Goal: Task Accomplishment & Management: Manage account settings

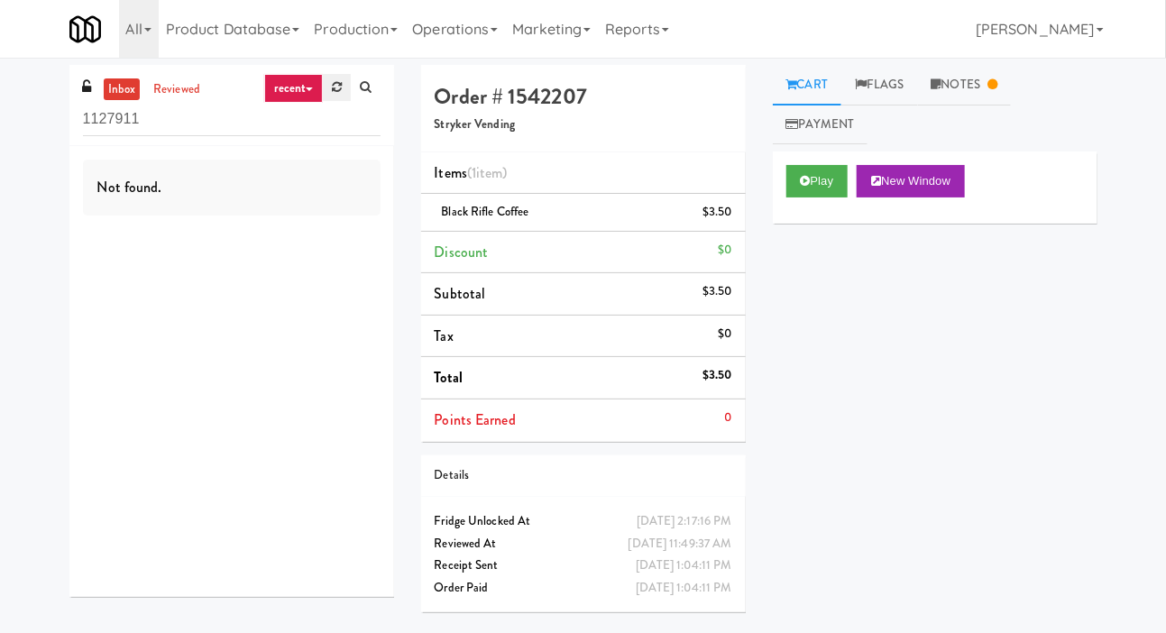
click at [340, 74] on link at bounding box center [337, 87] width 28 height 27
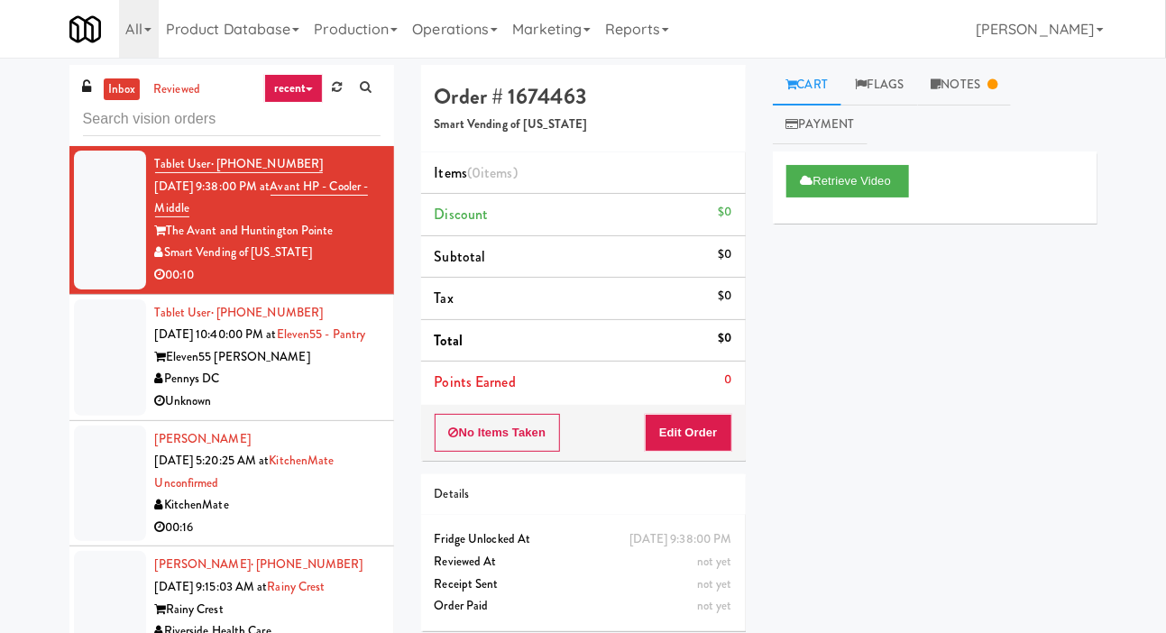
click at [111, 376] on div at bounding box center [110, 357] width 72 height 116
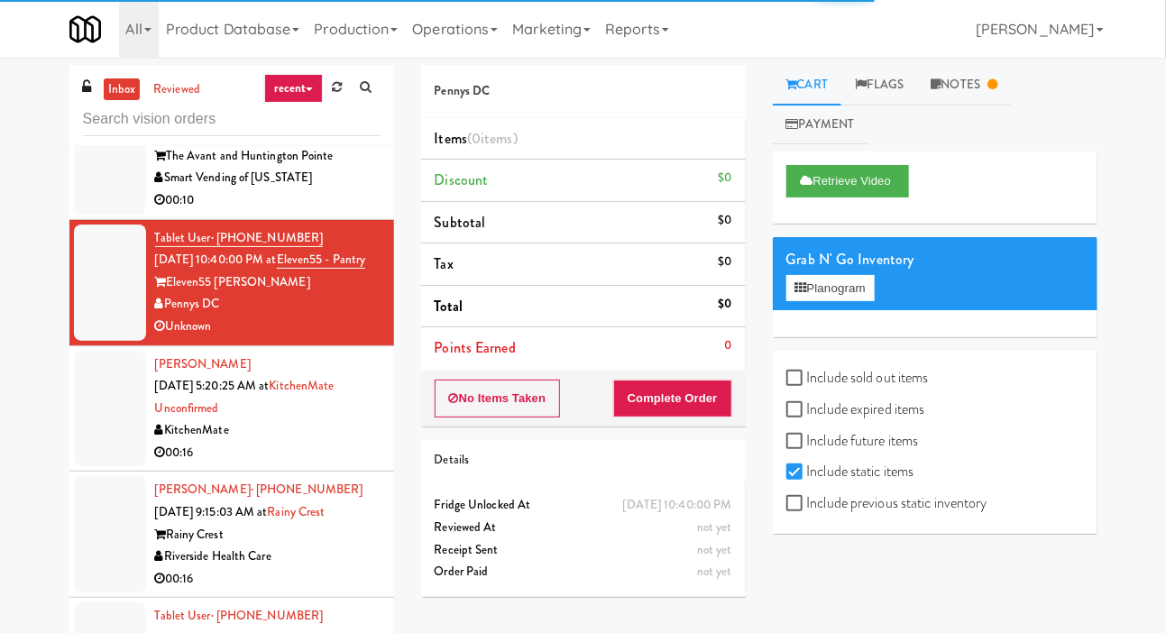
click at [105, 427] on div at bounding box center [110, 409] width 72 height 116
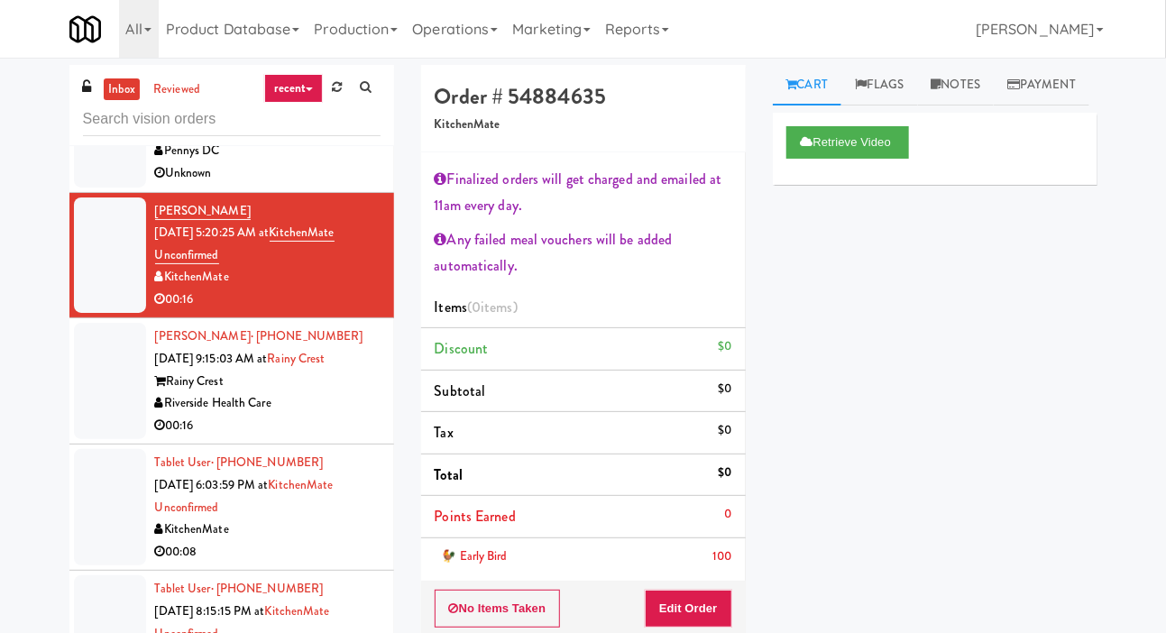
scroll to position [228, 0]
click at [117, 395] on div at bounding box center [110, 381] width 72 height 116
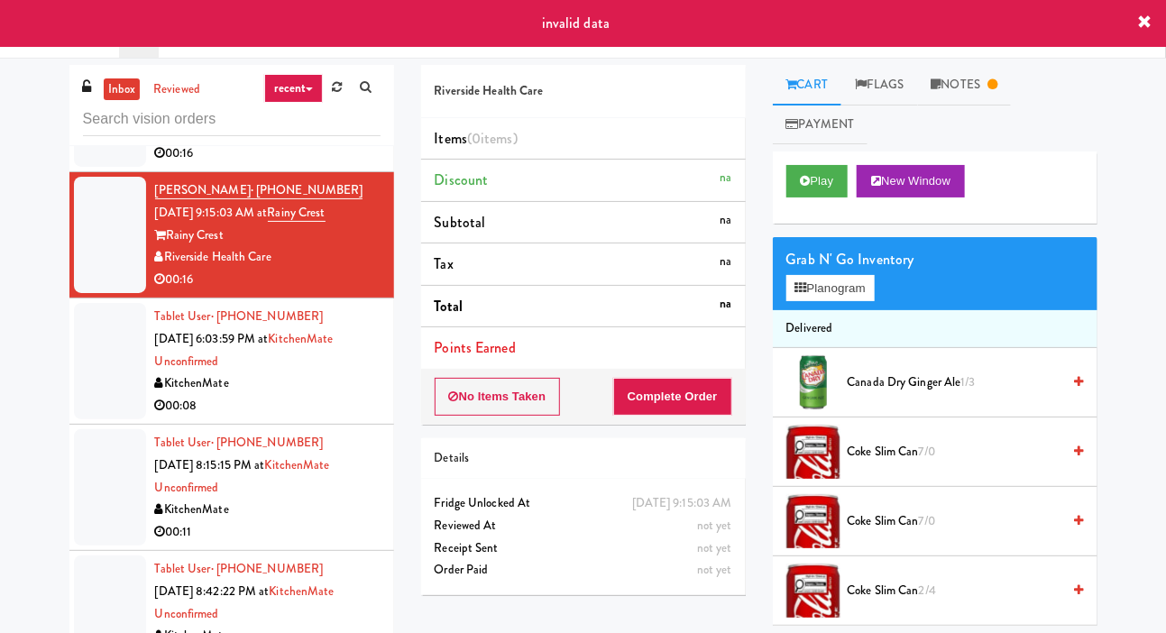
scroll to position [378, 0]
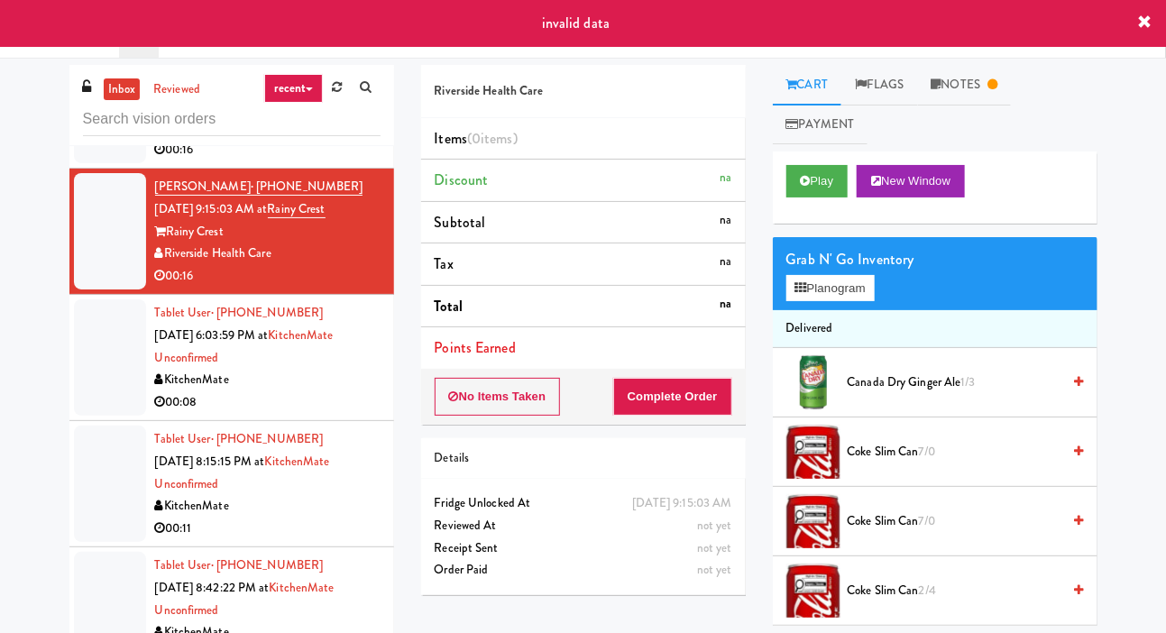
click at [98, 406] on div at bounding box center [110, 357] width 72 height 116
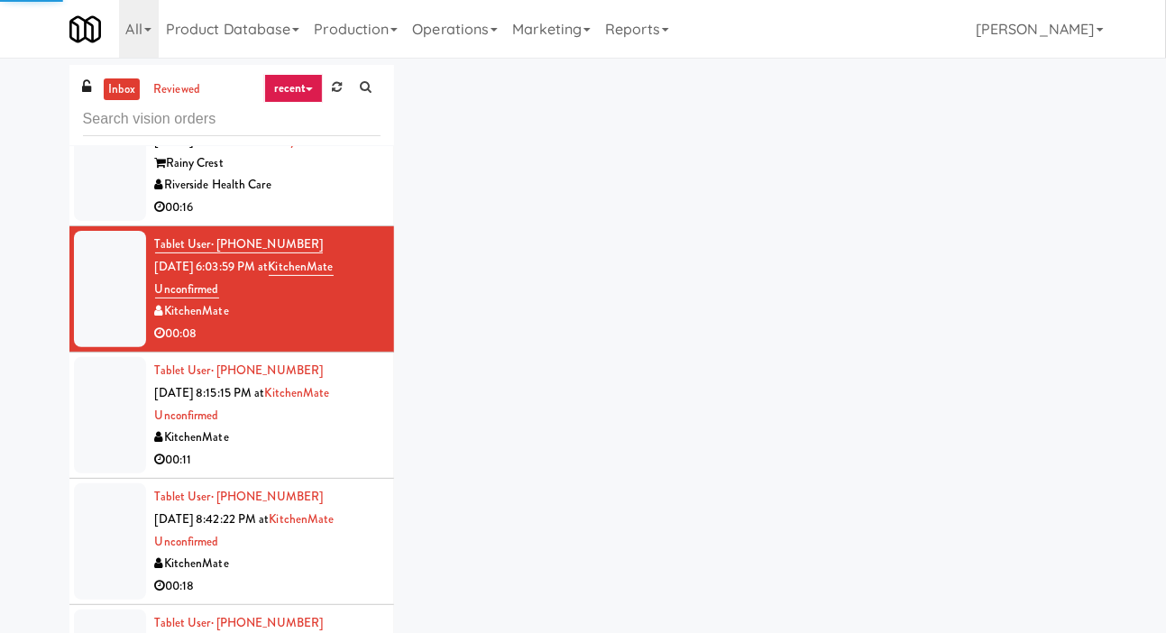
scroll to position [453, 0]
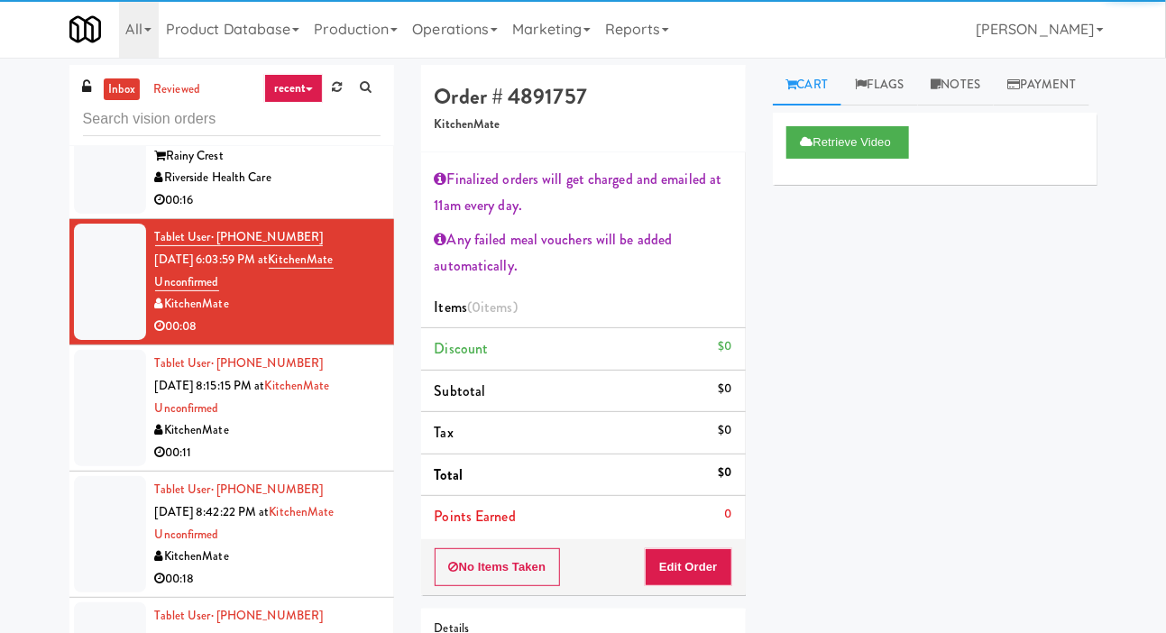
click at [109, 430] on div at bounding box center [110, 408] width 72 height 116
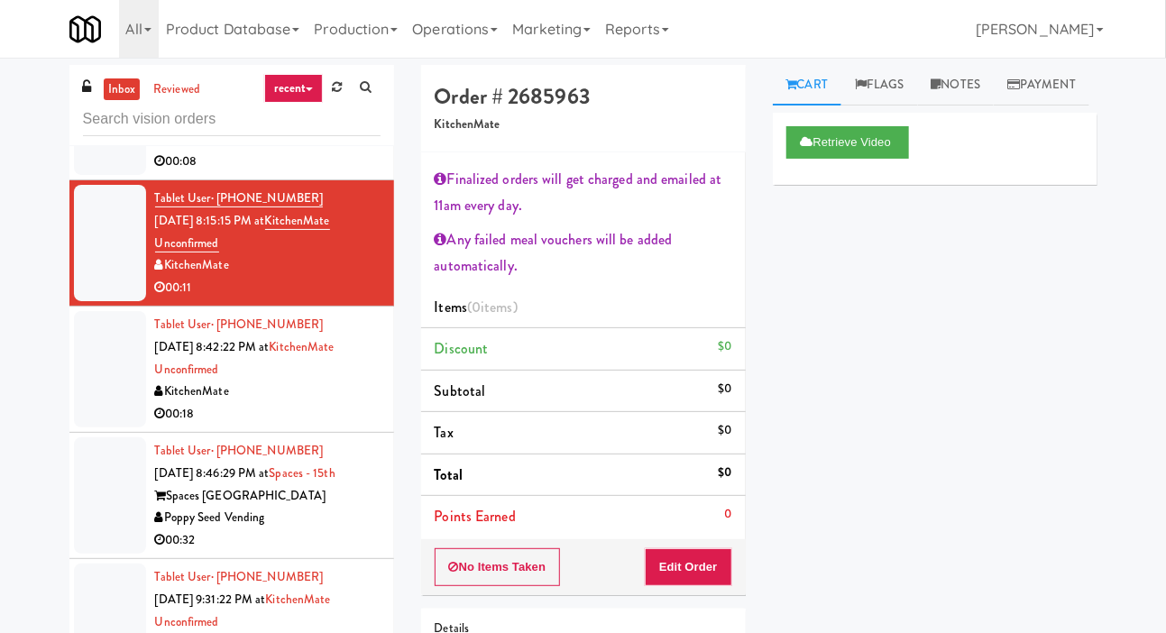
scroll to position [626, 0]
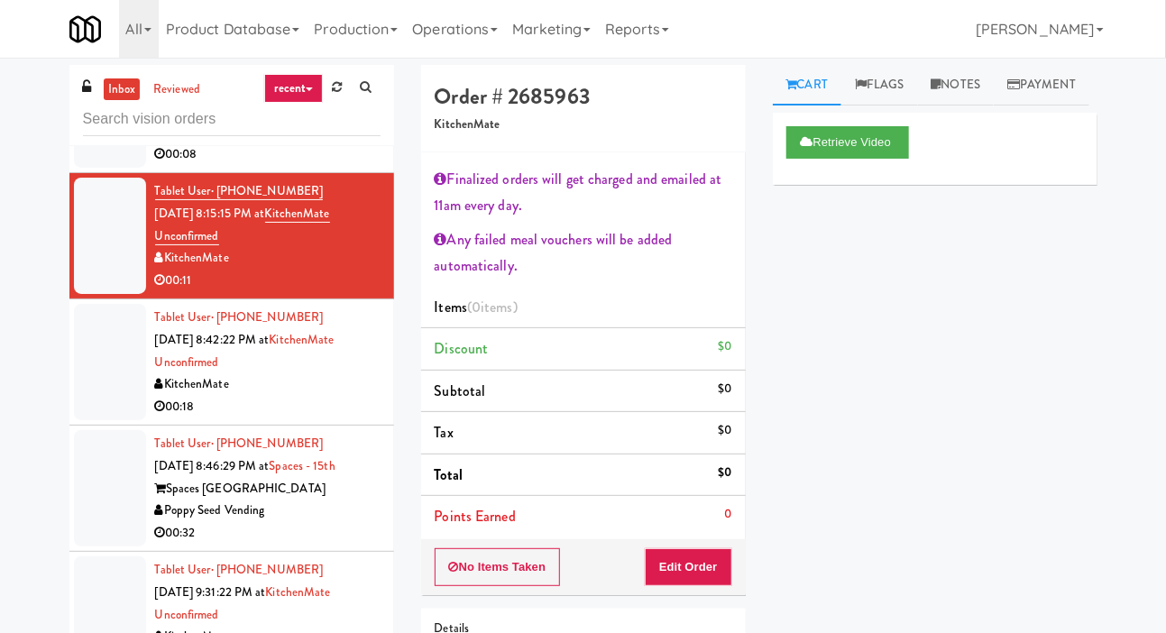
click at [112, 412] on div at bounding box center [110, 362] width 72 height 116
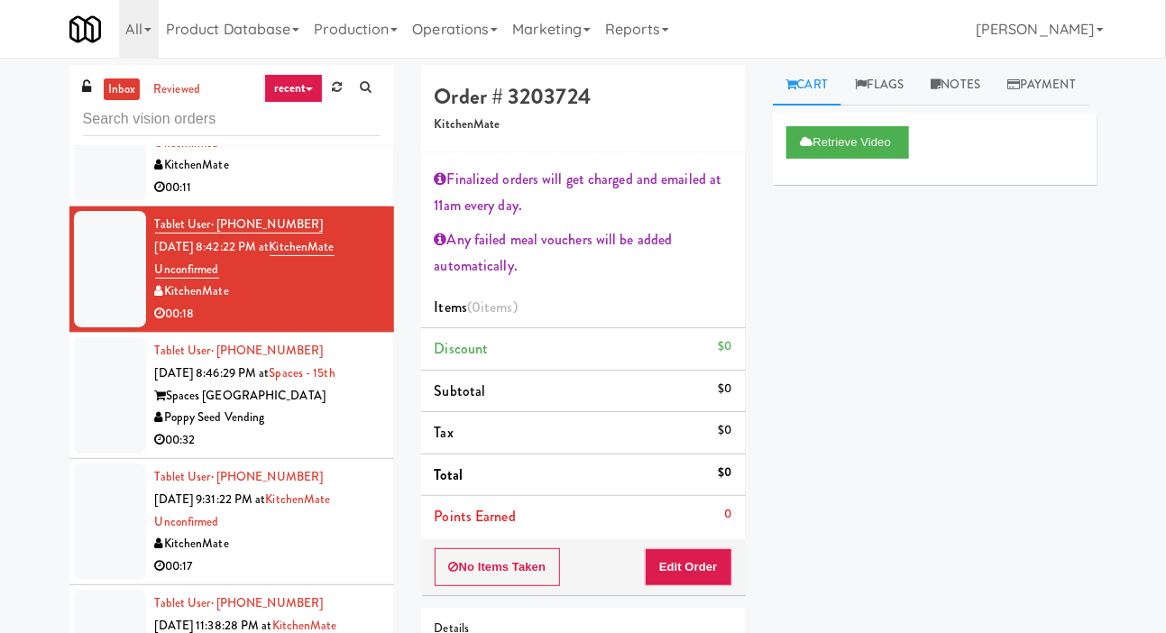
scroll to position [717, 0]
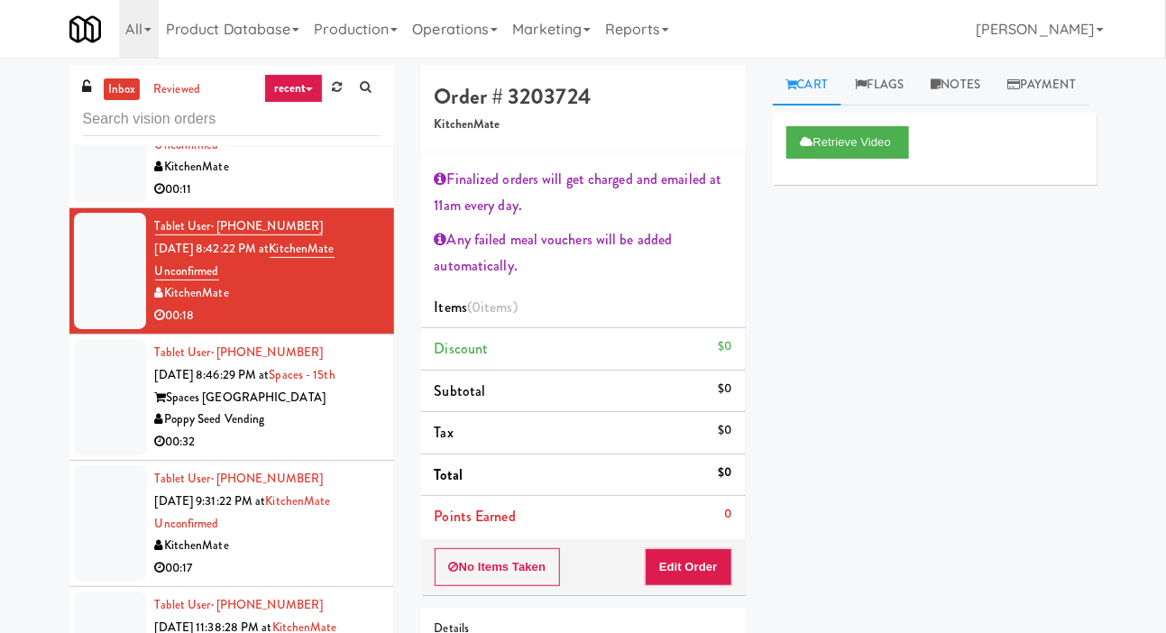
click at [85, 437] on div at bounding box center [110, 397] width 72 height 116
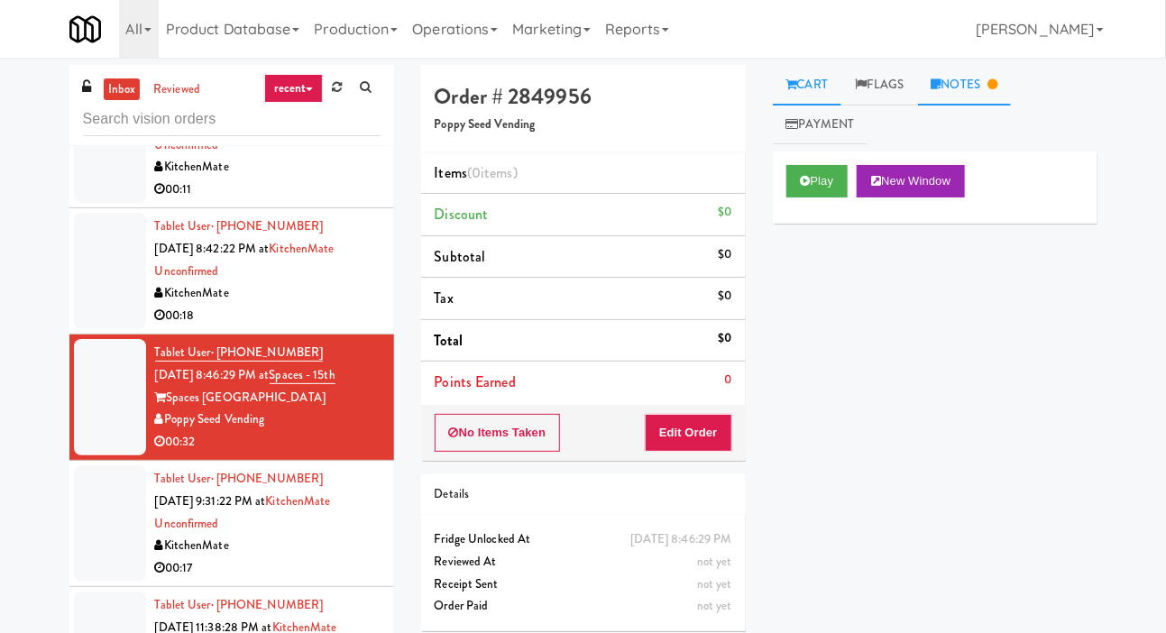
click at [969, 81] on link "Notes" at bounding box center [965, 85] width 94 height 41
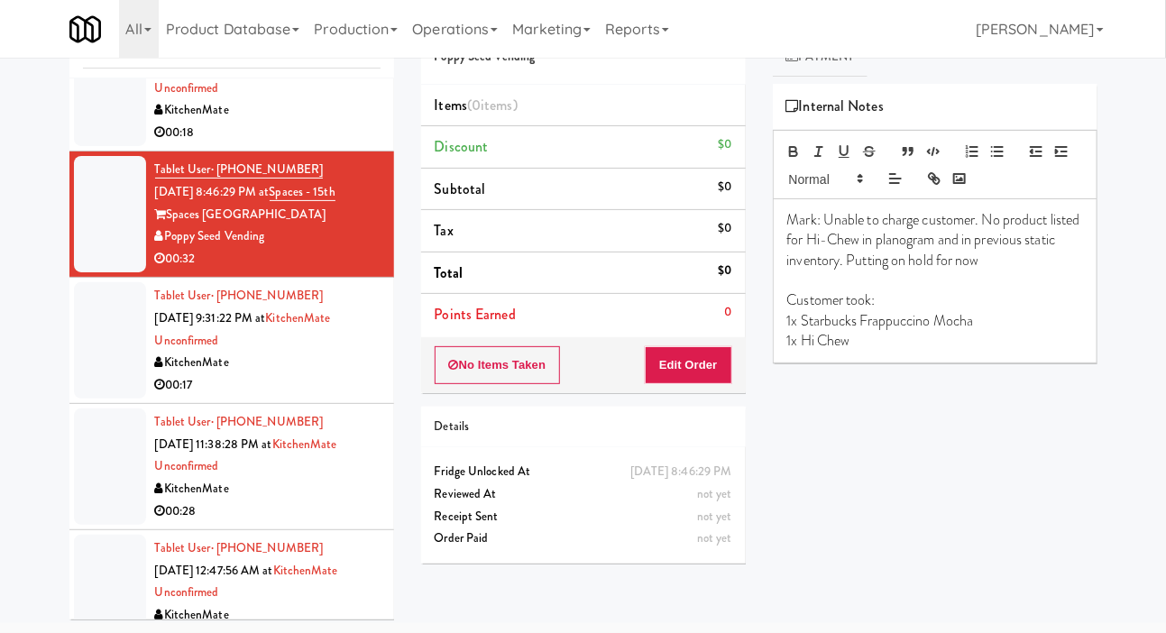
scroll to position [838, 0]
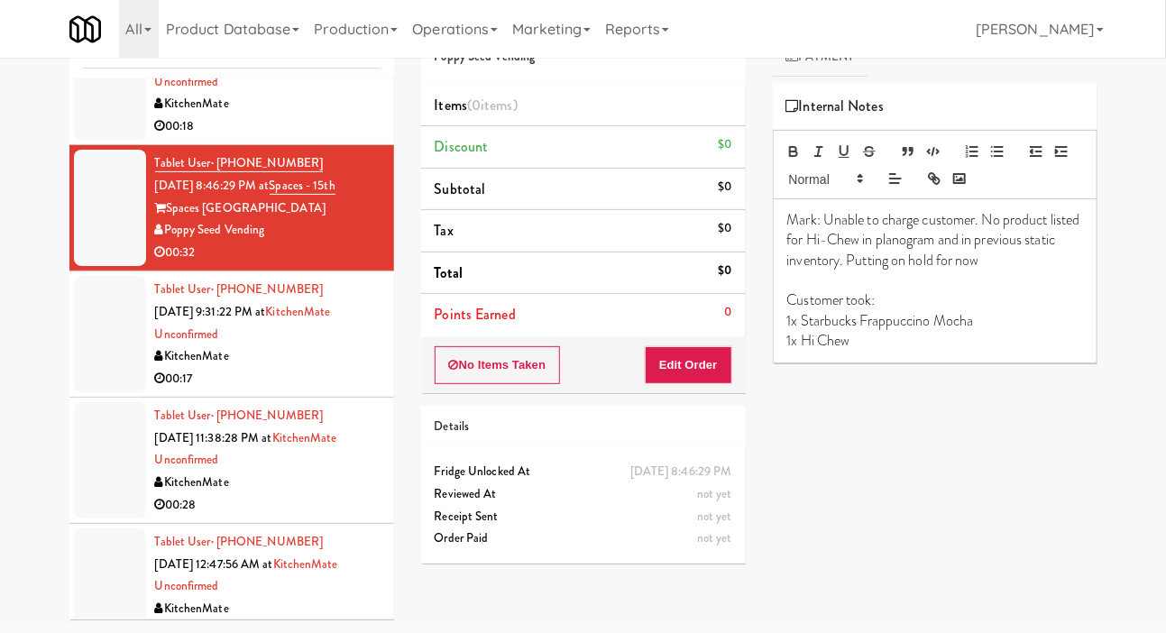
click at [72, 344] on li "Tablet User · (647) 982-9085 [DATE] 9:31:22 PM at [GEOGRAPHIC_DATA] Unconfirmed…" at bounding box center [231, 334] width 325 height 126
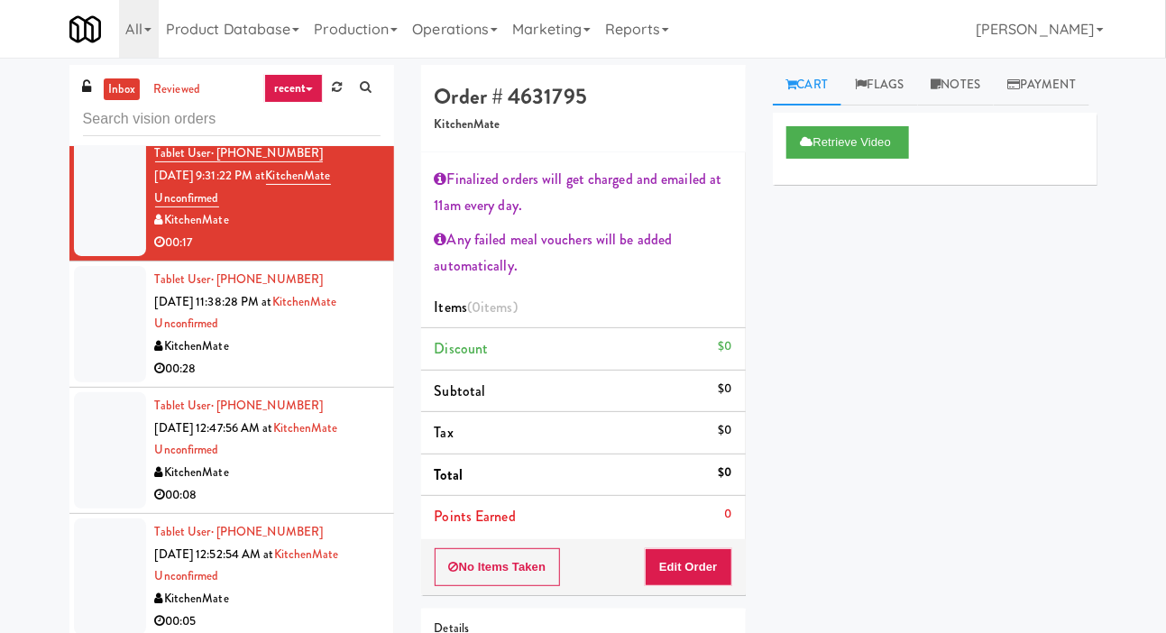
click at [105, 347] on div at bounding box center [110, 324] width 72 height 116
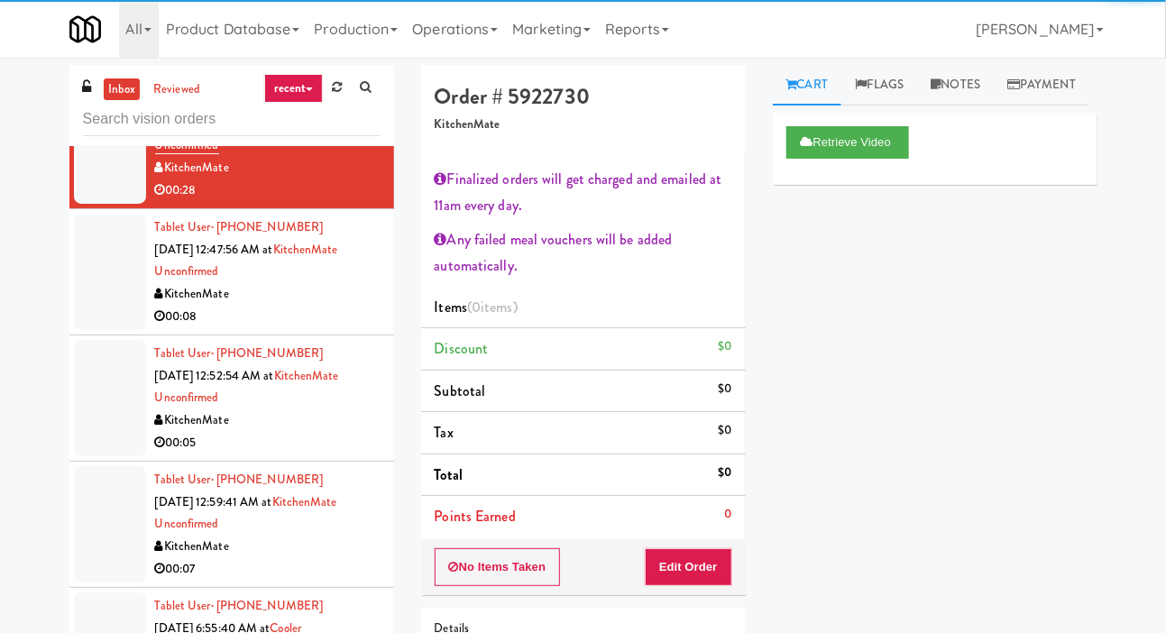
click at [92, 315] on div at bounding box center [110, 272] width 72 height 116
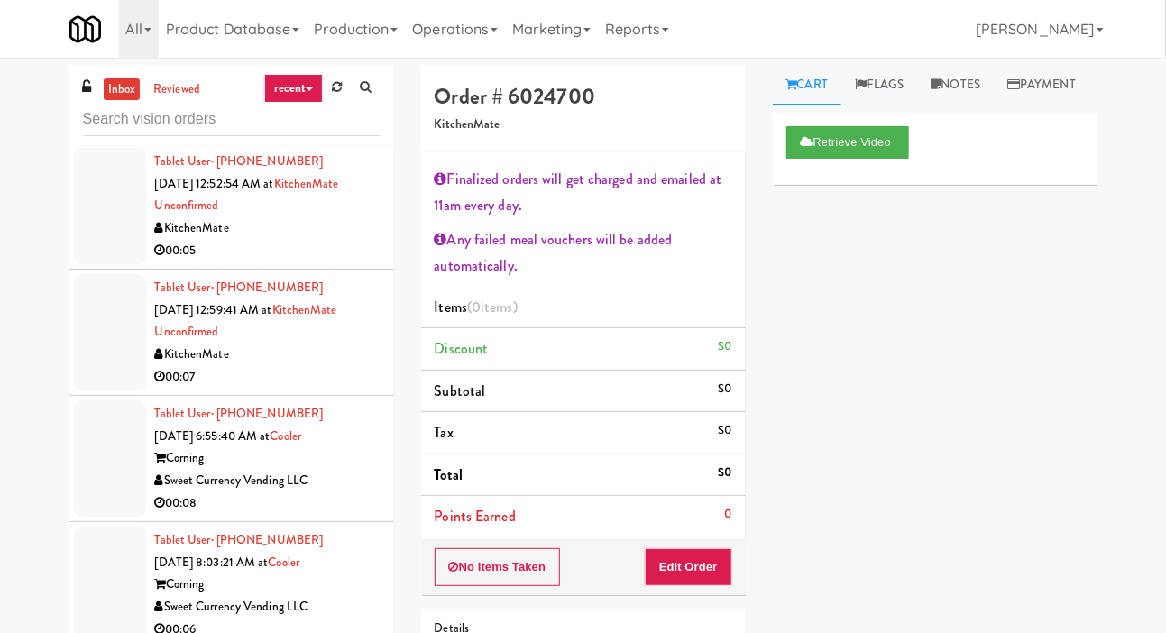
click at [89, 270] on li "Tablet User · (437) 233-6171 [DATE] 12:52:54 AM at [GEOGRAPHIC_DATA] Unconfirme…" at bounding box center [231, 206] width 325 height 126
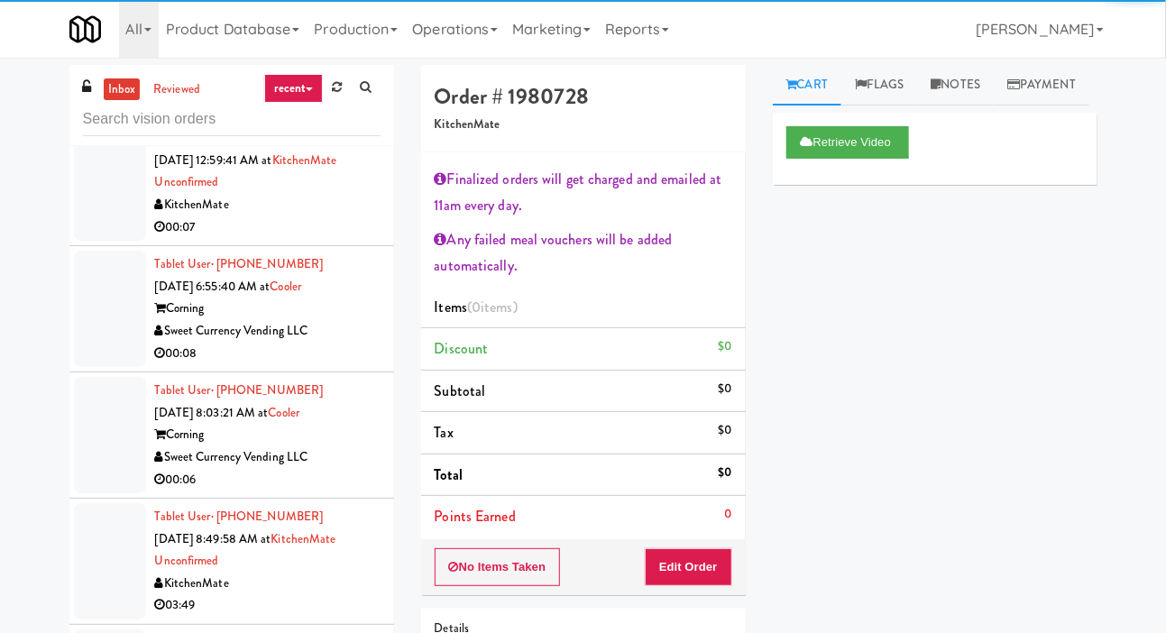
scroll to position [1561, 0]
click at [92, 327] on div at bounding box center [110, 309] width 72 height 116
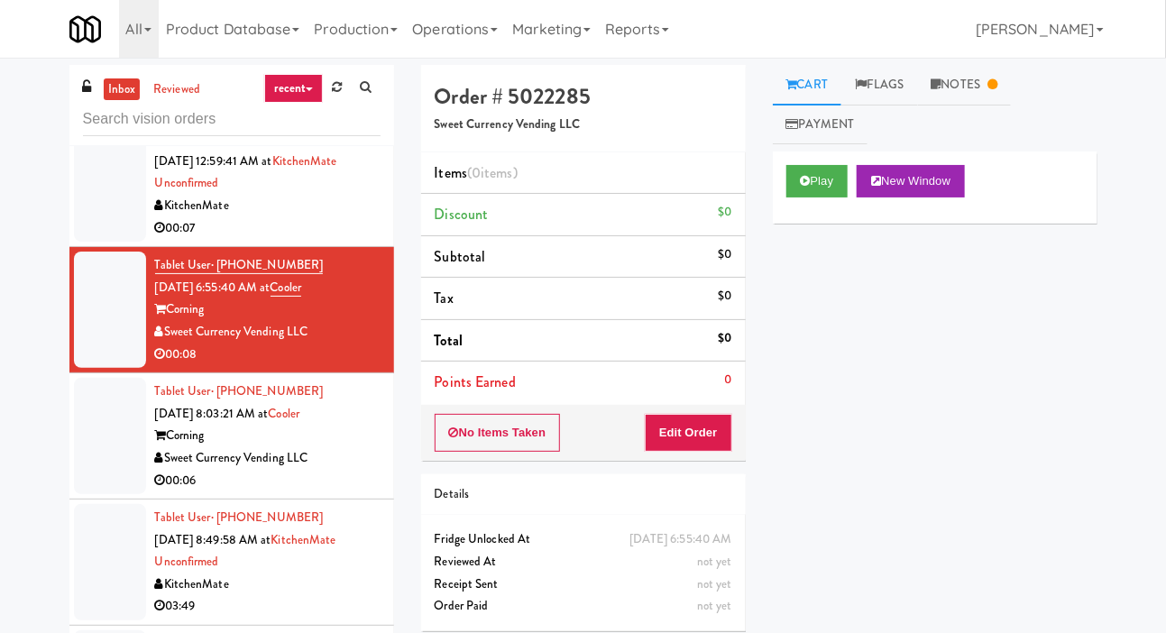
click at [969, 115] on ul "Cart Flags Notes Payment" at bounding box center [935, 104] width 325 height 79
click at [946, 73] on link "Notes" at bounding box center [965, 85] width 94 height 41
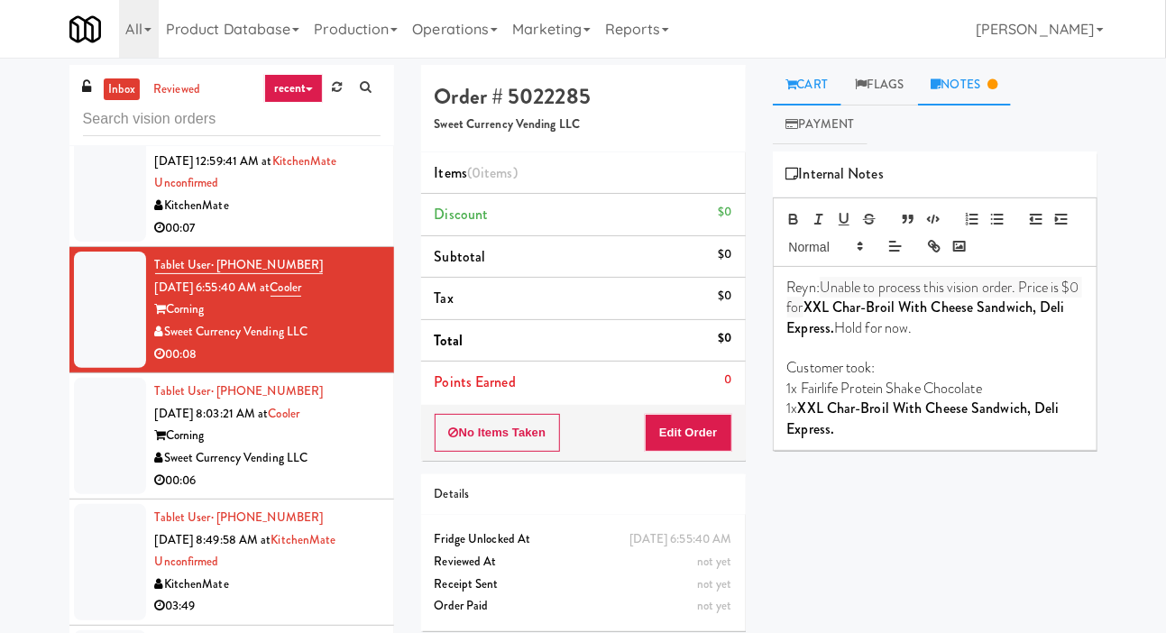
click at [791, 98] on link "Cart" at bounding box center [807, 85] width 69 height 41
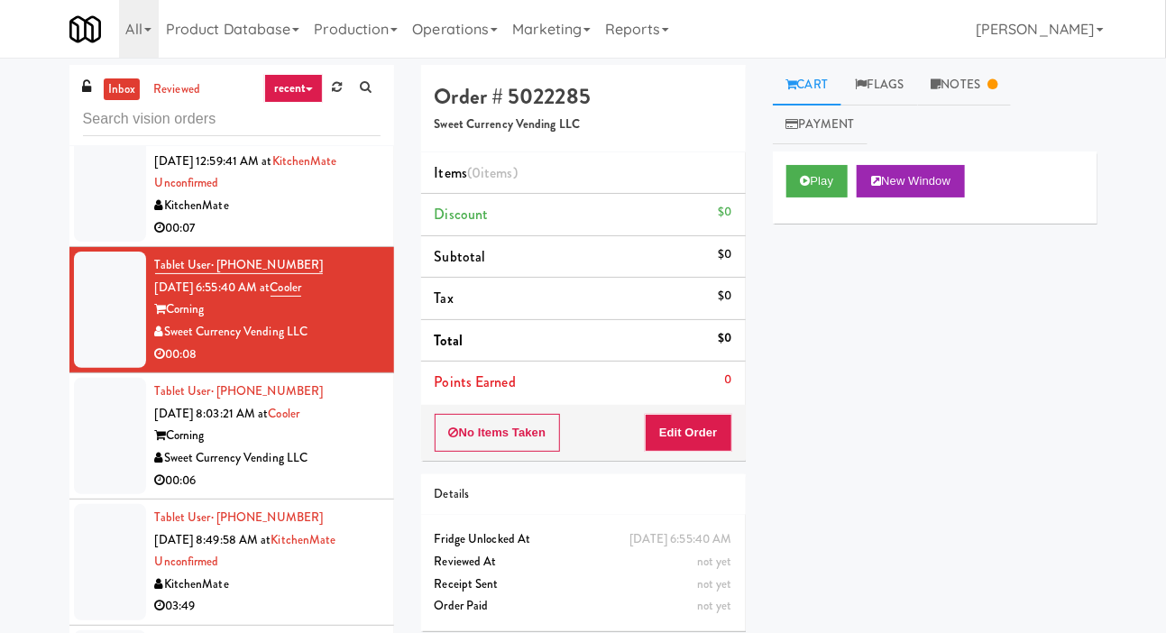
click at [72, 450] on li "Tablet User · (860) 235-9331 Oct 7, 2025 8:03:21 AM at Cooler Corning Sweet Cur…" at bounding box center [231, 436] width 325 height 126
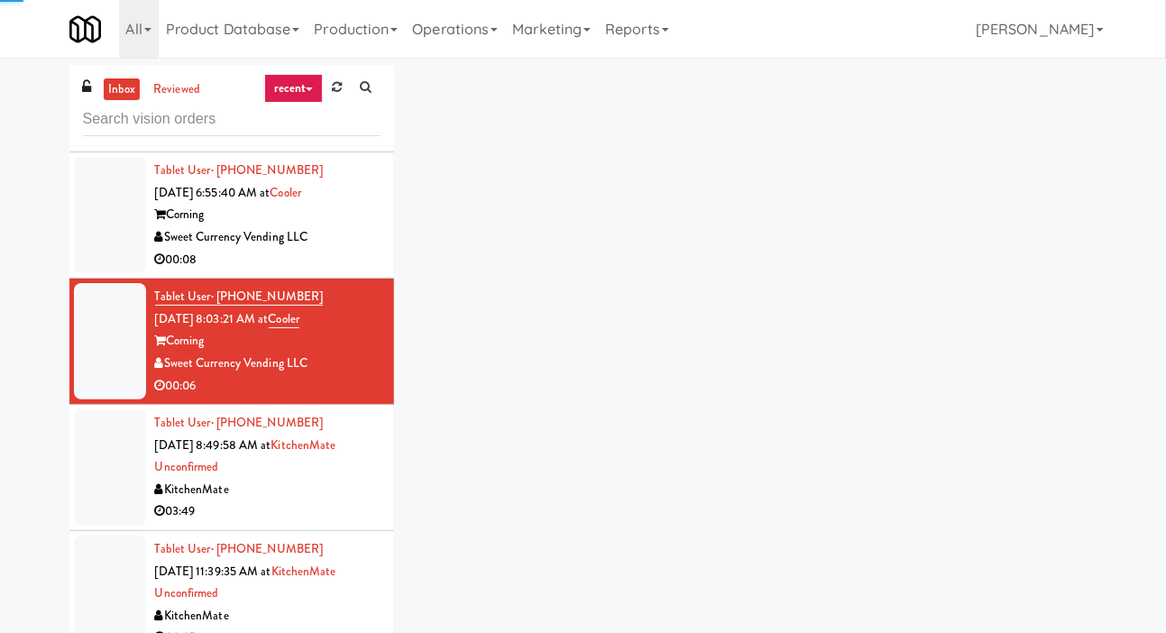
scroll to position [1682, 0]
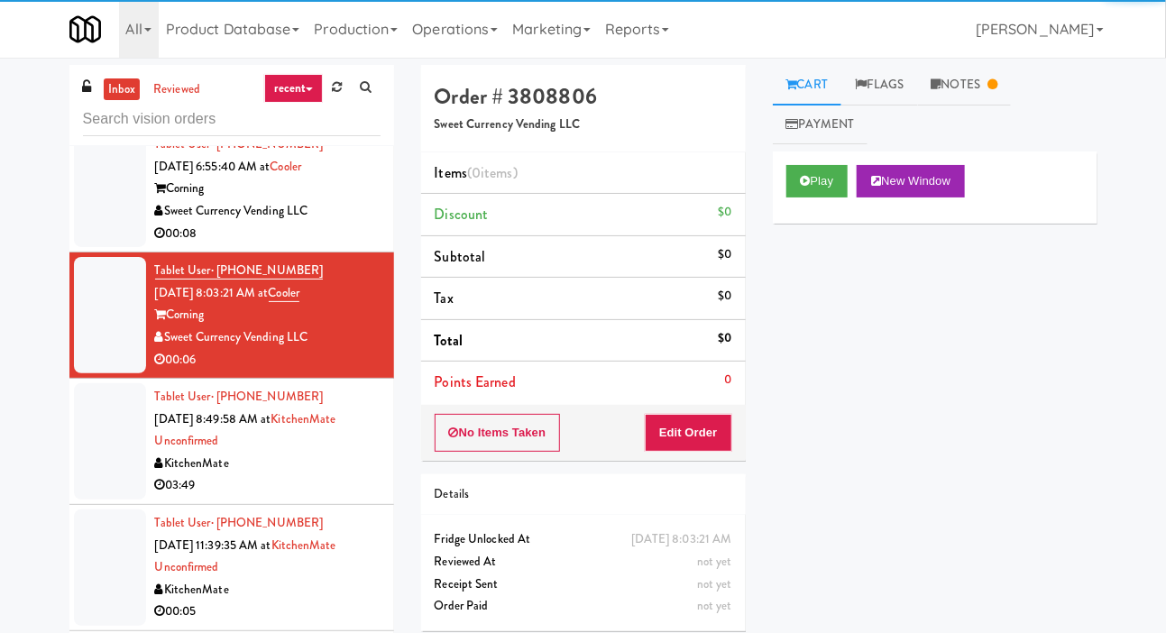
click at [72, 468] on li "Tablet User · (437) 829-7555 [DATE] 8:49:58 AM at [GEOGRAPHIC_DATA] Unconfirmed…" at bounding box center [231, 442] width 325 height 126
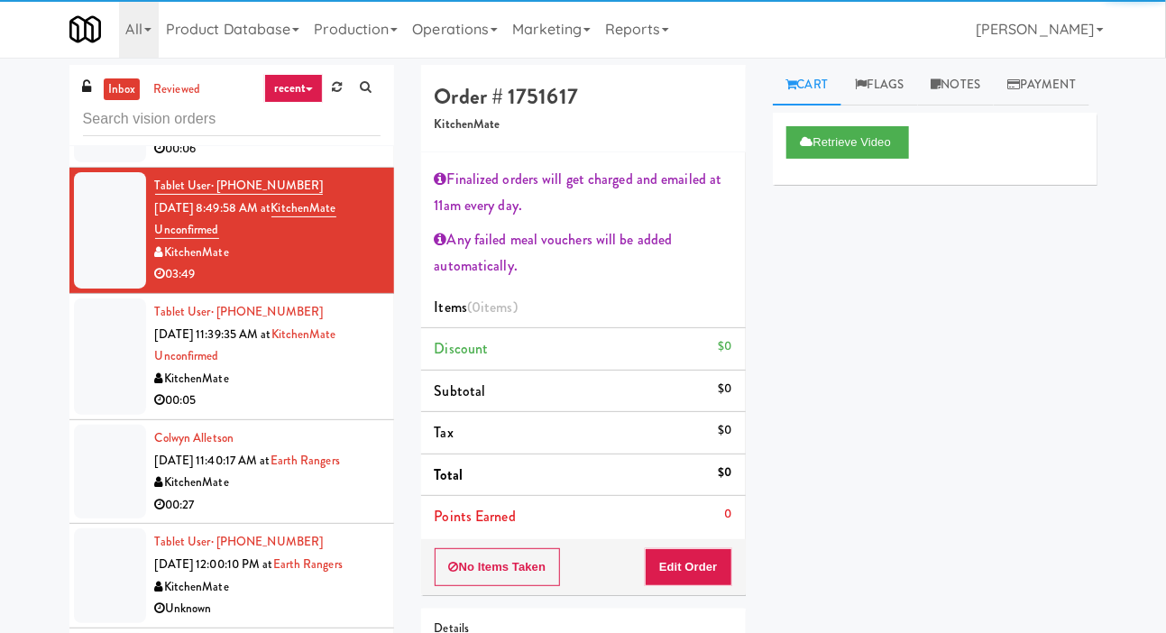
click at [101, 383] on div at bounding box center [110, 356] width 72 height 116
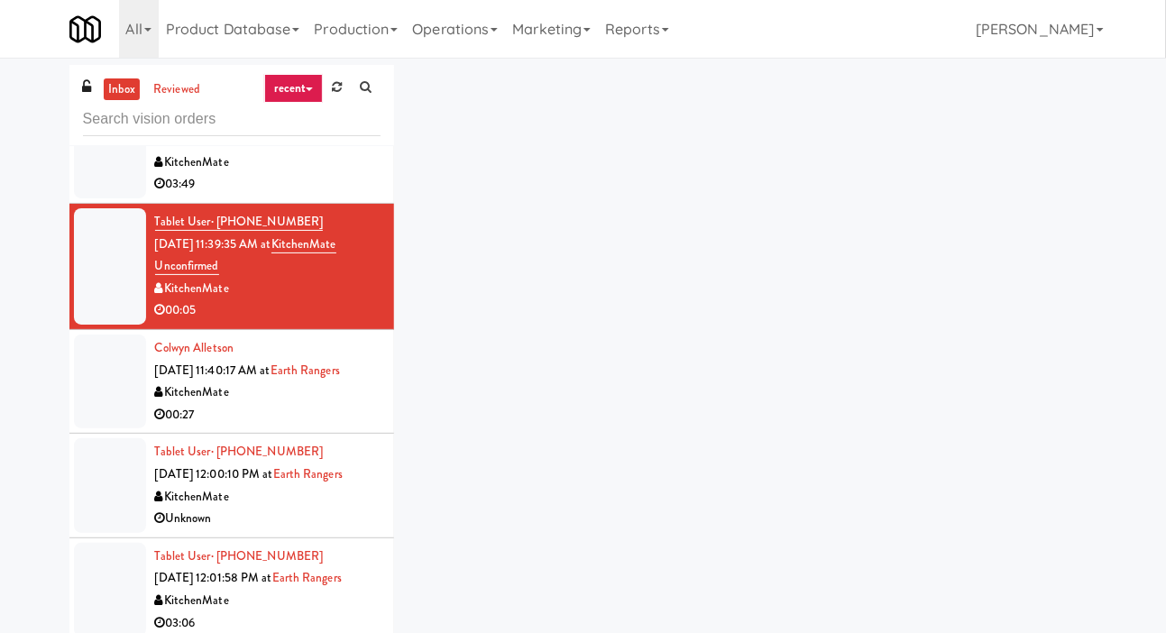
scroll to position [2026, 0]
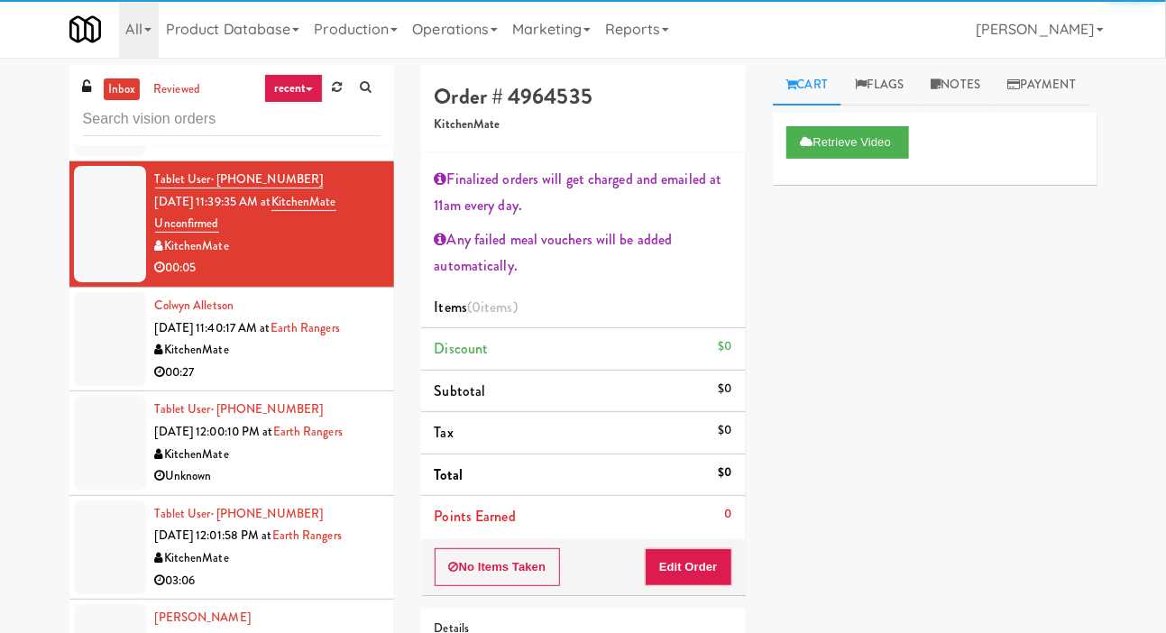
click at [98, 372] on div at bounding box center [110, 339] width 72 height 94
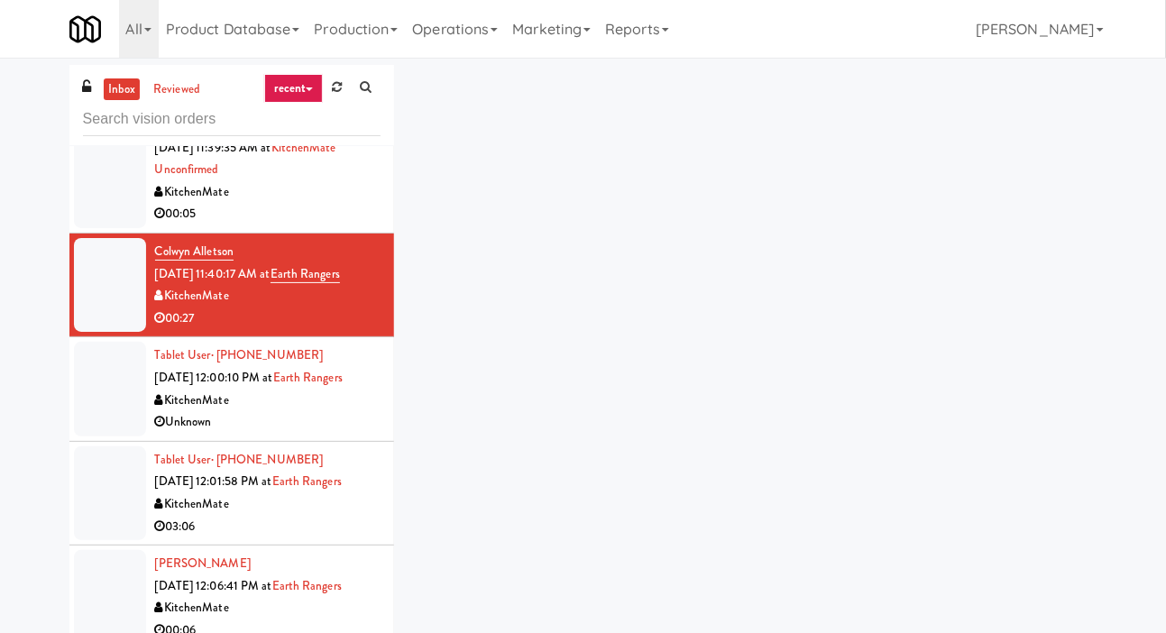
scroll to position [2103, 0]
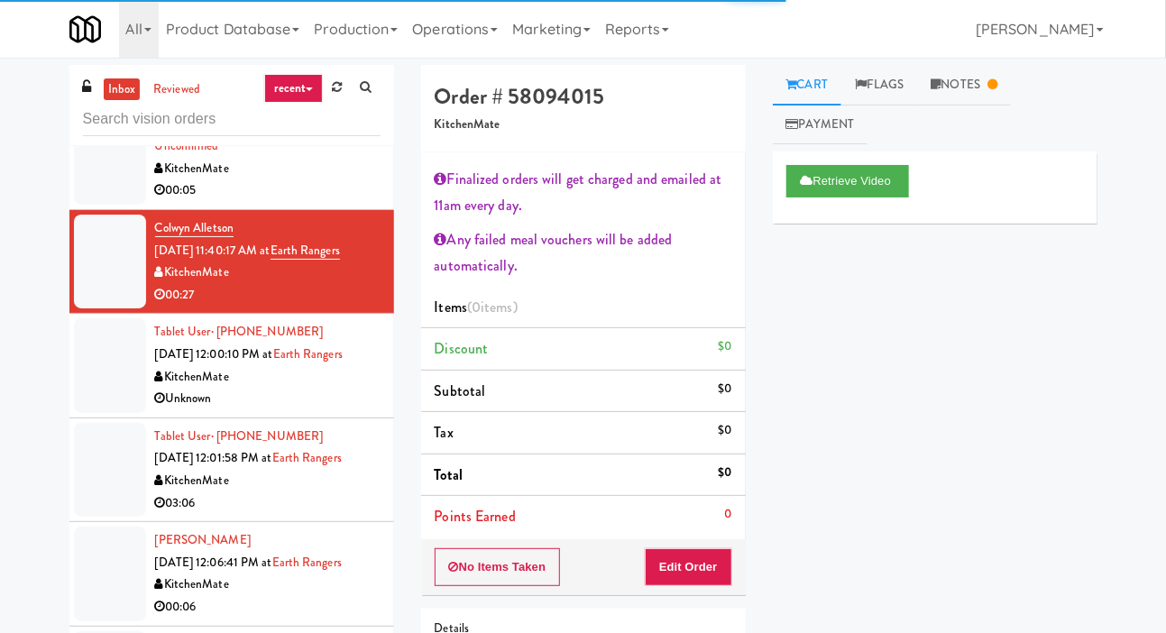
click at [89, 401] on div at bounding box center [110, 365] width 72 height 94
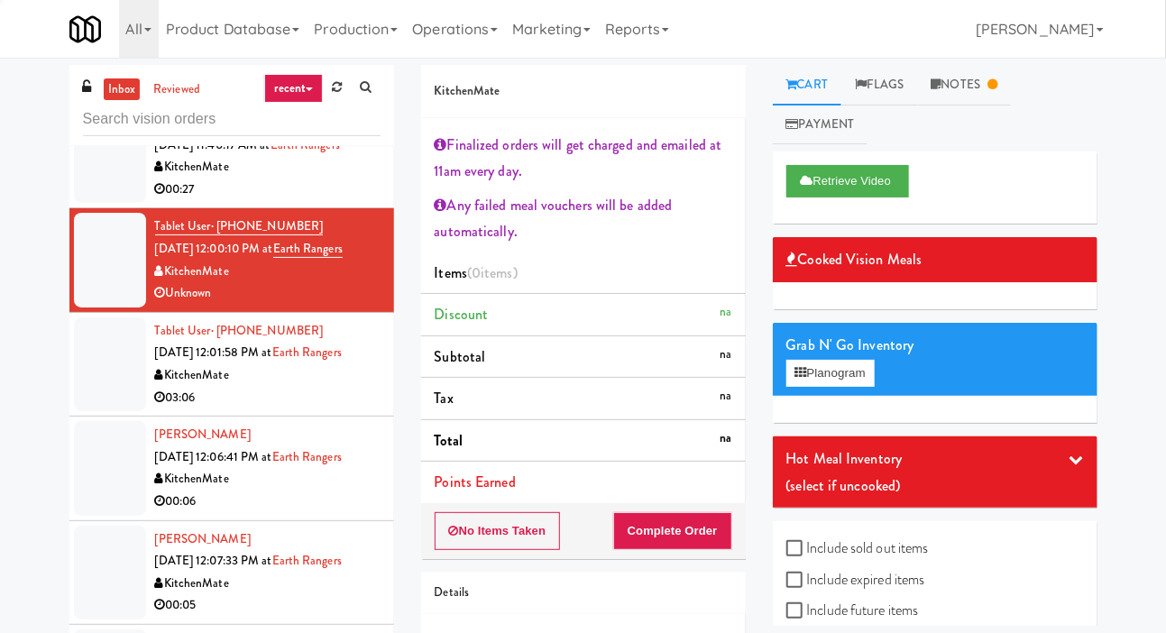
click at [95, 390] on div at bounding box center [110, 364] width 72 height 94
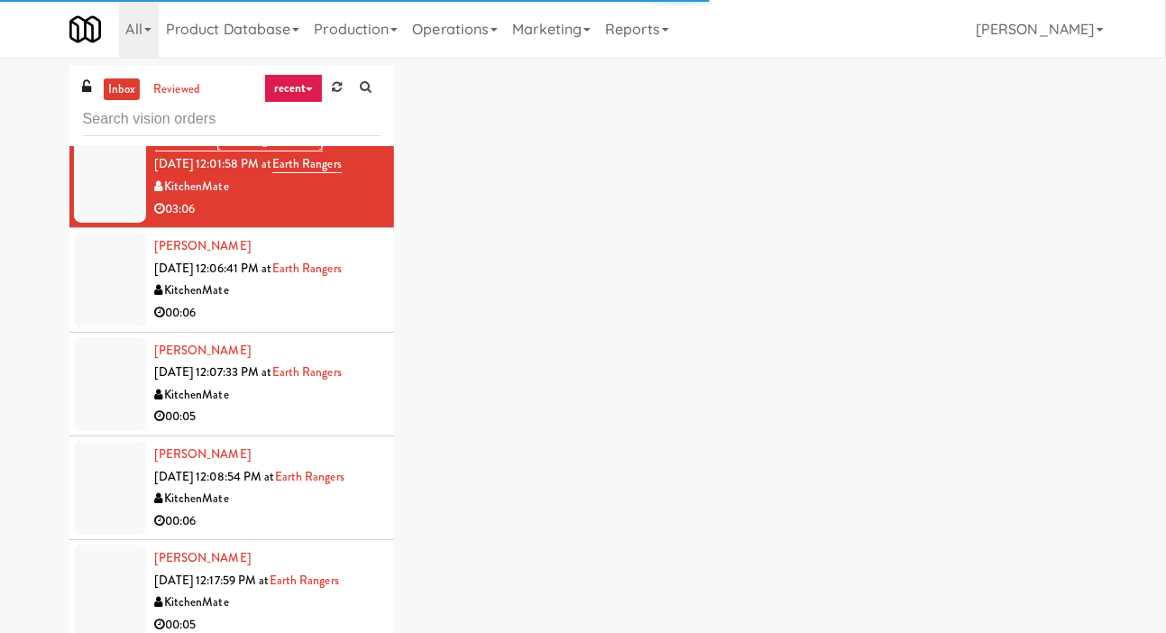
click at [100, 277] on div at bounding box center [110, 280] width 72 height 94
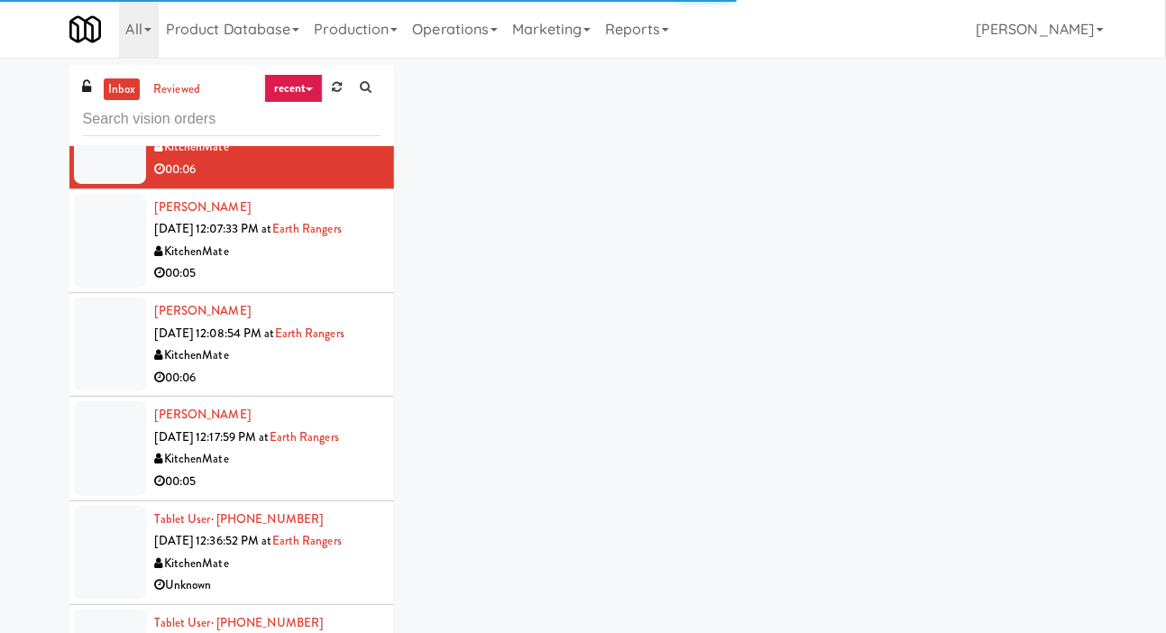
click at [96, 281] on div at bounding box center [110, 241] width 72 height 94
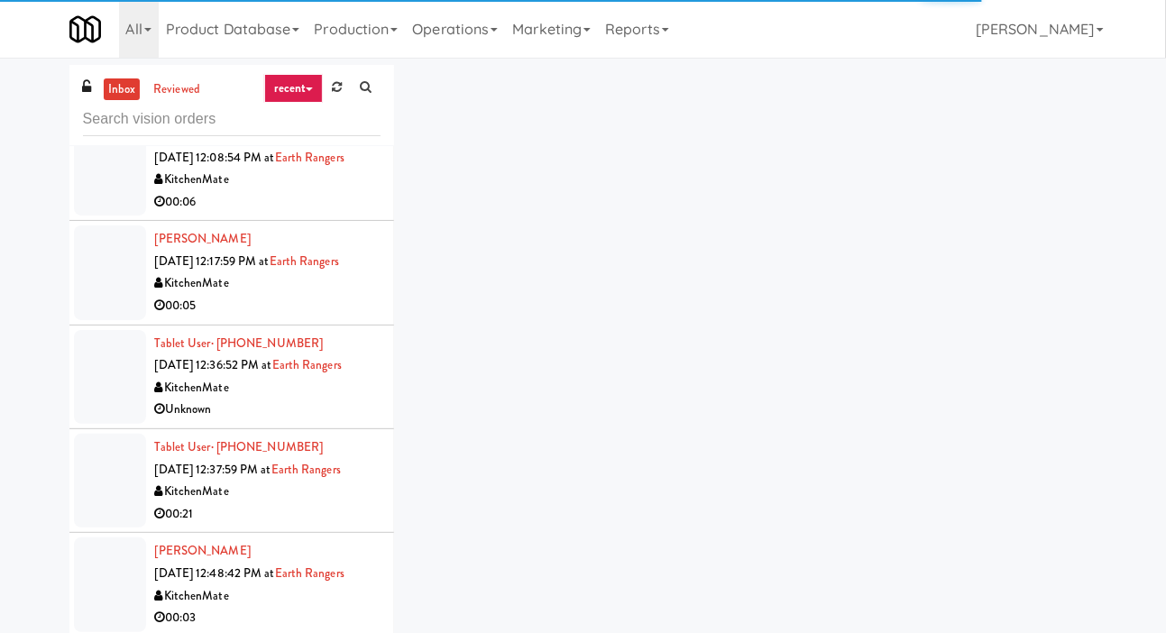
click at [100, 325] on li "Megan Maclean Oct 7, 2025 12:17:59 PM at Earth Rangers KitchenMate 00:05" at bounding box center [231, 273] width 325 height 104
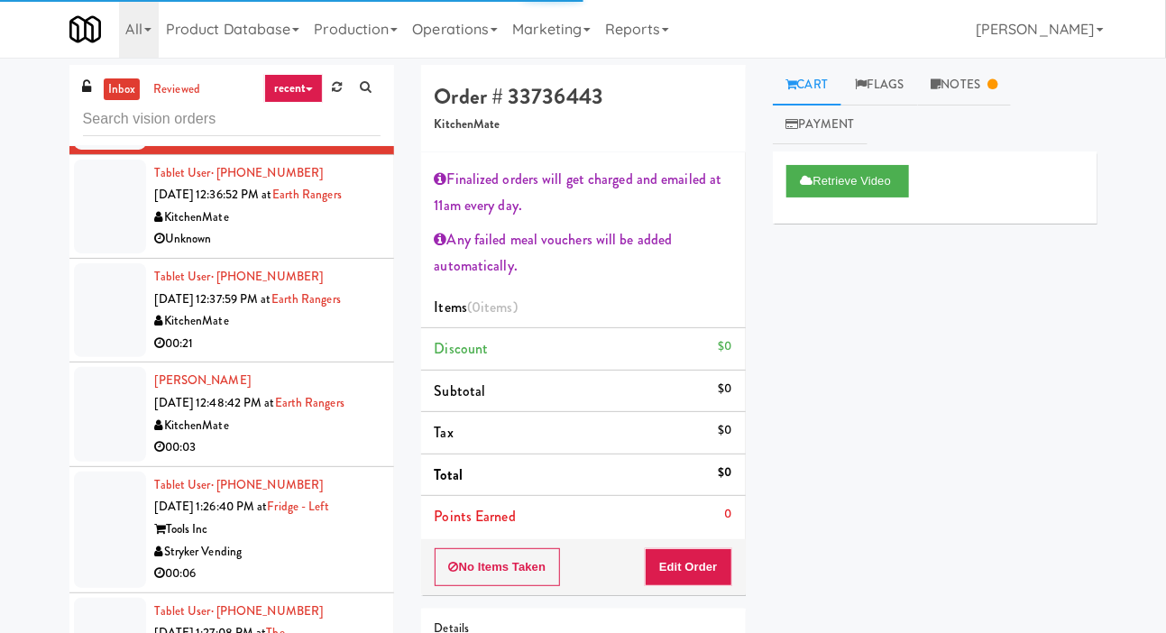
click at [93, 307] on div at bounding box center [110, 310] width 72 height 94
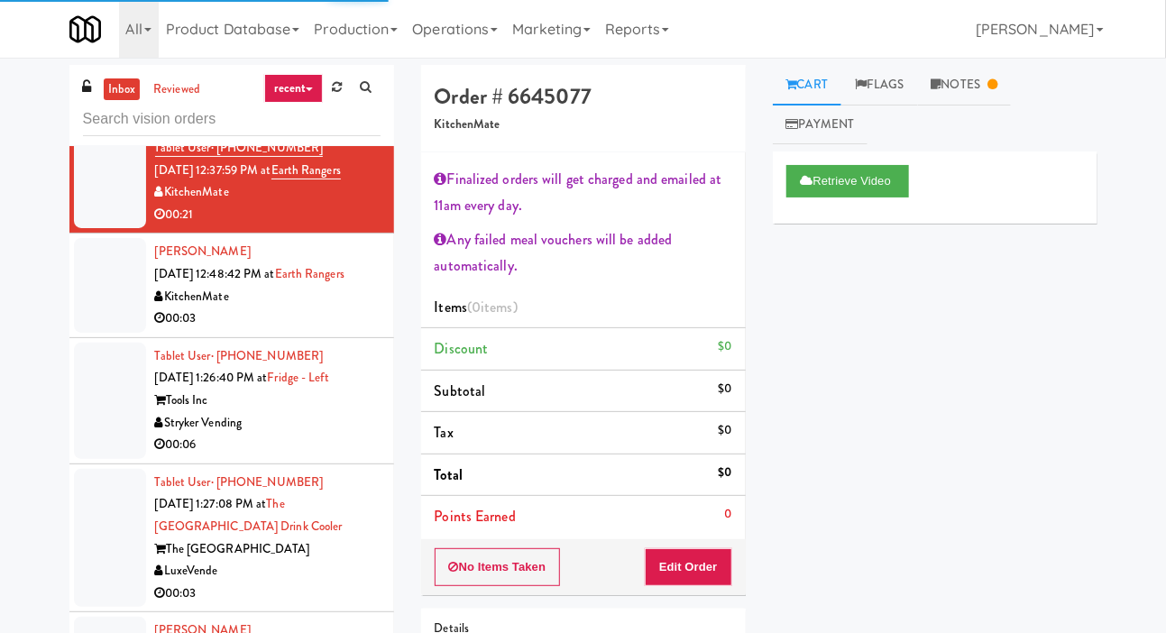
click at [93, 332] on div at bounding box center [110, 285] width 72 height 94
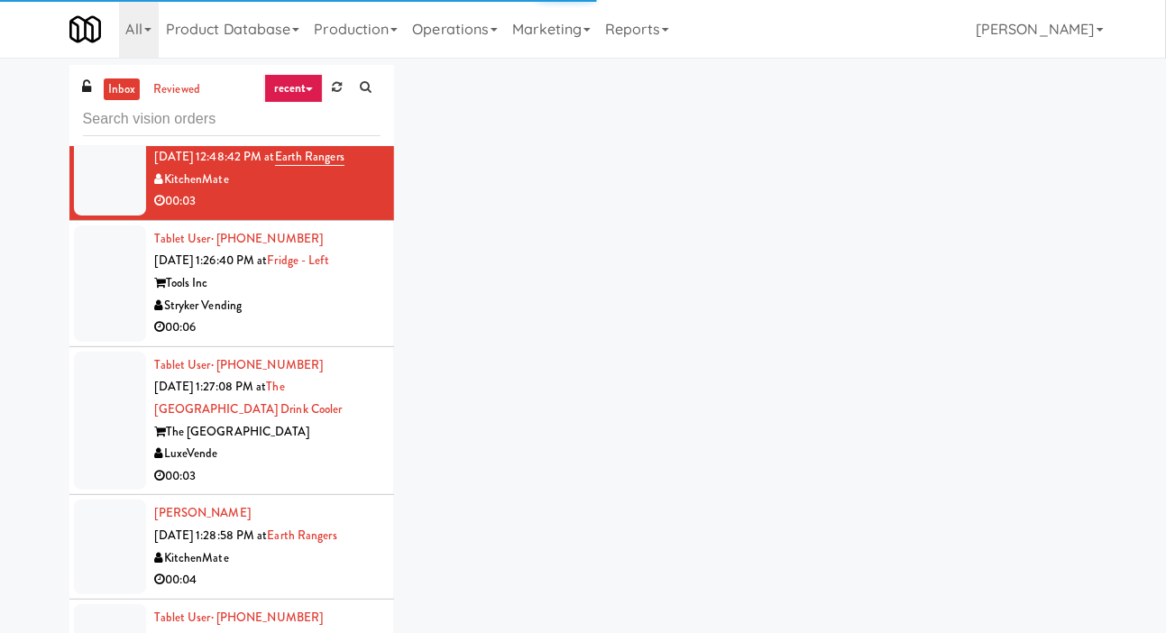
scroll to position [3128, 0]
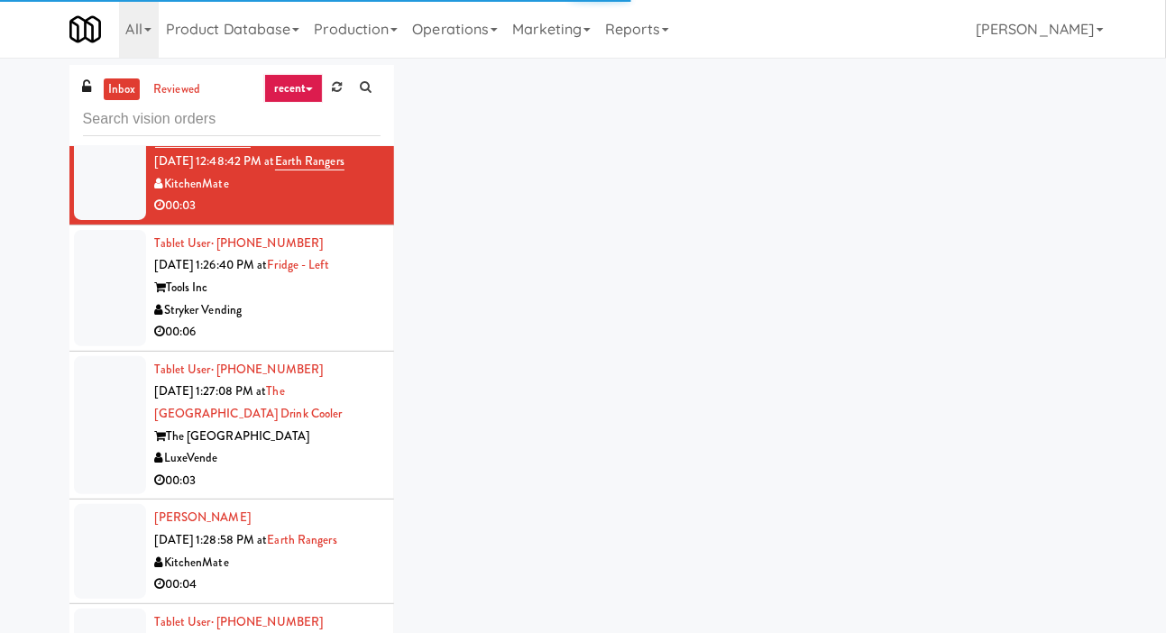
click at [96, 307] on div at bounding box center [110, 288] width 72 height 116
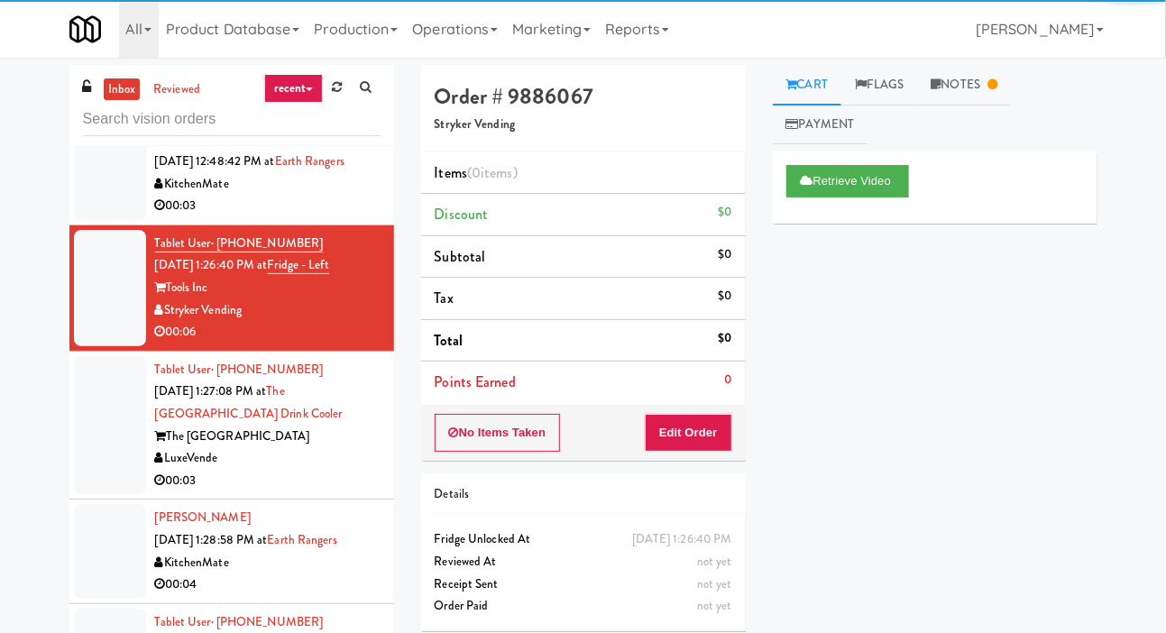
click at [74, 421] on div at bounding box center [110, 425] width 72 height 139
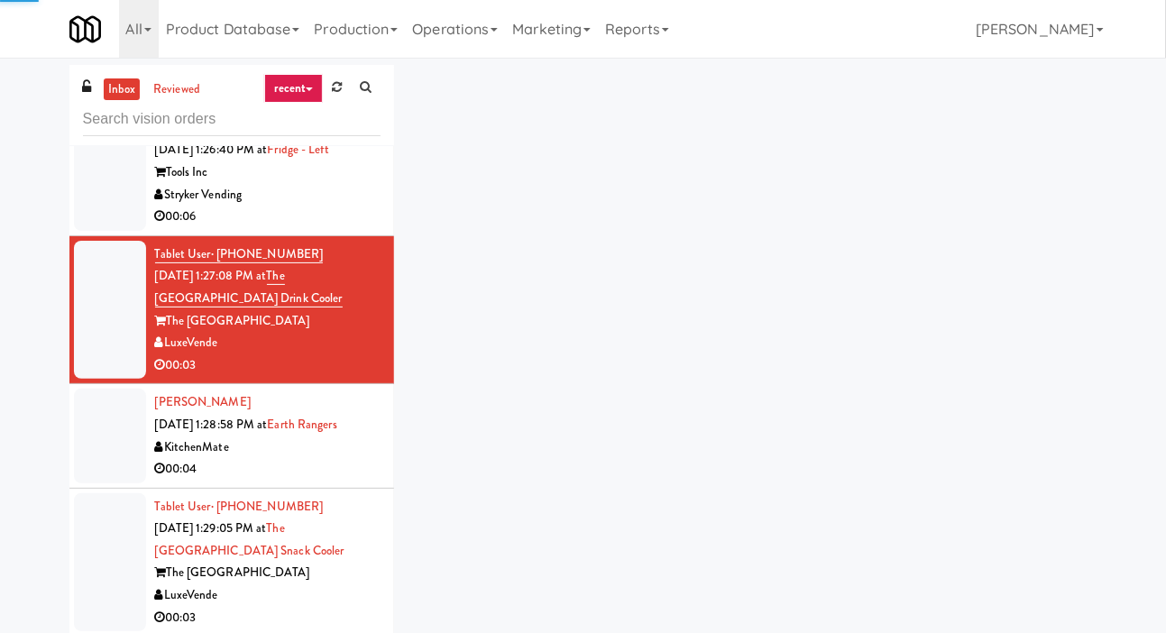
scroll to position [3230, 0]
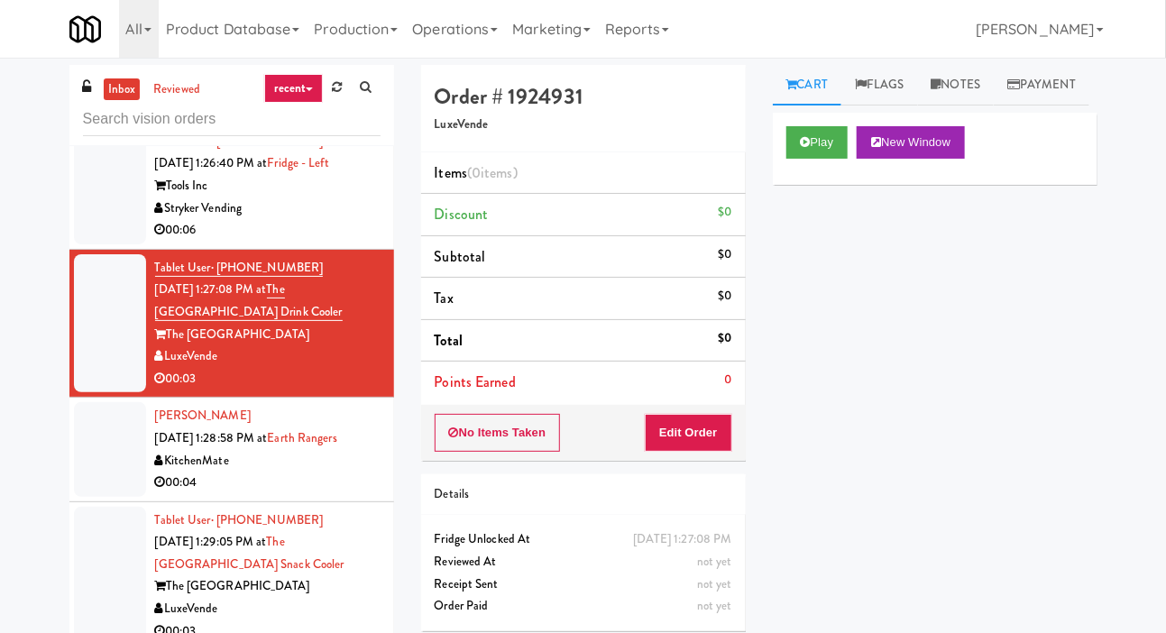
click at [95, 471] on div at bounding box center [110, 449] width 72 height 94
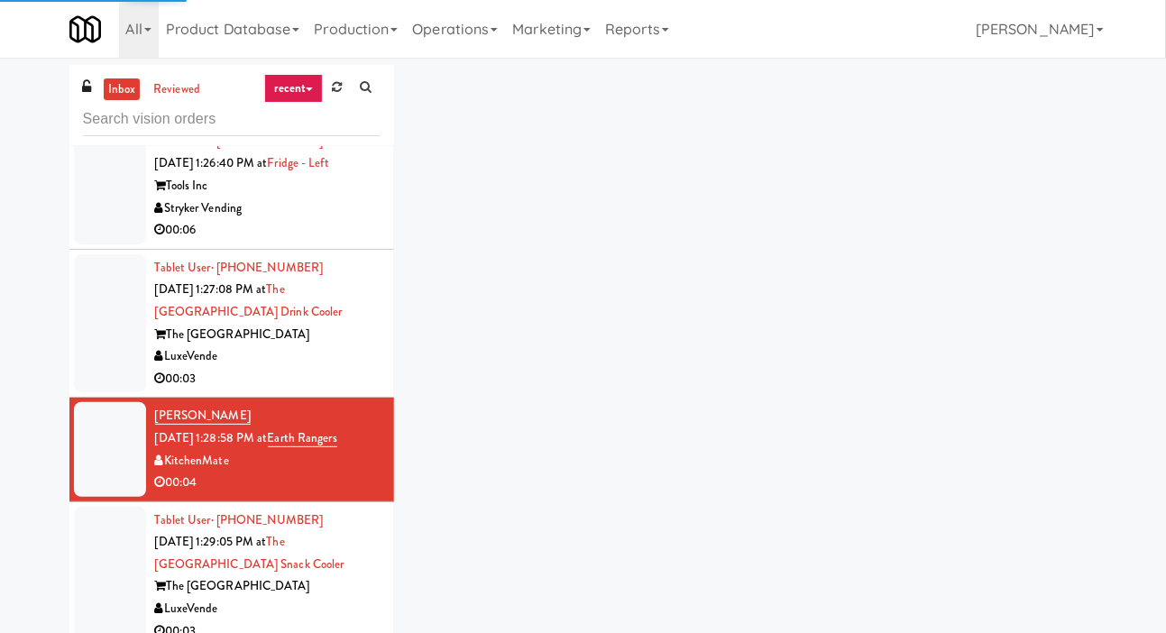
click at [110, 361] on div at bounding box center [110, 323] width 72 height 139
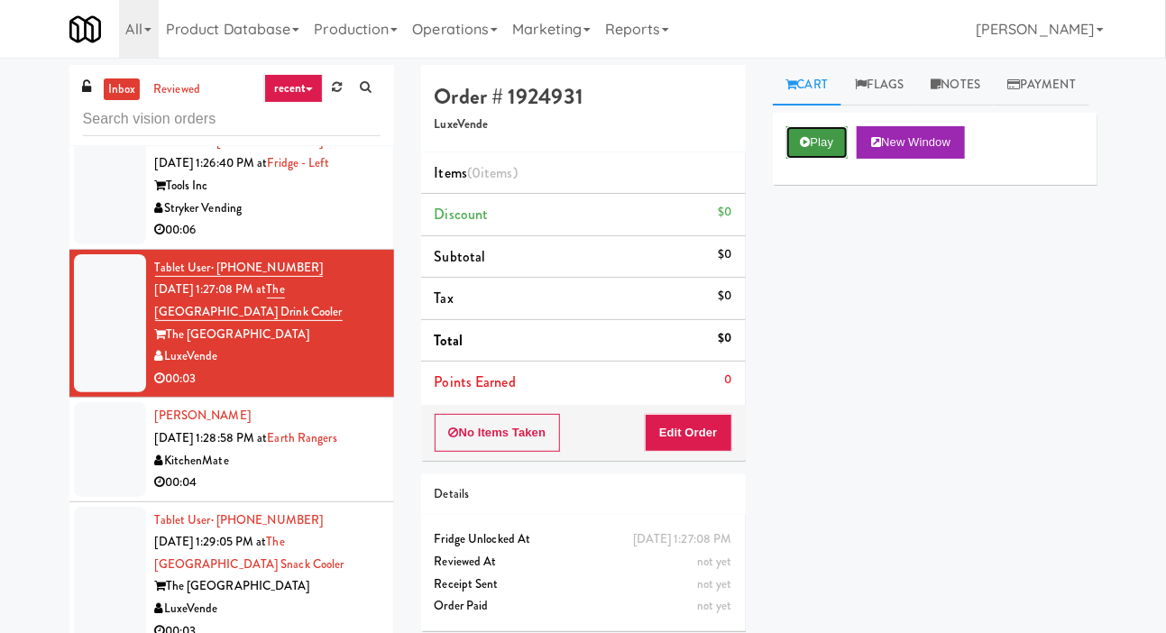
click at [816, 159] on button "Play" at bounding box center [817, 142] width 62 height 32
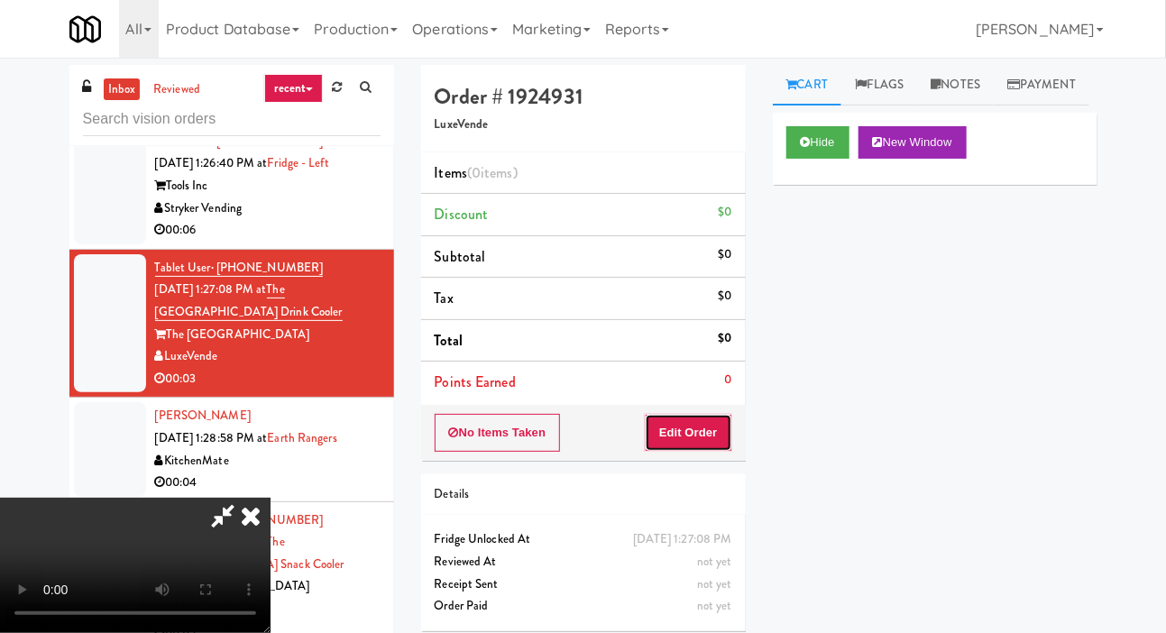
click at [690, 416] on button "Edit Order" at bounding box center [688, 433] width 87 height 38
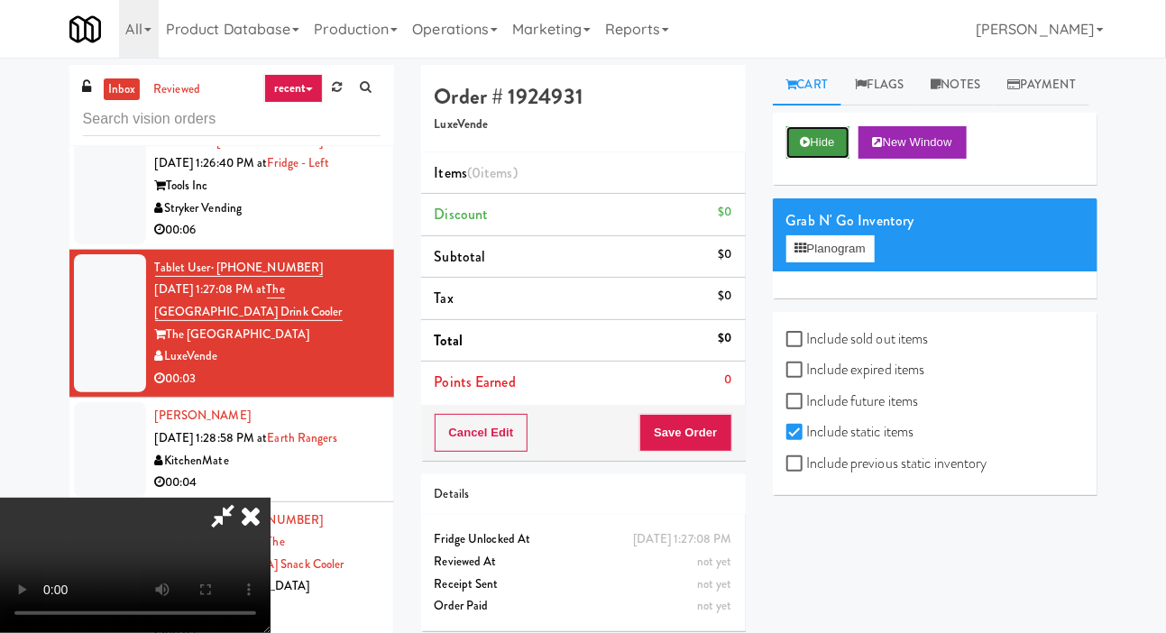
click at [823, 159] on button "Hide" at bounding box center [817, 142] width 63 height 32
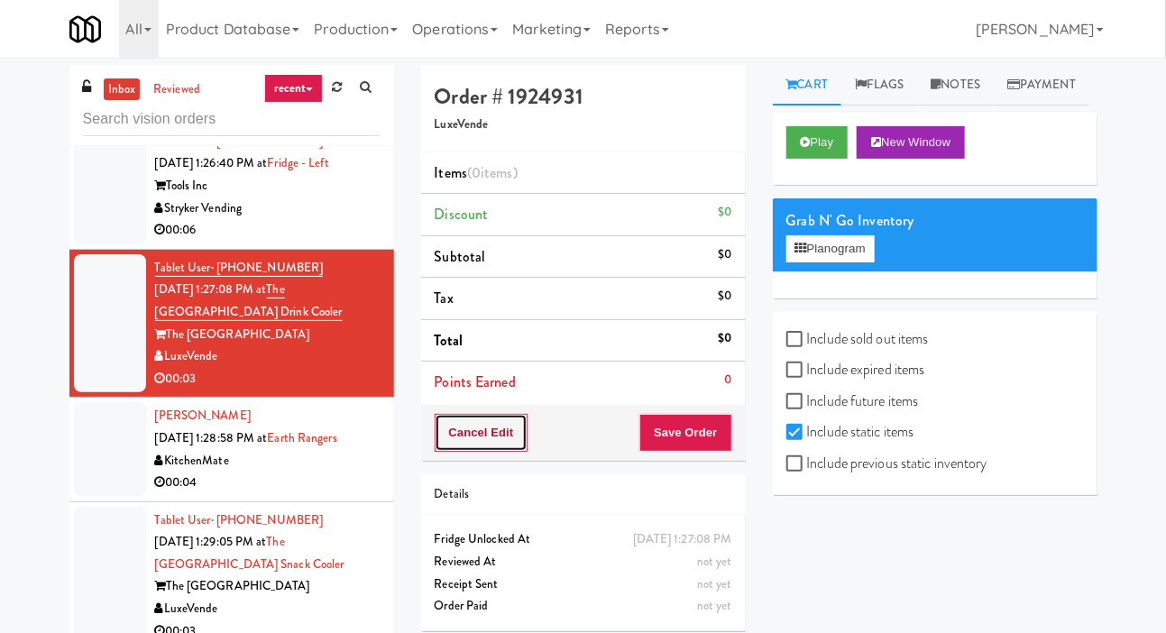
click at [497, 448] on button "Cancel Edit" at bounding box center [481, 433] width 94 height 38
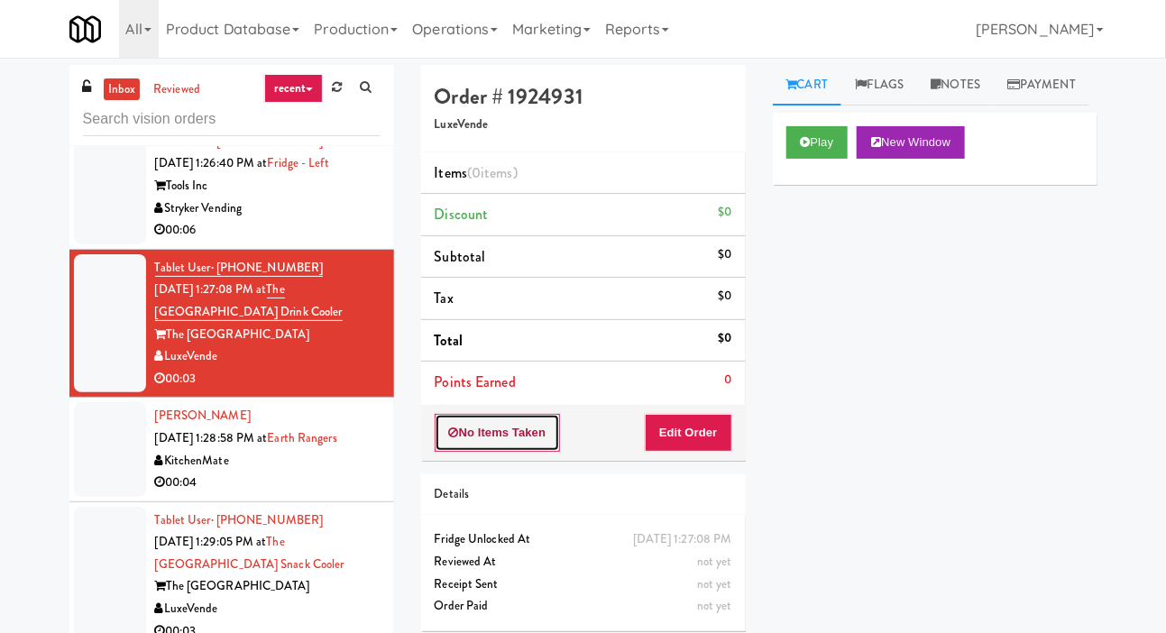
click at [497, 439] on button "No Items Taken" at bounding box center [497, 433] width 126 height 38
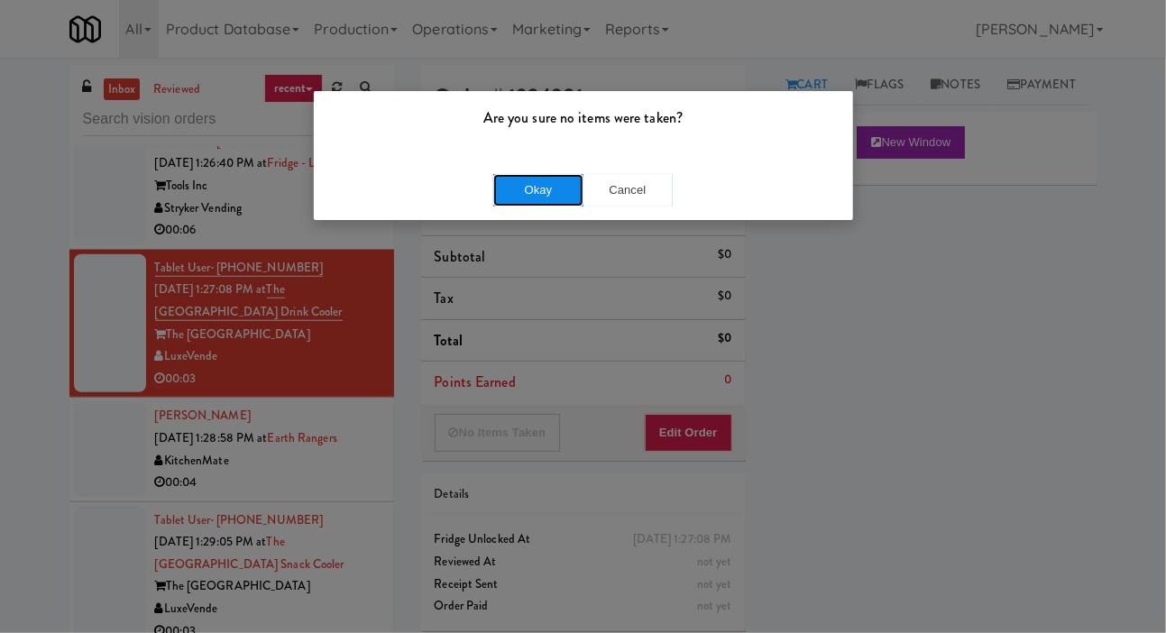
click at [517, 176] on button "Okay" at bounding box center [538, 190] width 90 height 32
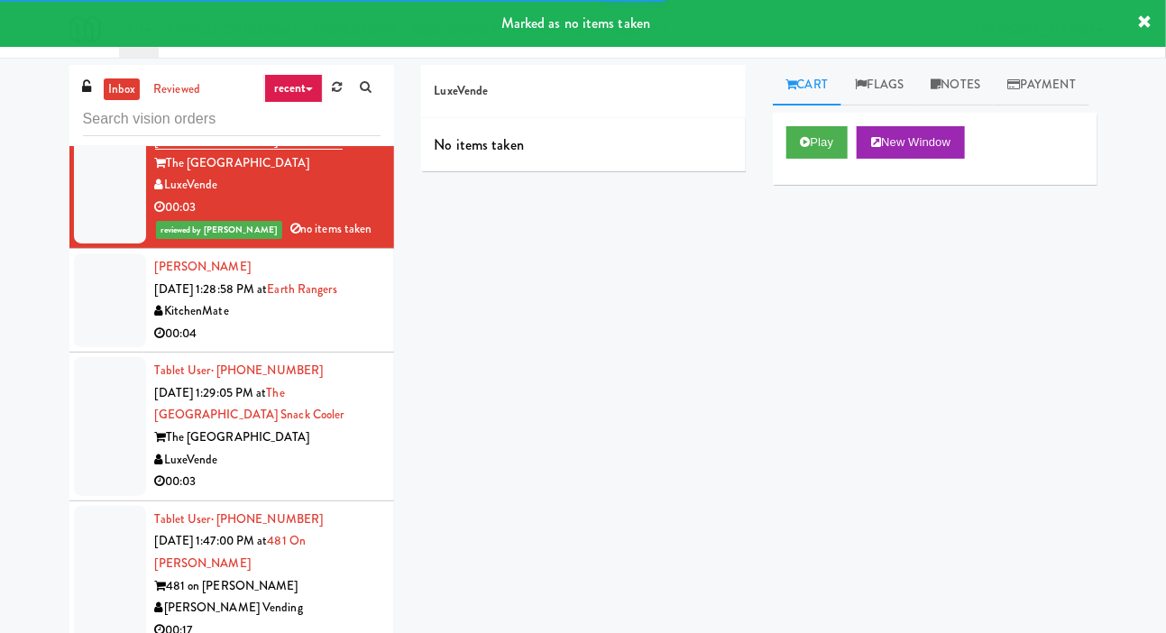
click at [84, 431] on div at bounding box center [110, 426] width 72 height 139
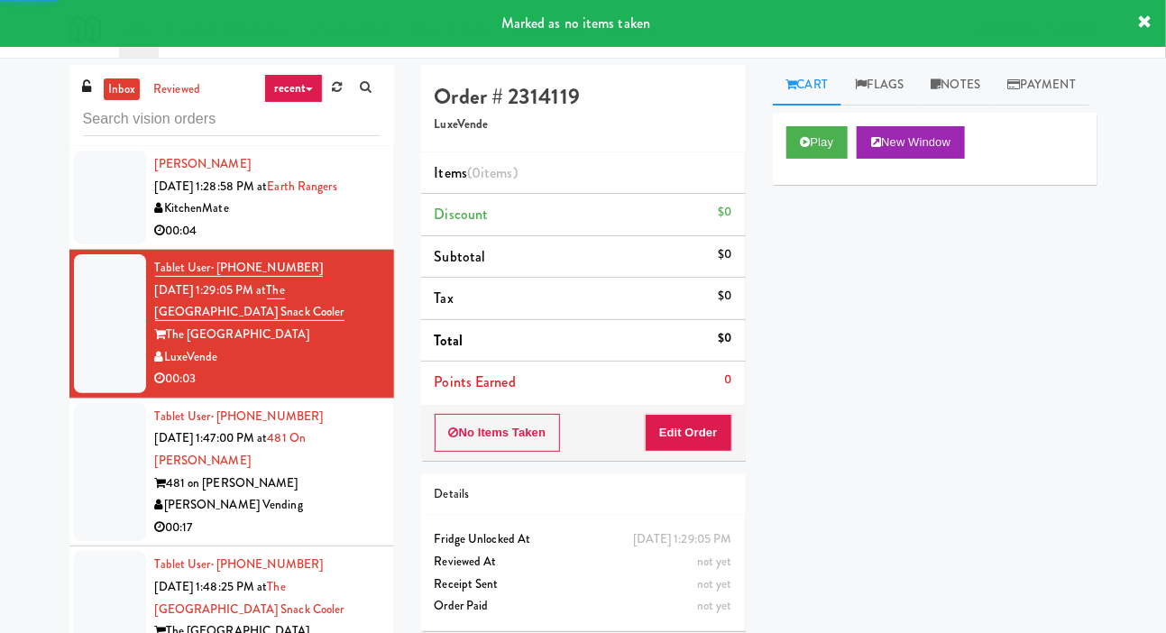
scroll to position [3505, 0]
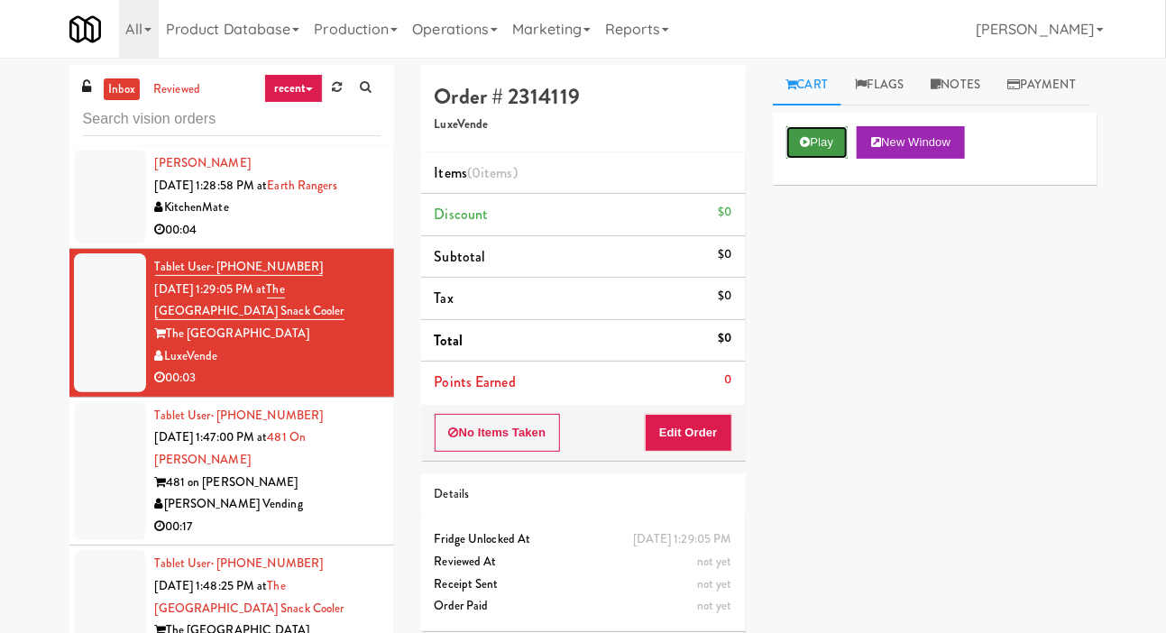
click at [827, 159] on button "Play" at bounding box center [817, 142] width 62 height 32
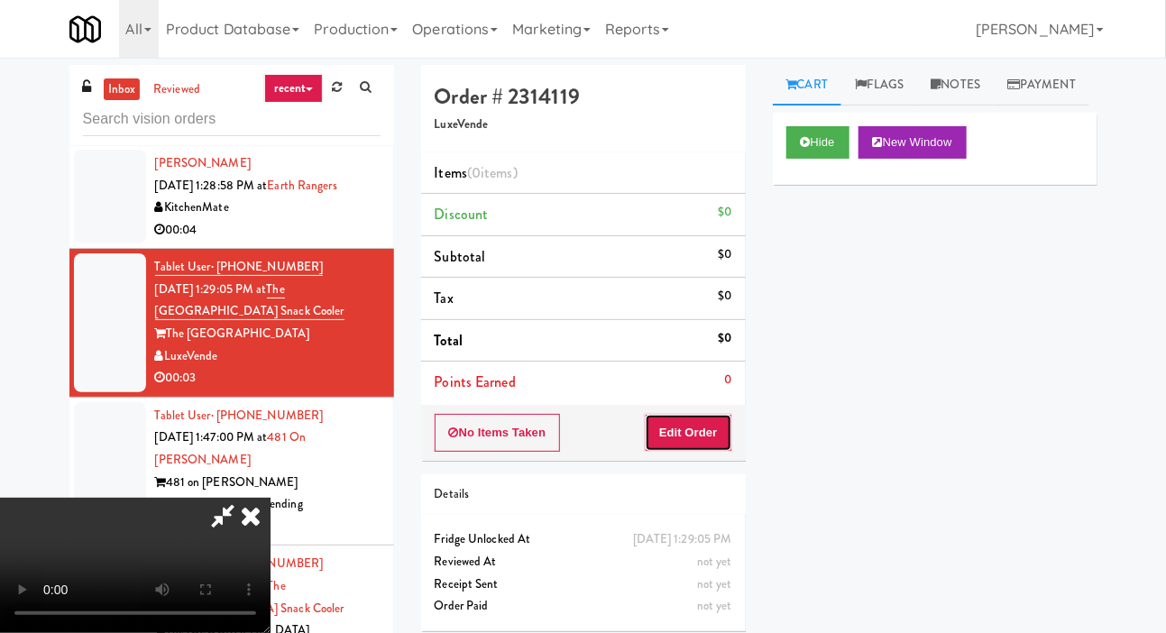
click at [706, 416] on button "Edit Order" at bounding box center [688, 433] width 87 height 38
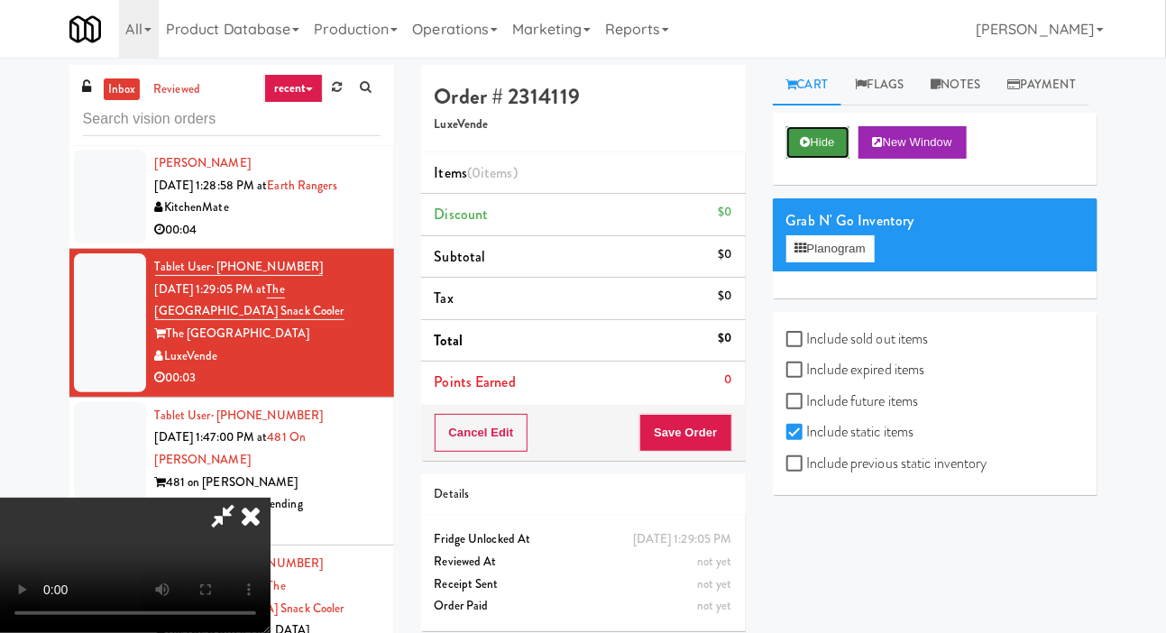
click at [828, 159] on button "Hide" at bounding box center [817, 142] width 63 height 32
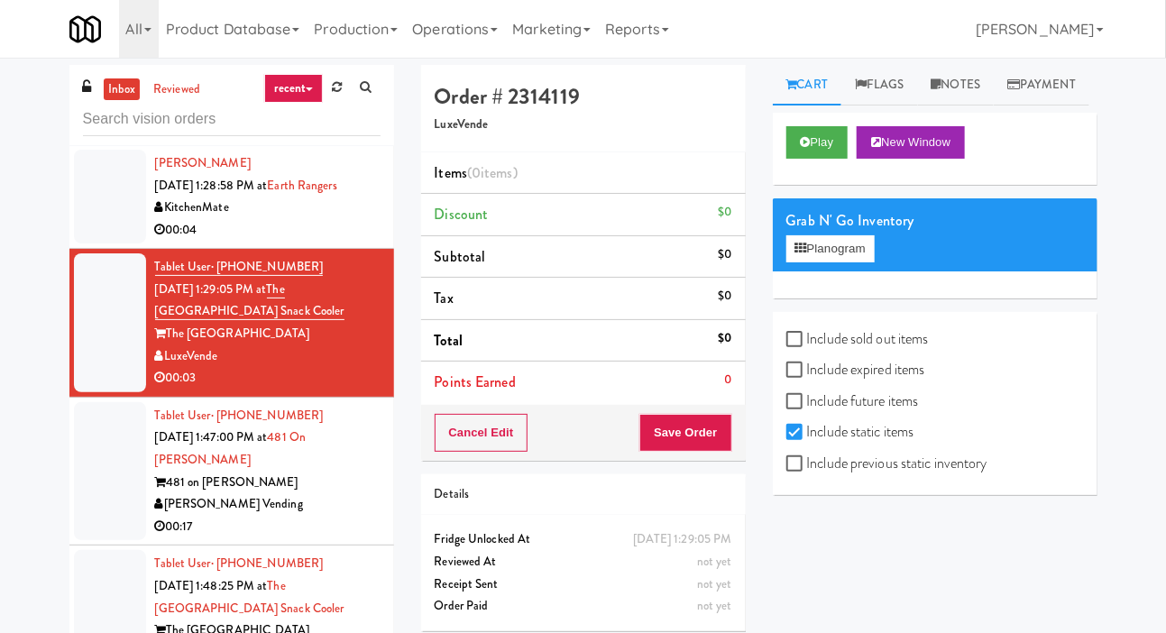
click at [497, 400] on li "Points Earned 0" at bounding box center [583, 381] width 325 height 41
click at [489, 415] on button "Cancel Edit" at bounding box center [481, 433] width 94 height 38
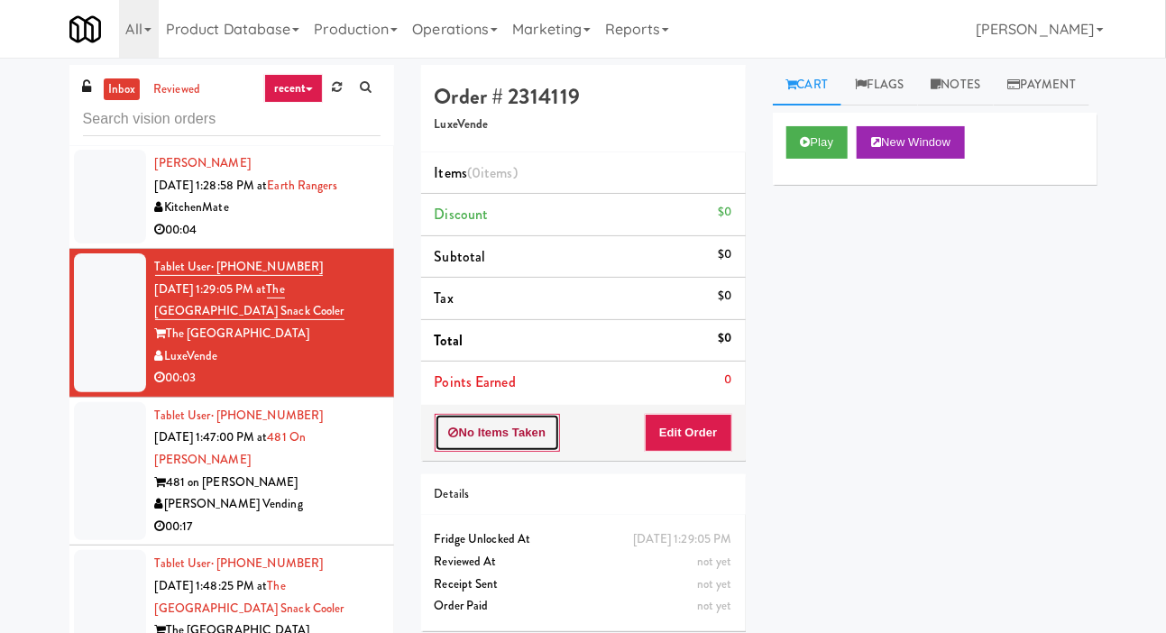
click at [475, 425] on button "No Items Taken" at bounding box center [497, 433] width 126 height 38
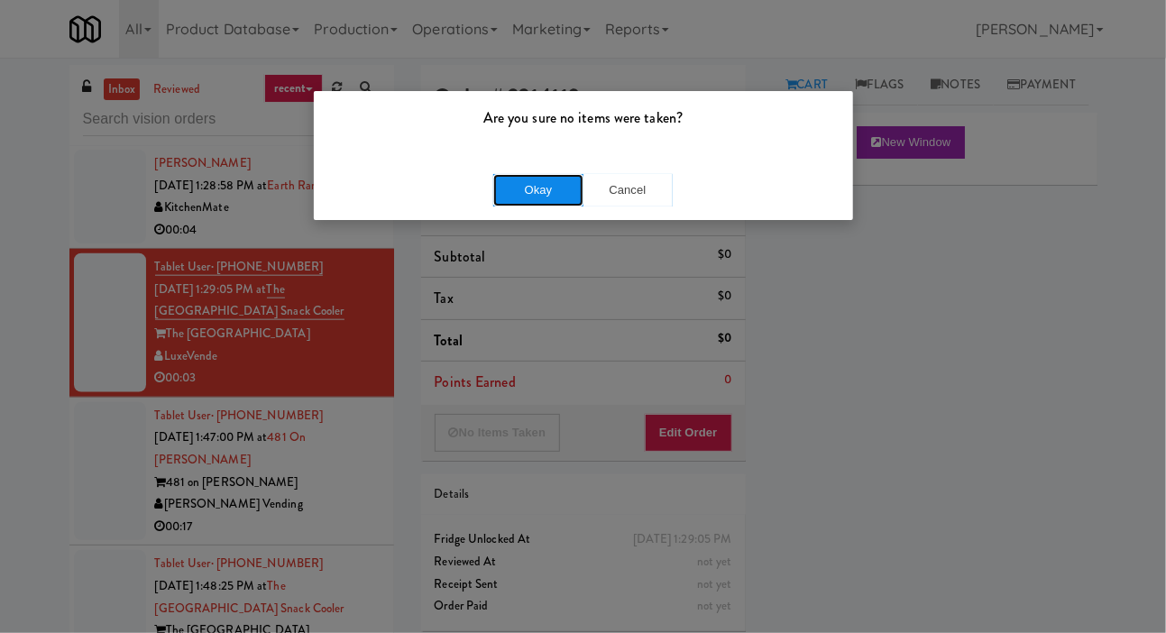
click at [537, 182] on button "Okay" at bounding box center [538, 190] width 90 height 32
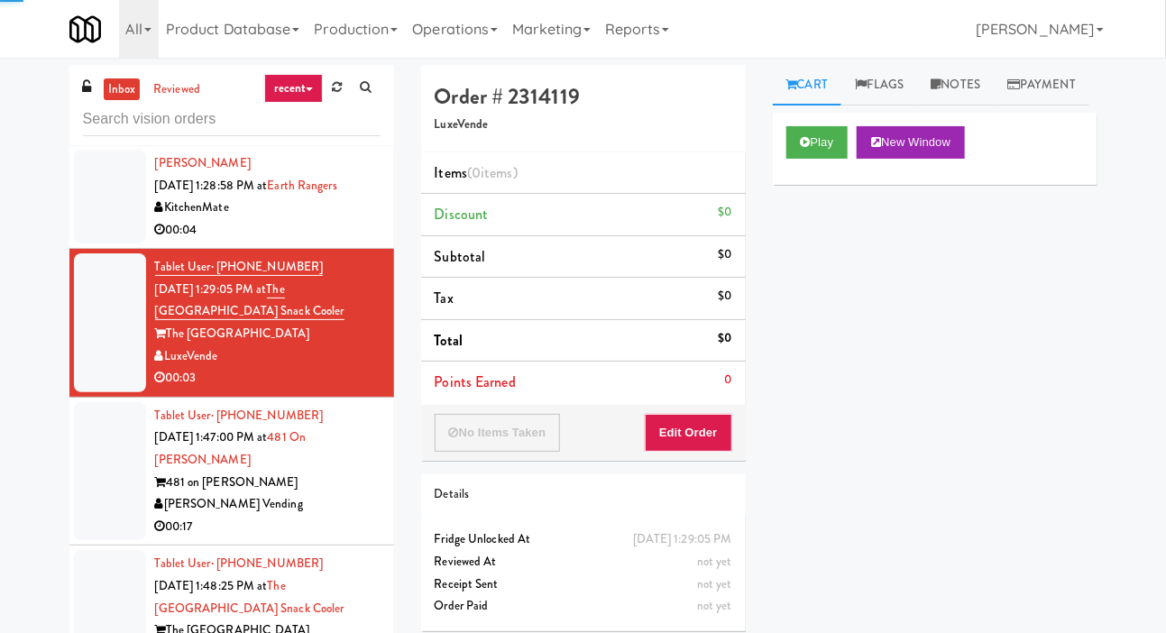
click at [110, 477] on div at bounding box center [110, 471] width 72 height 139
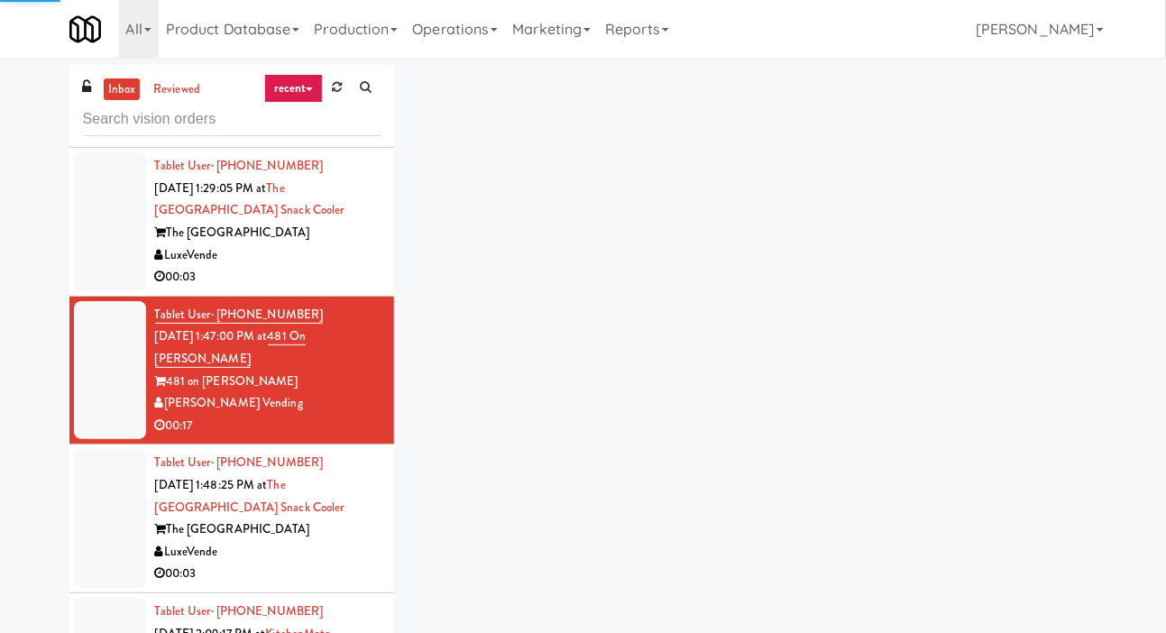
scroll to position [3610, 0]
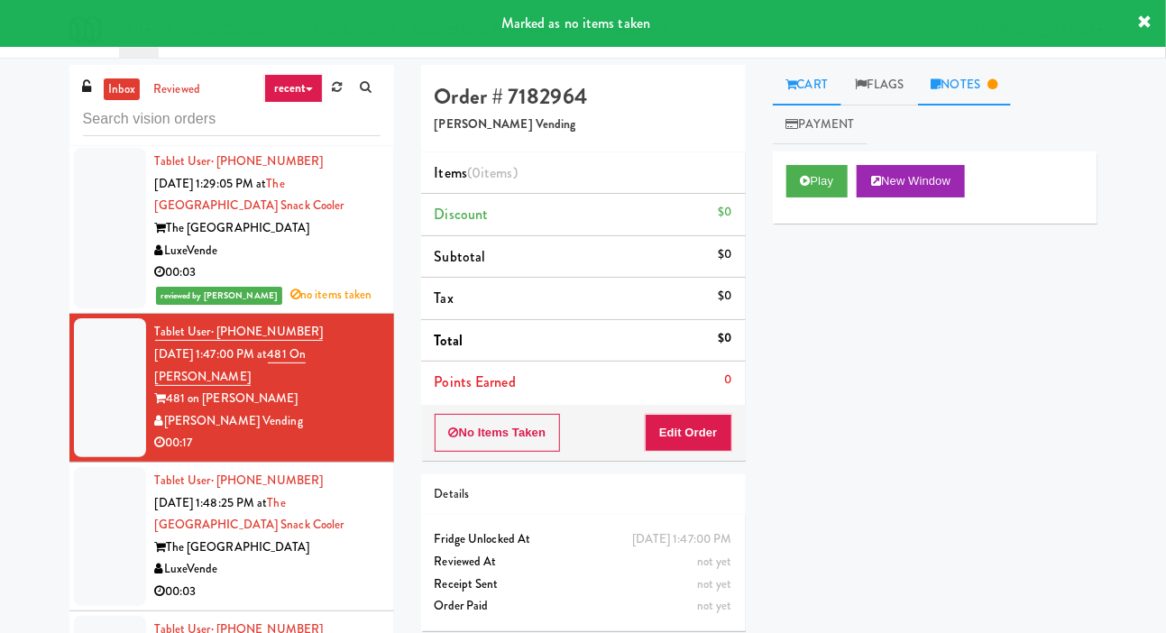
click at [983, 94] on link "Notes" at bounding box center [965, 85] width 94 height 41
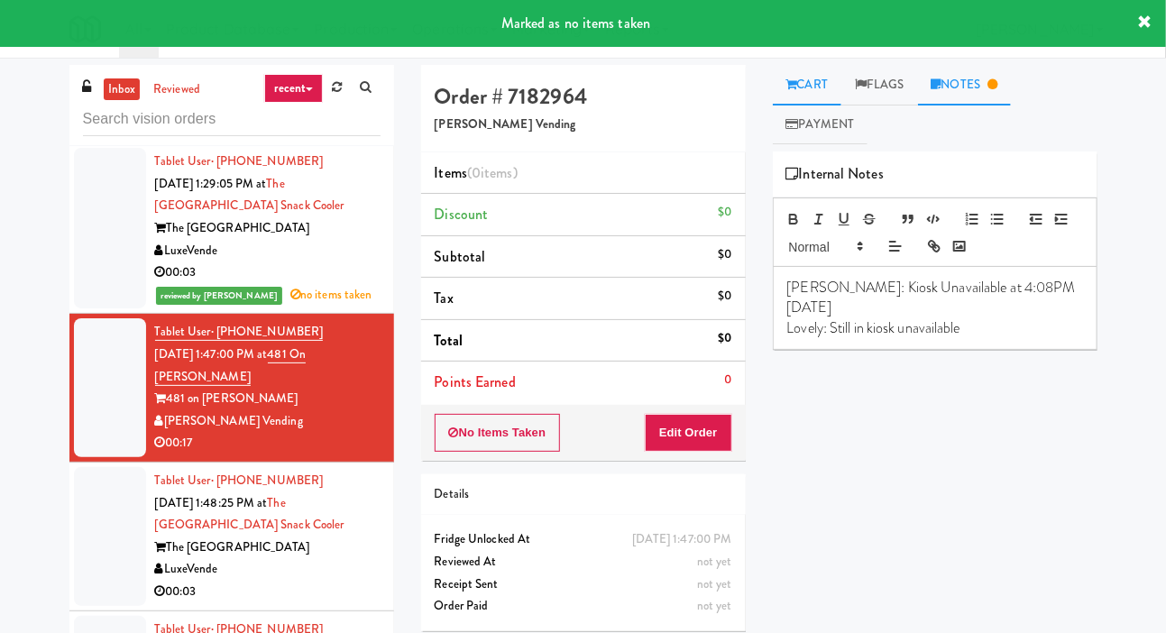
click at [810, 69] on link "Cart" at bounding box center [807, 85] width 69 height 41
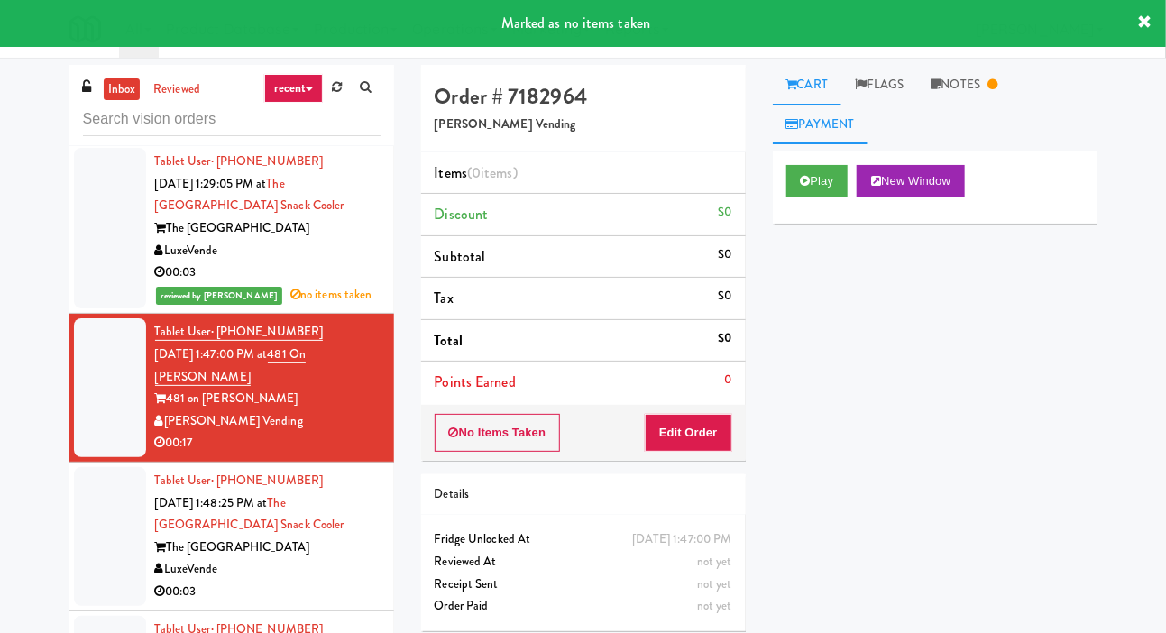
click at [806, 143] on link "Payment" at bounding box center [821, 125] width 96 height 41
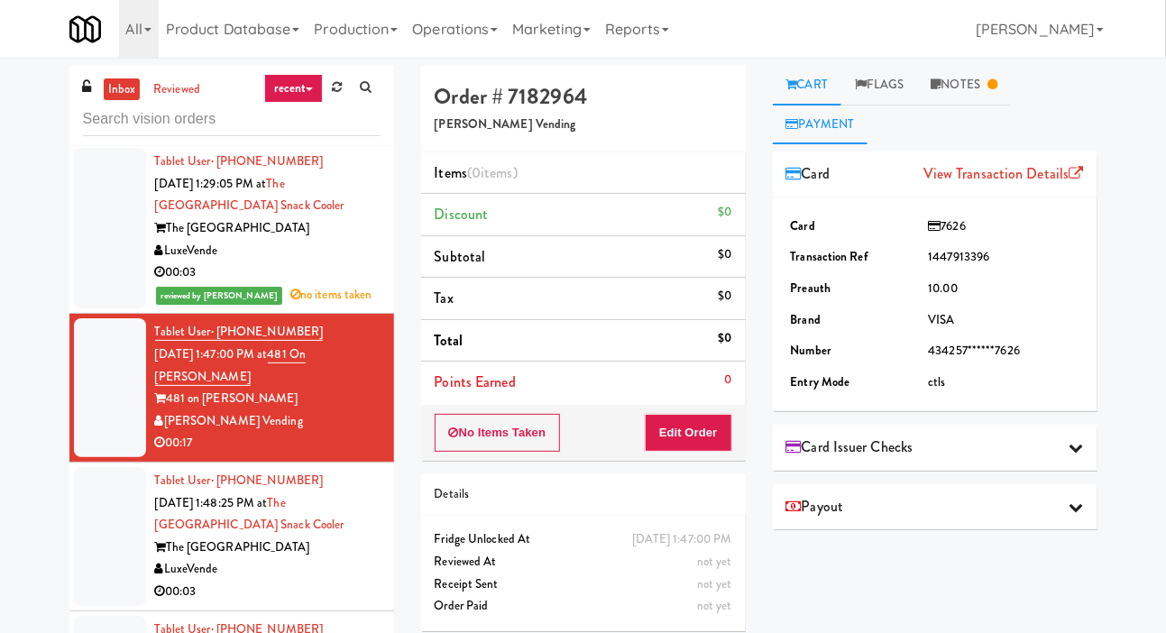
click at [811, 99] on link "Cart" at bounding box center [807, 85] width 69 height 41
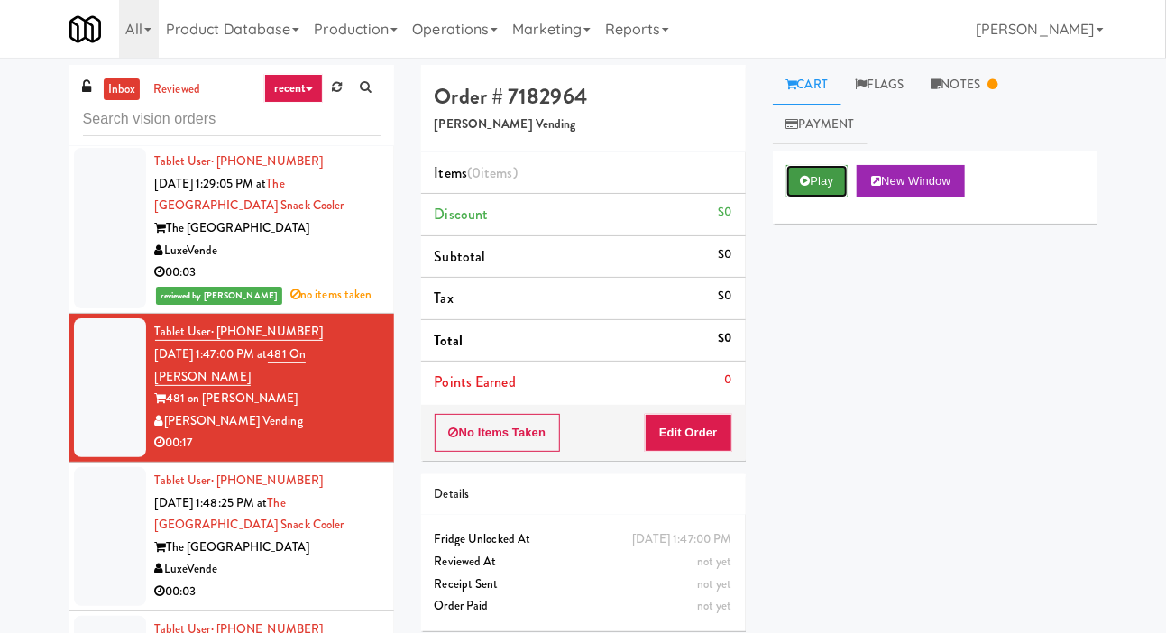
click at [805, 190] on button "Play" at bounding box center [817, 181] width 62 height 32
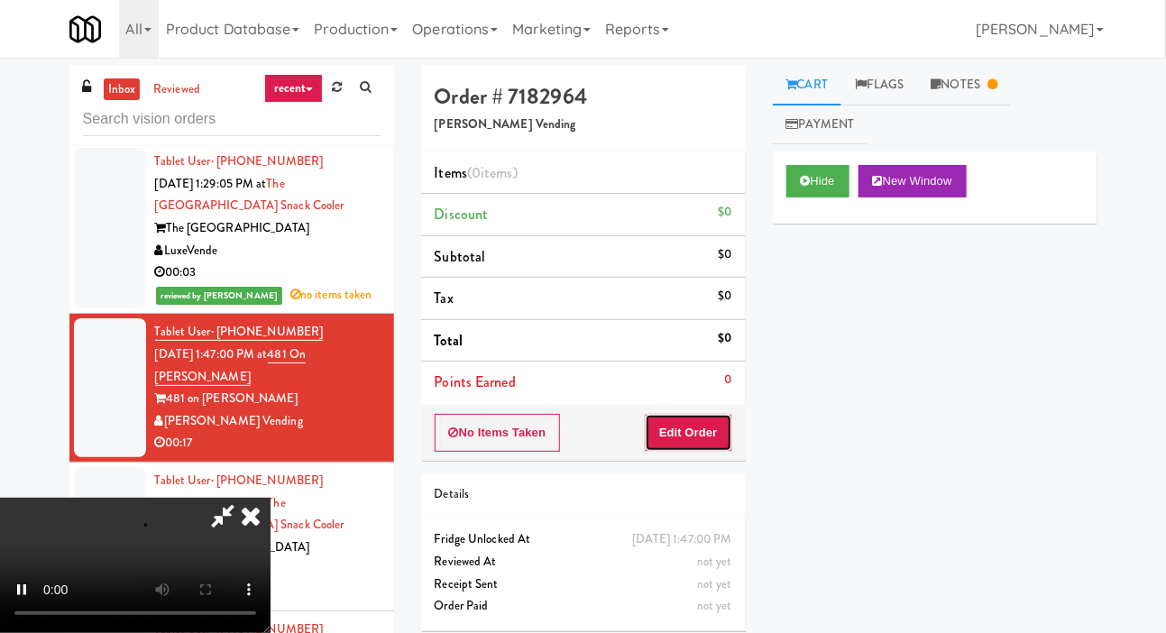
click at [674, 432] on button "Edit Order" at bounding box center [688, 433] width 87 height 38
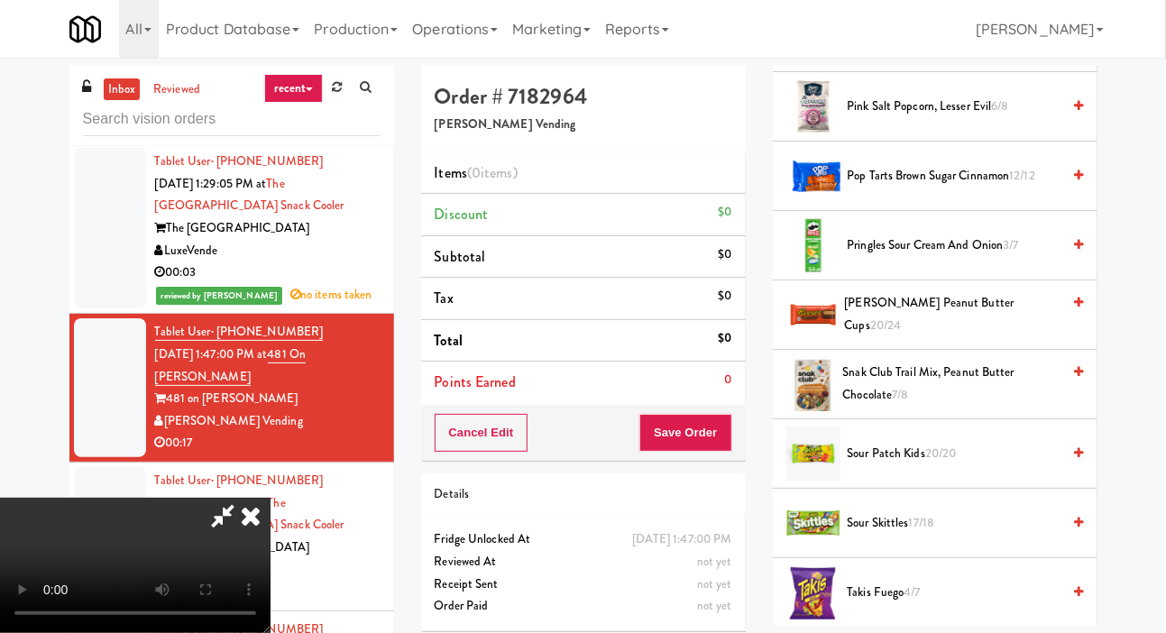
scroll to position [1703, 0]
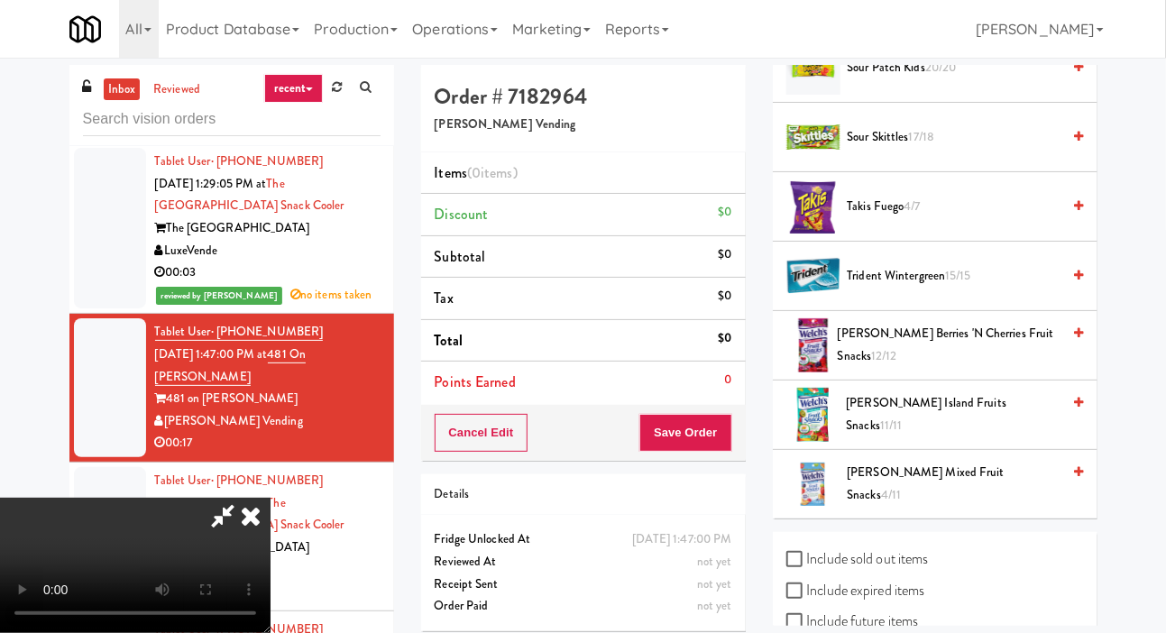
click at [864, 404] on span "Welch's Island Fruits Snacks 11/11" at bounding box center [953, 414] width 215 height 44
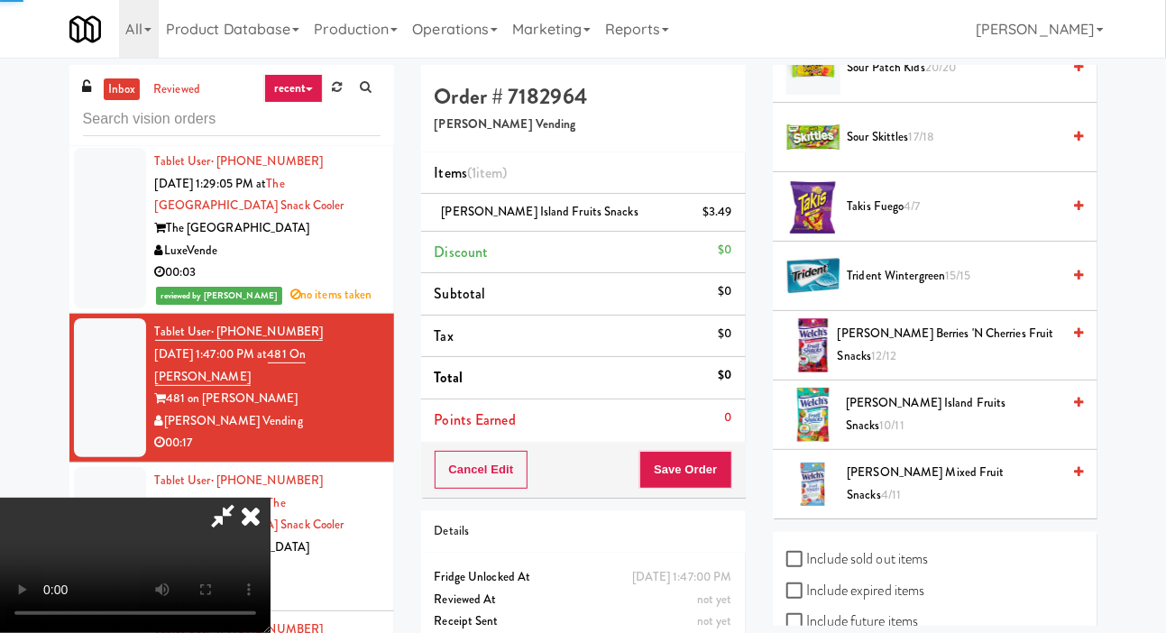
click at [883, 401] on span "Welch's Island Fruits Snacks 10/11" at bounding box center [953, 414] width 215 height 44
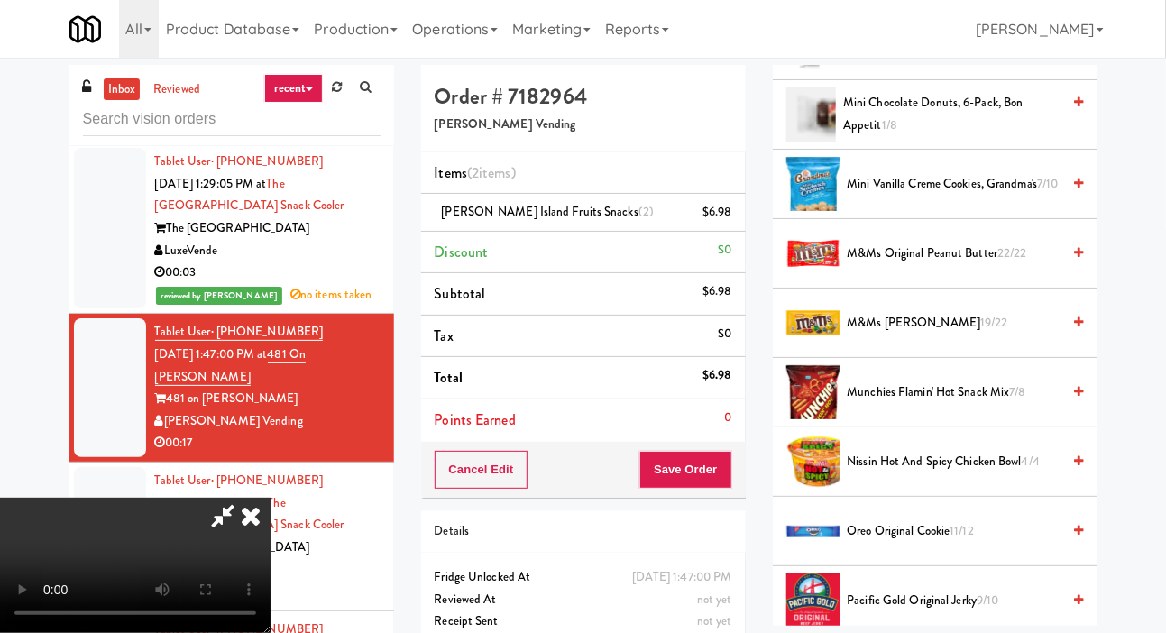
scroll to position [755, 0]
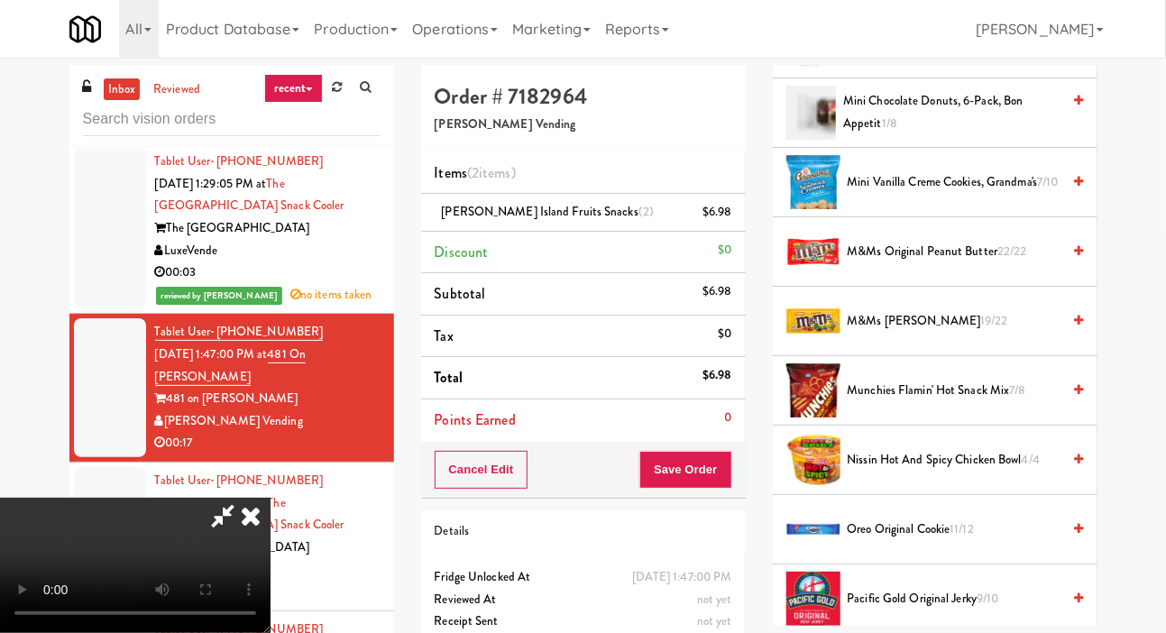
click at [883, 175] on span "Mini Vanilla Creme Cookies, Grandma's 7/10" at bounding box center [954, 182] width 214 height 23
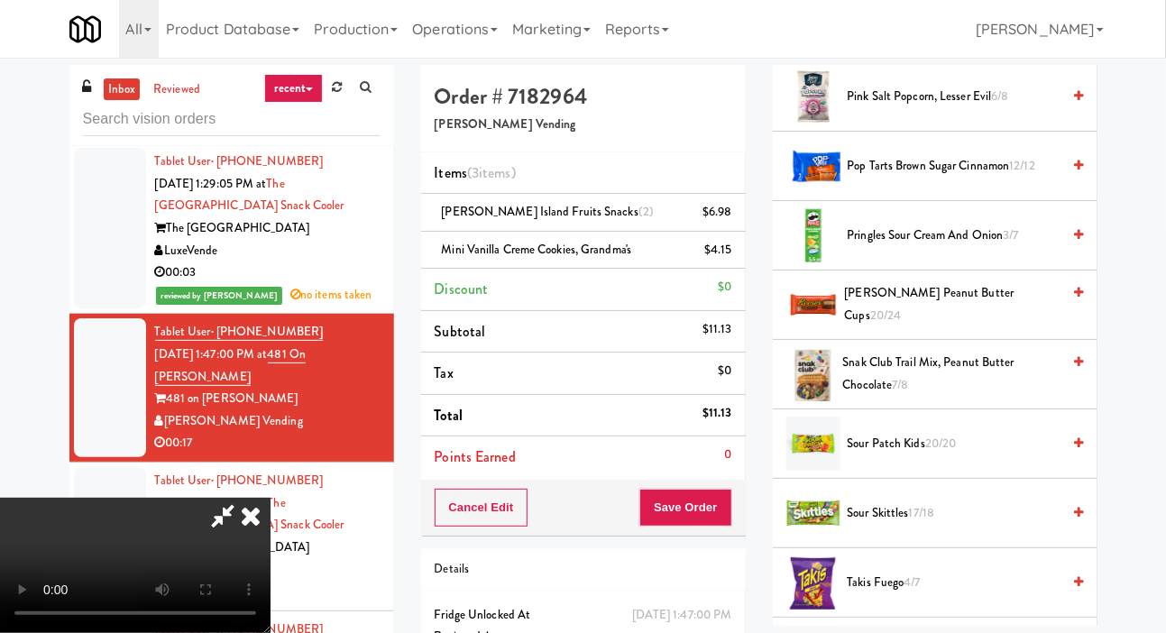
scroll to position [1327, 0]
click at [887, 294] on span "Reese's Peanut Butter Cups 20/24" at bounding box center [953, 304] width 216 height 44
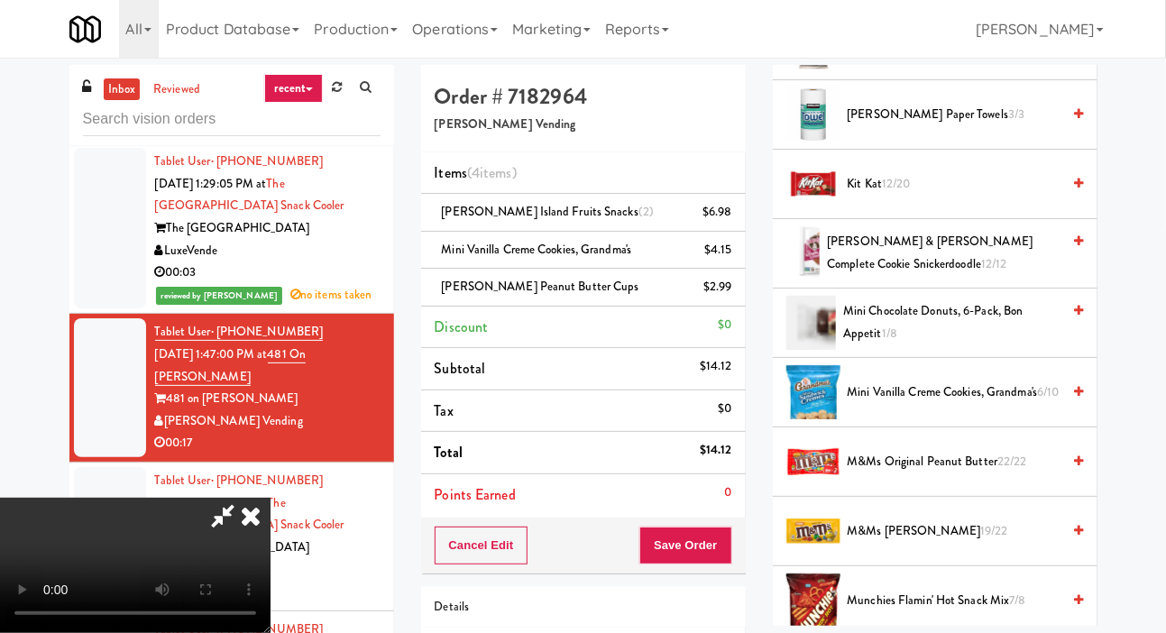
scroll to position [508, 0]
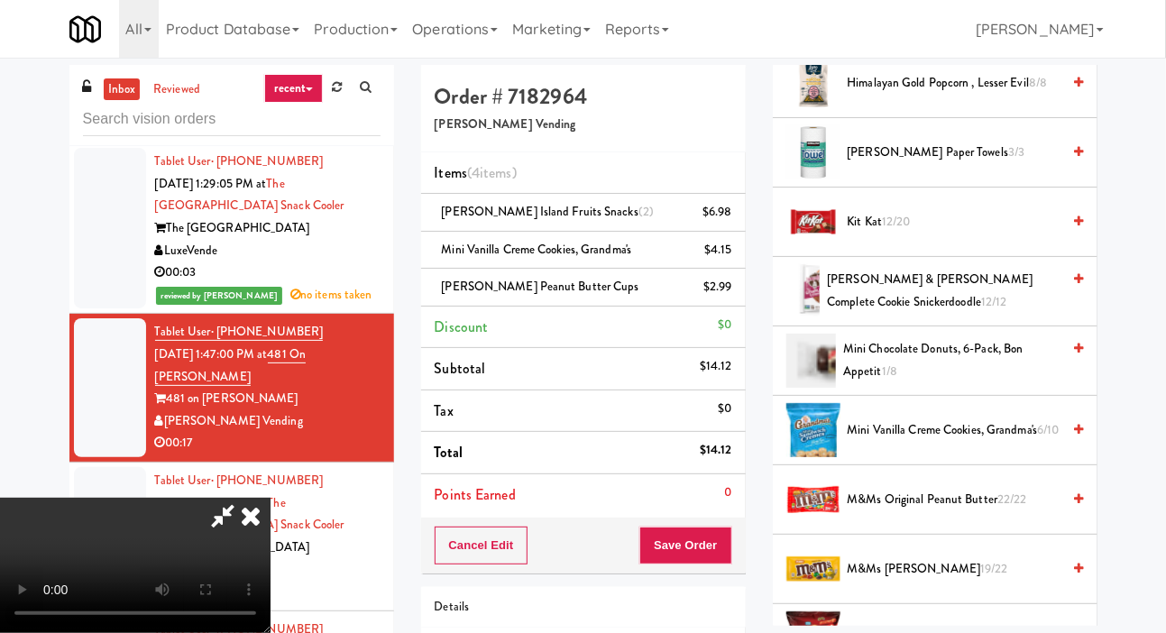
click at [882, 215] on span "Kit Kat 12/20" at bounding box center [954, 222] width 214 height 23
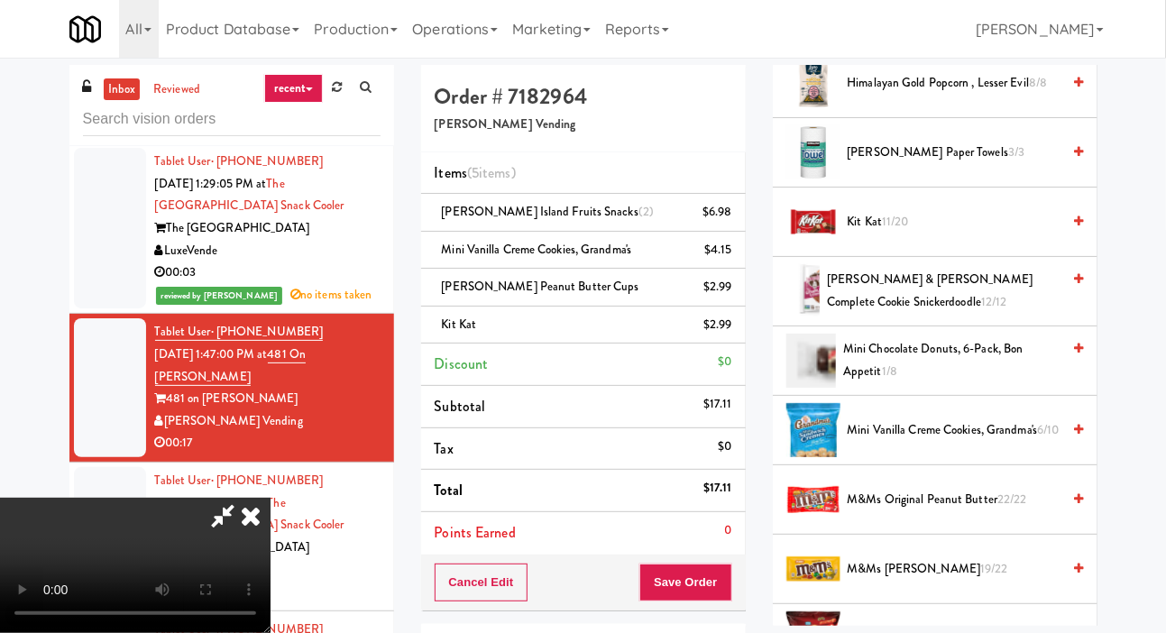
scroll to position [66, 0]
click at [729, 576] on button "Save Order" at bounding box center [685, 582] width 92 height 38
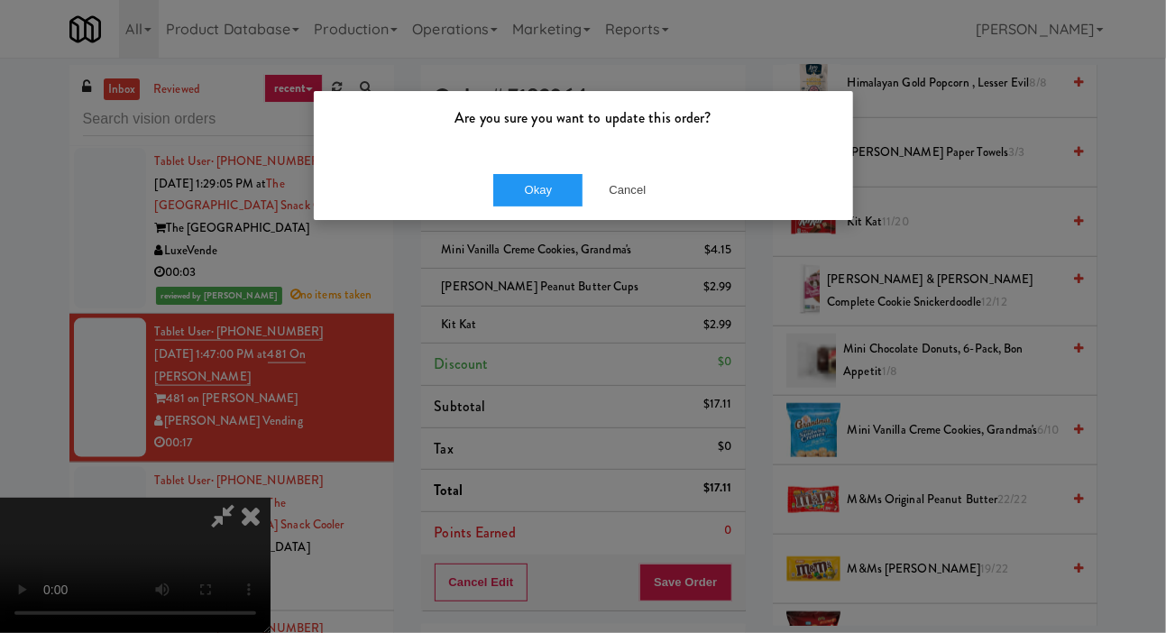
click at [542, 215] on div "Okay Cancel" at bounding box center [583, 190] width 539 height 60
click at [529, 187] on button "Okay" at bounding box center [538, 190] width 90 height 32
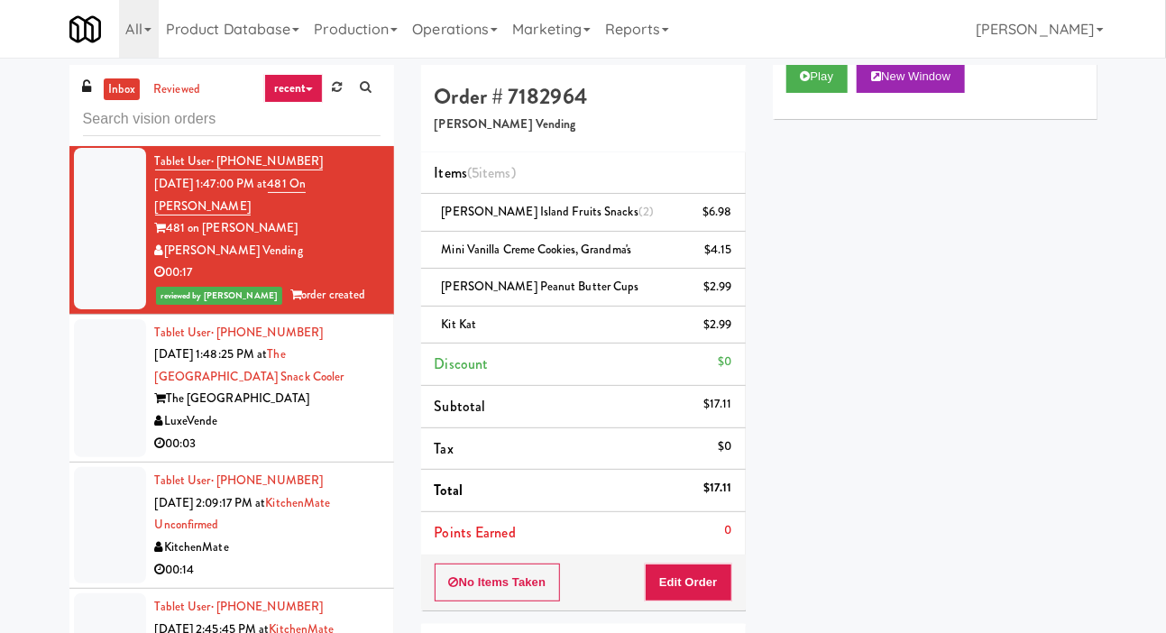
scroll to position [3783, 0]
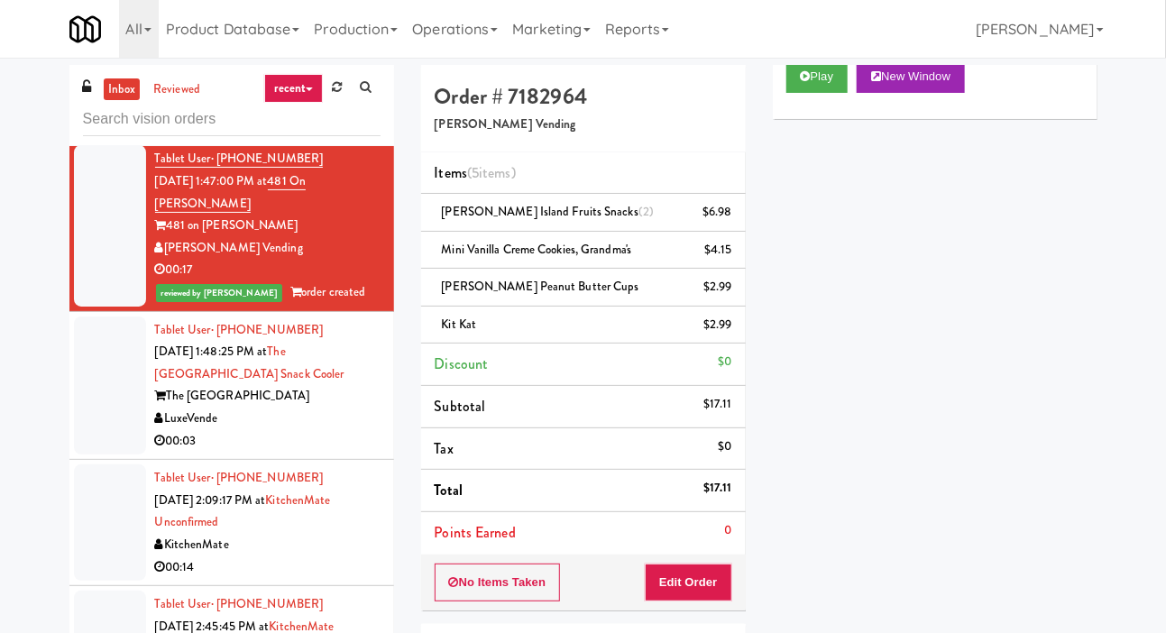
click at [105, 424] on div at bounding box center [110, 385] width 72 height 139
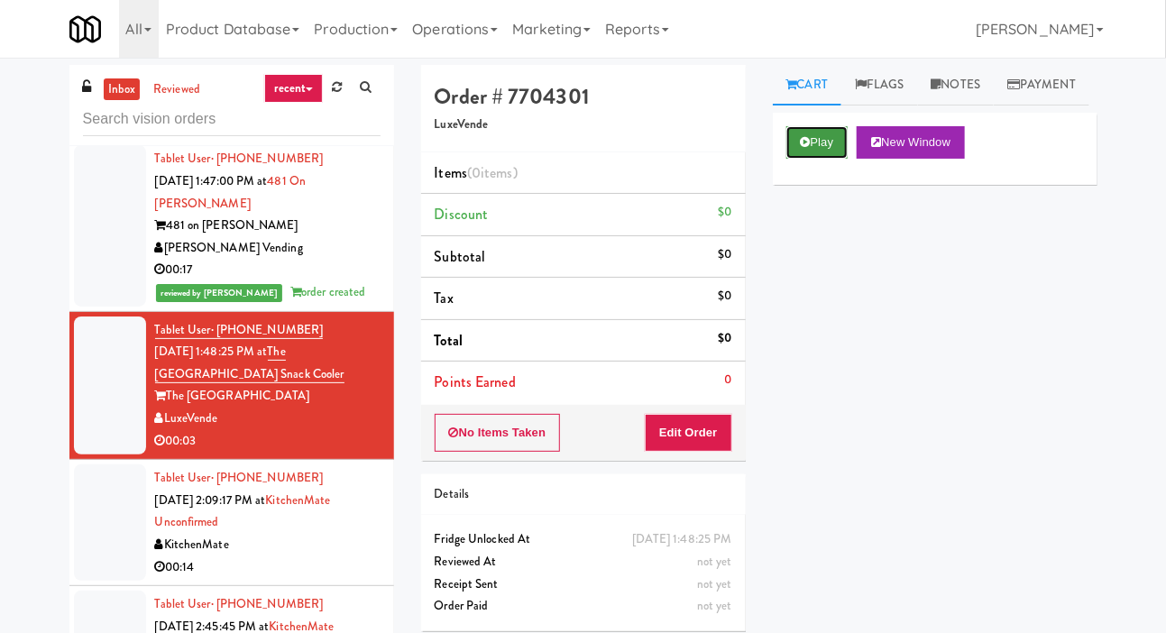
click at [824, 159] on button "Play" at bounding box center [817, 142] width 62 height 32
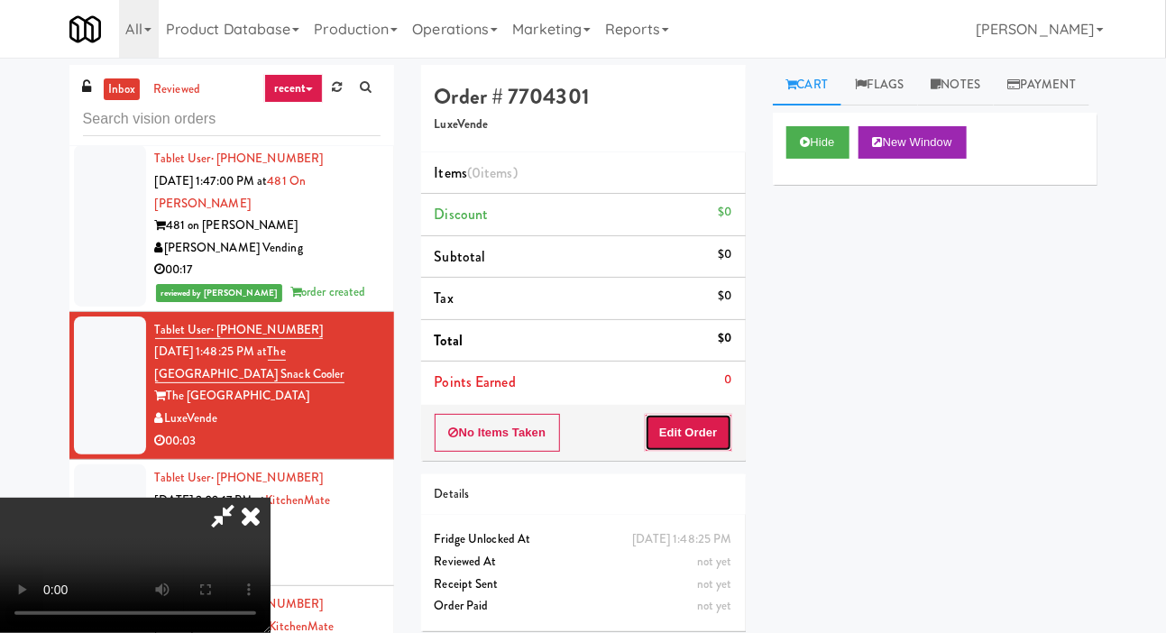
click at [696, 432] on button "Edit Order" at bounding box center [688, 433] width 87 height 38
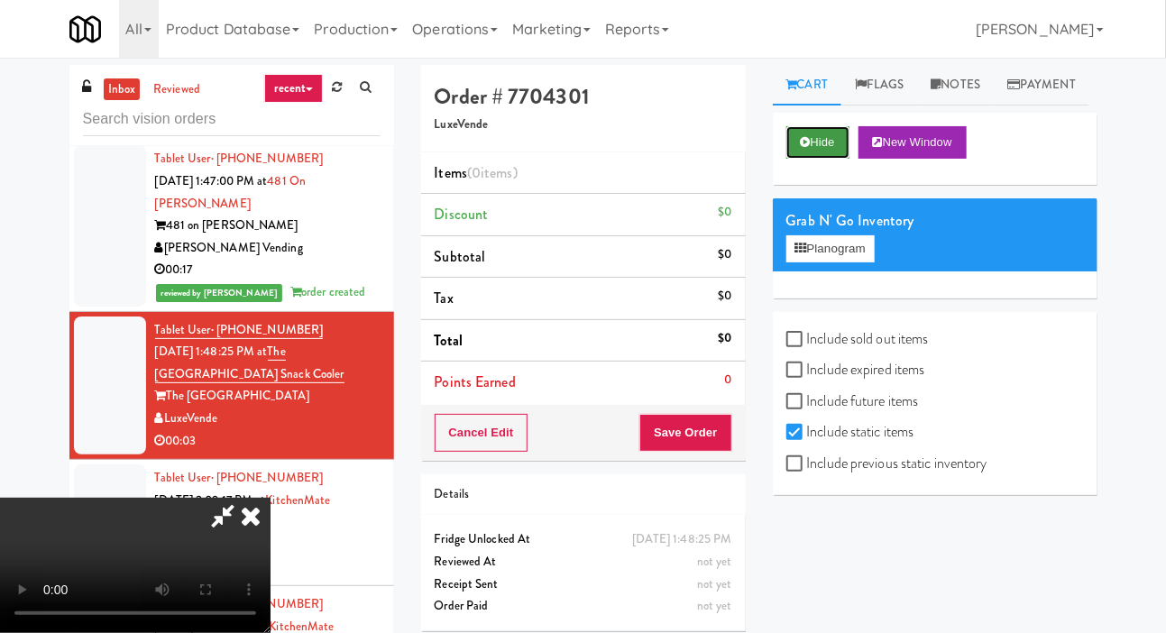
click at [820, 159] on button "Hide" at bounding box center [817, 142] width 63 height 32
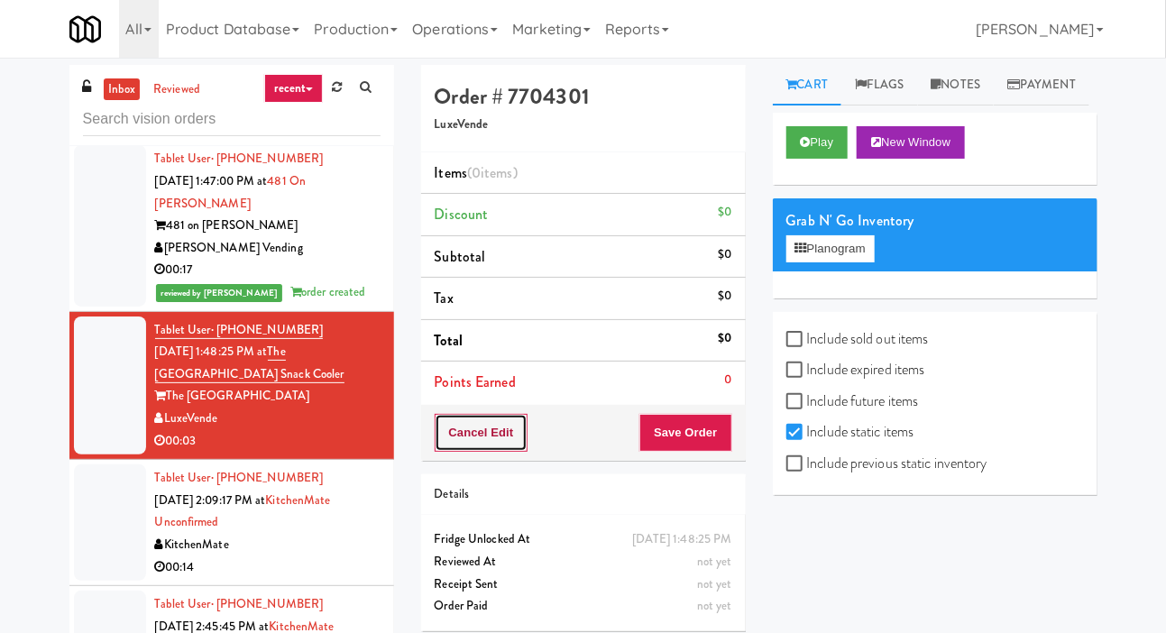
click at [445, 444] on button "Cancel Edit" at bounding box center [481, 433] width 94 height 38
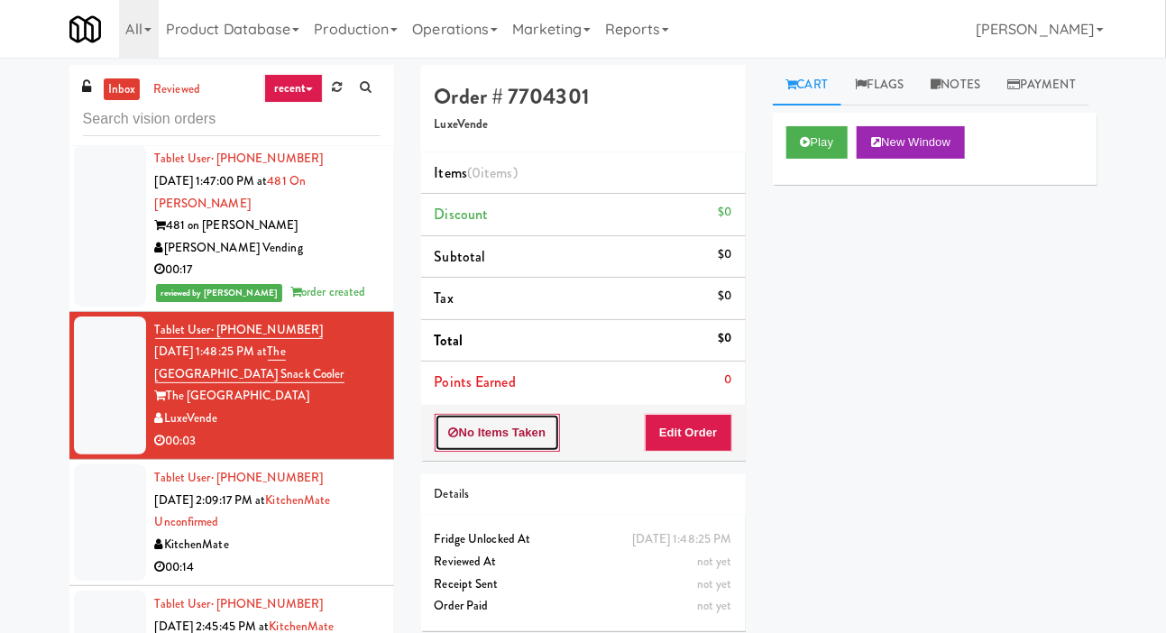
click at [528, 414] on button "No Items Taken" at bounding box center [497, 433] width 126 height 38
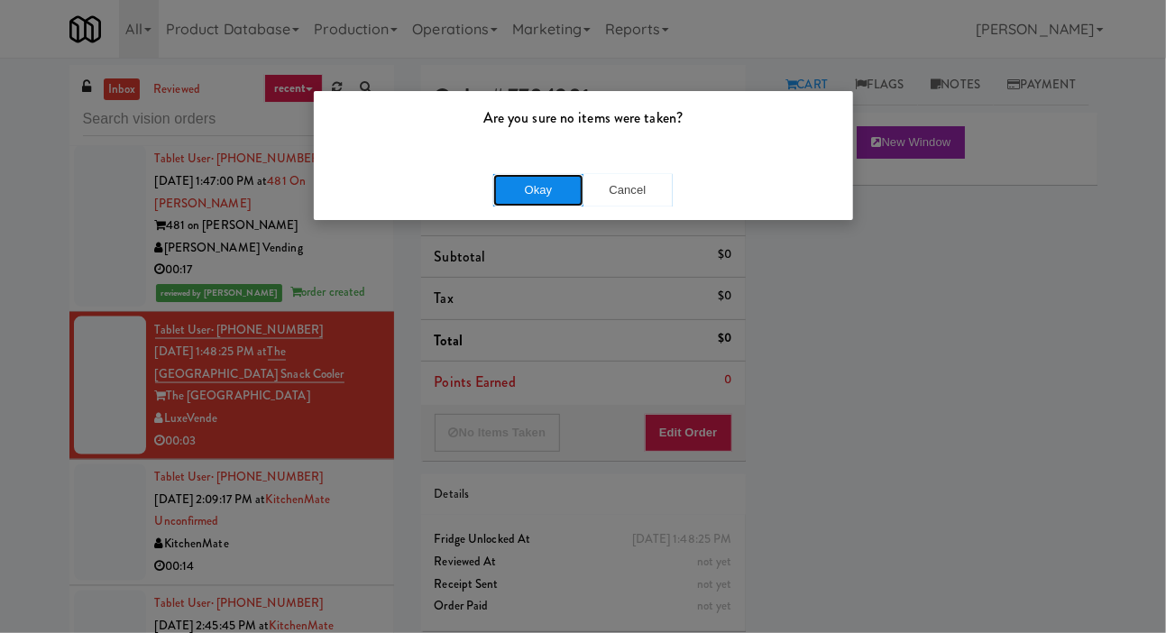
click at [523, 188] on button "Okay" at bounding box center [538, 190] width 90 height 32
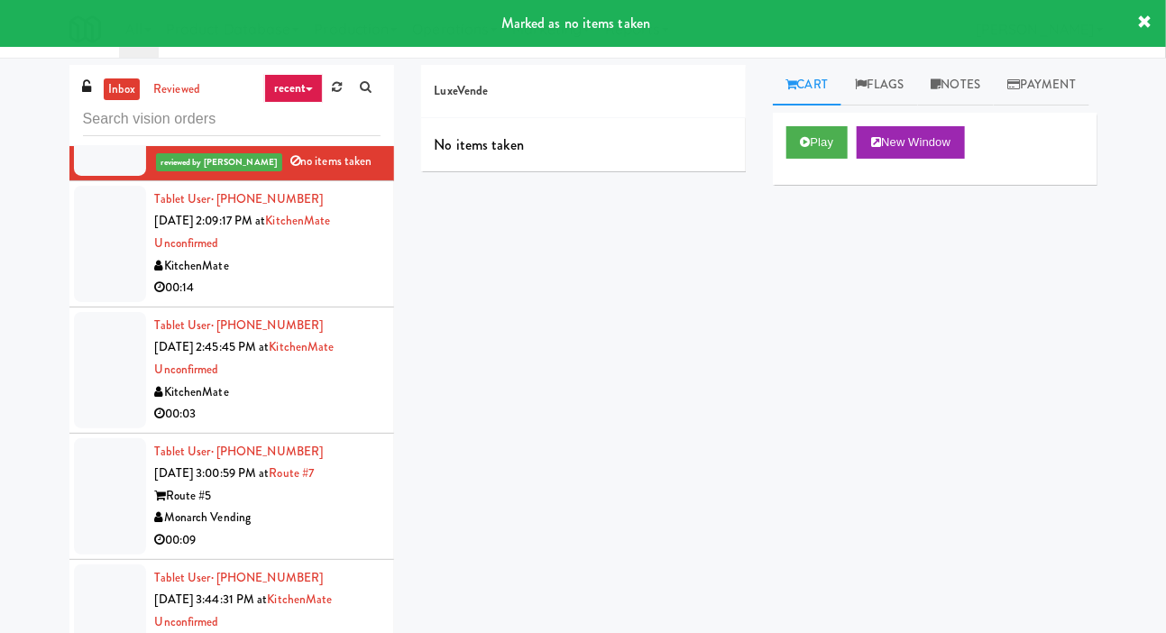
scroll to position [4094, 0]
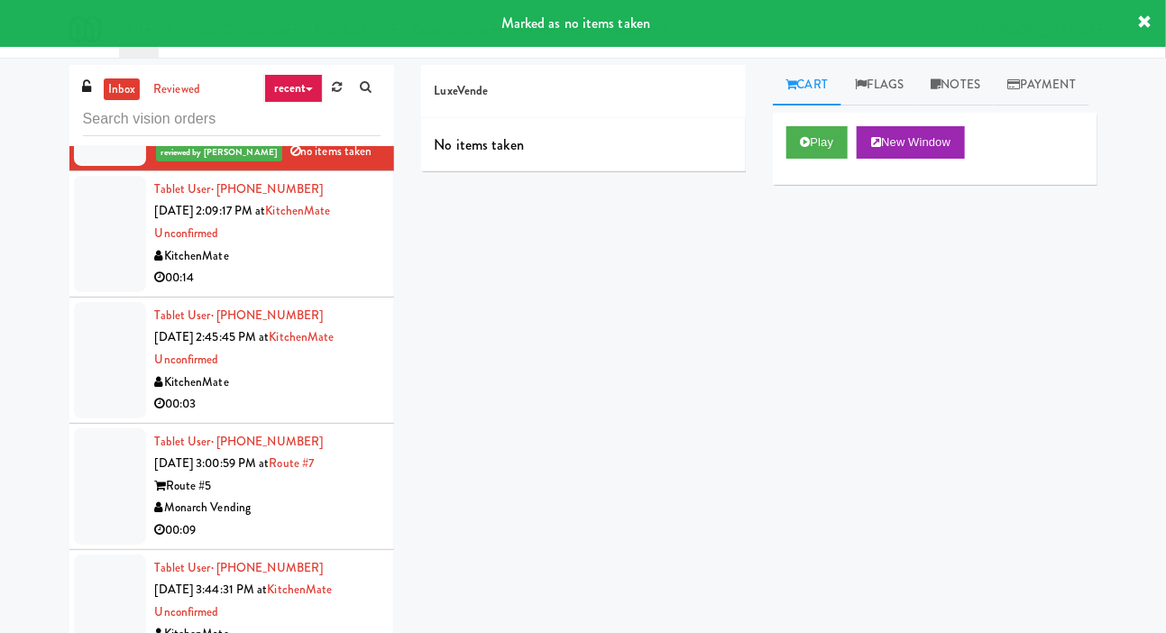
click at [80, 393] on div at bounding box center [110, 360] width 72 height 116
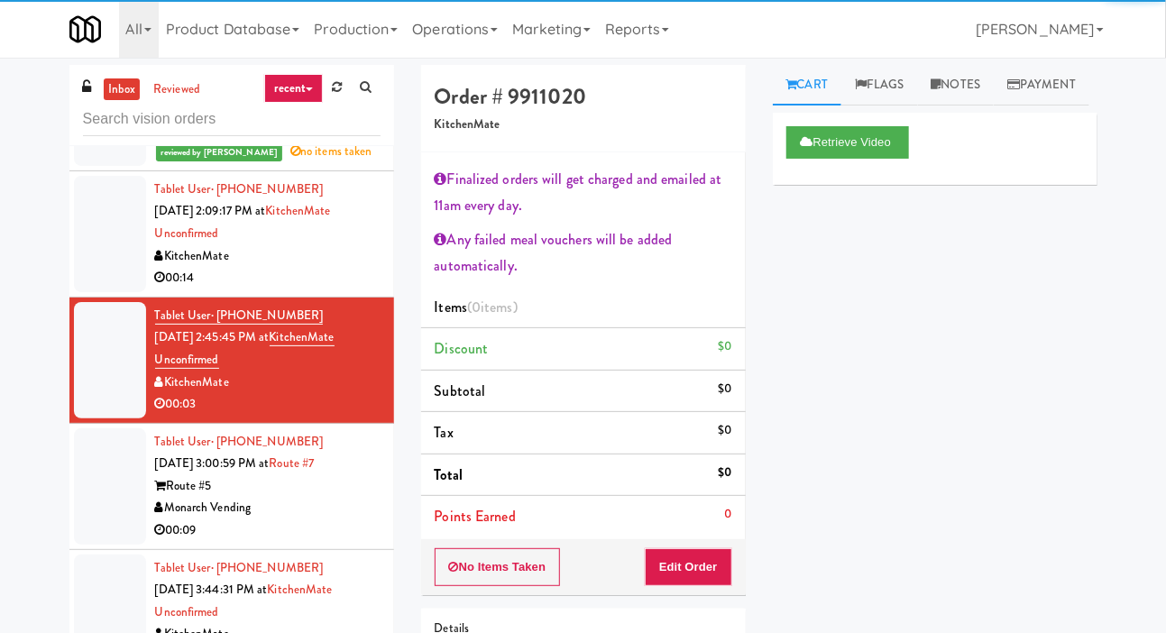
click at [85, 485] on div at bounding box center [110, 486] width 72 height 116
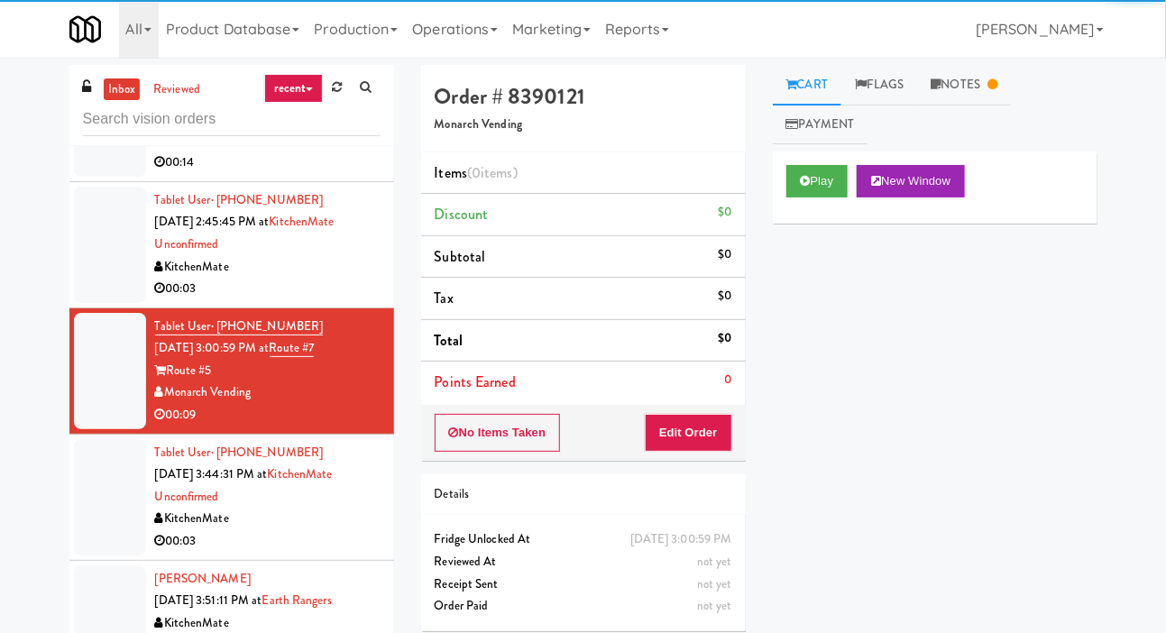
scroll to position [4211, 0]
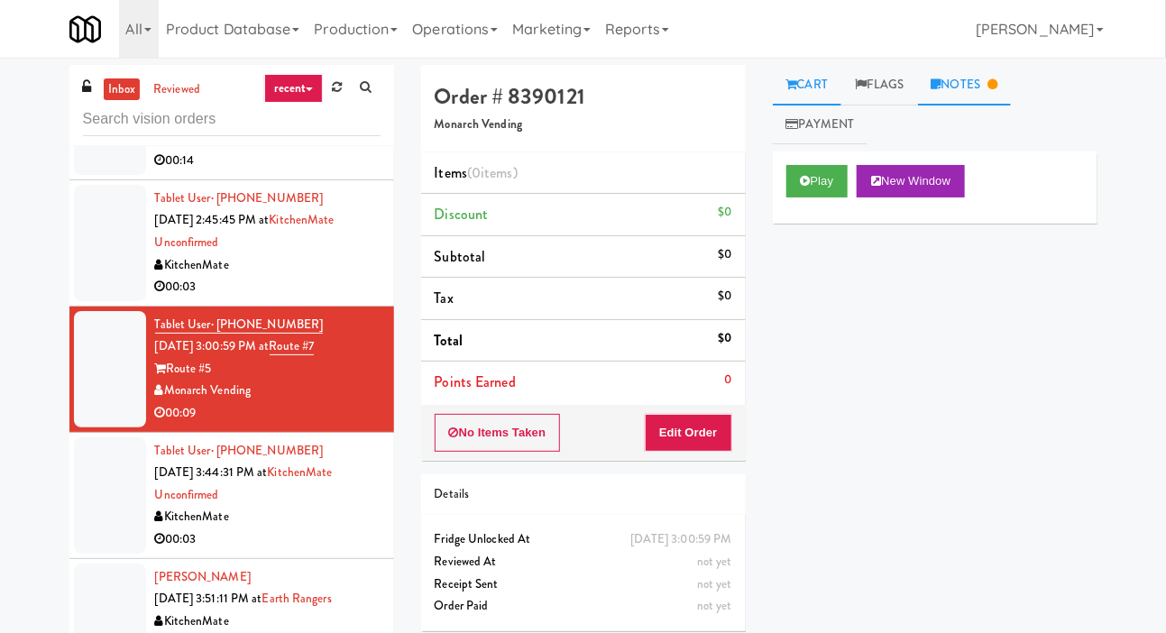
click at [958, 79] on link "Notes" at bounding box center [965, 85] width 94 height 41
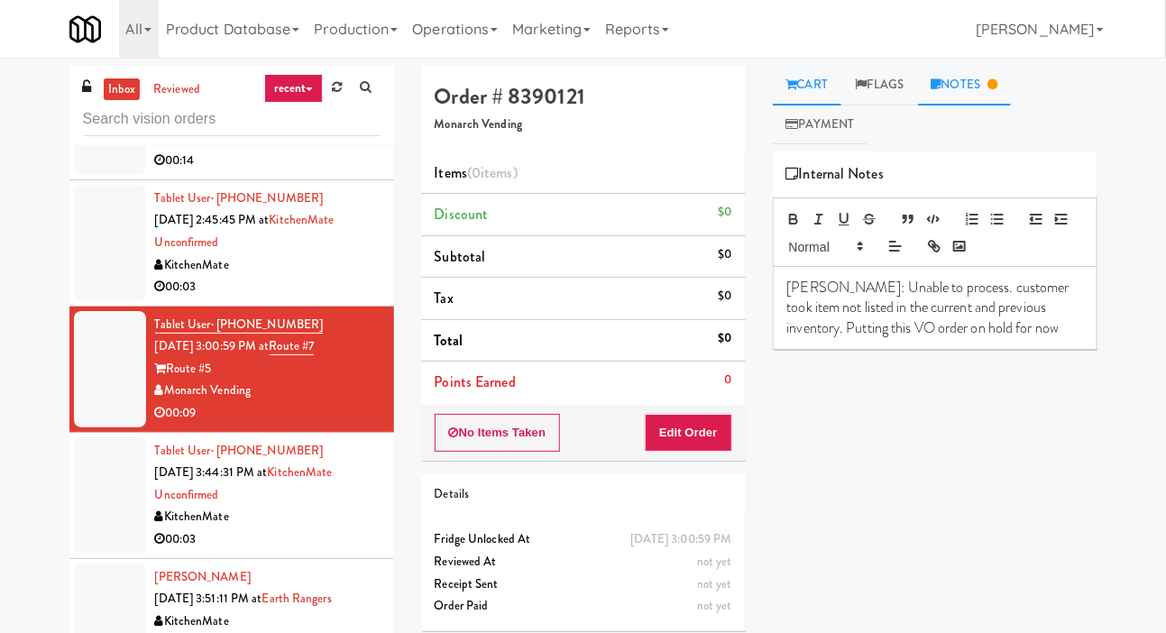
click at [829, 76] on link "Cart" at bounding box center [807, 85] width 69 height 41
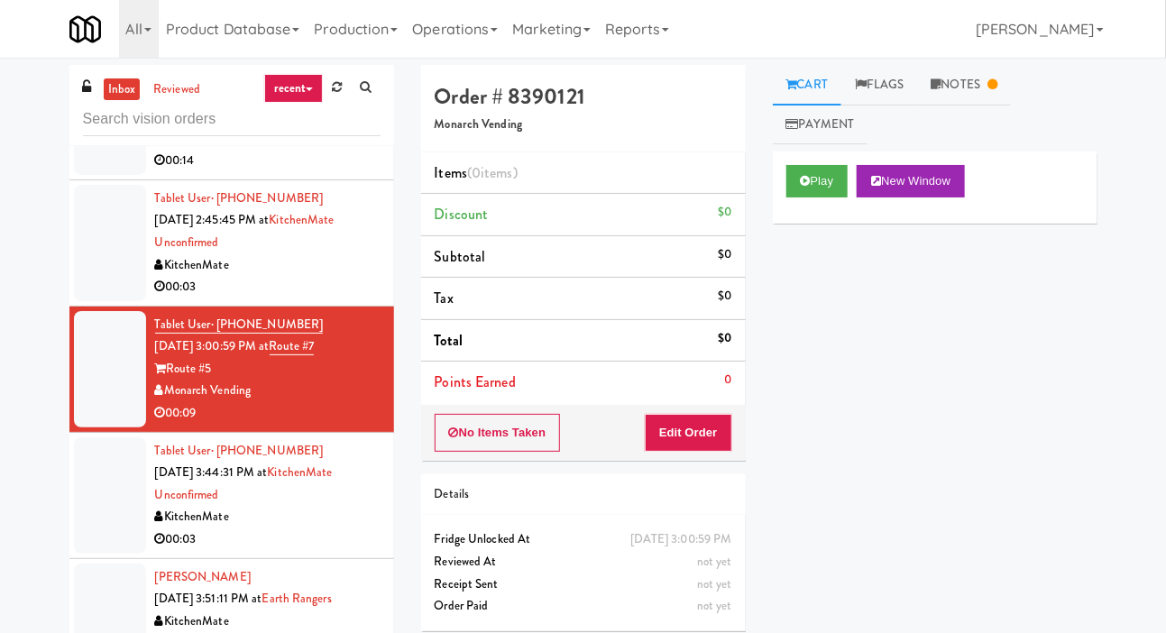
click at [72, 526] on li "Tablet User · (647) 462-1200 [DATE] 3:44:31 PM at [GEOGRAPHIC_DATA] Unconfirmed…" at bounding box center [231, 496] width 325 height 126
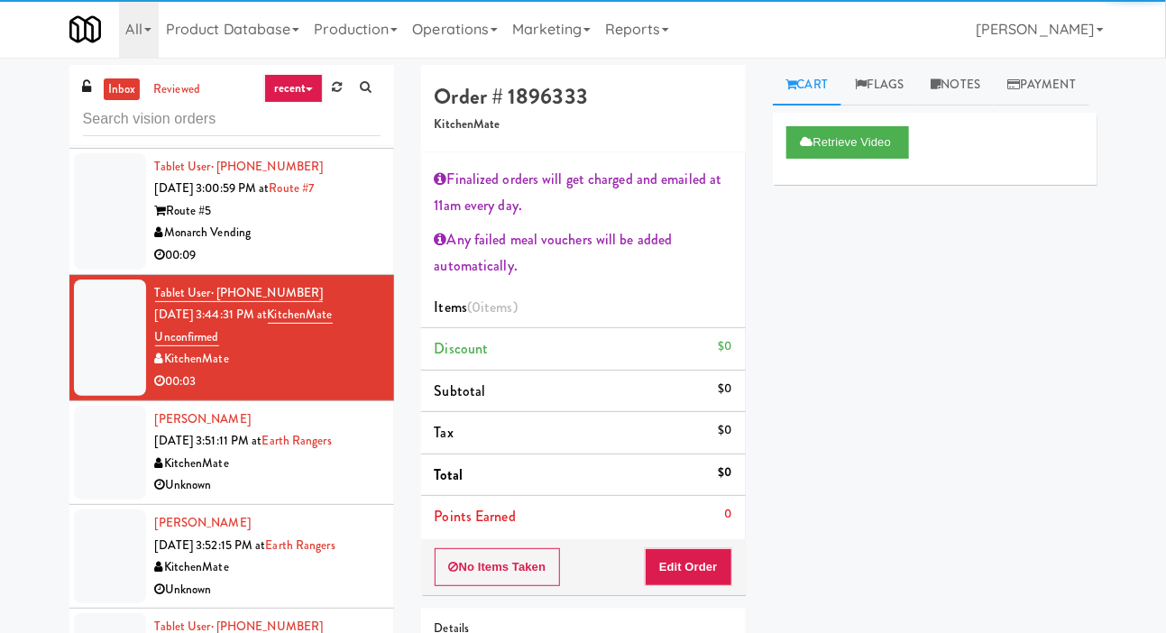
scroll to position [4376, 0]
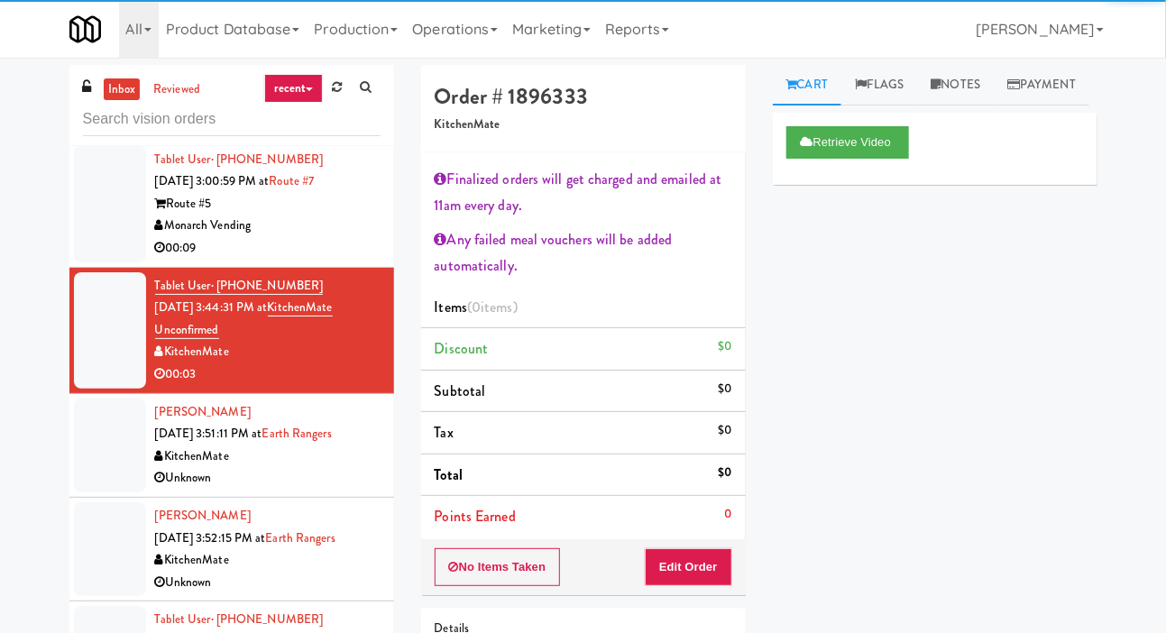
click at [85, 479] on div at bounding box center [110, 445] width 72 height 94
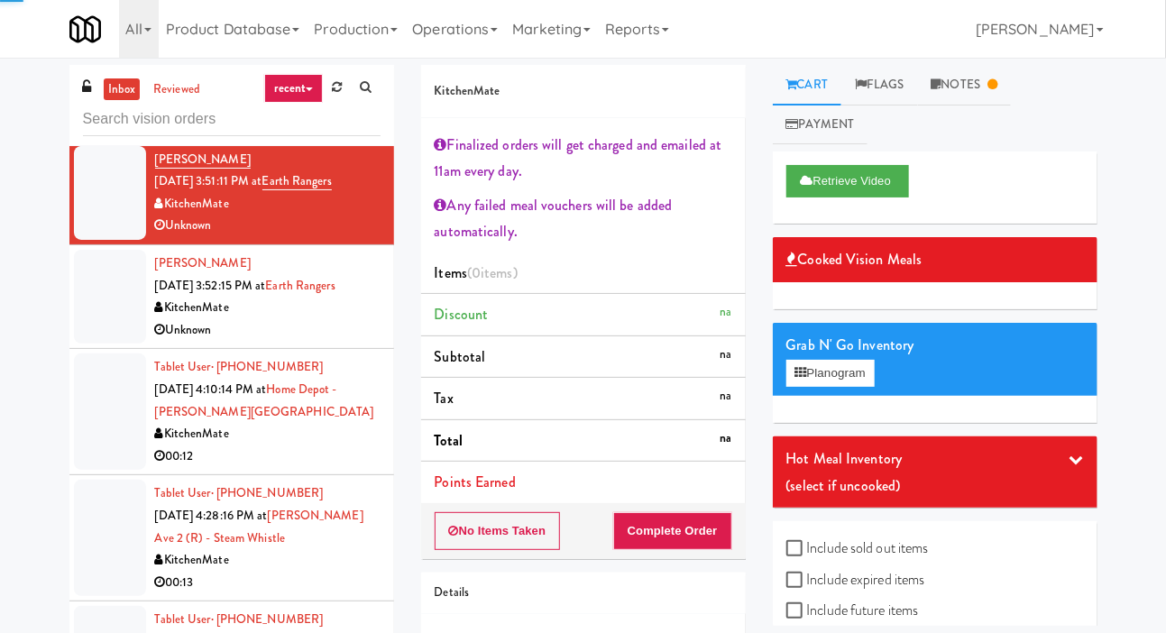
scroll to position [4632, 0]
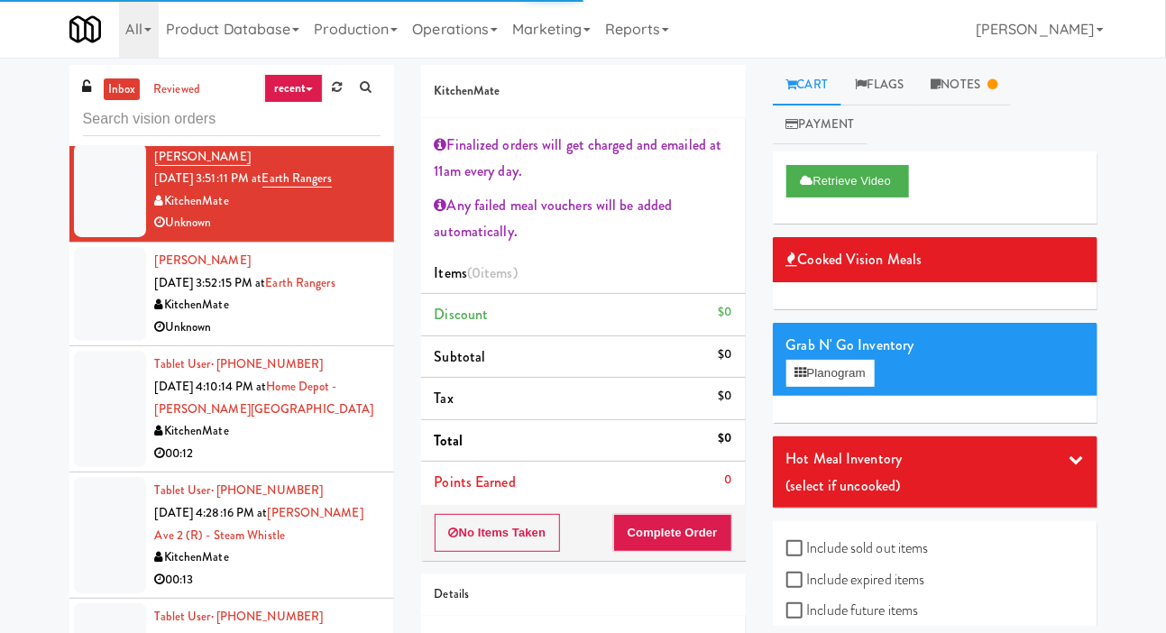
click at [79, 424] on div at bounding box center [110, 409] width 72 height 116
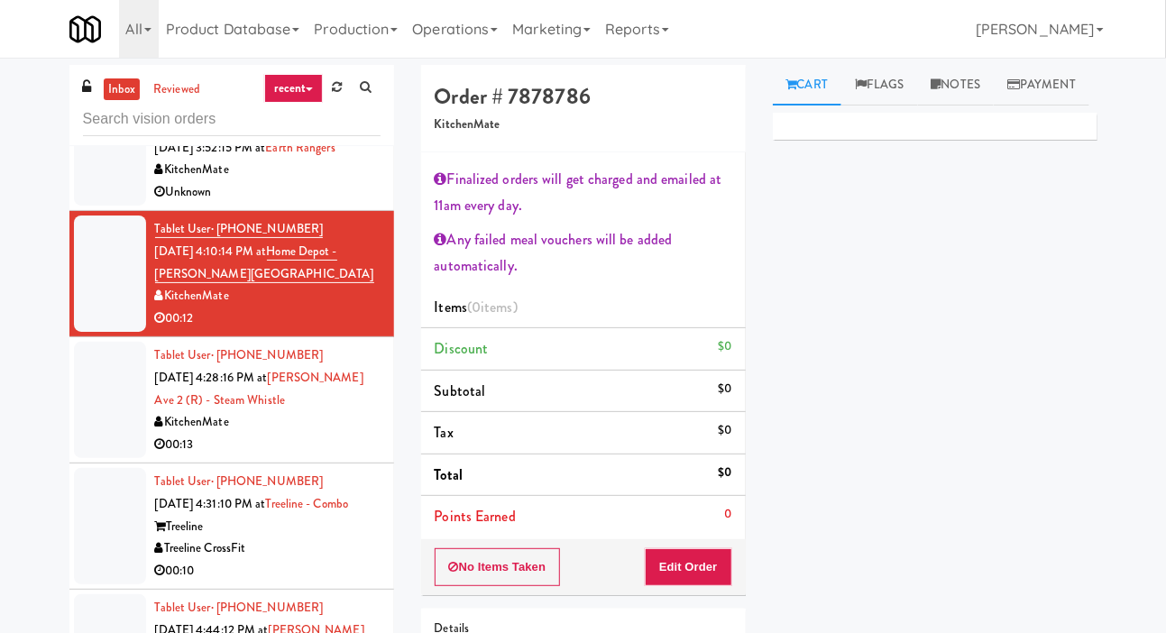
click at [98, 408] on div at bounding box center [110, 400] width 72 height 116
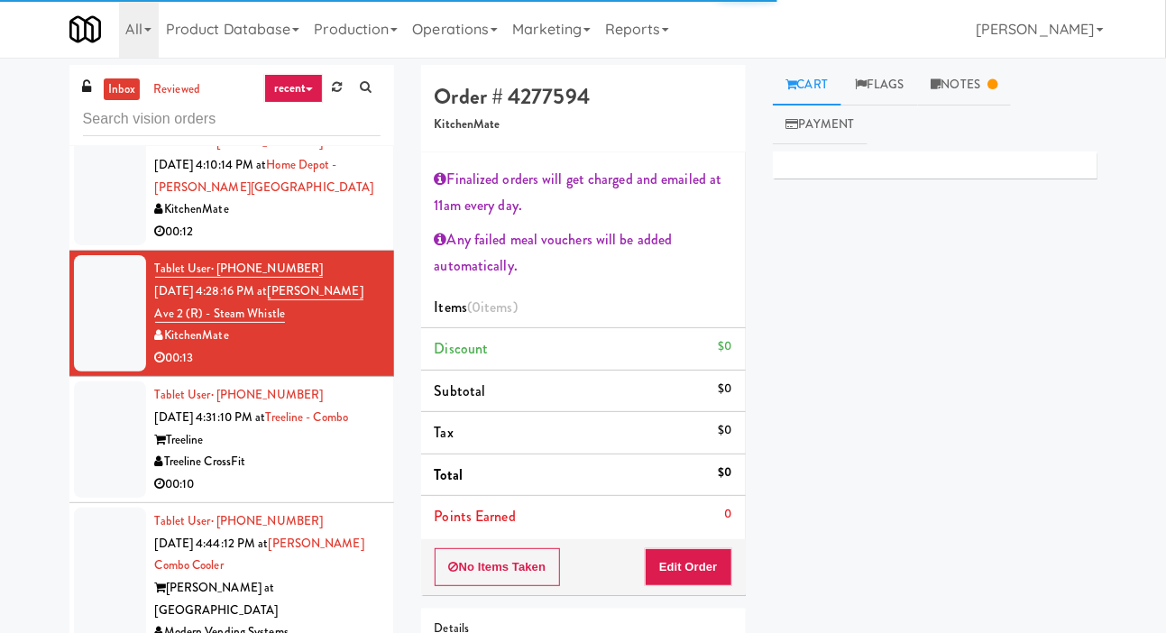
scroll to position [4855, 0]
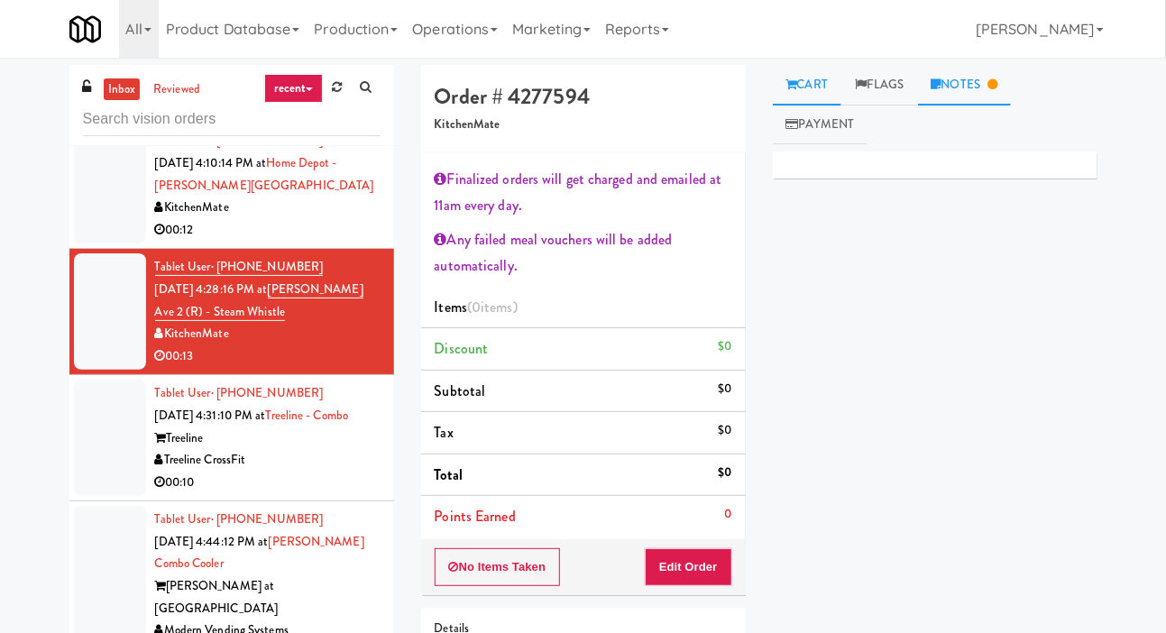
click at [966, 81] on link "Notes" at bounding box center [965, 85] width 94 height 41
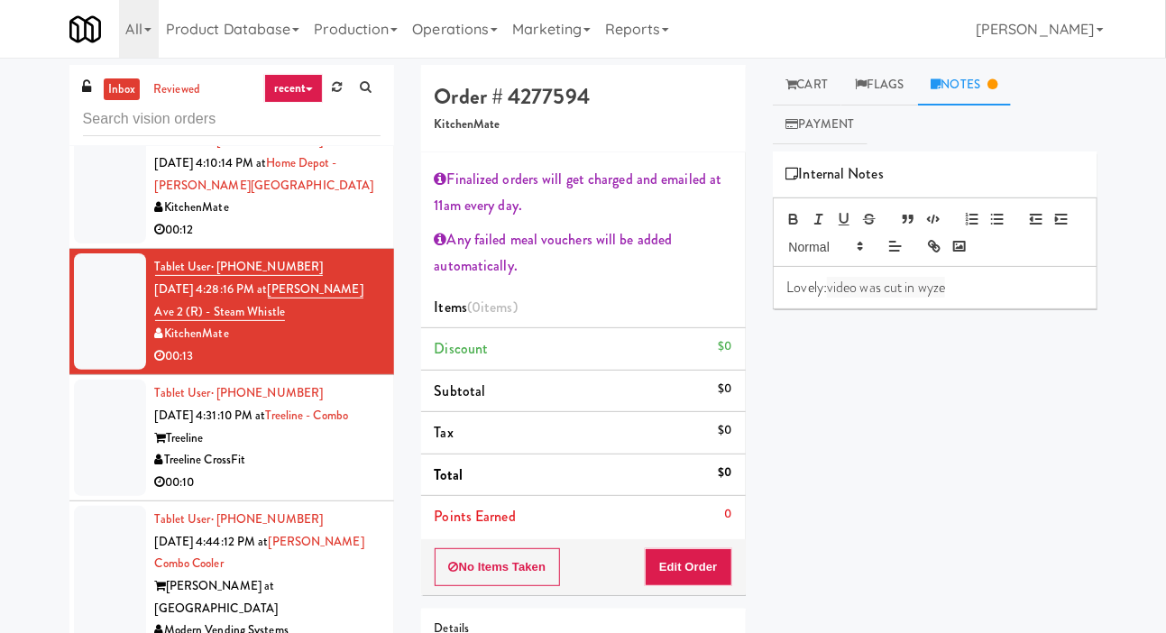
click at [86, 444] on div at bounding box center [110, 438] width 72 height 116
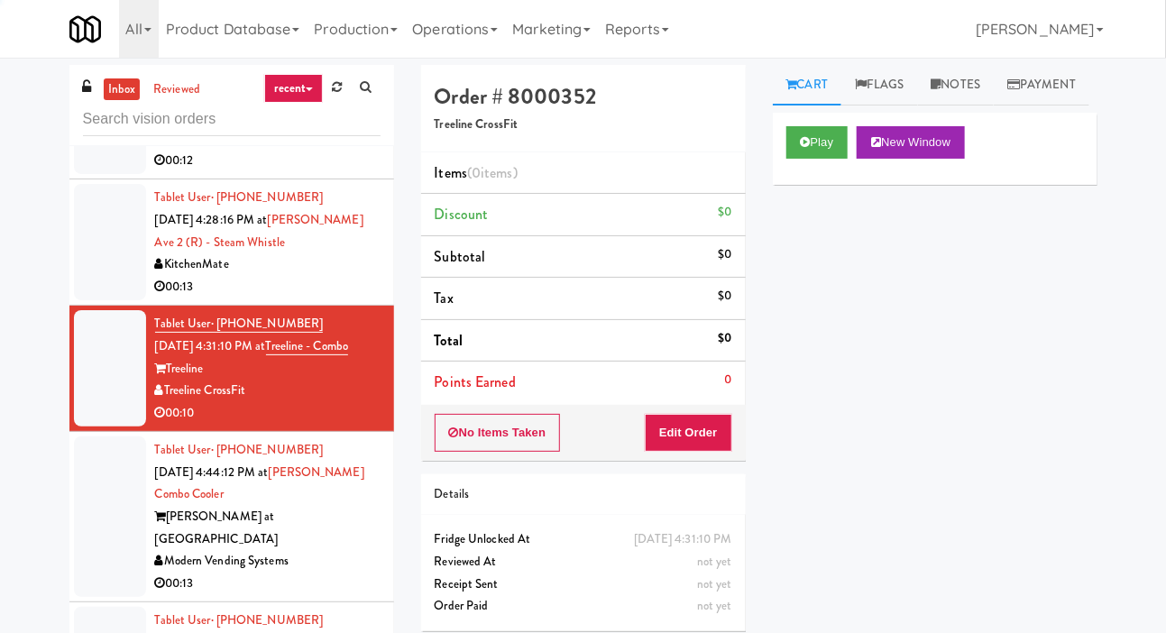
scroll to position [4940, 0]
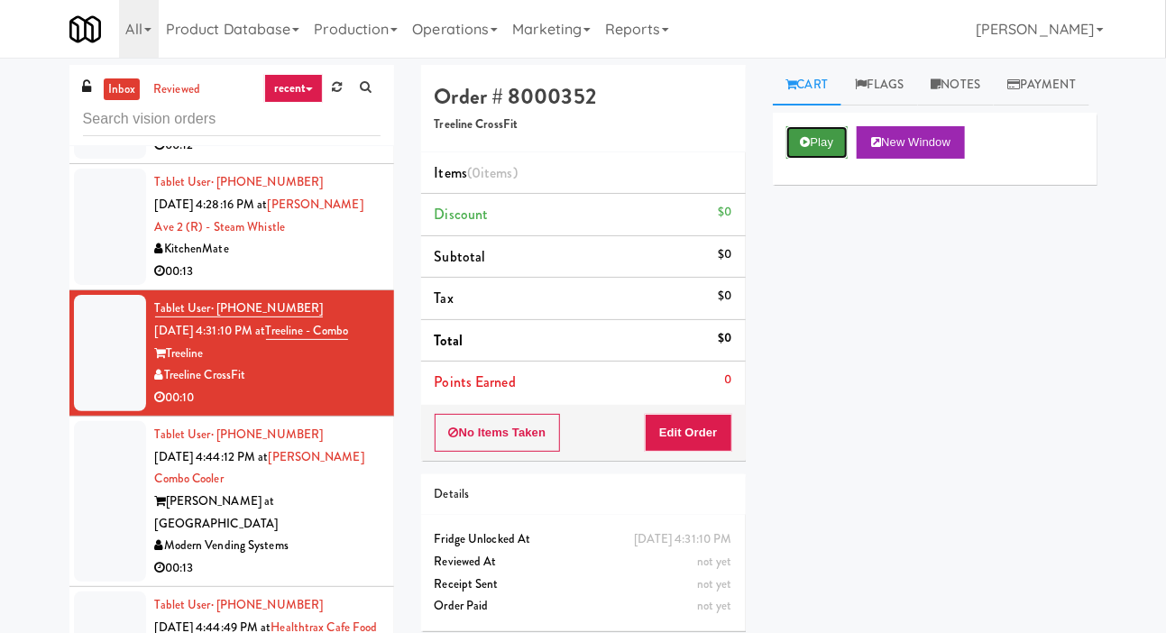
click at [816, 159] on button "Play" at bounding box center [817, 142] width 62 height 32
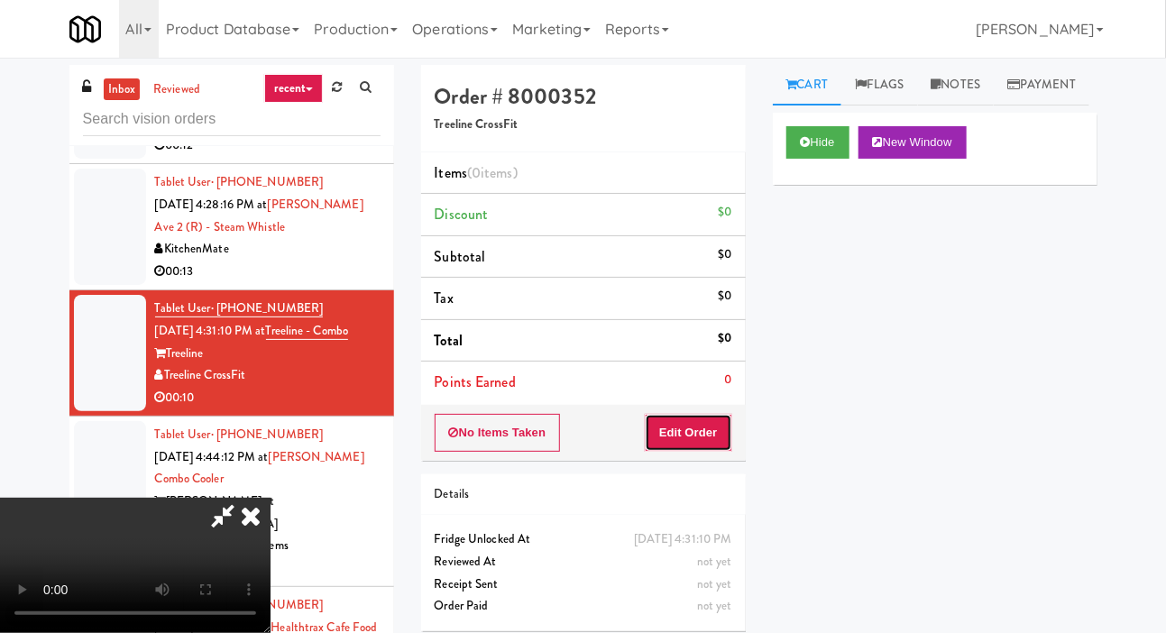
click at [688, 428] on button "Edit Order" at bounding box center [688, 433] width 87 height 38
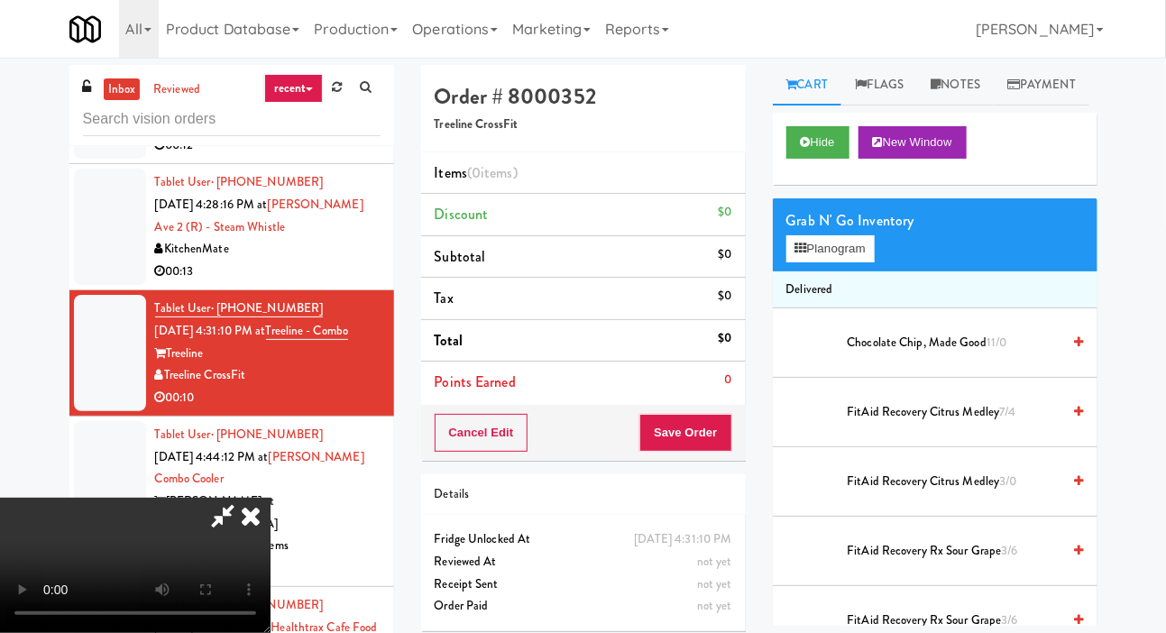
scroll to position [0, 0]
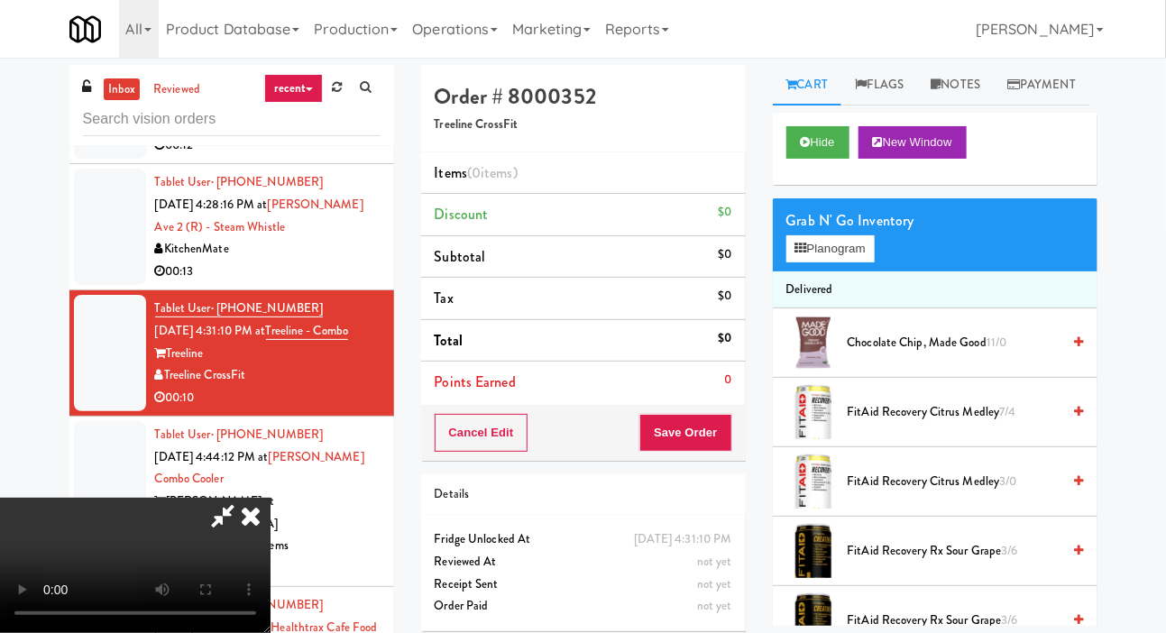
click at [815, 234] on div "Grab N' Go Inventory" at bounding box center [934, 220] width 297 height 27
click at [830, 262] on button "Planogram" at bounding box center [830, 248] width 88 height 27
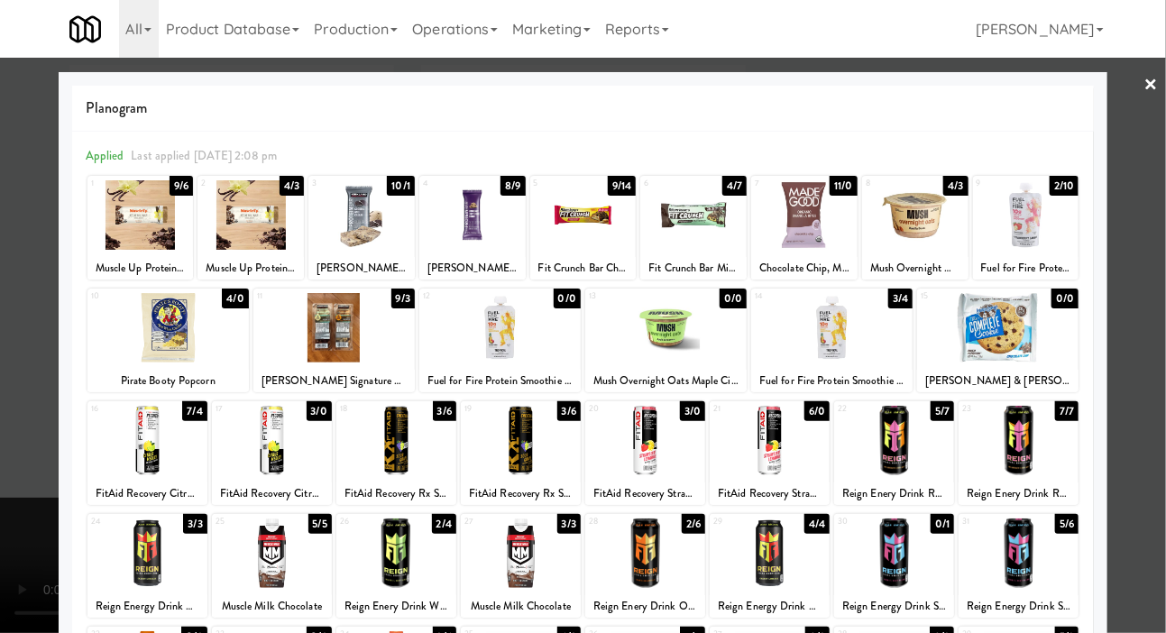
click at [671, 332] on div at bounding box center [665, 327] width 161 height 69
click at [21, 270] on div at bounding box center [583, 316] width 1166 height 633
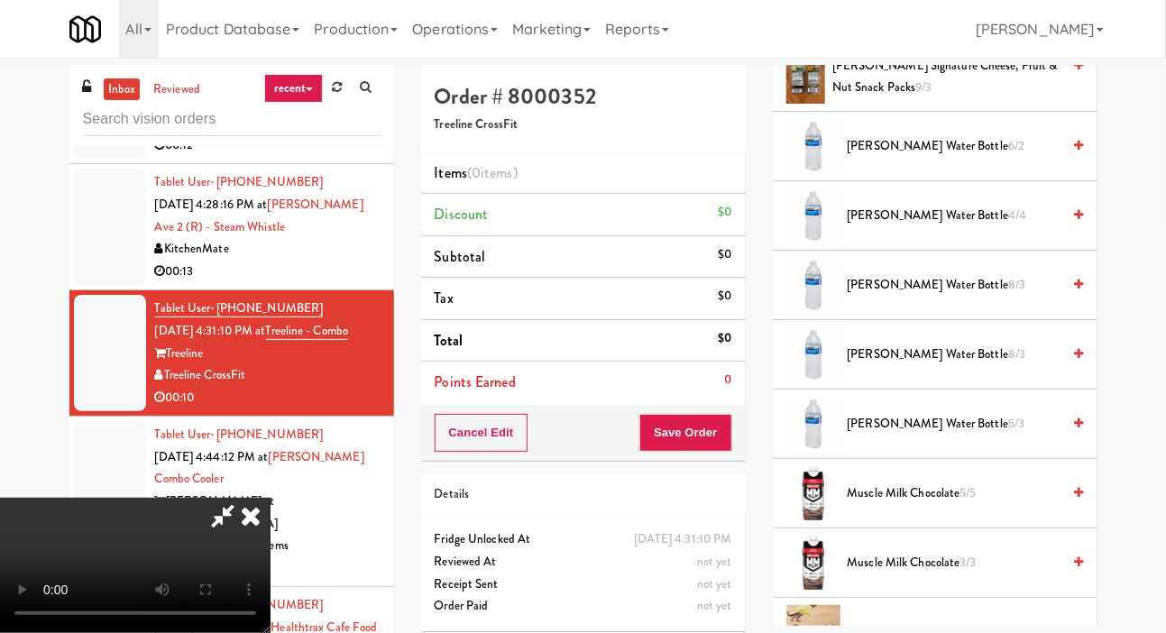
scroll to position [2118, 0]
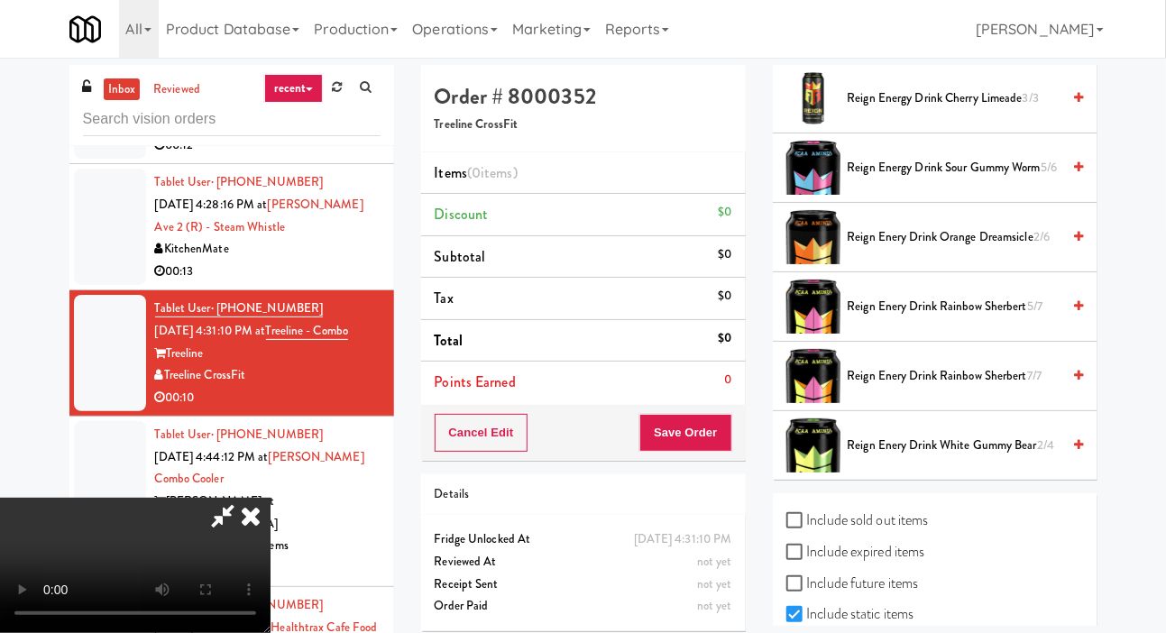
click at [842, 632] on label "Include previous static inventory" at bounding box center [886, 645] width 201 height 27
checkbox input "true"
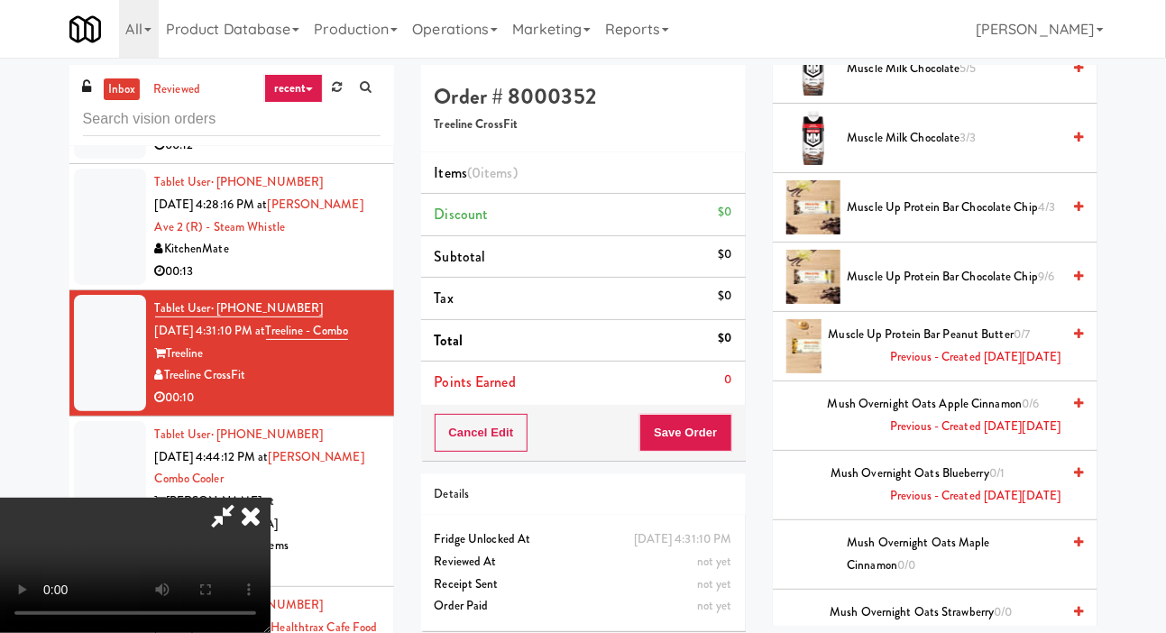
scroll to position [2451, 0]
click at [920, 507] on span "Mush Overnight Oats Blueberry 0/1 Previous - Created on Wed, Mar 26th 2025" at bounding box center [945, 484] width 230 height 44
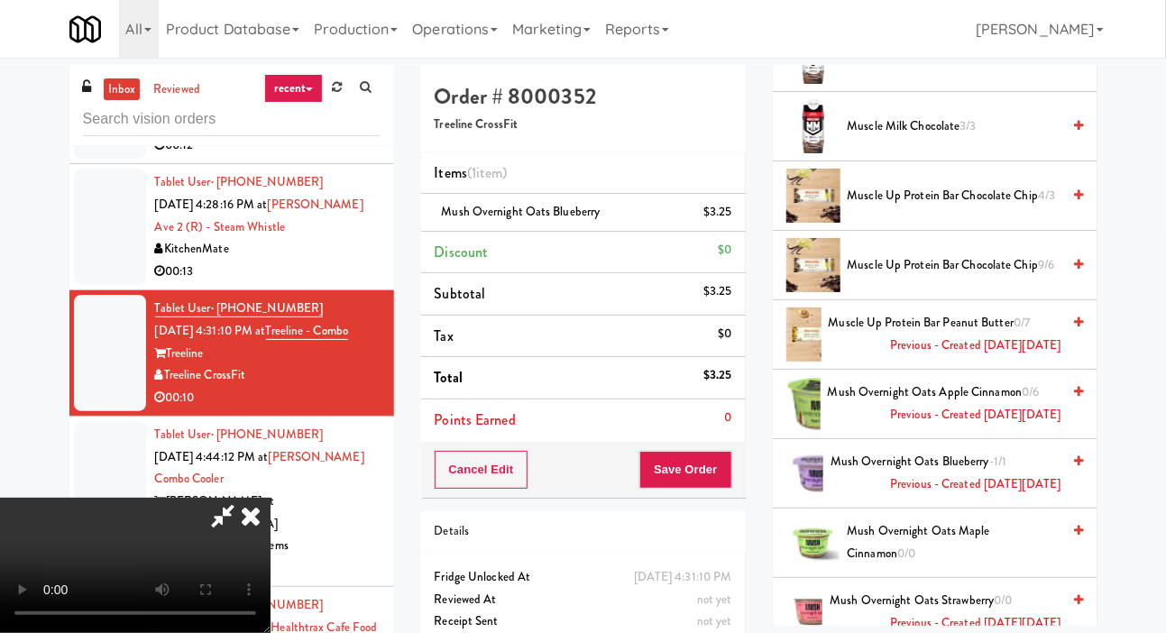
scroll to position [2474, 0]
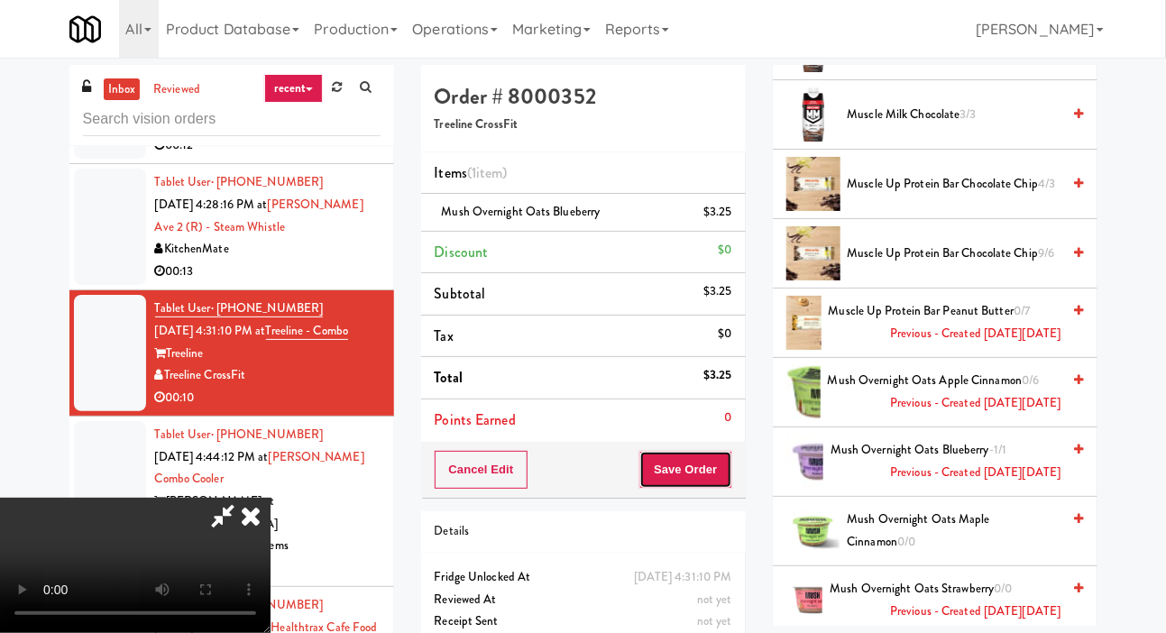
click at [726, 480] on button "Save Order" at bounding box center [685, 470] width 92 height 38
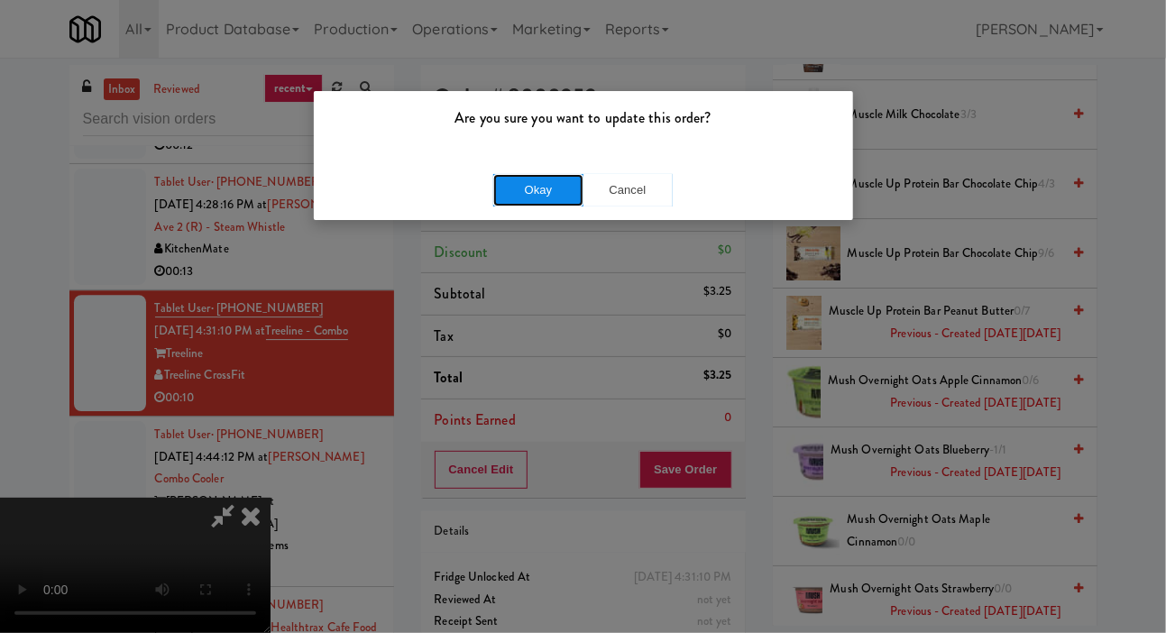
click at [496, 194] on button "Okay" at bounding box center [538, 190] width 90 height 32
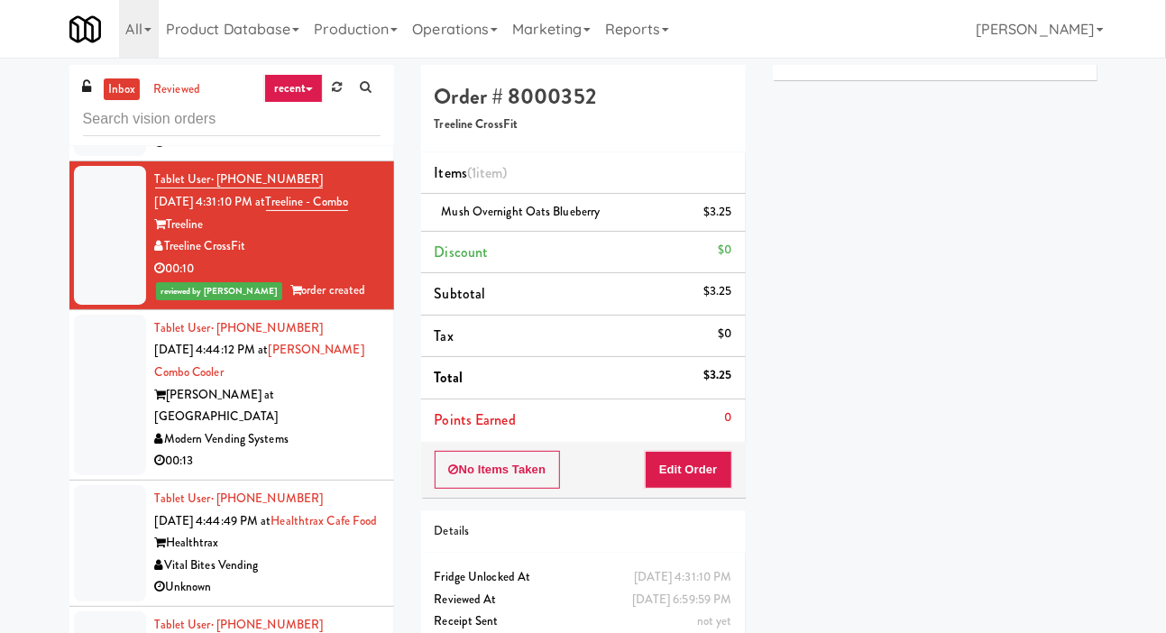
scroll to position [5068, 0]
click at [78, 432] on div at bounding box center [110, 396] width 72 height 160
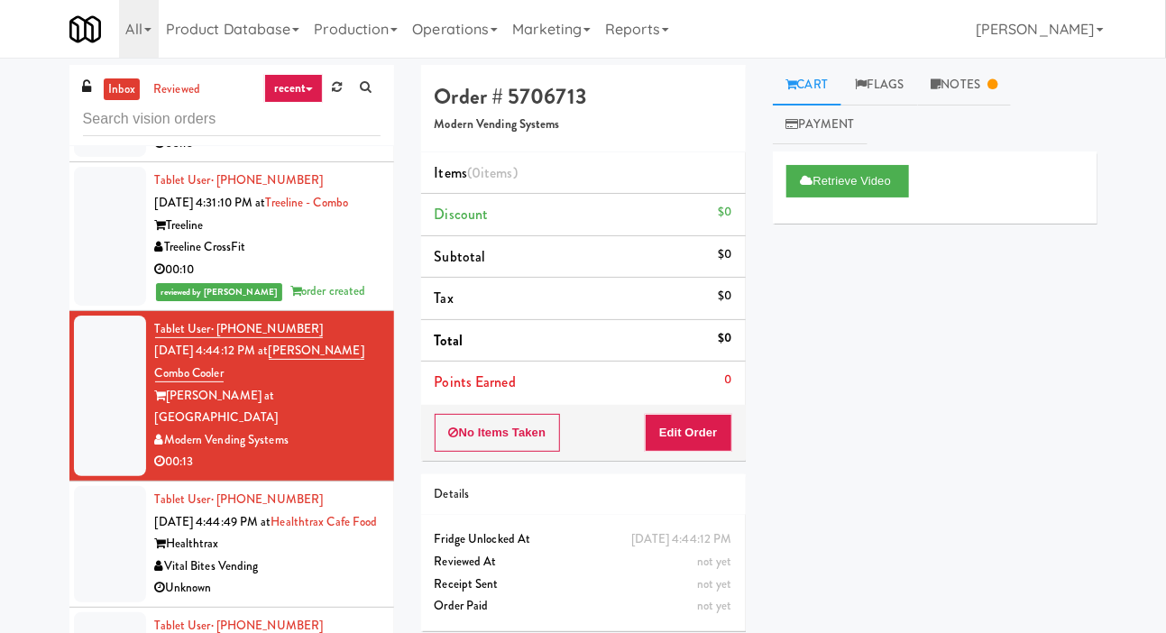
click at [960, 116] on ul "Cart Flags Notes Payment" at bounding box center [935, 104] width 325 height 79
click at [963, 104] on link "Notes" at bounding box center [965, 85] width 94 height 41
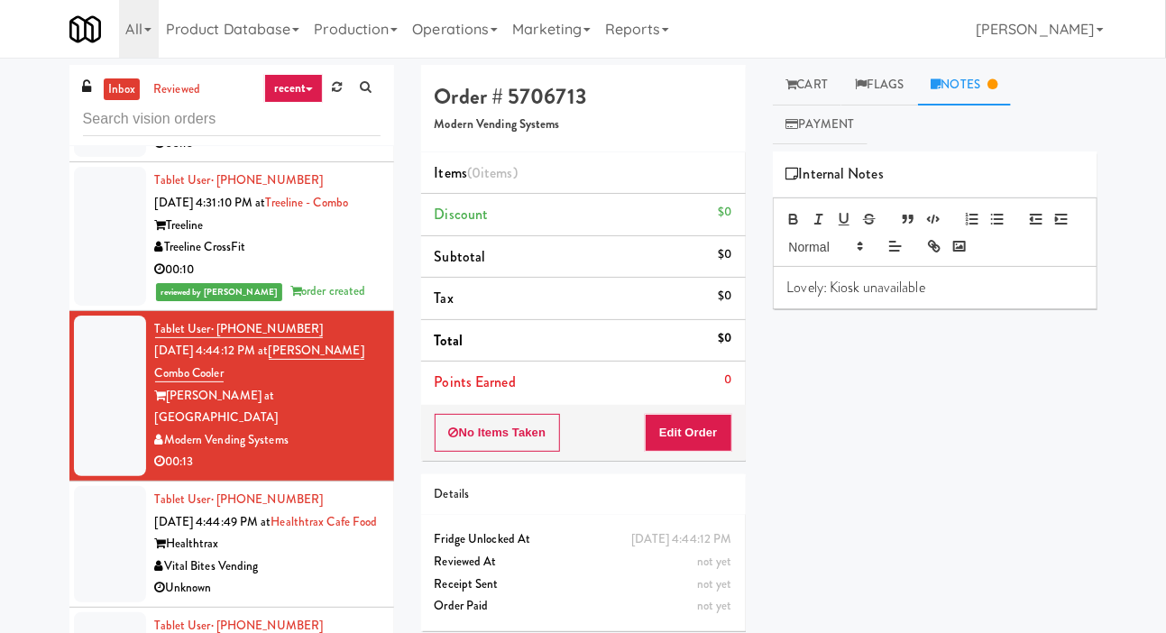
click at [88, 542] on div at bounding box center [110, 544] width 72 height 116
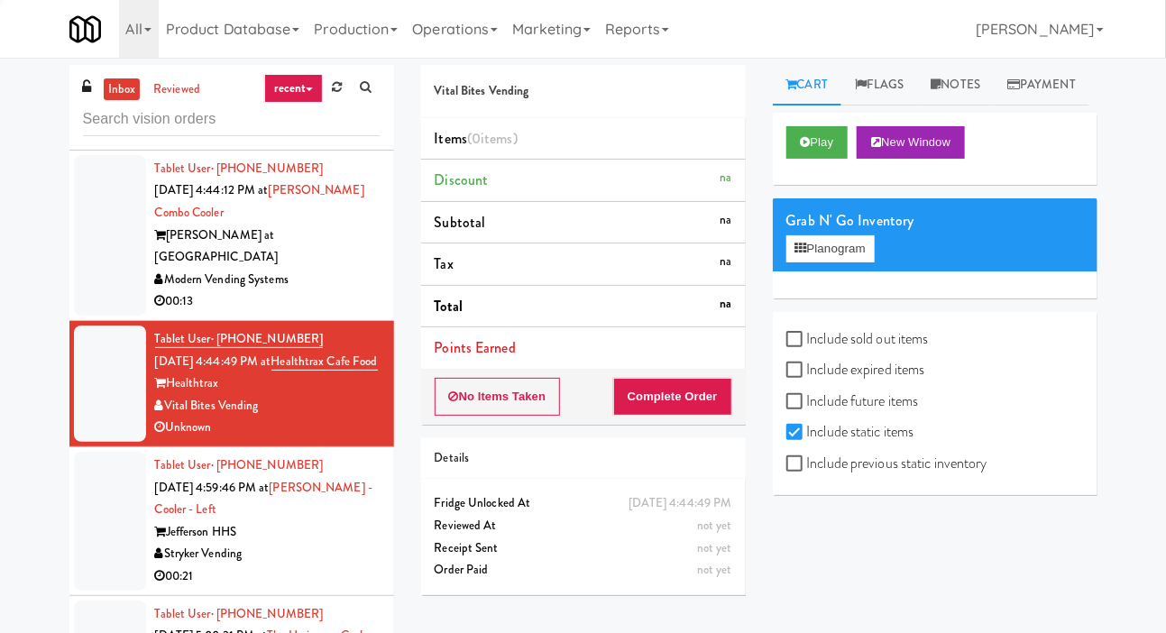
scroll to position [5229, 0]
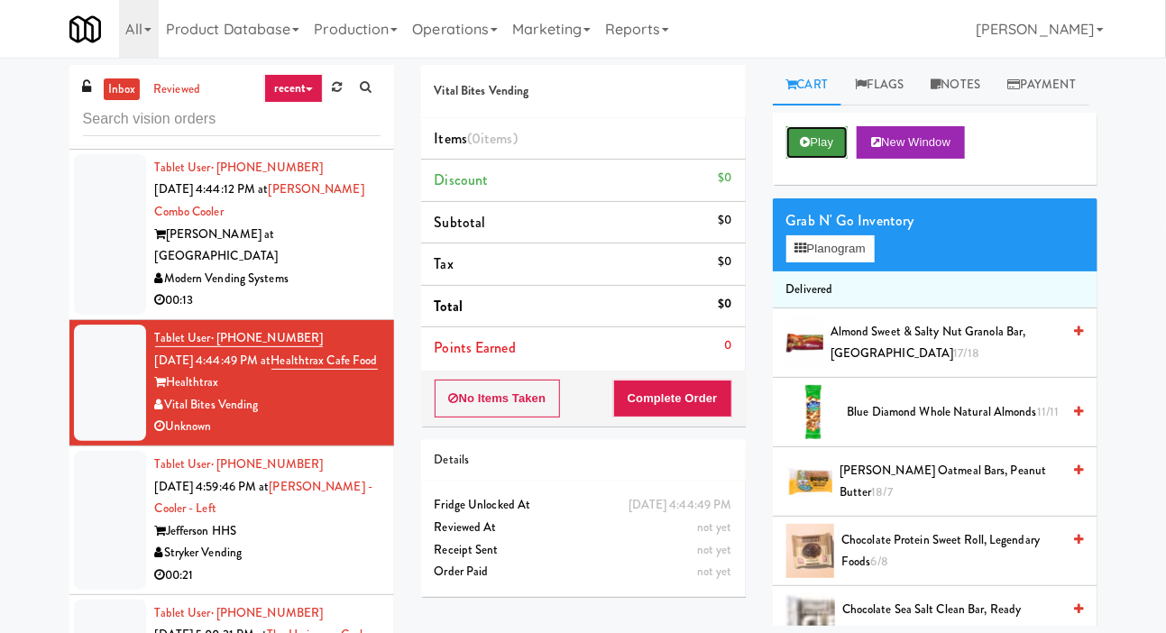
click at [818, 159] on button "Play" at bounding box center [817, 142] width 62 height 32
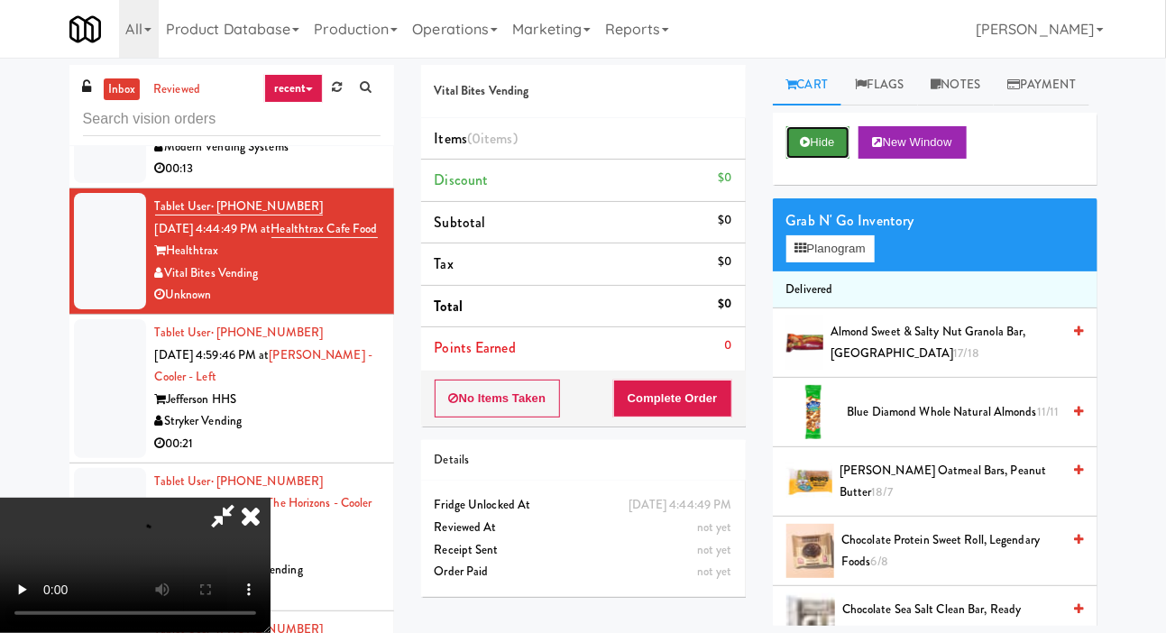
scroll to position [5364, 0]
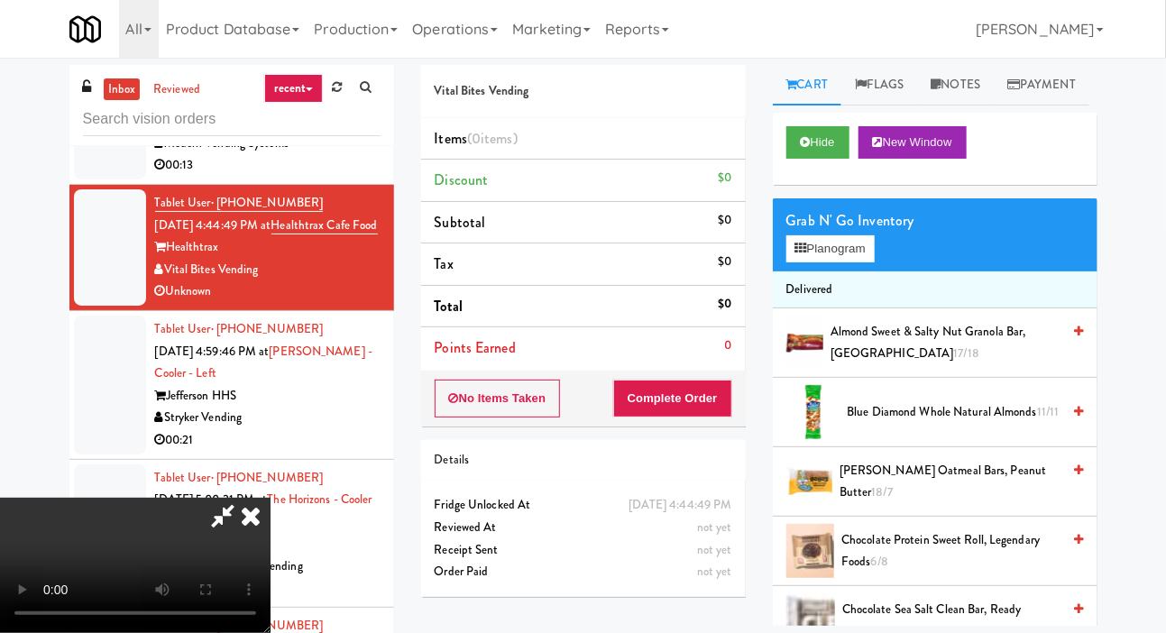
click at [116, 410] on div at bounding box center [110, 385] width 72 height 139
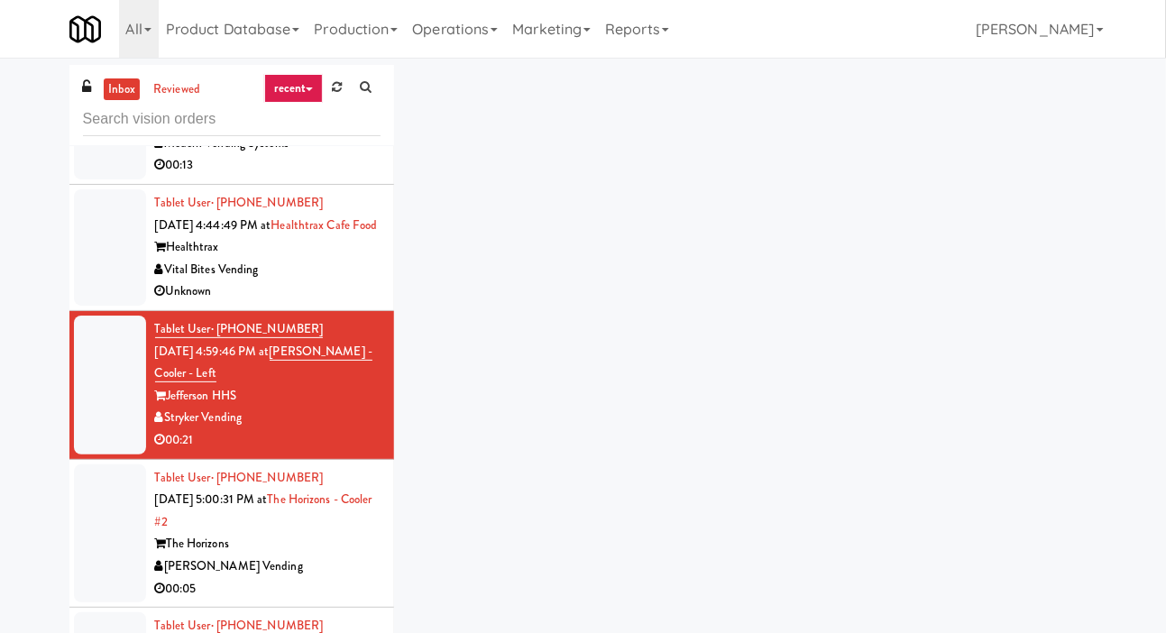
click at [115, 299] on div at bounding box center [110, 247] width 72 height 116
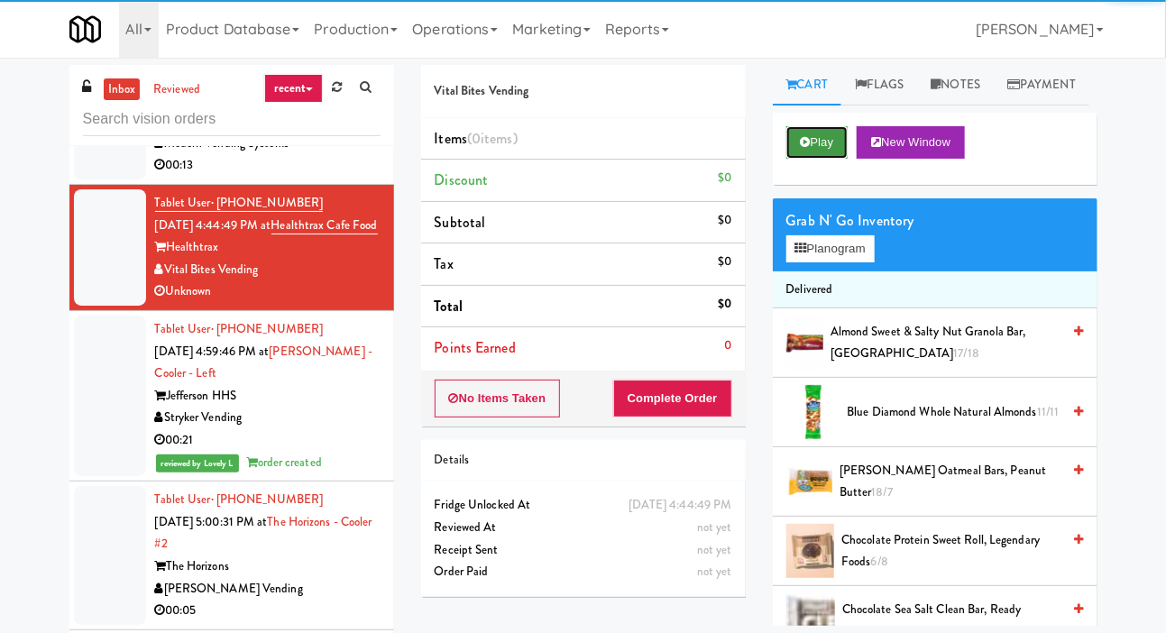
click at [790, 159] on button "Play" at bounding box center [817, 142] width 62 height 32
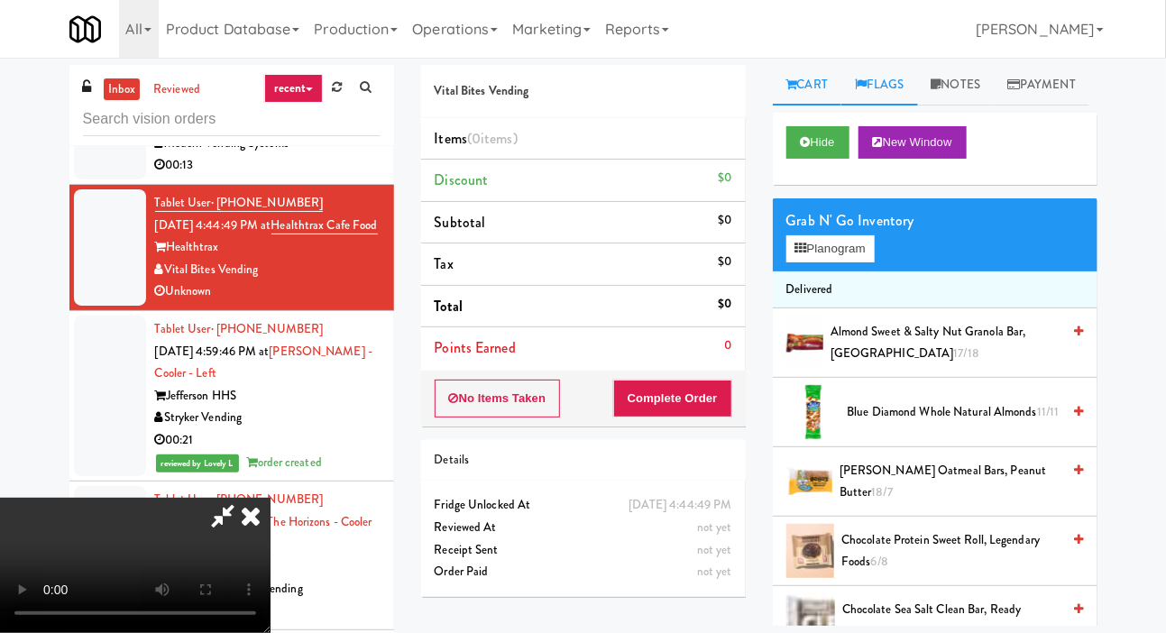
click at [879, 99] on link "Flags" at bounding box center [879, 85] width 77 height 41
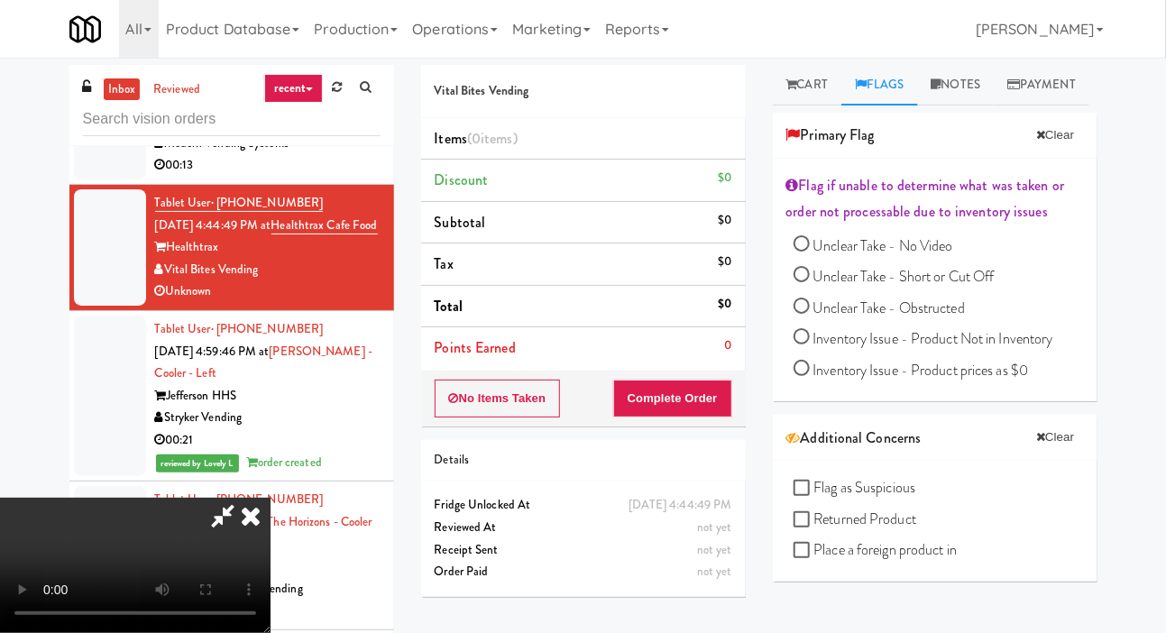
click at [822, 256] on span "Unclear Take - No Video" at bounding box center [883, 245] width 140 height 21
click at [809, 254] on input "Unclear Take - No Video" at bounding box center [801, 246] width 16 height 16
radio input "true"
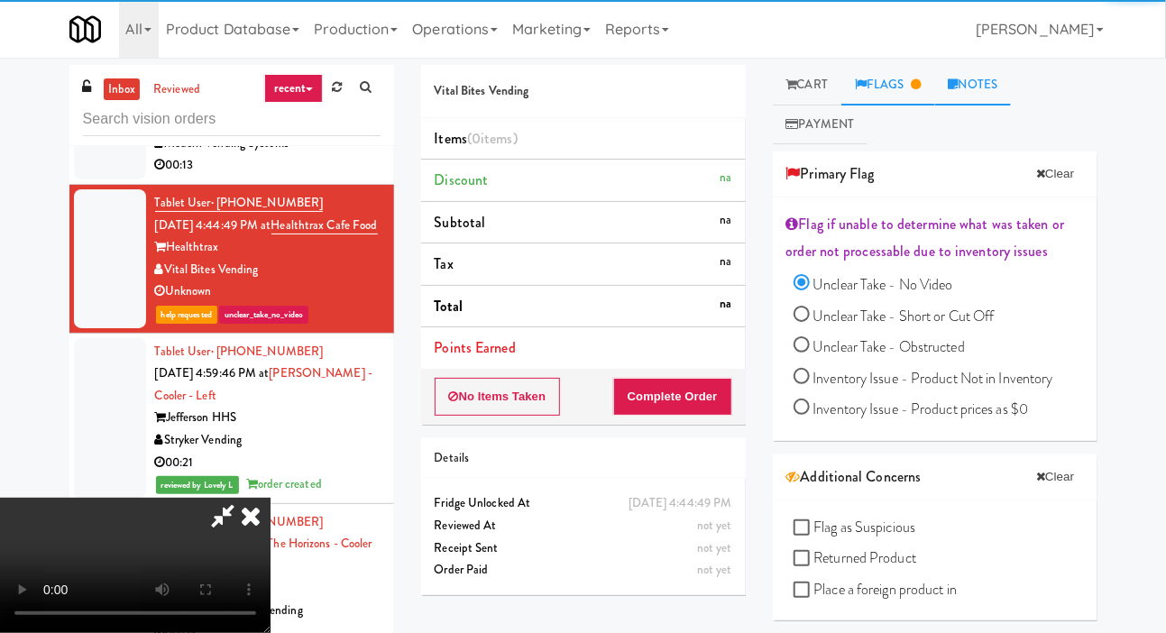
click at [961, 98] on link "Notes" at bounding box center [973, 85] width 77 height 41
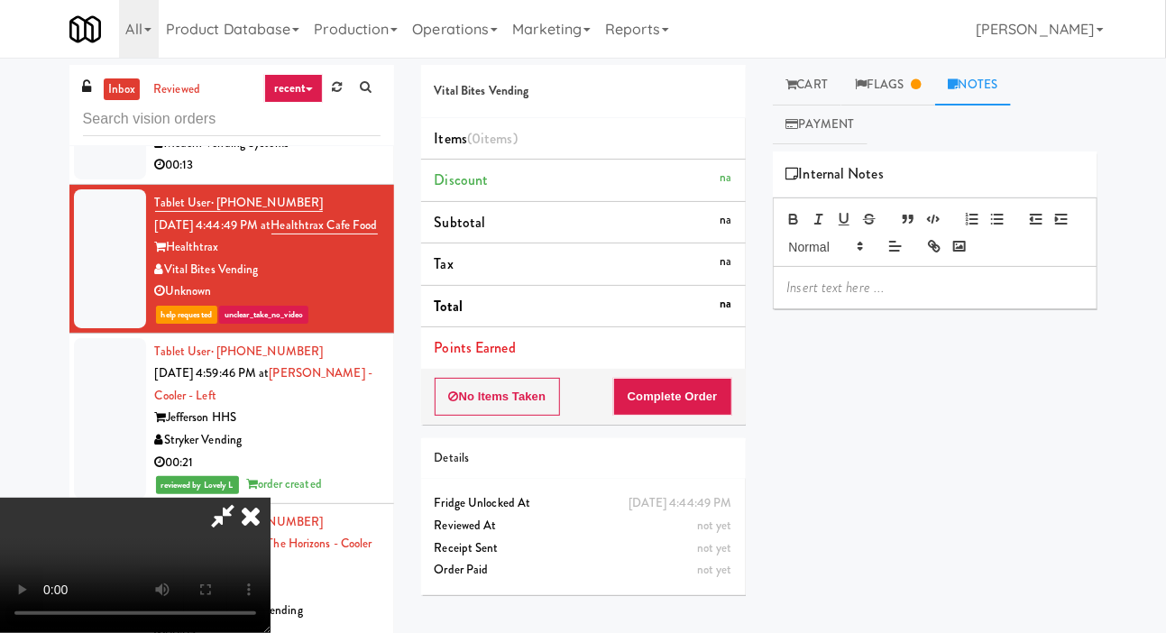
click at [838, 294] on p at bounding box center [935, 288] width 296 height 20
click at [967, 249] on button "button" at bounding box center [959, 246] width 25 height 22
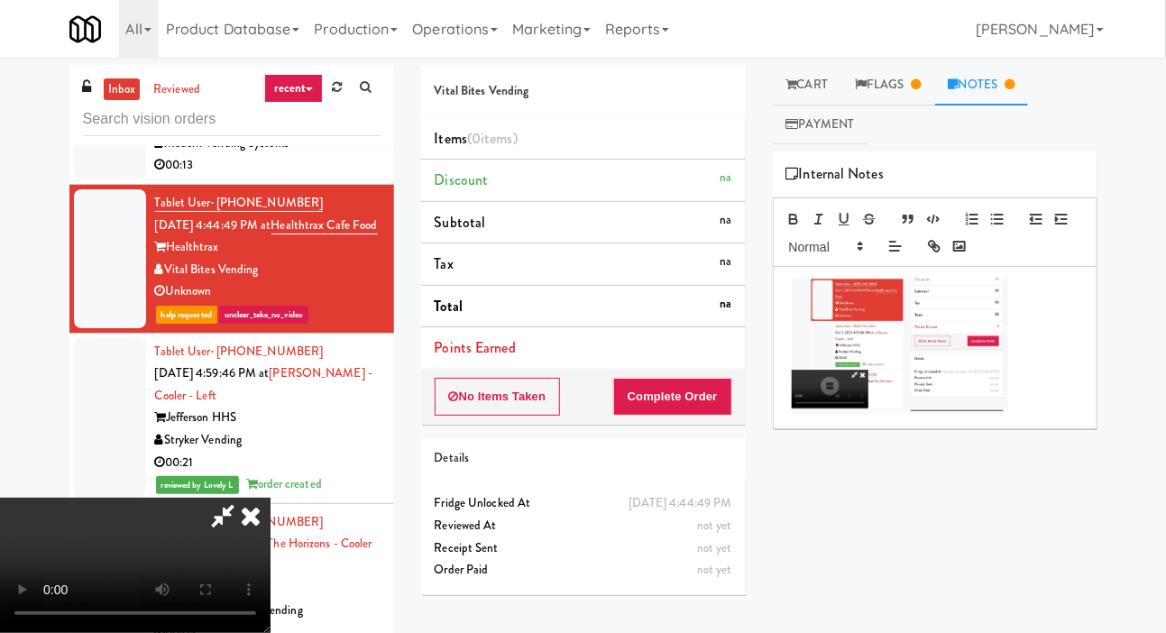
click at [800, 288] on img at bounding box center [899, 345] width 217 height 135
click at [797, 297] on img at bounding box center [899, 345] width 217 height 135
click at [799, 286] on img at bounding box center [899, 345] width 217 height 135
click at [792, 294] on img at bounding box center [899, 345] width 217 height 135
click at [1034, 332] on p at bounding box center [935, 348] width 296 height 140
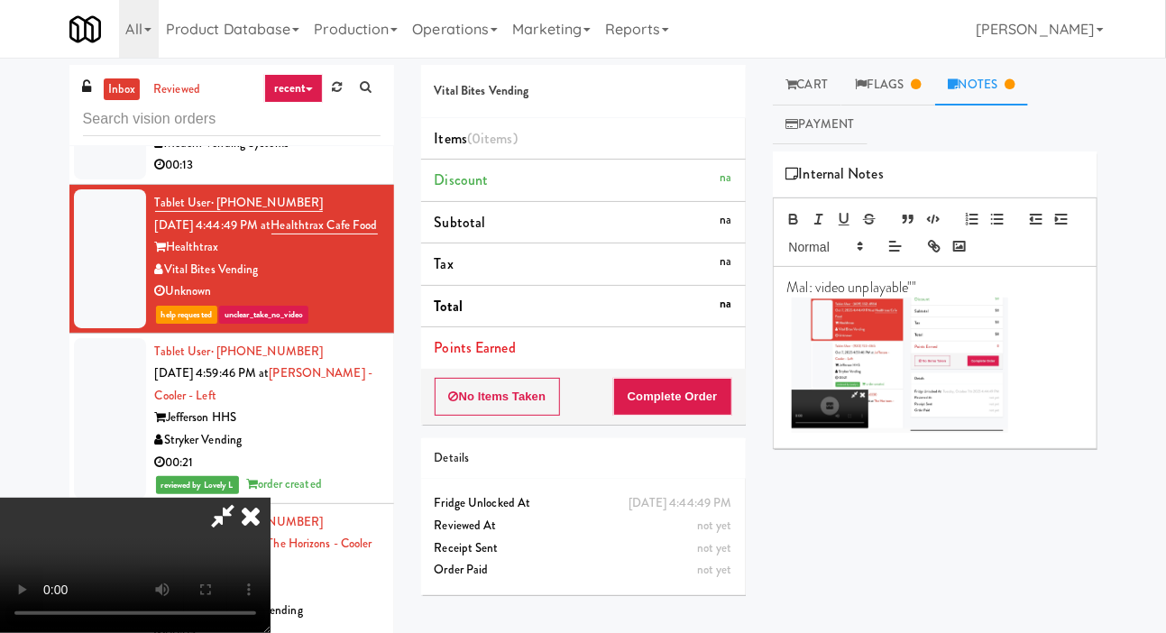
click at [85, 429] on div at bounding box center [110, 418] width 72 height 160
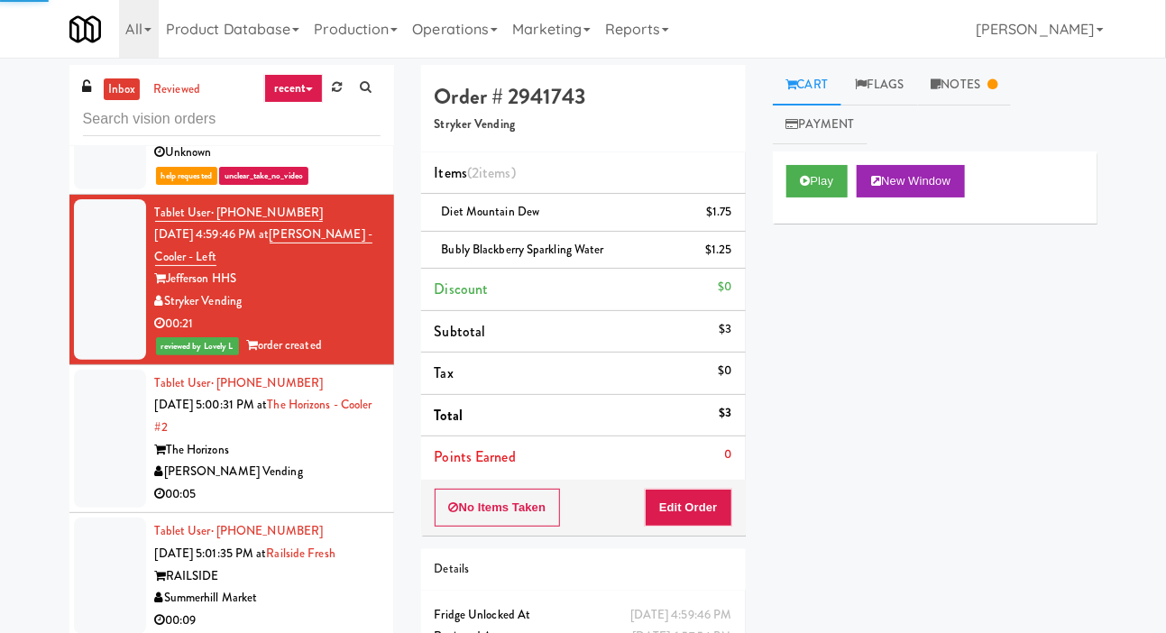
scroll to position [5507, 0]
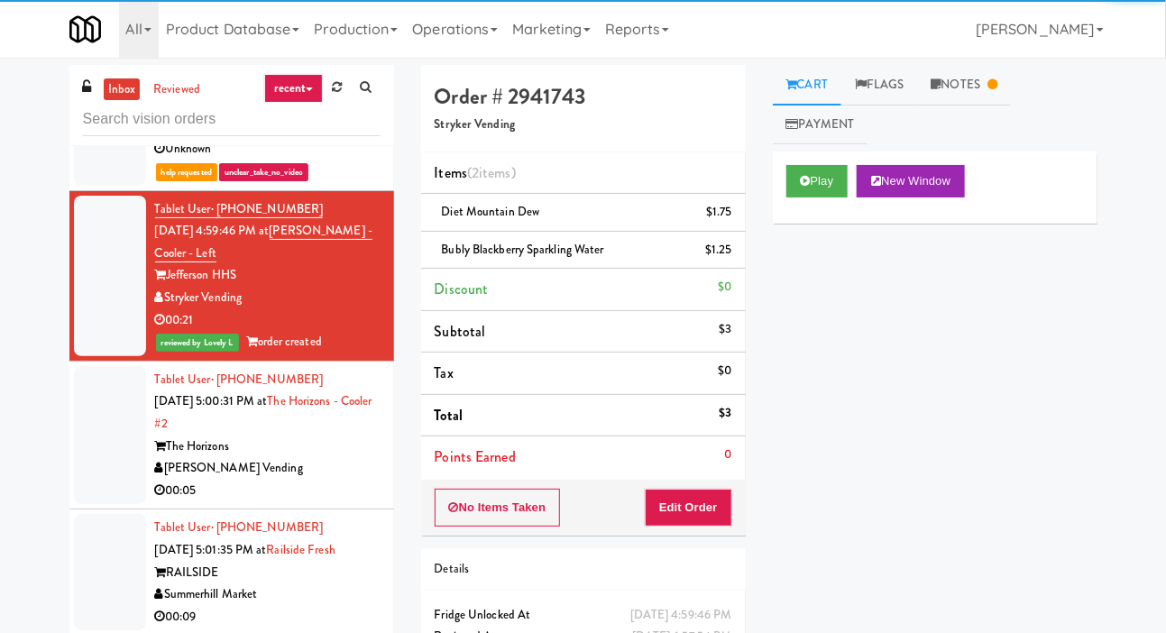
click at [96, 460] on div at bounding box center [110, 435] width 72 height 139
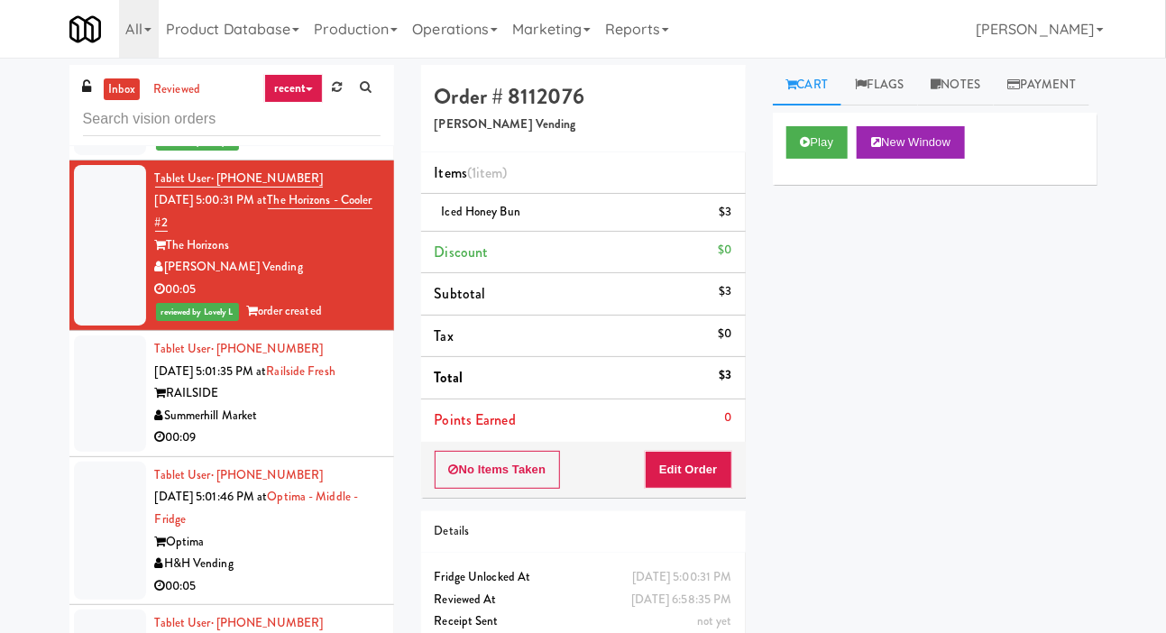
scroll to position [5709, 0]
click at [95, 443] on div at bounding box center [110, 392] width 72 height 116
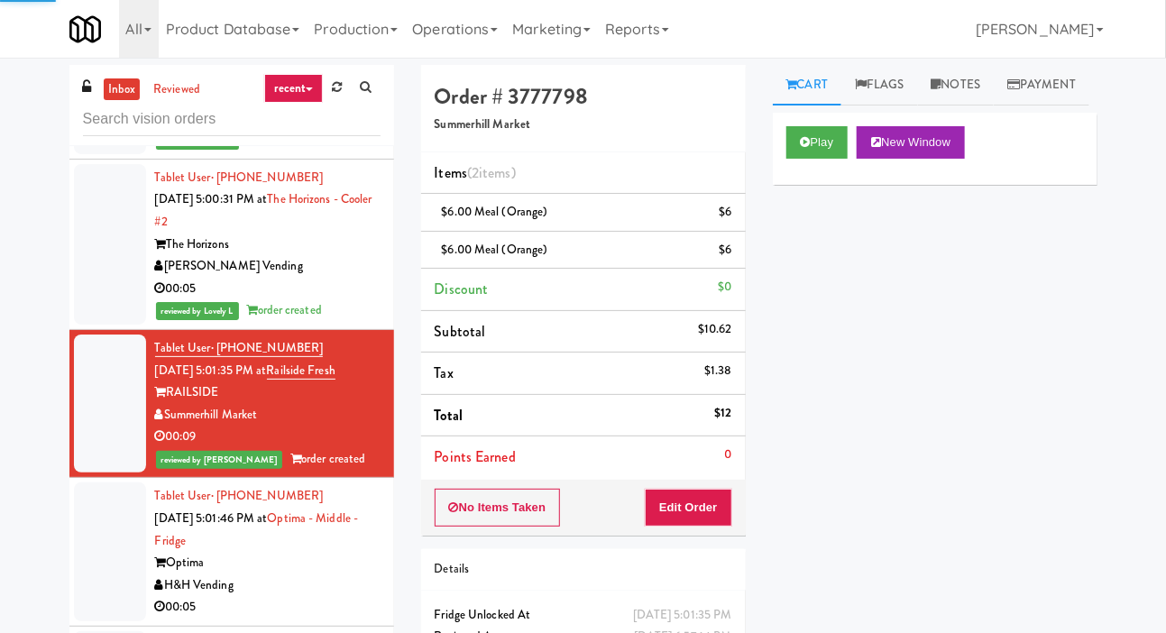
click at [108, 568] on div at bounding box center [110, 551] width 72 height 139
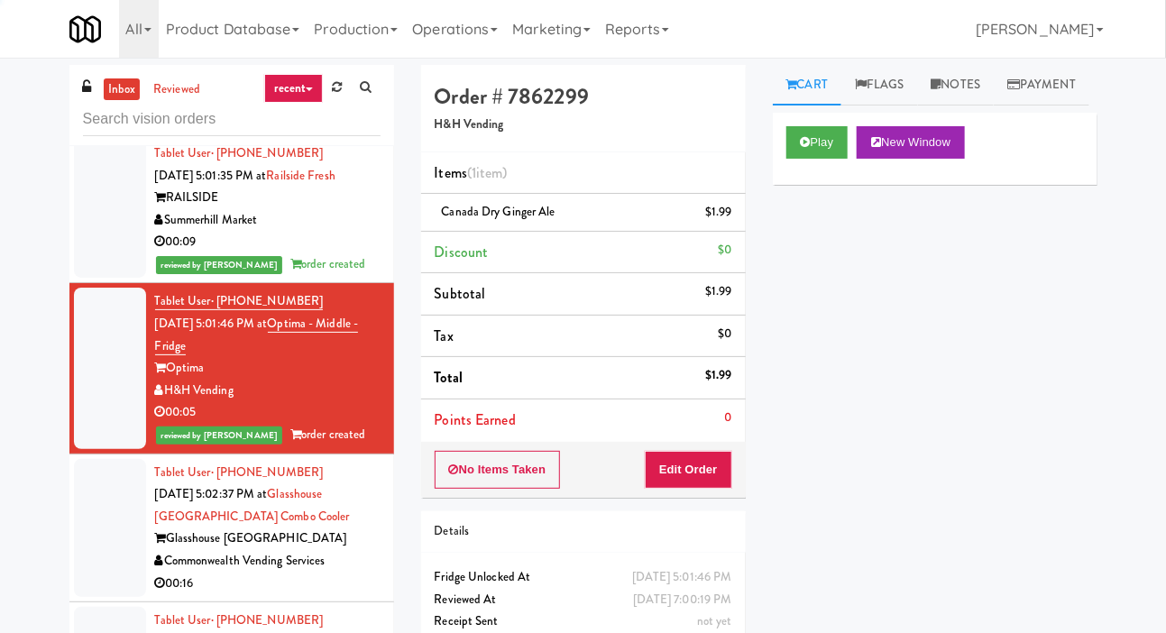
click at [107, 533] on div at bounding box center [110, 528] width 72 height 139
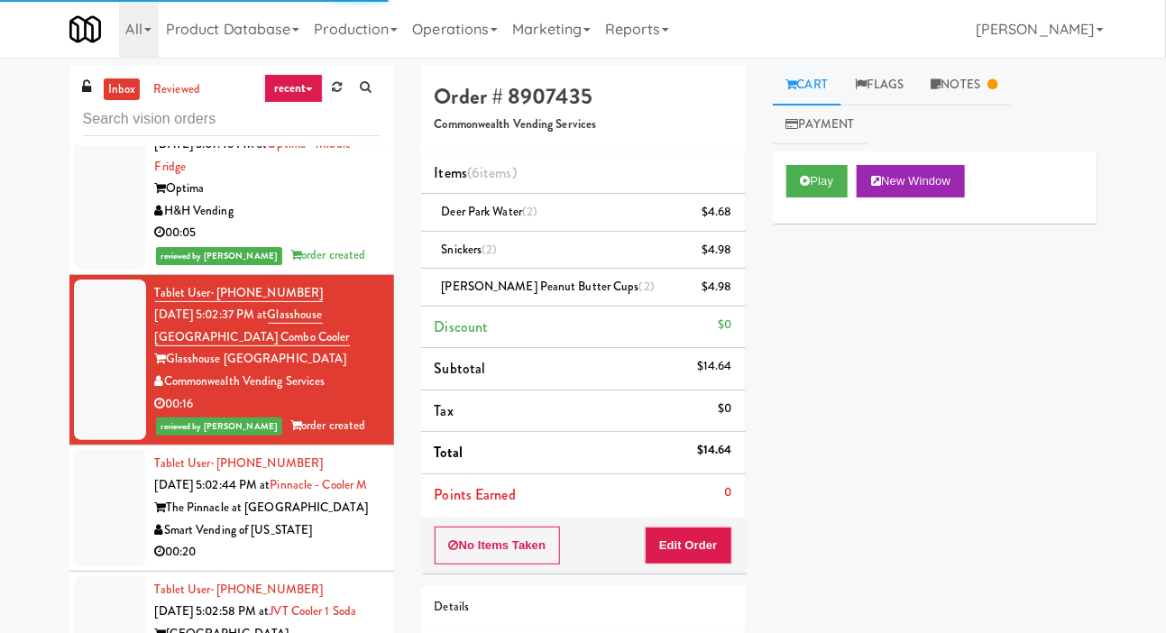
click at [105, 526] on div at bounding box center [110, 508] width 72 height 116
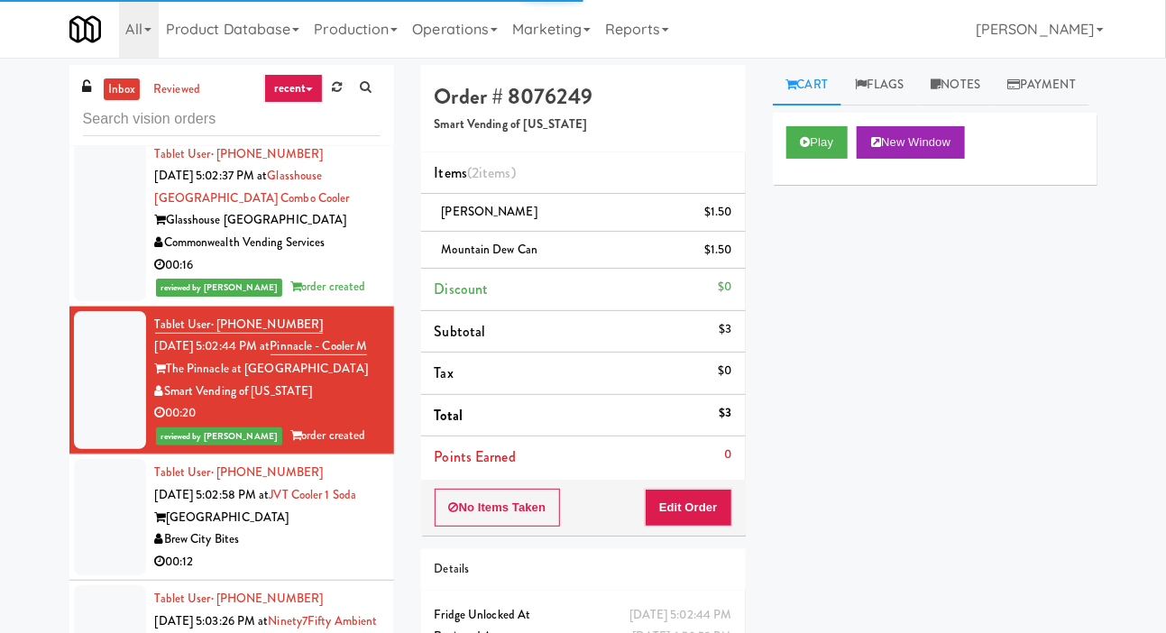
click at [108, 525] on div at bounding box center [110, 517] width 72 height 116
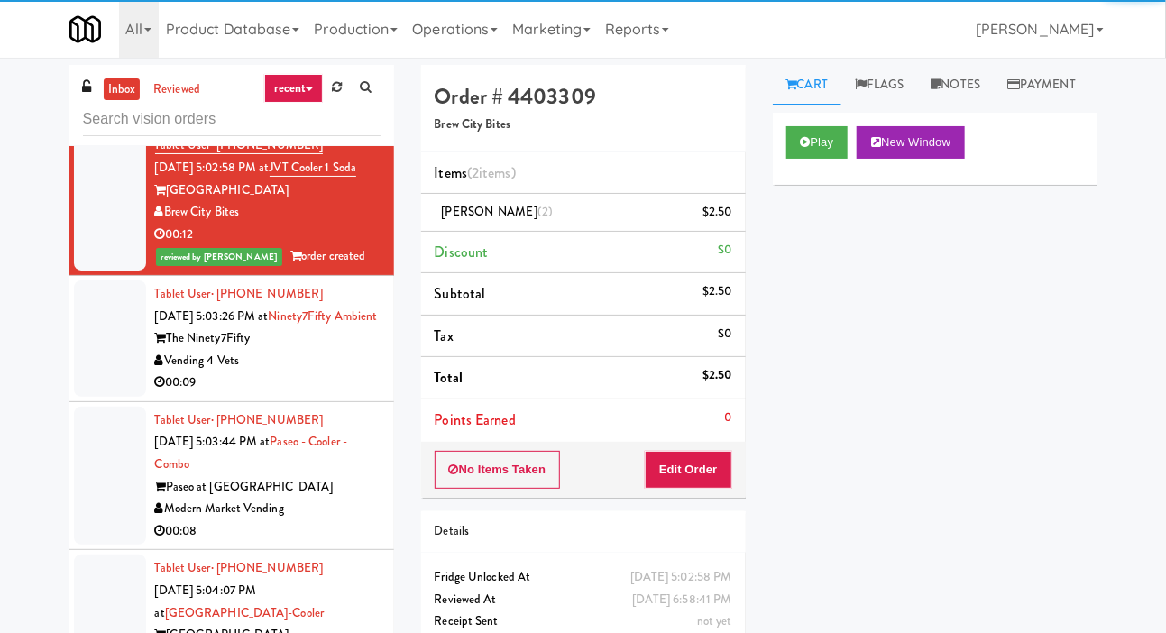
click at [97, 397] on div at bounding box center [110, 338] width 72 height 116
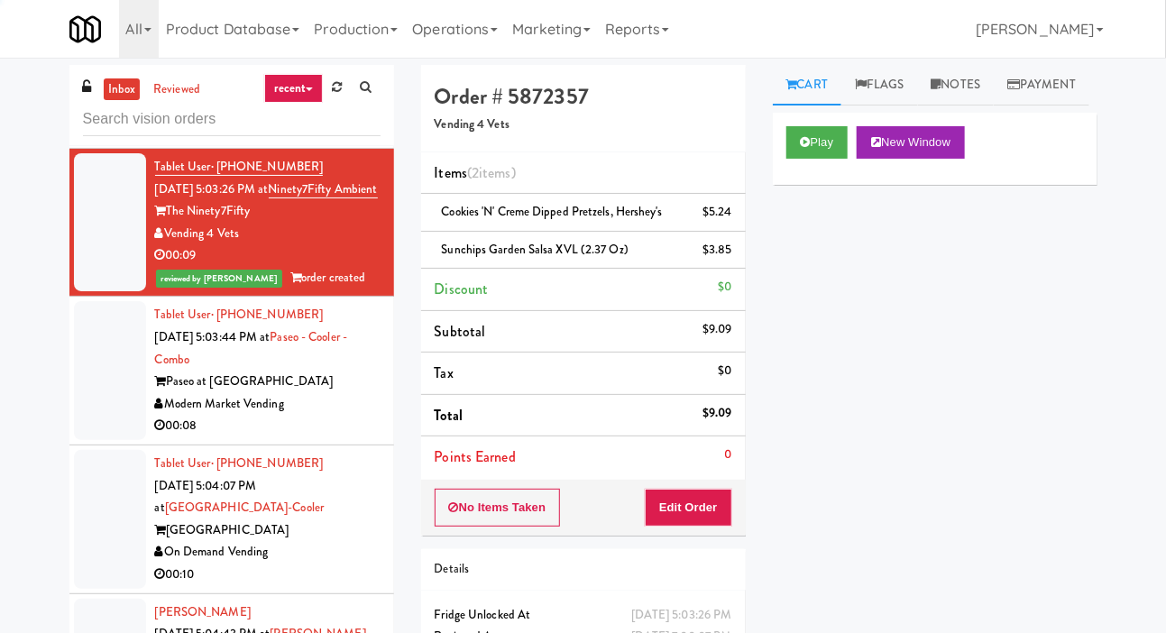
click at [94, 440] on div at bounding box center [110, 370] width 72 height 139
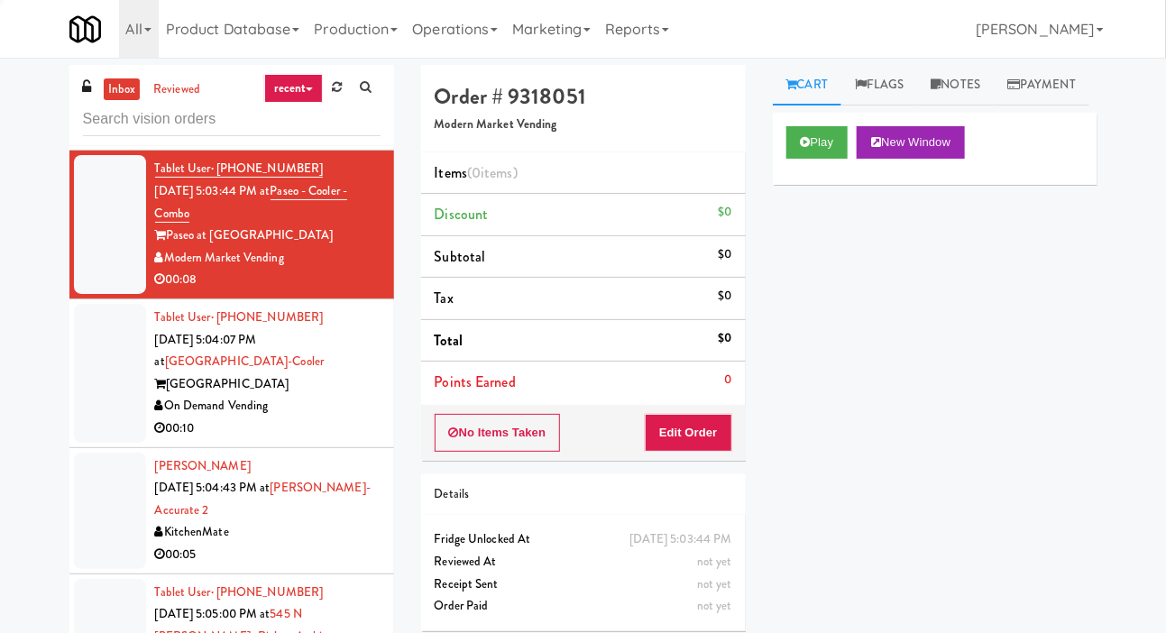
click at [96, 443] on div at bounding box center [110, 373] width 72 height 139
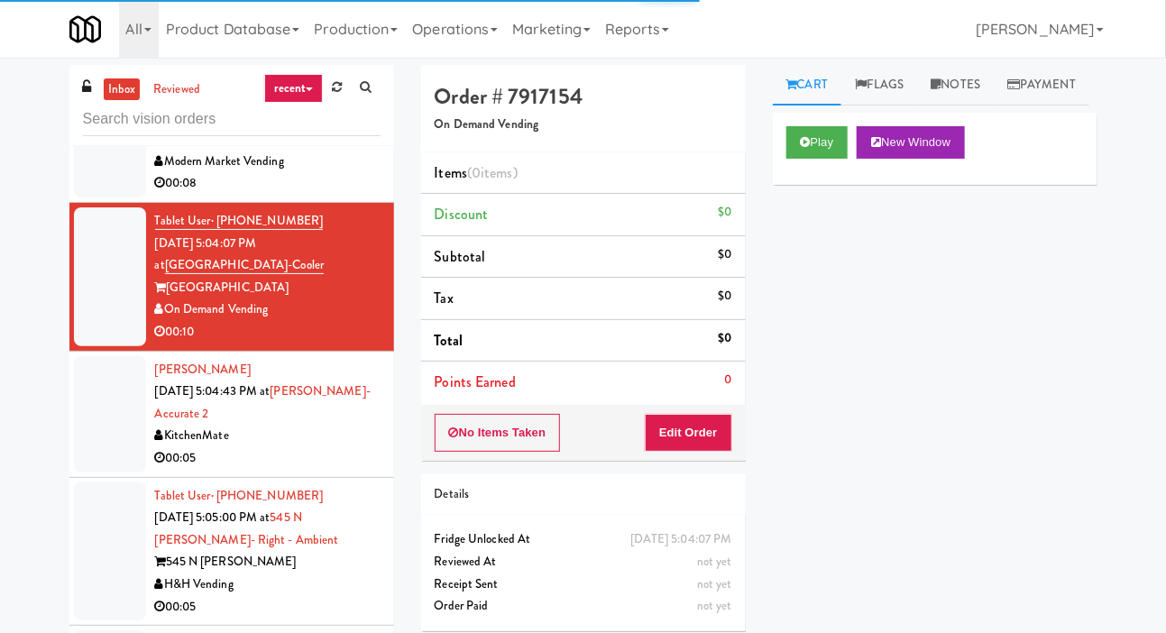
scroll to position [6918, 0]
click at [86, 285] on li "Tablet User · (847) 456-1070 Oct 7, 2025 5:04:07 PM at Wheeling Town Center-Coo…" at bounding box center [231, 277] width 325 height 149
click at [128, 197] on div at bounding box center [110, 128] width 72 height 139
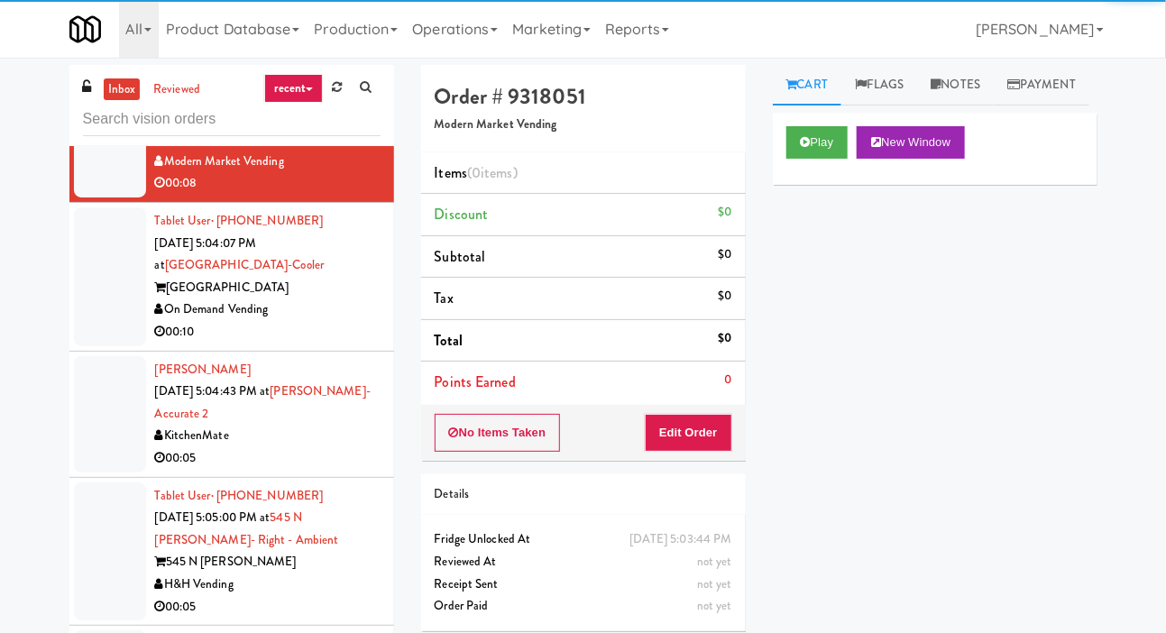
click at [771, 197] on div "Cart Flags Notes Payment Play New Window Primary Flag Clear Flag if unable to d…" at bounding box center [935, 345] width 352 height 561
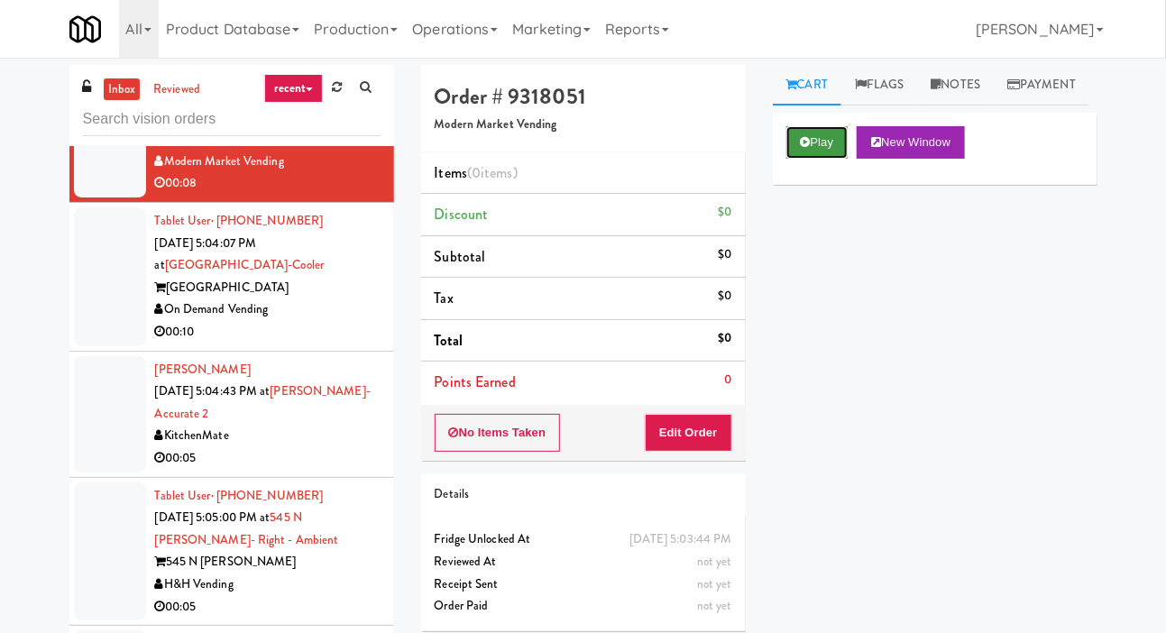
click at [806, 159] on button "Play" at bounding box center [817, 142] width 62 height 32
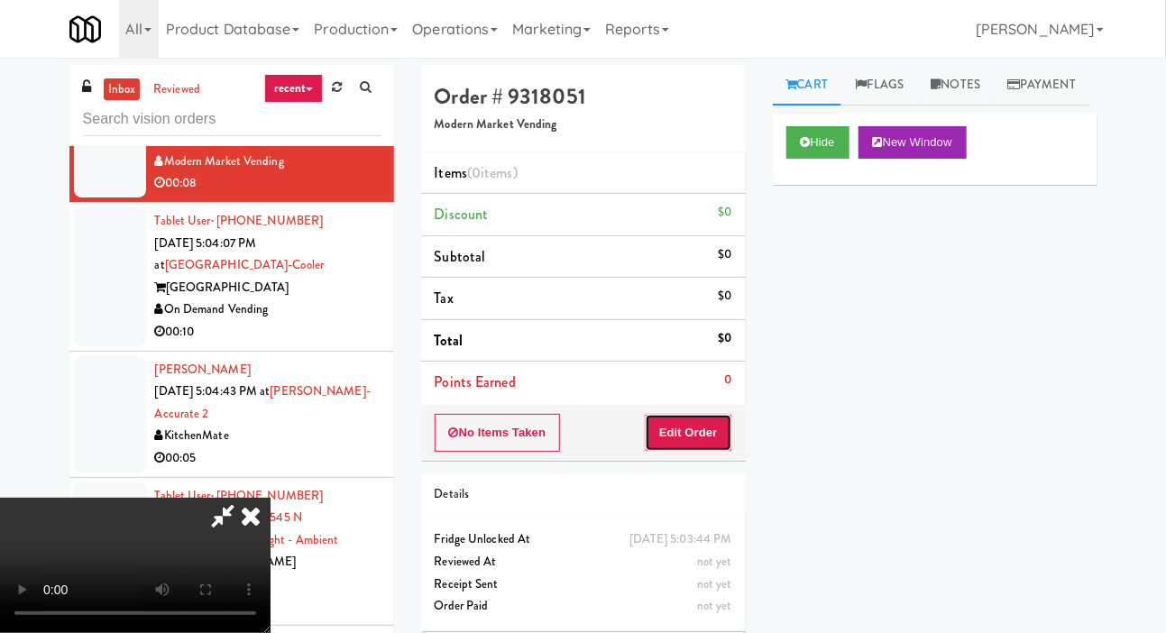
click at [672, 416] on button "Edit Order" at bounding box center [688, 433] width 87 height 38
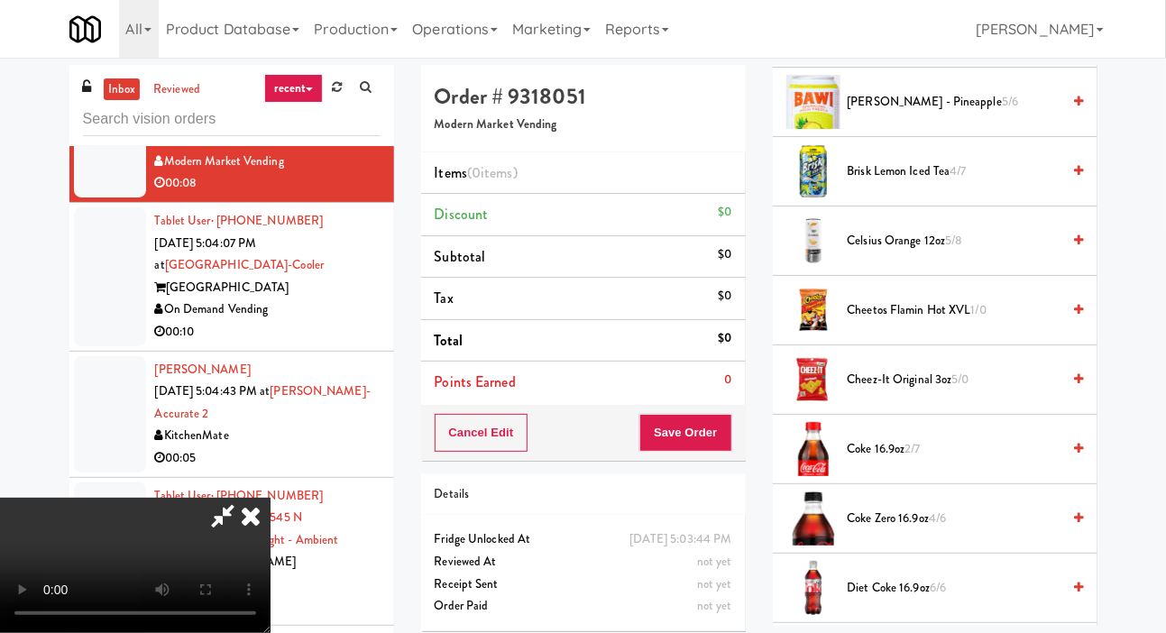
scroll to position [659, 0]
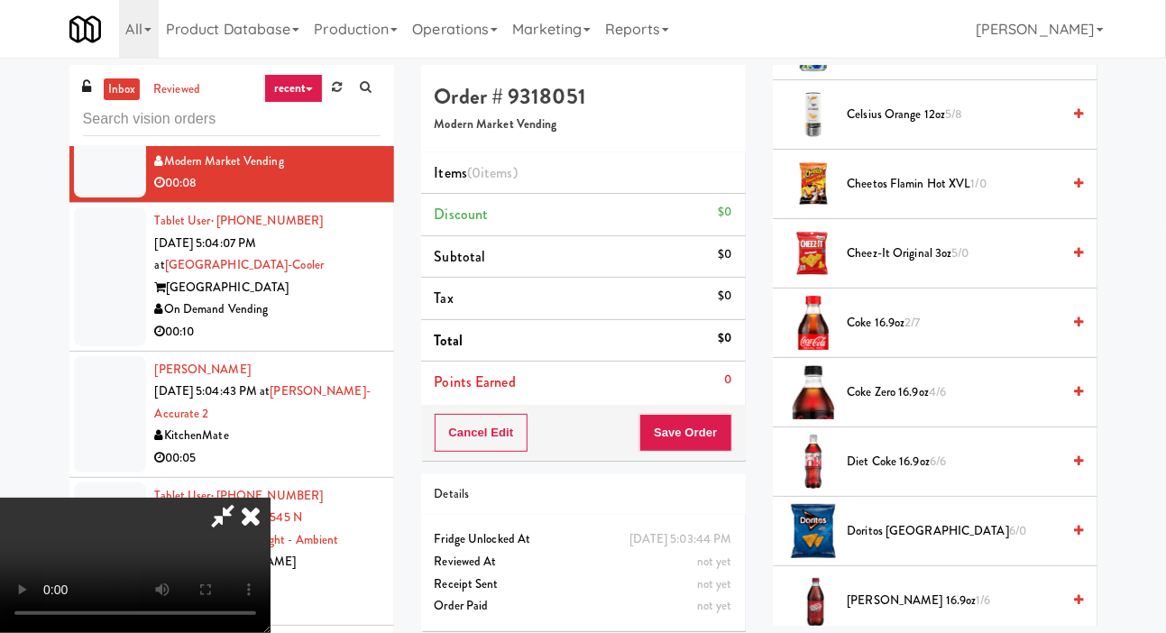
click at [900, 334] on span "Coke 16.9oz 2/7" at bounding box center [954, 323] width 214 height 23
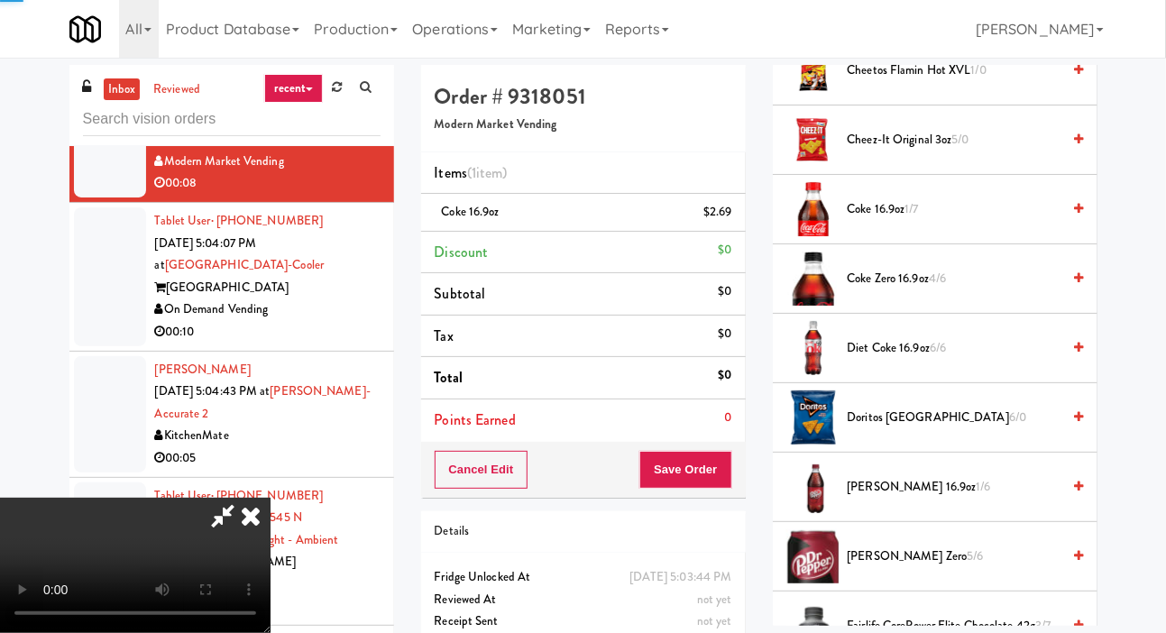
scroll to position [956, 0]
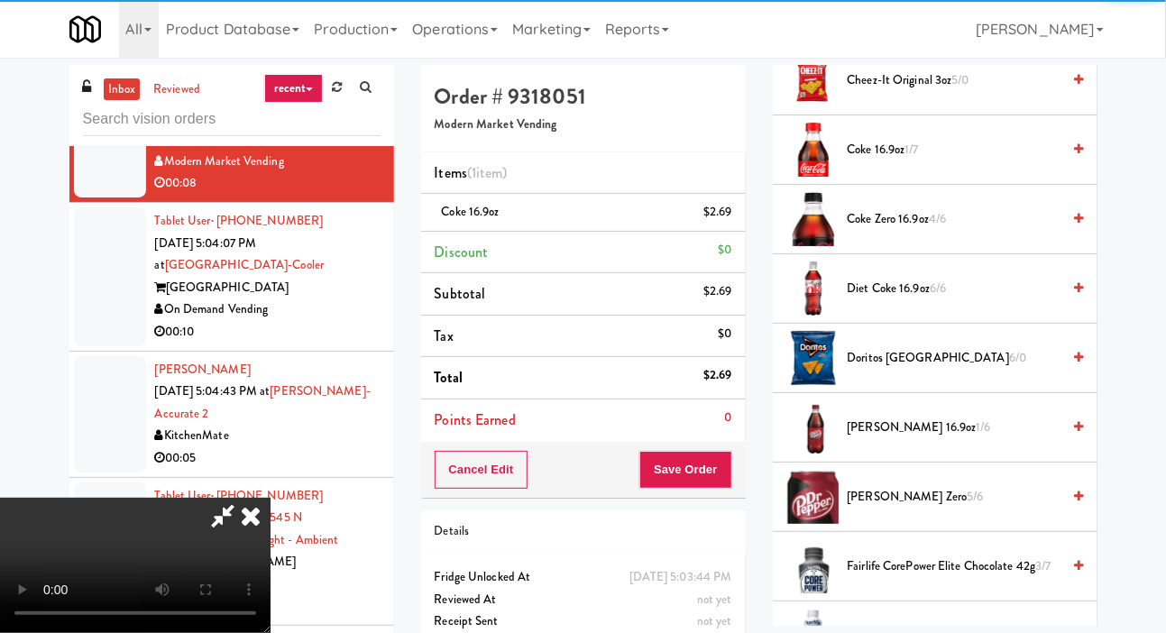
click at [880, 370] on span "Doritos Cool Ranch 6/0" at bounding box center [954, 358] width 214 height 23
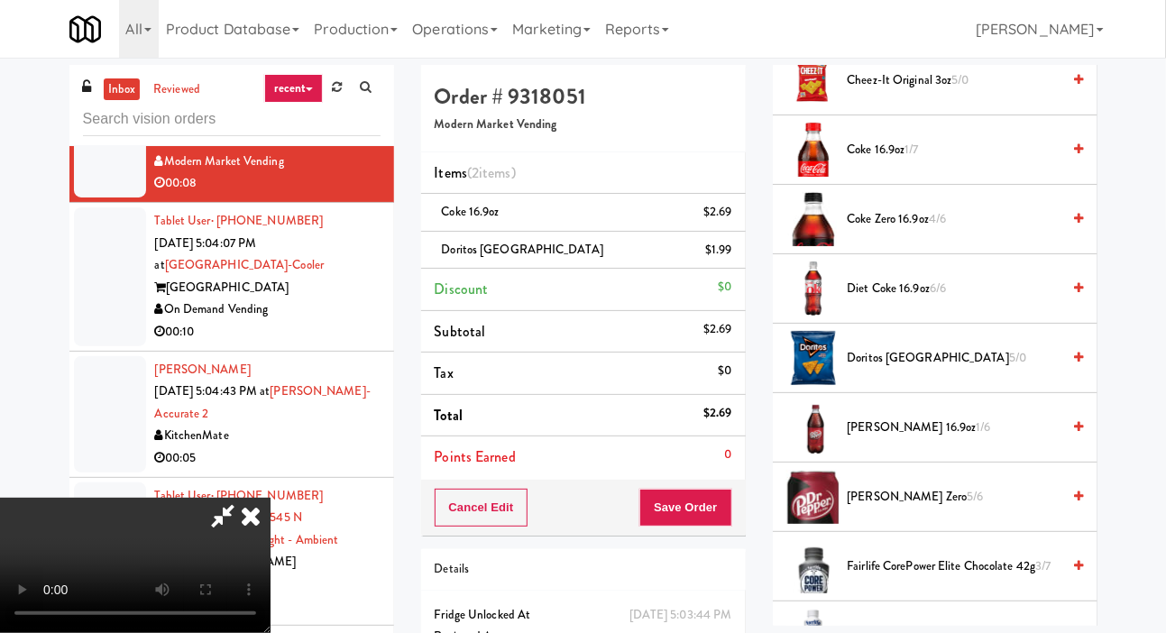
click at [878, 370] on span "Doritos Cool Ranch 5/0" at bounding box center [954, 358] width 214 height 23
click at [721, 505] on button "Save Order" at bounding box center [685, 508] width 92 height 38
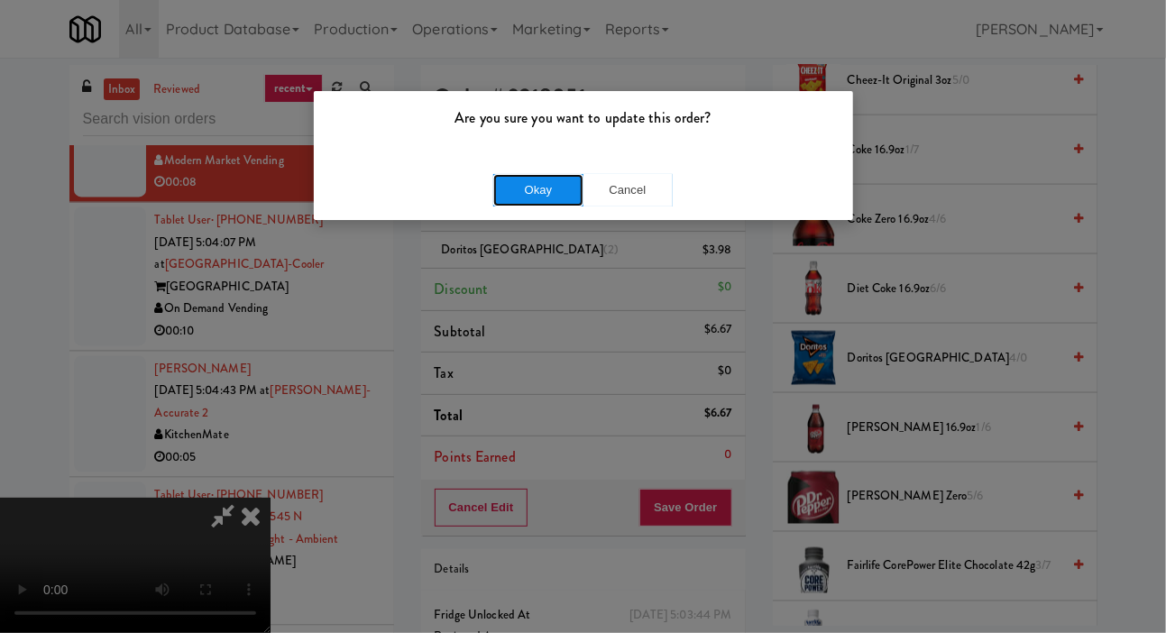
click at [511, 201] on button "Okay" at bounding box center [538, 190] width 90 height 32
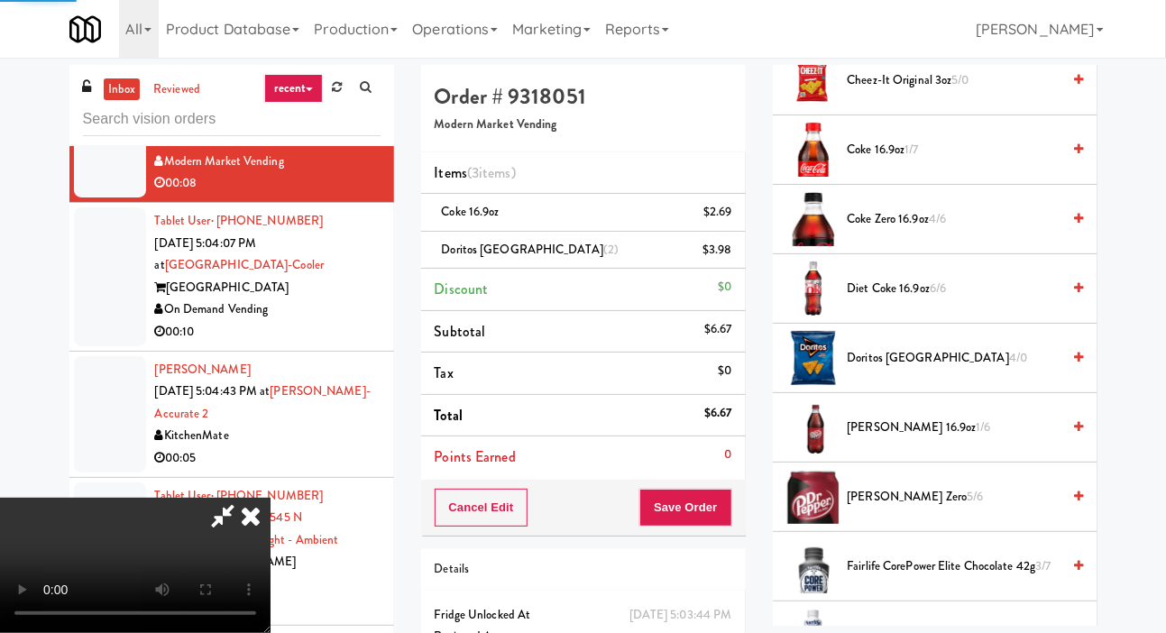
scroll to position [105, 0]
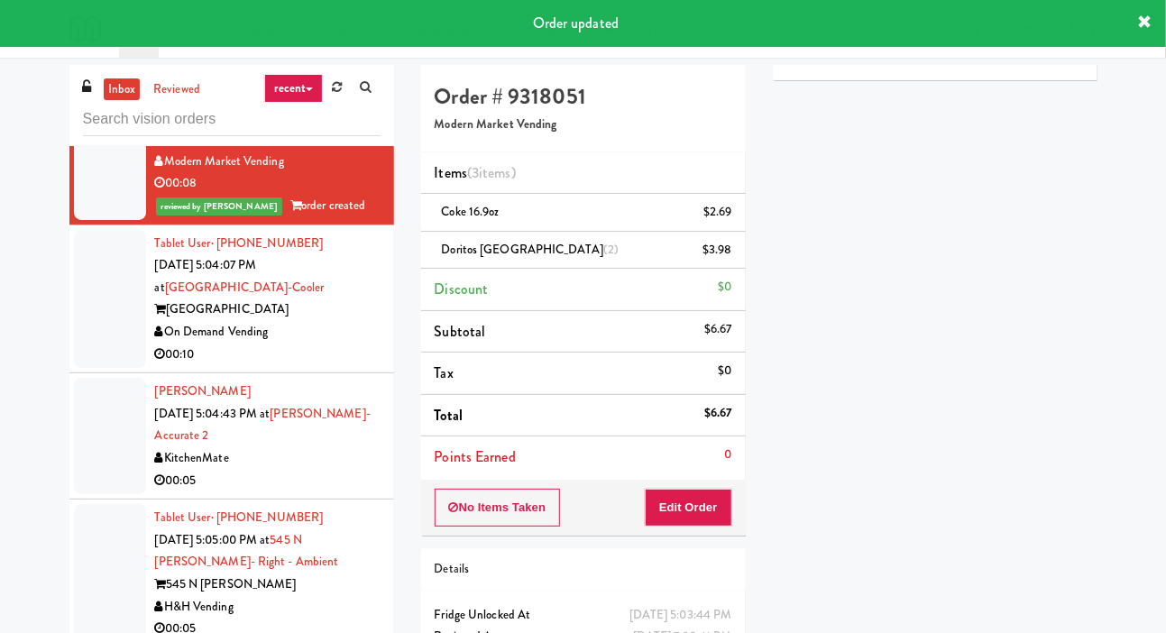
click at [90, 357] on div at bounding box center [110, 299] width 72 height 139
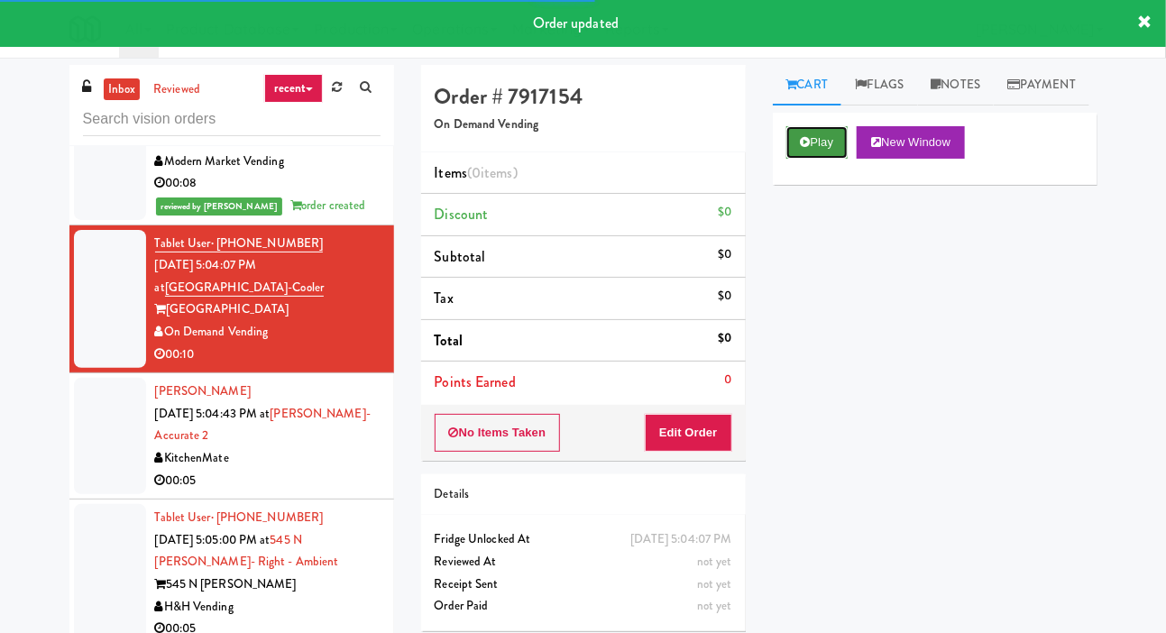
click at [819, 159] on button "Play" at bounding box center [817, 142] width 62 height 32
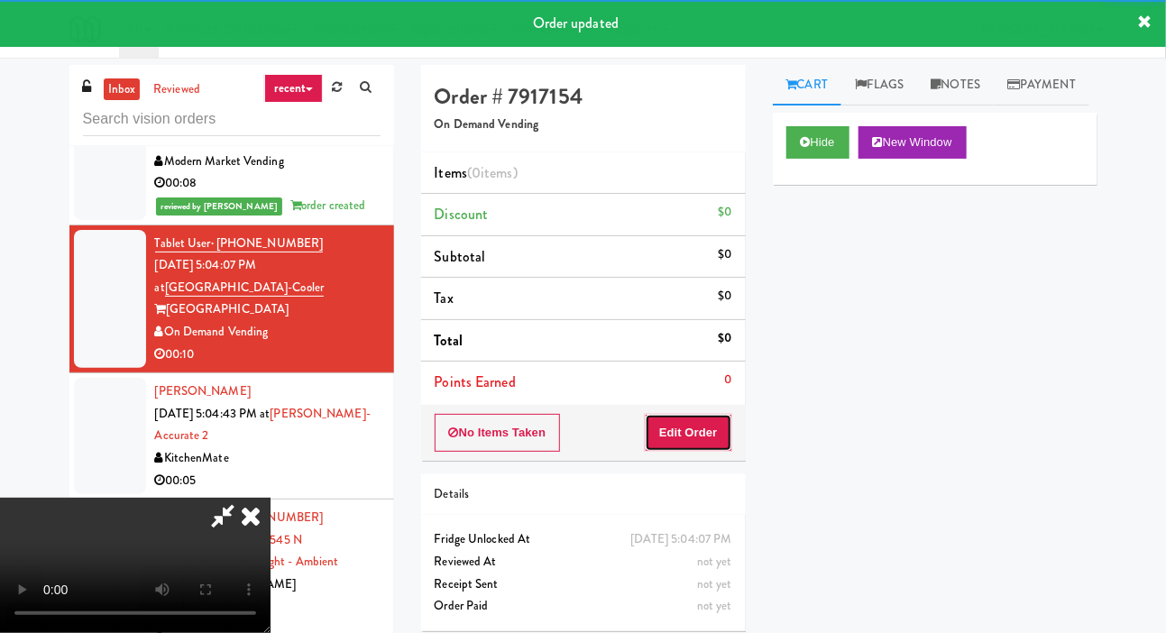
click at [681, 416] on button "Edit Order" at bounding box center [688, 433] width 87 height 38
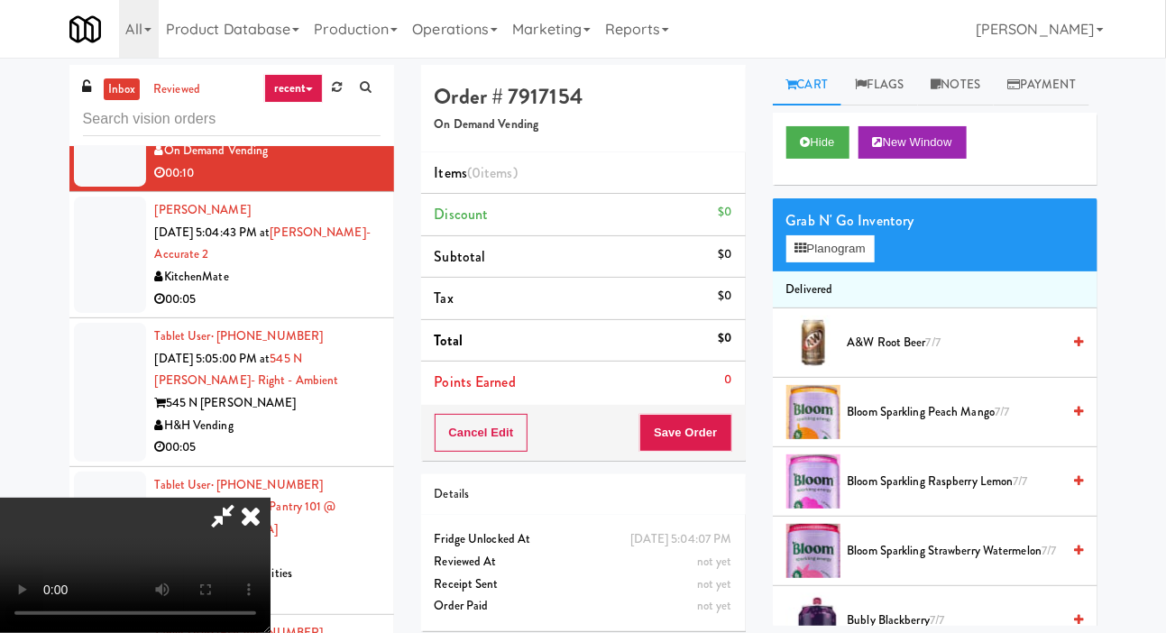
scroll to position [7103, 0]
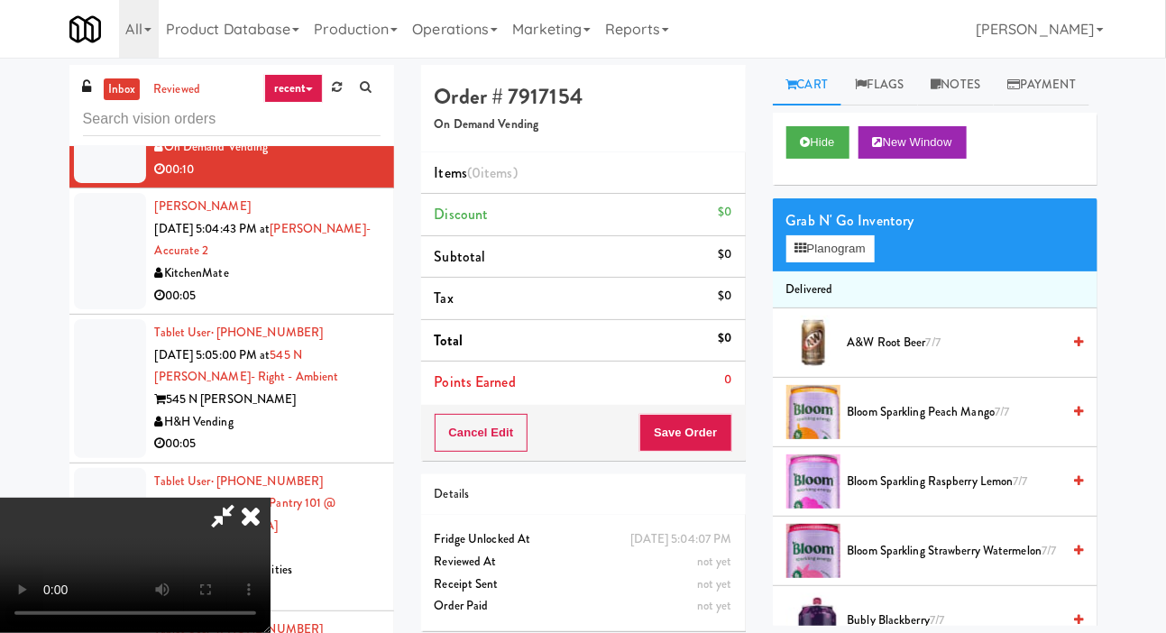
click at [100, 309] on div at bounding box center [110, 251] width 72 height 116
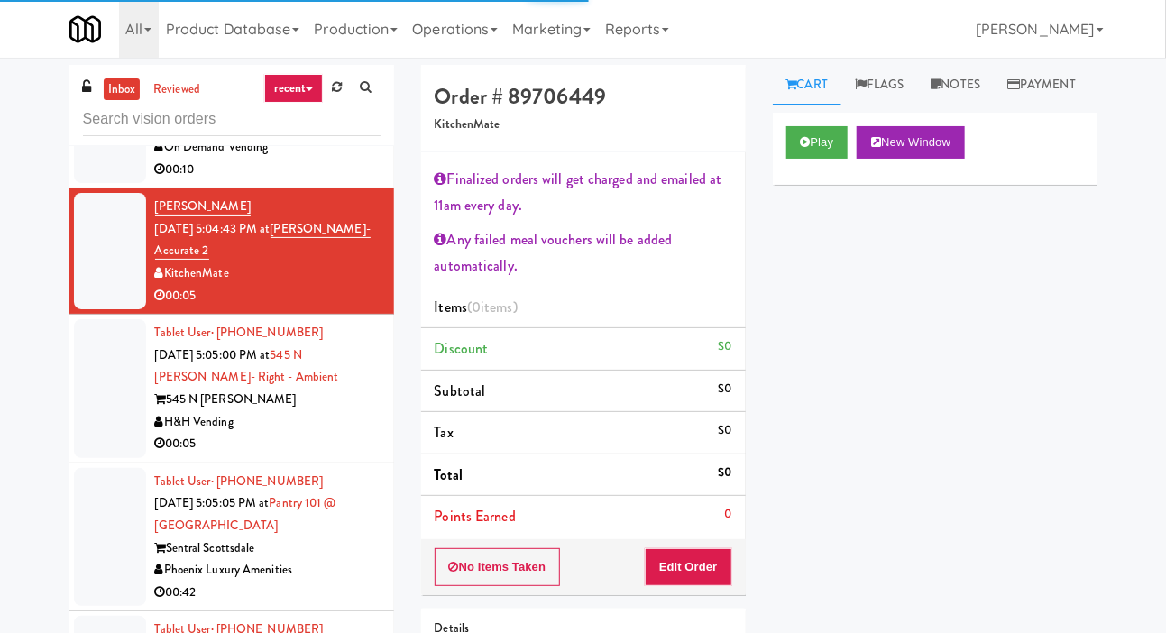
click at [93, 184] on div at bounding box center [110, 114] width 72 height 139
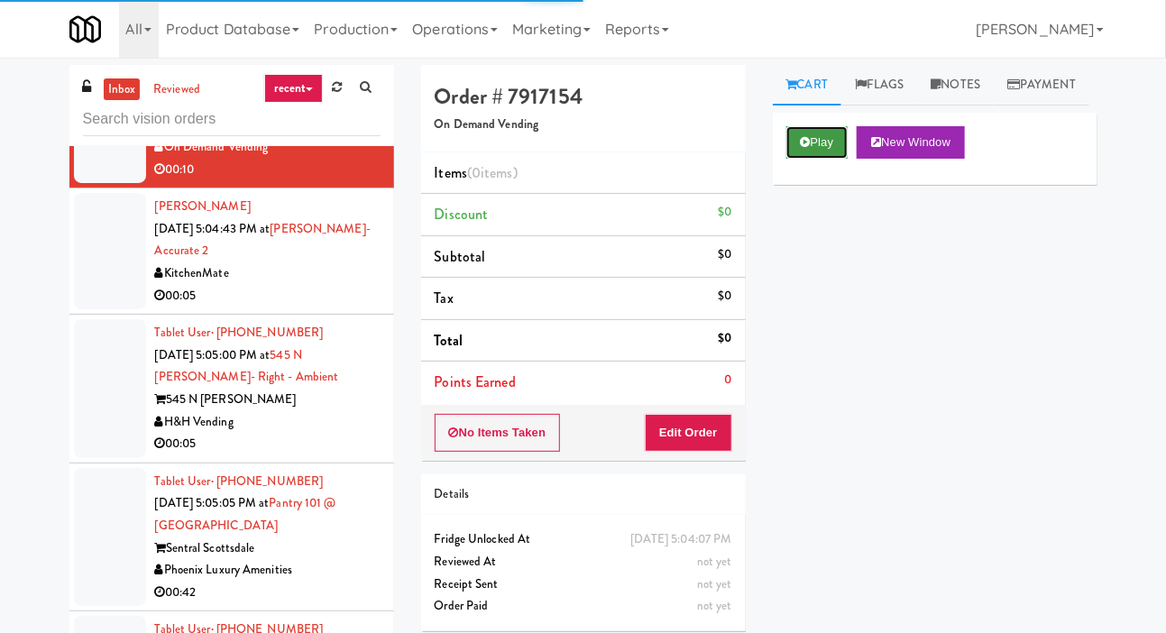
click at [800, 159] on button "Play" at bounding box center [817, 142] width 62 height 32
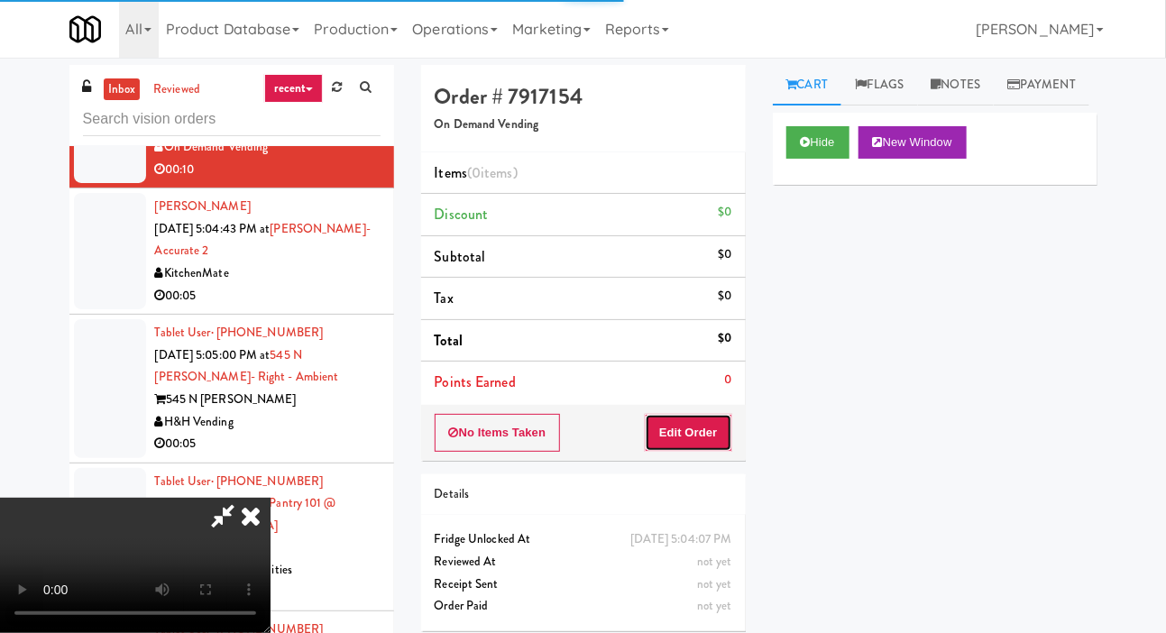
click at [710, 445] on button "Edit Order" at bounding box center [688, 433] width 87 height 38
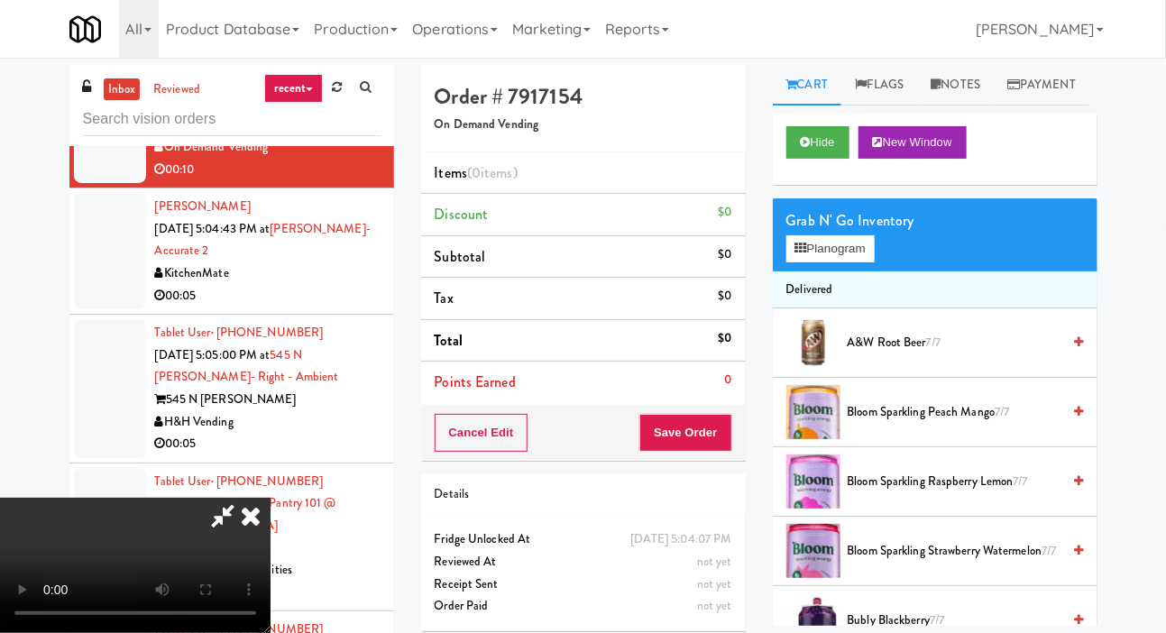
click at [864, 354] on span "A&W Root Beer 7/7" at bounding box center [954, 343] width 214 height 23
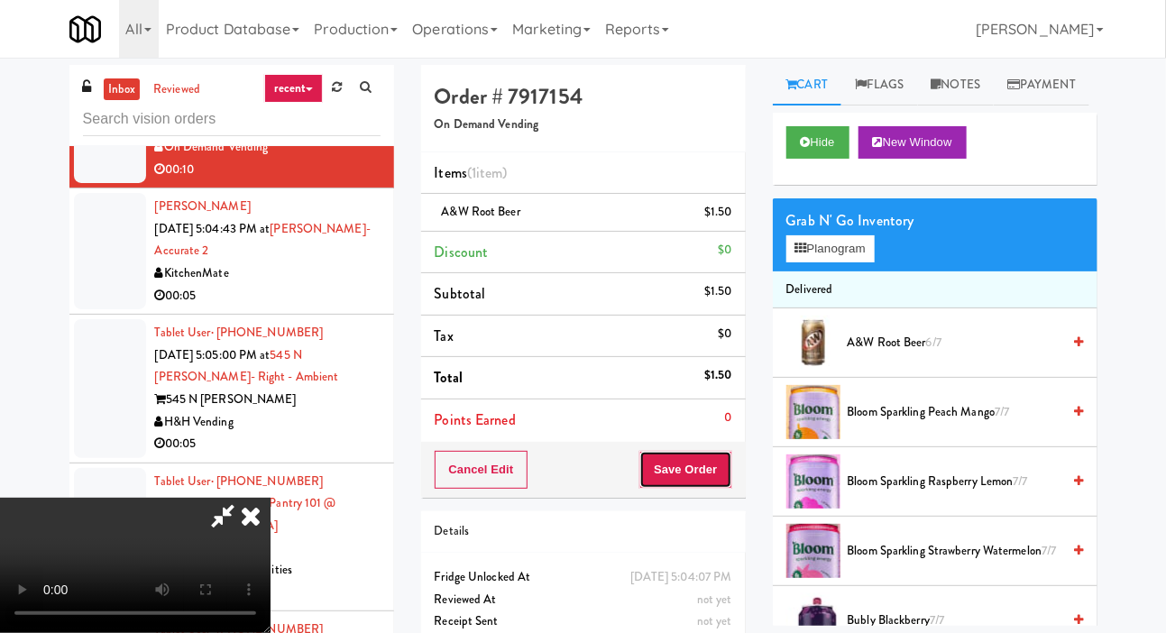
click at [718, 471] on button "Save Order" at bounding box center [685, 470] width 92 height 38
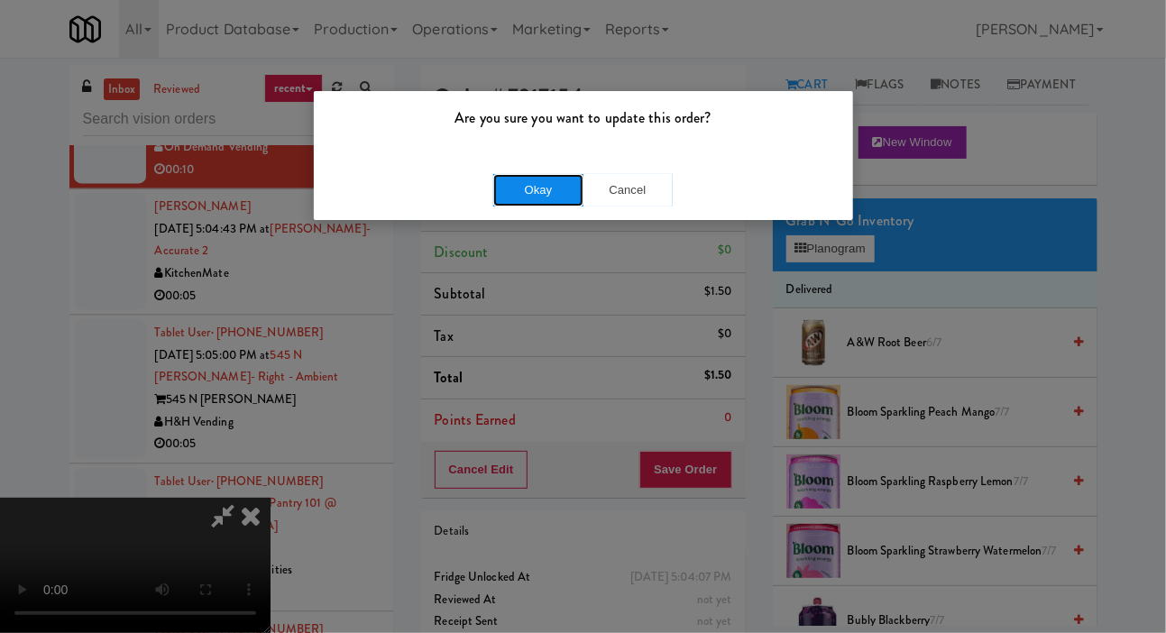
click at [506, 204] on button "Okay" at bounding box center [538, 190] width 90 height 32
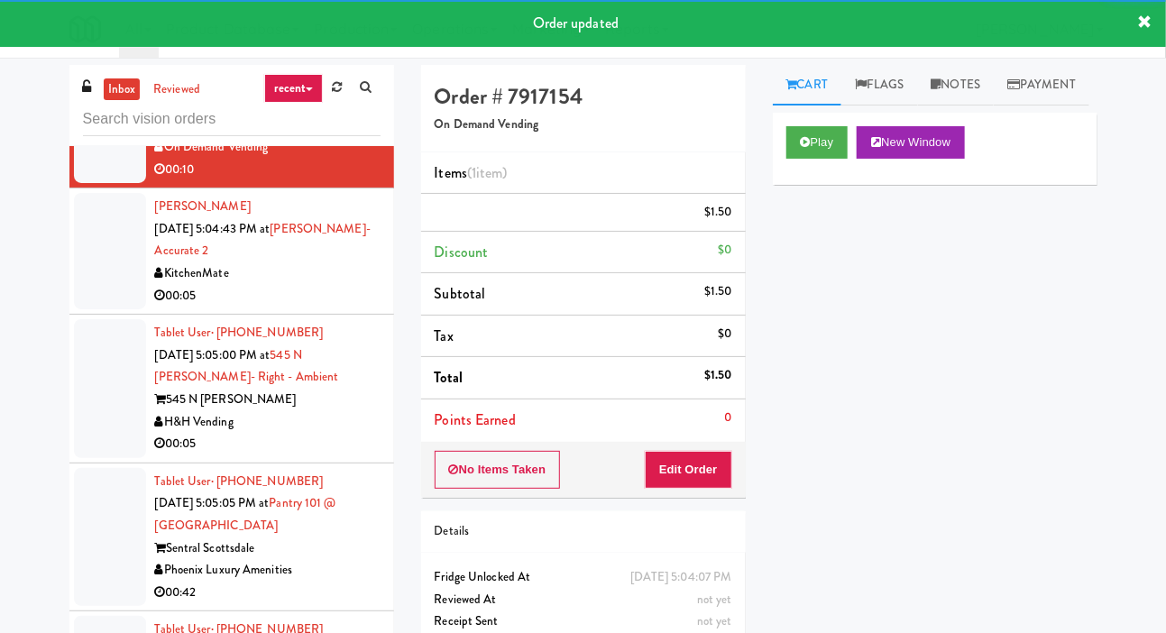
click at [75, 309] on div at bounding box center [110, 251] width 72 height 116
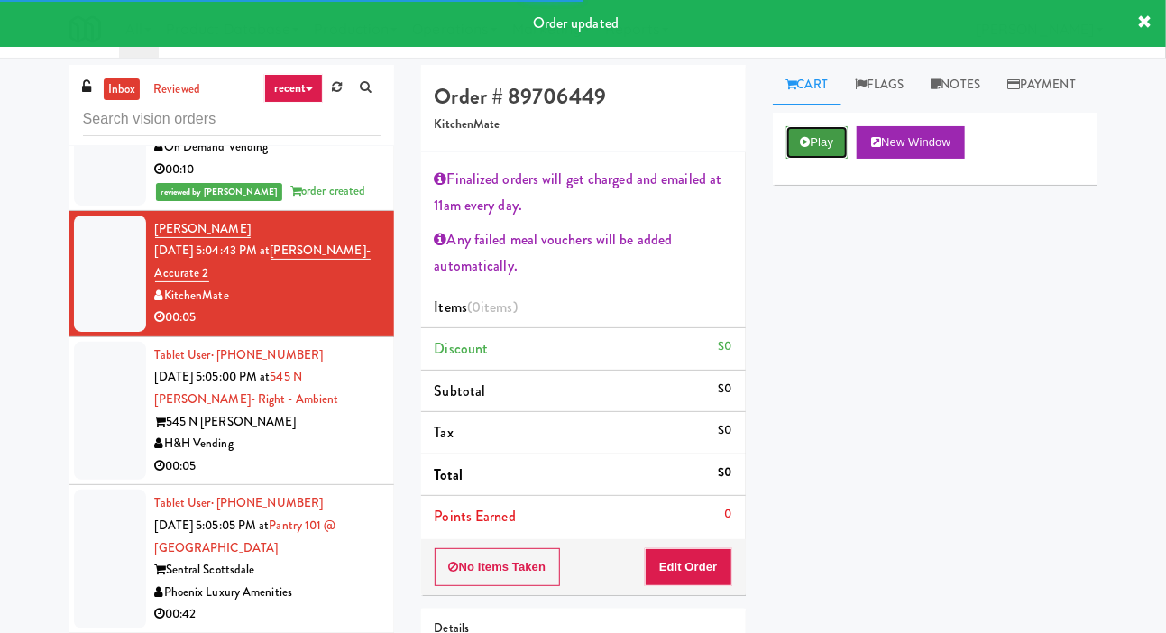
click at [790, 159] on button "Play" at bounding box center [817, 142] width 62 height 32
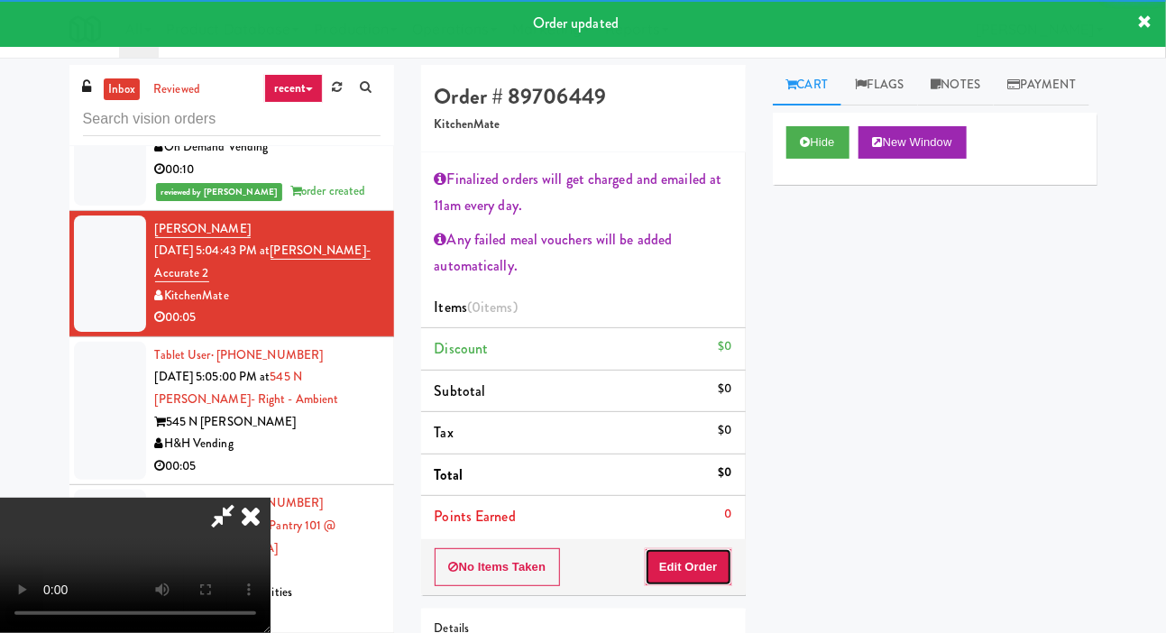
click at [697, 548] on button "Edit Order" at bounding box center [688, 567] width 87 height 38
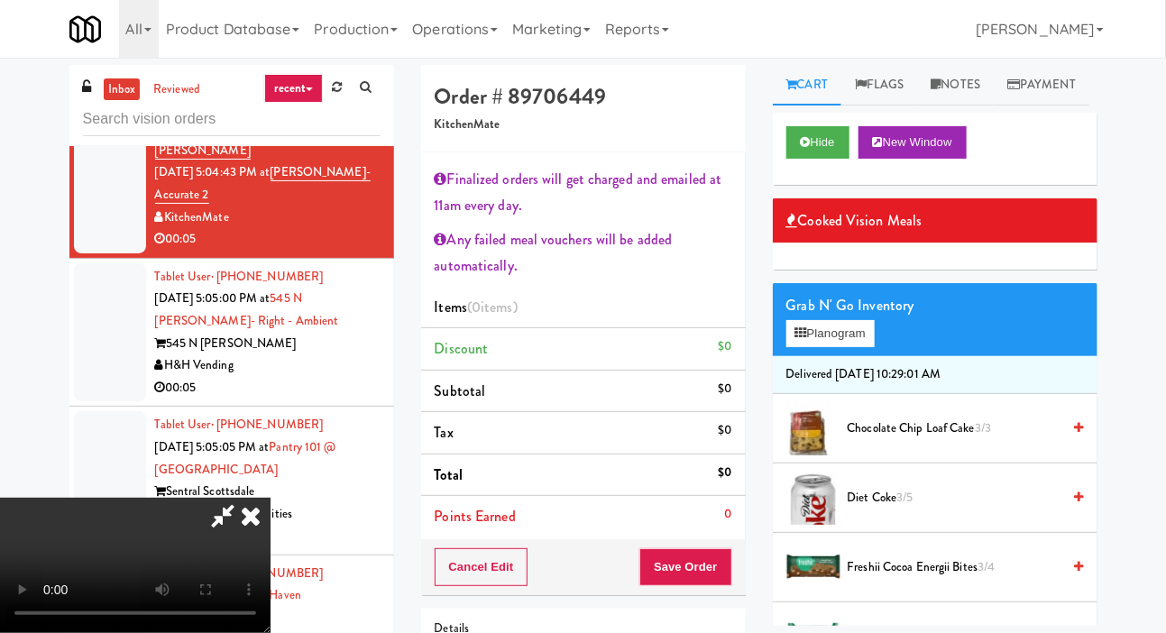
scroll to position [7184, 0]
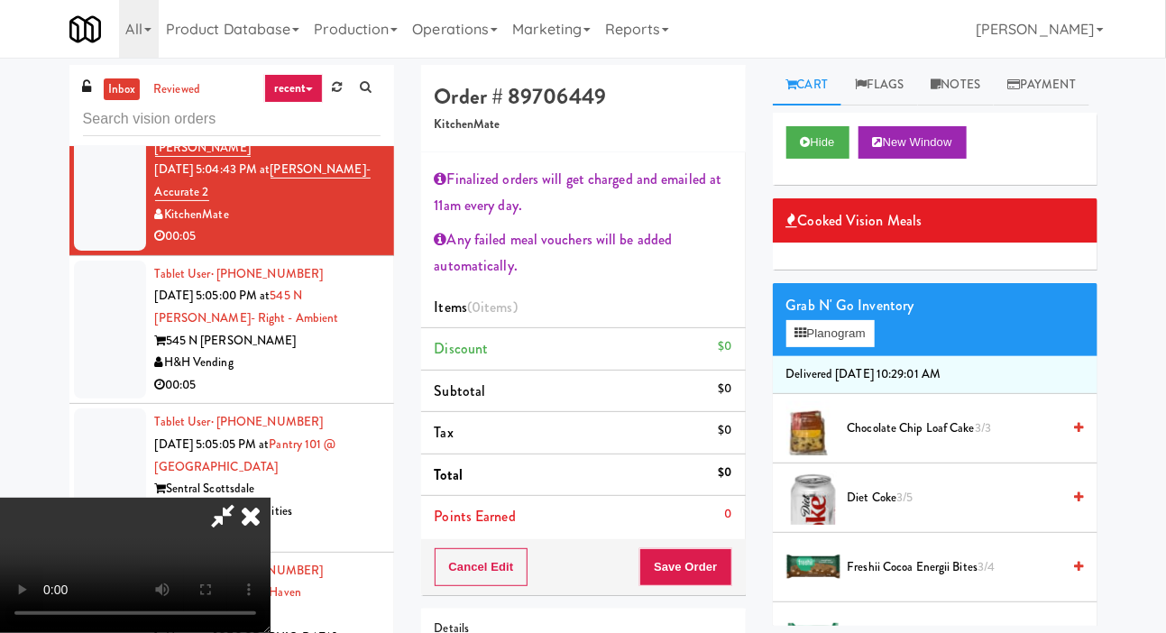
click at [93, 383] on div at bounding box center [110, 330] width 72 height 139
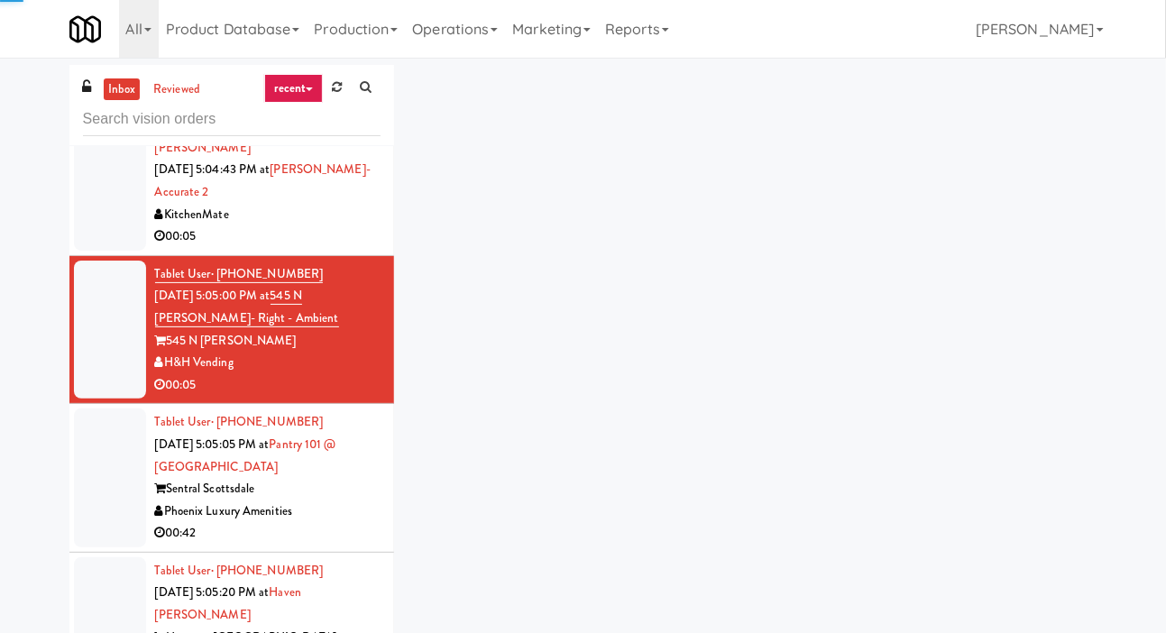
click at [71, 256] on li "Aakash Chokshi Oct 7, 2025 5:04:43 PM at Bothwell-Accurate 2 KitchenMate 00:05" at bounding box center [231, 193] width 325 height 126
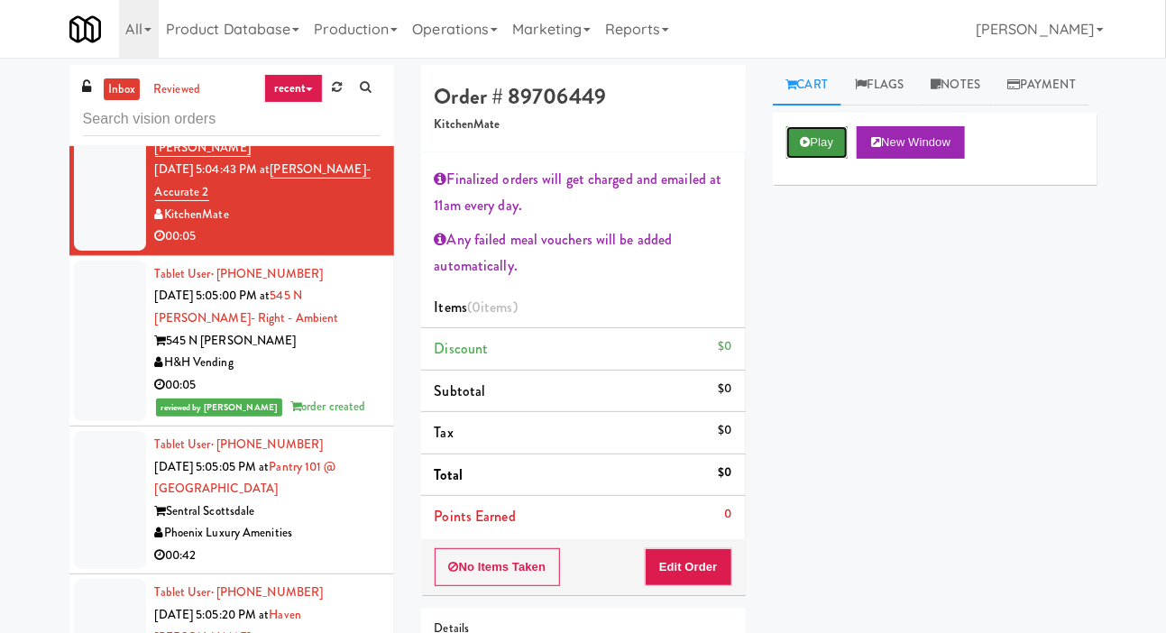
click at [807, 148] on icon at bounding box center [805, 142] width 10 height 12
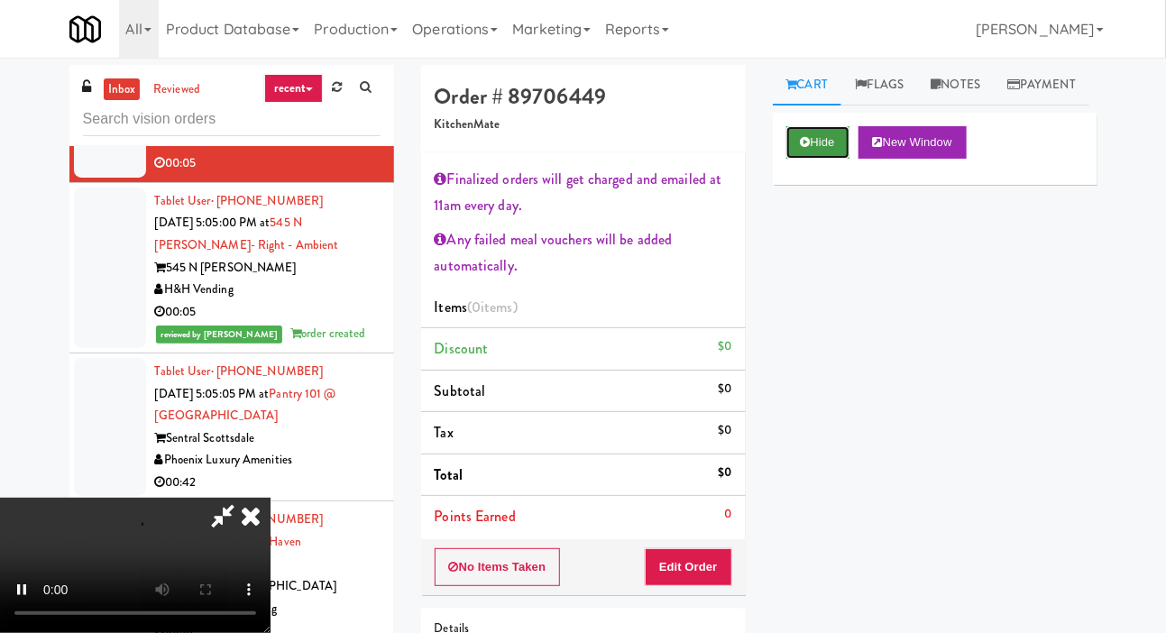
scroll to position [7286, 0]
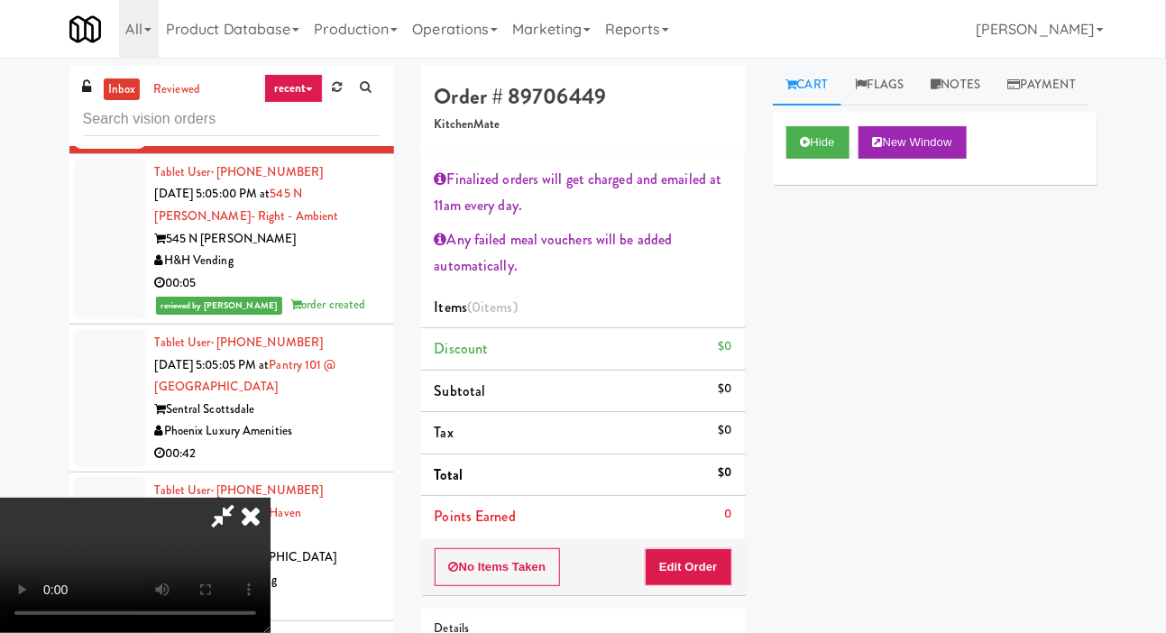
click at [111, 451] on div at bounding box center [110, 398] width 72 height 139
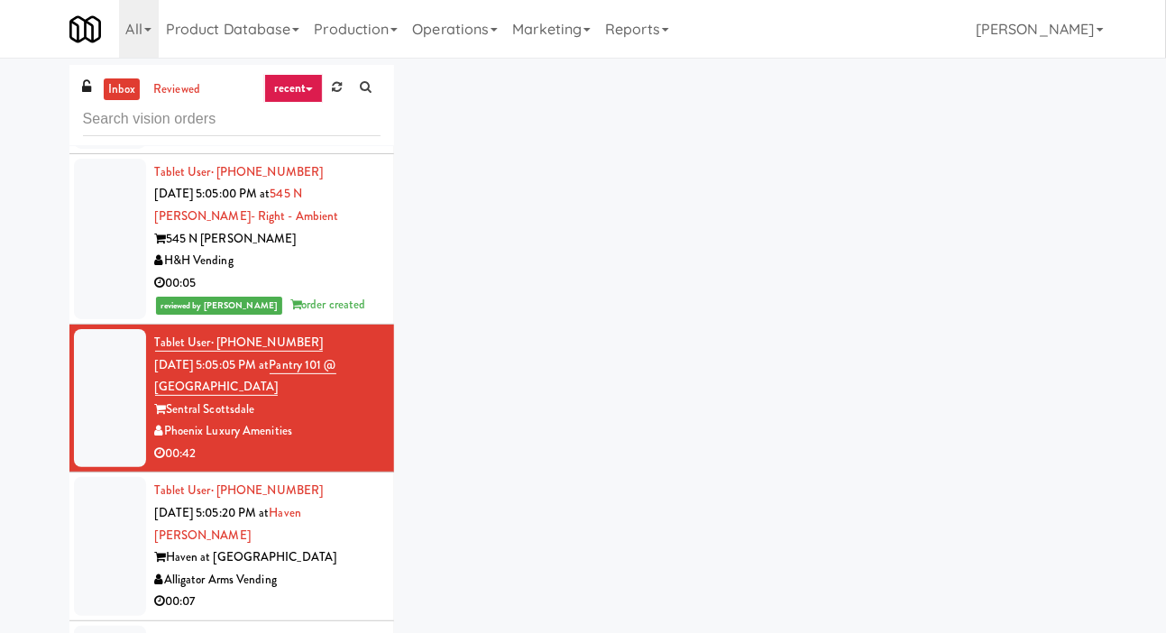
click at [86, 149] on div at bounding box center [110, 90] width 72 height 116
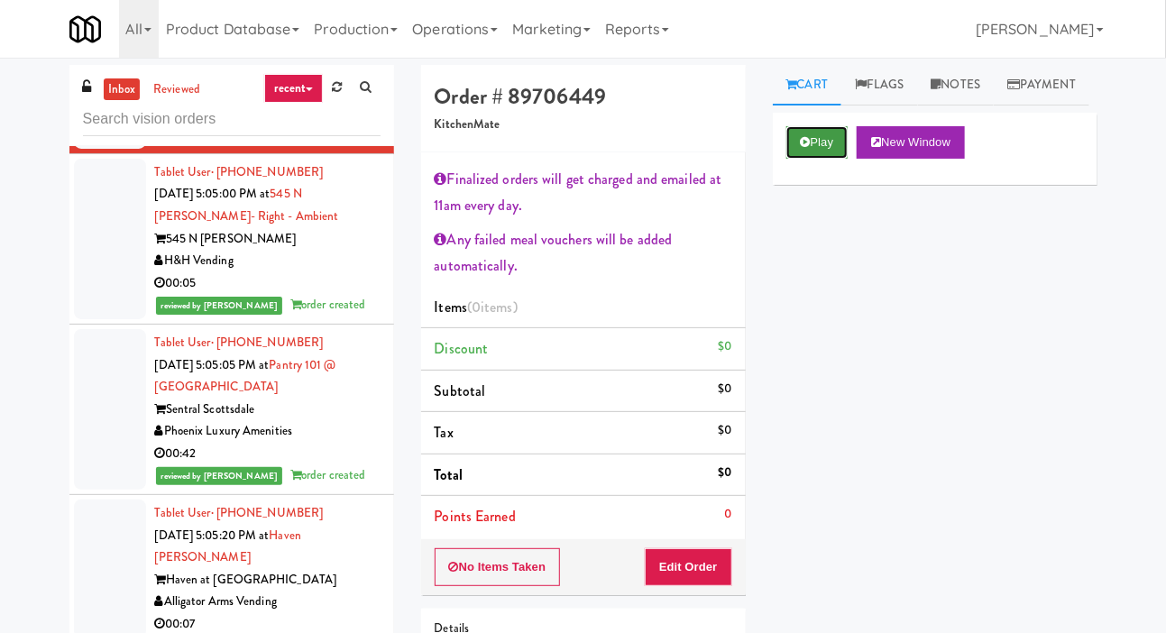
click at [789, 159] on button "Play" at bounding box center [817, 142] width 62 height 32
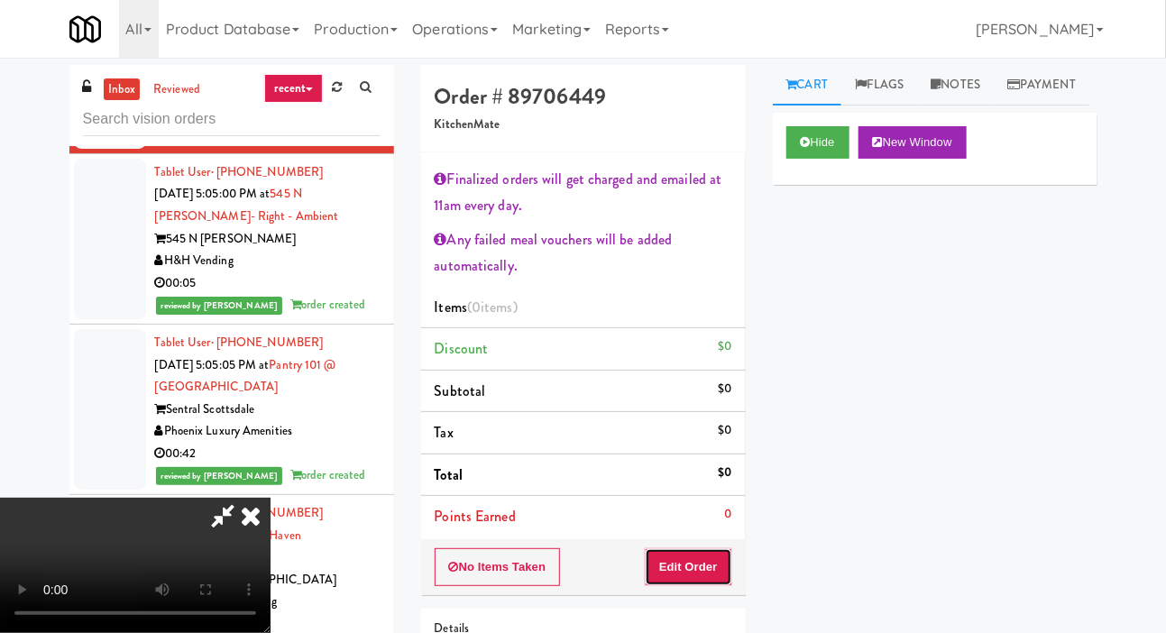
click at [718, 574] on button "Edit Order" at bounding box center [688, 567] width 87 height 38
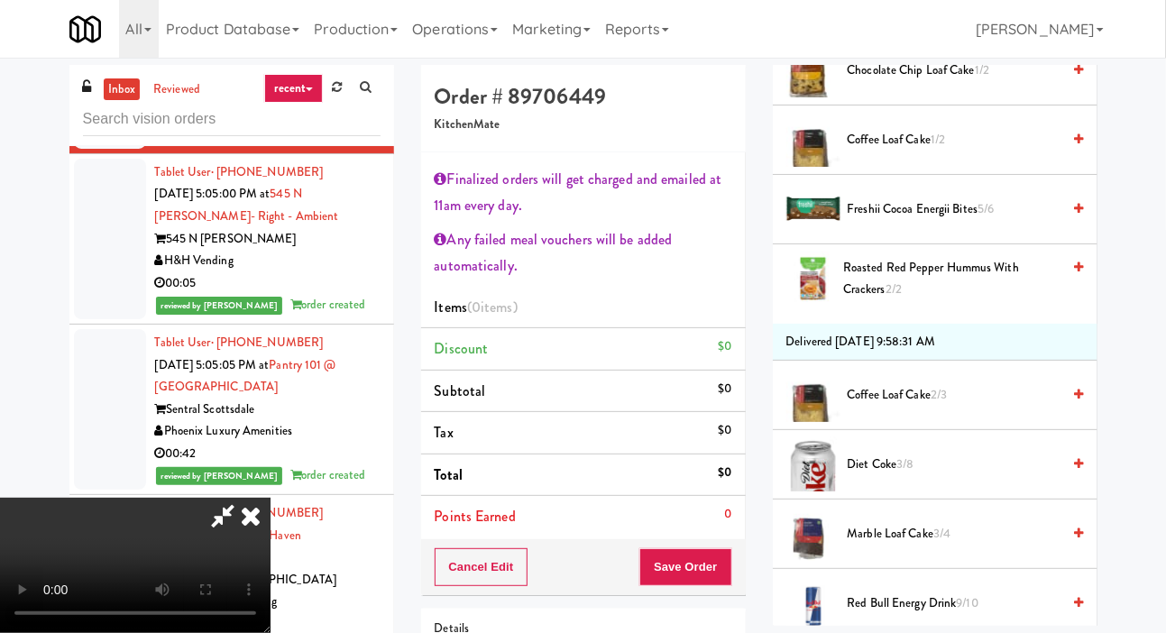
scroll to position [1040, 0]
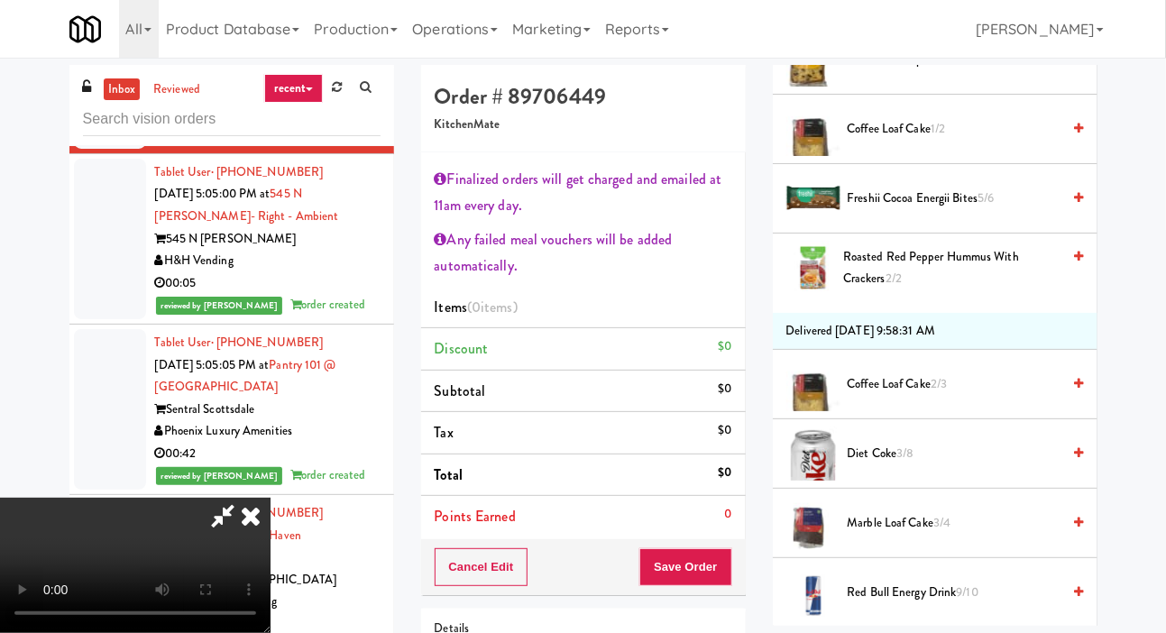
click at [899, 290] on span "Roasted Red Pepper Hummus with Crackers 2/2" at bounding box center [951, 268] width 217 height 44
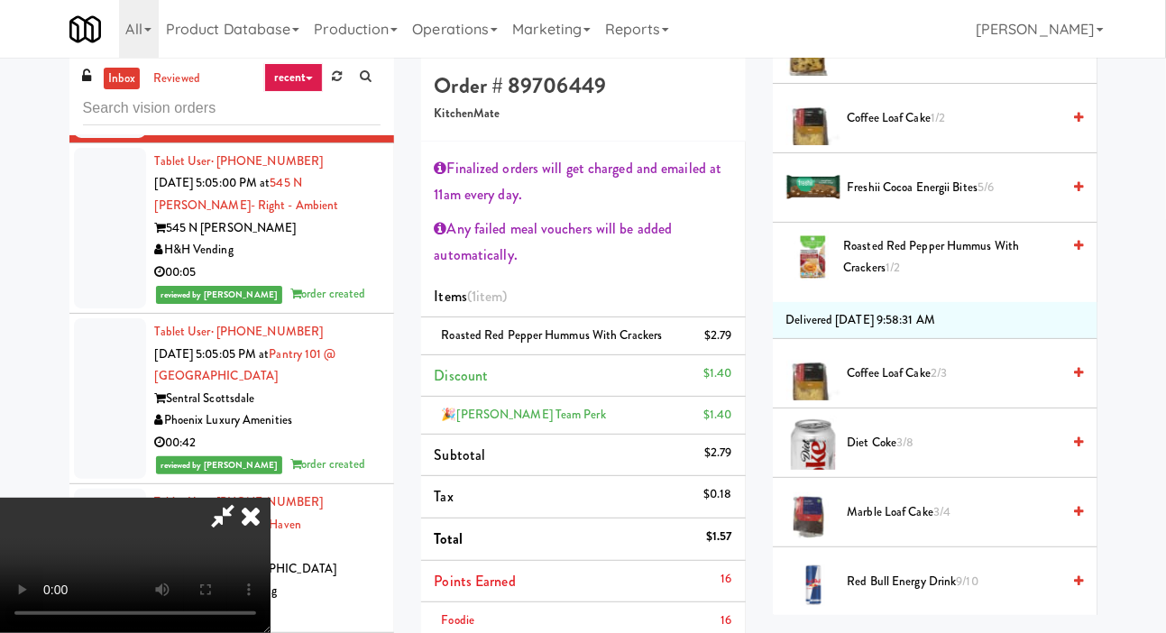
scroll to position [12, 0]
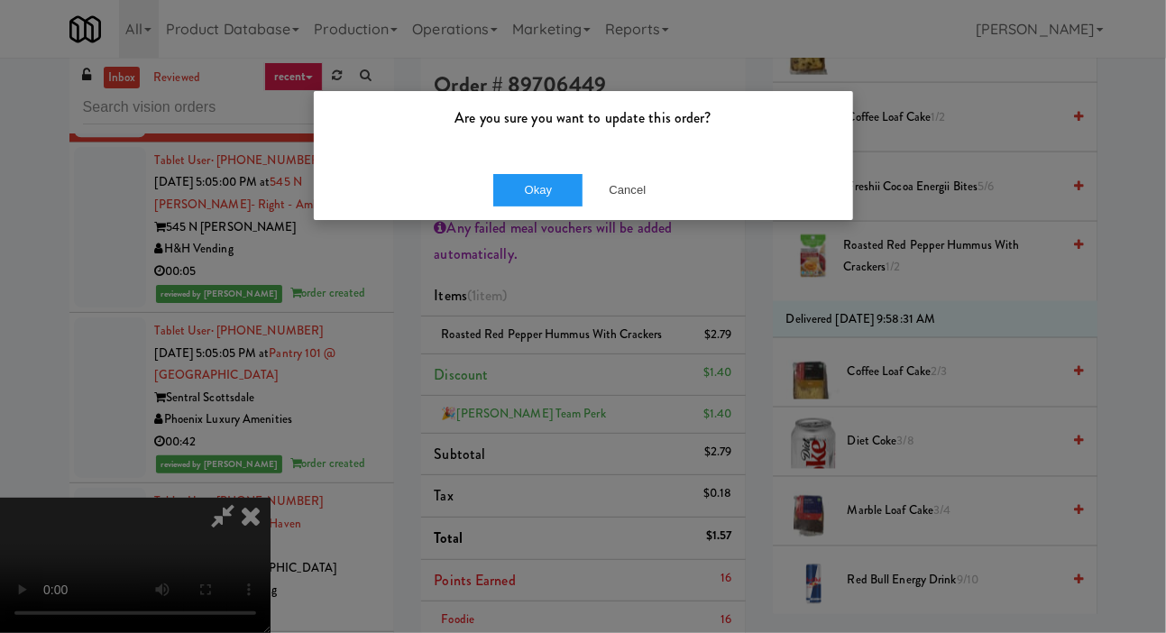
click at [475, 182] on div "Okay Cancel" at bounding box center [583, 190] width 539 height 60
click at [504, 189] on button "Okay" at bounding box center [538, 190] width 90 height 32
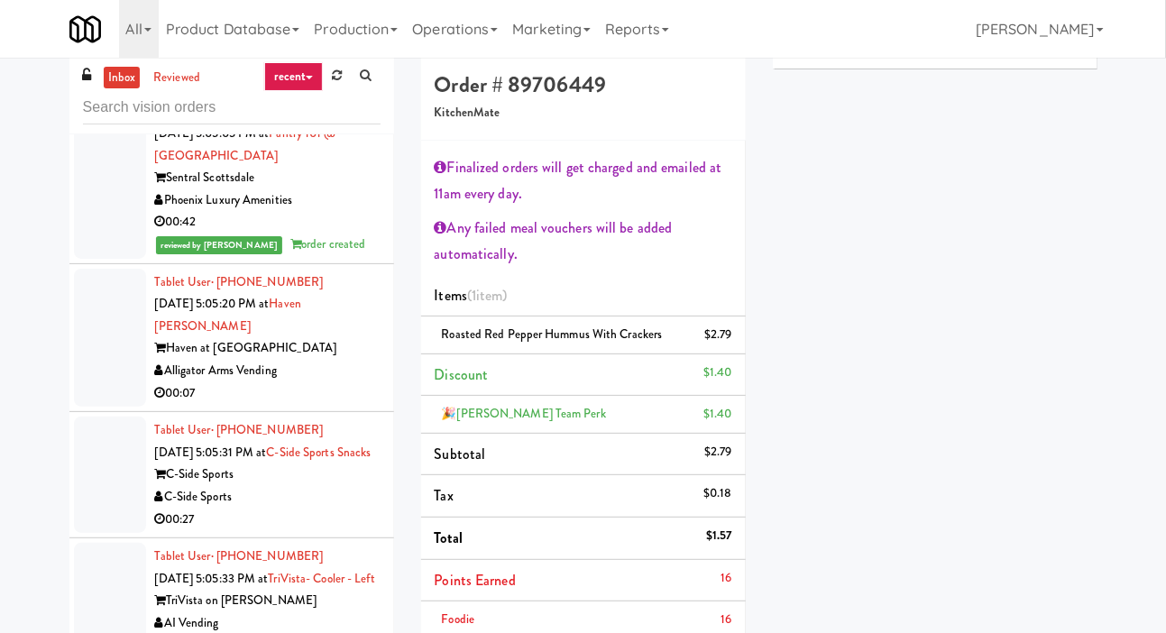
scroll to position [7549, 0]
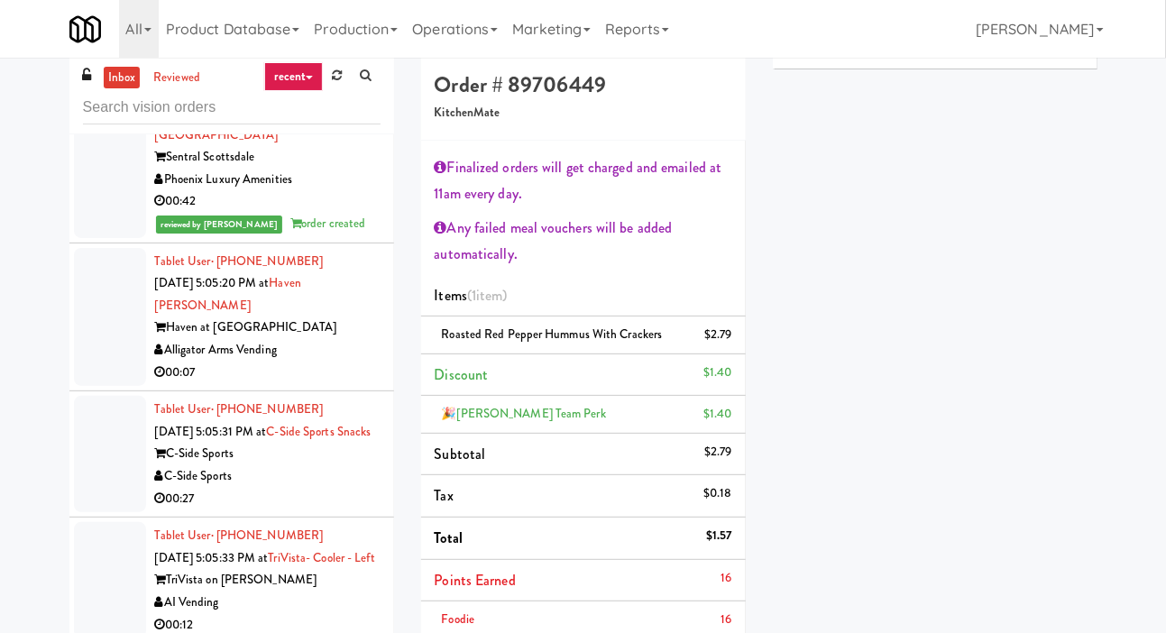
click at [107, 386] on div at bounding box center [110, 317] width 72 height 139
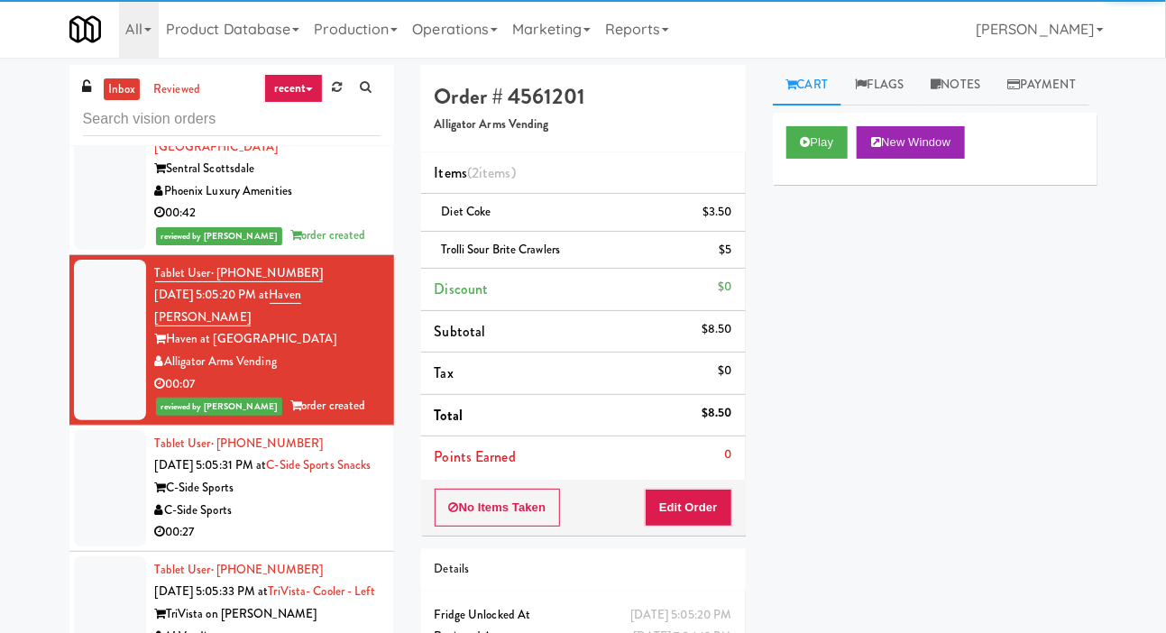
click at [142, 546] on div at bounding box center [110, 488] width 72 height 116
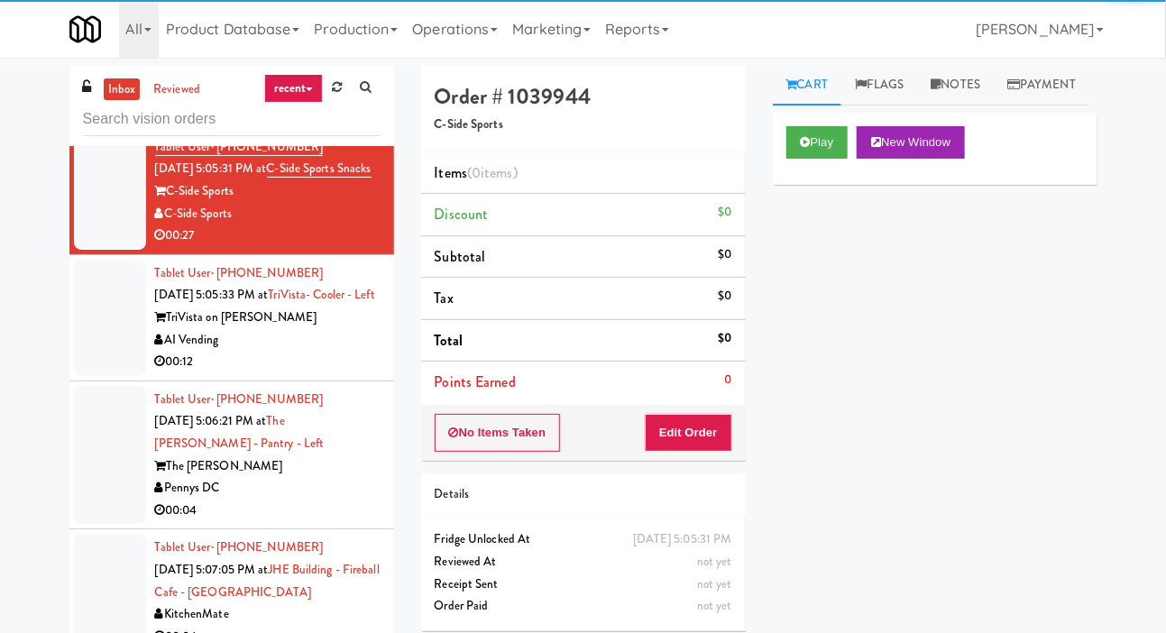
scroll to position [7847, 0]
click at [84, 374] on div at bounding box center [110, 316] width 72 height 116
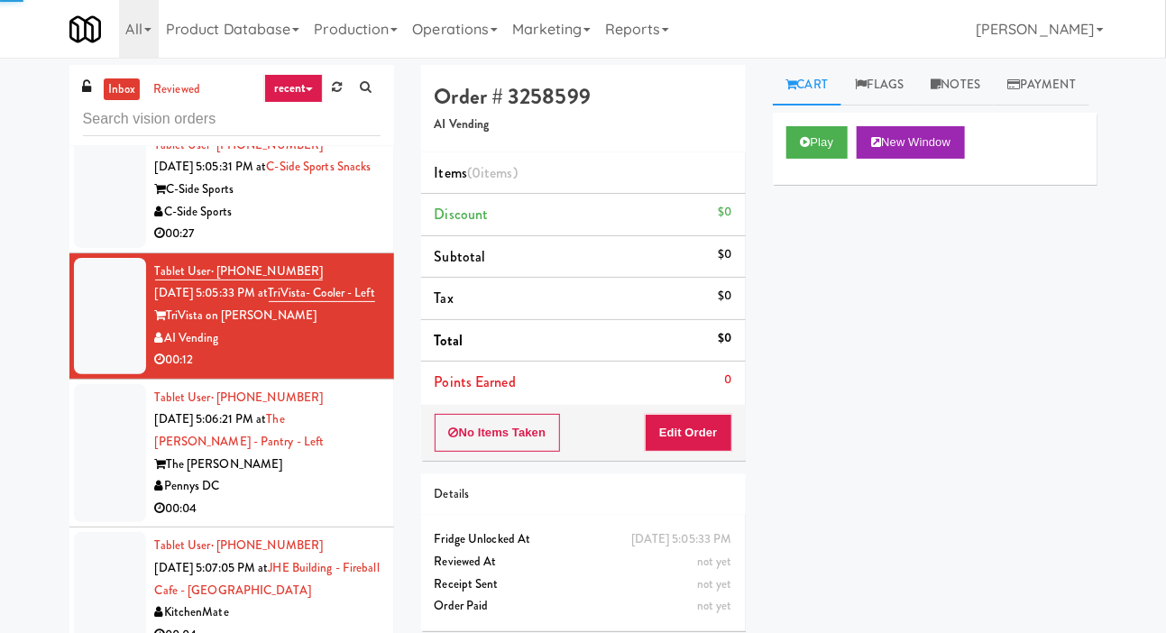
click at [106, 523] on div at bounding box center [110, 453] width 72 height 139
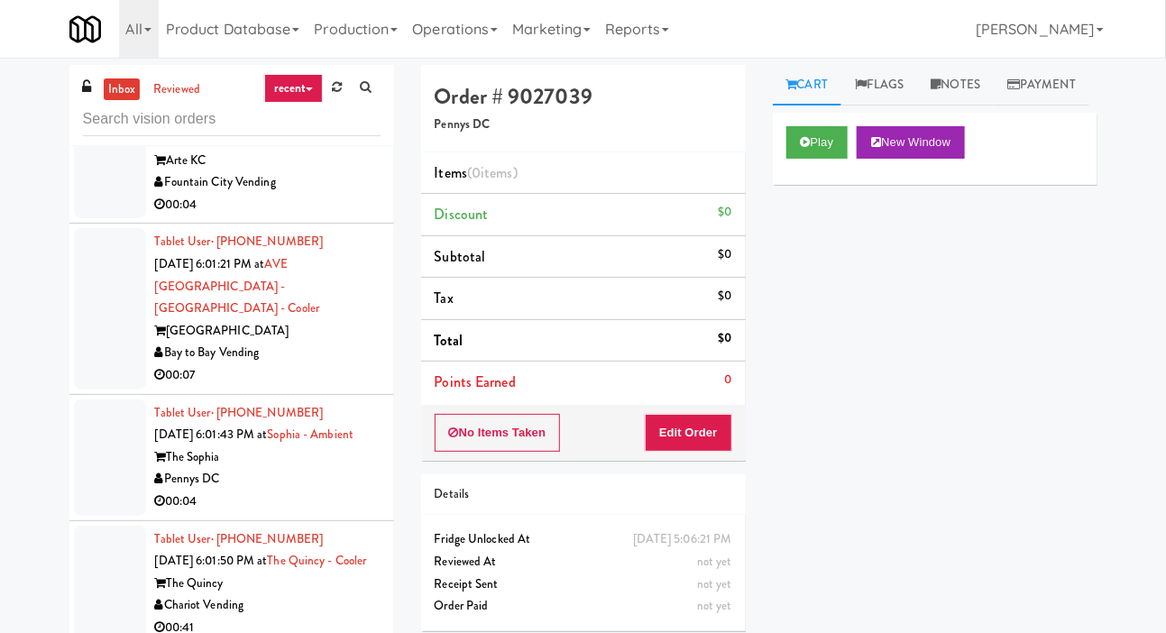
scroll to position [31865, 0]
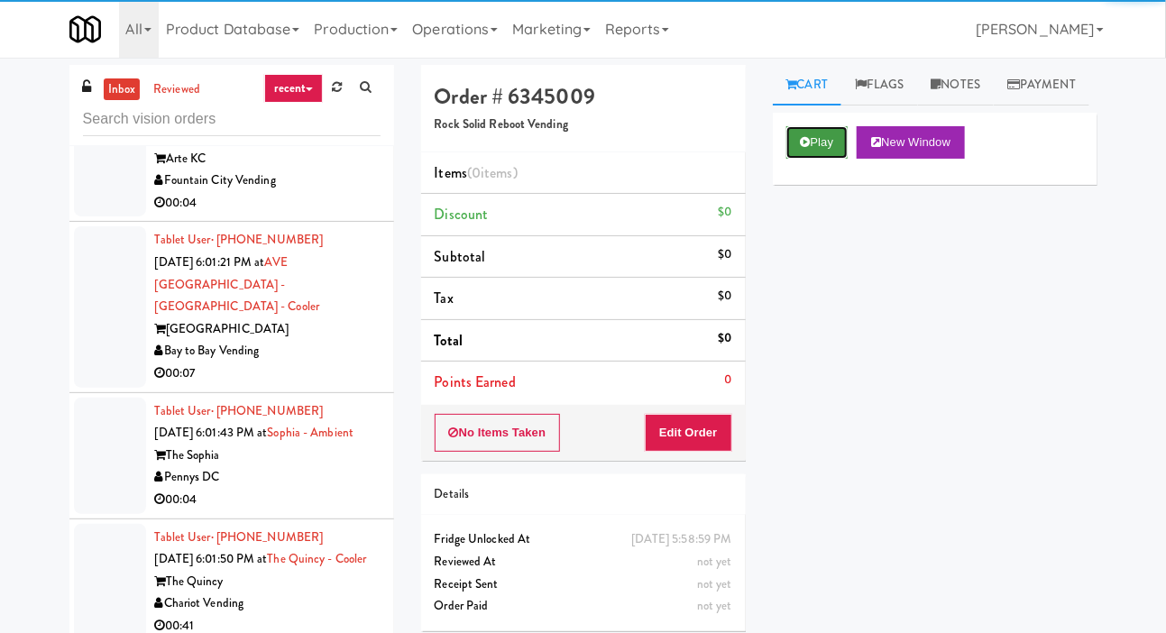
click at [788, 159] on button "Play" at bounding box center [817, 142] width 62 height 32
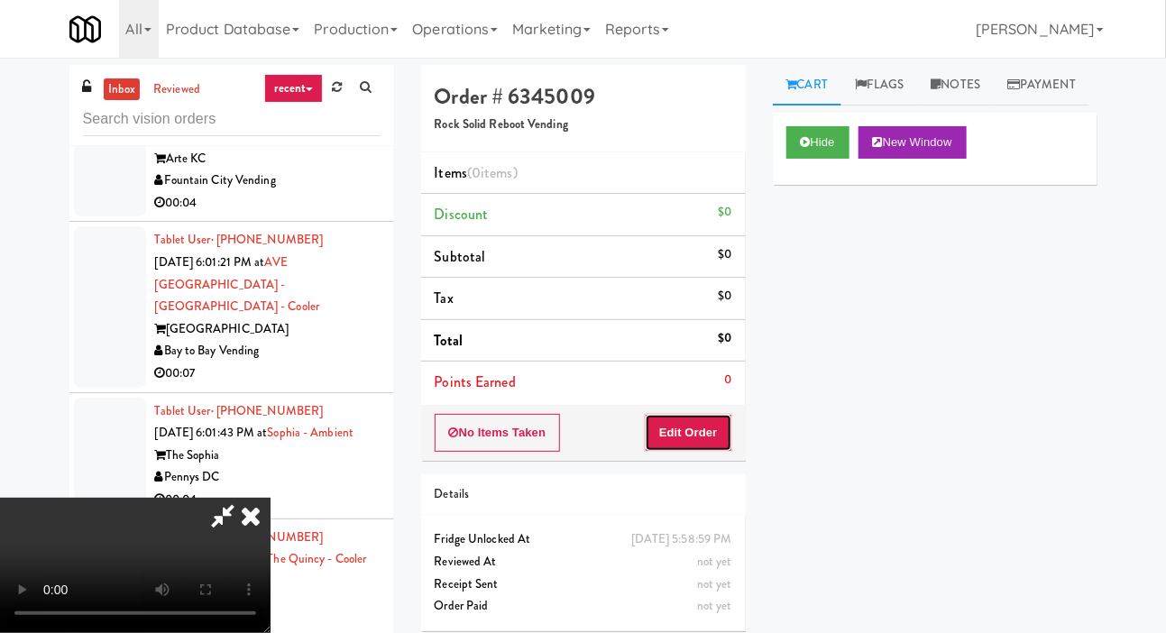
click at [678, 425] on button "Edit Order" at bounding box center [688, 433] width 87 height 38
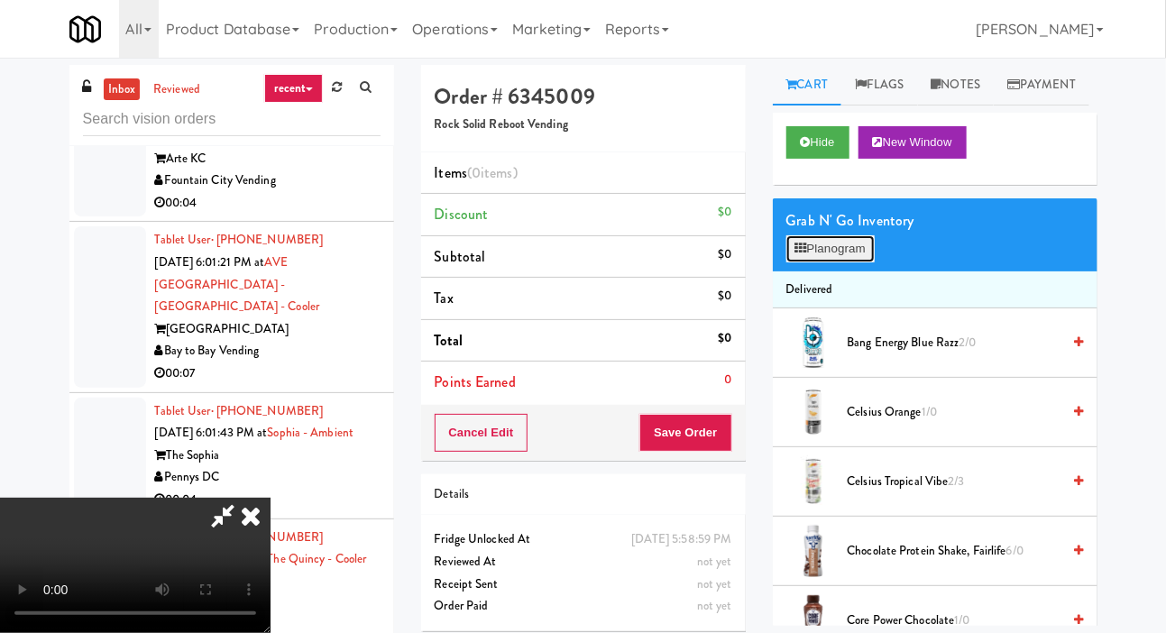
click at [806, 262] on button "Planogram" at bounding box center [830, 248] width 88 height 27
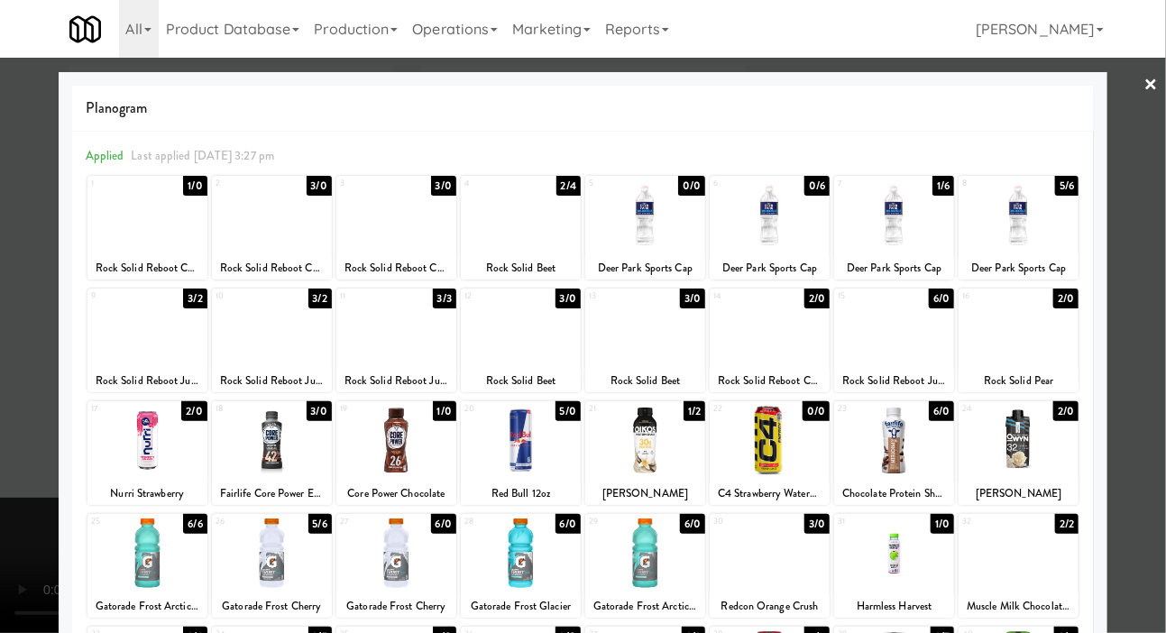
click at [8, 280] on div at bounding box center [583, 316] width 1166 height 633
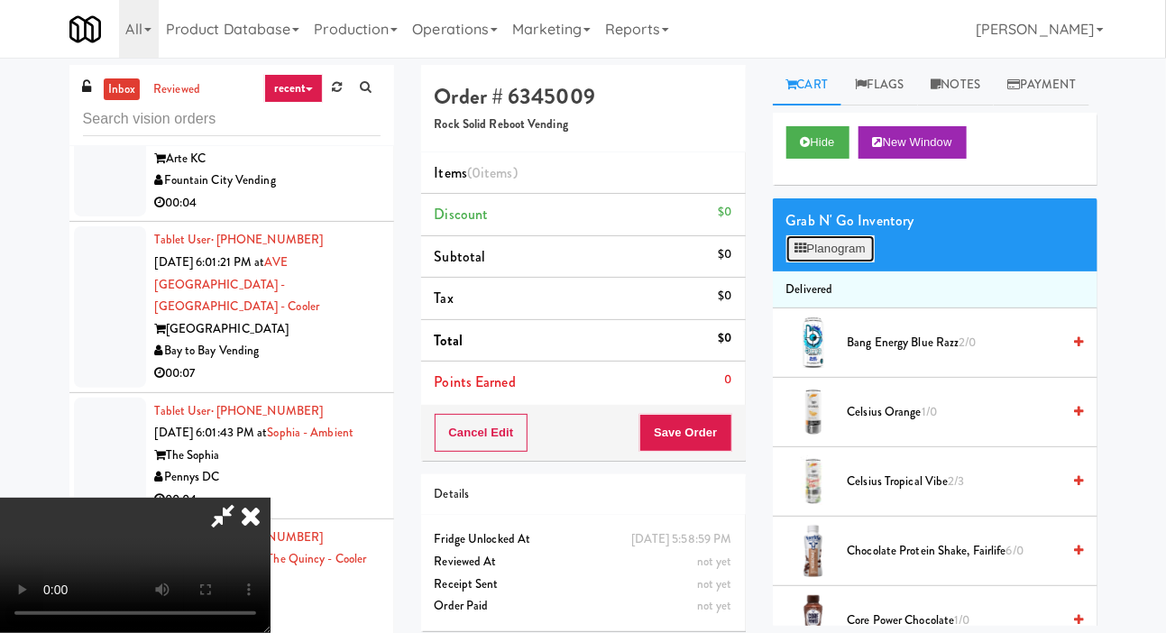
click at [832, 262] on button "Planogram" at bounding box center [830, 248] width 88 height 27
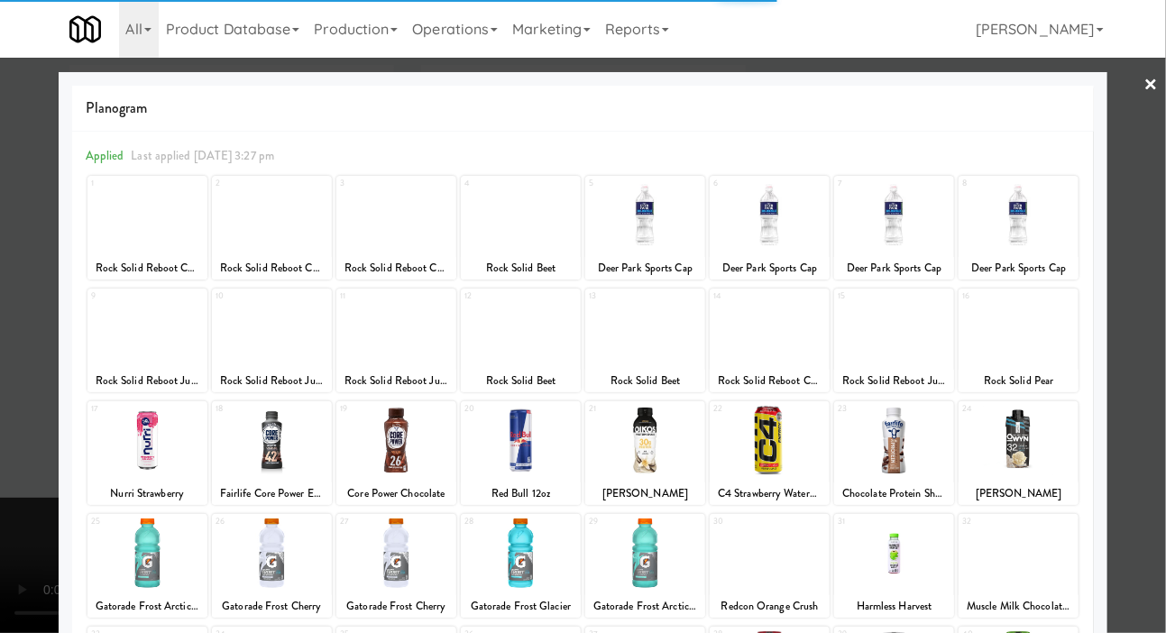
click at [786, 235] on button "Planogram" at bounding box center [830, 248] width 88 height 27
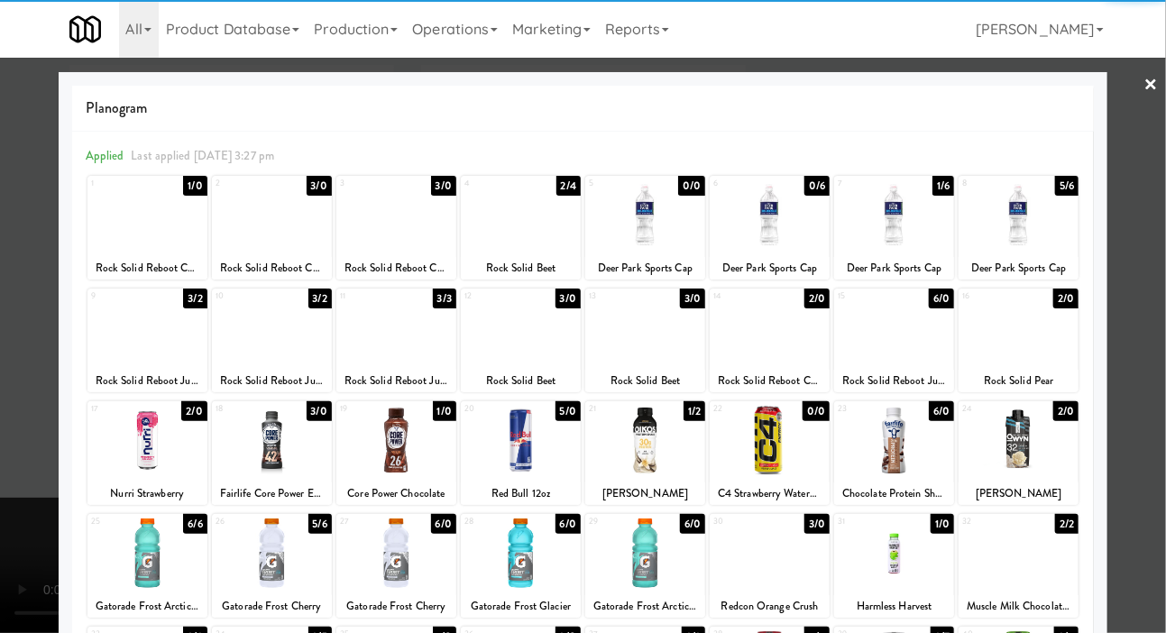
click at [998, 315] on div at bounding box center [1018, 327] width 120 height 69
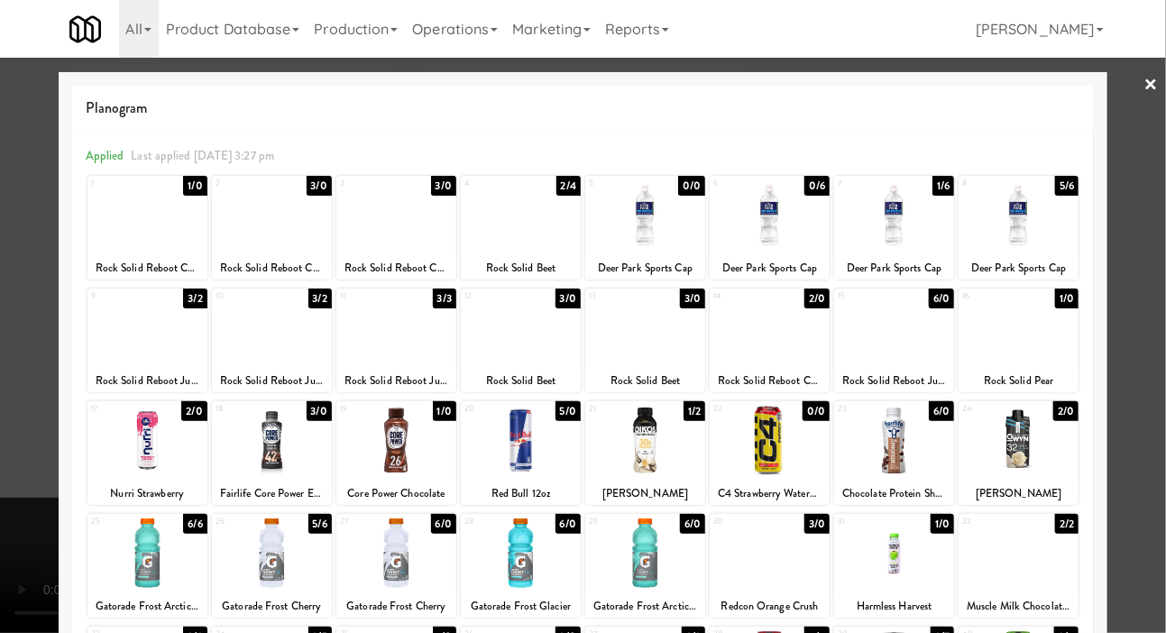
click at [1148, 255] on div at bounding box center [583, 316] width 1166 height 633
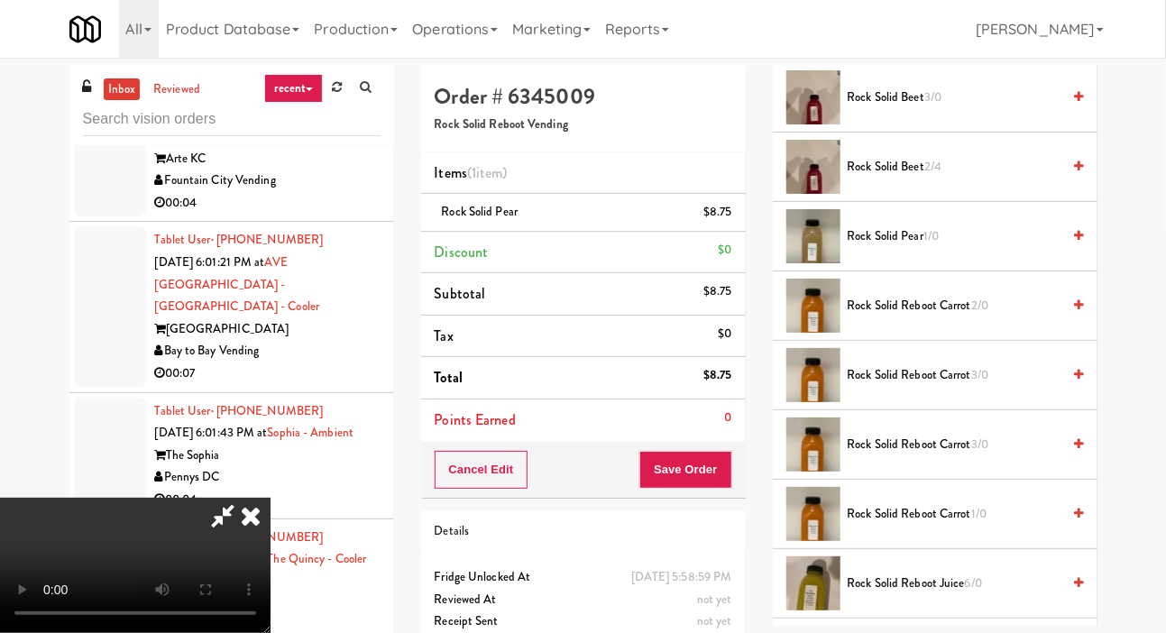
scroll to position [2030, 0]
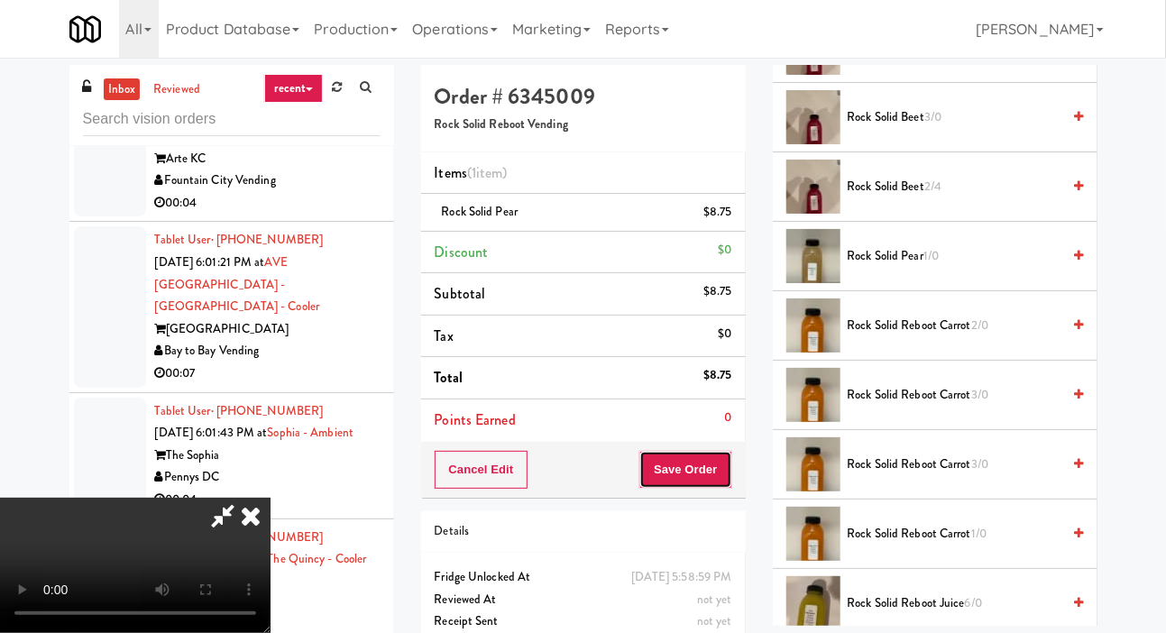
click at [730, 474] on button "Save Order" at bounding box center [685, 470] width 92 height 38
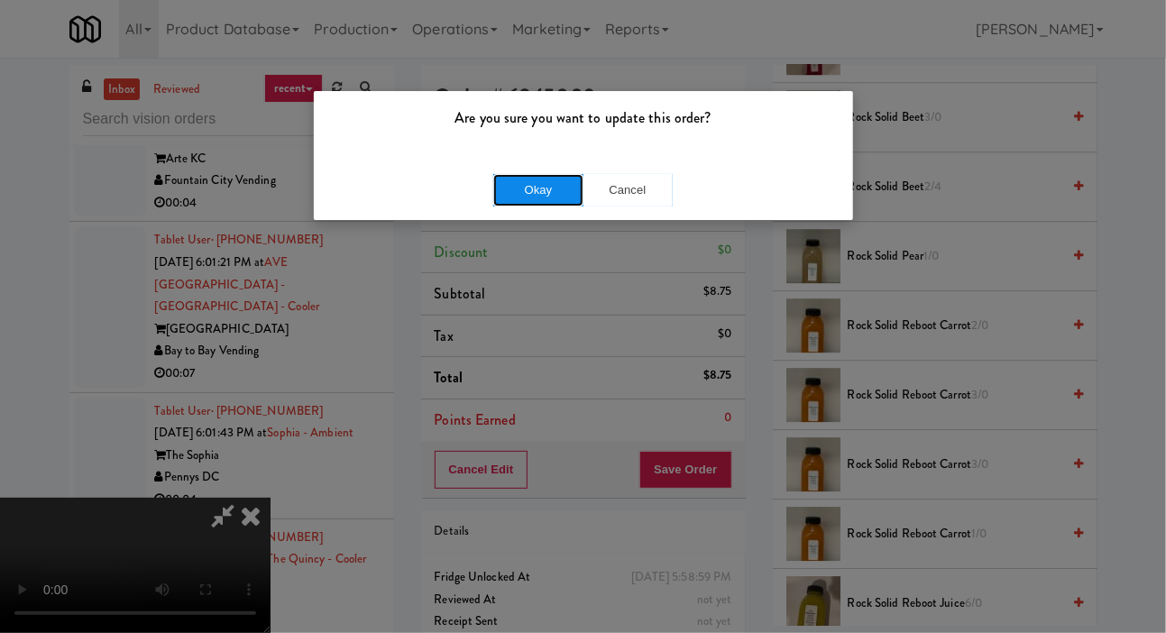
click at [530, 191] on button "Okay" at bounding box center [538, 190] width 90 height 32
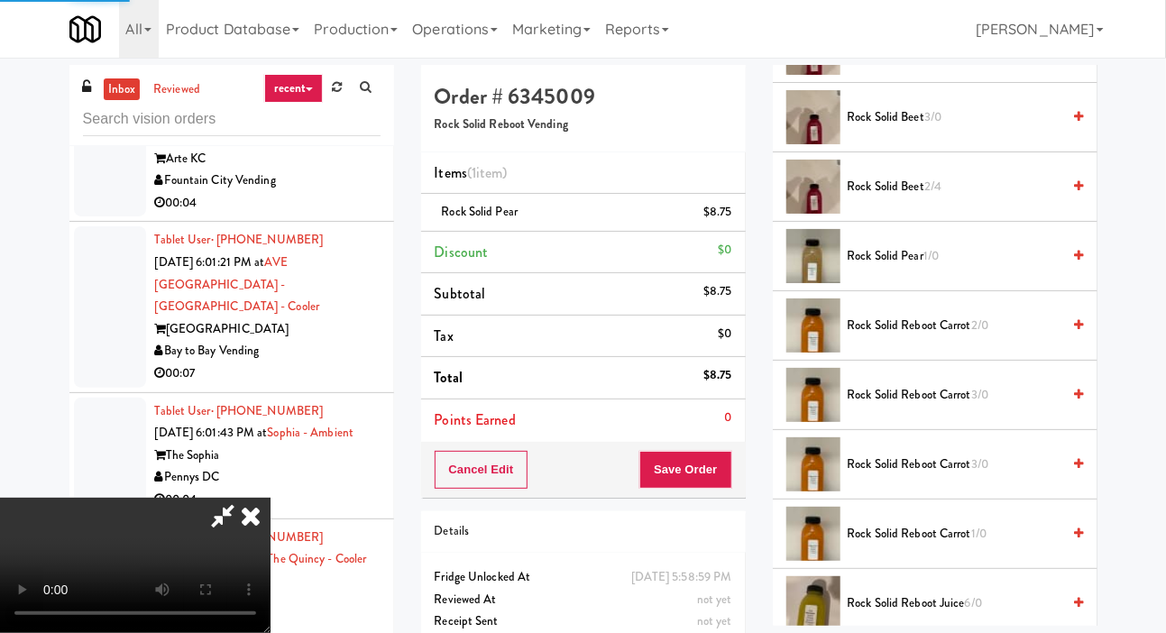
scroll to position [105, 0]
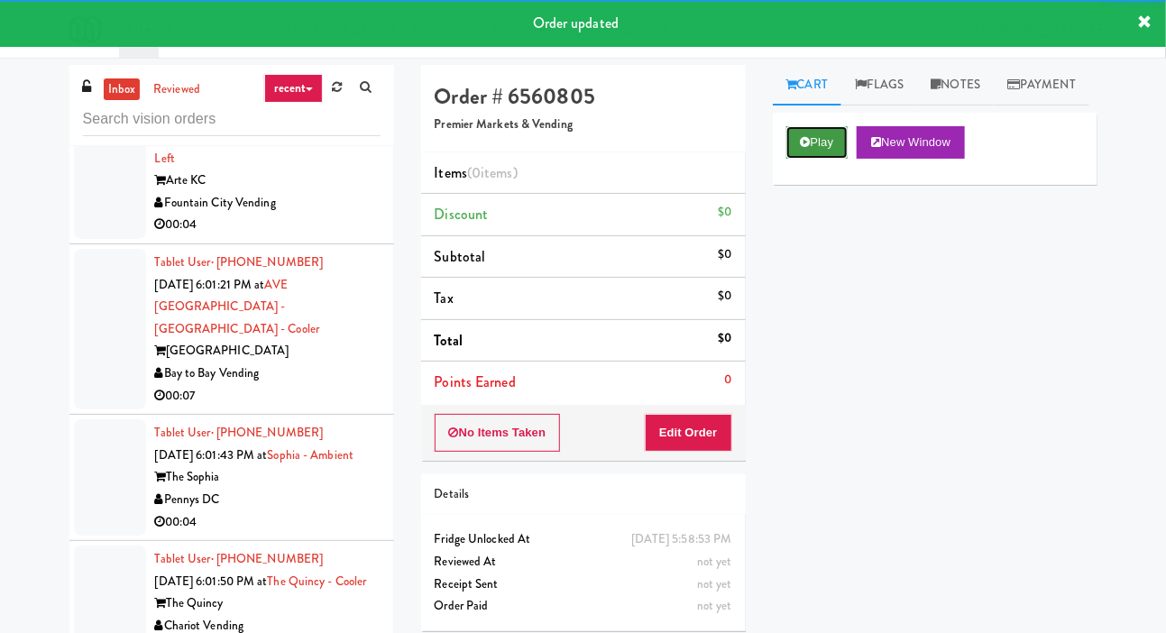
click at [801, 148] on icon at bounding box center [805, 142] width 10 height 12
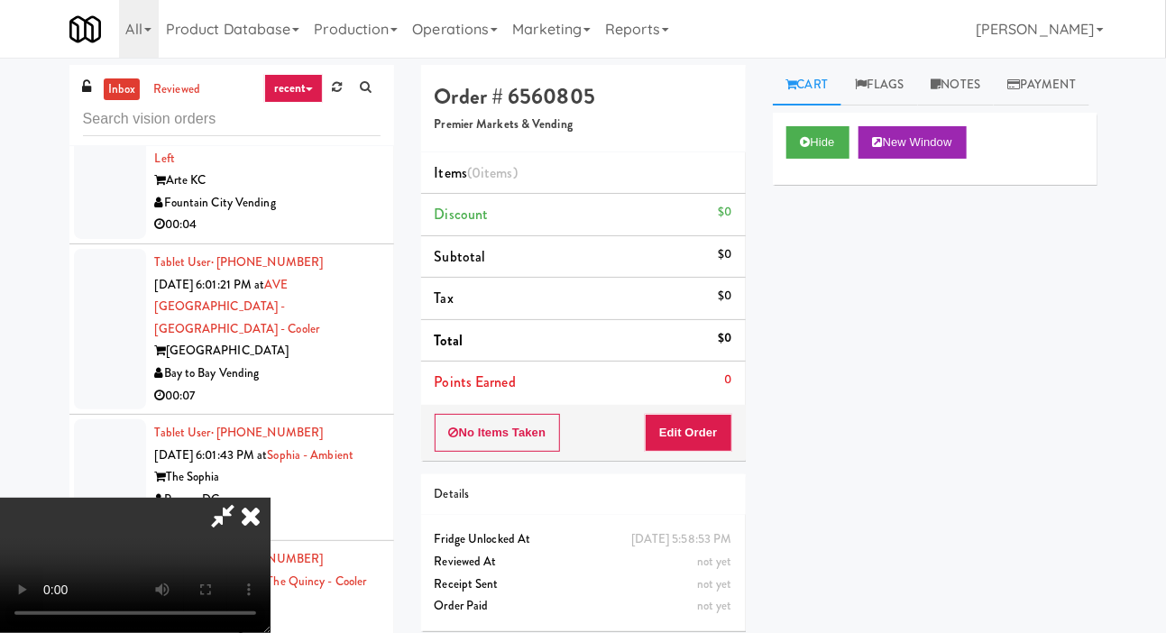
click at [747, 414] on div "Order # 6560805 Premier Markets & Vending Items (0 items ) Discount $0 Subtotal…" at bounding box center [583, 355] width 352 height 580
click at [728, 442] on button "Edit Order" at bounding box center [688, 433] width 87 height 38
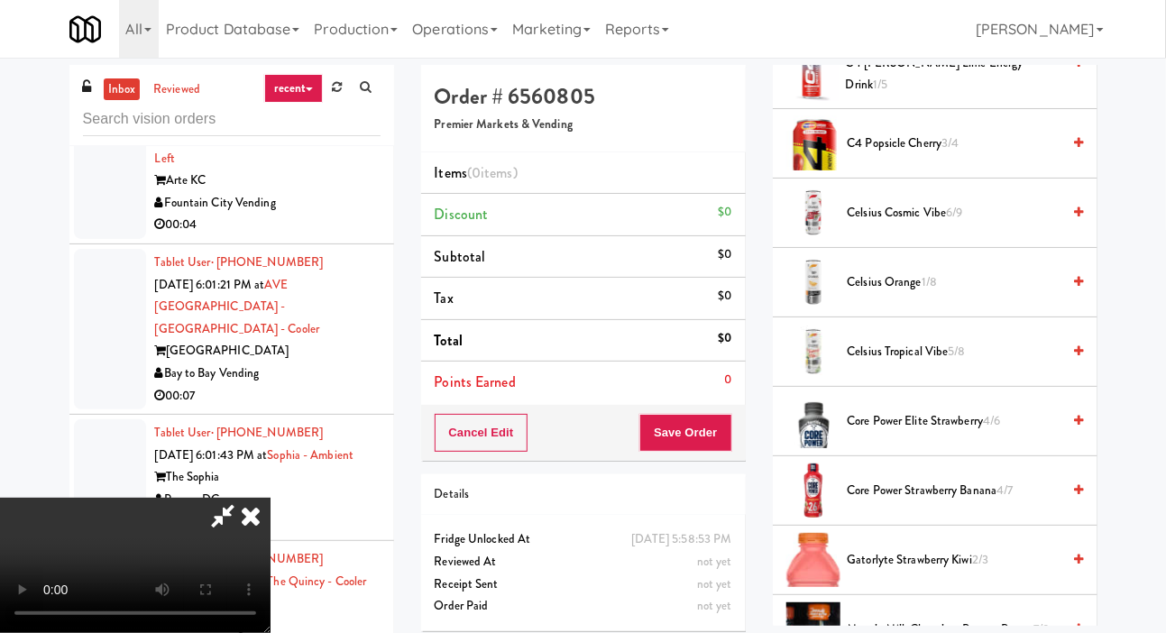
scroll to position [408, 0]
click at [850, 293] on span "Celsius Orange 1/8" at bounding box center [954, 281] width 214 height 23
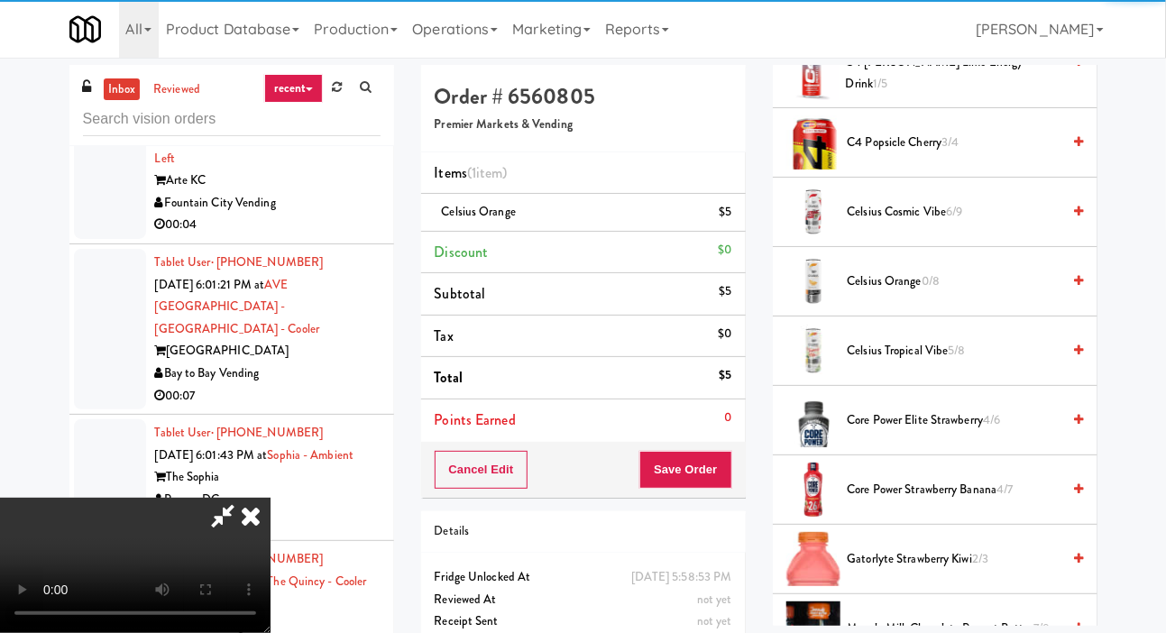
click at [728, 439] on div "Items (1 item ) Celsius Orange $5 Discount $0 Subtotal $5 Tax $0 Total $5 Point…" at bounding box center [583, 297] width 325 height 290
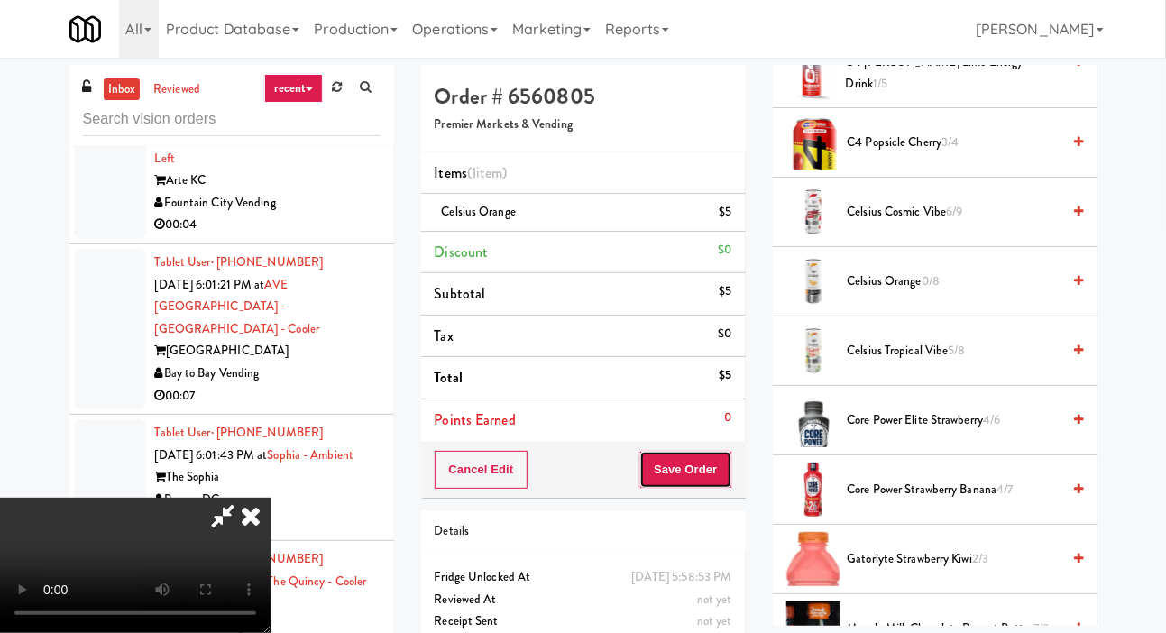
click at [707, 463] on button "Save Order" at bounding box center [685, 470] width 92 height 38
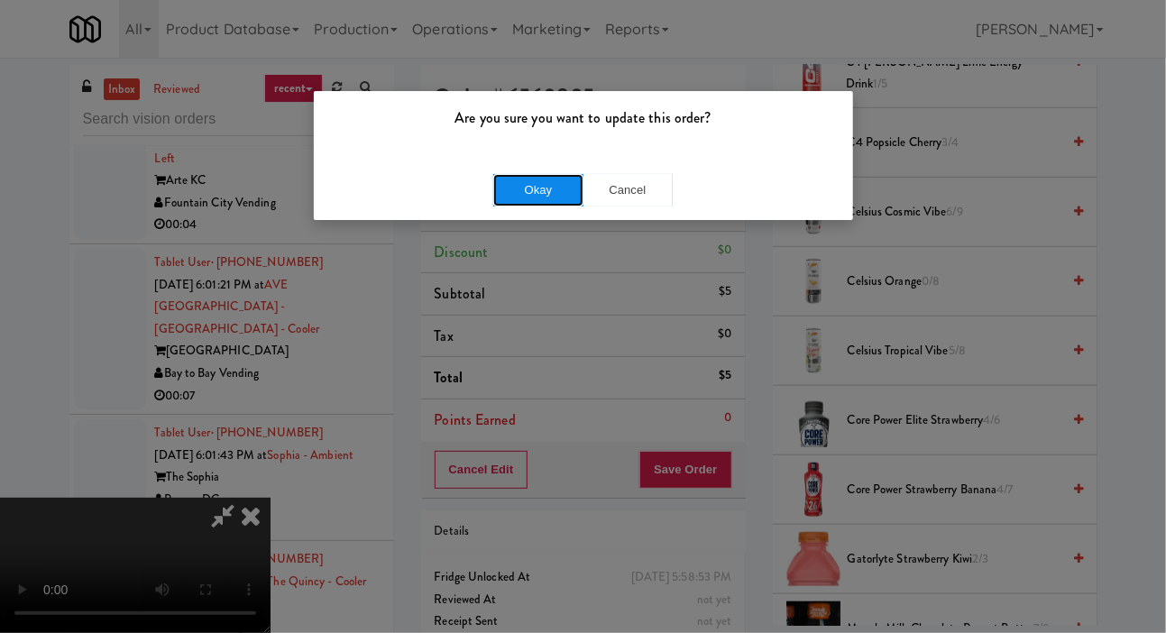
click at [497, 197] on button "Okay" at bounding box center [538, 190] width 90 height 32
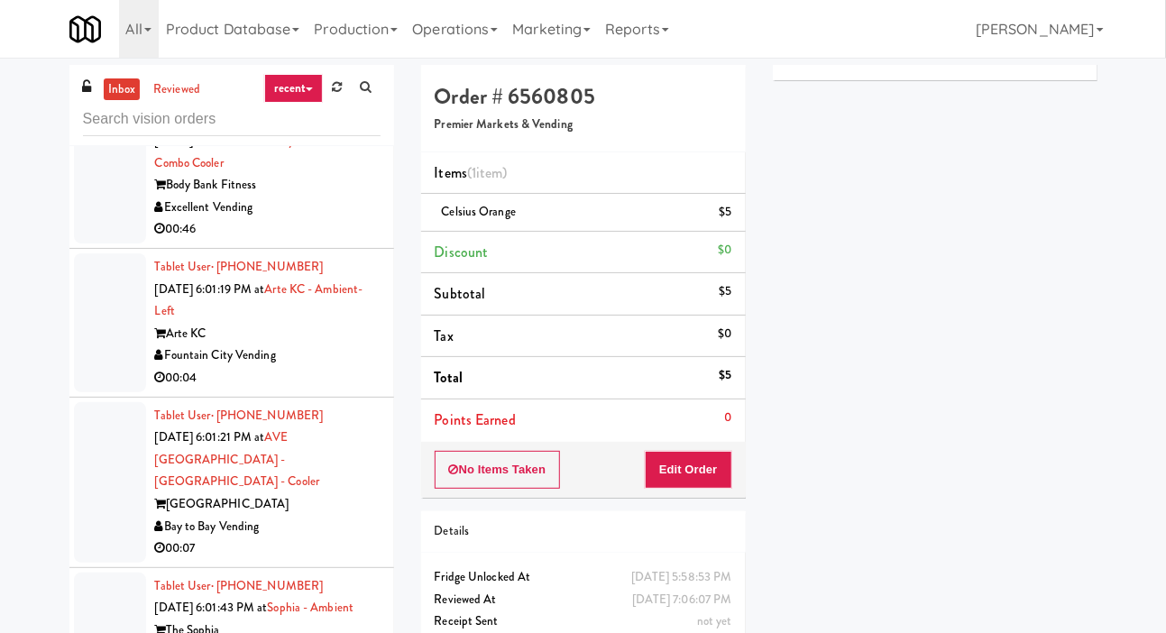
scroll to position [31692, 0]
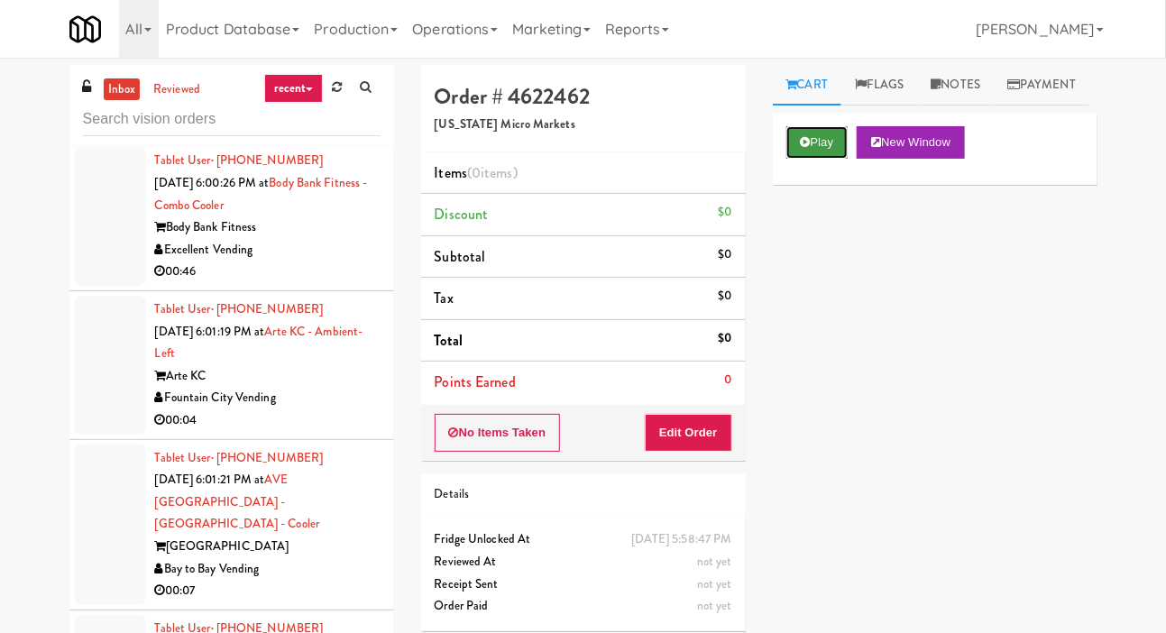
click at [840, 159] on button "Play" at bounding box center [817, 142] width 62 height 32
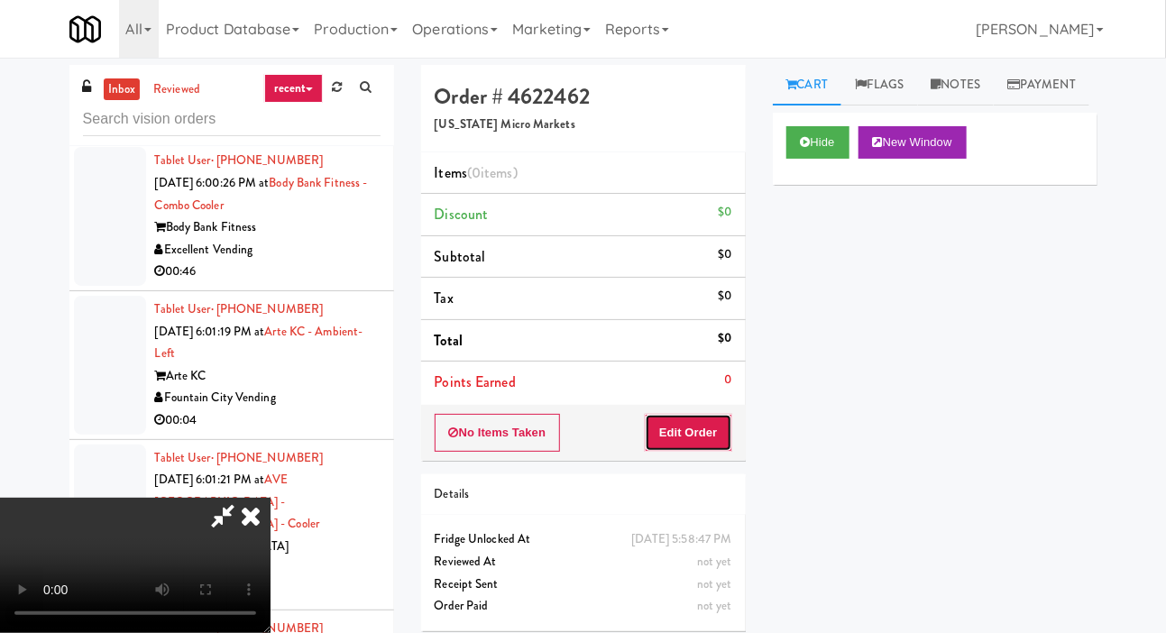
click at [714, 420] on button "Edit Order" at bounding box center [688, 433] width 87 height 38
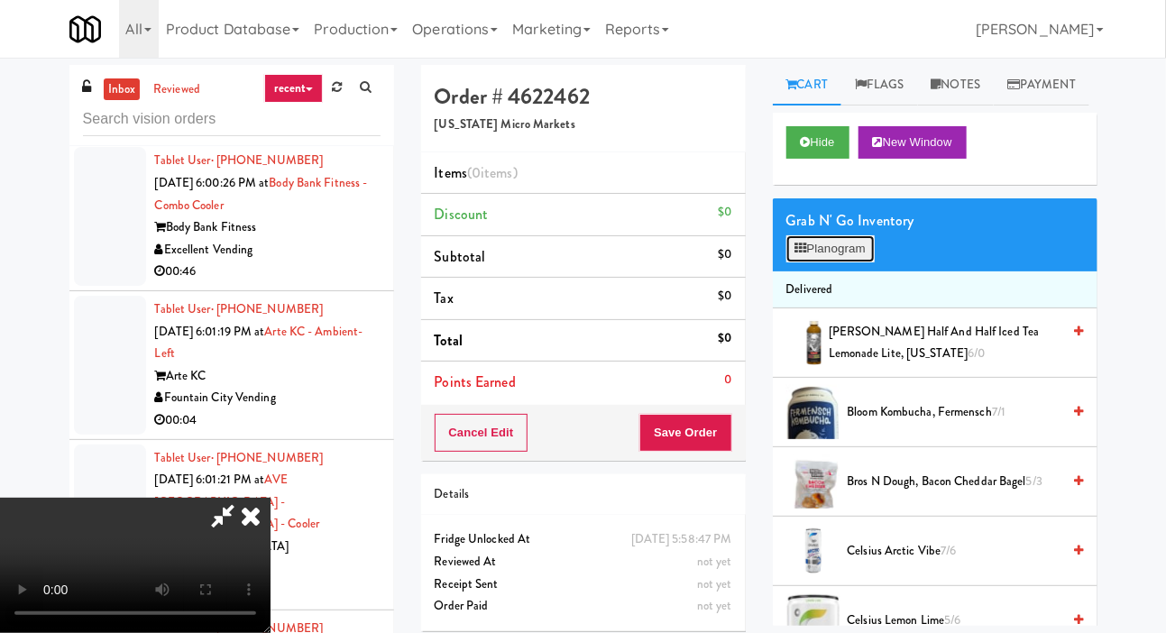
click at [847, 262] on button "Planogram" at bounding box center [830, 248] width 88 height 27
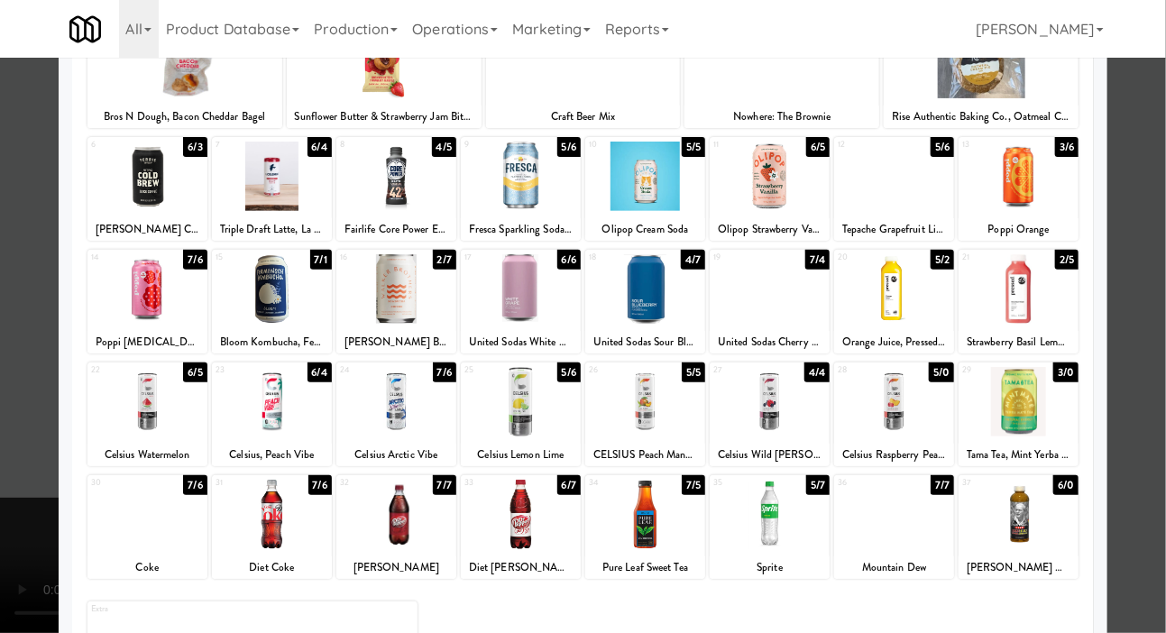
scroll to position [155, 0]
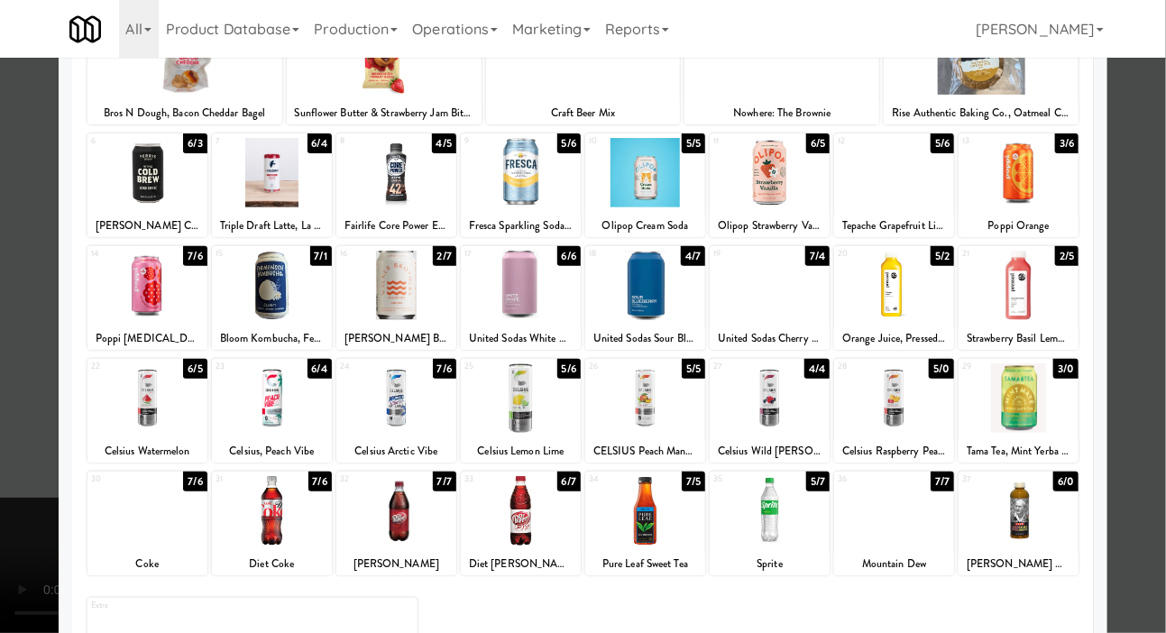
click at [536, 405] on div at bounding box center [521, 397] width 120 height 69
click at [23, 294] on div at bounding box center [583, 316] width 1166 height 633
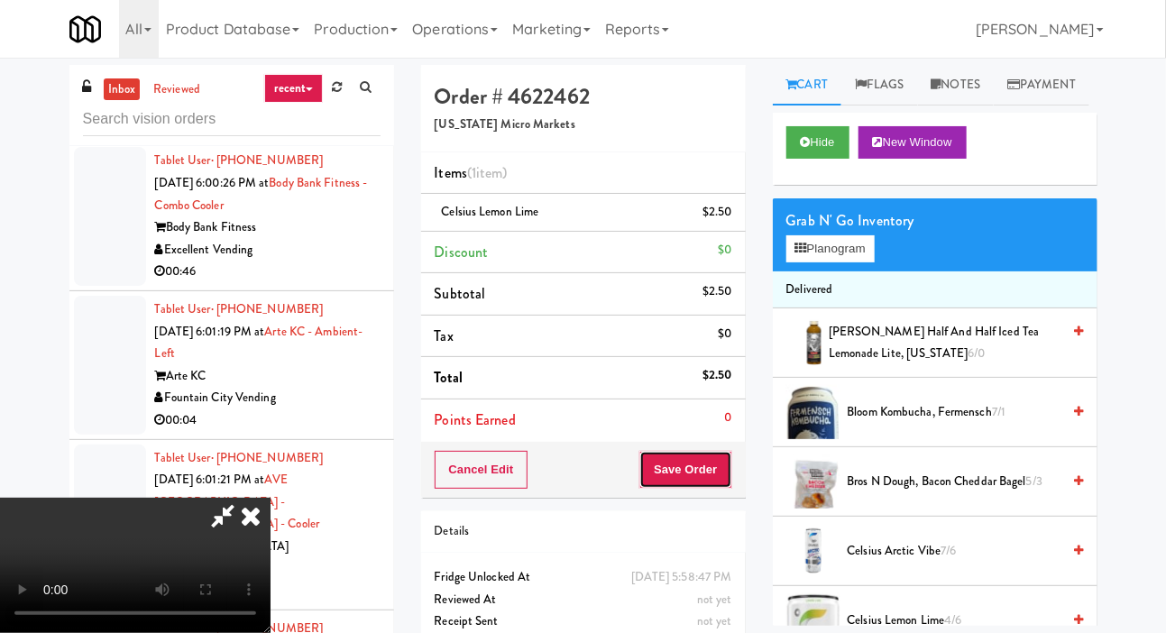
click at [715, 468] on button "Save Order" at bounding box center [685, 470] width 92 height 38
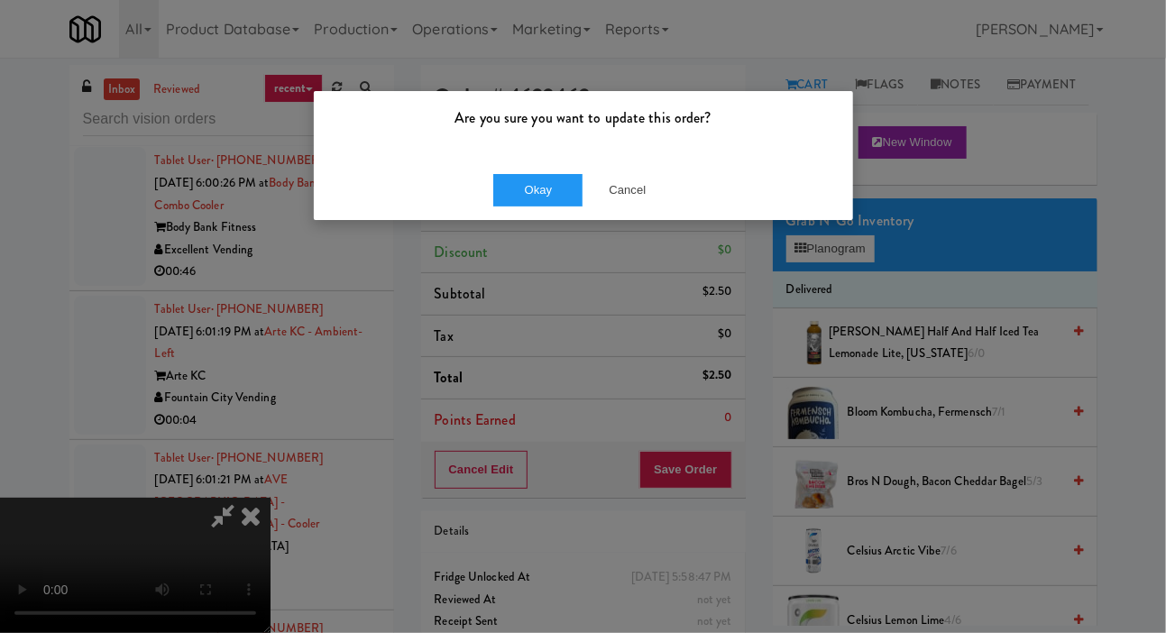
click at [507, 217] on div "Okay Cancel" at bounding box center [583, 190] width 539 height 60
click at [502, 184] on button "Okay" at bounding box center [538, 190] width 90 height 32
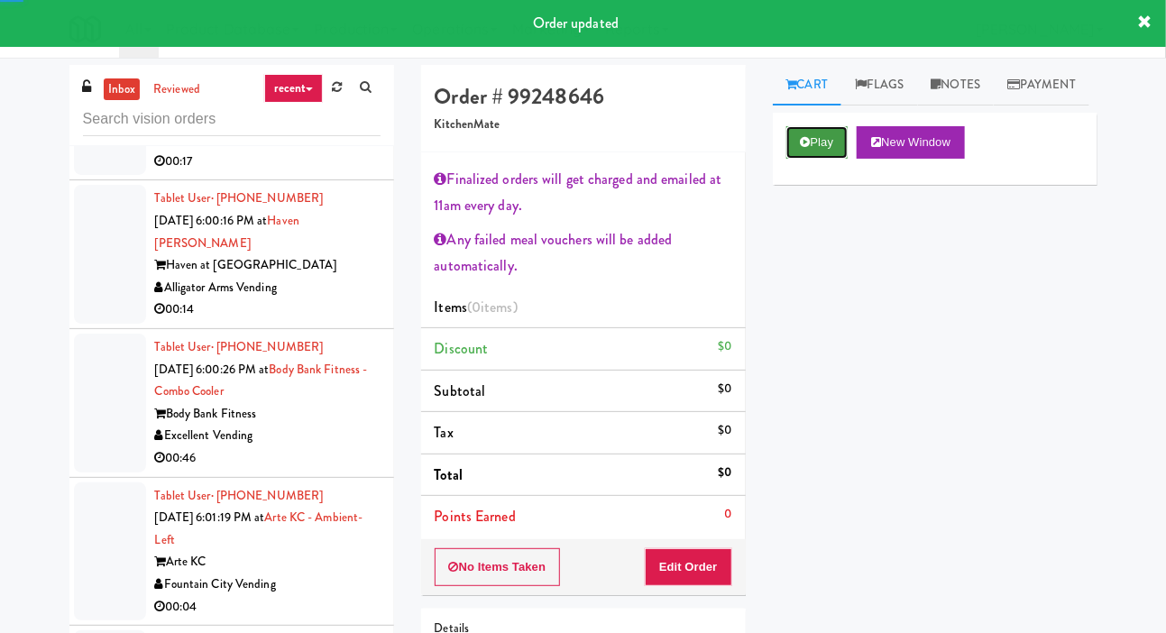
click at [811, 159] on button "Play" at bounding box center [817, 142] width 62 height 32
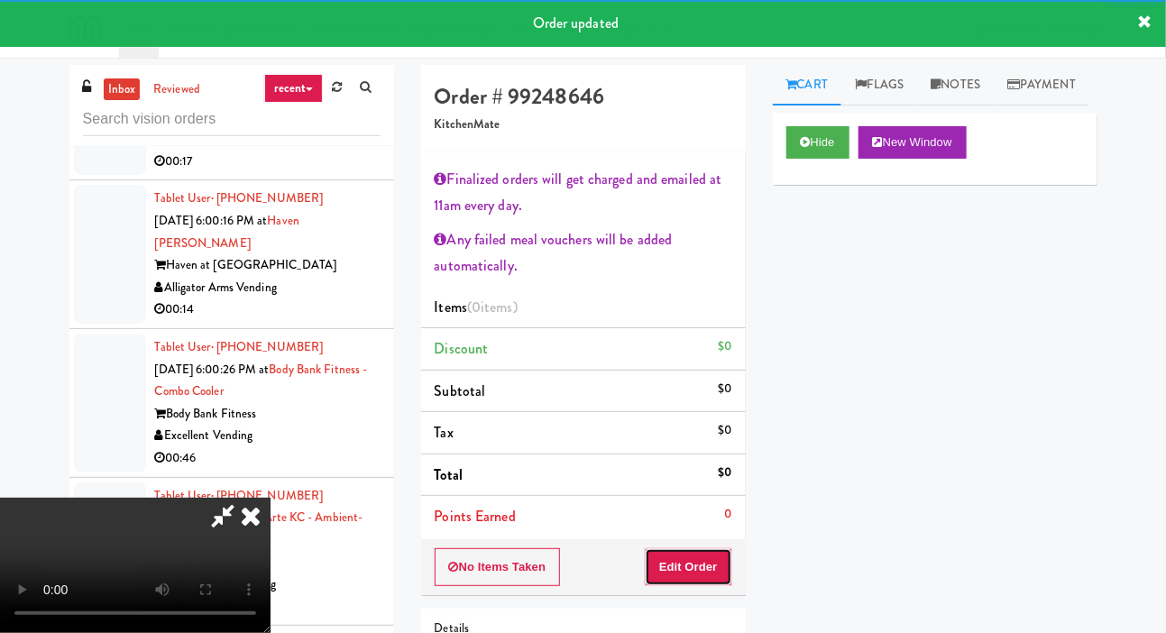
click at [702, 550] on button "Edit Order" at bounding box center [688, 567] width 87 height 38
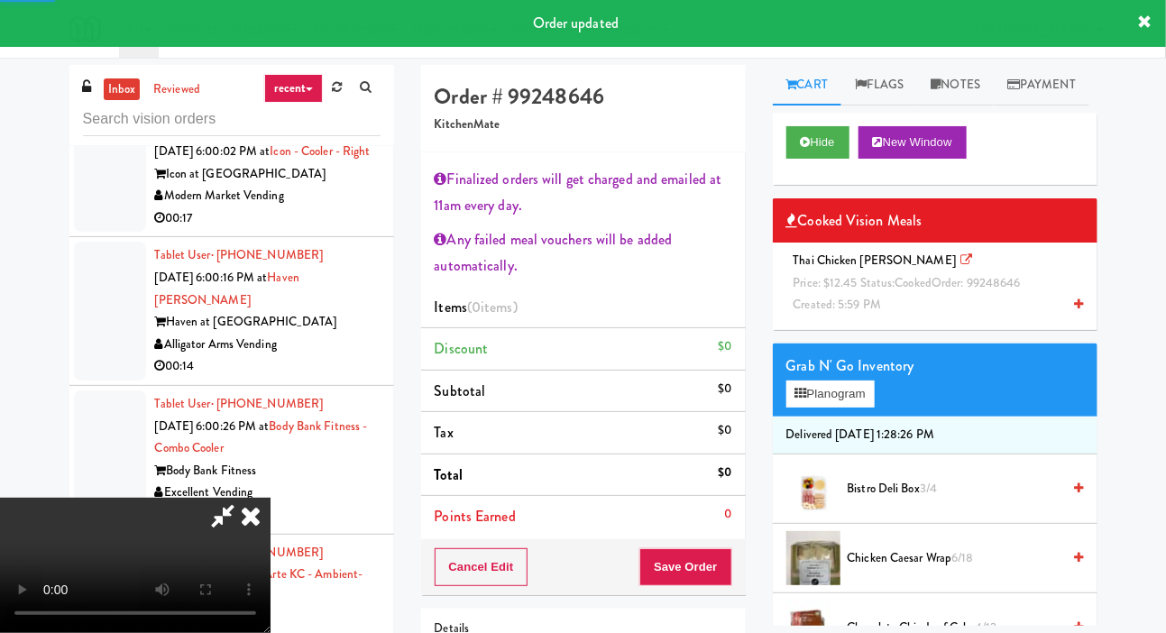
scroll to position [31450, 0]
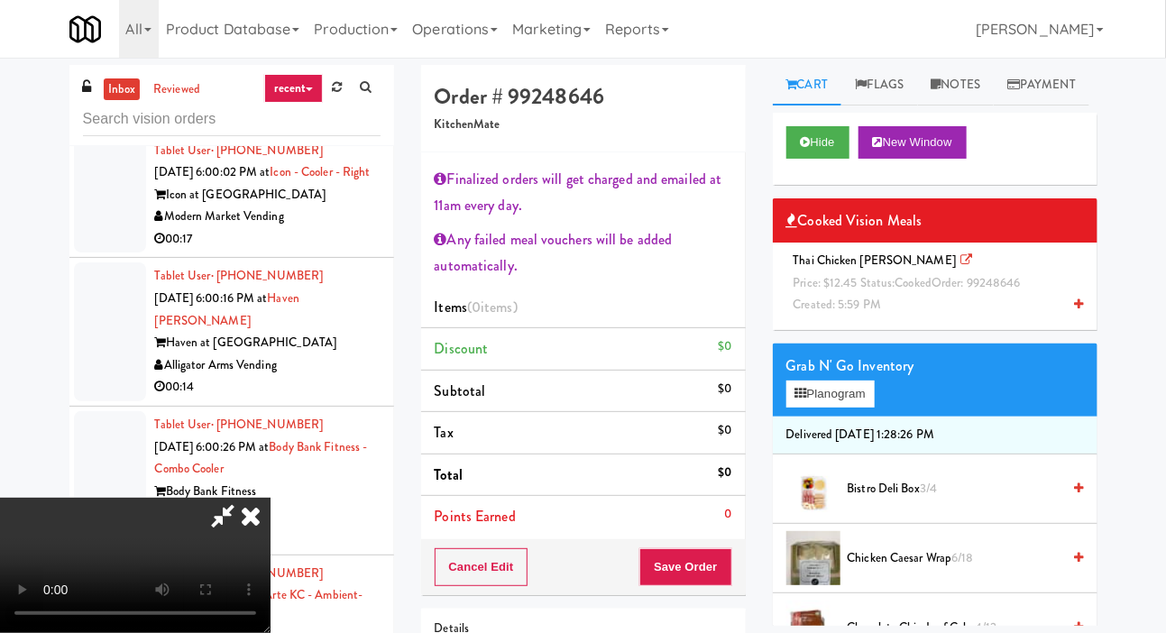
click at [831, 291] on span "Price: $12.45 Status: cooked Order: 99248646" at bounding box center [906, 282] width 227 height 17
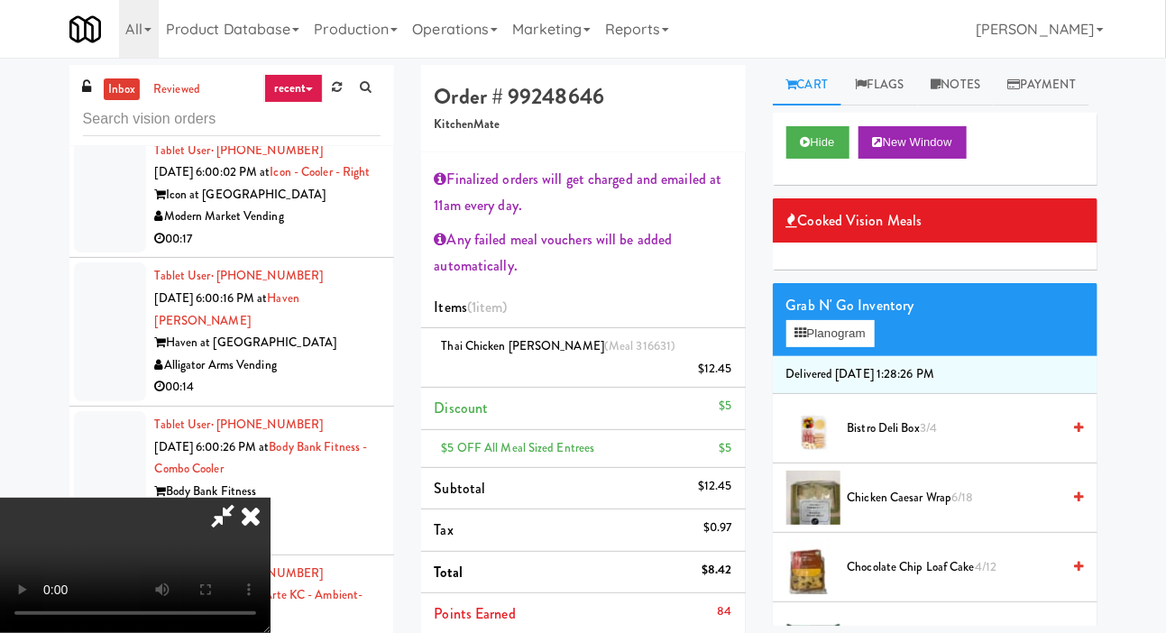
scroll to position [32, 0]
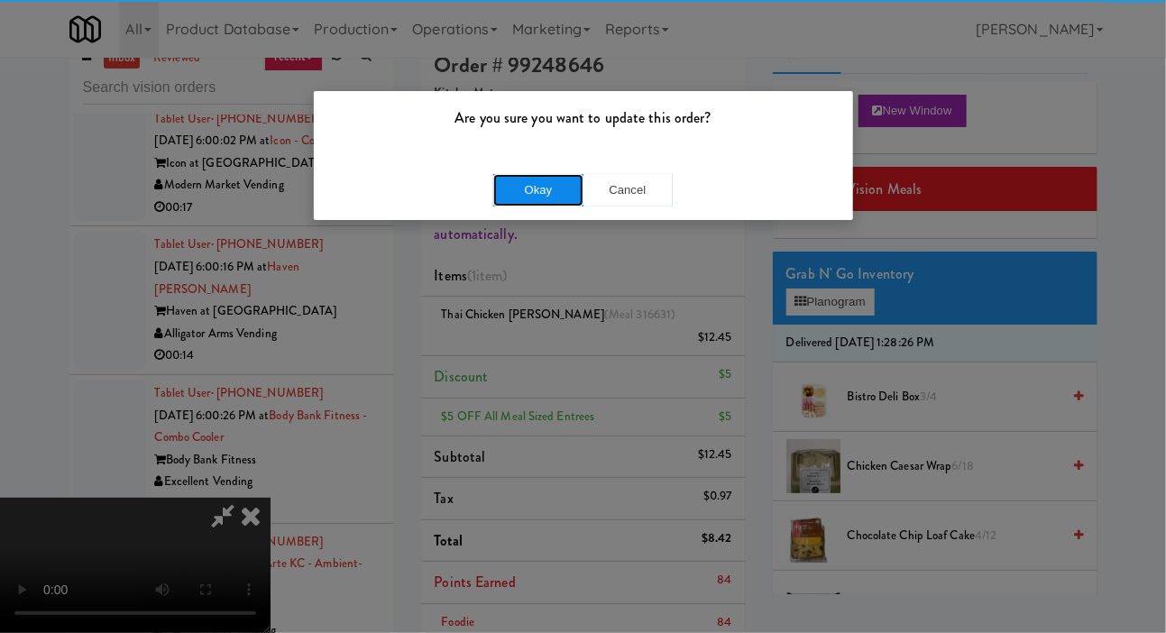
click at [501, 205] on button "Okay" at bounding box center [538, 190] width 90 height 32
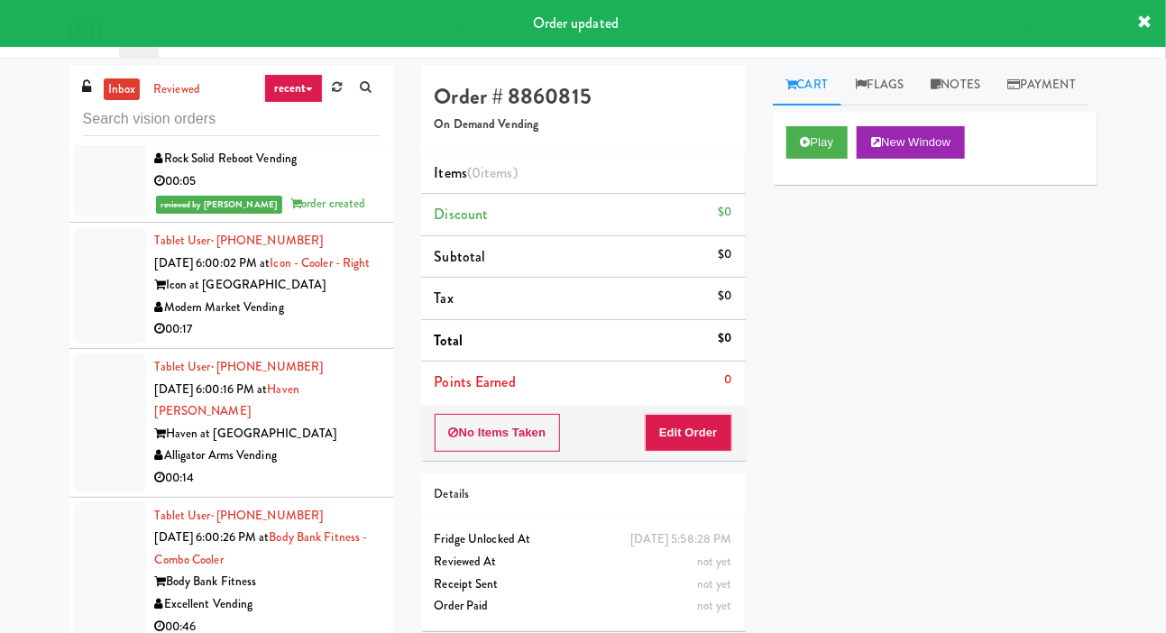
scroll to position [31351, 0]
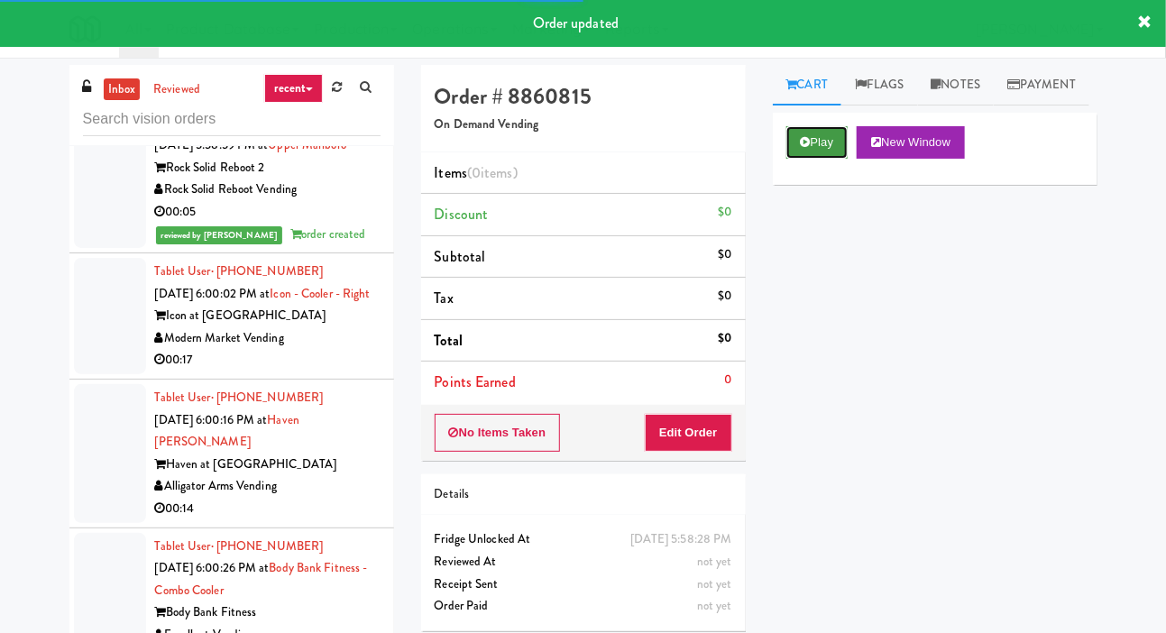
click at [824, 159] on button "Play" at bounding box center [817, 142] width 62 height 32
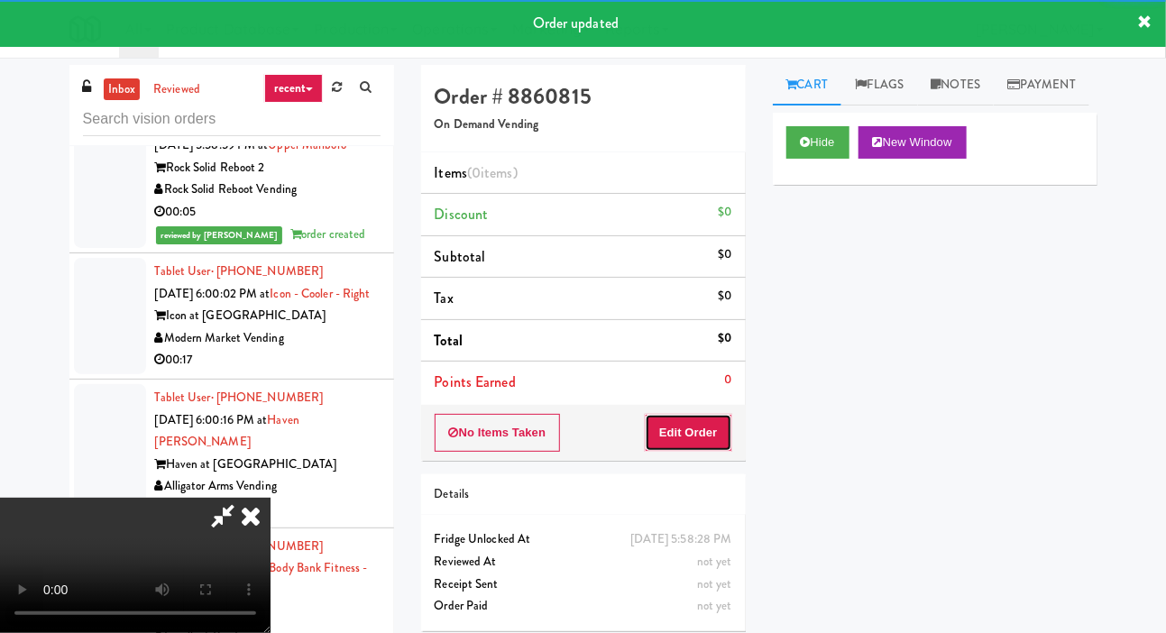
click at [688, 427] on button "Edit Order" at bounding box center [688, 433] width 87 height 38
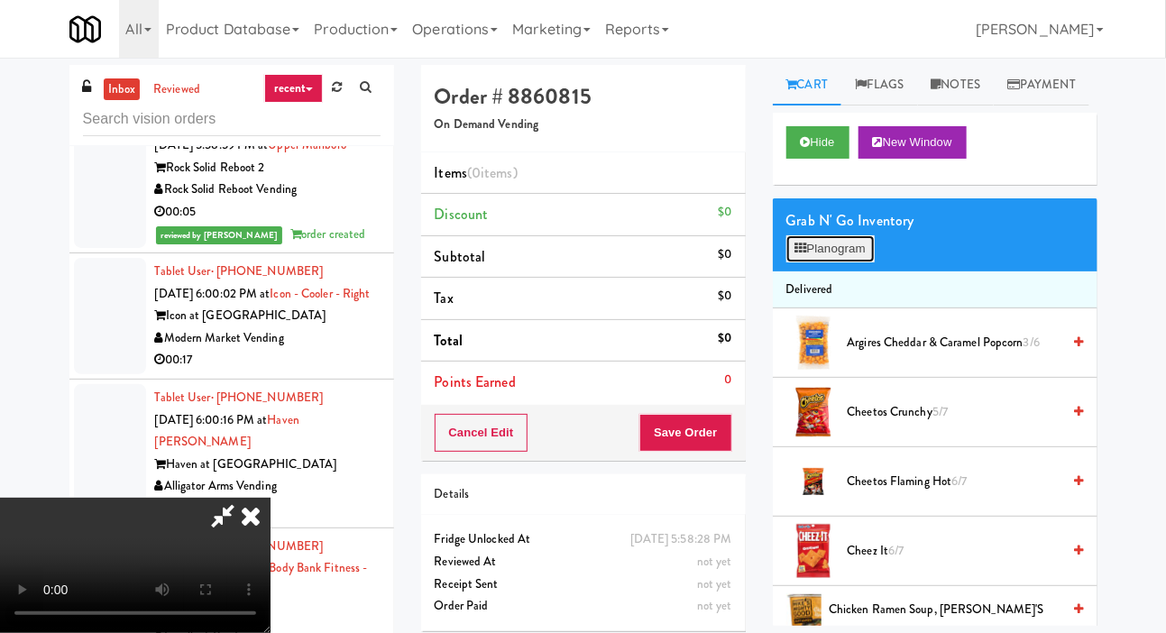
click at [853, 262] on button "Planogram" at bounding box center [830, 248] width 88 height 27
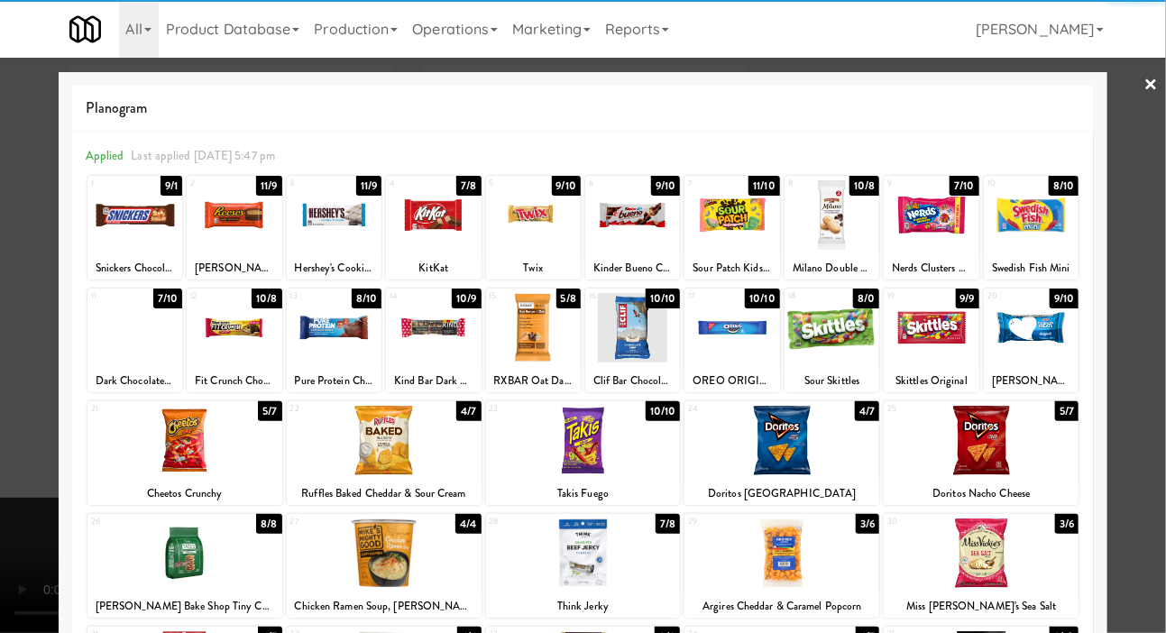
click at [151, 446] on div at bounding box center [184, 440] width 195 height 69
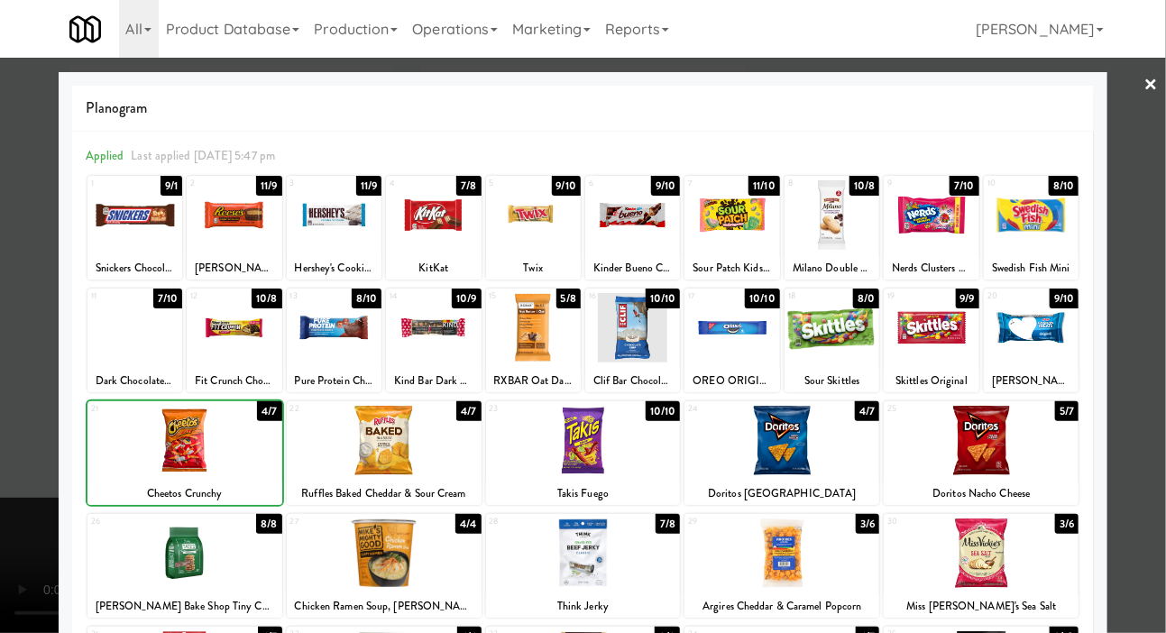
click at [25, 480] on div at bounding box center [583, 316] width 1166 height 633
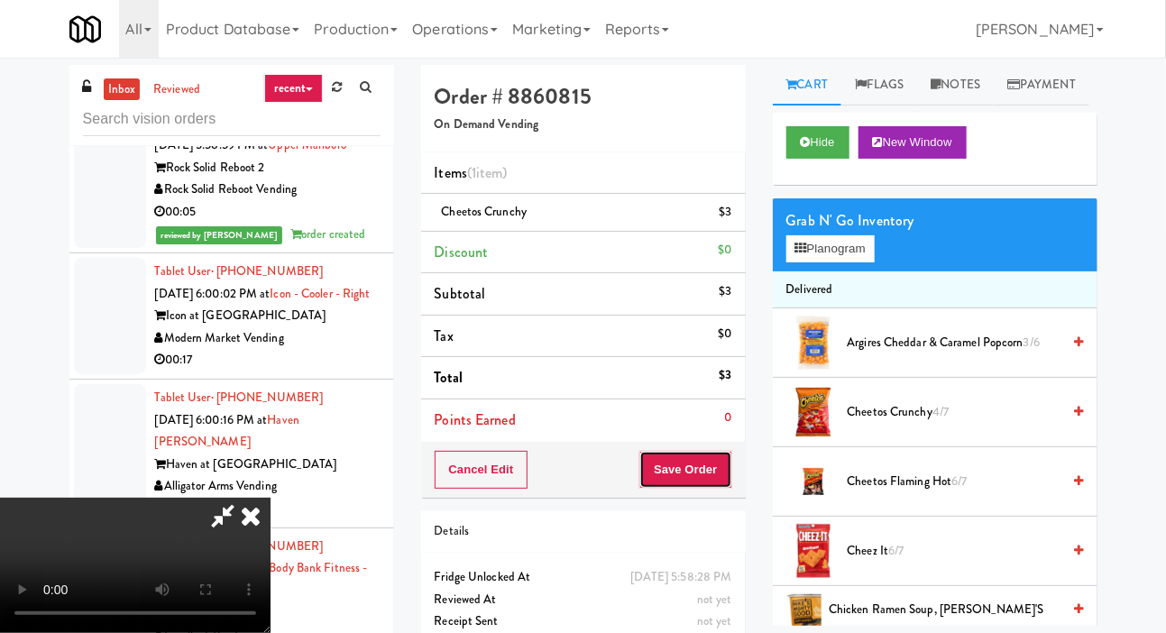
click at [730, 475] on button "Save Order" at bounding box center [685, 470] width 92 height 38
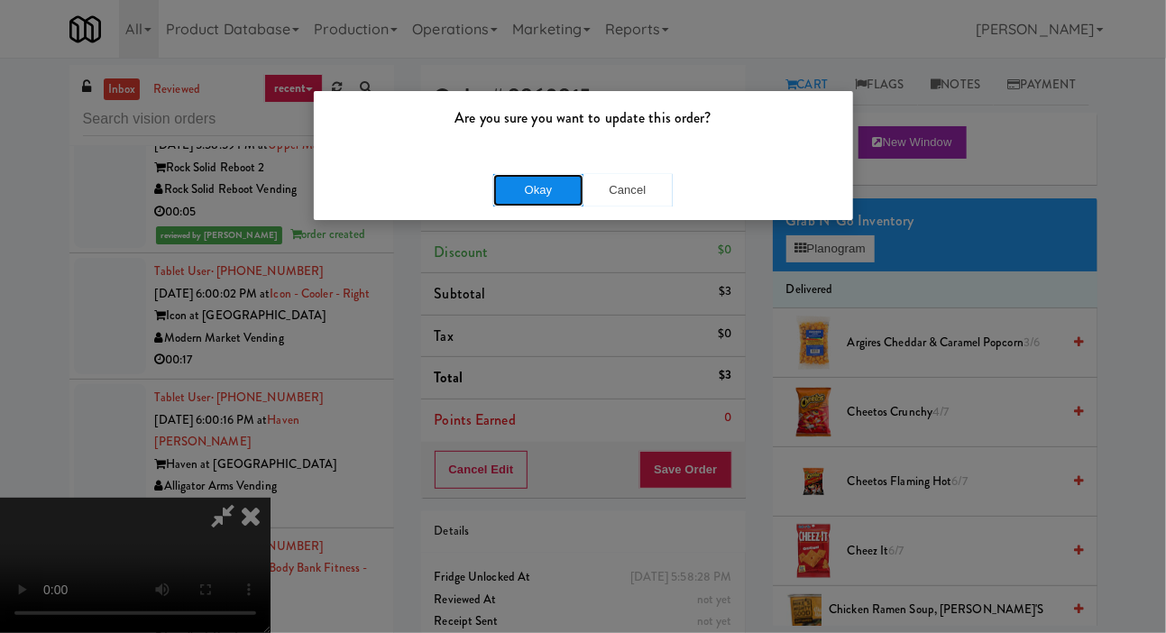
click at [505, 201] on button "Okay" at bounding box center [538, 190] width 90 height 32
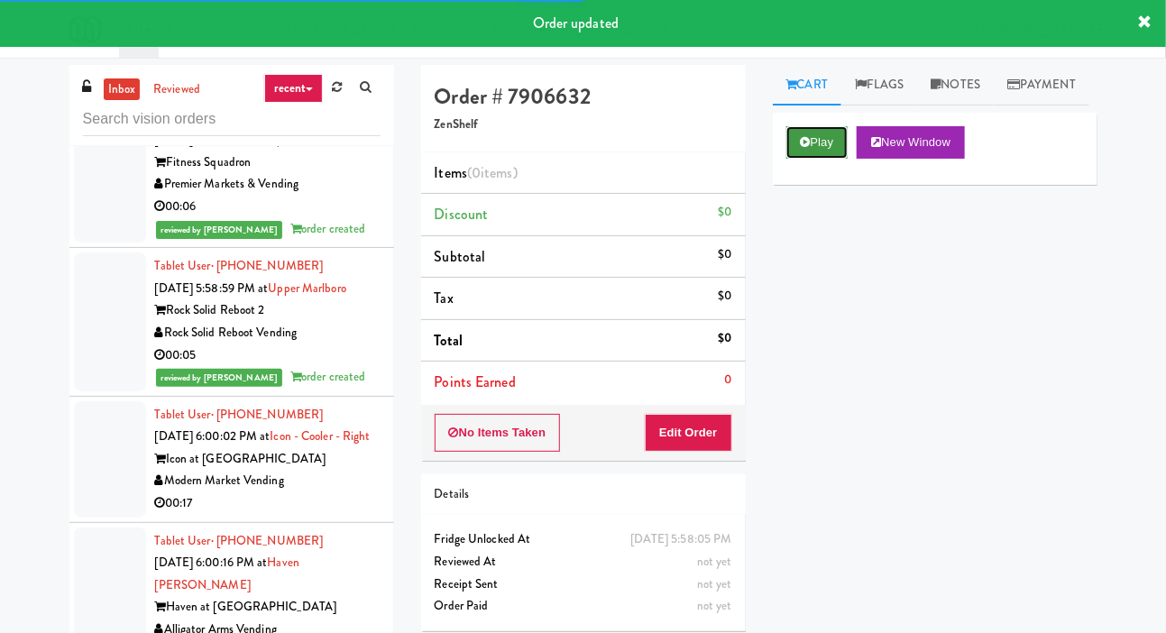
click at [828, 159] on button "Play" at bounding box center [817, 142] width 62 height 32
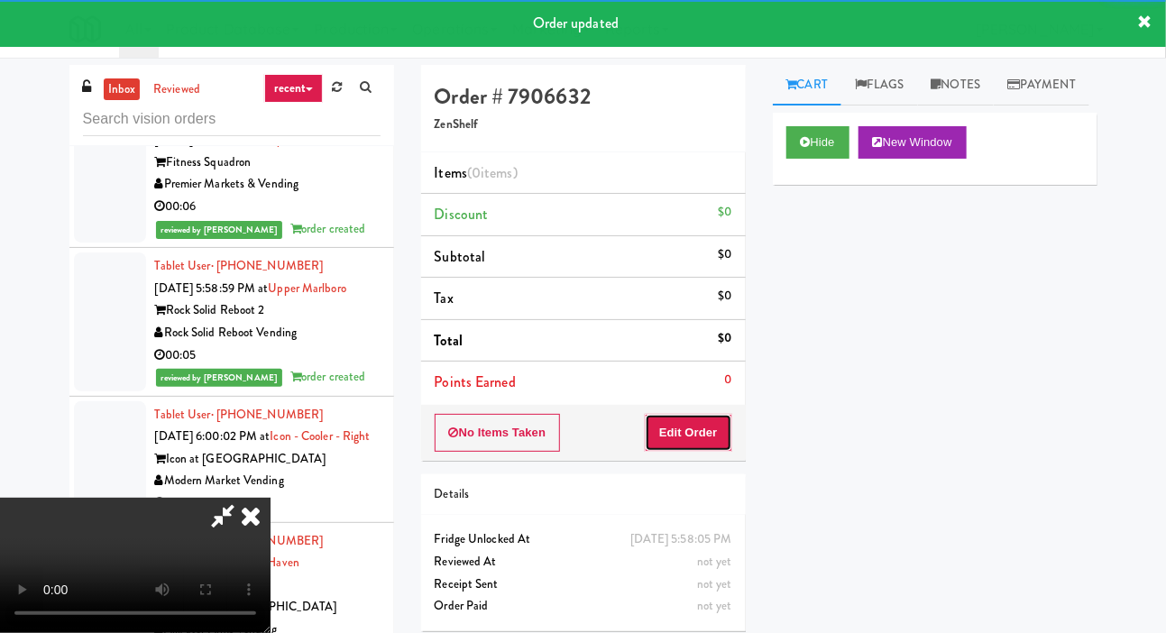
click at [711, 423] on button "Edit Order" at bounding box center [688, 433] width 87 height 38
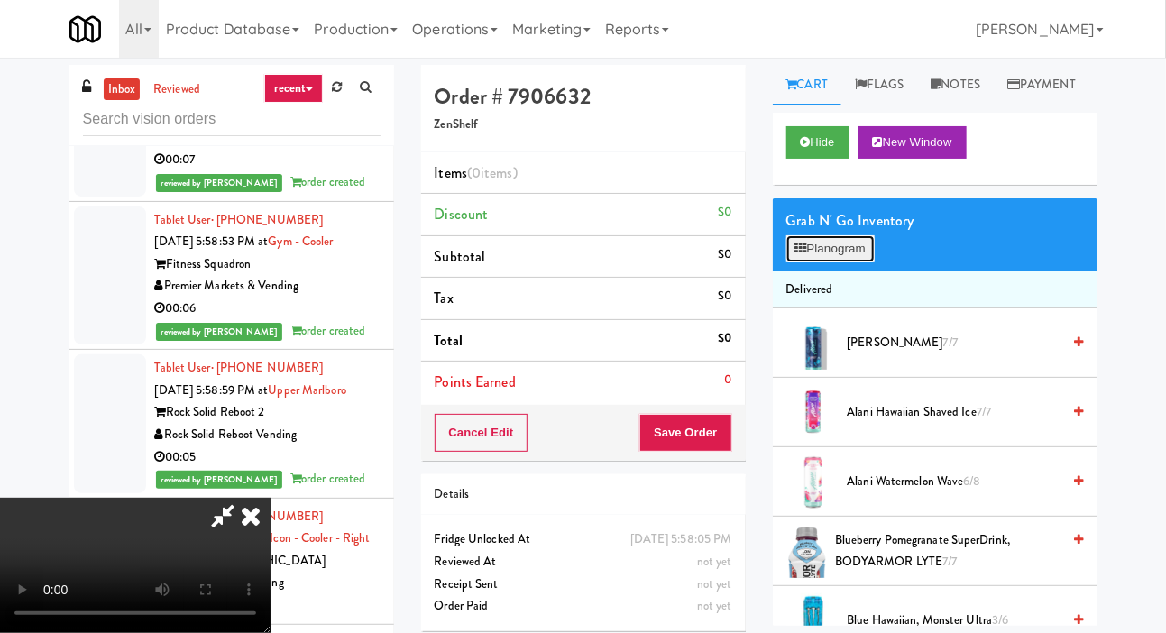
click at [815, 262] on button "Planogram" at bounding box center [830, 248] width 88 height 27
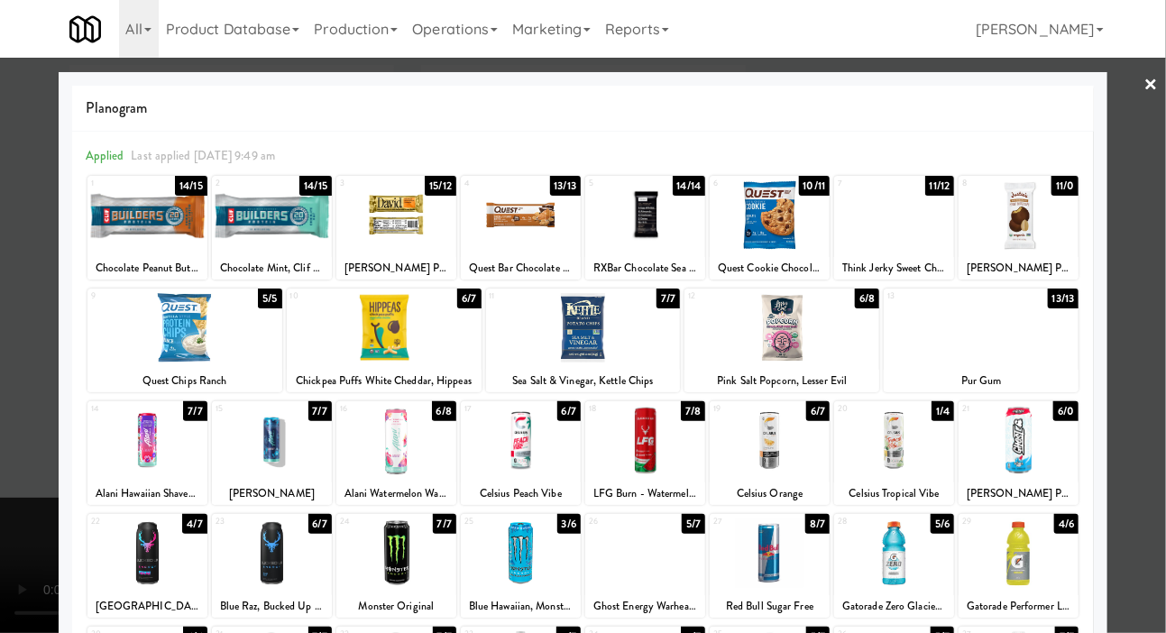
click at [775, 434] on div at bounding box center [769, 440] width 120 height 69
click at [47, 316] on div at bounding box center [583, 316] width 1166 height 633
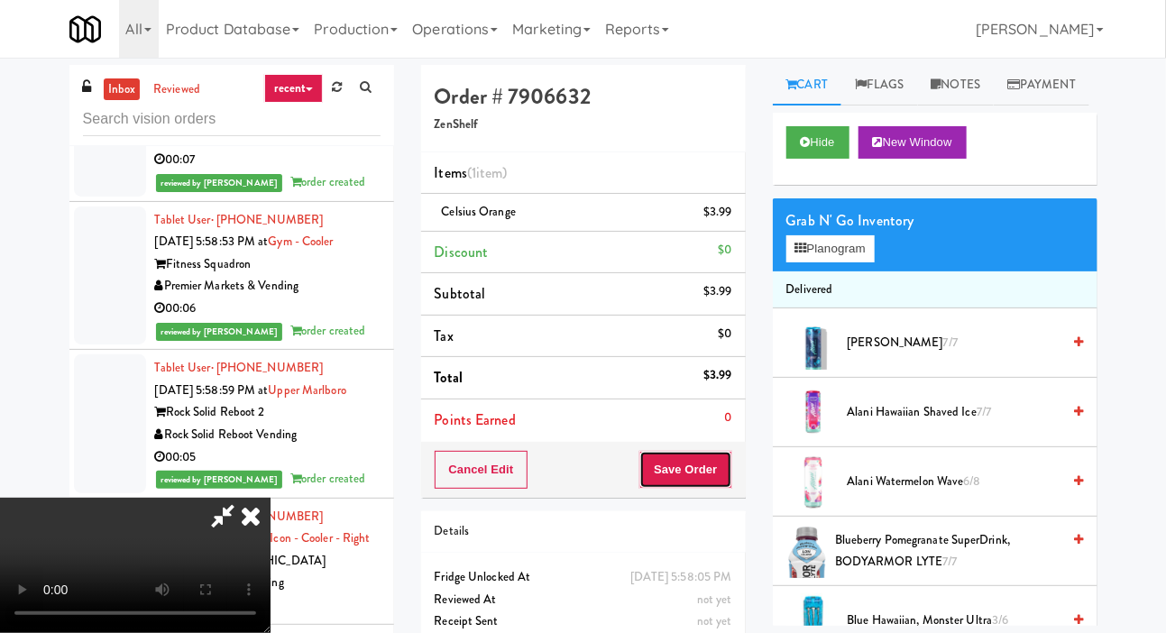
click at [730, 457] on button "Save Order" at bounding box center [685, 470] width 92 height 38
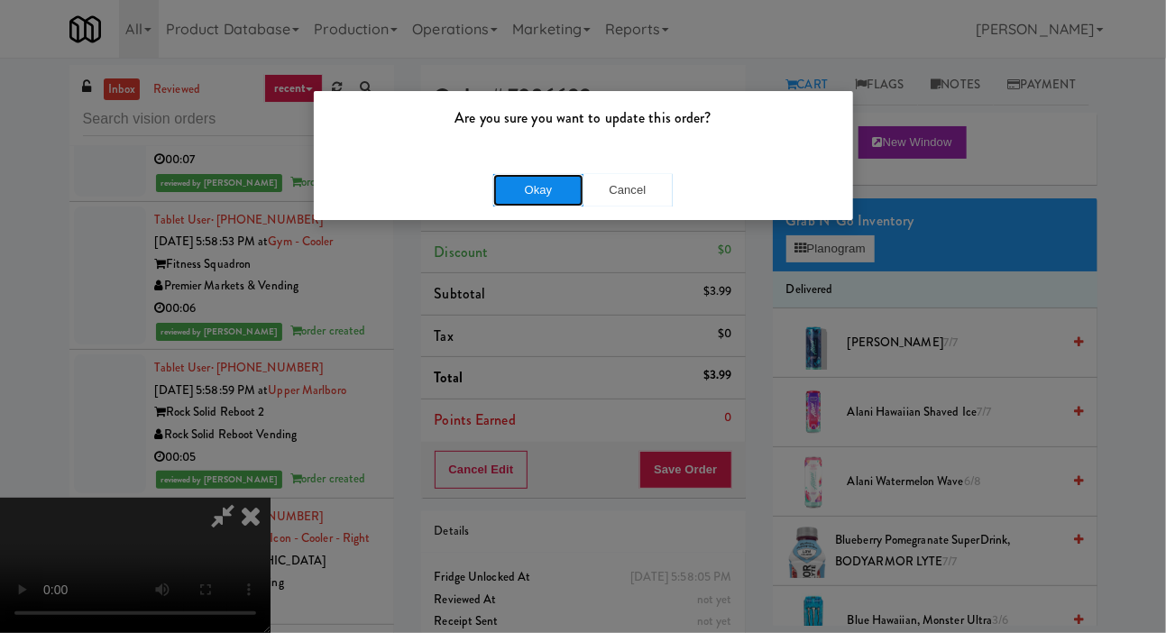
click at [557, 203] on button "Okay" at bounding box center [538, 190] width 90 height 32
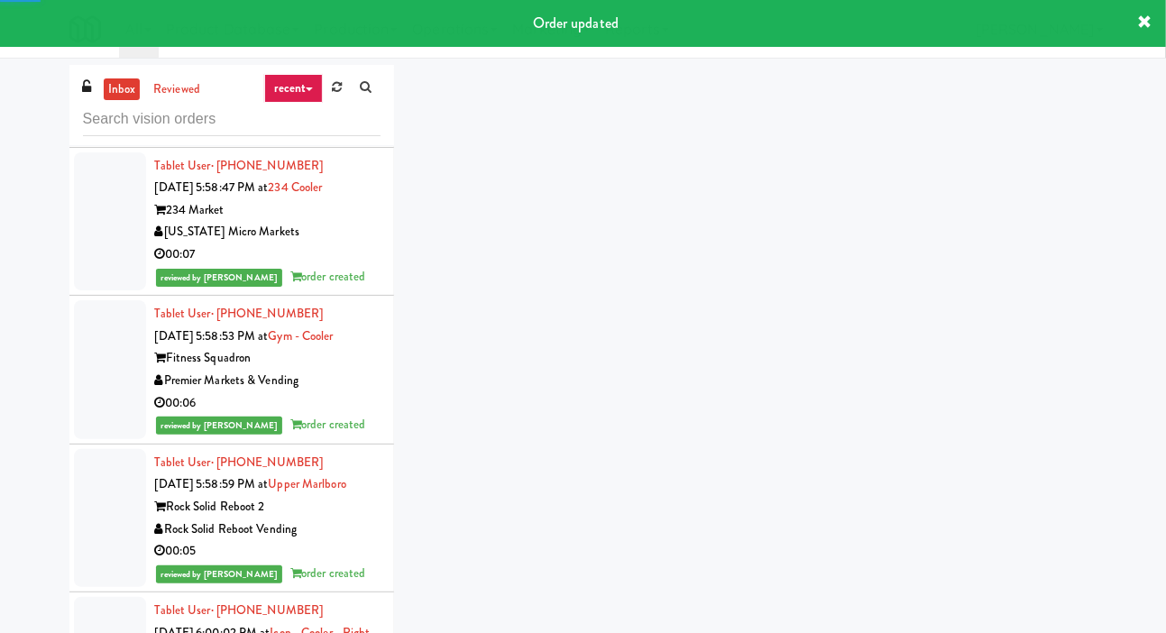
scroll to position [31038, 0]
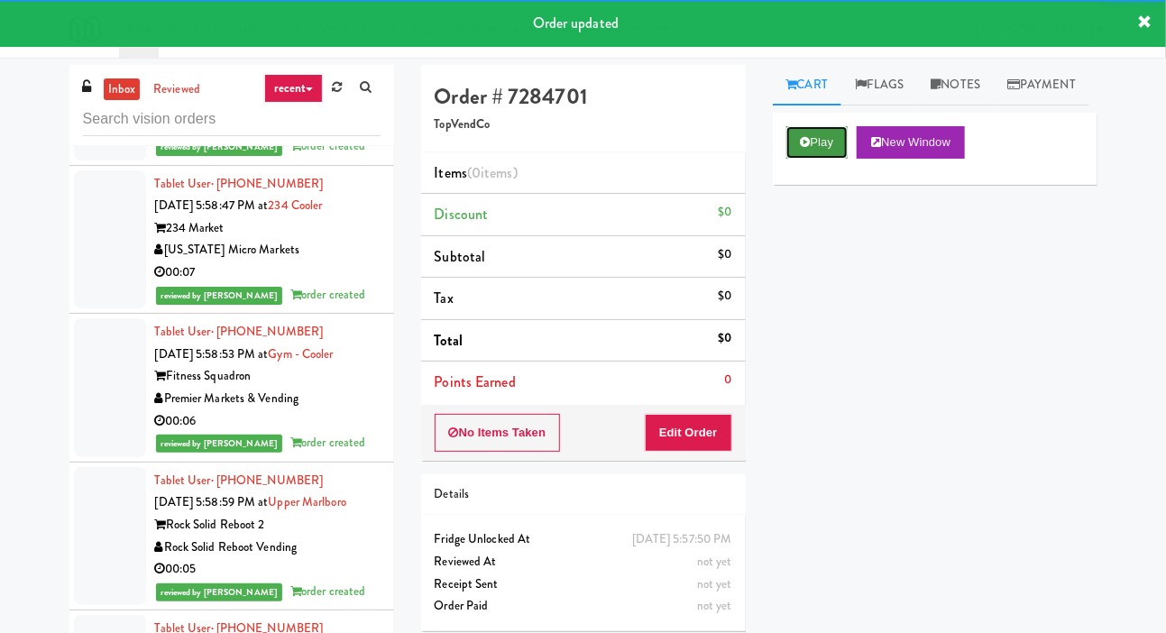
click at [822, 159] on button "Play" at bounding box center [817, 142] width 62 height 32
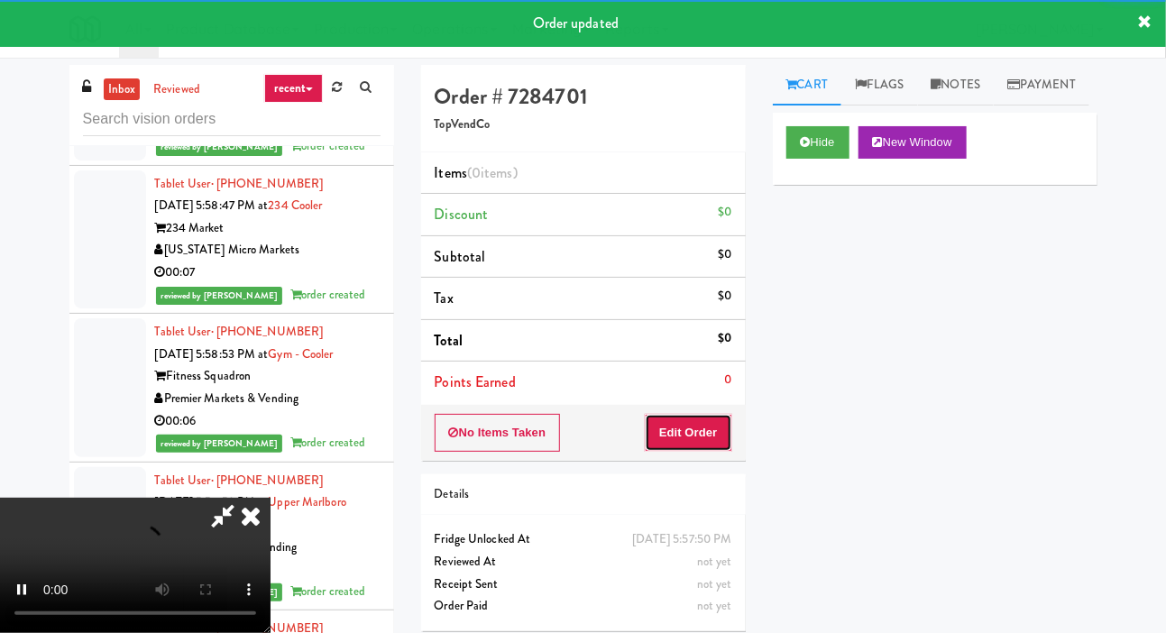
click at [699, 437] on button "Edit Order" at bounding box center [688, 433] width 87 height 38
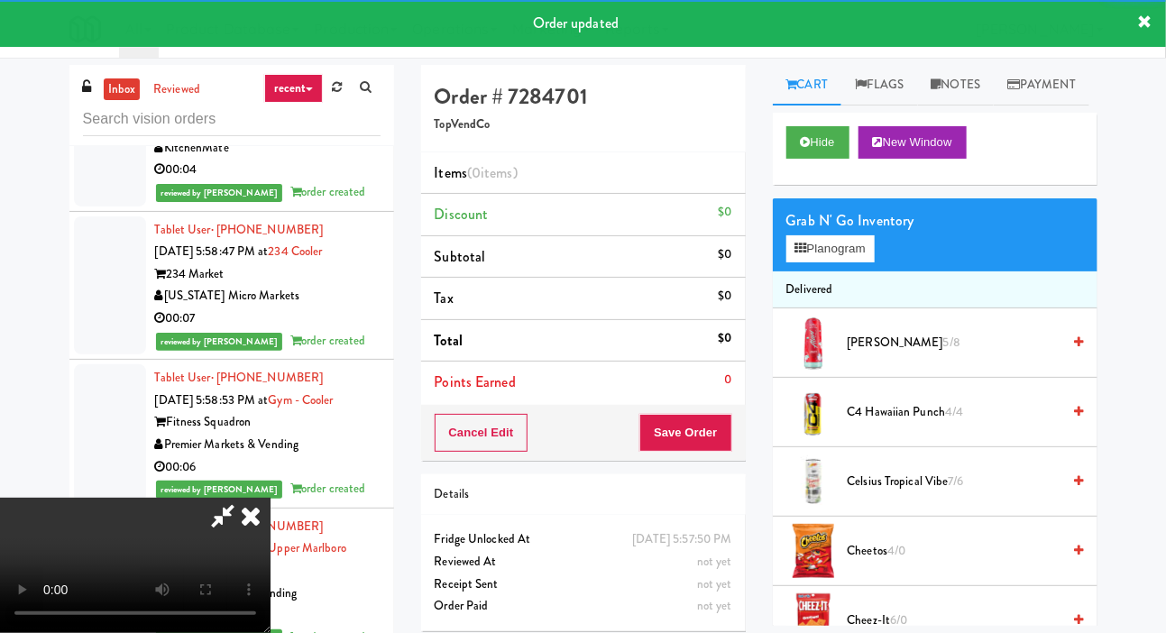
scroll to position [30972, 0]
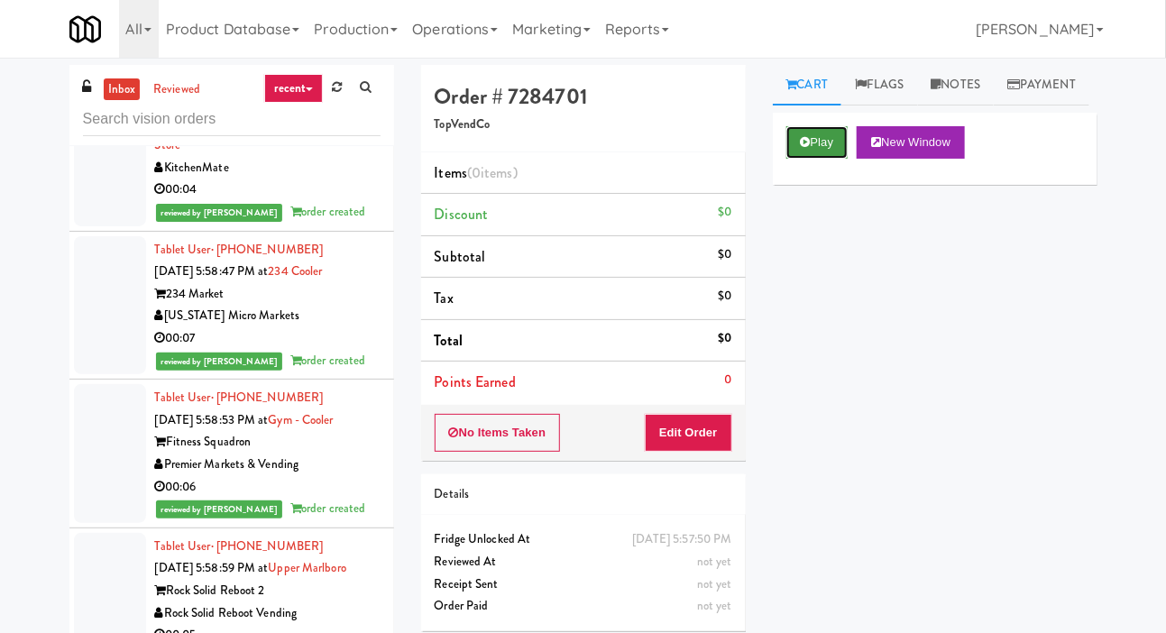
click at [791, 159] on button "Play" at bounding box center [817, 142] width 62 height 32
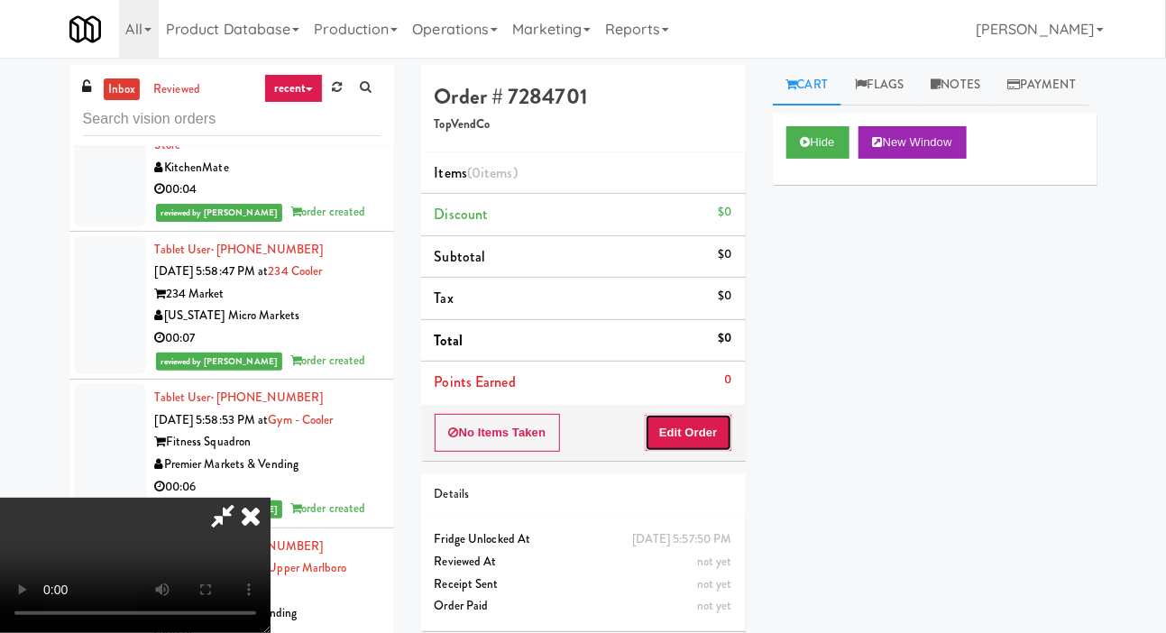
click at [686, 443] on button "Edit Order" at bounding box center [688, 433] width 87 height 38
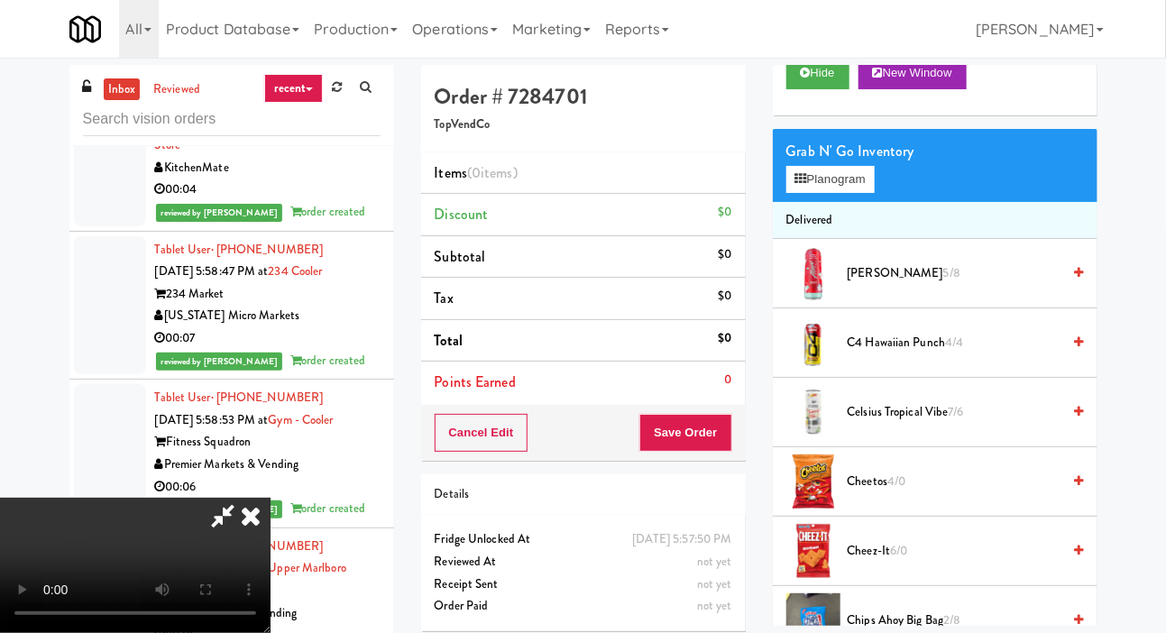
scroll to position [66, 0]
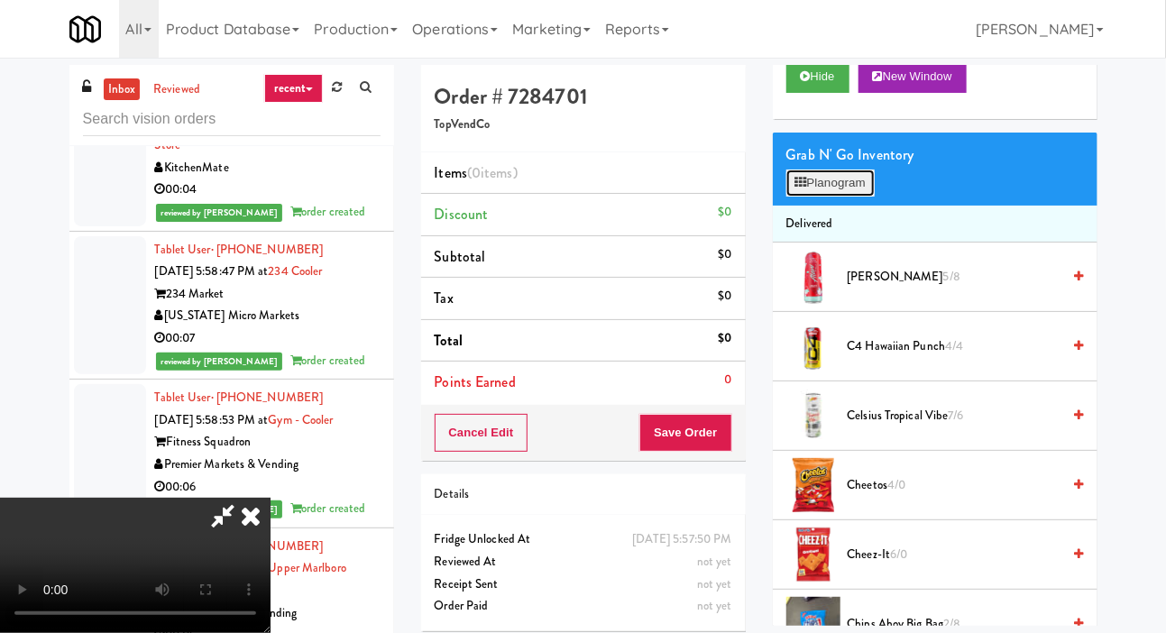
click at [851, 197] on button "Planogram" at bounding box center [830, 182] width 88 height 27
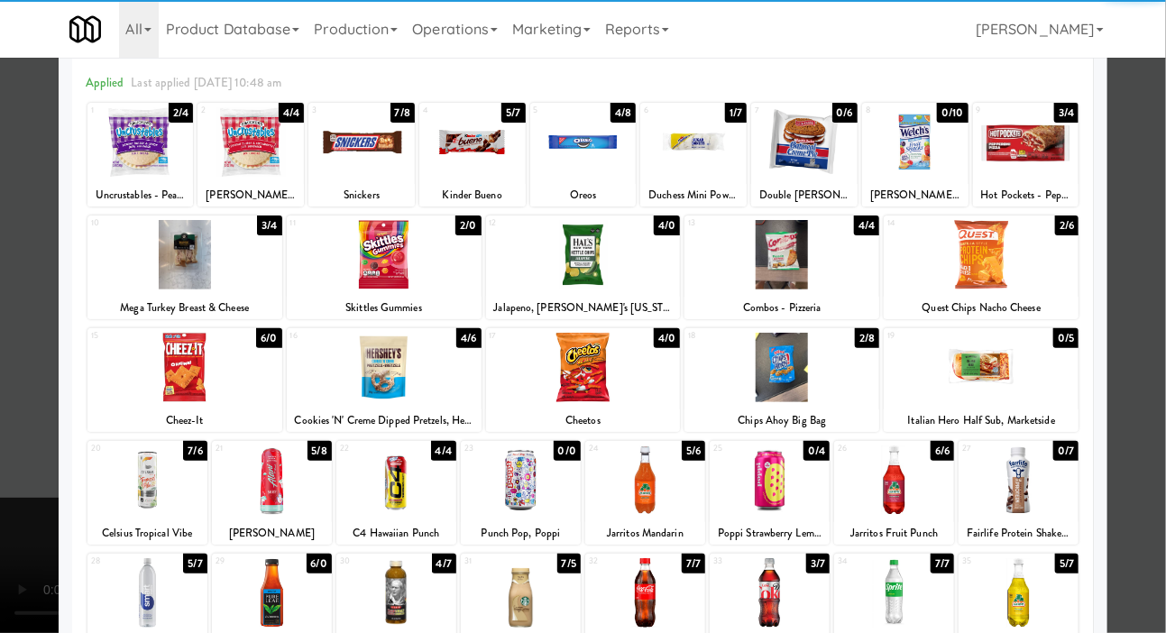
scroll to position [70, 0]
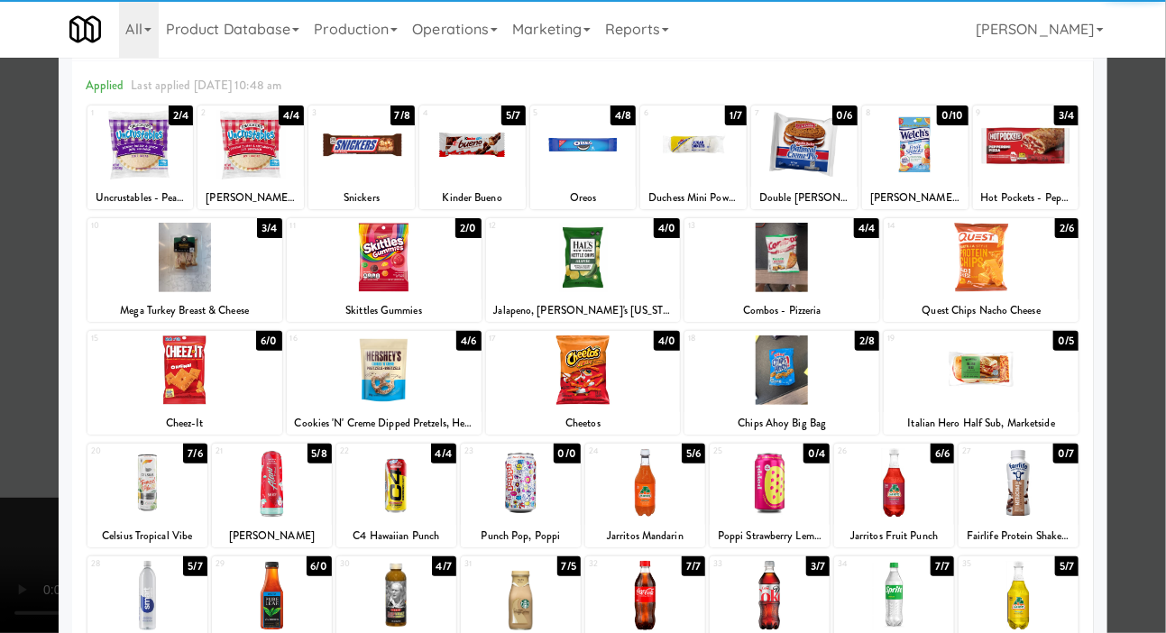
click at [266, 462] on div at bounding box center [272, 482] width 120 height 69
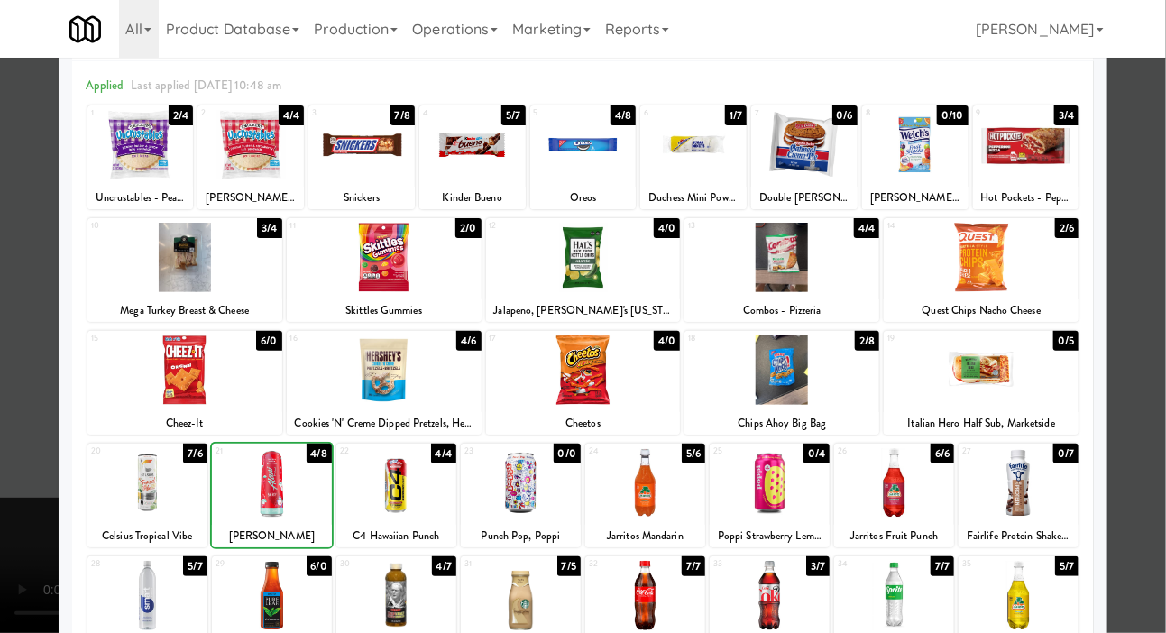
click at [11, 426] on div at bounding box center [583, 316] width 1166 height 633
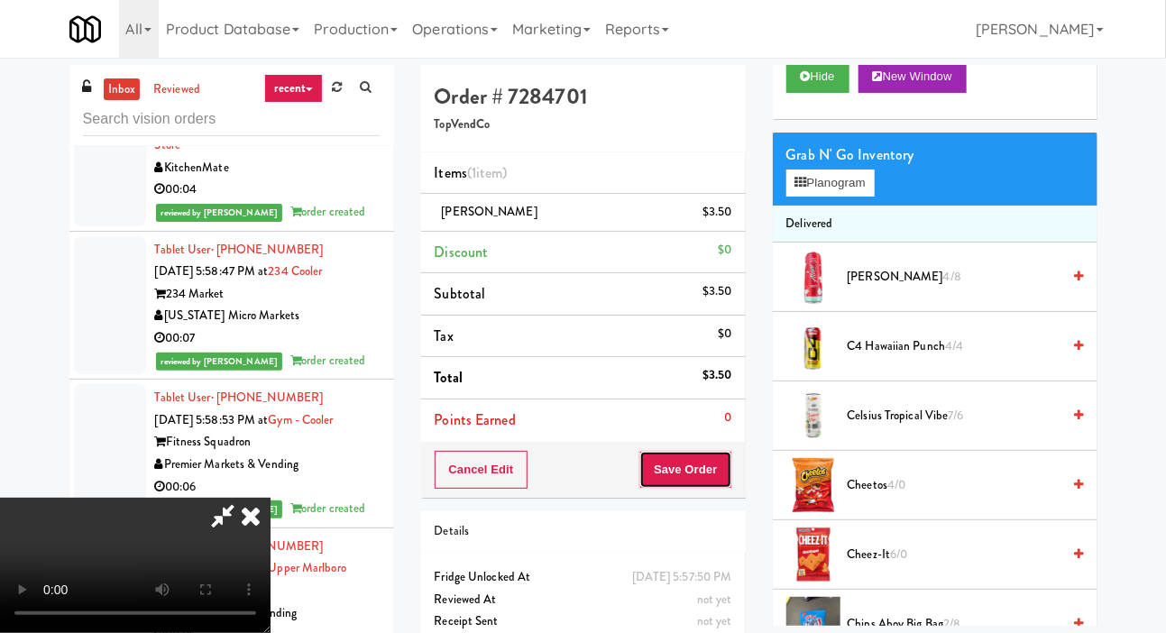
click at [726, 456] on button "Save Order" at bounding box center [685, 470] width 92 height 38
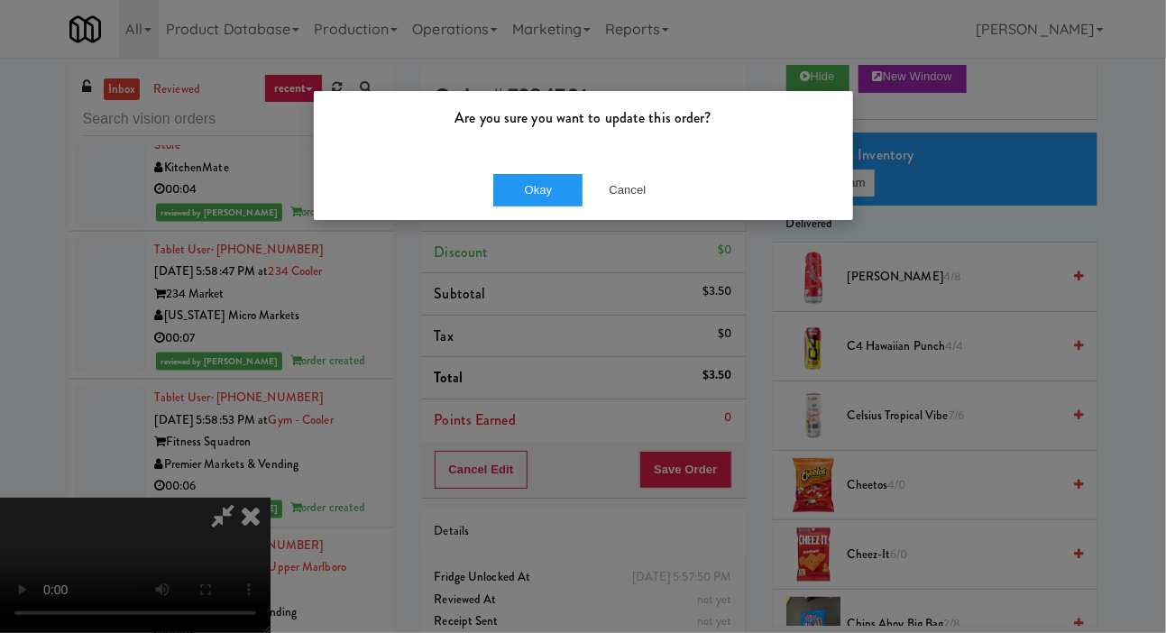
click at [551, 216] on div "Okay Cancel" at bounding box center [583, 190] width 539 height 60
click at [544, 205] on button "Okay" at bounding box center [538, 190] width 90 height 32
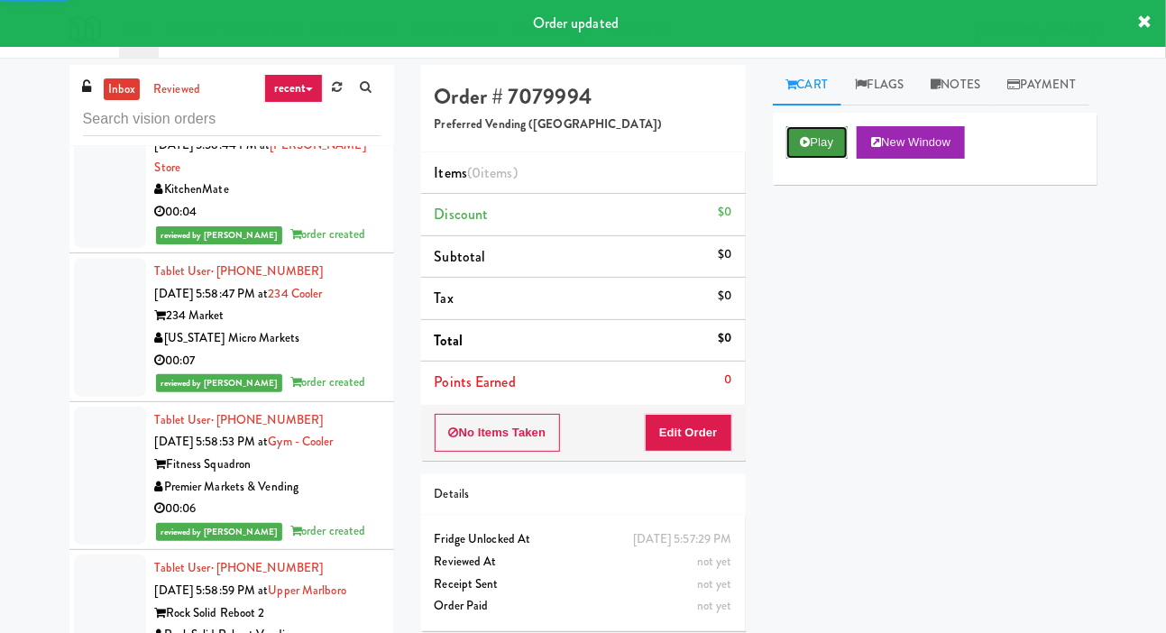
click at [812, 159] on button "Play" at bounding box center [817, 142] width 62 height 32
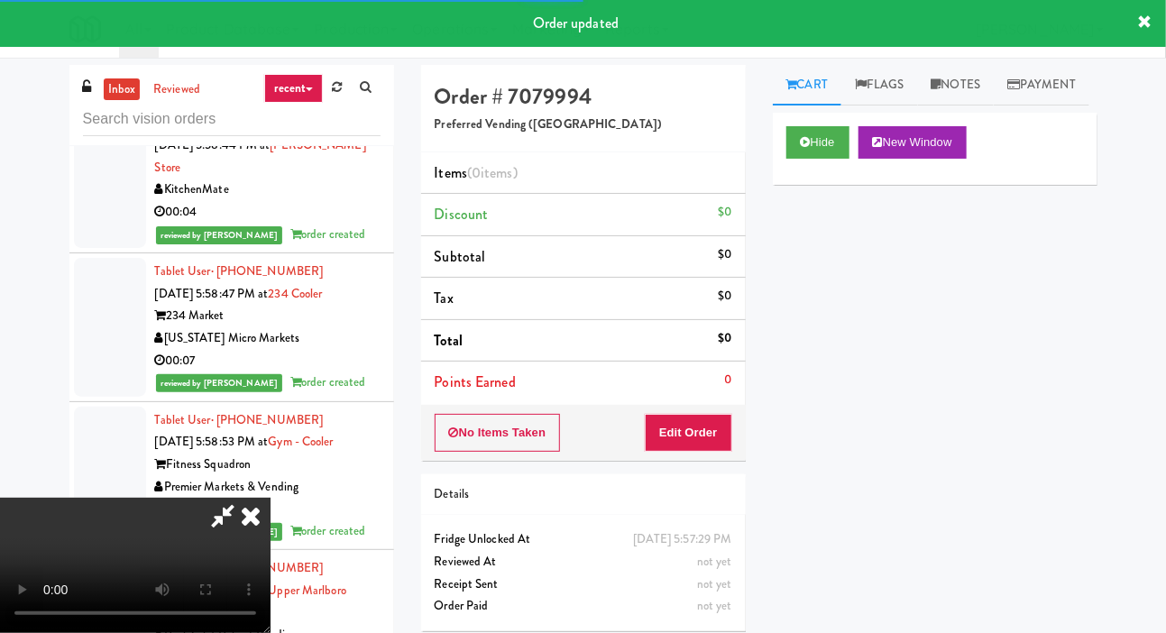
click at [716, 400] on li "Points Earned 0" at bounding box center [583, 381] width 325 height 41
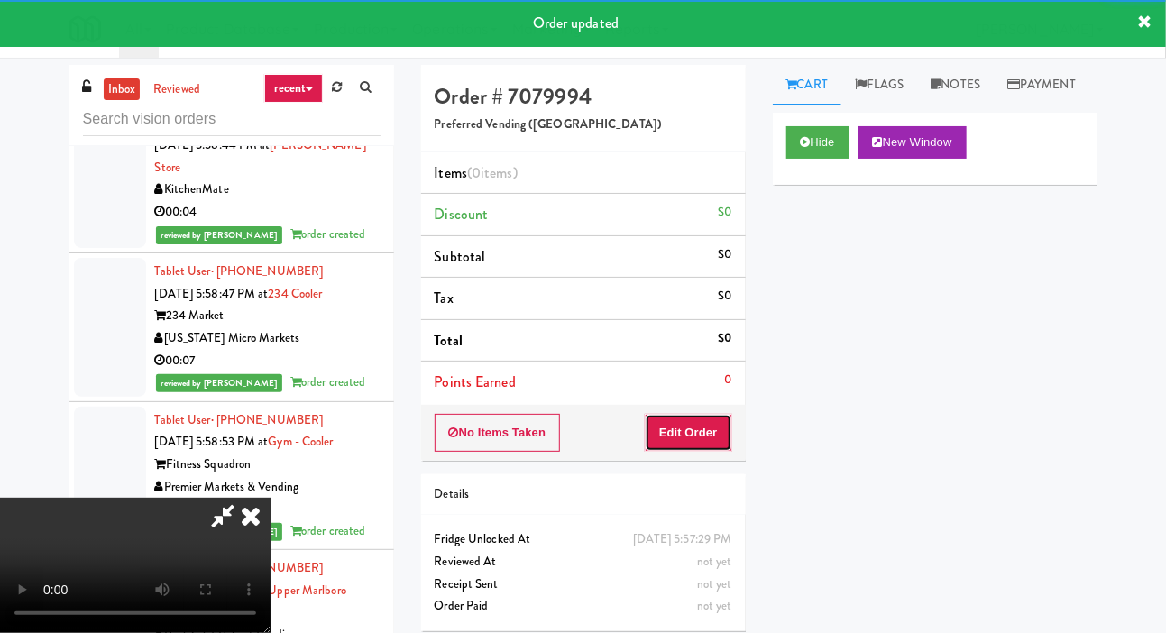
click at [716, 418] on button "Edit Order" at bounding box center [688, 433] width 87 height 38
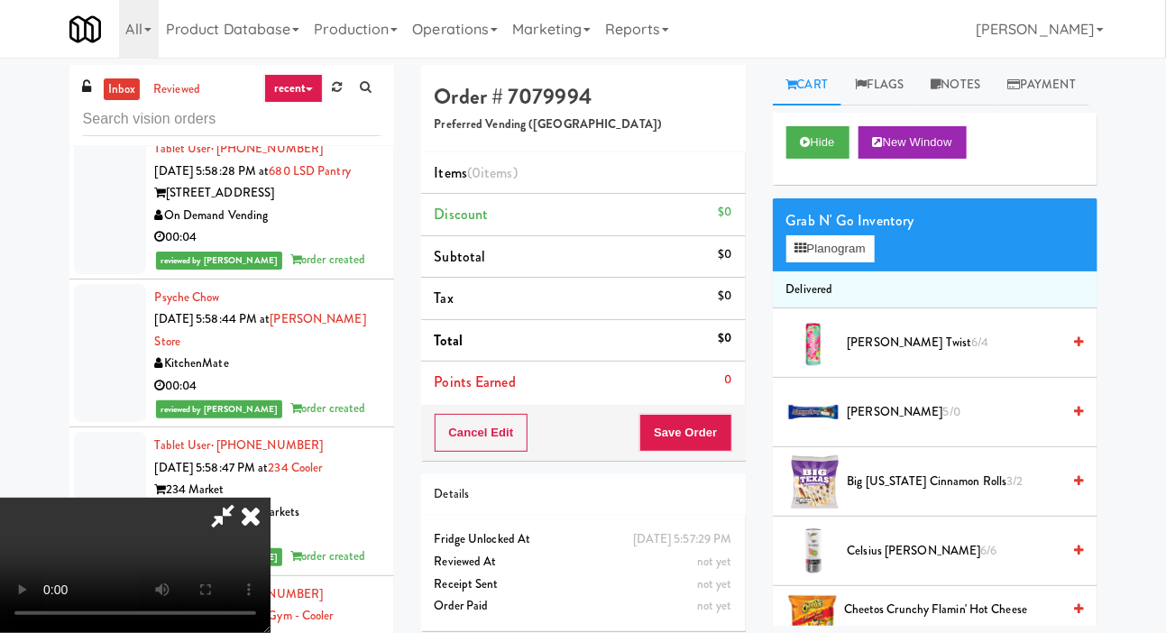
scroll to position [66, 0]
click at [950, 493] on span "Big Texas Cinnamon Rolls 3/2" at bounding box center [954, 482] width 214 height 23
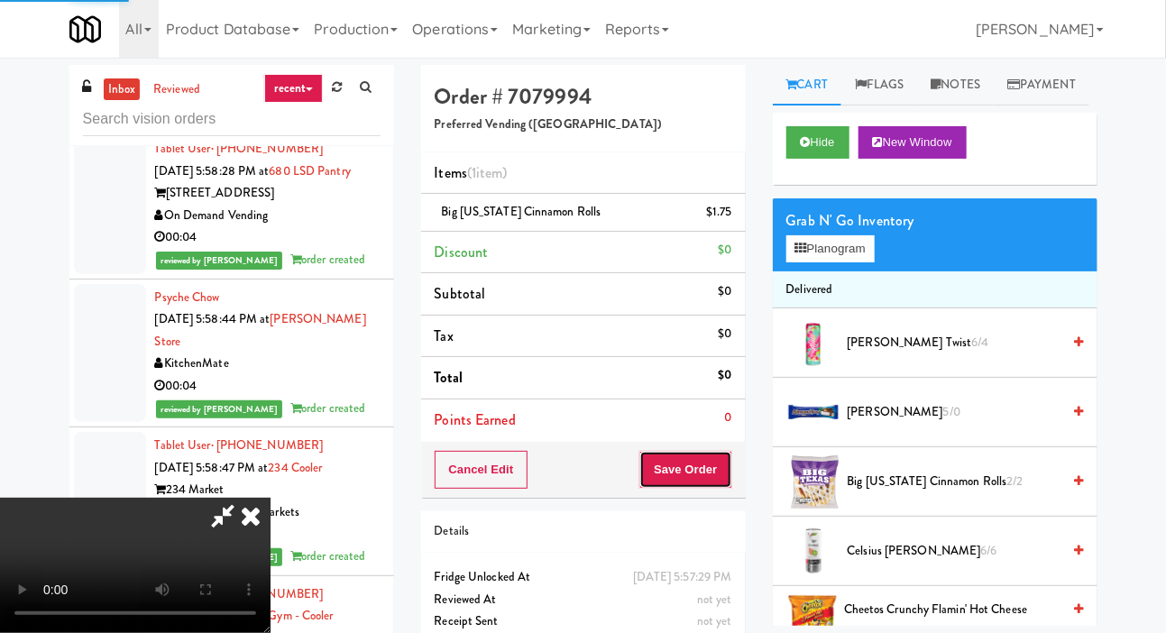
click at [726, 476] on button "Save Order" at bounding box center [685, 470] width 92 height 38
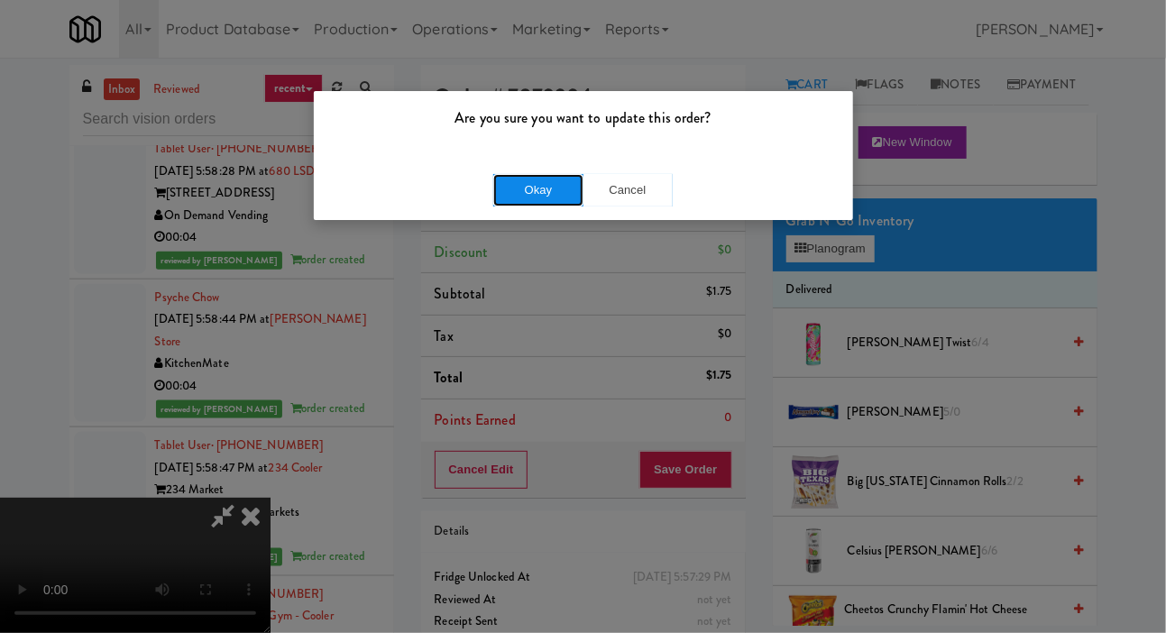
click at [536, 198] on button "Okay" at bounding box center [538, 190] width 90 height 32
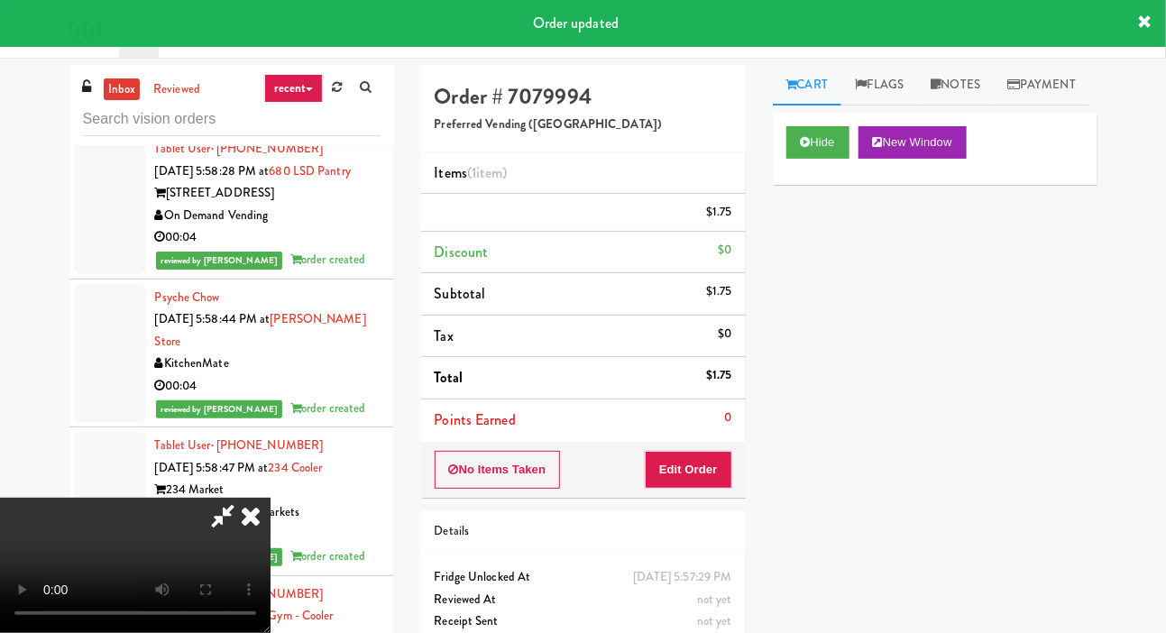
scroll to position [0, 0]
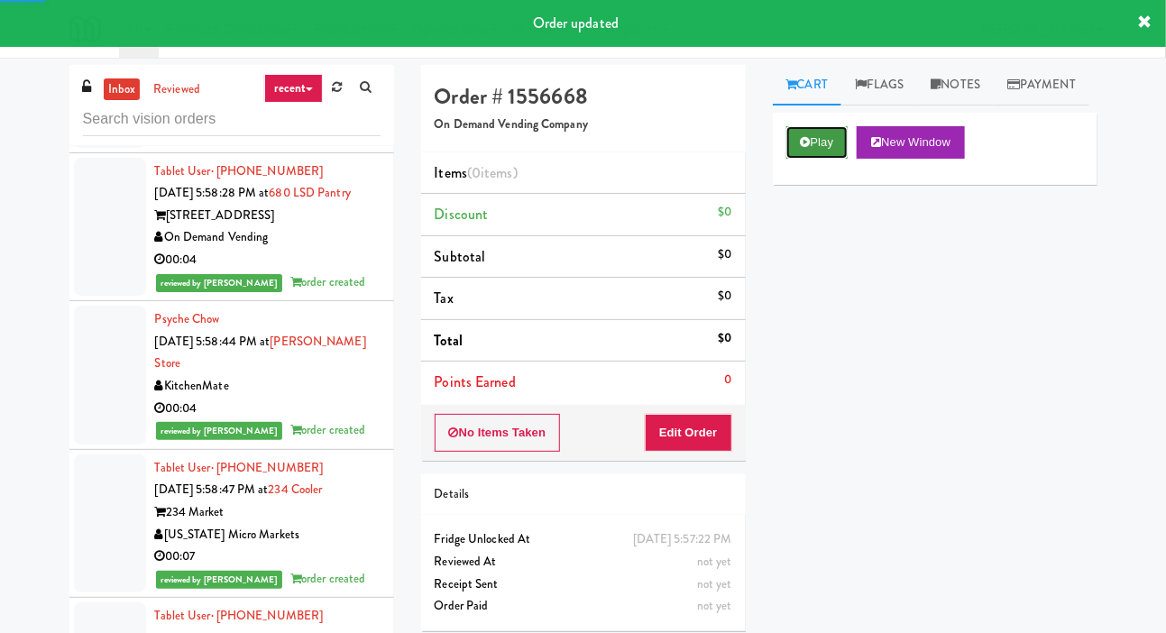
click at [822, 159] on button "Play" at bounding box center [817, 142] width 62 height 32
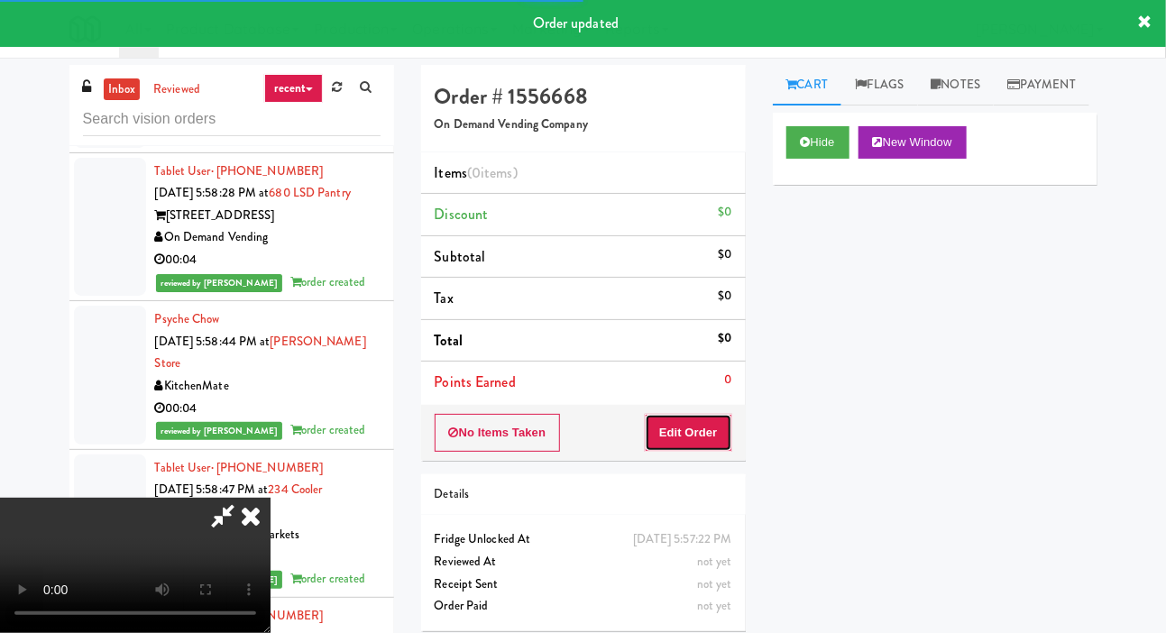
click at [691, 418] on button "Edit Order" at bounding box center [688, 433] width 87 height 38
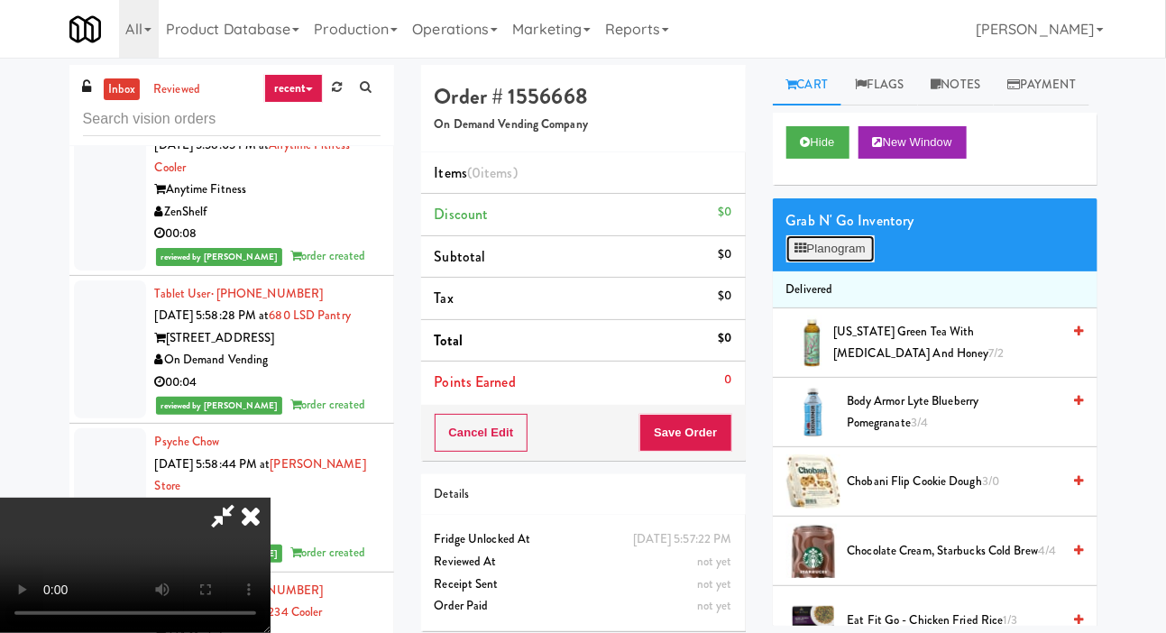
click at [827, 262] on button "Planogram" at bounding box center [830, 248] width 88 height 27
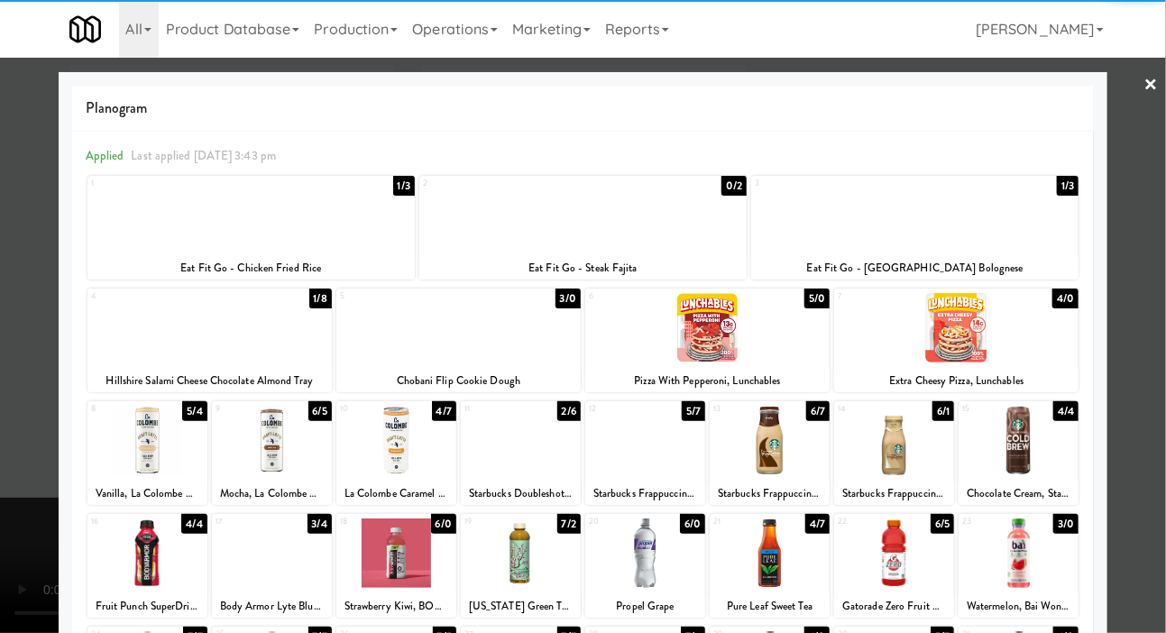
click at [990, 221] on div at bounding box center [914, 214] width 327 height 69
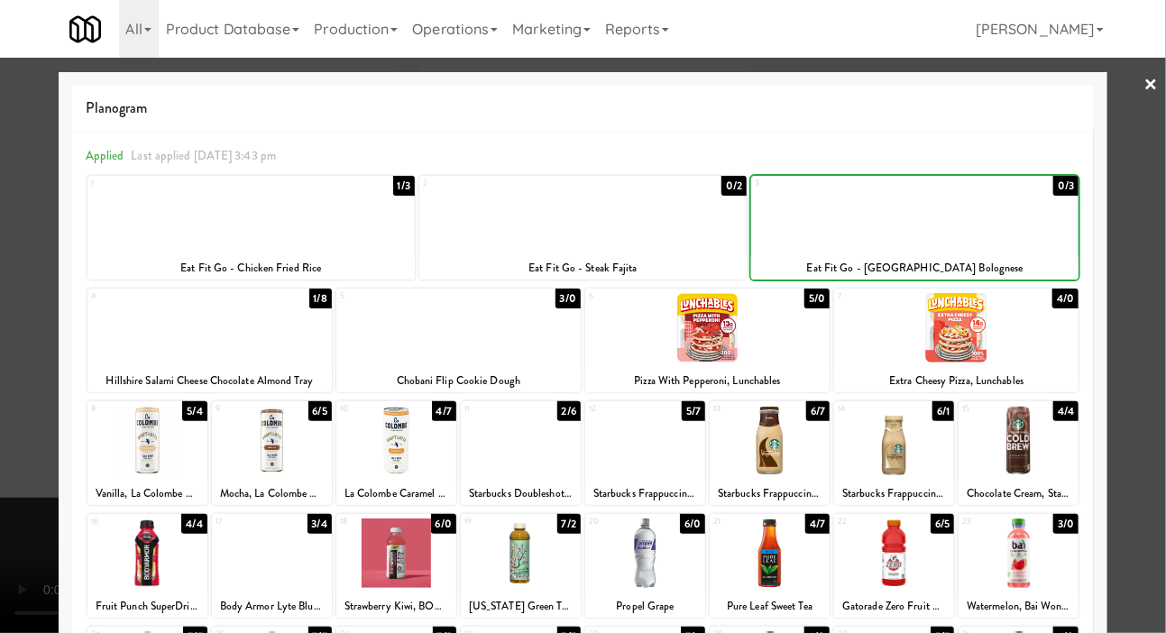
click at [14, 339] on div at bounding box center [583, 316] width 1166 height 633
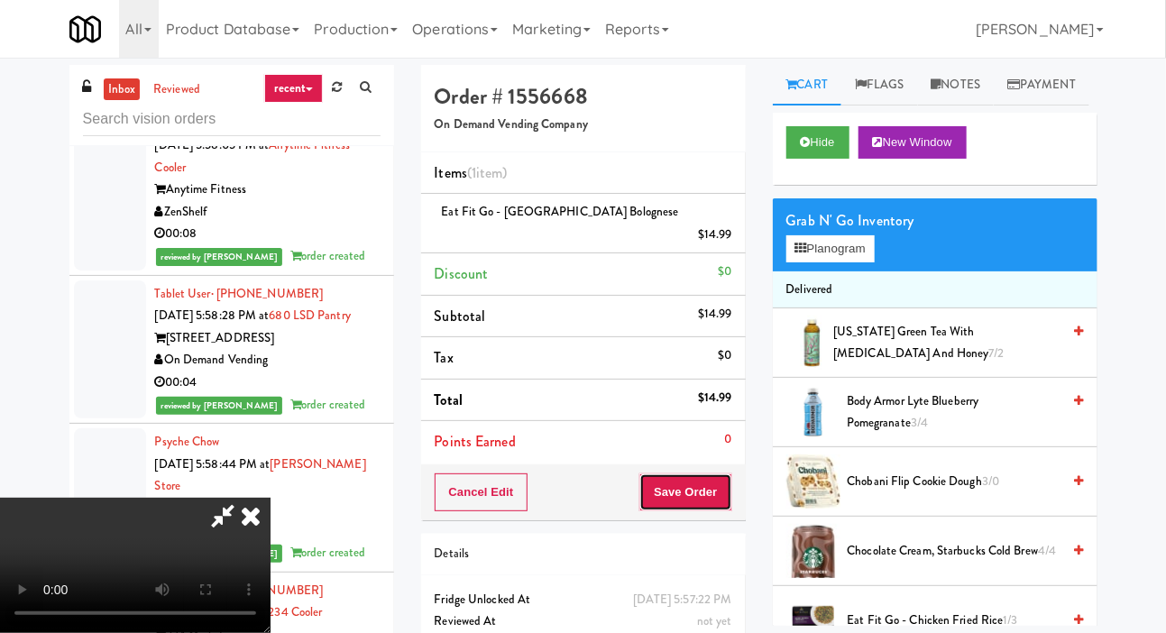
click at [727, 473] on button "Save Order" at bounding box center [685, 492] width 92 height 38
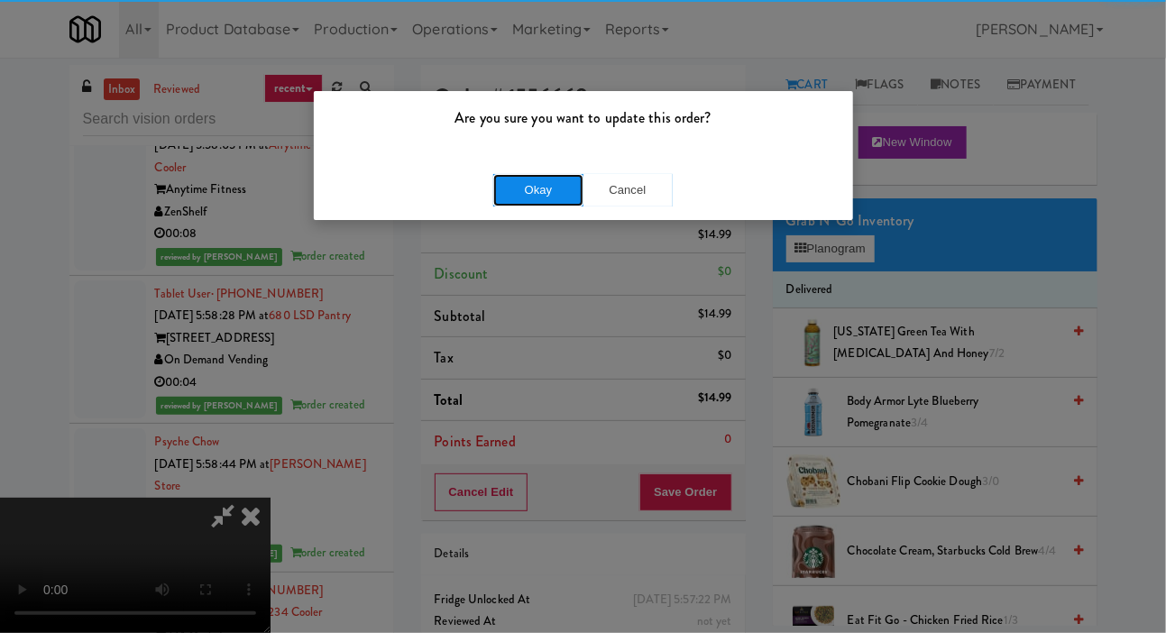
click at [540, 174] on button "Okay" at bounding box center [538, 190] width 90 height 32
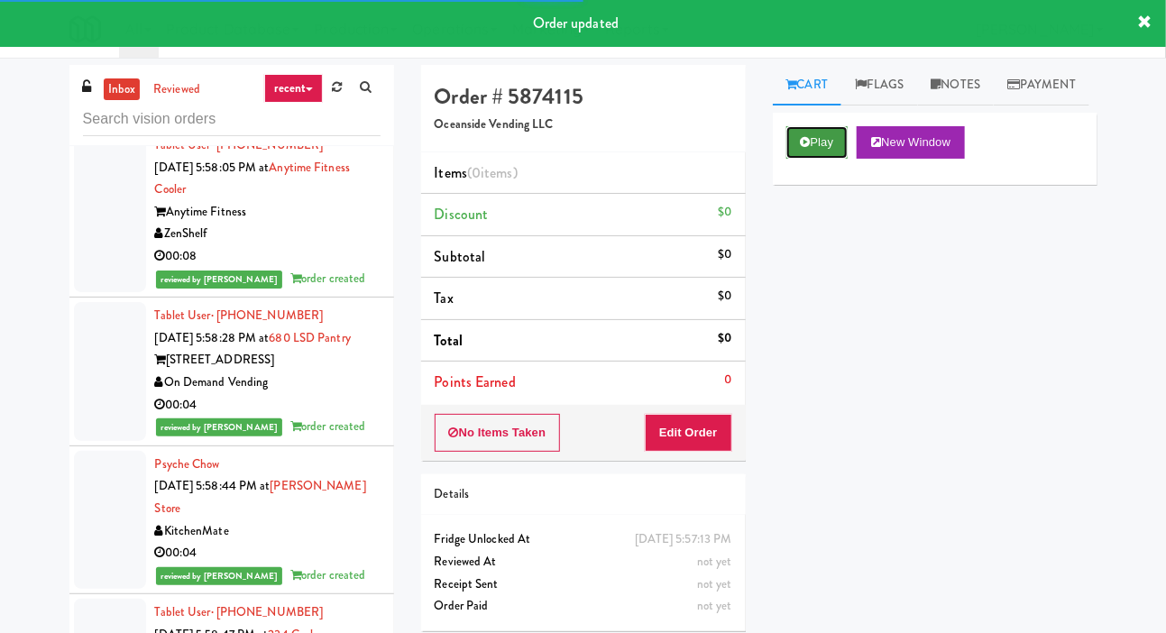
click at [819, 159] on button "Play" at bounding box center [817, 142] width 62 height 32
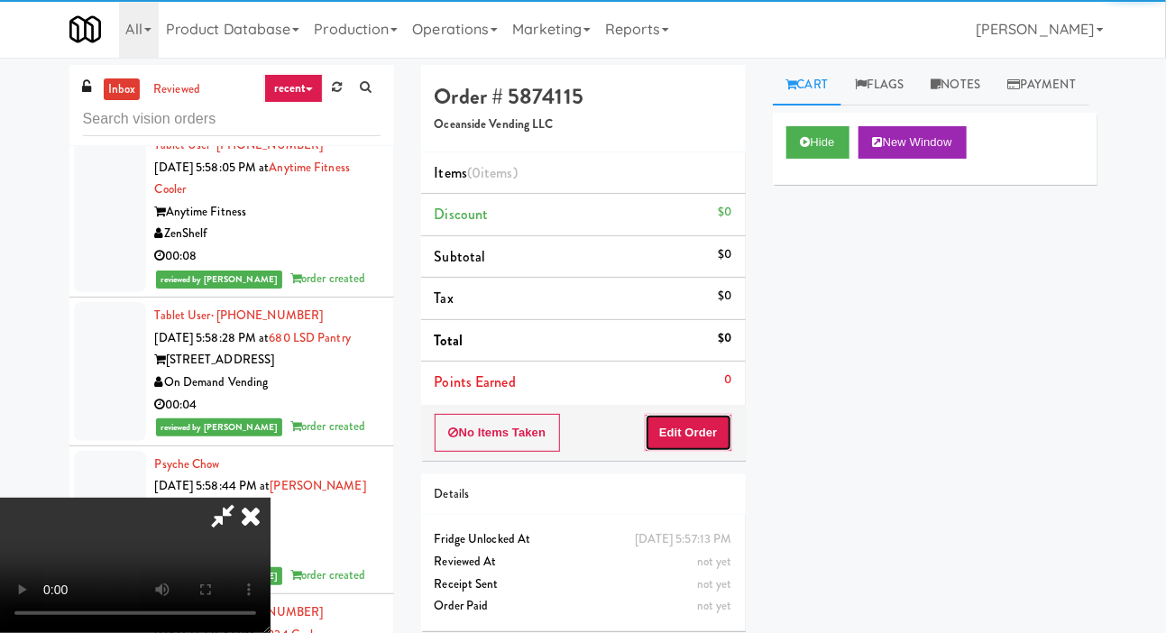
click at [690, 427] on button "Edit Order" at bounding box center [688, 433] width 87 height 38
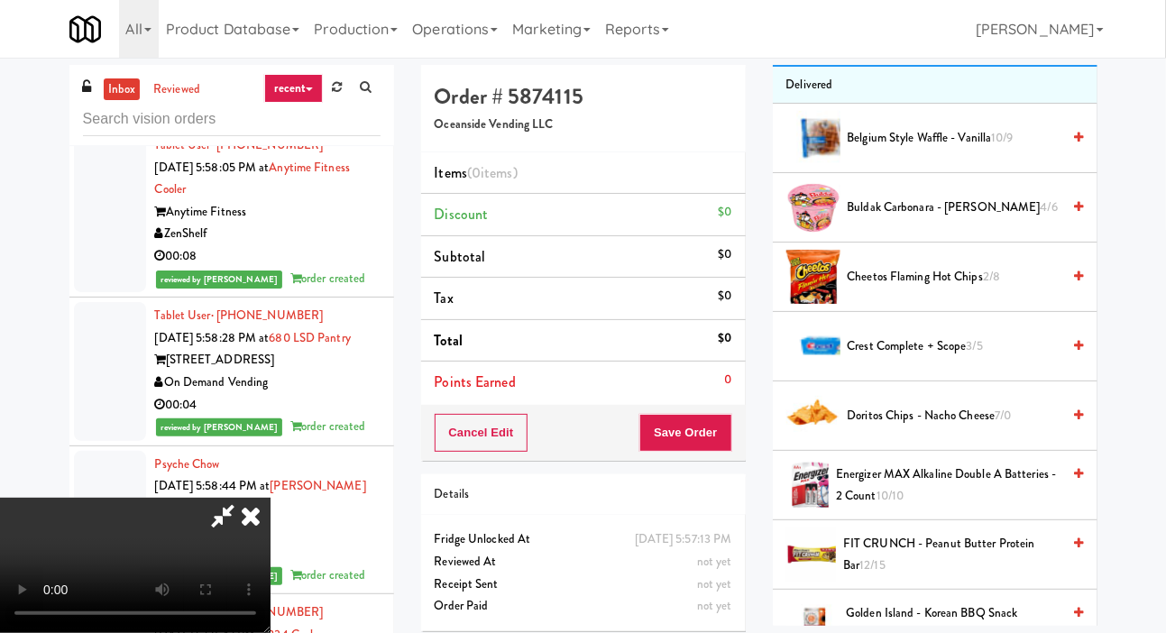
scroll to position [204, 0]
click at [940, 508] on span "Energizer MAX Alkaline Double A Batteries - 2 Count 10/10" at bounding box center [948, 486] width 224 height 44
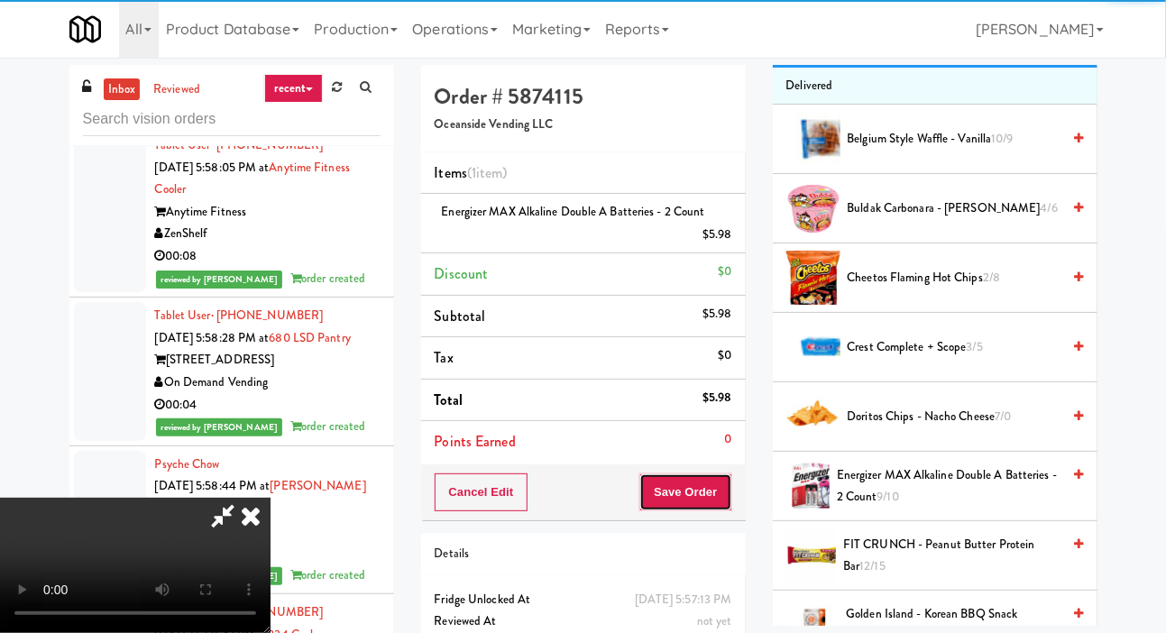
click at [723, 489] on button "Save Order" at bounding box center [685, 492] width 92 height 38
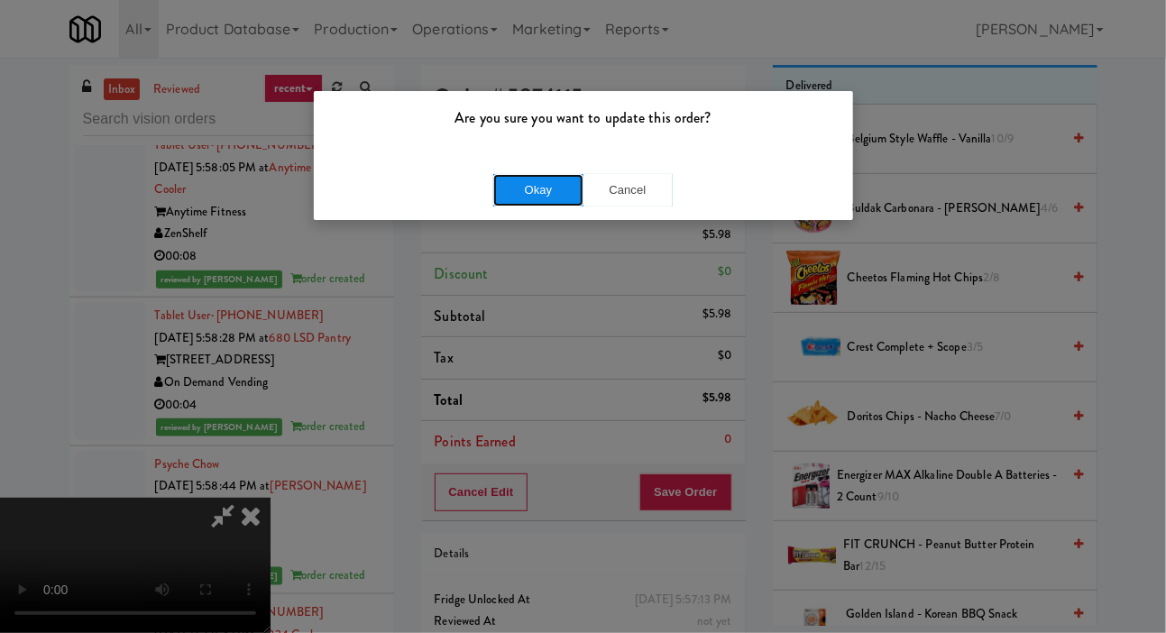
click at [544, 199] on button "Okay" at bounding box center [538, 190] width 90 height 32
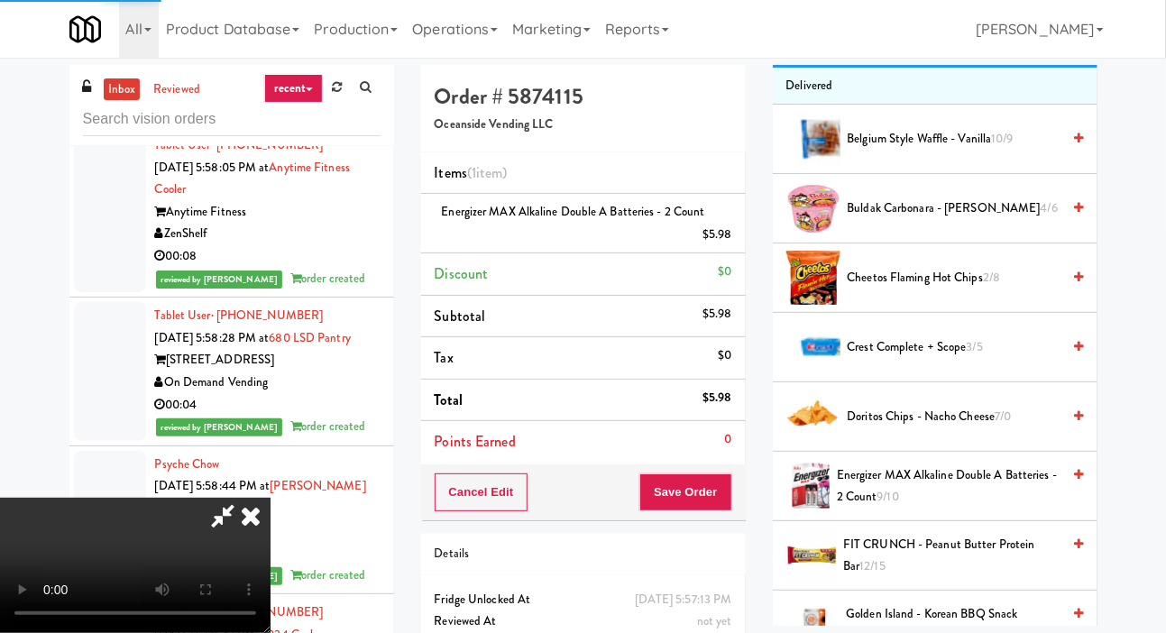
scroll to position [105, 0]
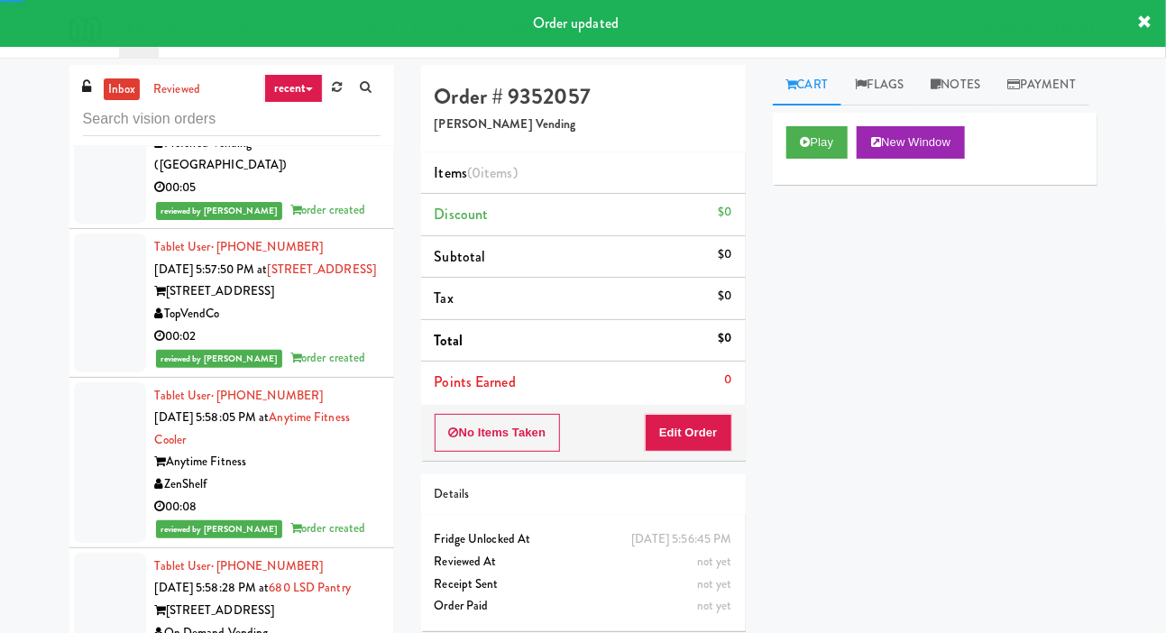
scroll to position [30447, 0]
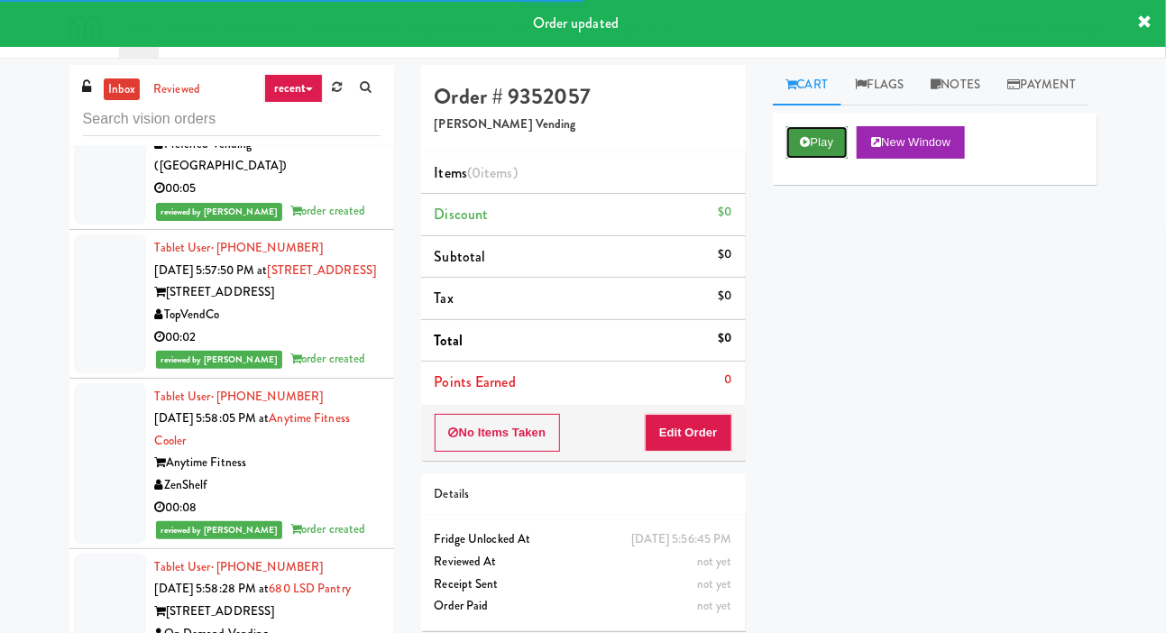
click at [827, 159] on button "Play" at bounding box center [817, 142] width 62 height 32
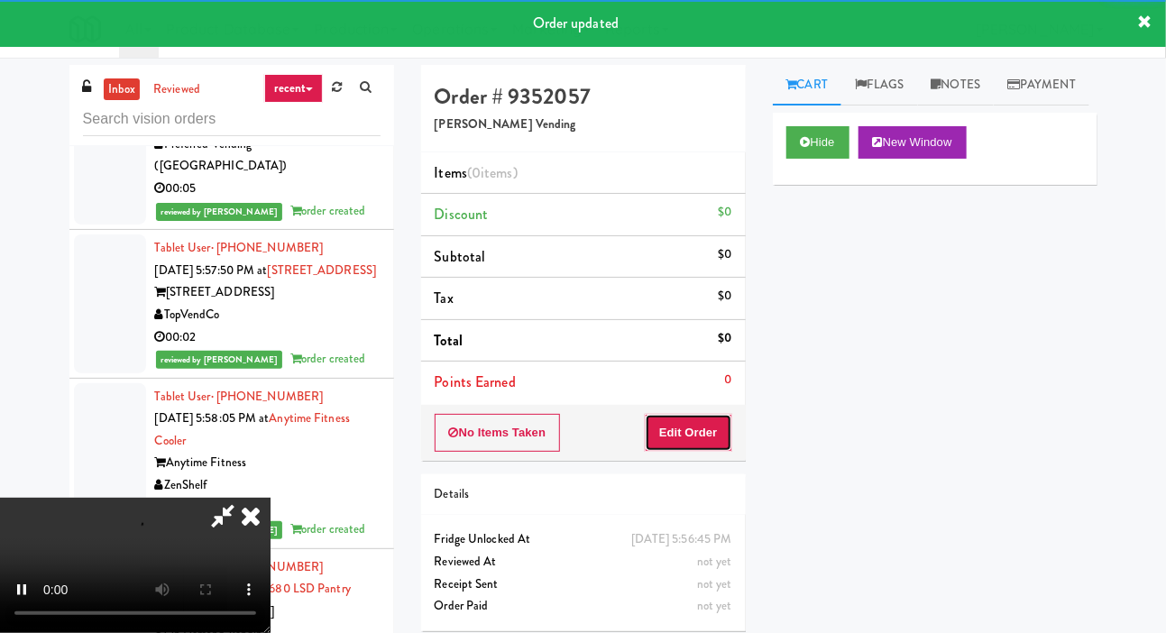
click at [706, 416] on button "Edit Order" at bounding box center [688, 433] width 87 height 38
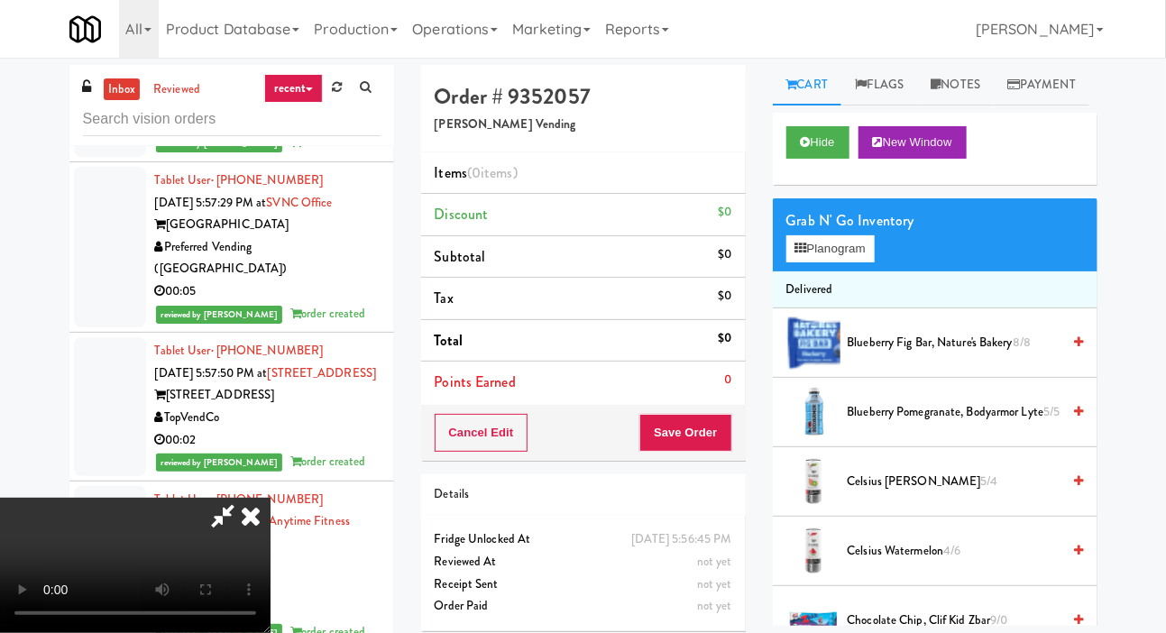
scroll to position [30342, 0]
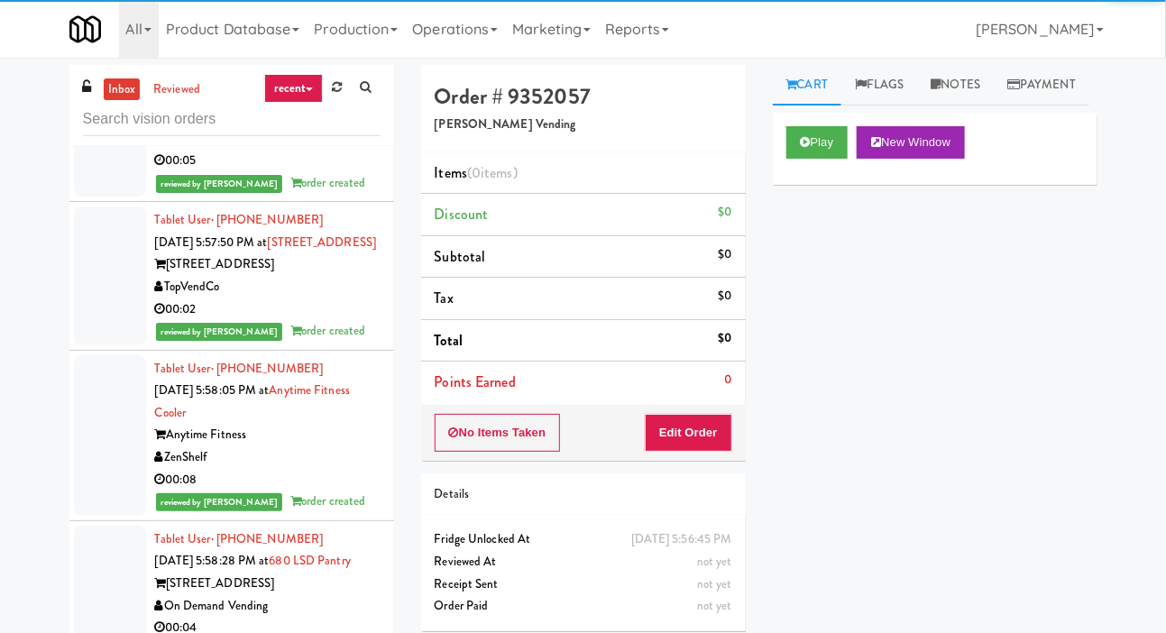
scroll to position [30497, 0]
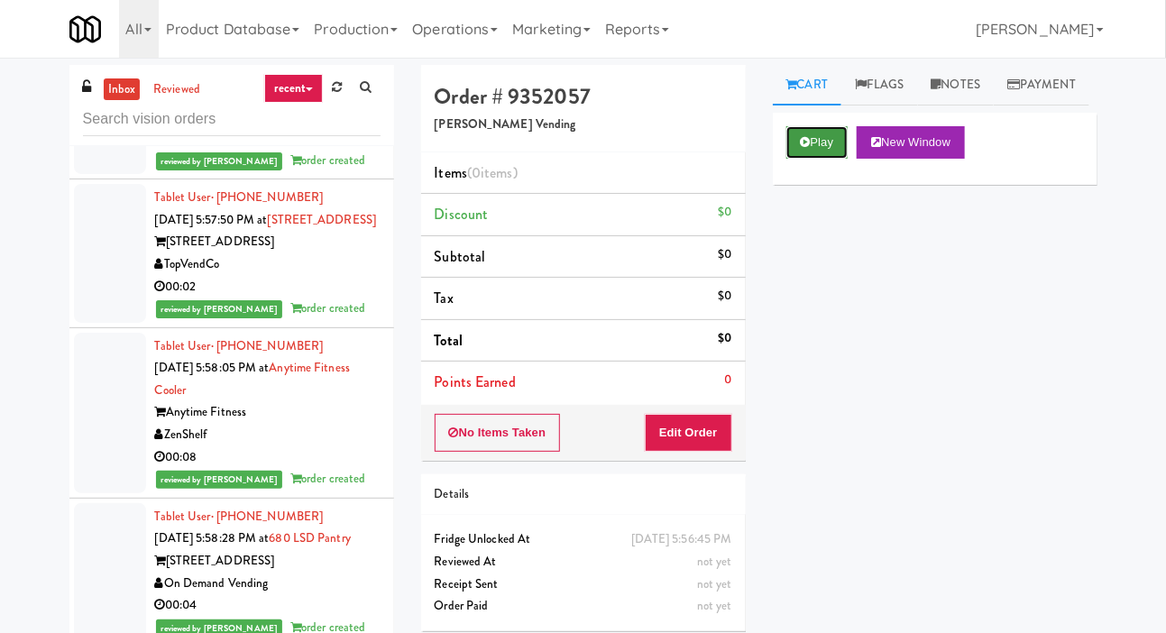
click at [815, 159] on button "Play" at bounding box center [817, 142] width 62 height 32
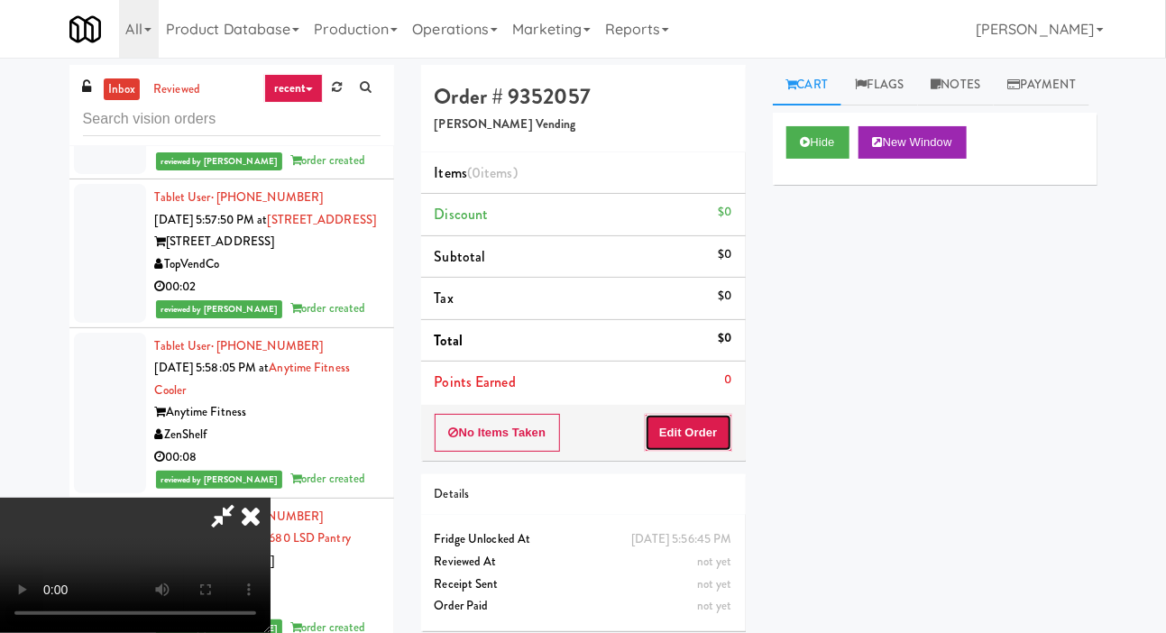
click at [702, 435] on button "Edit Order" at bounding box center [688, 433] width 87 height 38
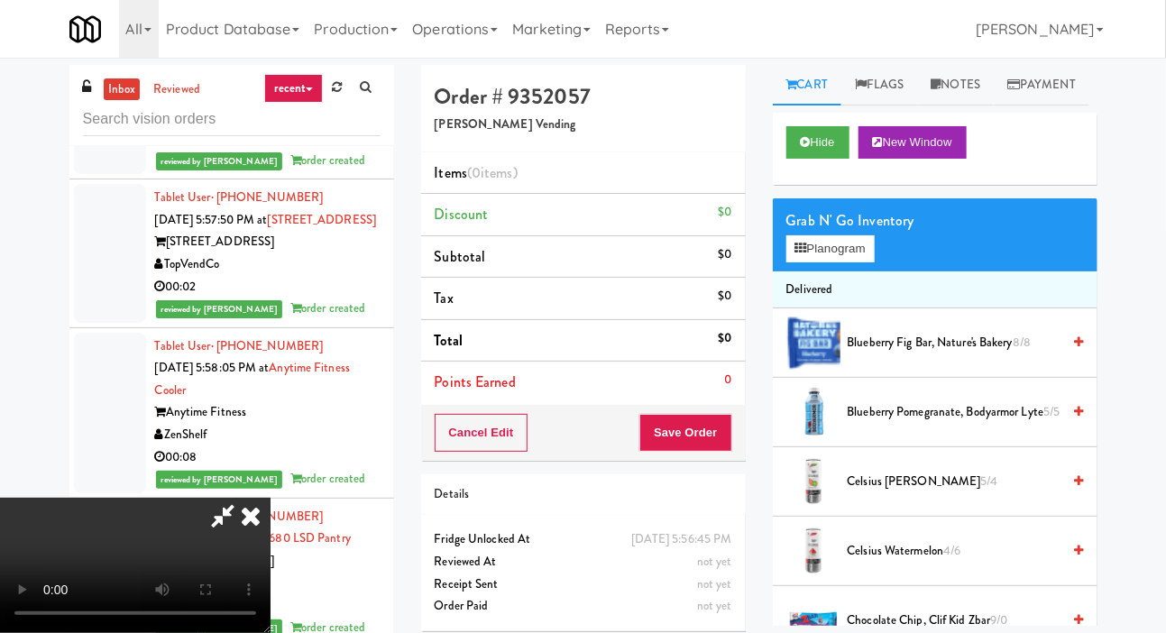
scroll to position [0, 0]
click at [838, 262] on button "Planogram" at bounding box center [830, 248] width 88 height 27
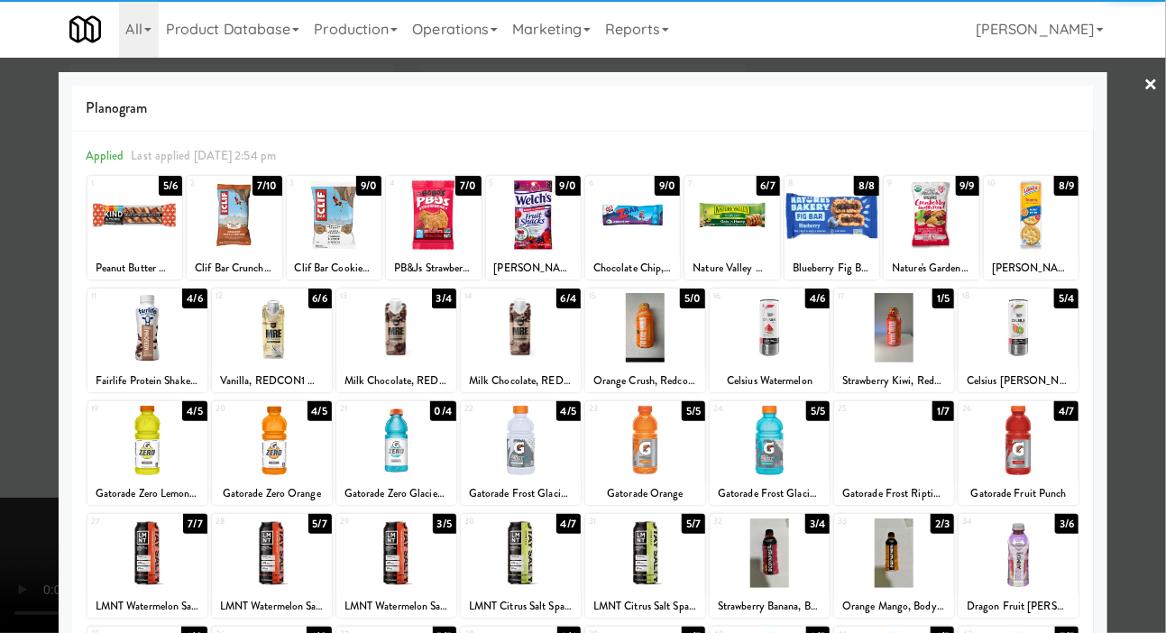
click at [106, 343] on div at bounding box center [147, 327] width 120 height 69
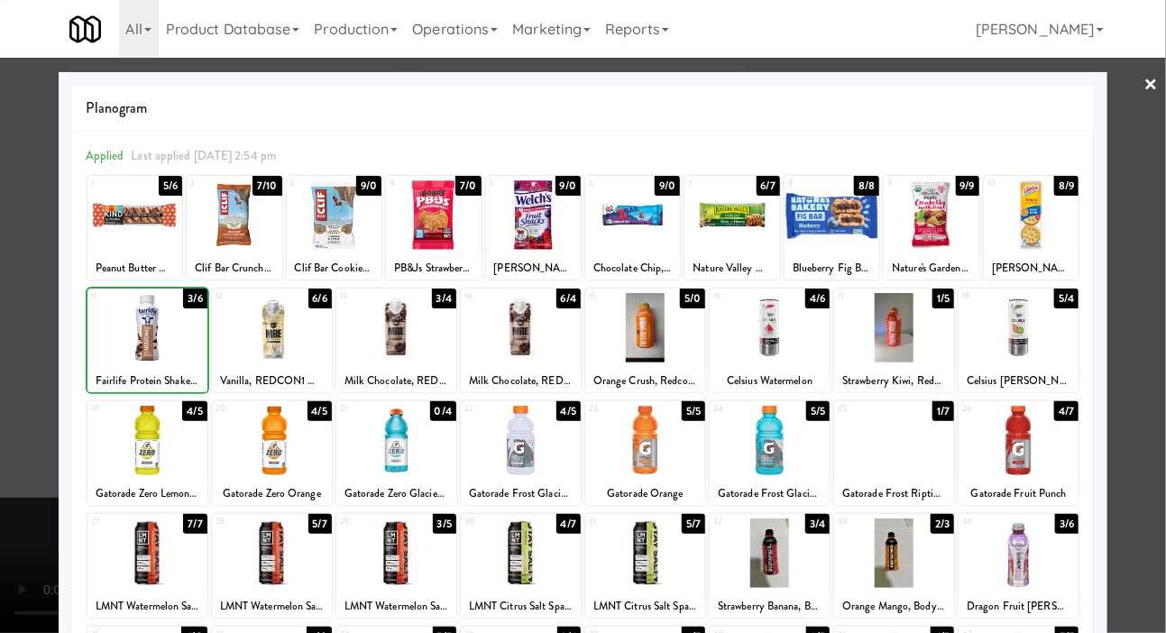
click at [8, 340] on div at bounding box center [583, 316] width 1166 height 633
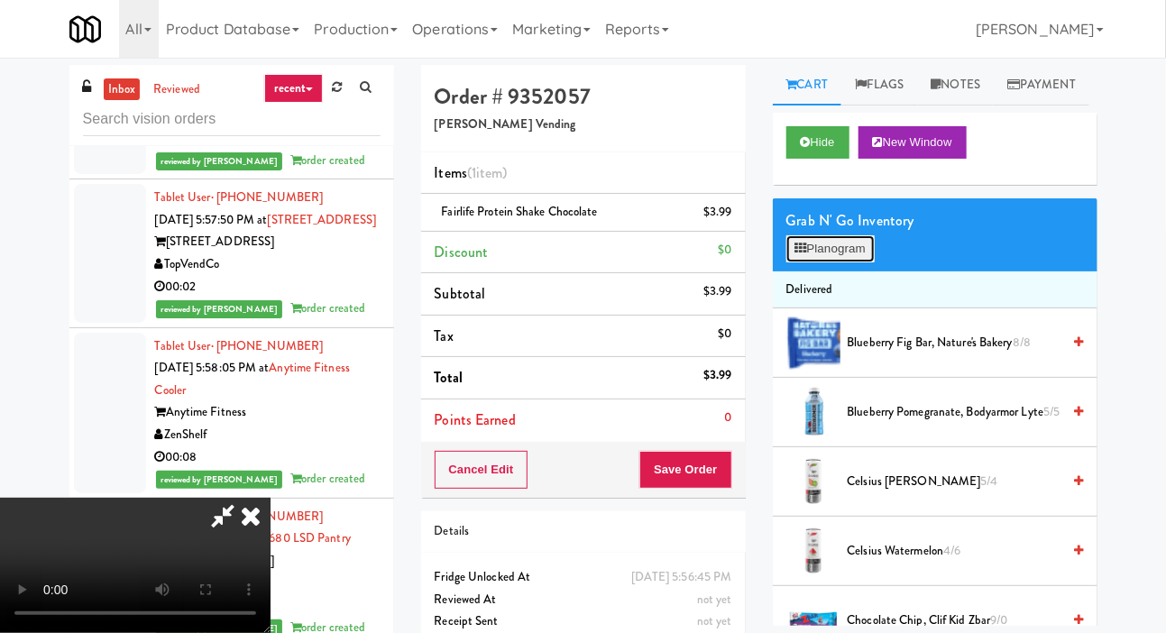
click at [828, 262] on button "Planogram" at bounding box center [830, 248] width 88 height 27
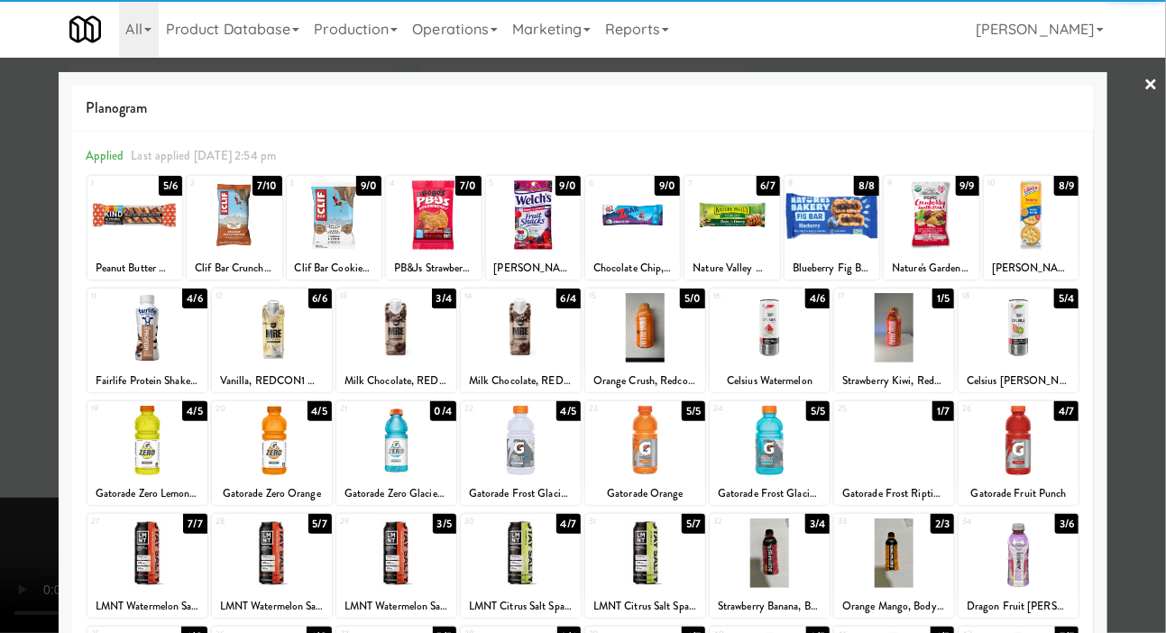
click at [781, 328] on div at bounding box center [769, 327] width 120 height 69
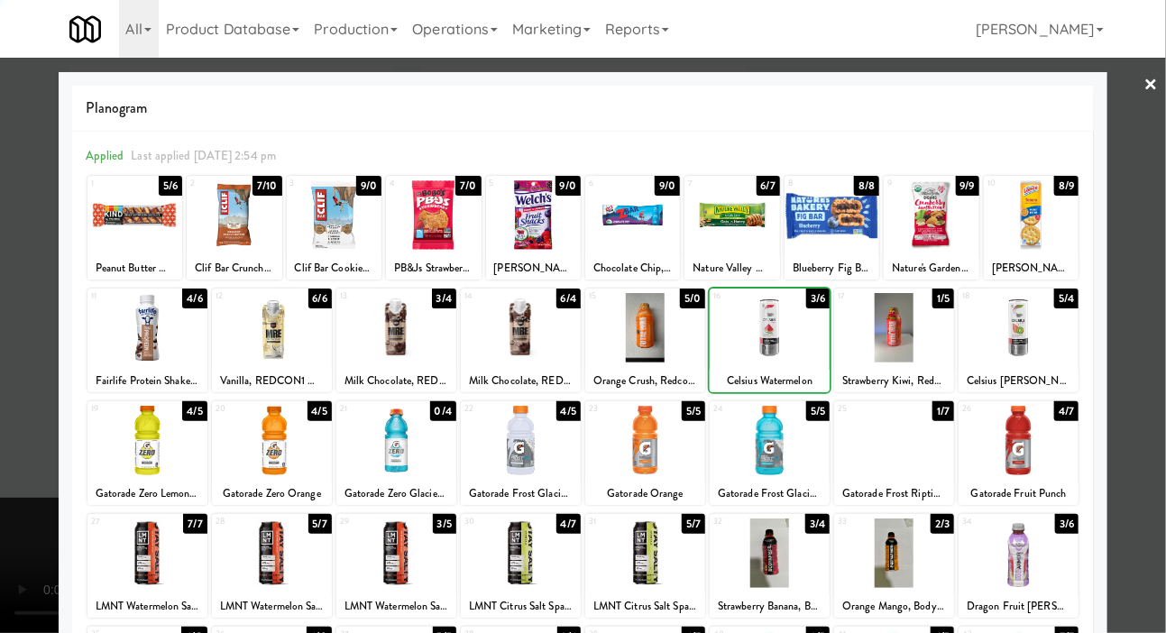
click at [28, 376] on div at bounding box center [583, 316] width 1166 height 633
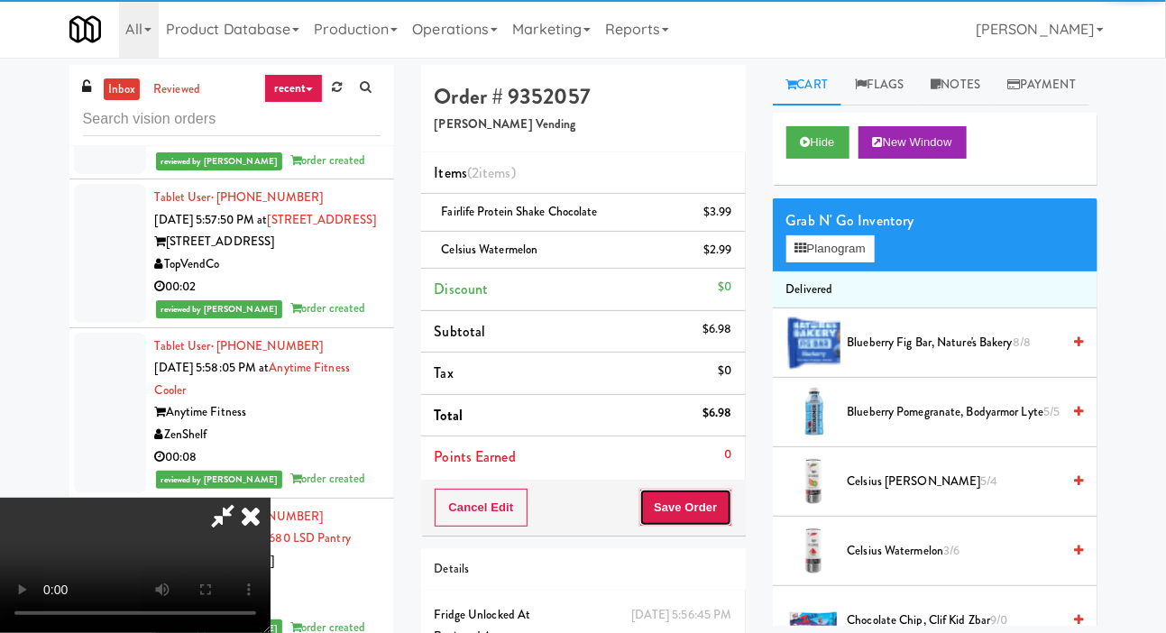
click at [726, 507] on button "Save Order" at bounding box center [685, 508] width 92 height 38
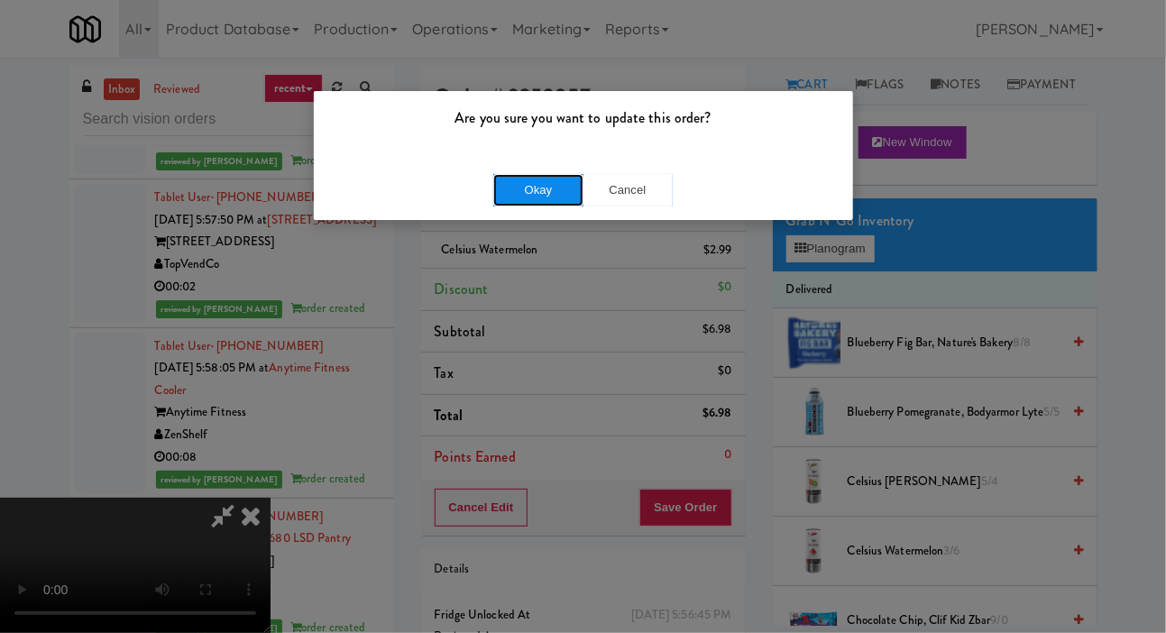
click at [558, 202] on button "Okay" at bounding box center [538, 190] width 90 height 32
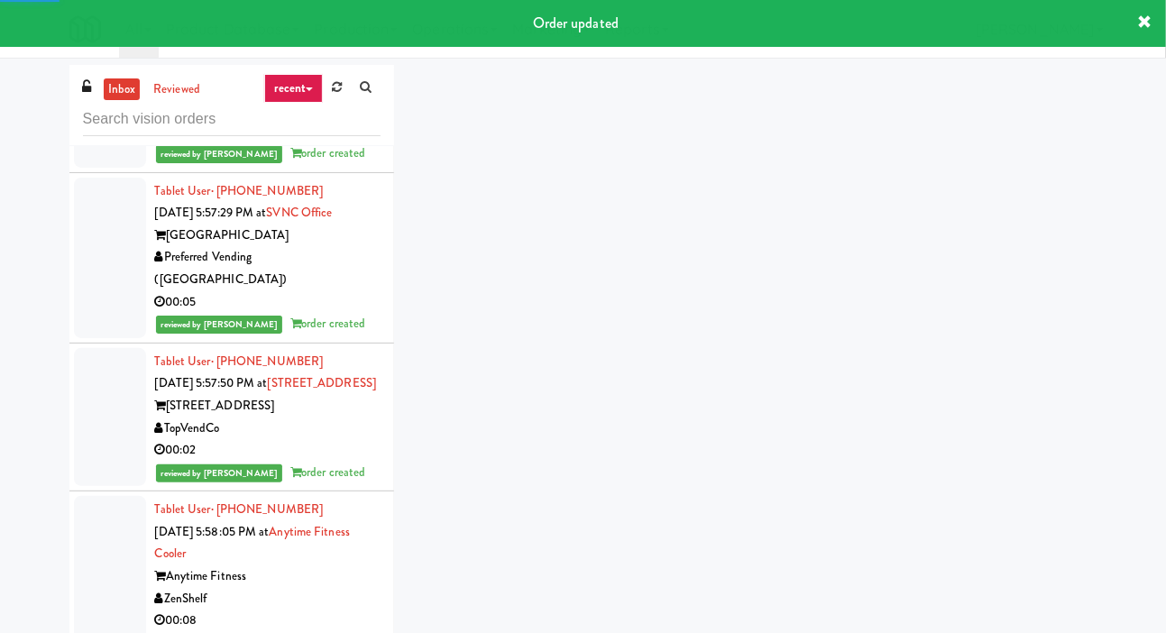
scroll to position [30357, 0]
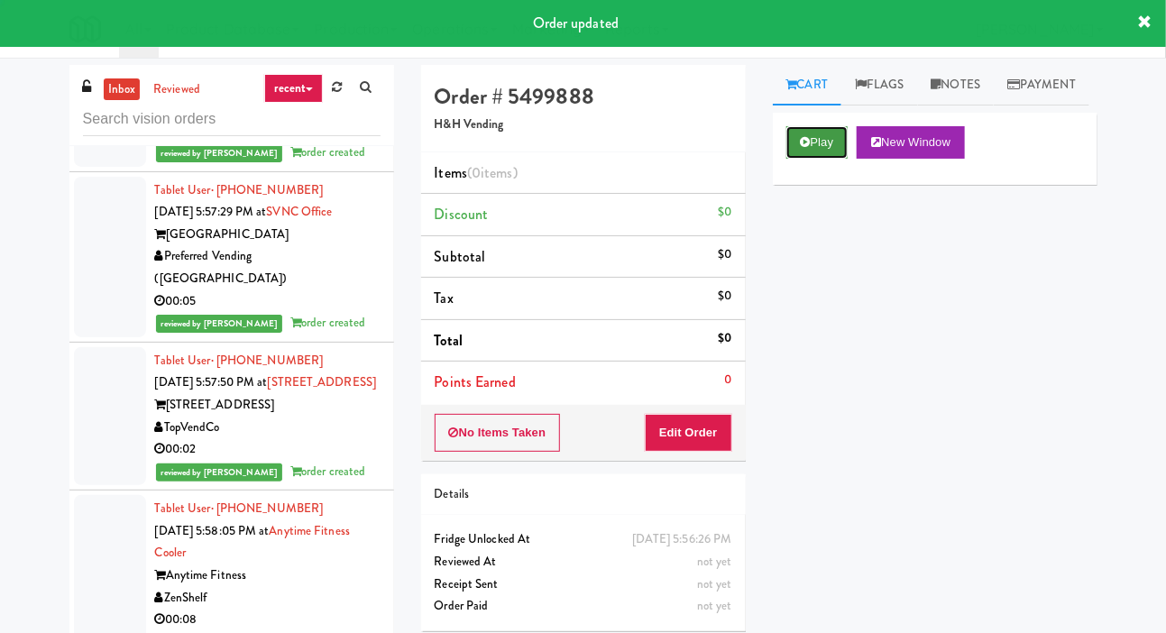
click at [817, 159] on button "Play" at bounding box center [817, 142] width 62 height 32
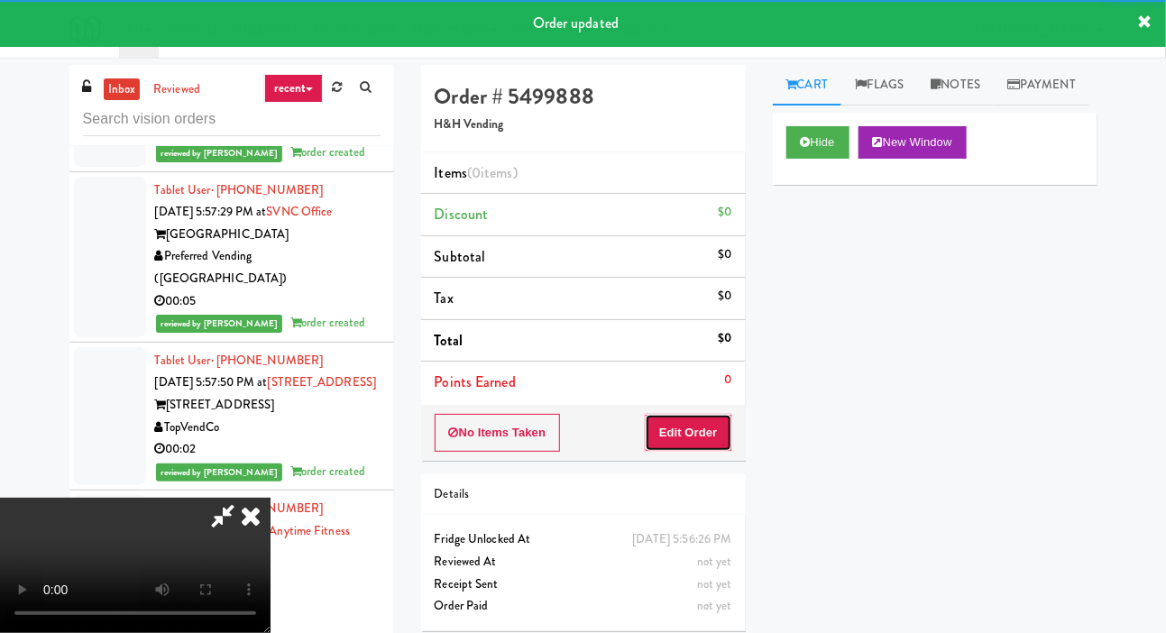
click at [695, 423] on button "Edit Order" at bounding box center [688, 433] width 87 height 38
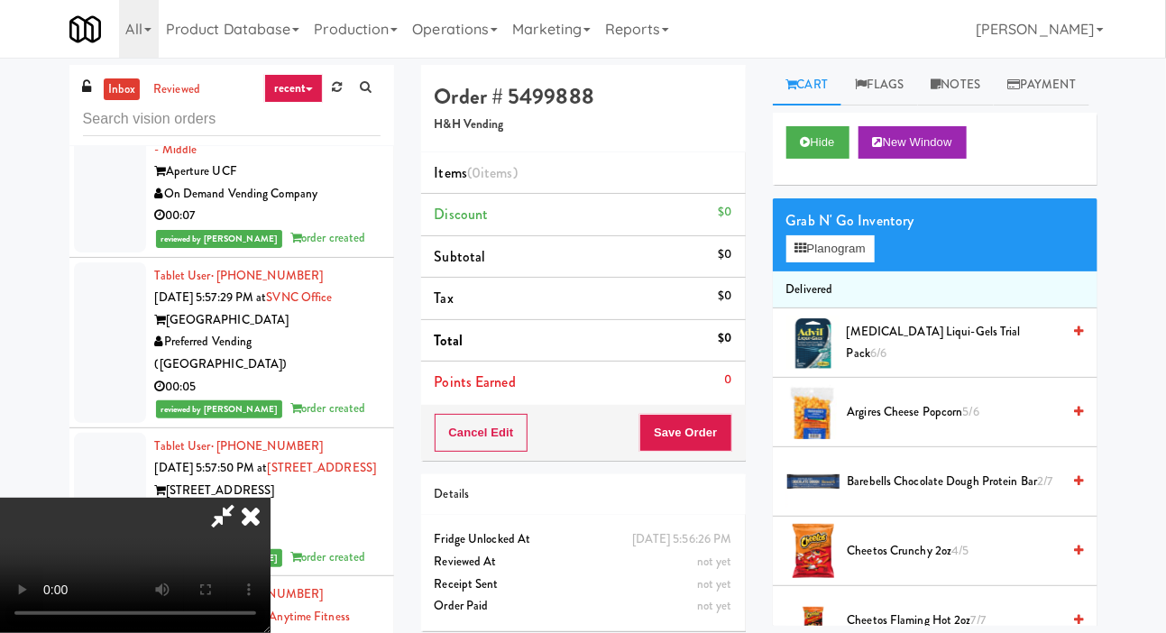
scroll to position [0, 0]
click at [846, 262] on button "Planogram" at bounding box center [830, 248] width 88 height 27
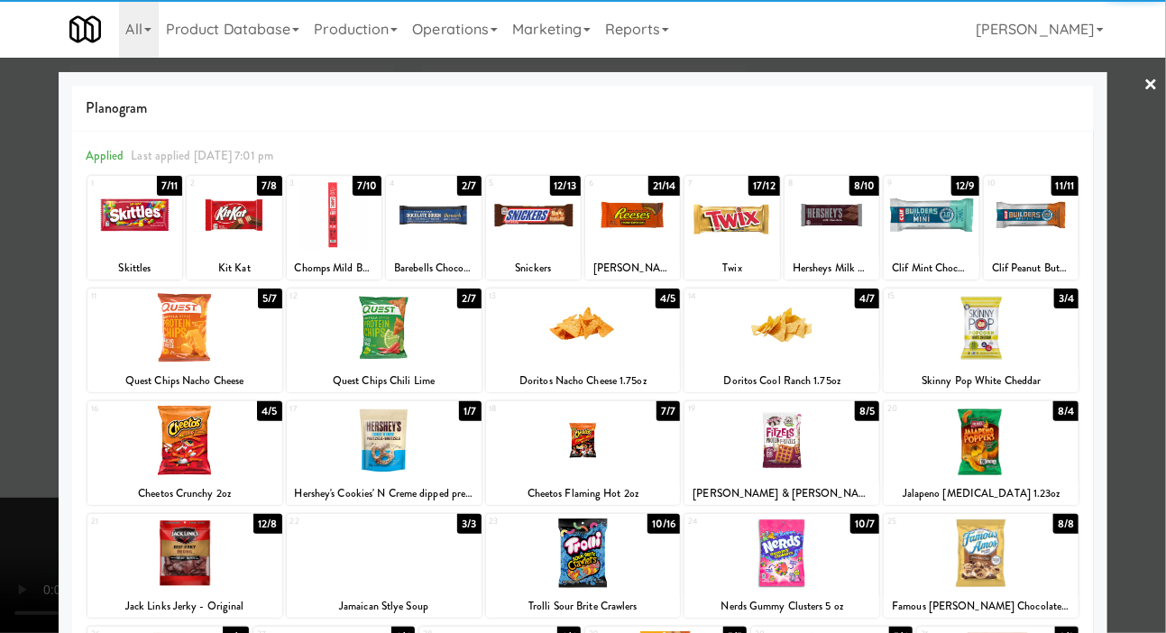
click at [1054, 219] on div at bounding box center [1030, 214] width 95 height 69
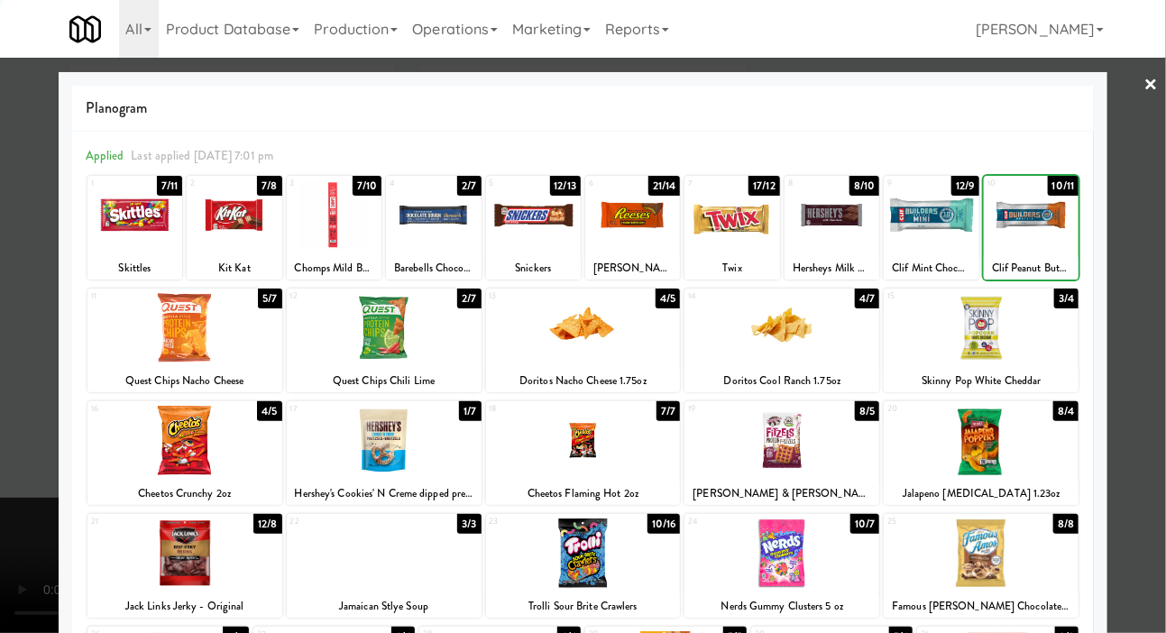
click at [10, 370] on div at bounding box center [583, 316] width 1166 height 633
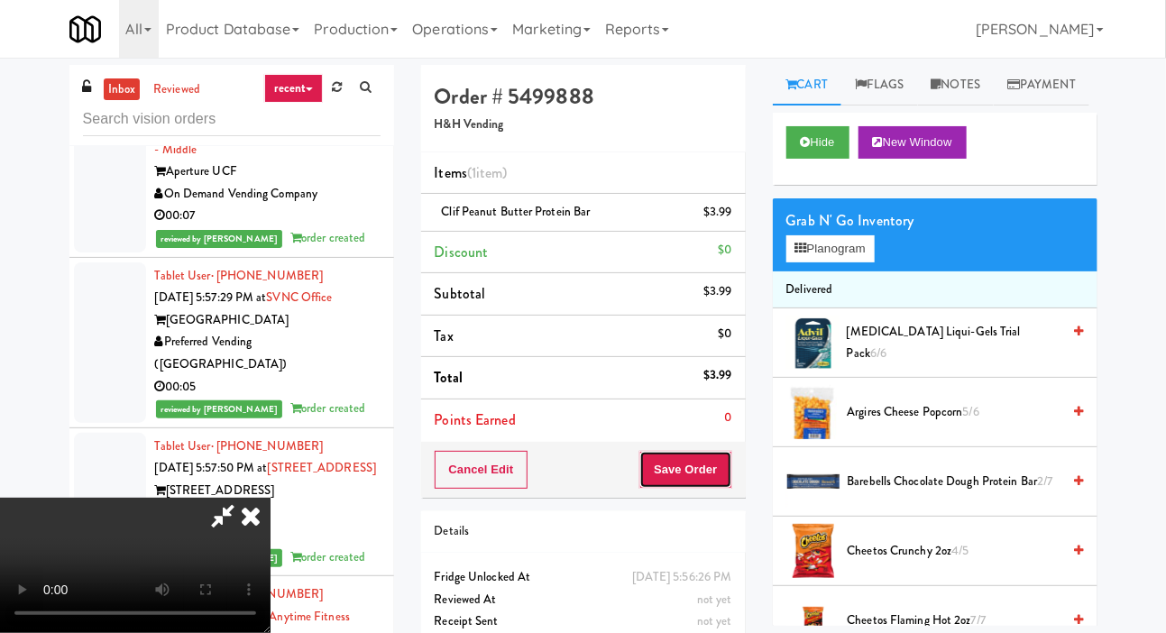
click at [722, 478] on button "Save Order" at bounding box center [685, 470] width 92 height 38
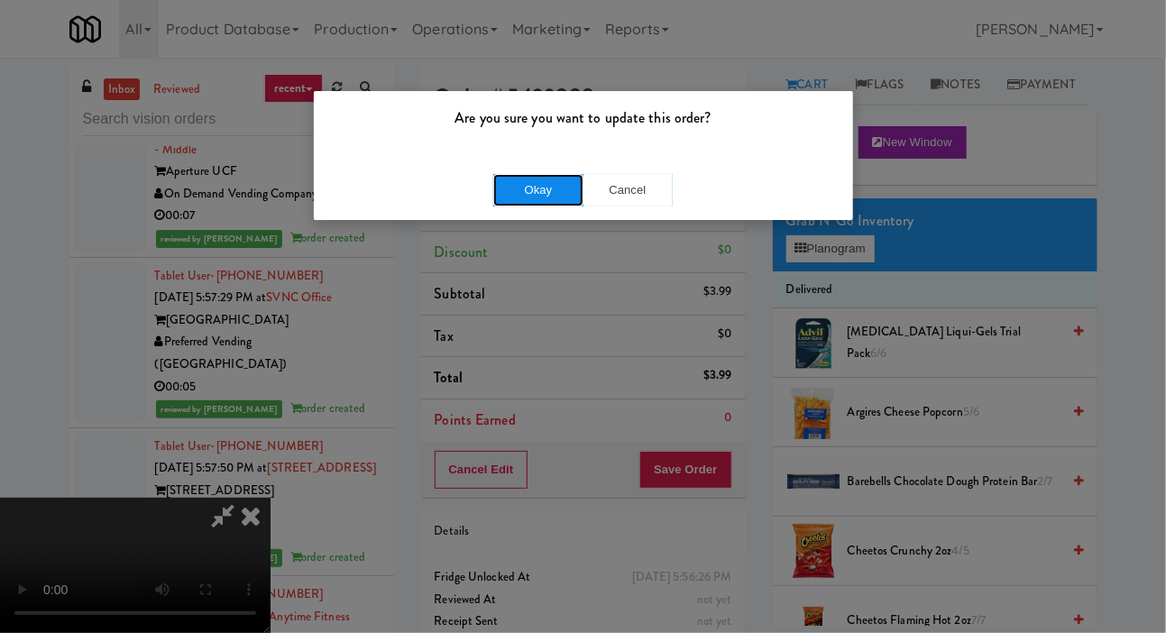
click at [549, 196] on button "Okay" at bounding box center [538, 190] width 90 height 32
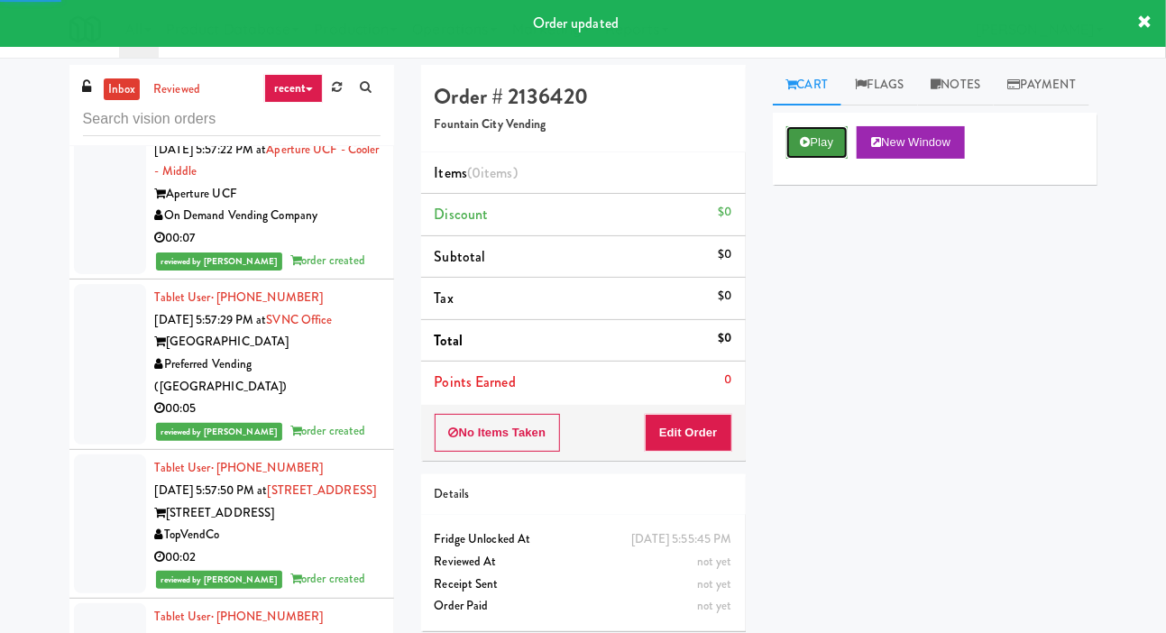
click at [821, 159] on button "Play" at bounding box center [817, 142] width 62 height 32
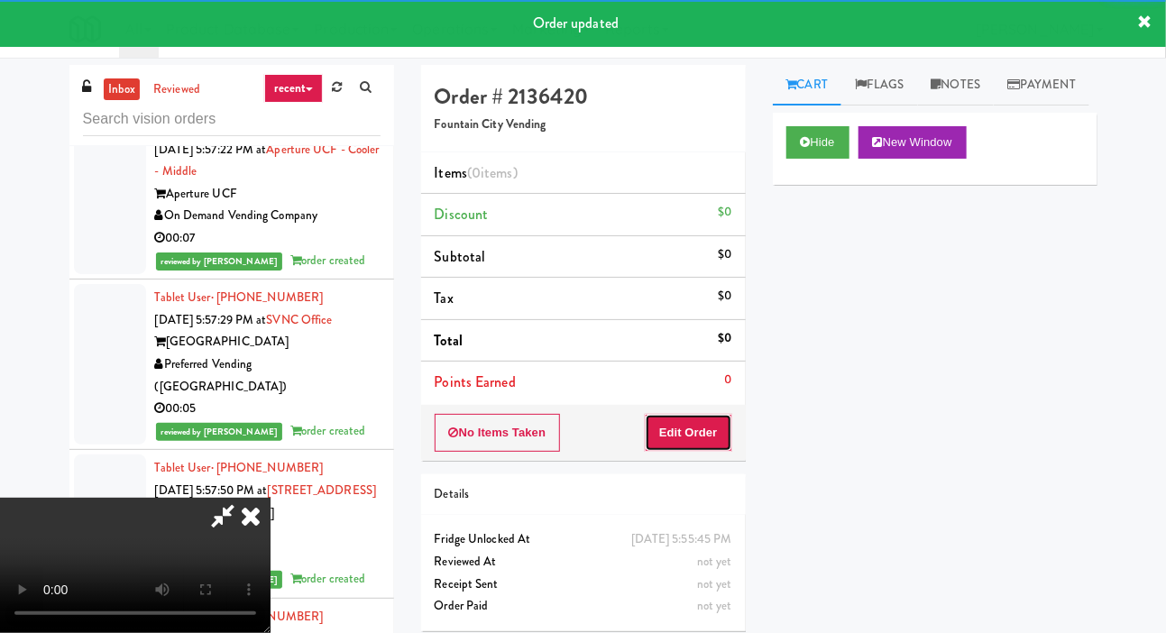
click at [690, 434] on button "Edit Order" at bounding box center [688, 433] width 87 height 38
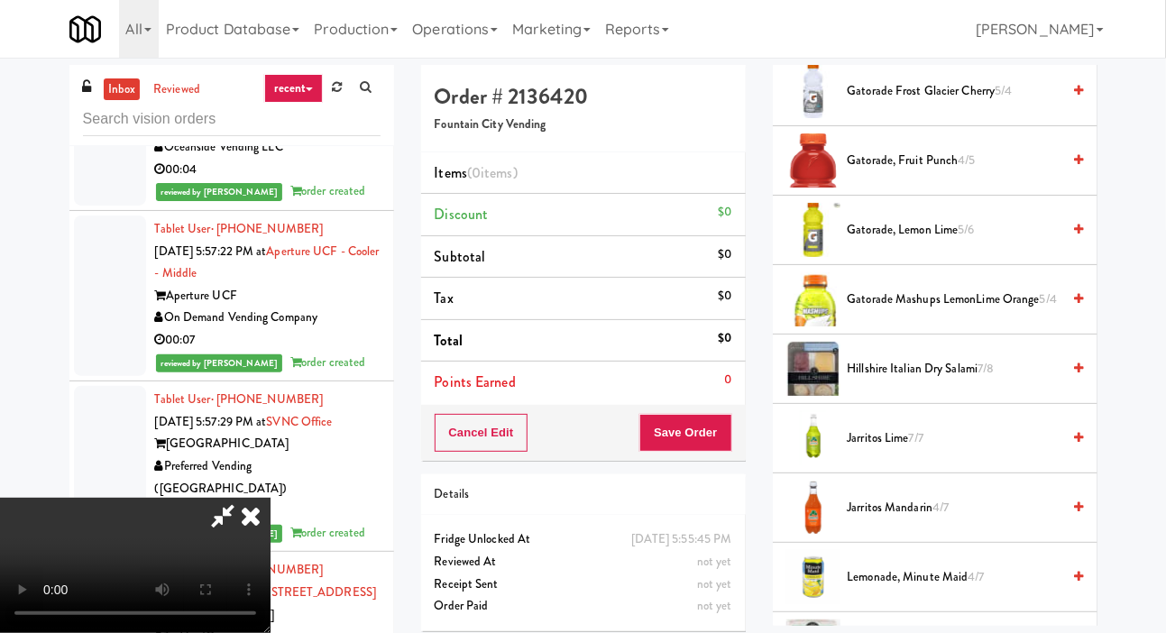
scroll to position [1224, 0]
click at [910, 380] on span "Hillshire Italian Dry Salami 7/8" at bounding box center [954, 368] width 214 height 23
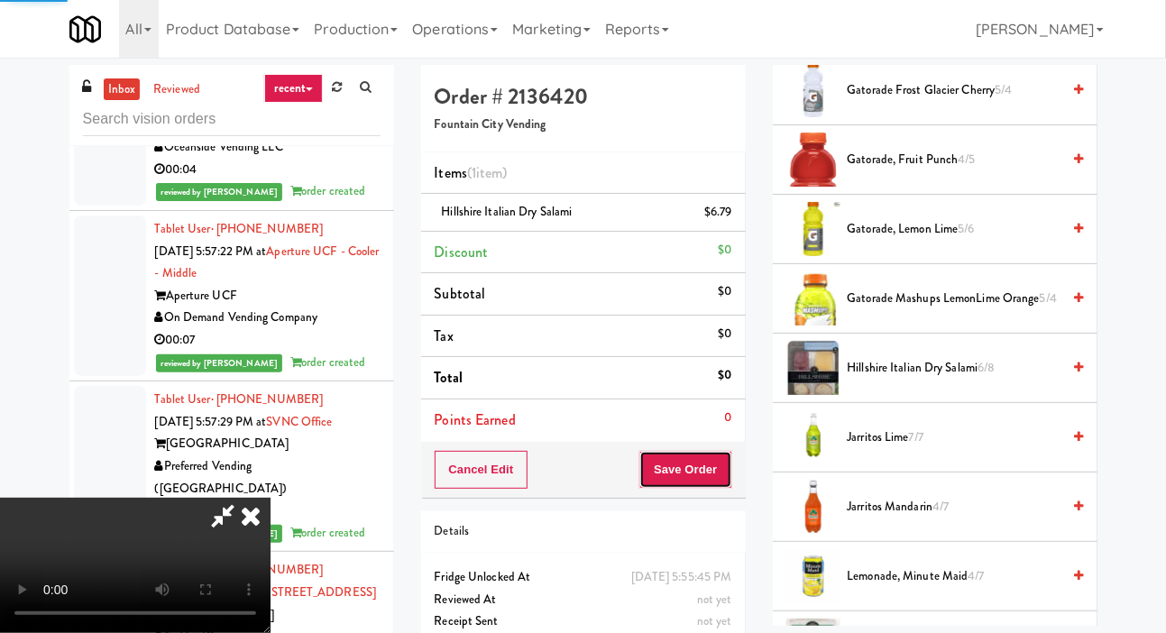
click at [722, 465] on button "Save Order" at bounding box center [685, 470] width 92 height 38
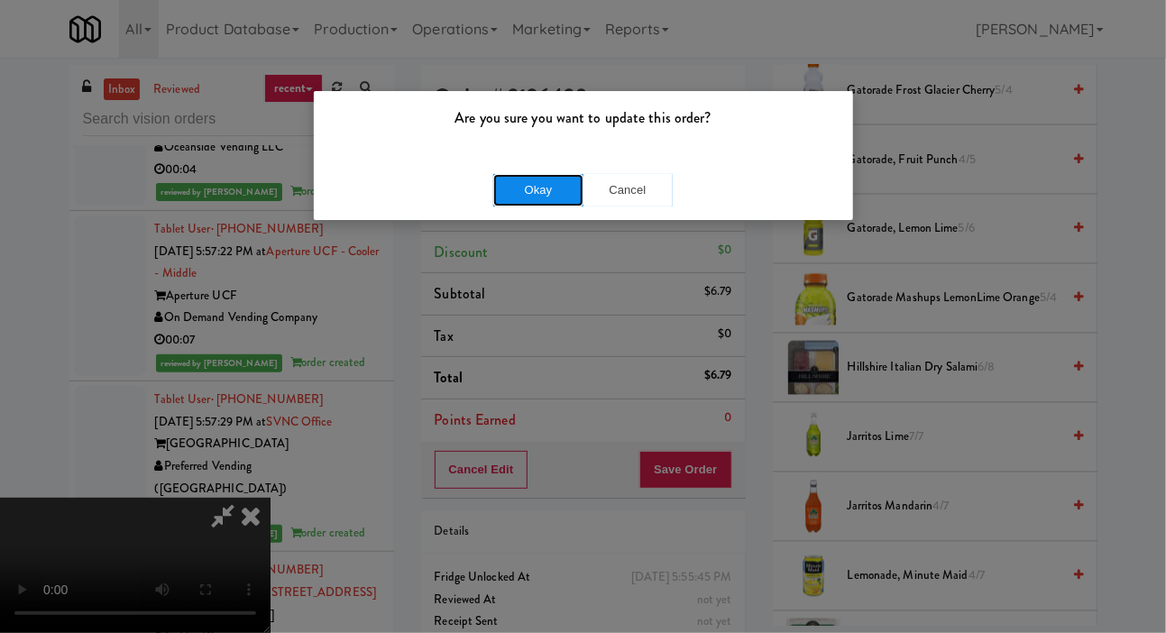
click at [544, 197] on button "Okay" at bounding box center [538, 190] width 90 height 32
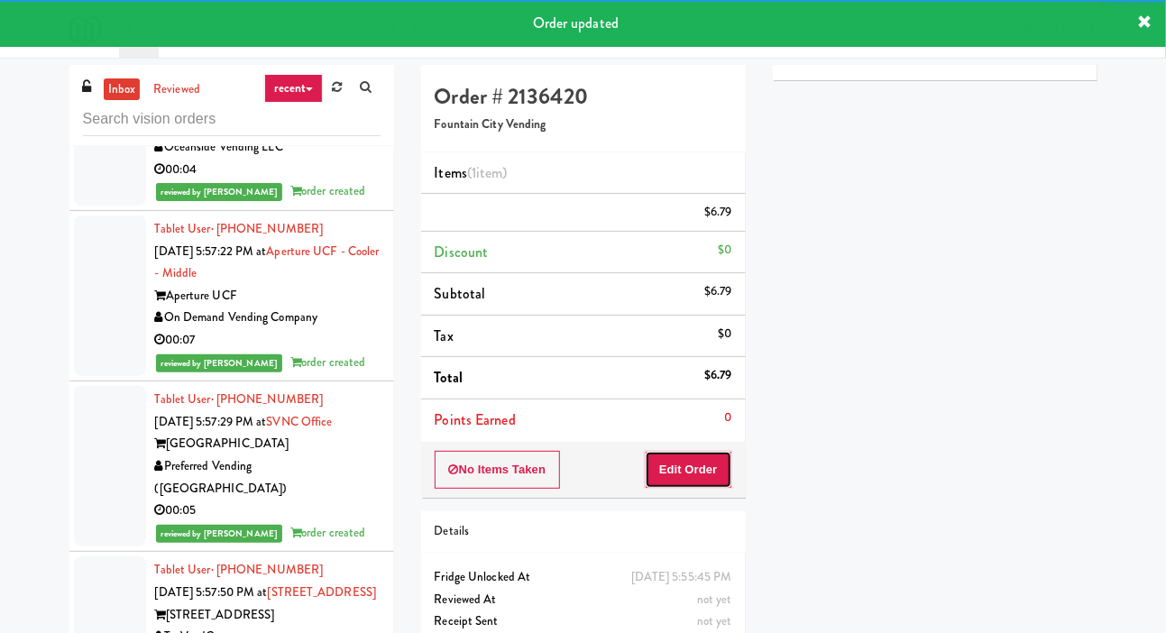
click at [690, 475] on button "Edit Order" at bounding box center [688, 470] width 87 height 38
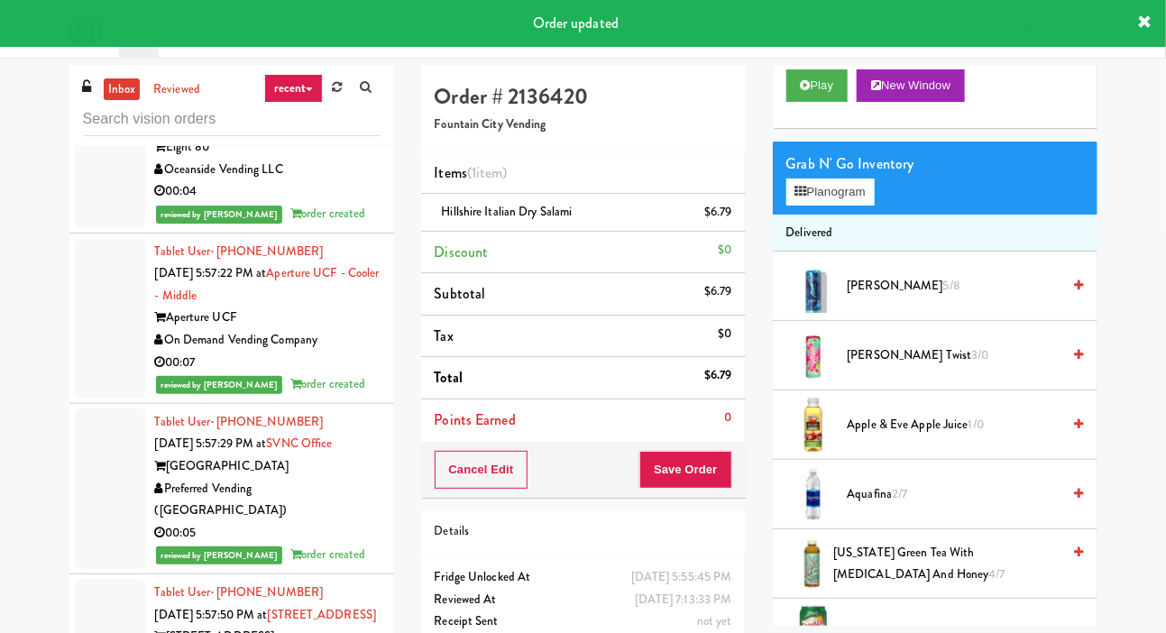
scroll to position [0, 0]
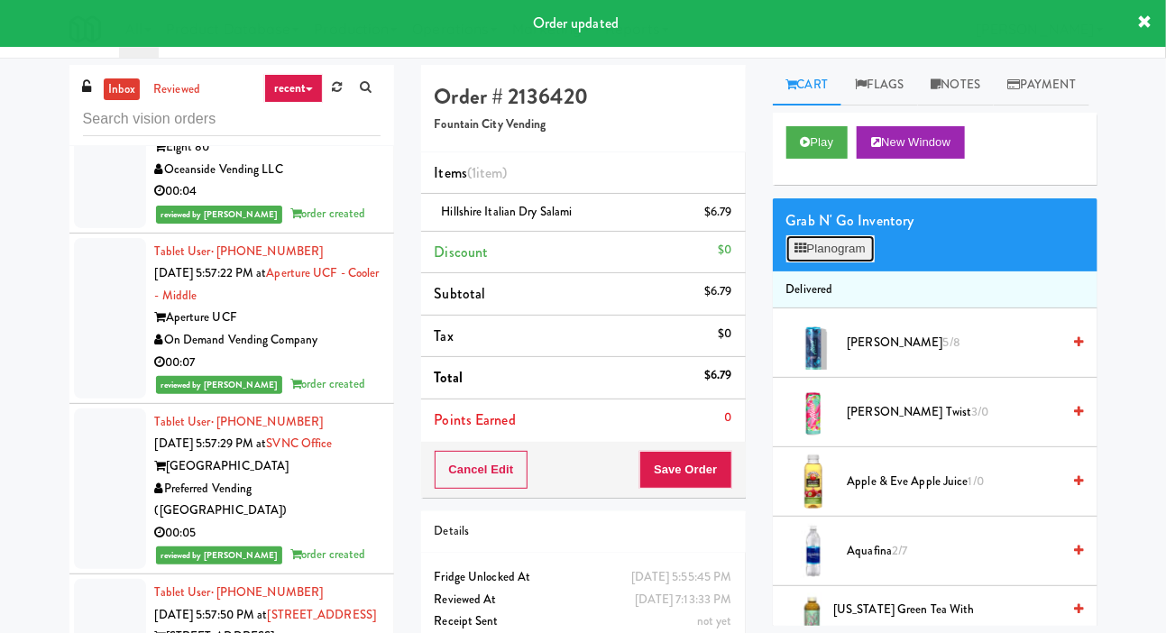
click at [854, 262] on button "Planogram" at bounding box center [830, 248] width 88 height 27
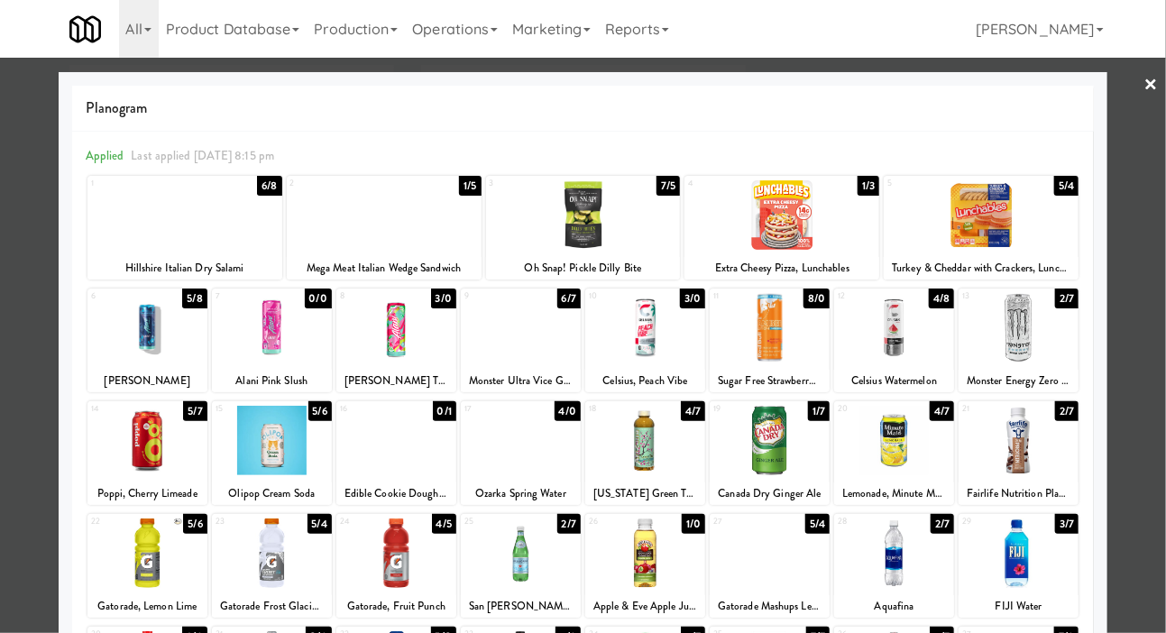
click at [117, 242] on div at bounding box center [184, 214] width 195 height 69
click at [26, 230] on div at bounding box center [583, 316] width 1166 height 633
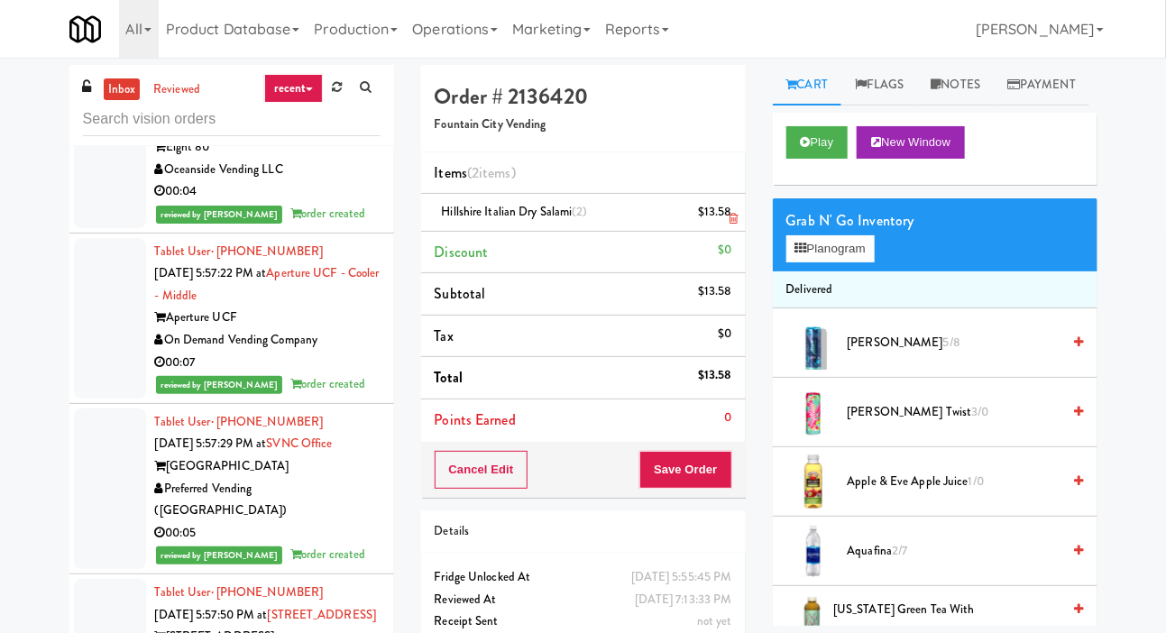
click at [724, 211] on link at bounding box center [729, 219] width 16 height 23
click at [730, 211] on link at bounding box center [729, 219] width 16 height 23
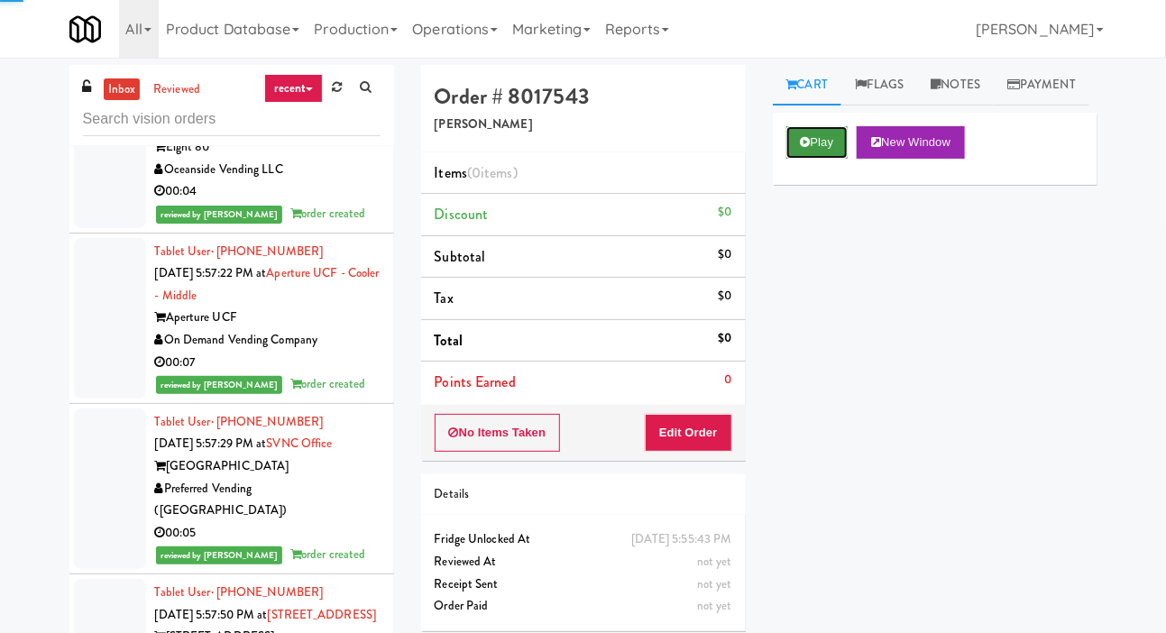
click at [815, 159] on button "Play" at bounding box center [817, 142] width 62 height 32
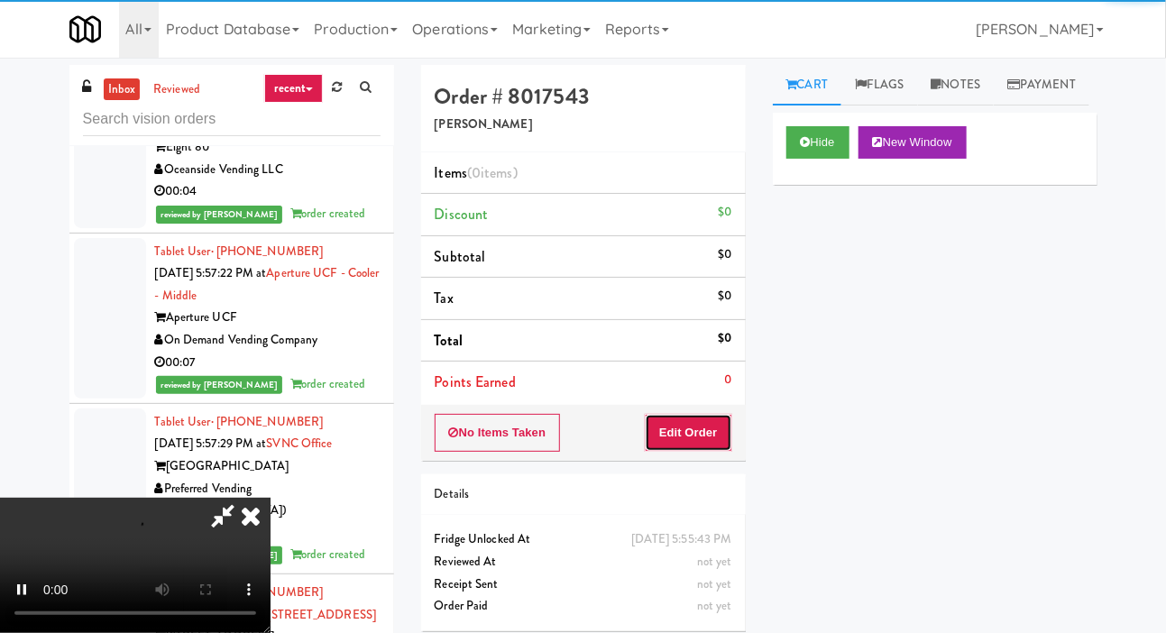
click at [708, 438] on button "Edit Order" at bounding box center [688, 433] width 87 height 38
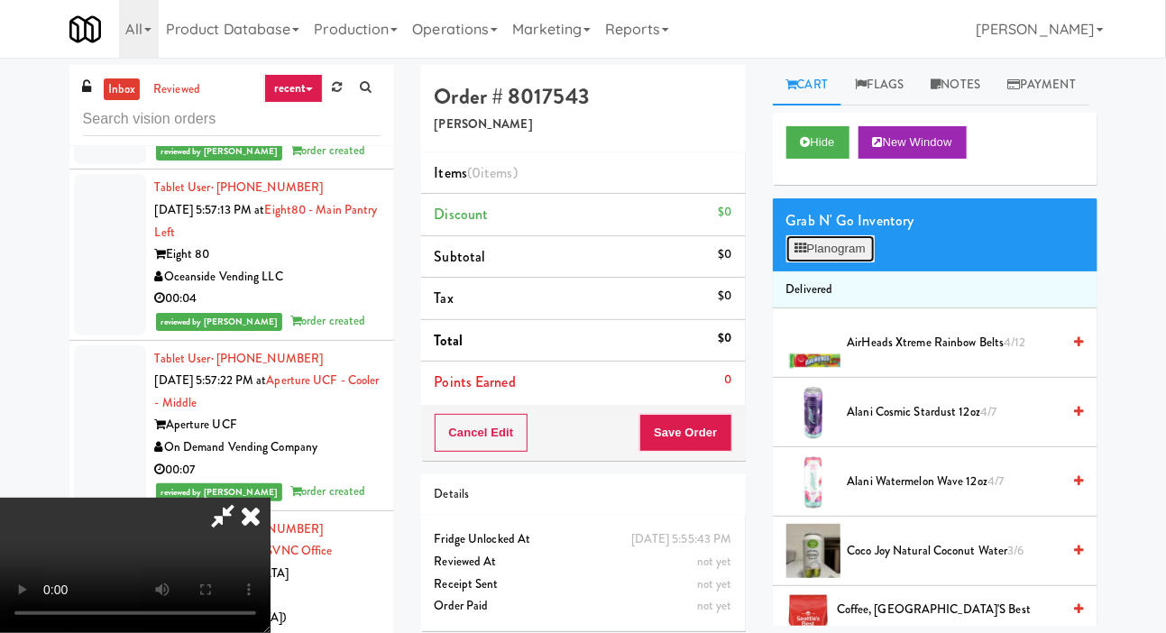
click at [838, 262] on button "Planogram" at bounding box center [830, 248] width 88 height 27
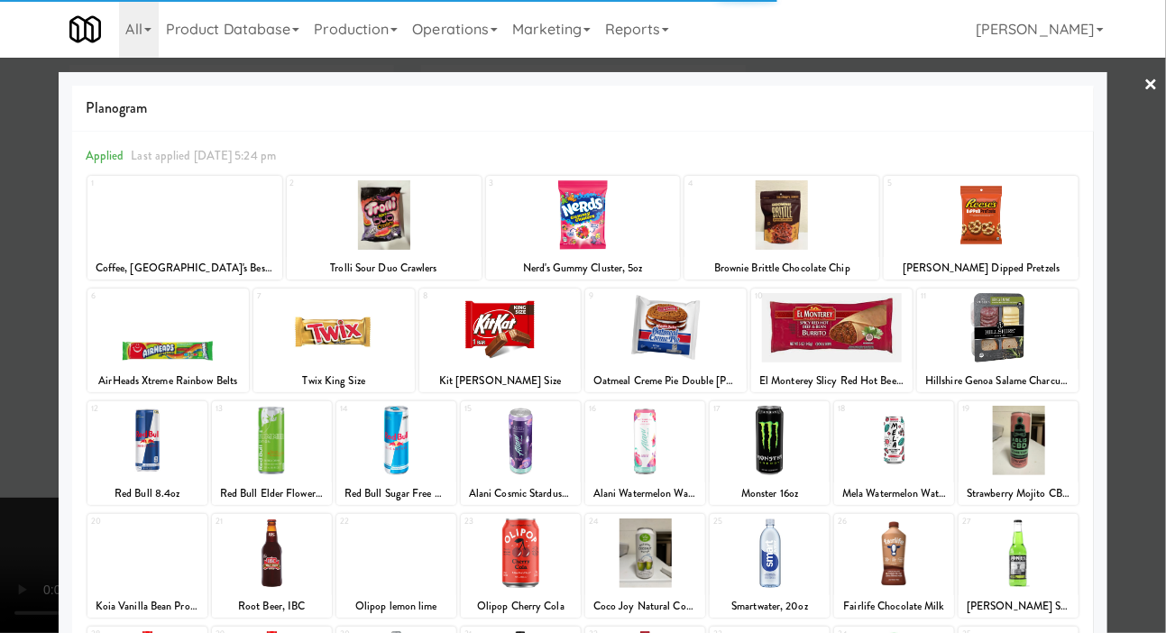
click at [112, 345] on div at bounding box center [167, 327] width 161 height 69
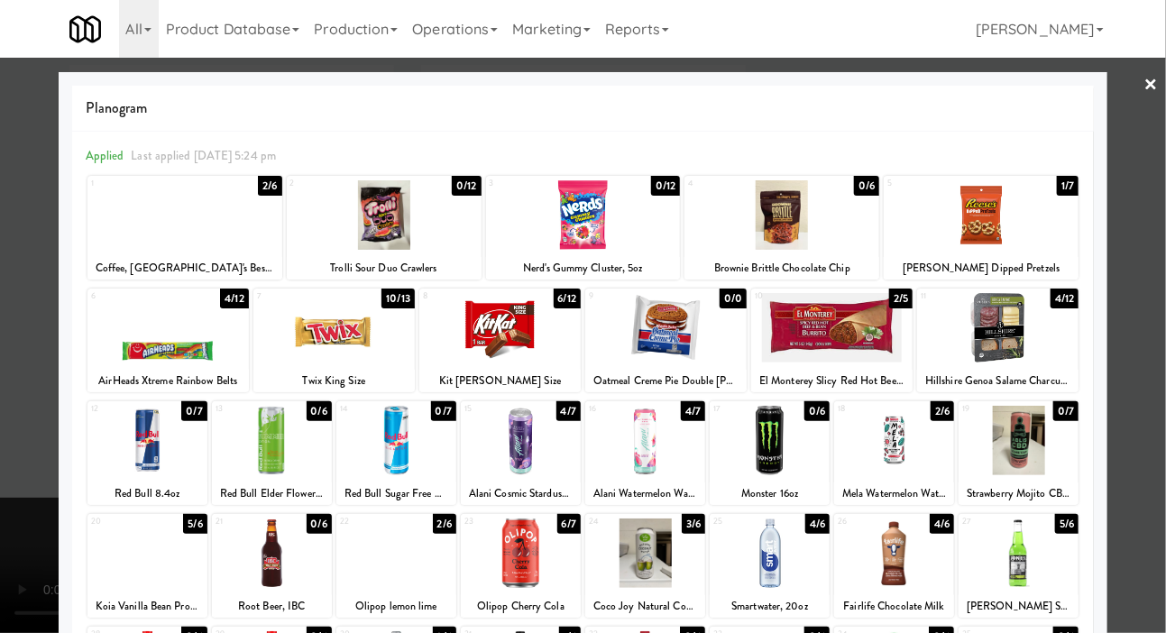
click at [9, 316] on div at bounding box center [583, 316] width 1166 height 633
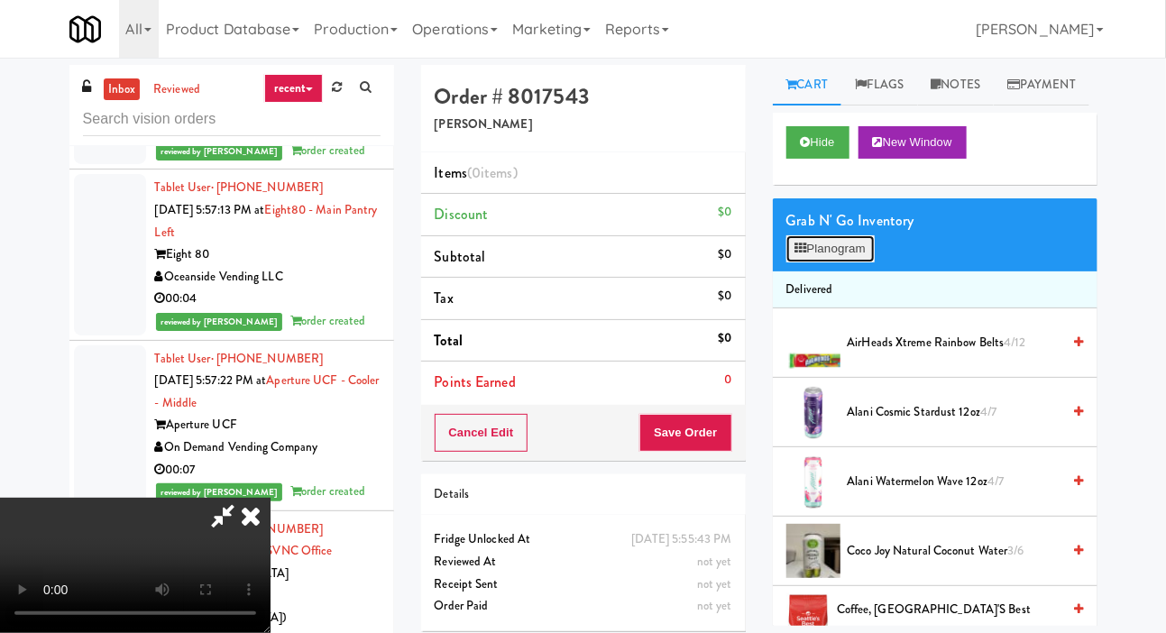
click at [830, 262] on button "Planogram" at bounding box center [830, 248] width 88 height 27
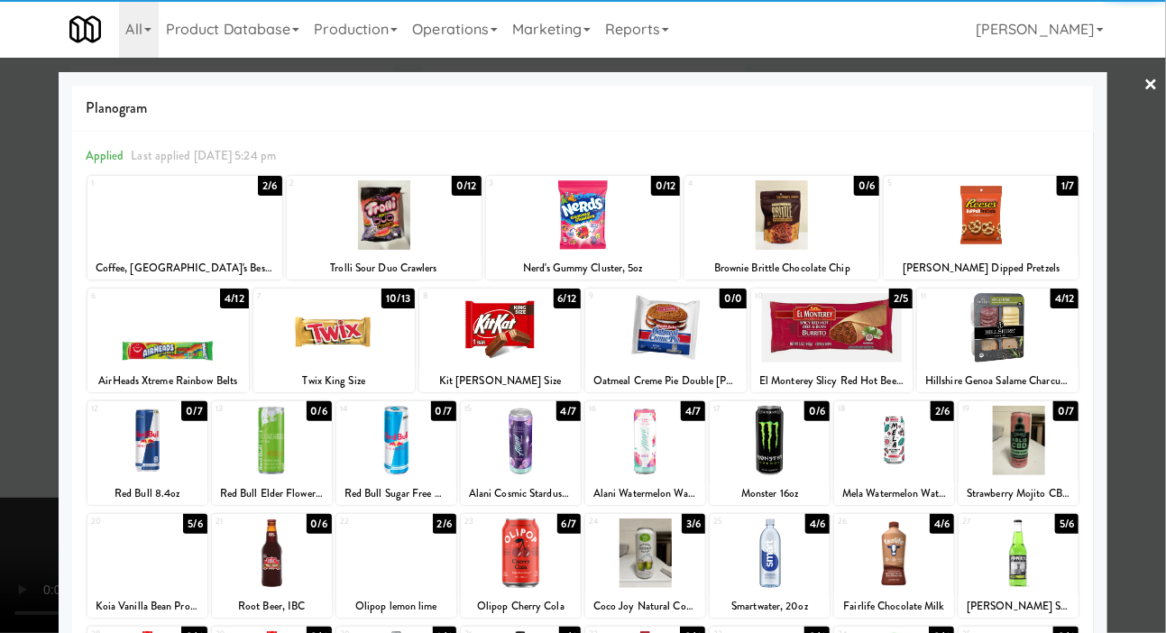
click at [115, 334] on div at bounding box center [167, 327] width 161 height 69
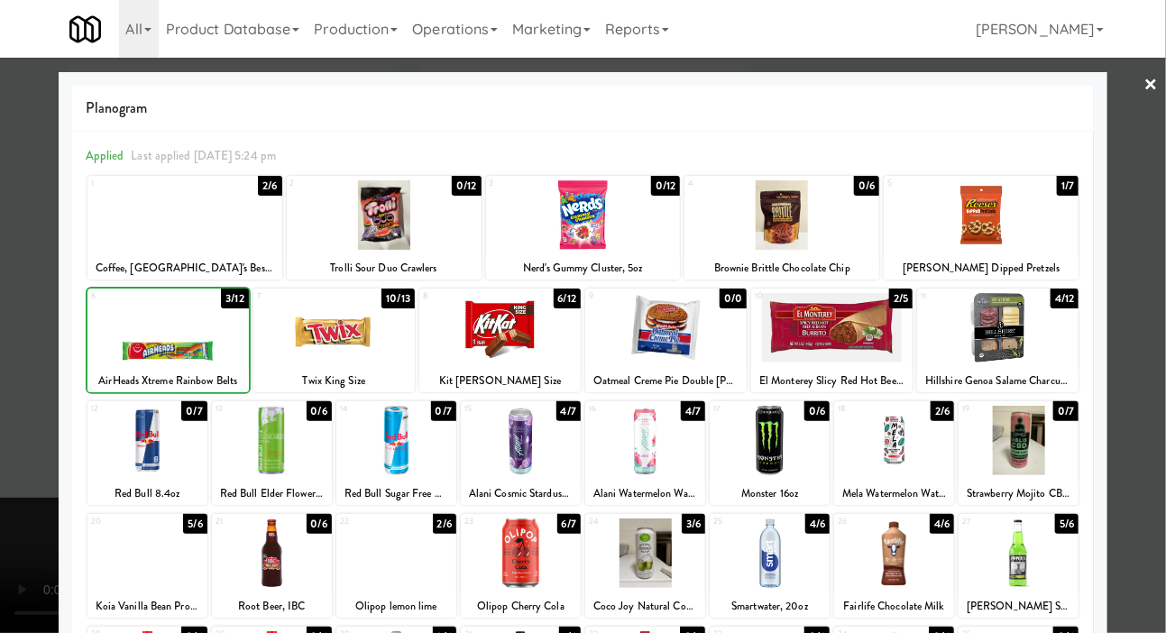
click at [14, 306] on div at bounding box center [583, 316] width 1166 height 633
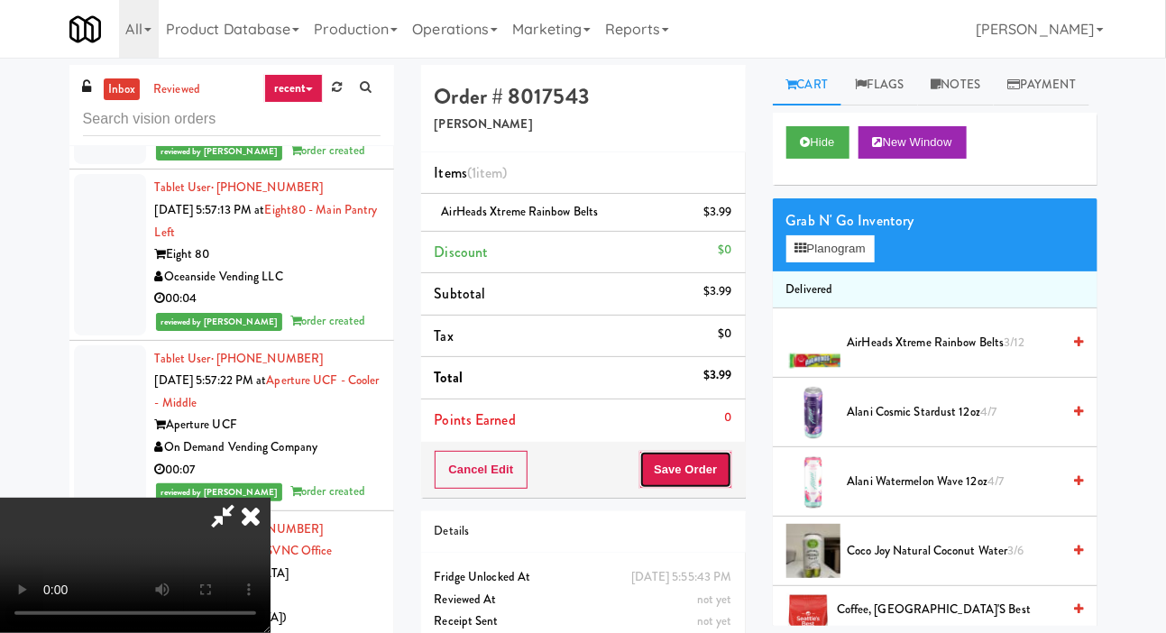
click at [715, 467] on button "Save Order" at bounding box center [685, 470] width 92 height 38
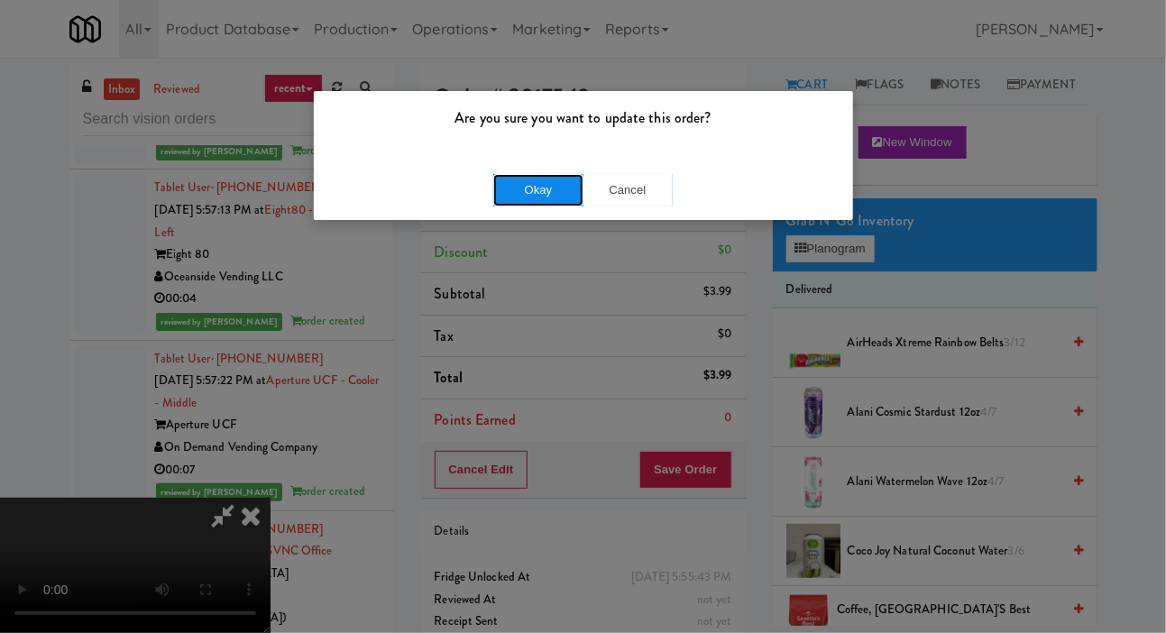
click at [550, 195] on button "Okay" at bounding box center [538, 190] width 90 height 32
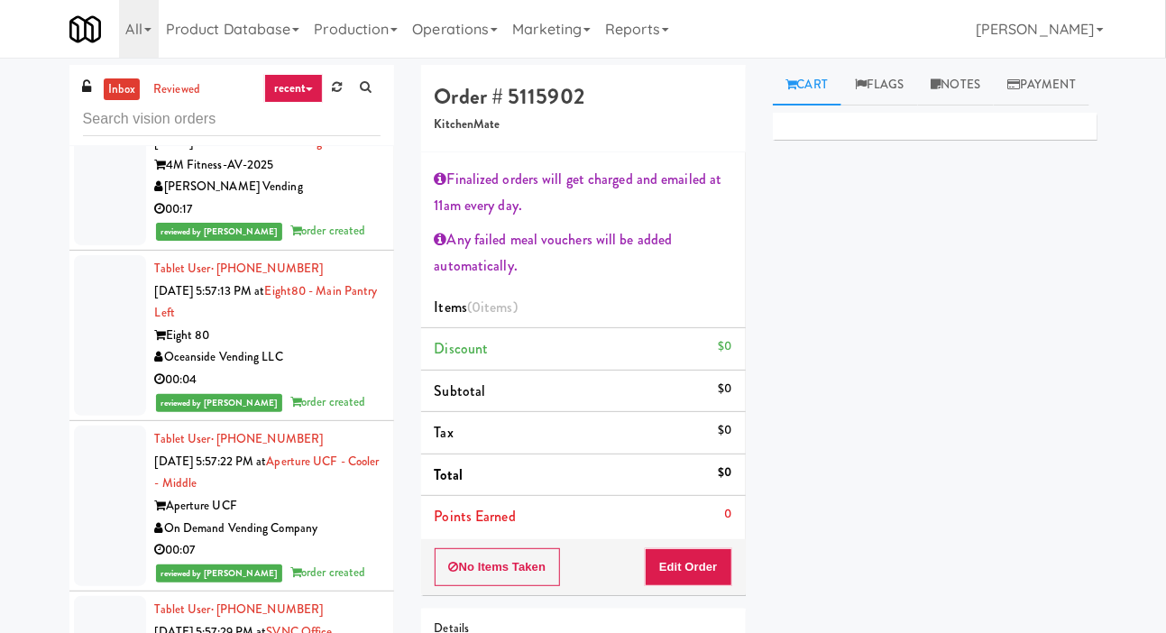
scroll to position [30004, 0]
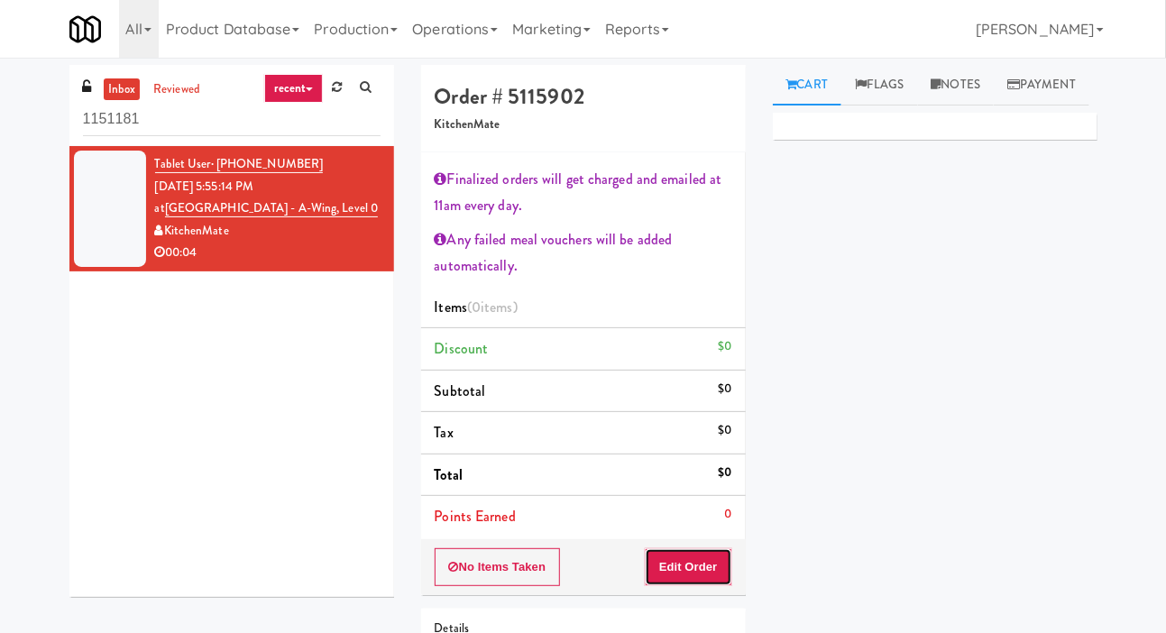
click at [694, 557] on button "Edit Order" at bounding box center [688, 567] width 87 height 38
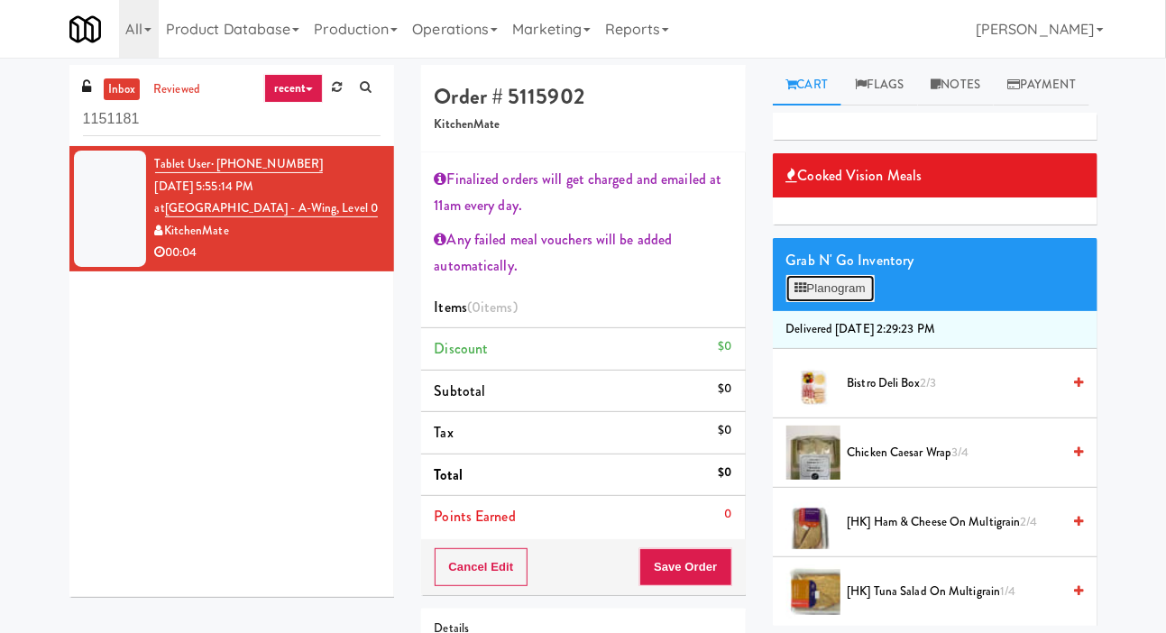
click at [861, 302] on button "Planogram" at bounding box center [830, 288] width 88 height 27
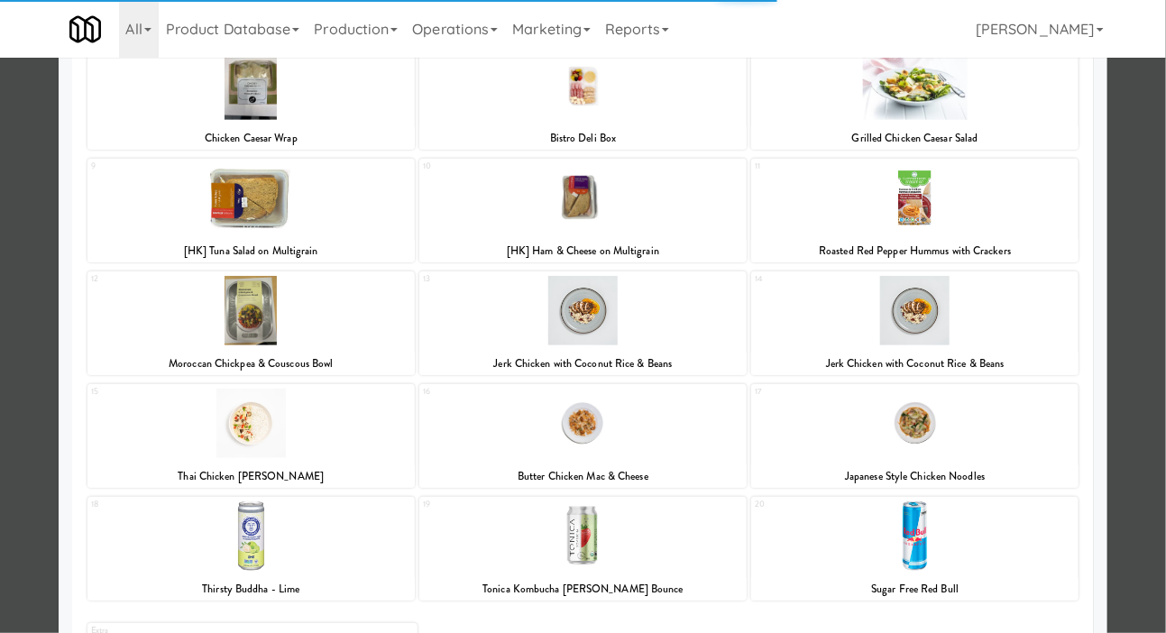
scroll to position [364, 0]
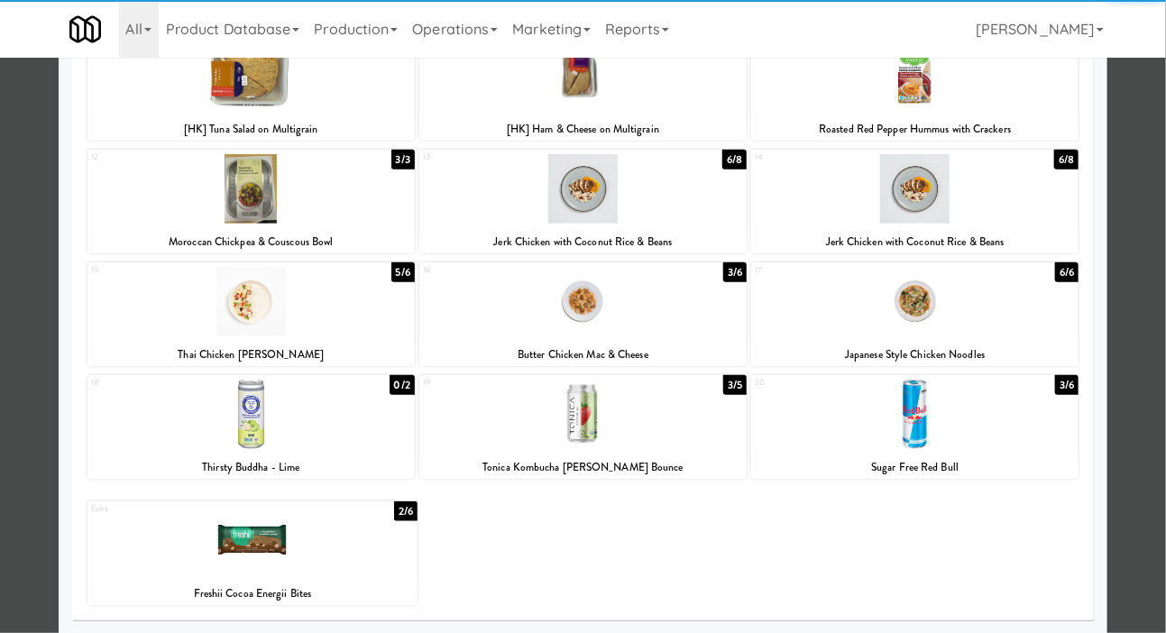
click at [957, 410] on div at bounding box center [914, 414] width 327 height 69
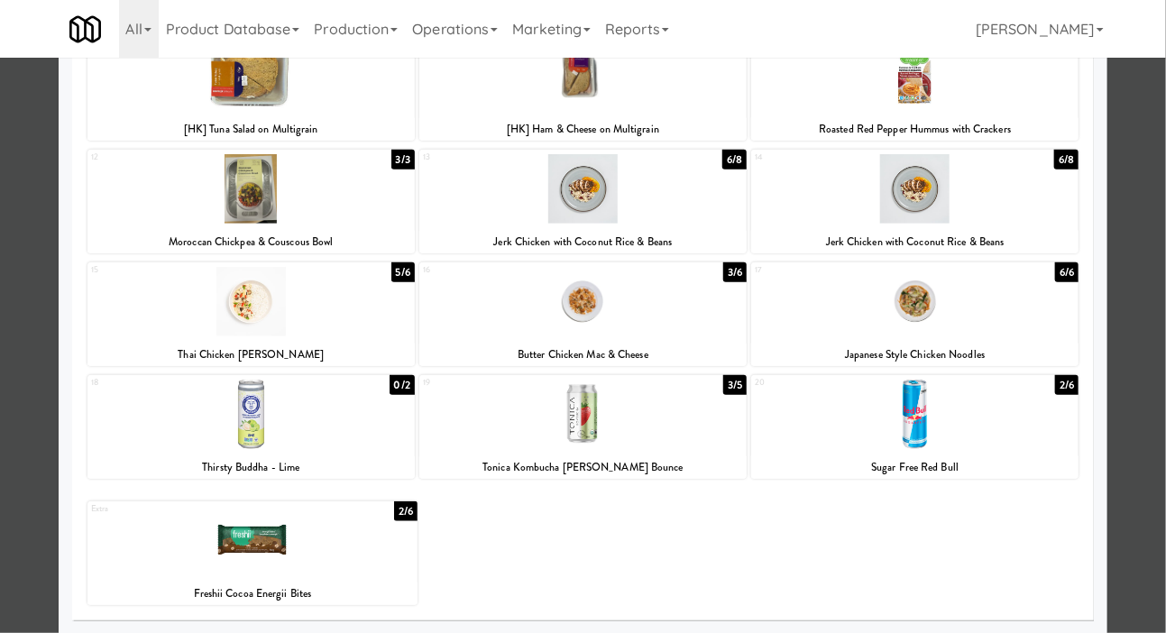
click at [28, 334] on div at bounding box center [583, 316] width 1166 height 633
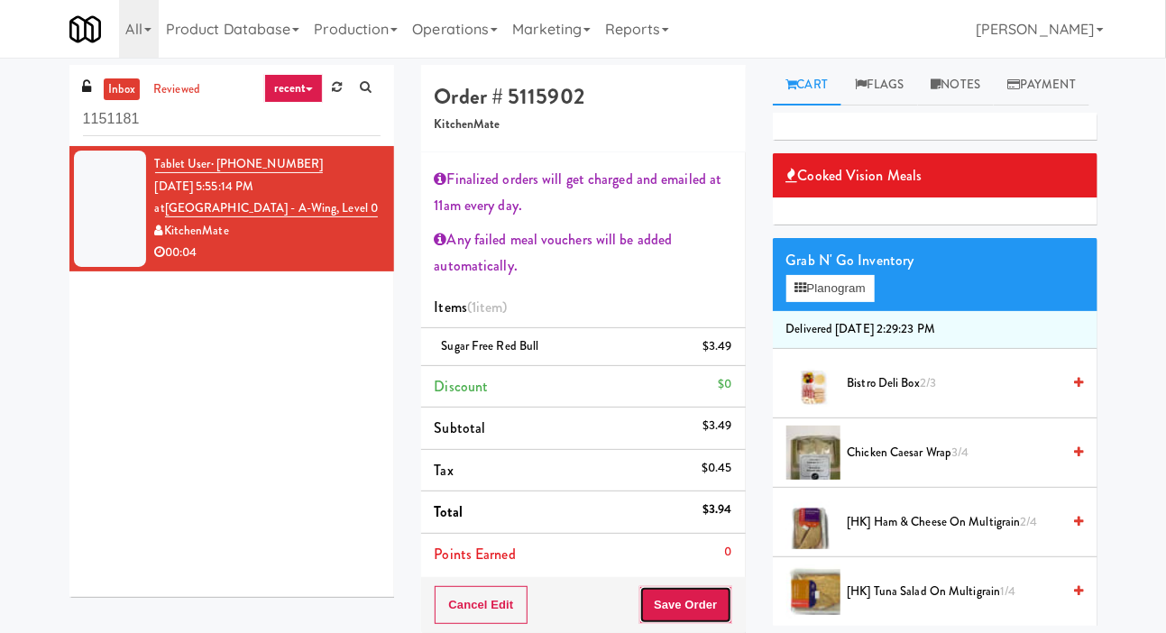
click at [689, 599] on button "Save Order" at bounding box center [685, 605] width 92 height 38
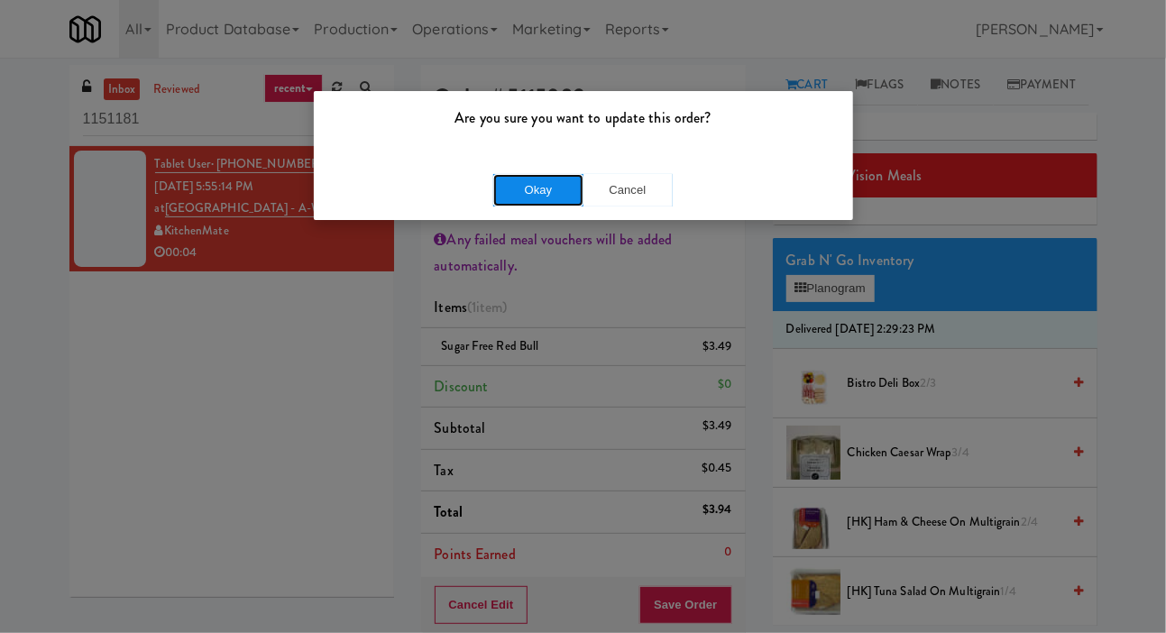
click at [559, 187] on button "Okay" at bounding box center [538, 190] width 90 height 32
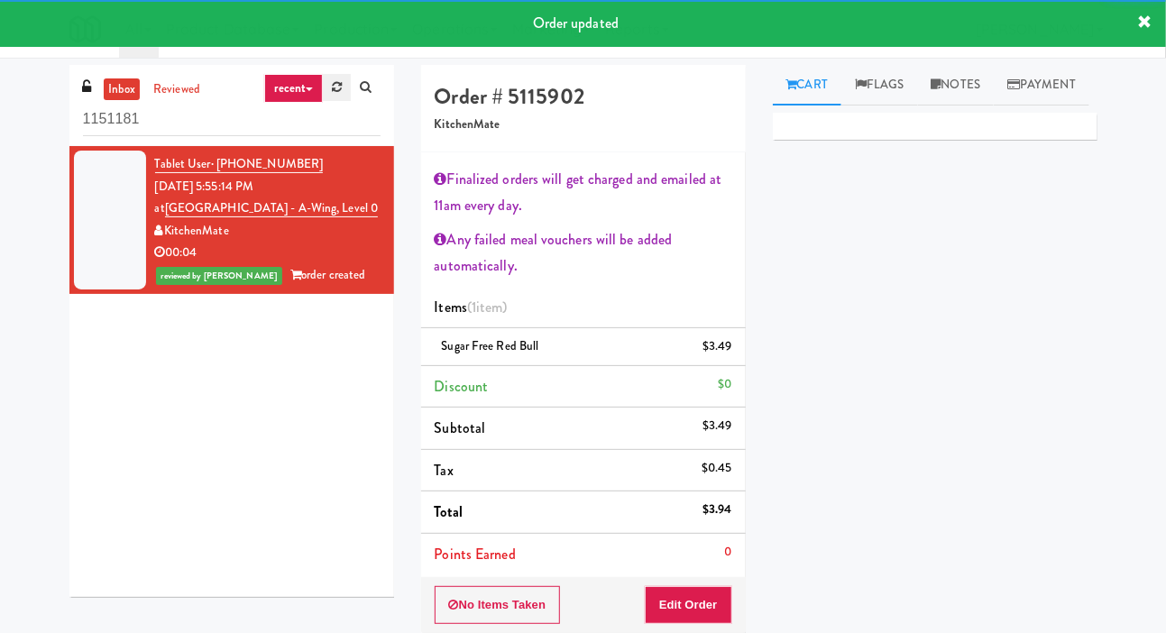
click at [339, 95] on link at bounding box center [337, 87] width 28 height 27
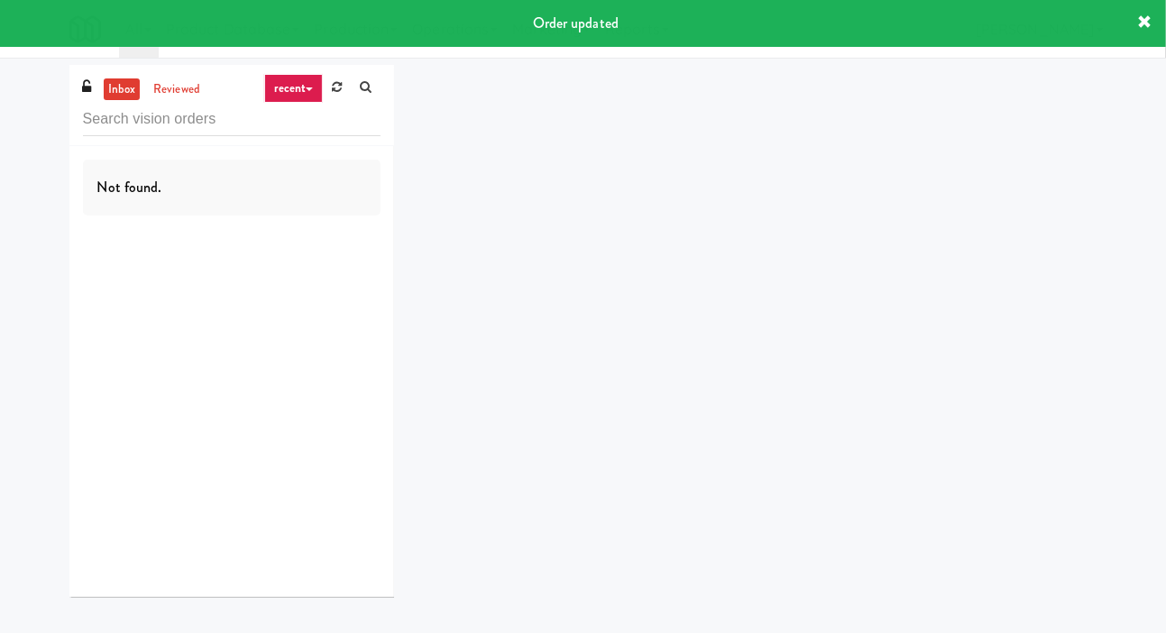
click at [13, 254] on div "inbox reviewed recent all unclear take inventory issue suspicious failed recent…" at bounding box center [583, 337] width 1166 height 545
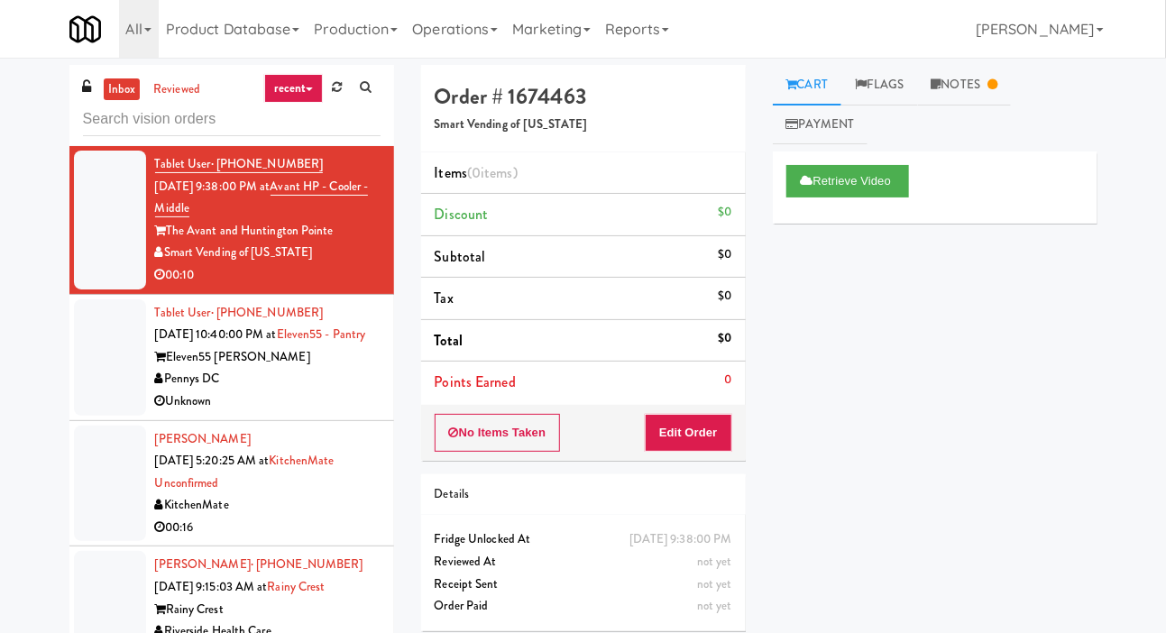
click at [82, 369] on div at bounding box center [110, 357] width 72 height 116
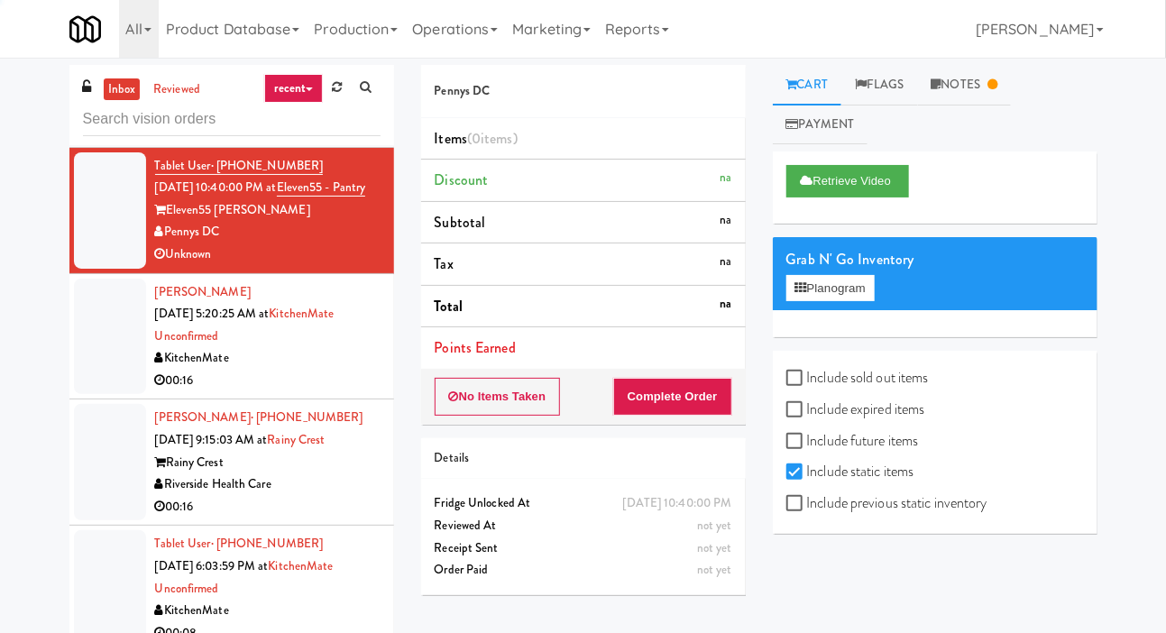
click at [90, 395] on div at bounding box center [110, 337] width 72 height 116
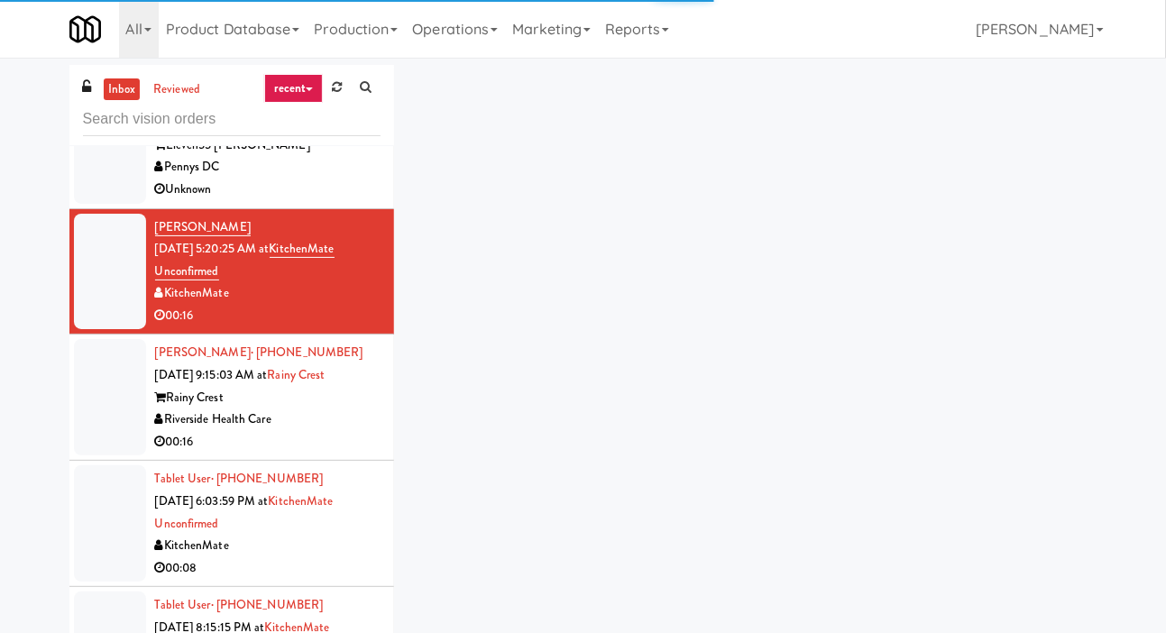
scroll to position [214, 0]
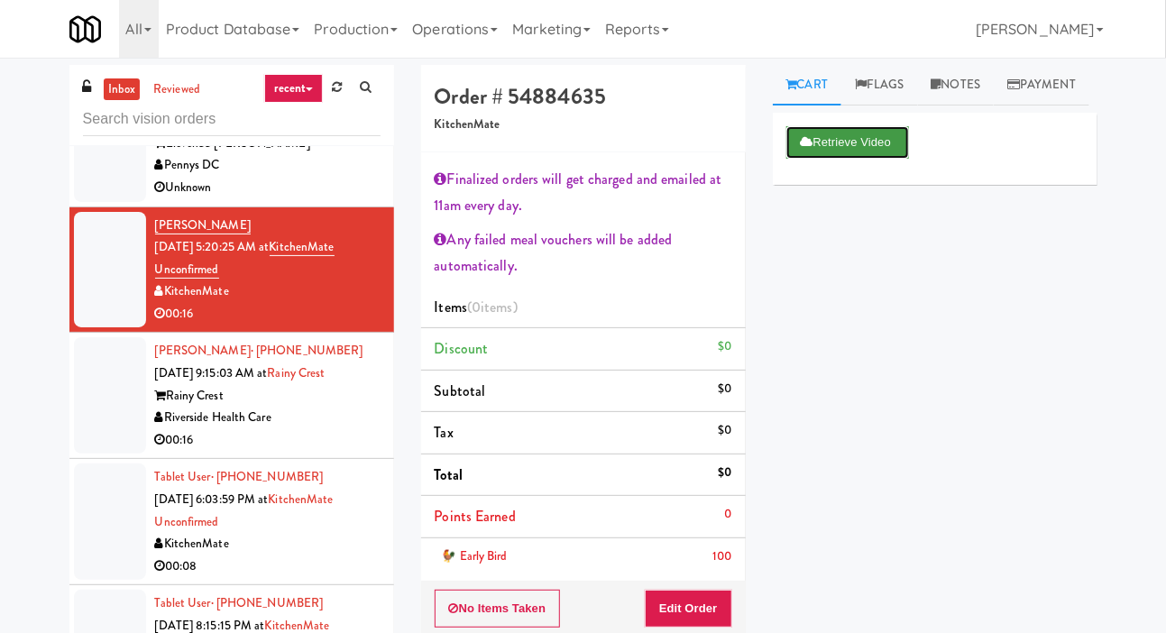
click at [897, 159] on button "Retrieve Video" at bounding box center [847, 142] width 123 height 32
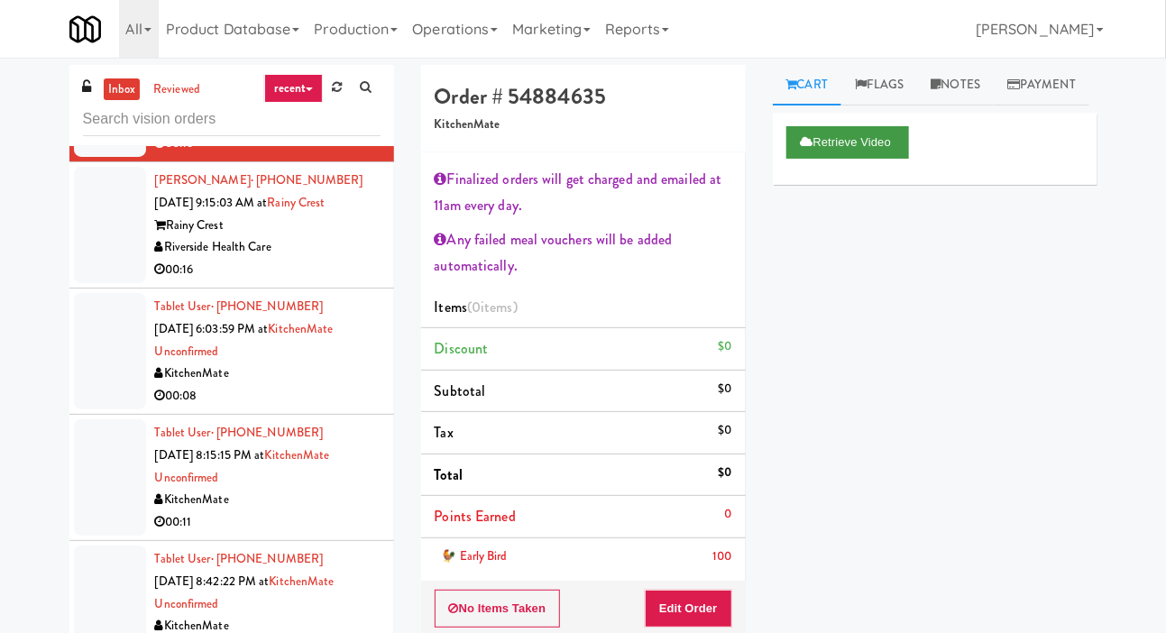
scroll to position [386, 0]
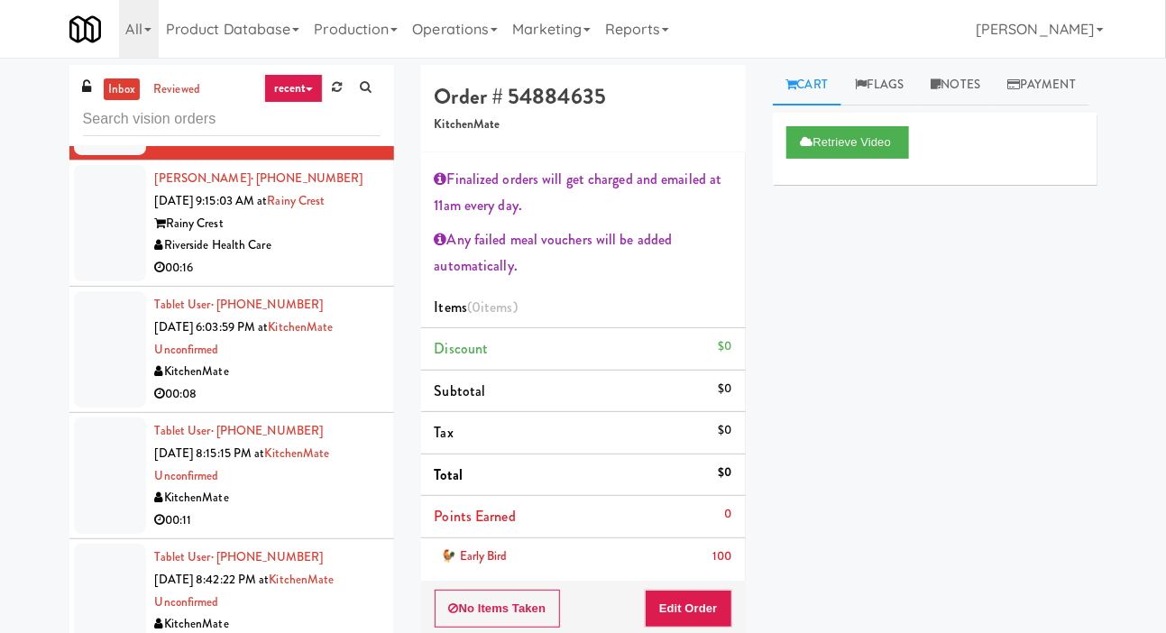
click at [57, 244] on div "inbox reviewed recent all unclear take inventory issue suspicious failed recent…" at bounding box center [232, 383] width 352 height 636
click at [88, 280] on div at bounding box center [110, 223] width 72 height 116
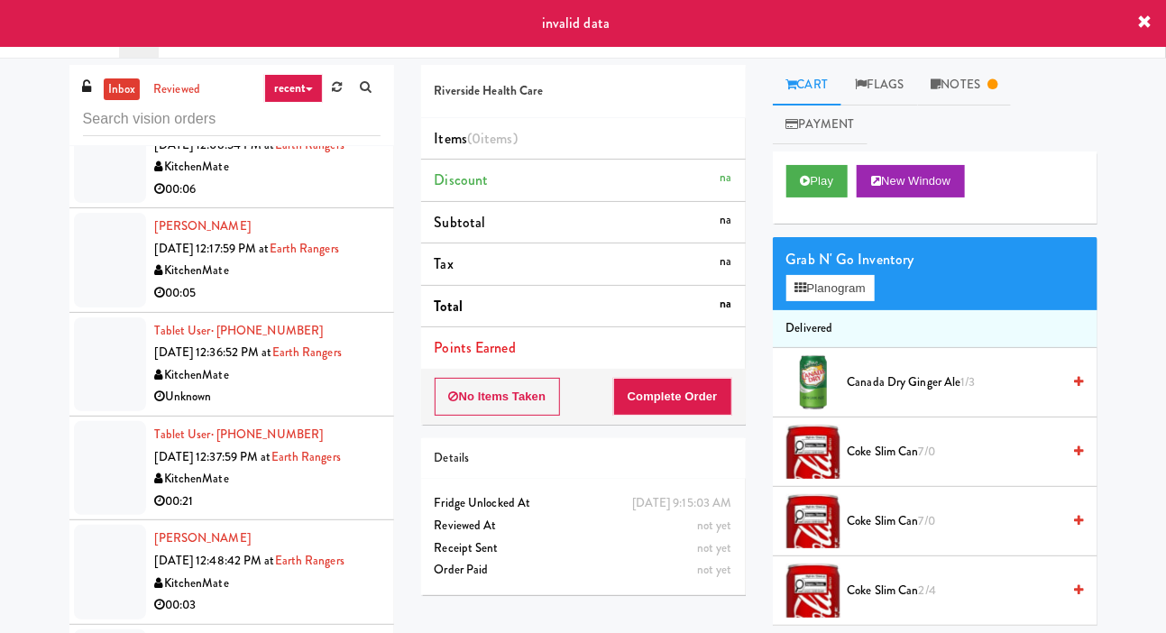
click at [75, 361] on div at bounding box center [110, 364] width 72 height 94
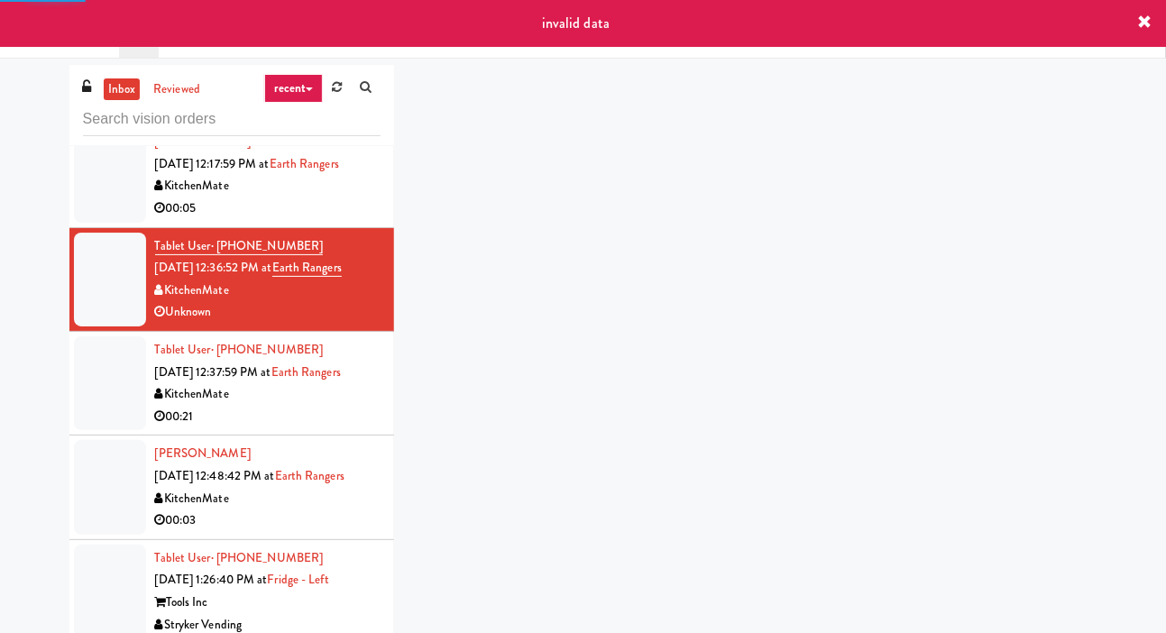
scroll to position [2815, 0]
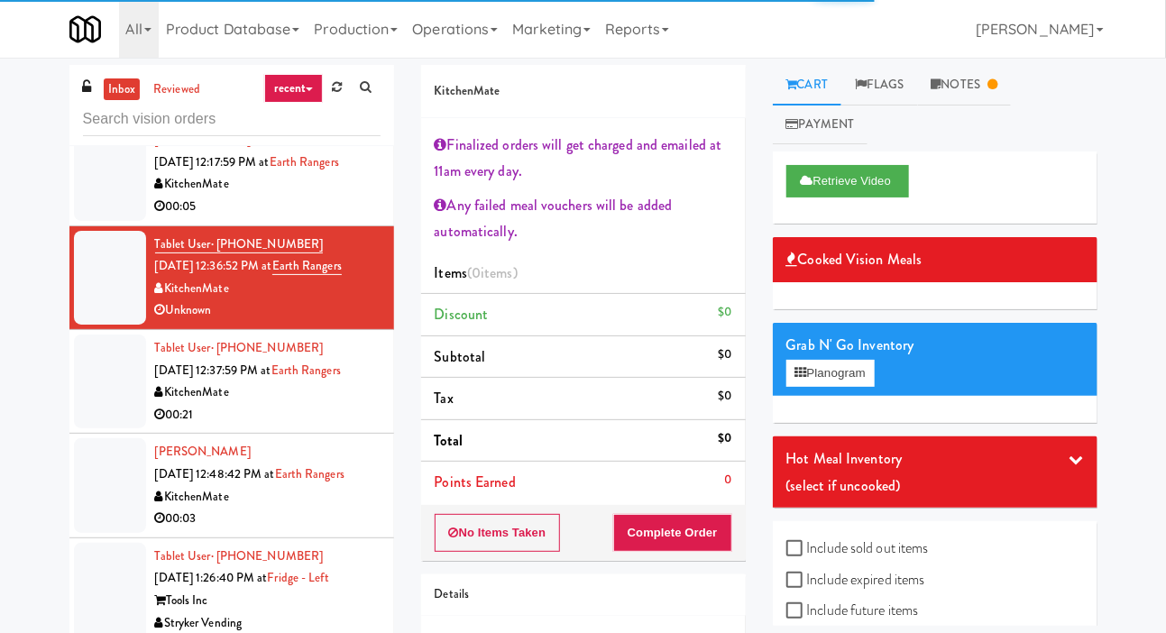
click at [91, 428] on div at bounding box center [110, 381] width 72 height 94
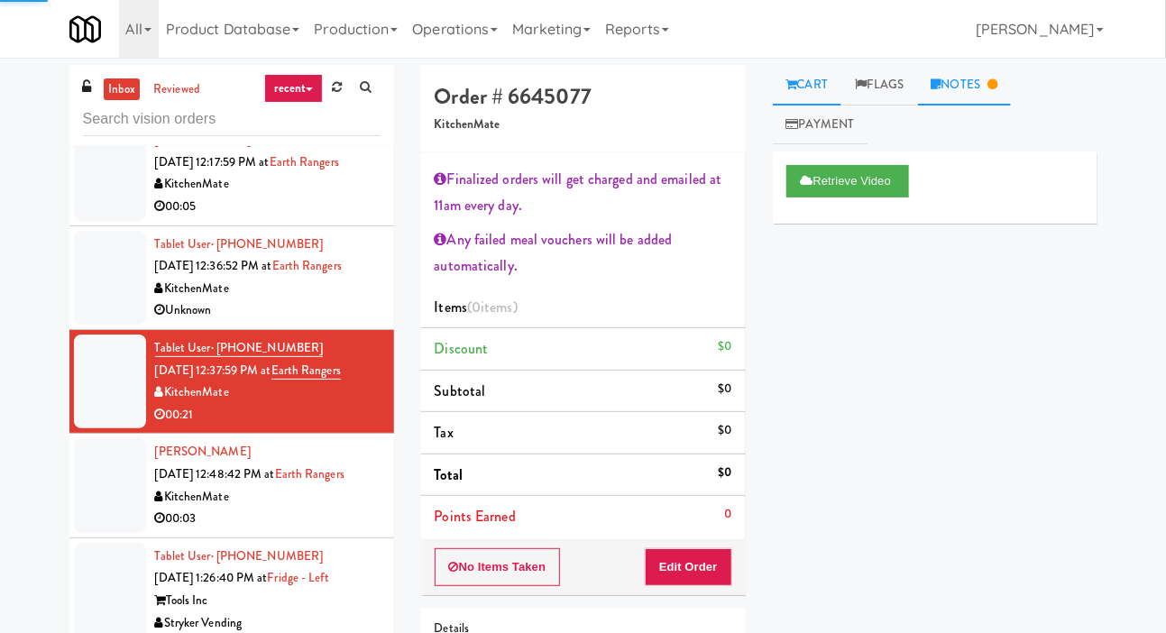
click at [989, 100] on link "Notes" at bounding box center [965, 85] width 94 height 41
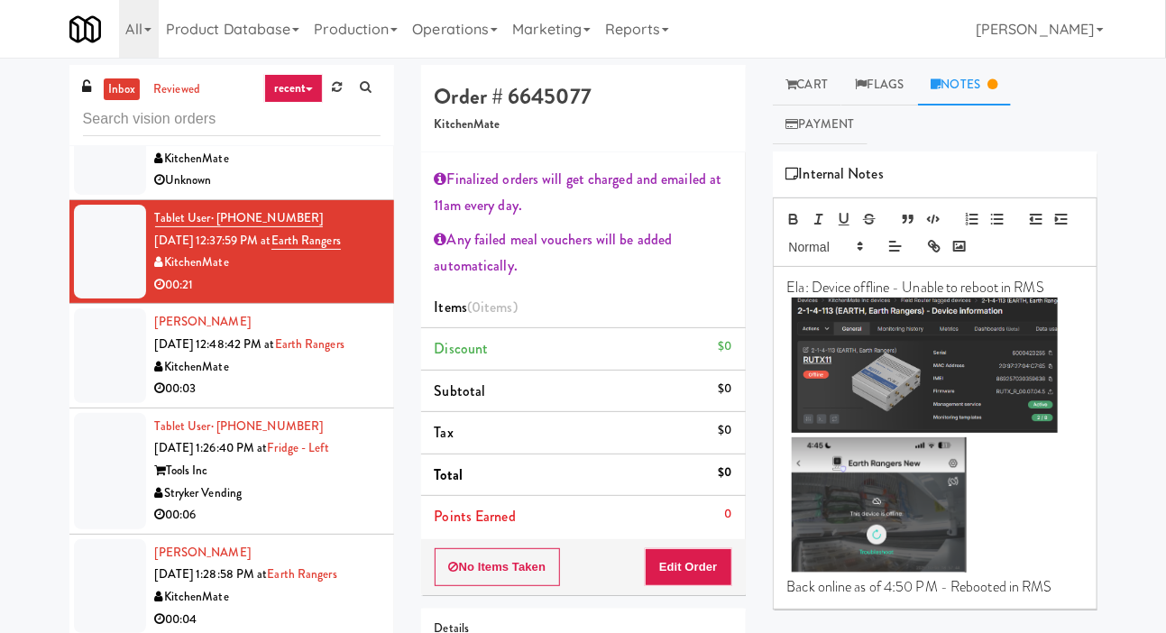
click at [95, 385] on div at bounding box center [110, 355] width 72 height 94
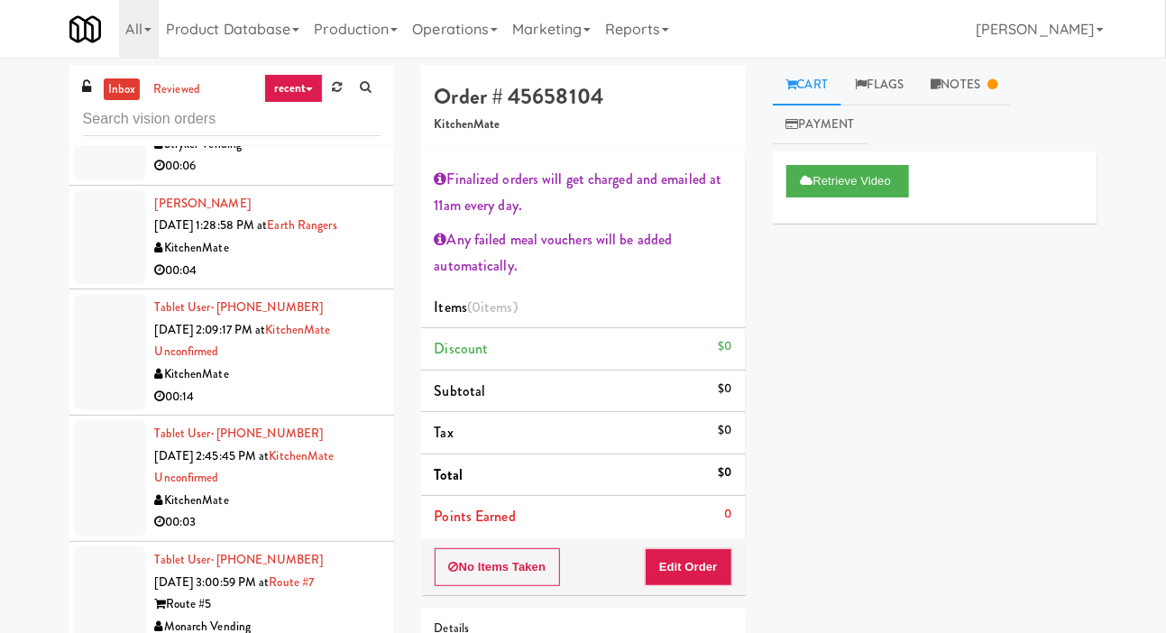
scroll to position [3308, 0]
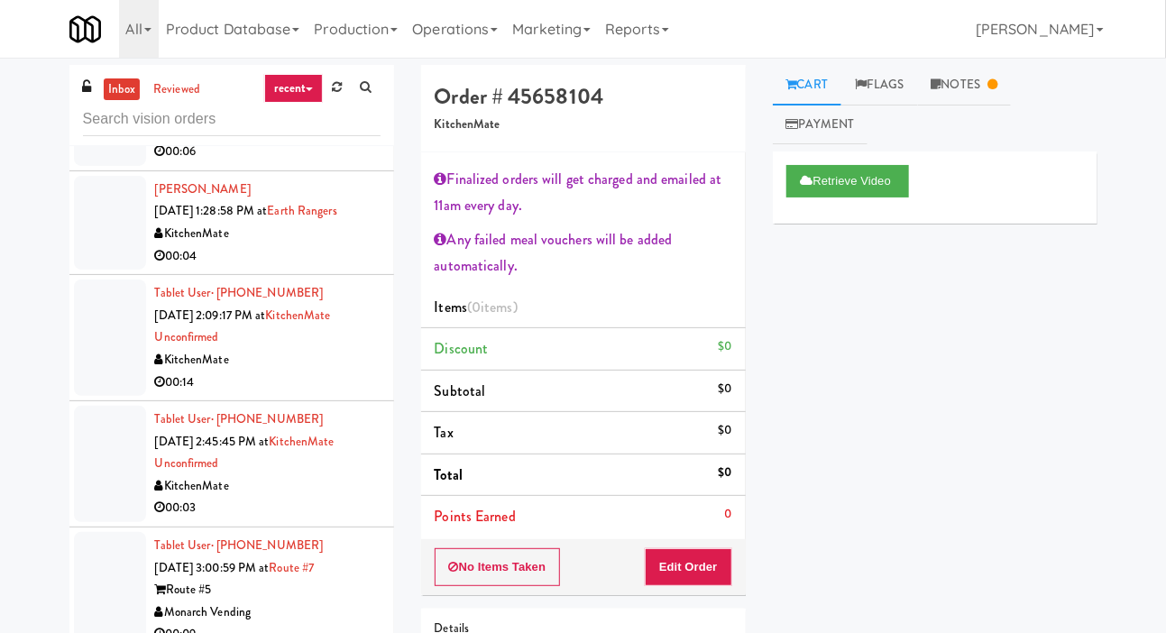
click at [90, 355] on div at bounding box center [110, 337] width 72 height 116
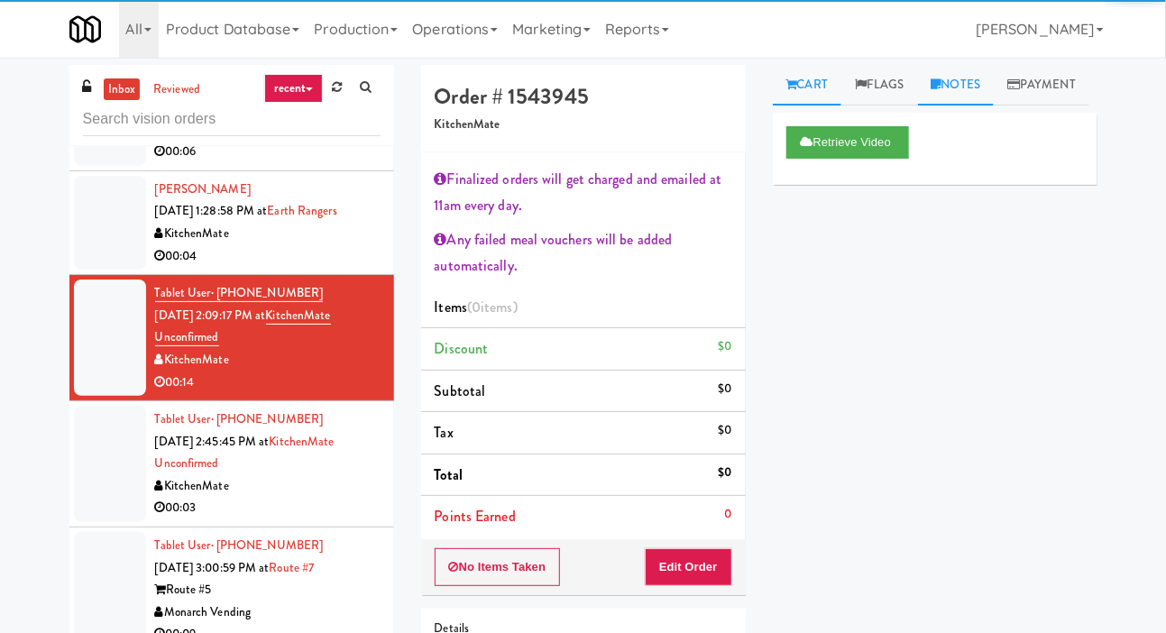
click at [975, 96] on link "Notes" at bounding box center [956, 85] width 77 height 41
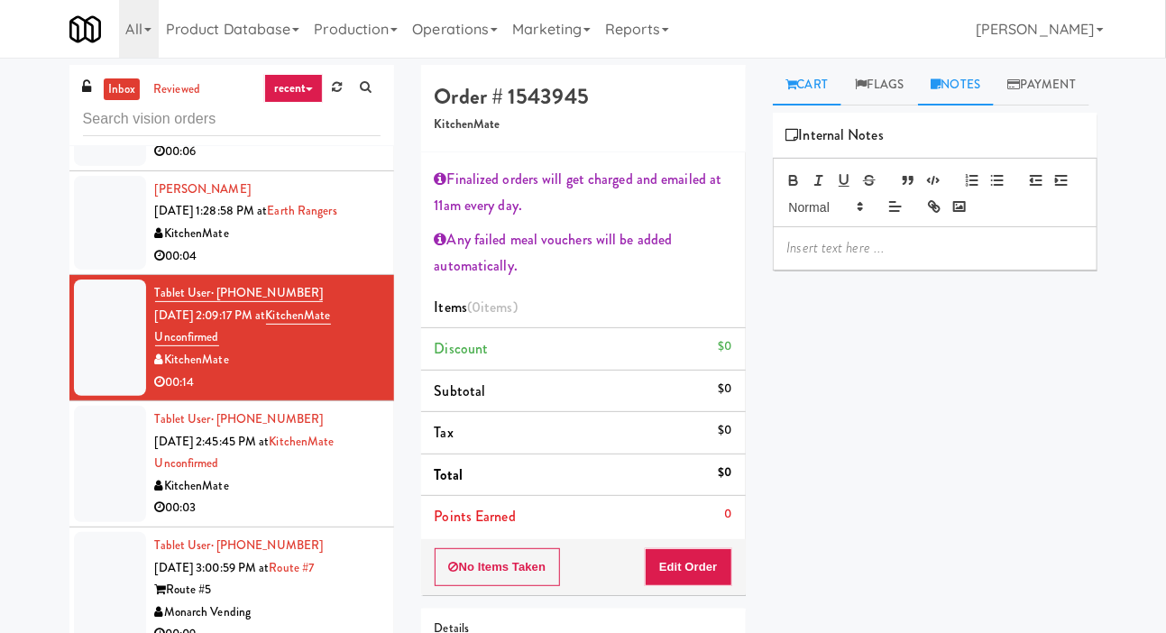
click at [819, 83] on link "Cart" at bounding box center [807, 85] width 69 height 41
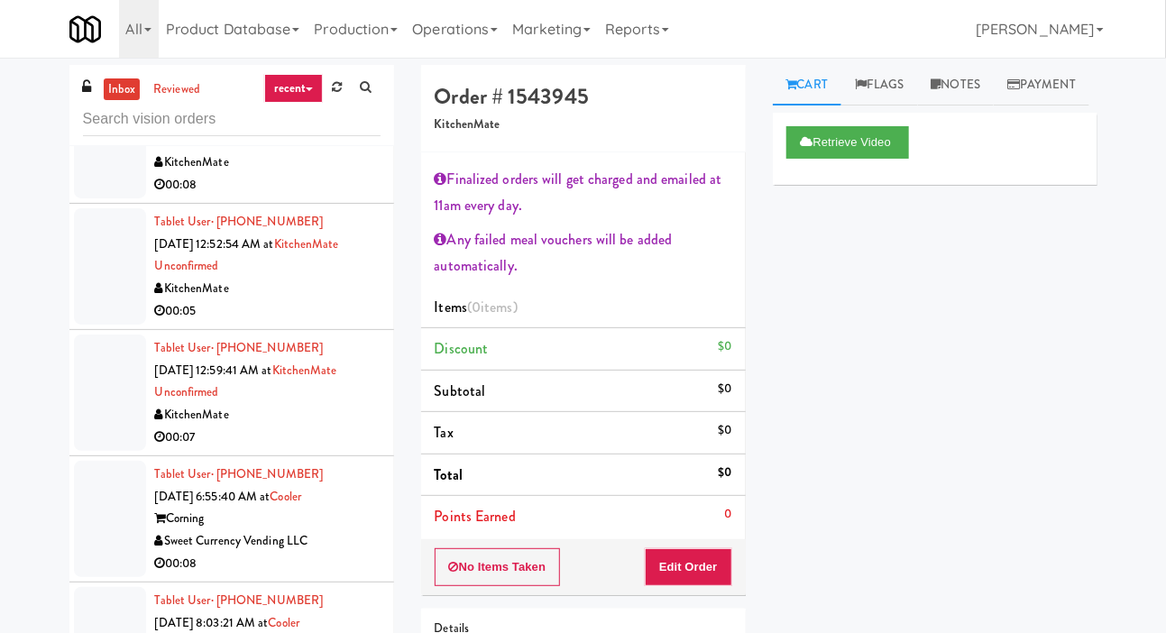
scroll to position [1342, 0]
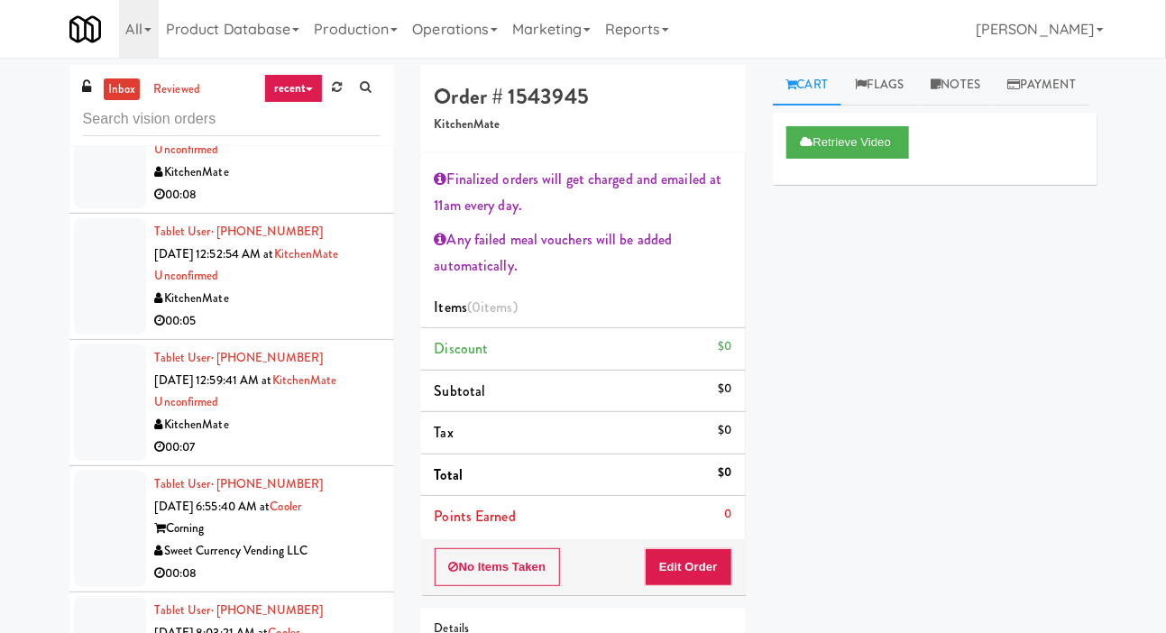
click at [87, 304] on div at bounding box center [110, 276] width 72 height 116
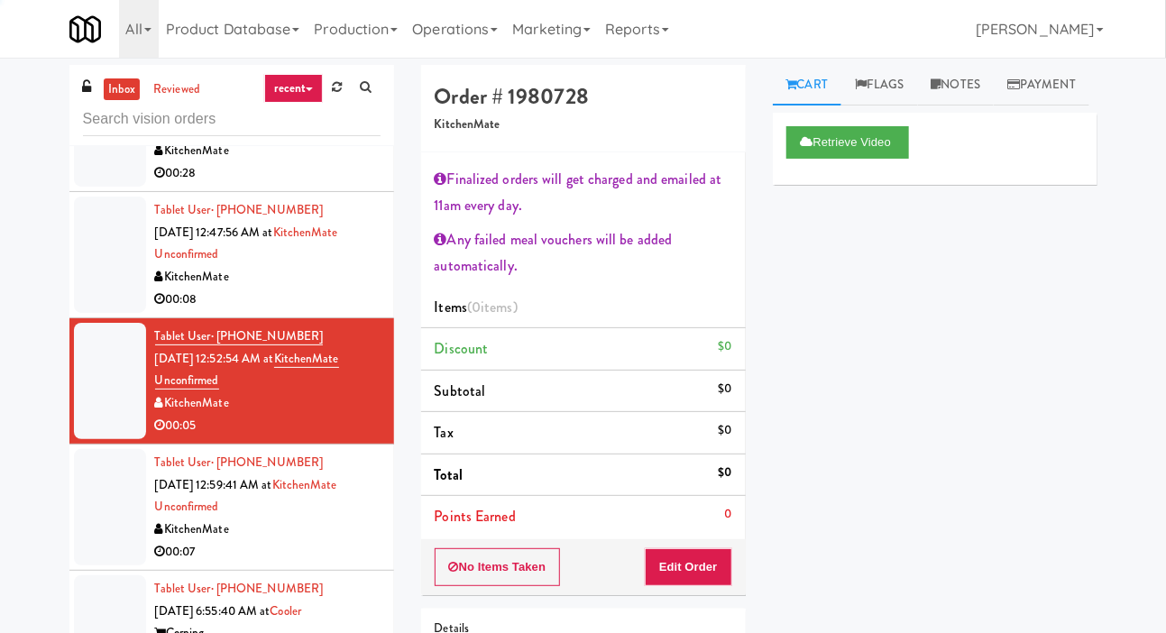
click at [93, 296] on div at bounding box center [110, 255] width 72 height 116
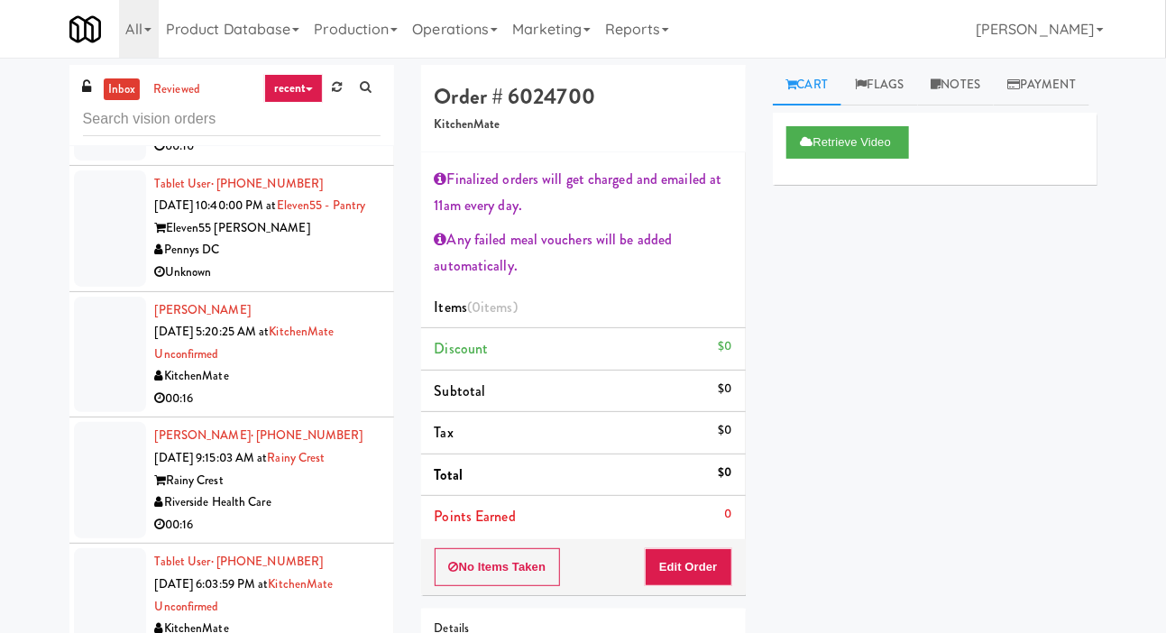
scroll to position [131, 0]
click at [96, 376] on div at bounding box center [110, 353] width 72 height 116
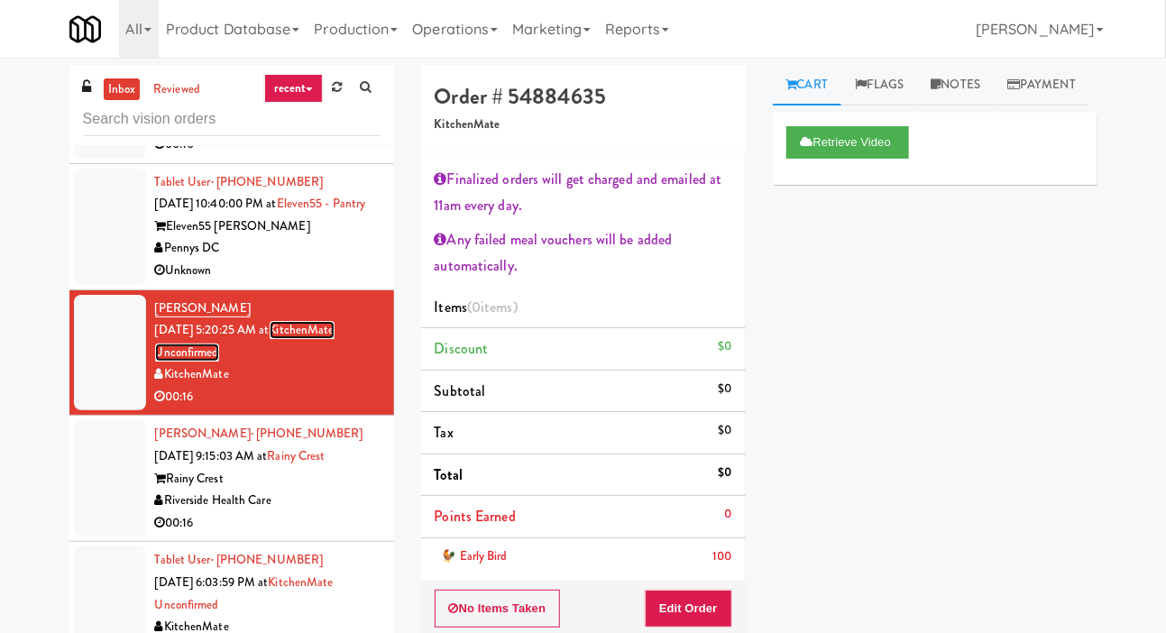
click at [314, 353] on link "KitchenMate Unconfirmed" at bounding box center [244, 341] width 179 height 41
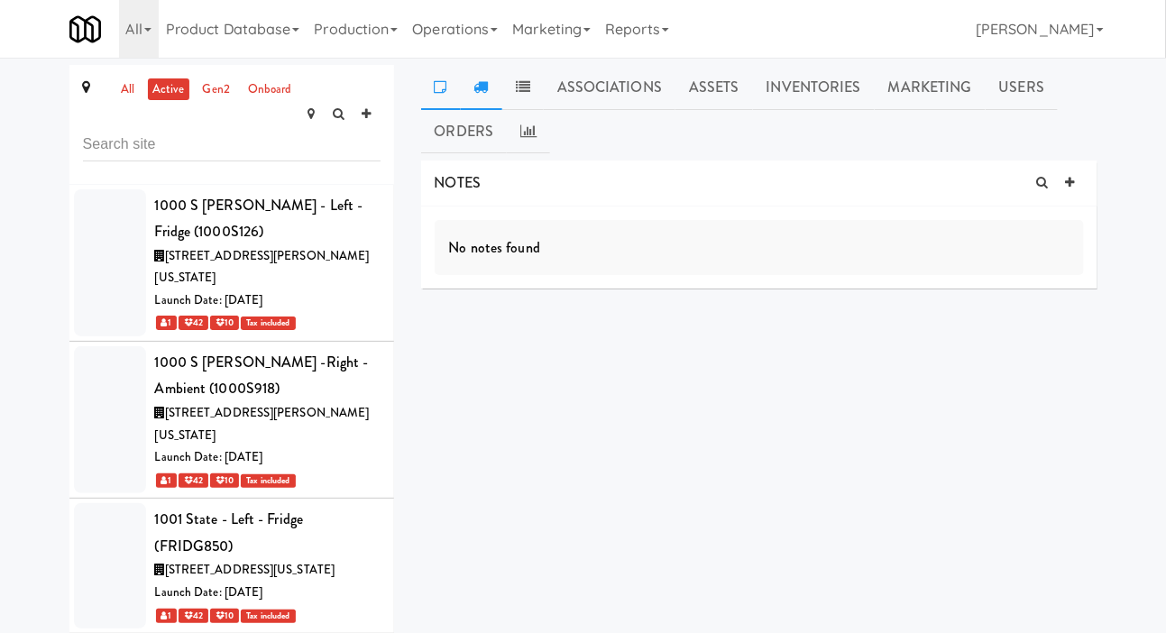
click at [479, 88] on icon at bounding box center [481, 86] width 14 height 14
click at [441, 95] on link at bounding box center [441, 87] width 40 height 45
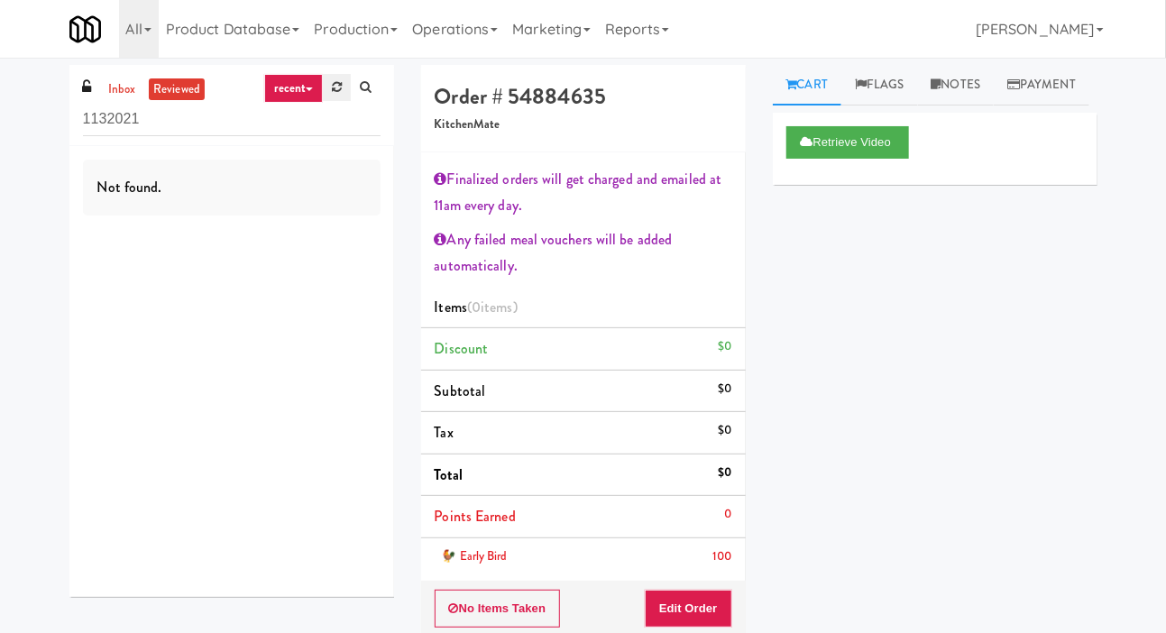
click at [342, 87] on link at bounding box center [337, 87] width 28 height 27
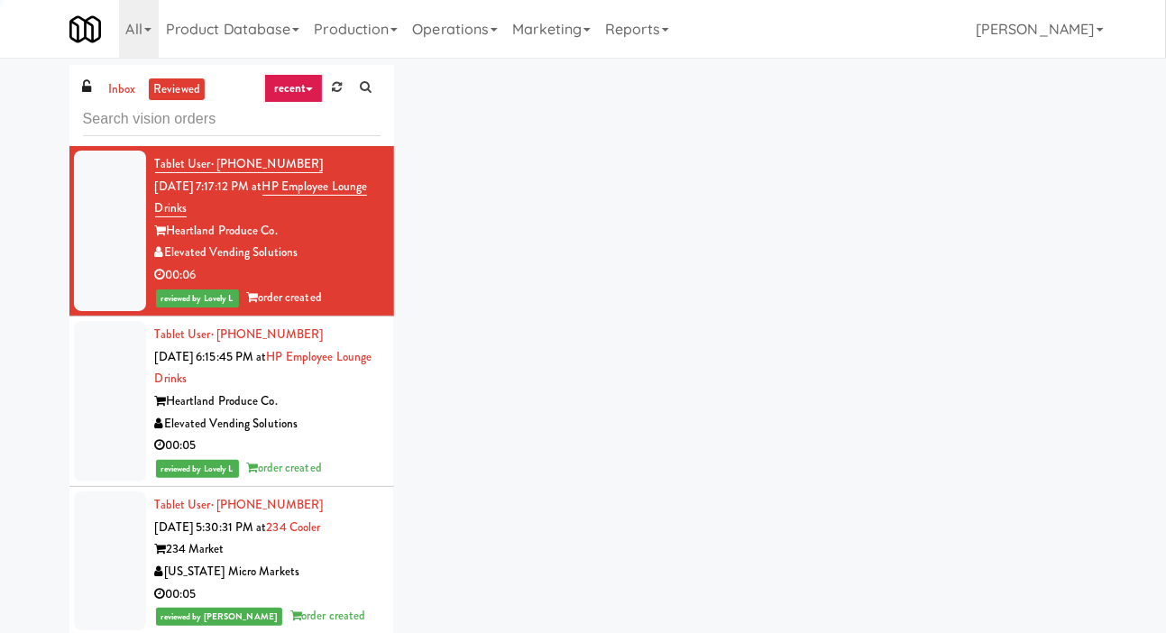
click at [22, 222] on div "inbox reviewed recent all unclear take inventory issue suspicious failed recent…" at bounding box center [583, 383] width 1166 height 636
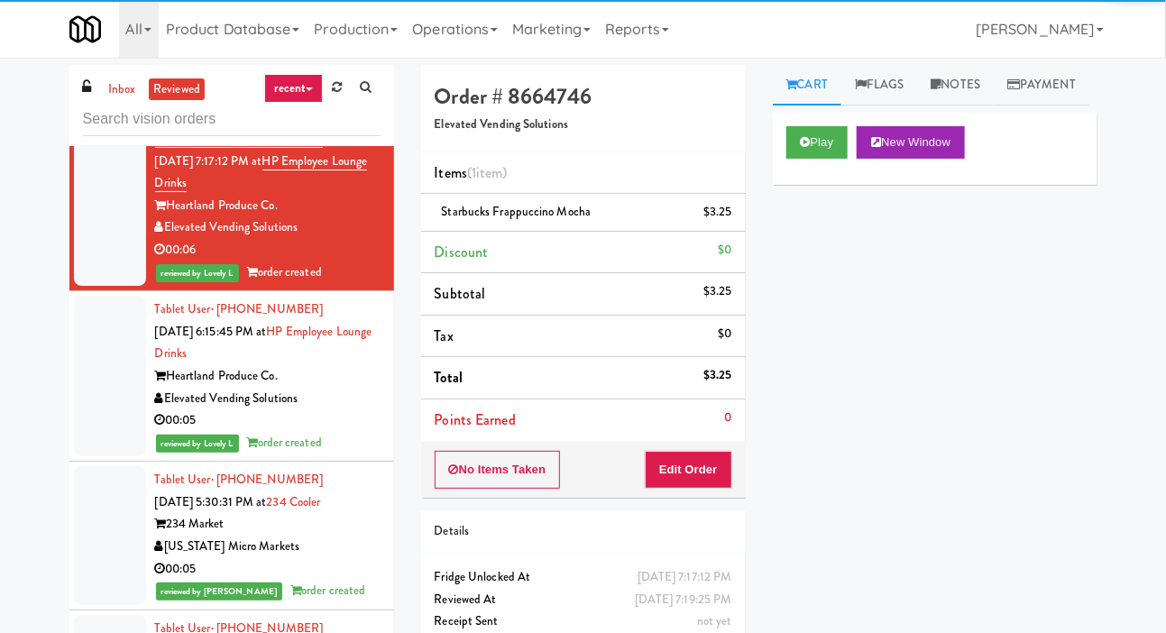
scroll to position [26, 0]
click at [122, 98] on link "inbox" at bounding box center [122, 89] width 37 height 23
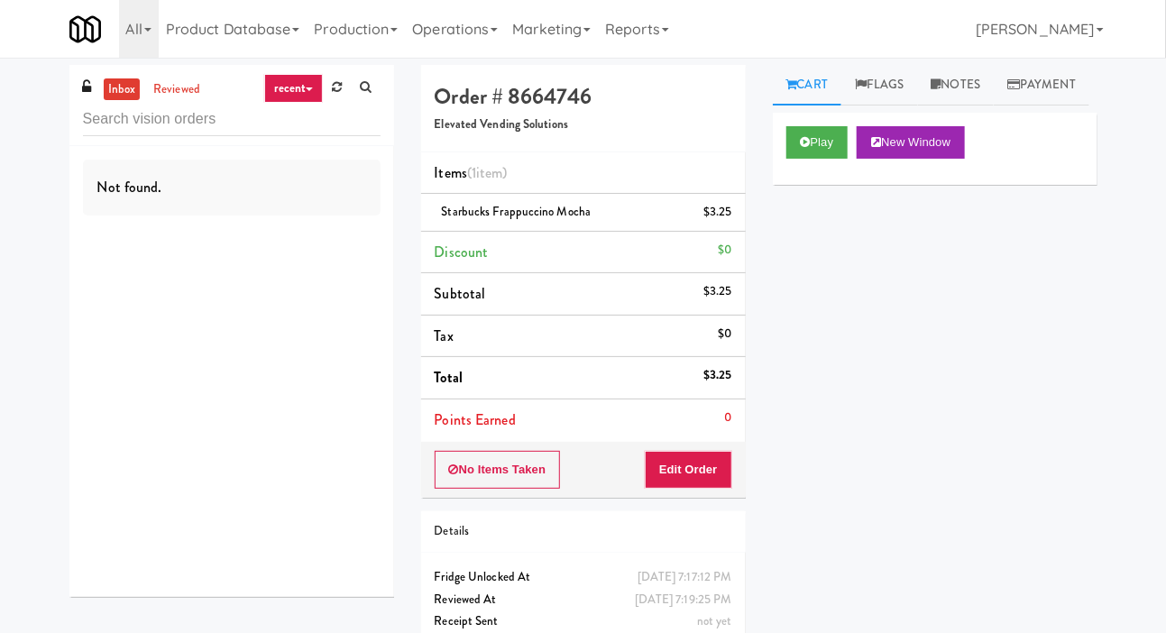
scroll to position [0, 0]
click at [115, 90] on link "inbox" at bounding box center [122, 89] width 37 height 23
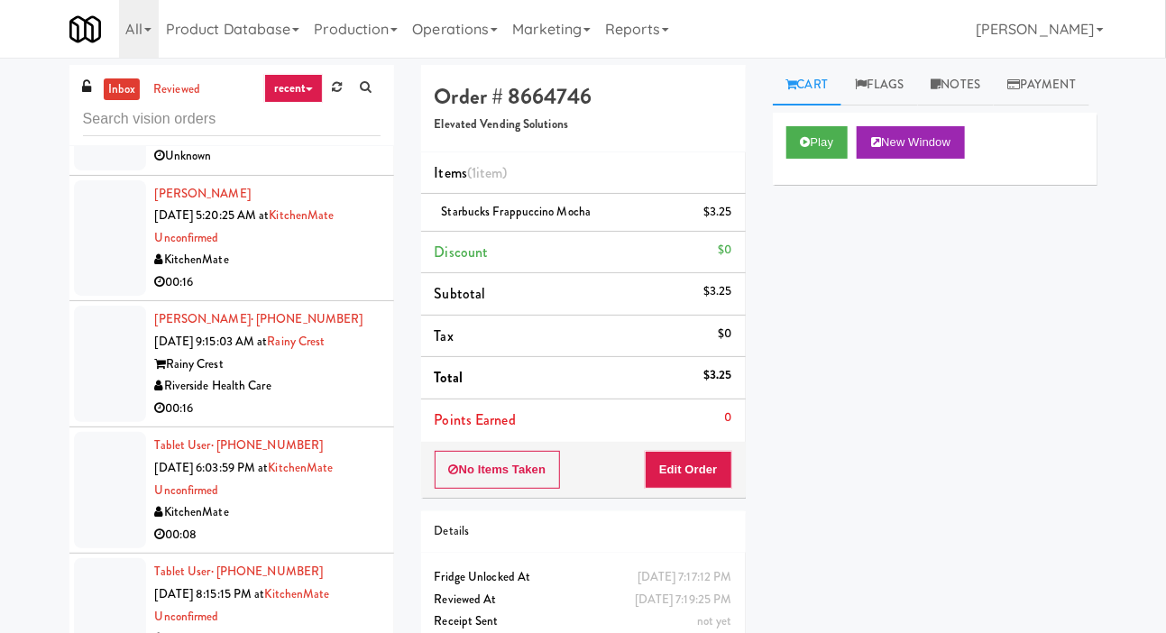
scroll to position [267, 0]
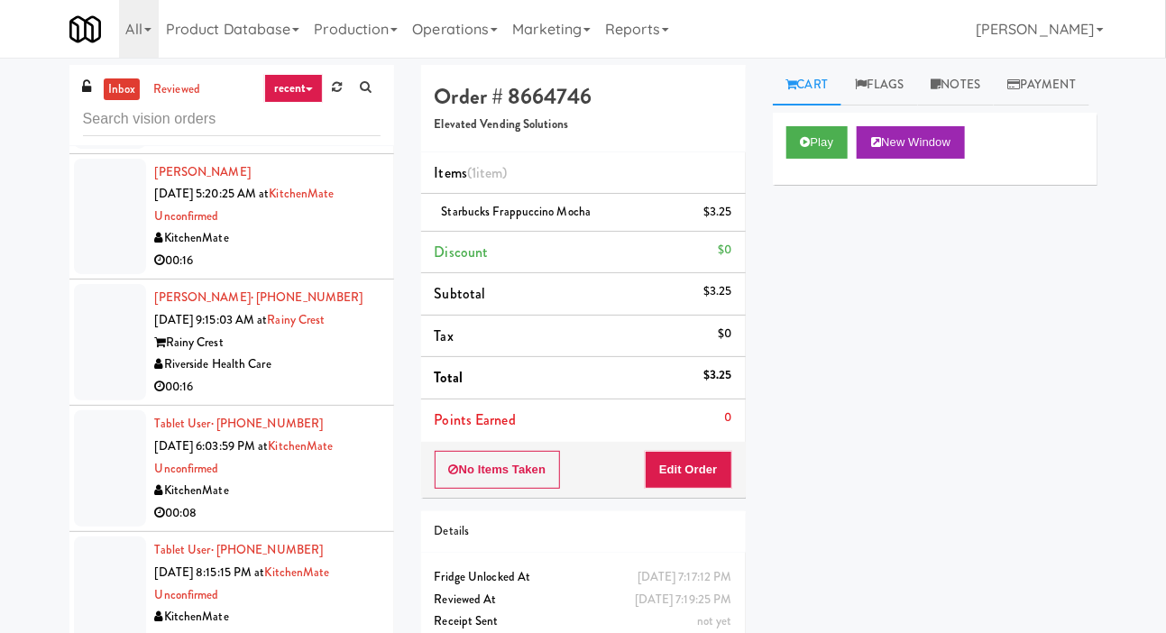
click at [97, 249] on div at bounding box center [110, 217] width 72 height 116
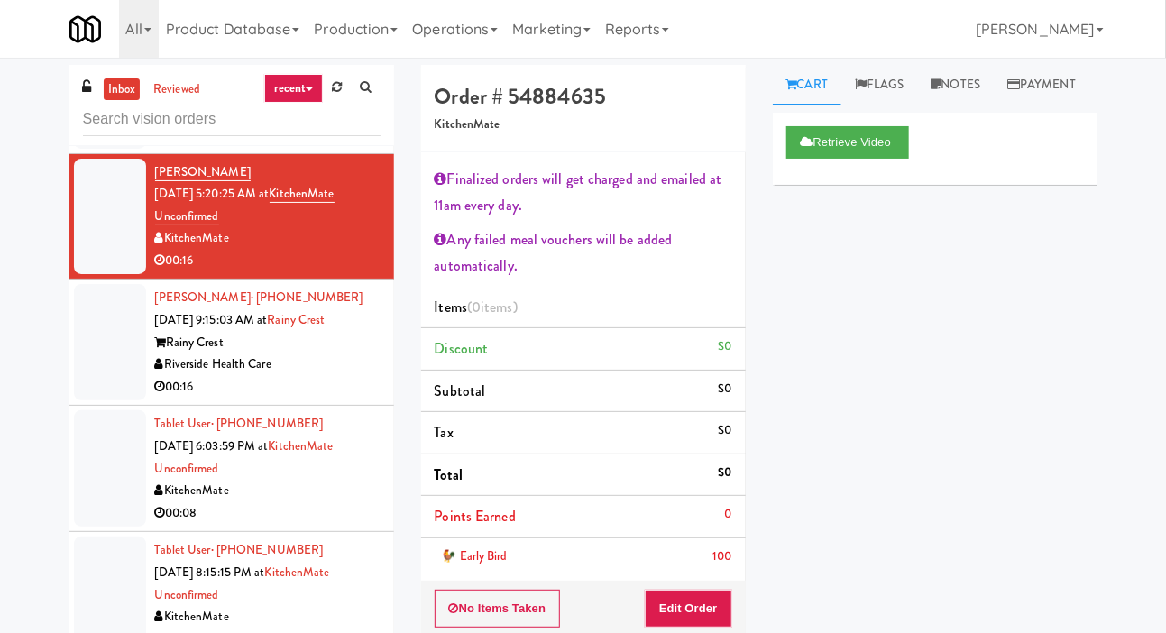
click at [89, 467] on div at bounding box center [110, 468] width 72 height 116
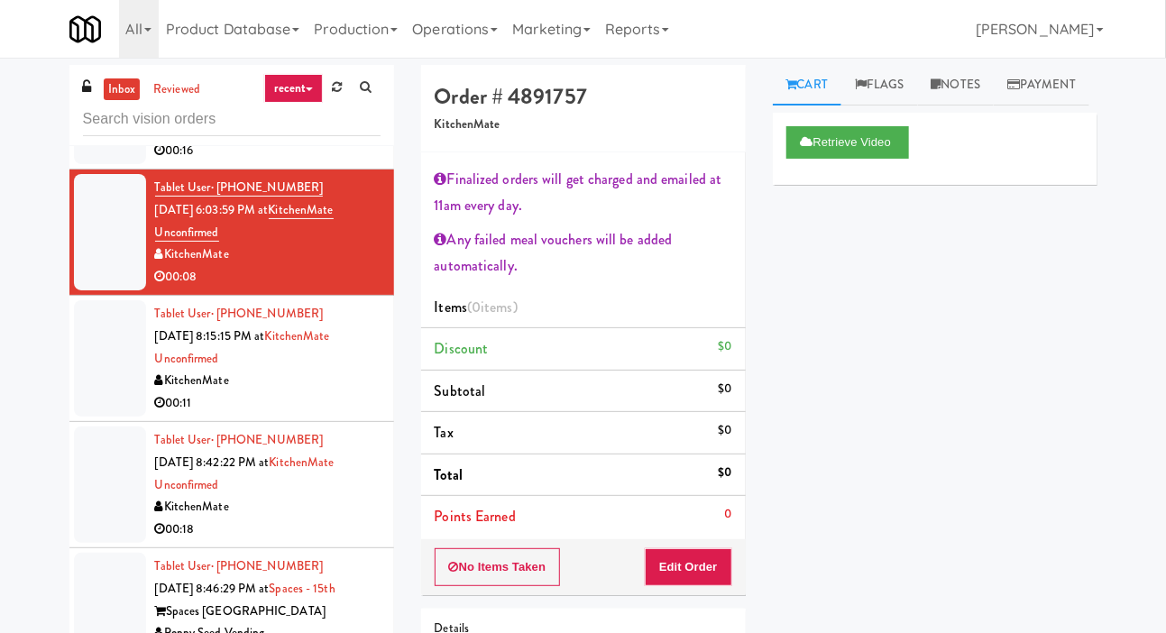
scroll to position [515, 0]
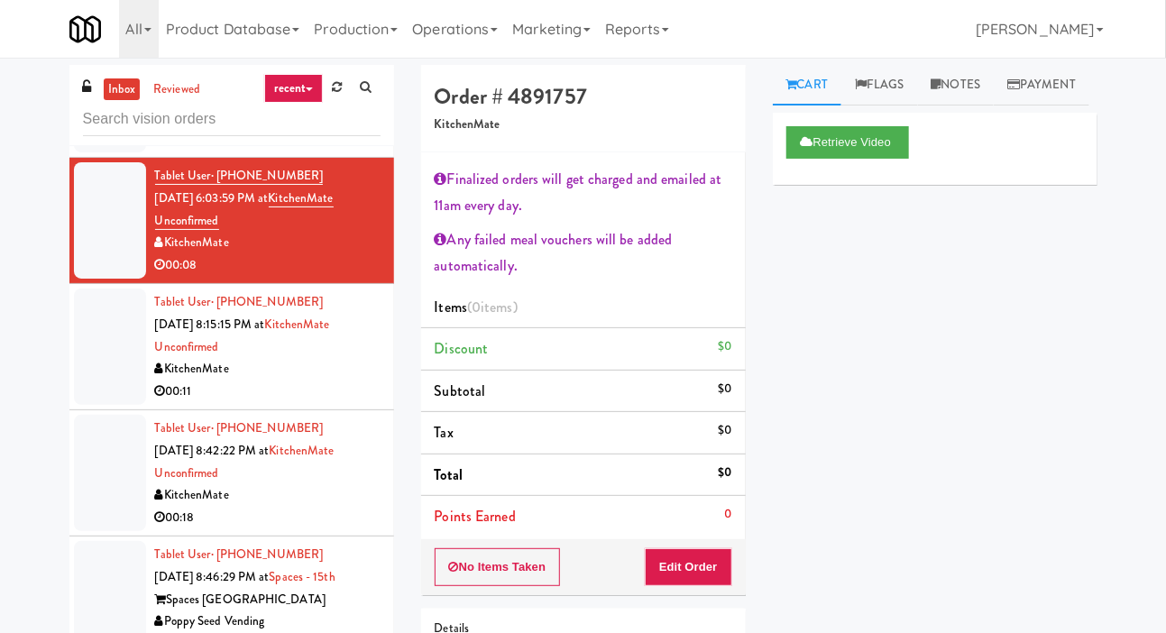
click at [81, 372] on div at bounding box center [110, 346] width 72 height 116
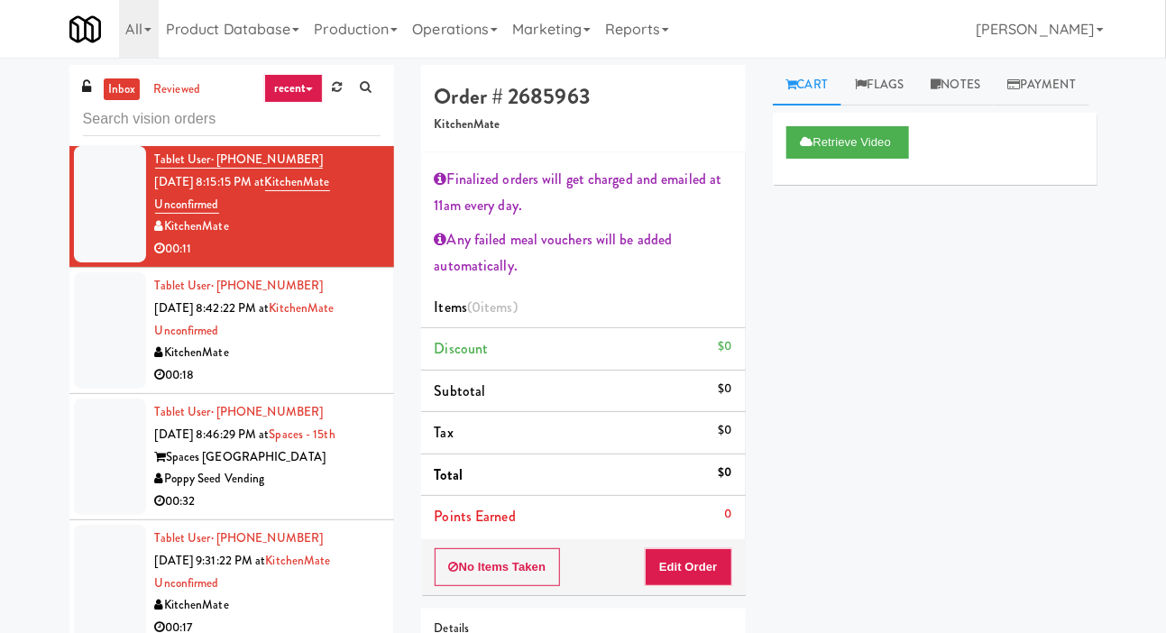
scroll to position [661, 0]
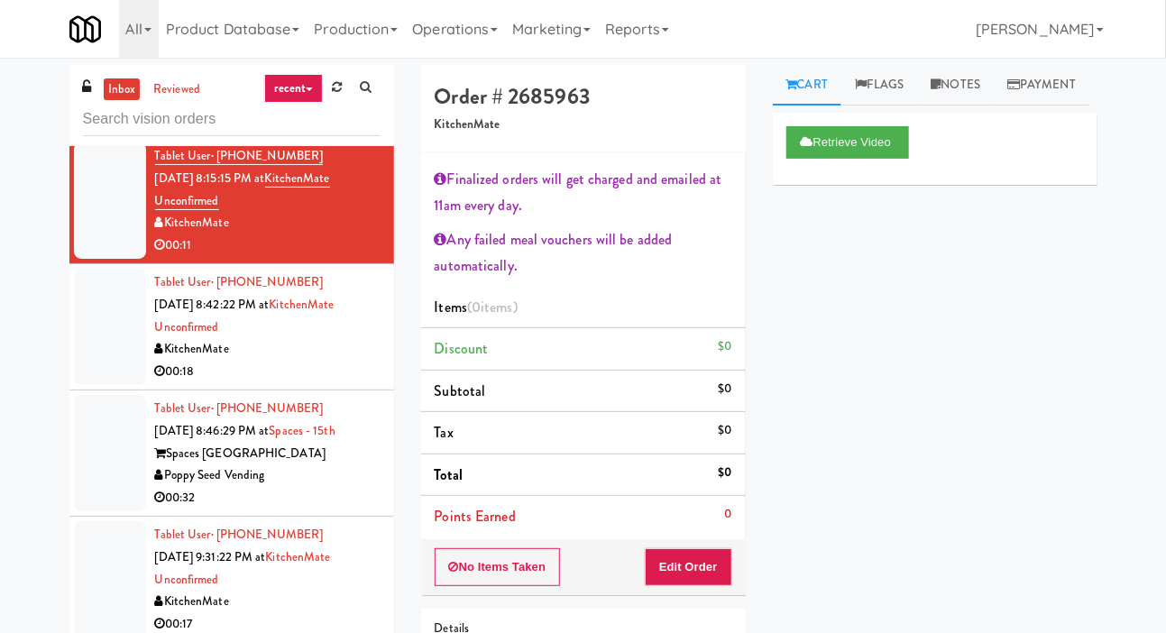
click at [78, 341] on div at bounding box center [110, 327] width 72 height 116
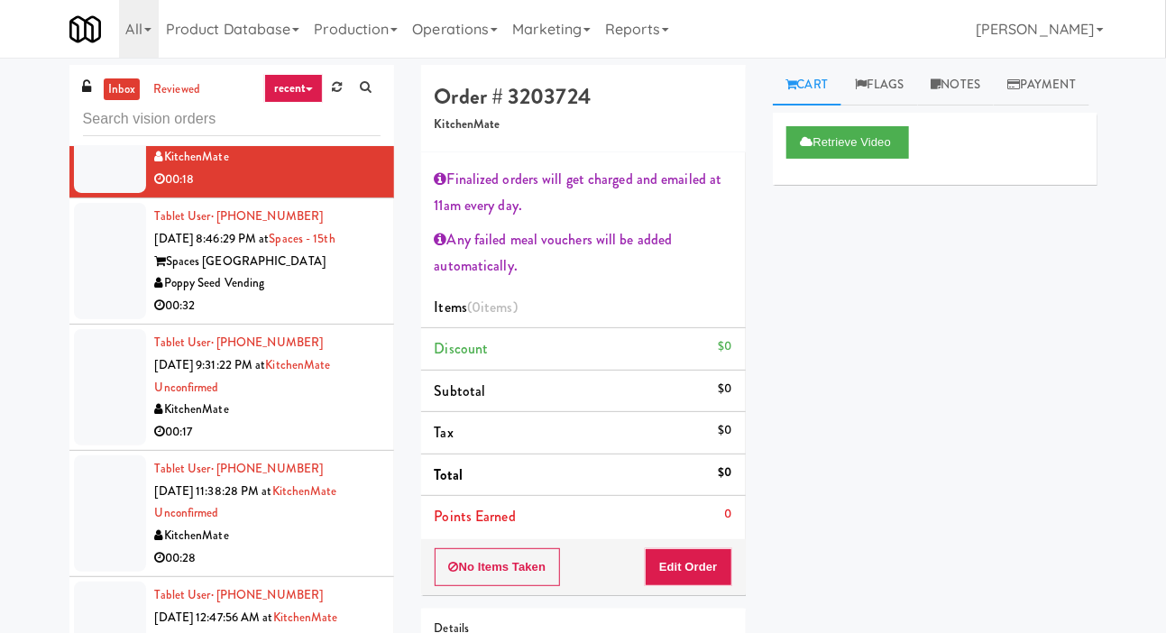
scroll to position [881, 0]
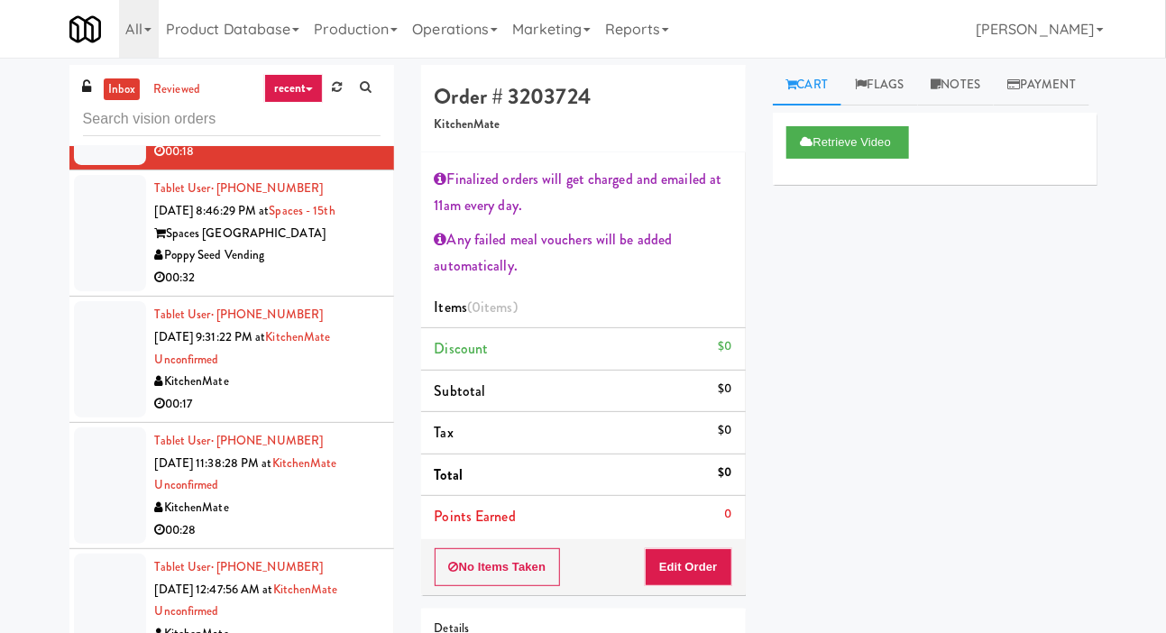
click at [78, 249] on div at bounding box center [110, 233] width 72 height 116
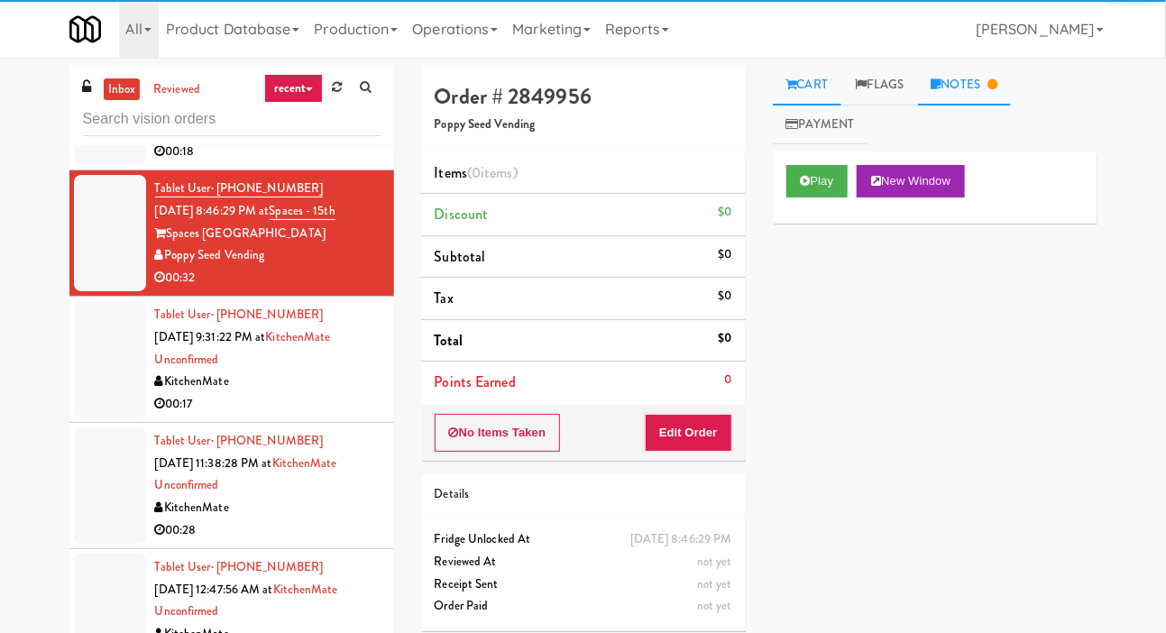
click at [979, 87] on link "Notes" at bounding box center [965, 85] width 94 height 41
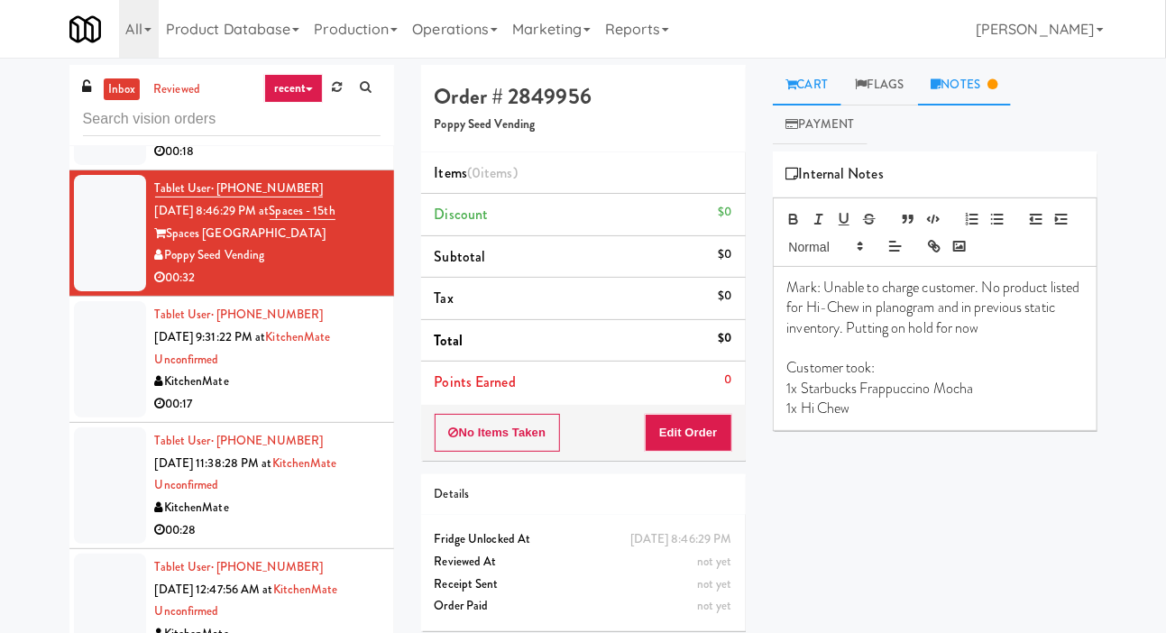
click at [807, 89] on link "Cart" at bounding box center [807, 85] width 69 height 41
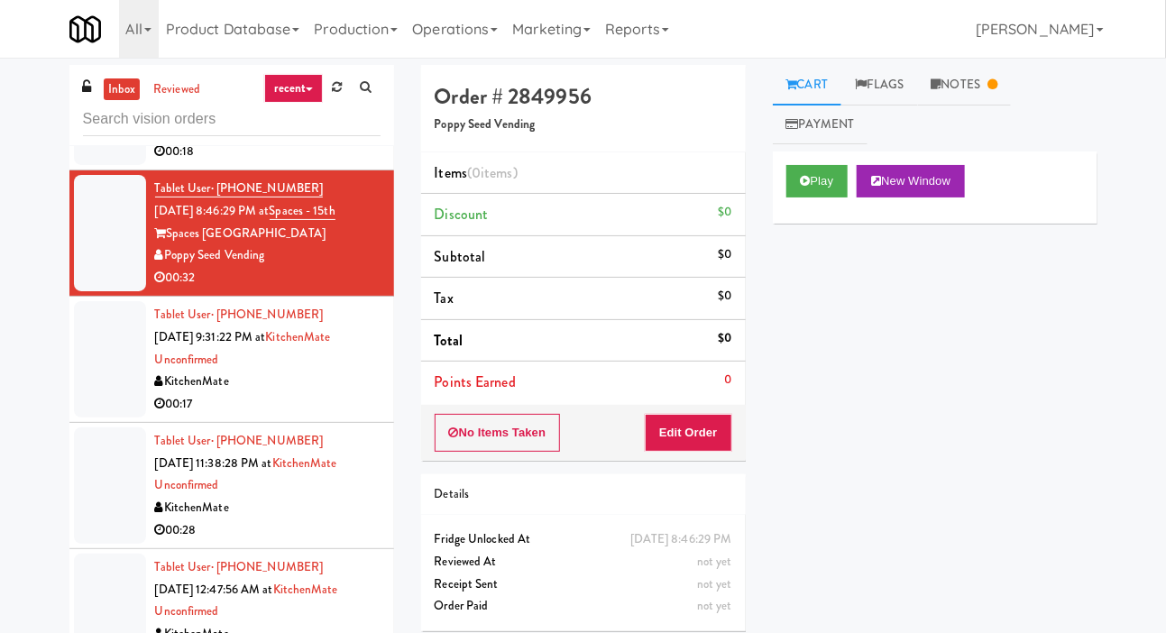
click at [101, 398] on div at bounding box center [110, 359] width 72 height 116
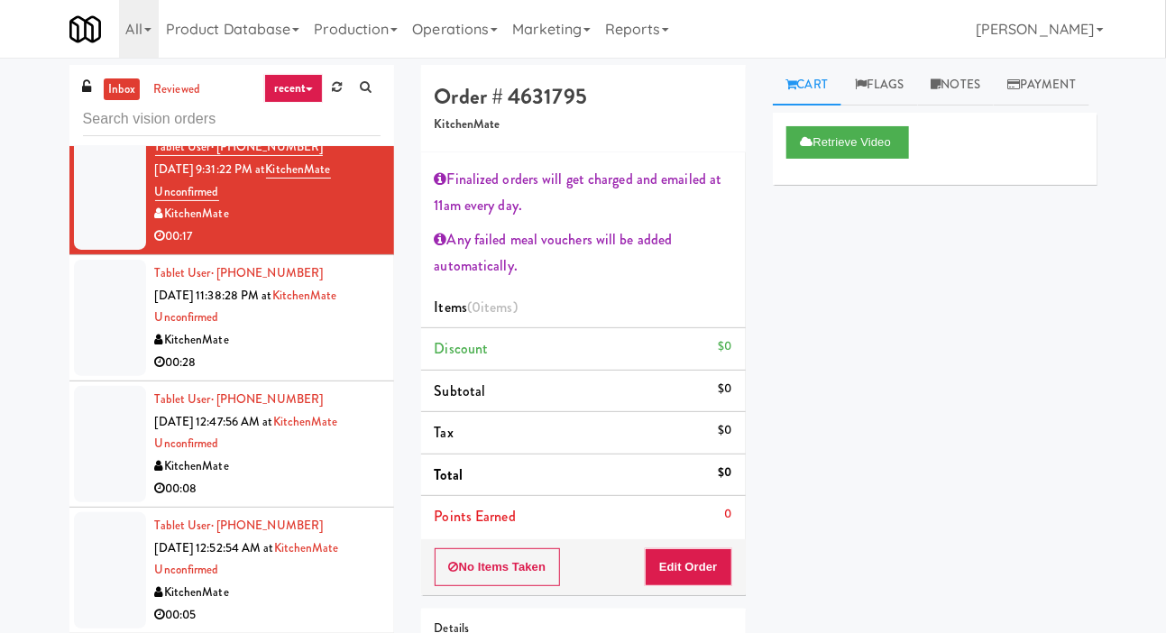
click at [95, 346] on div at bounding box center [110, 318] width 72 height 116
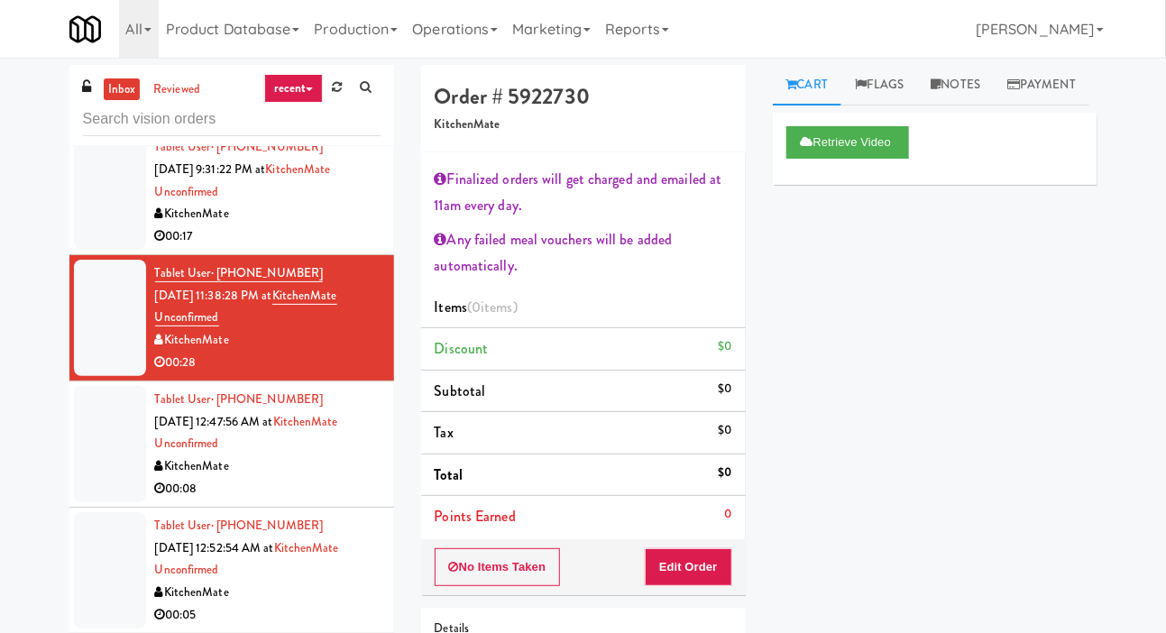
click at [80, 455] on div at bounding box center [110, 444] width 72 height 116
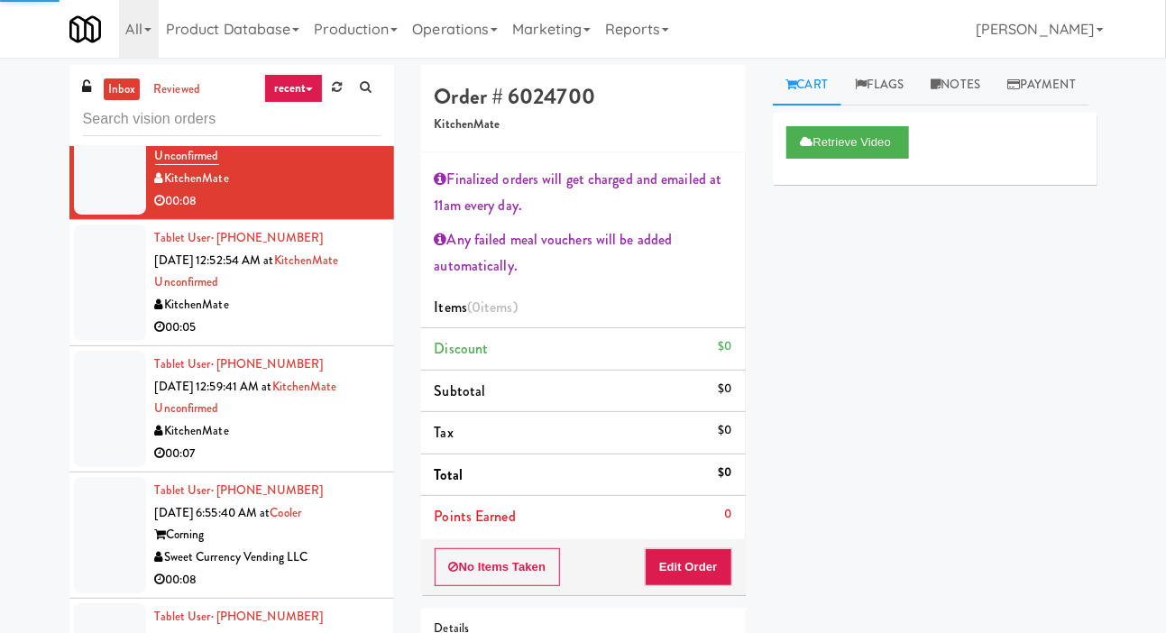
scroll to position [1342, 0]
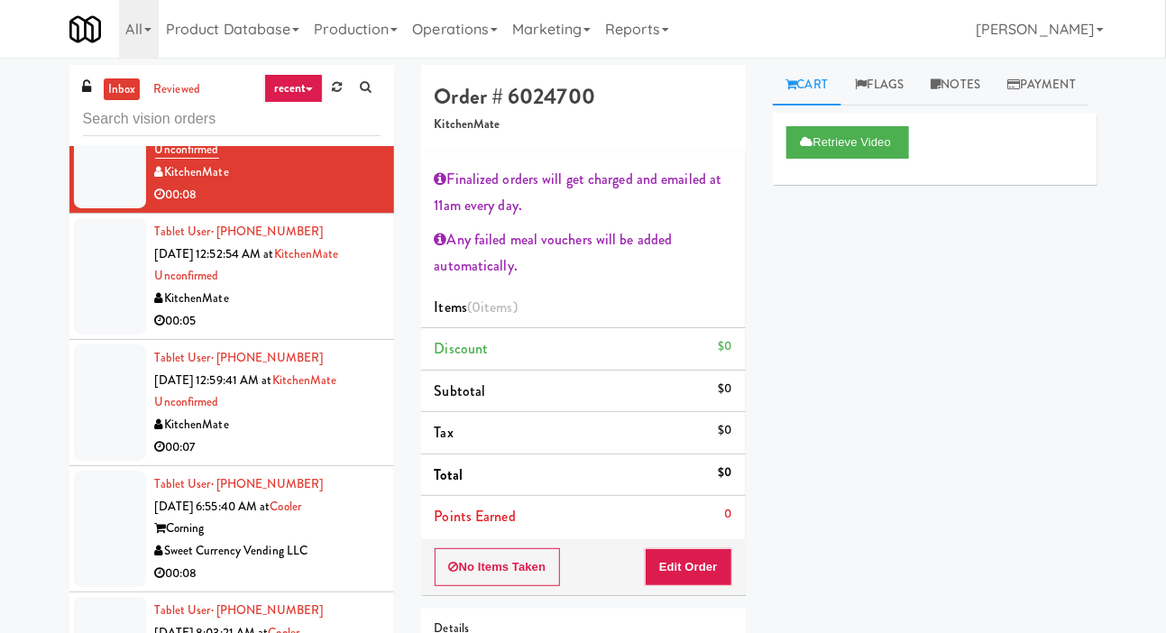
click at [72, 316] on li "Tablet User · (437) 233-6171 [DATE] 12:52:54 AM at [GEOGRAPHIC_DATA] Unconfirme…" at bounding box center [231, 277] width 325 height 126
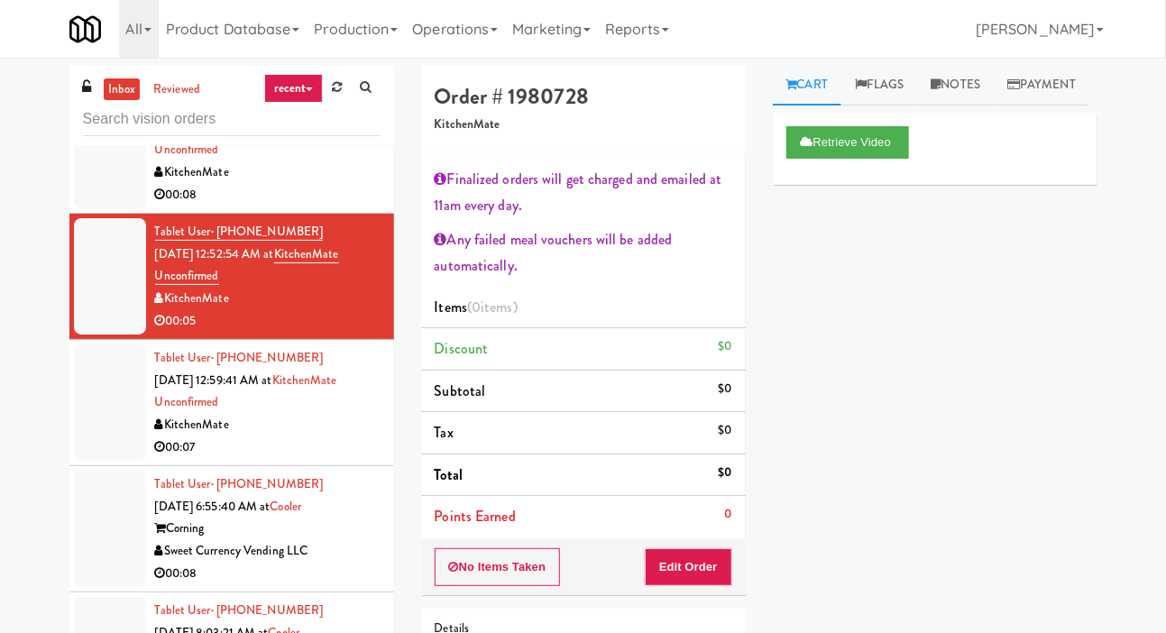
click at [85, 408] on div at bounding box center [110, 402] width 72 height 116
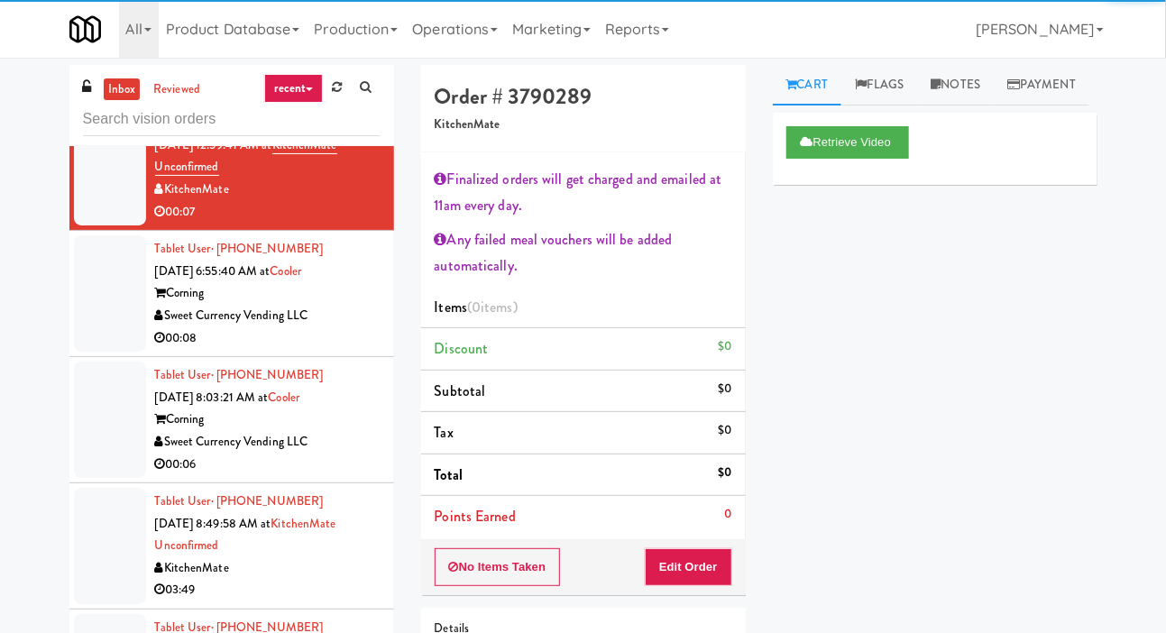
scroll to position [1582, 0]
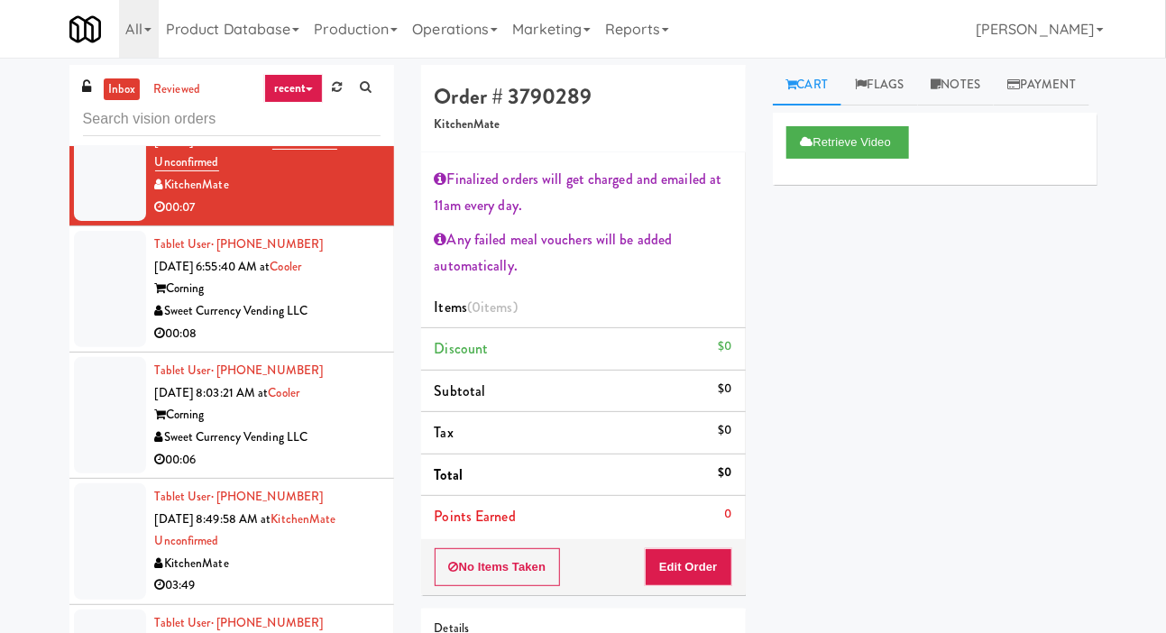
click at [74, 322] on div at bounding box center [110, 289] width 72 height 116
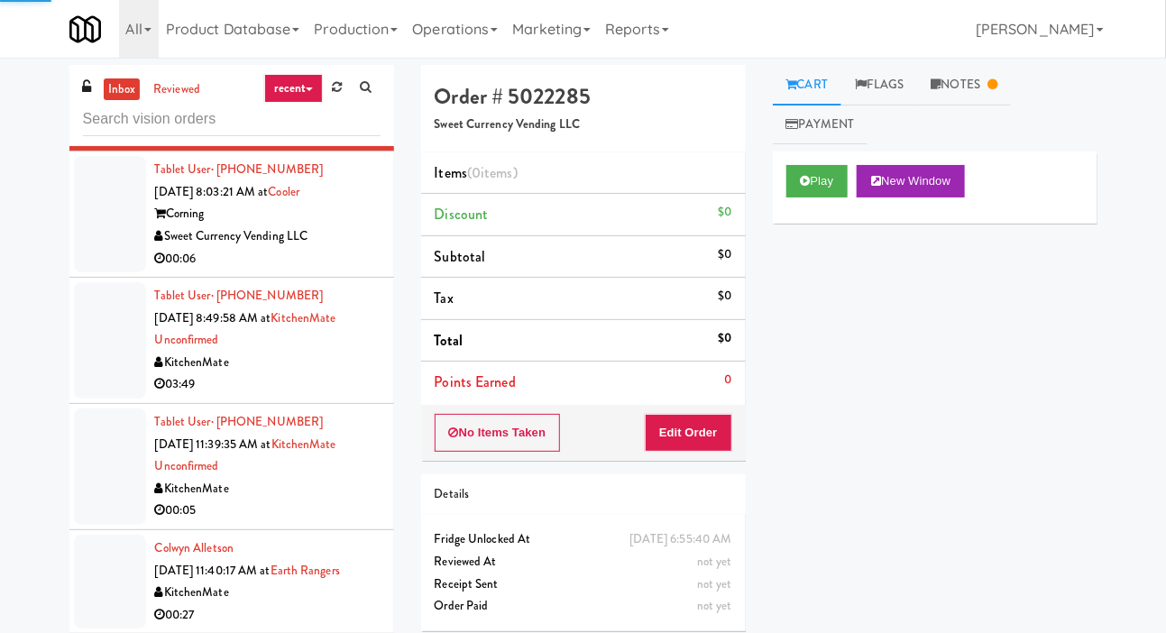
scroll to position [1796, 0]
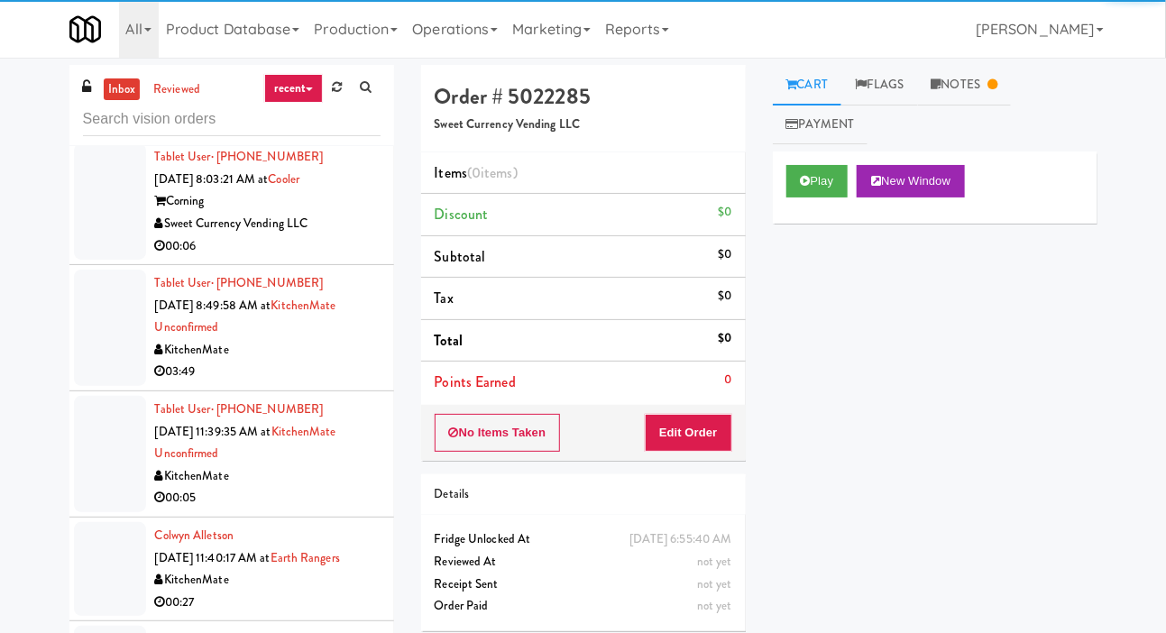
click at [78, 358] on div at bounding box center [110, 328] width 72 height 116
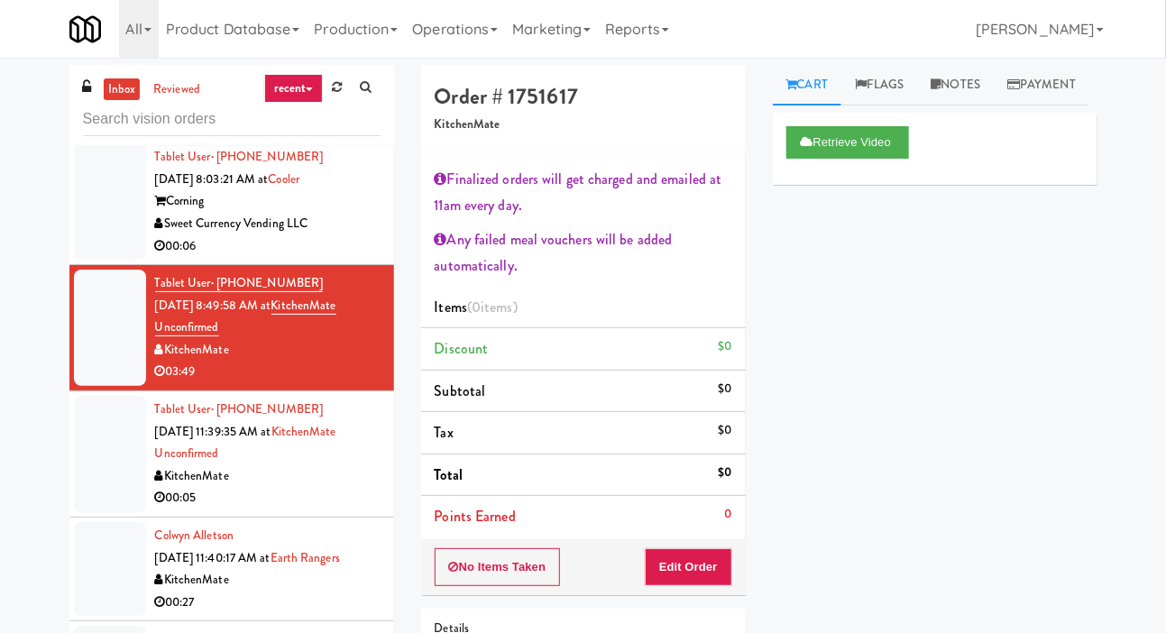
click at [85, 469] on div at bounding box center [110, 454] width 72 height 116
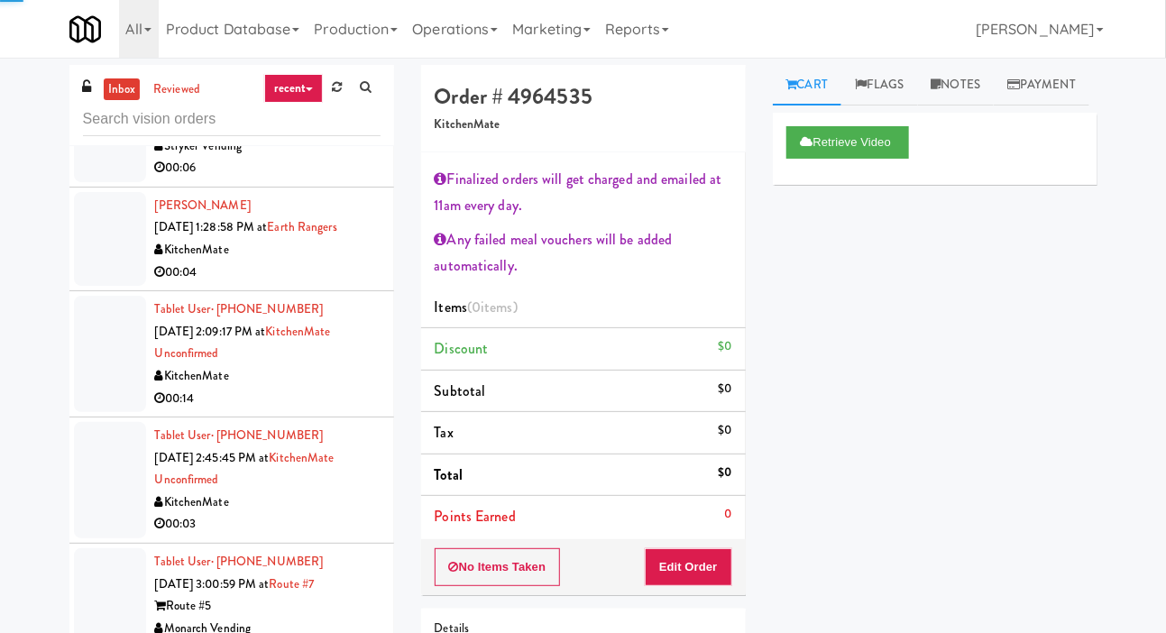
scroll to position [3303, 0]
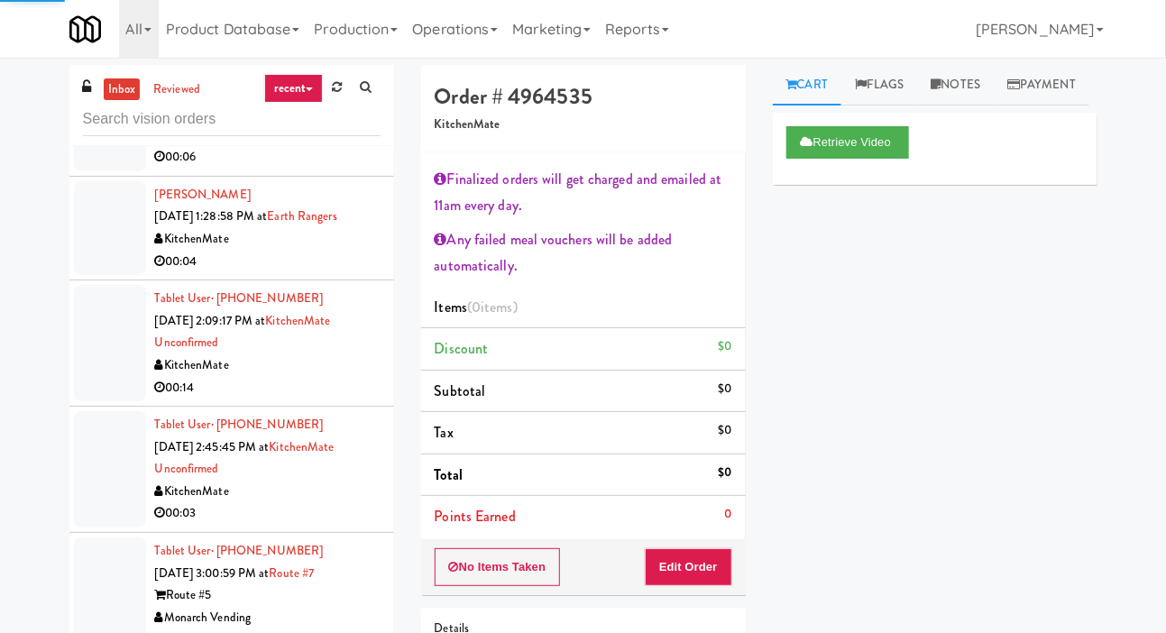
click at [86, 364] on div at bounding box center [110, 343] width 72 height 116
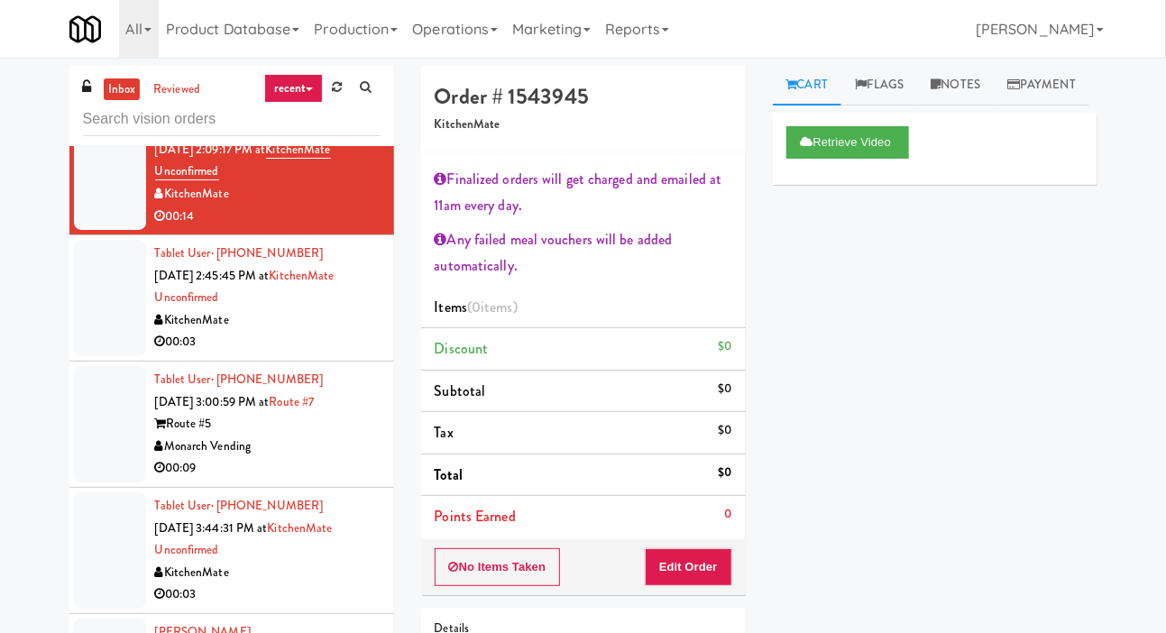
scroll to position [3481, 0]
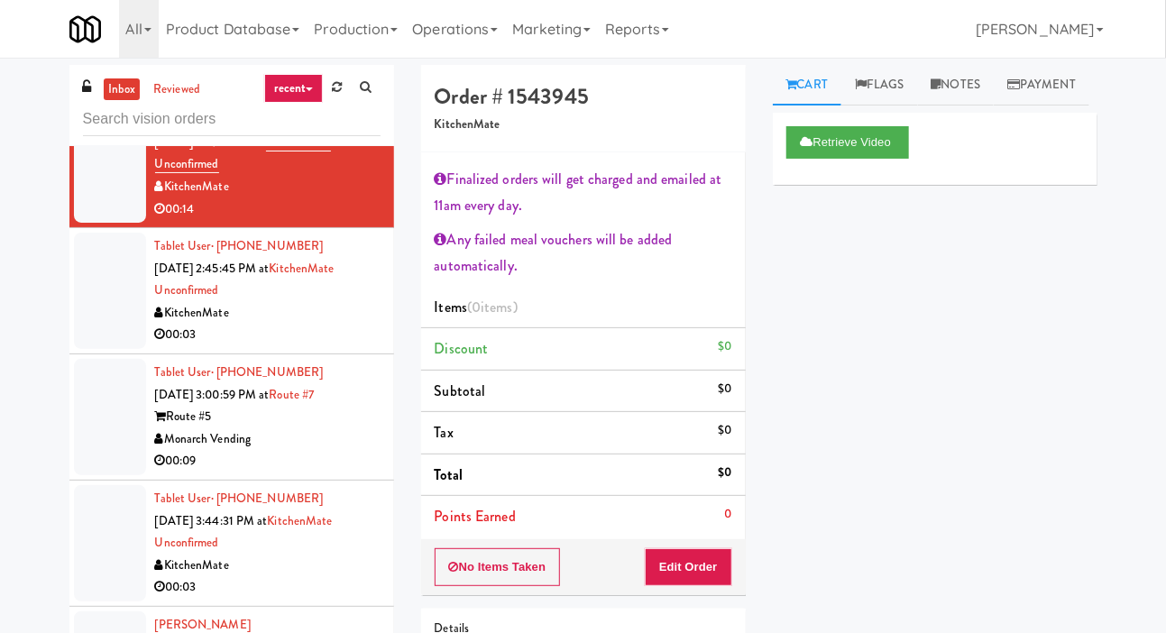
click at [79, 332] on div at bounding box center [110, 291] width 72 height 116
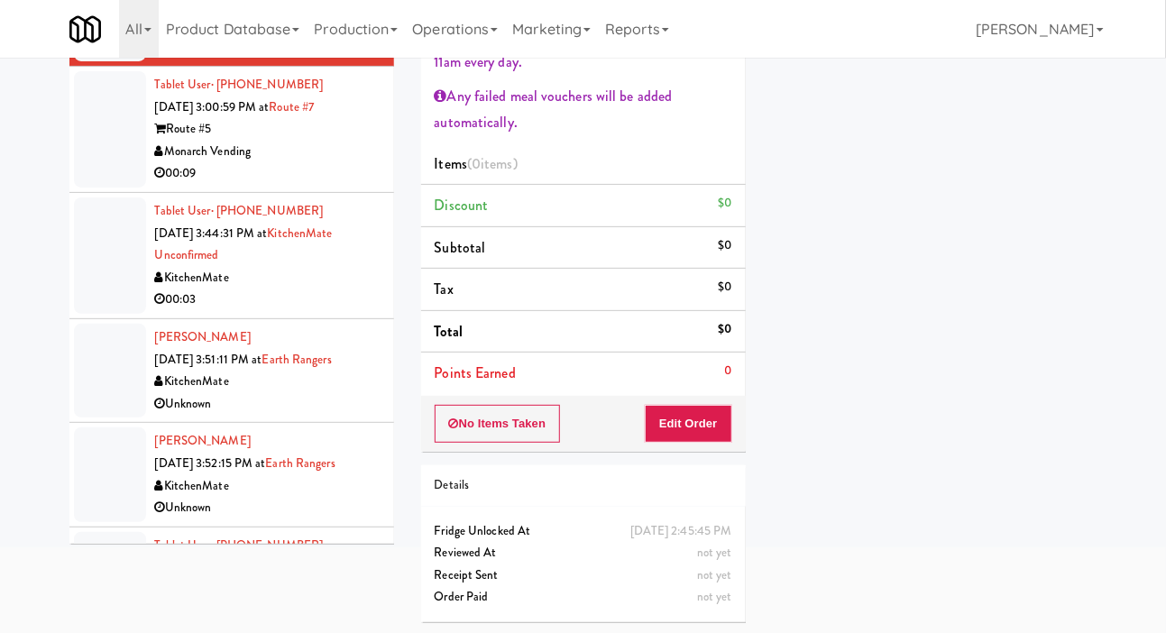
scroll to position [3628, 0]
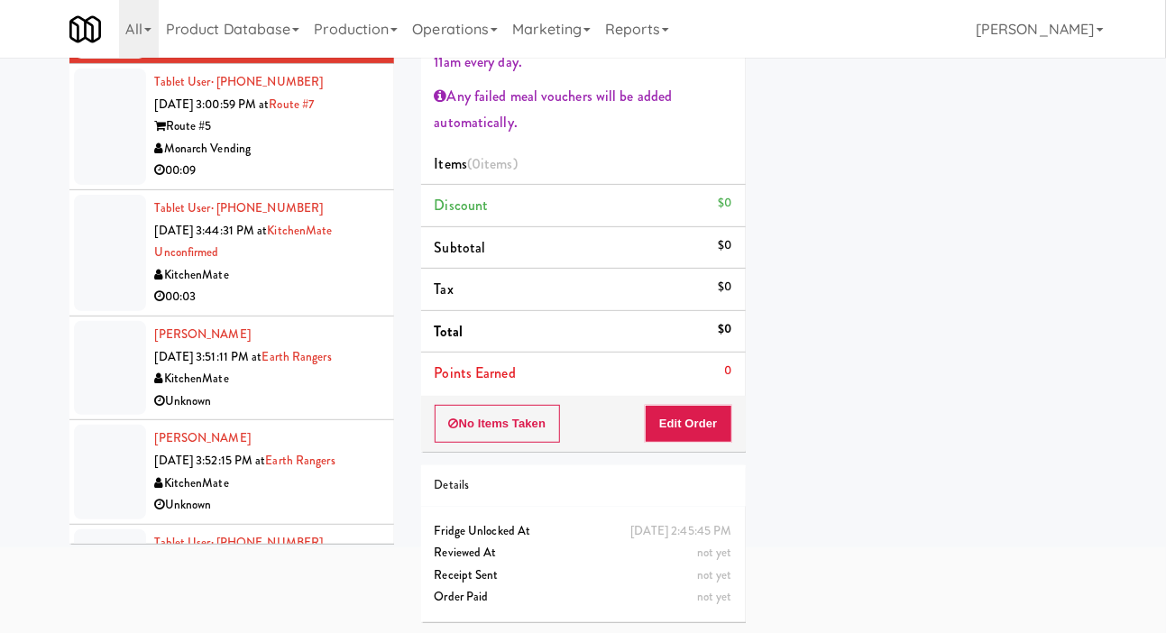
click at [78, 300] on div at bounding box center [110, 253] width 72 height 116
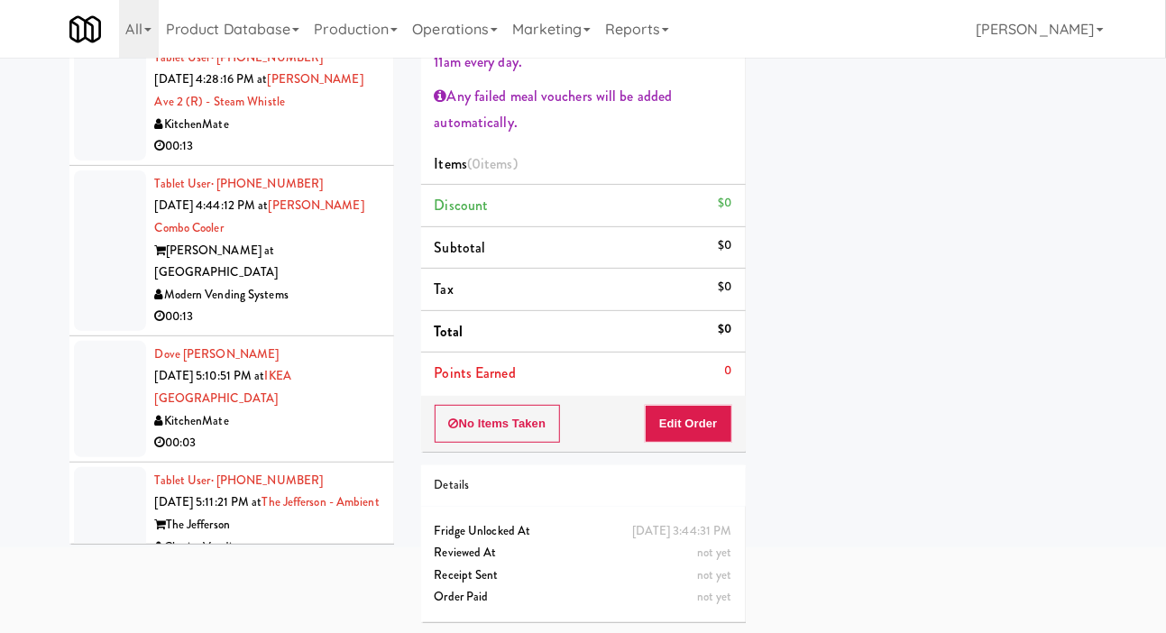
scroll to position [4129, 0]
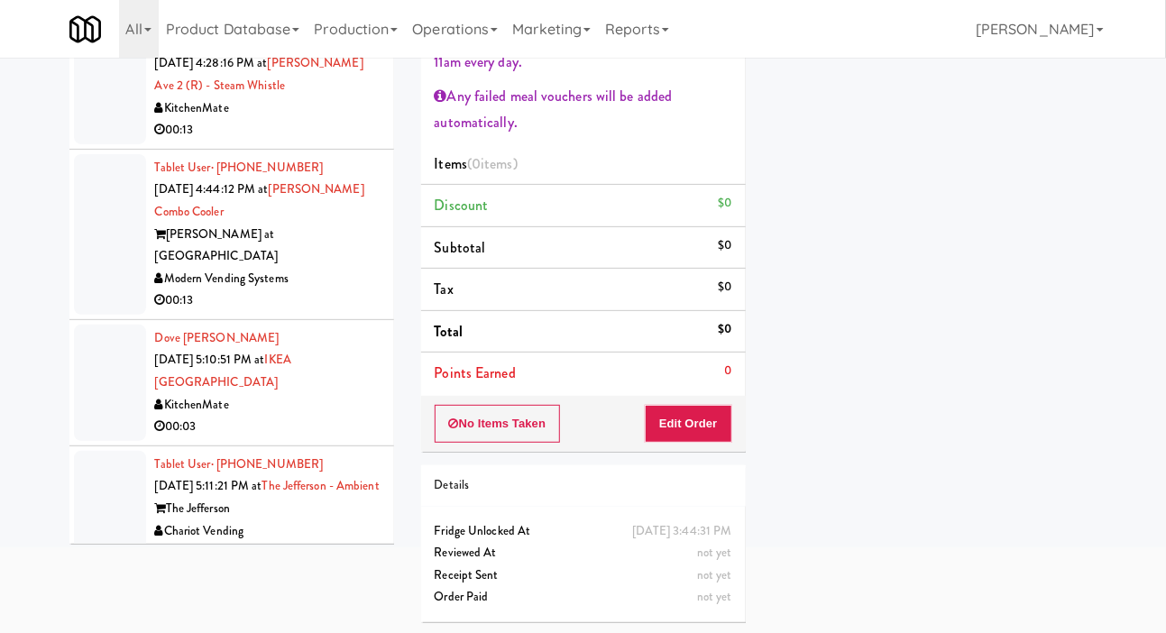
click at [78, 361] on div at bounding box center [110, 383] width 72 height 116
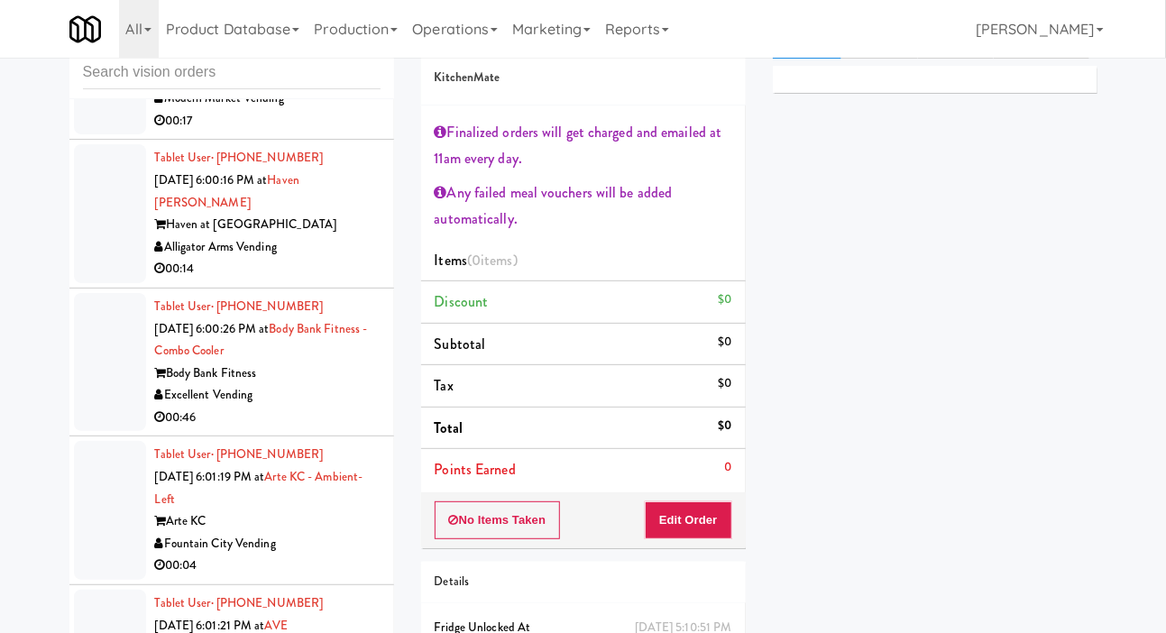
scroll to position [20884, 0]
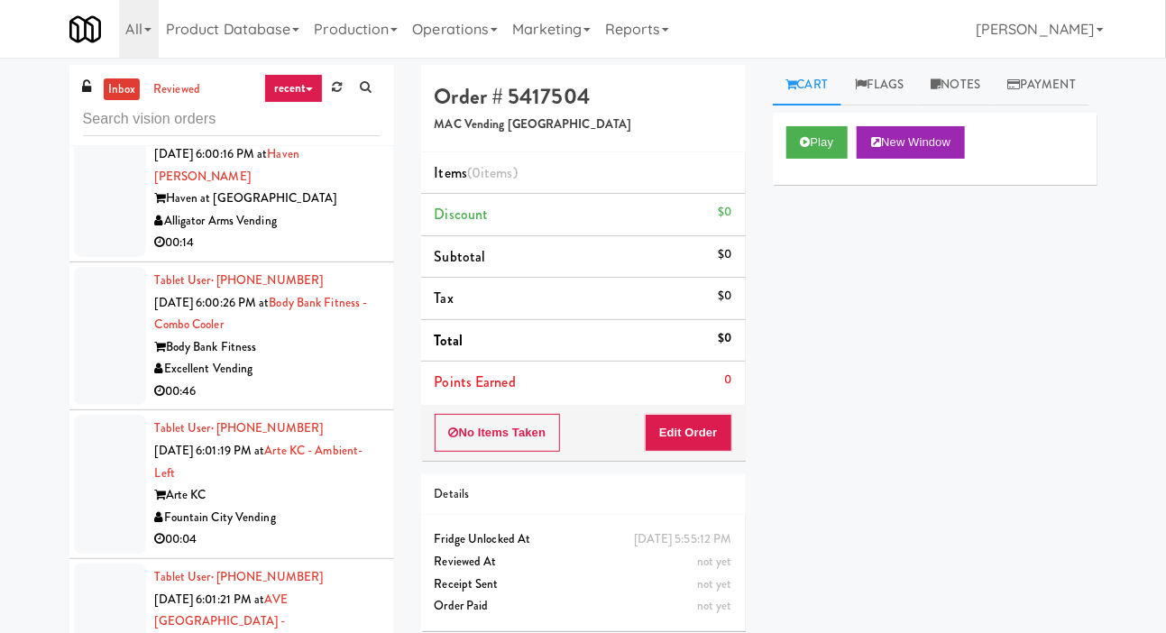
scroll to position [20991, 0]
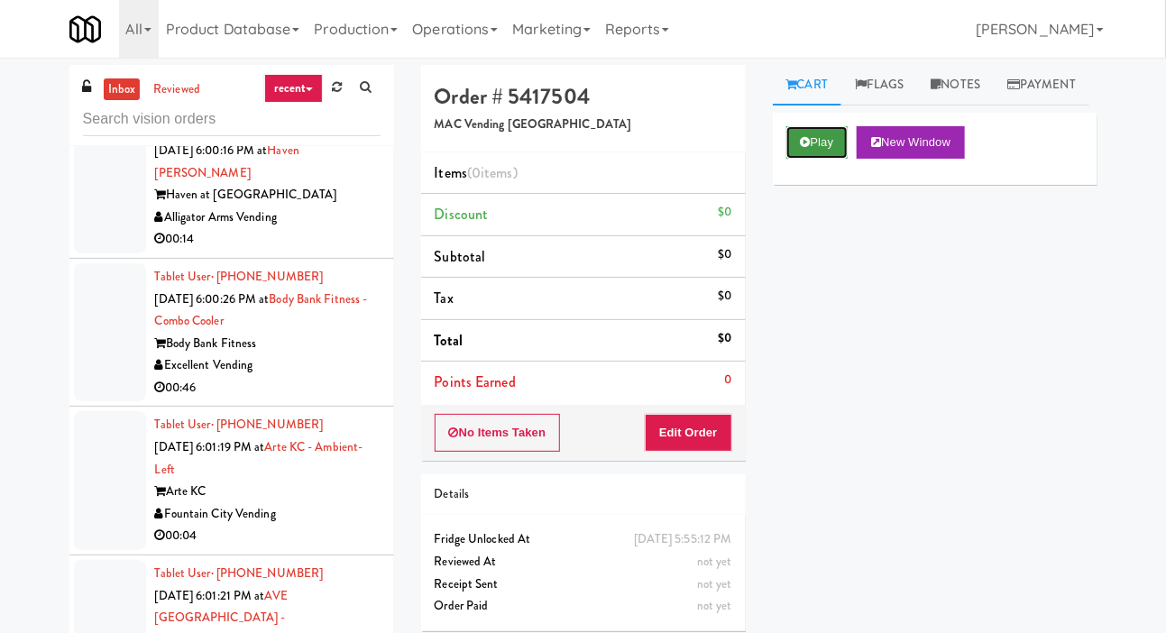
click at [825, 159] on button "Play" at bounding box center [817, 142] width 62 height 32
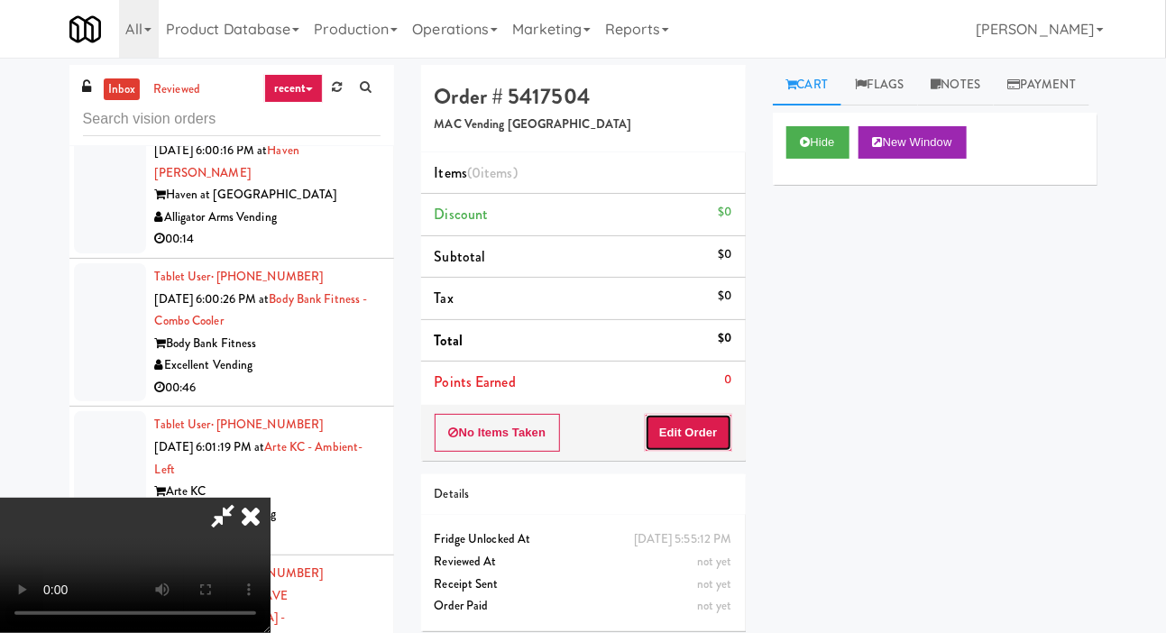
click at [707, 414] on button "Edit Order" at bounding box center [688, 433] width 87 height 38
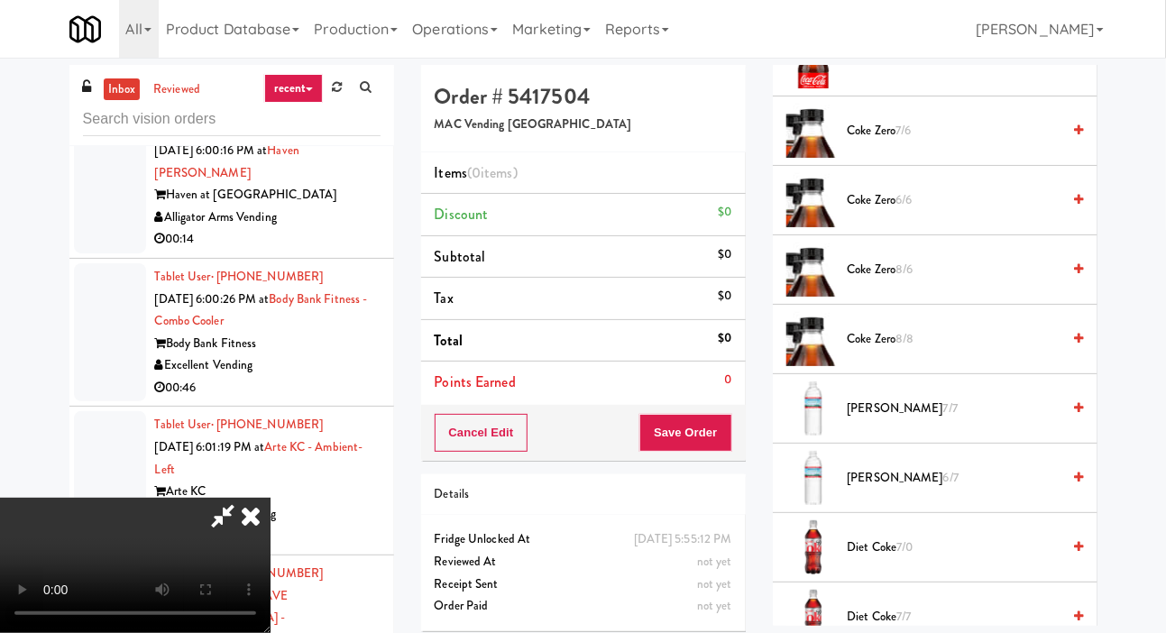
scroll to position [0, 0]
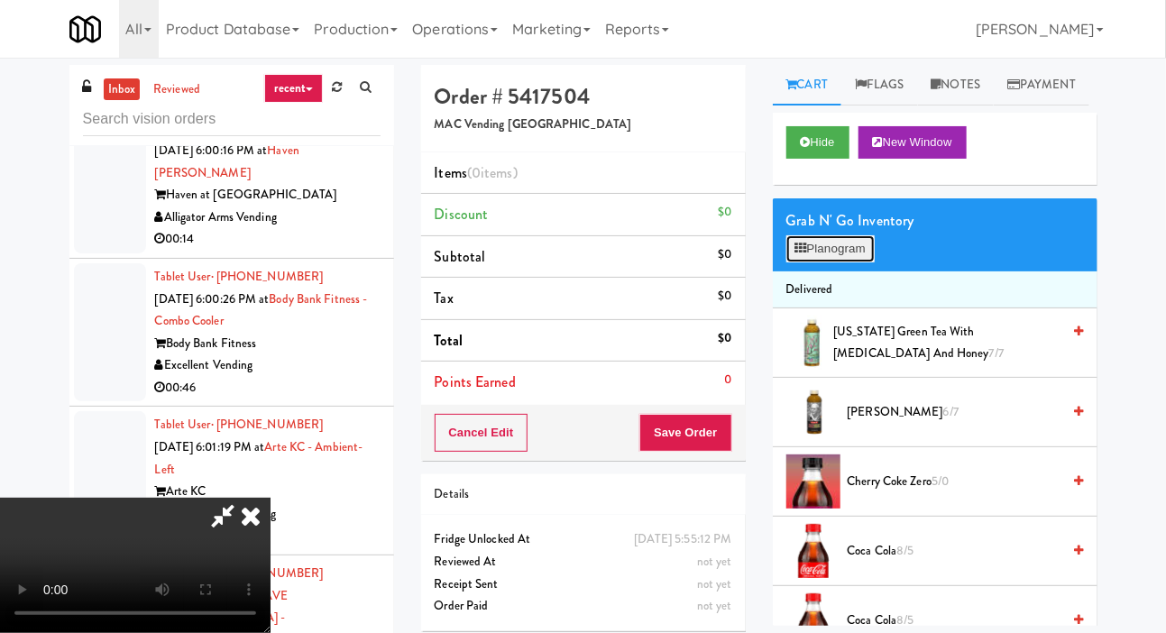
click at [873, 262] on button "Planogram" at bounding box center [830, 248] width 88 height 27
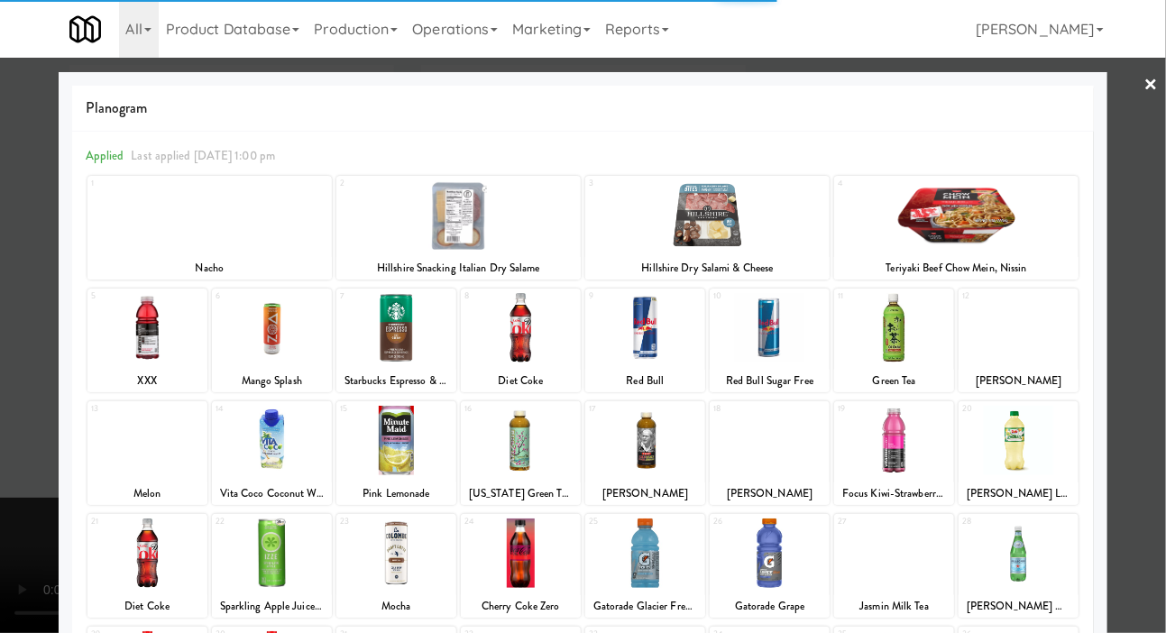
scroll to position [251, 0]
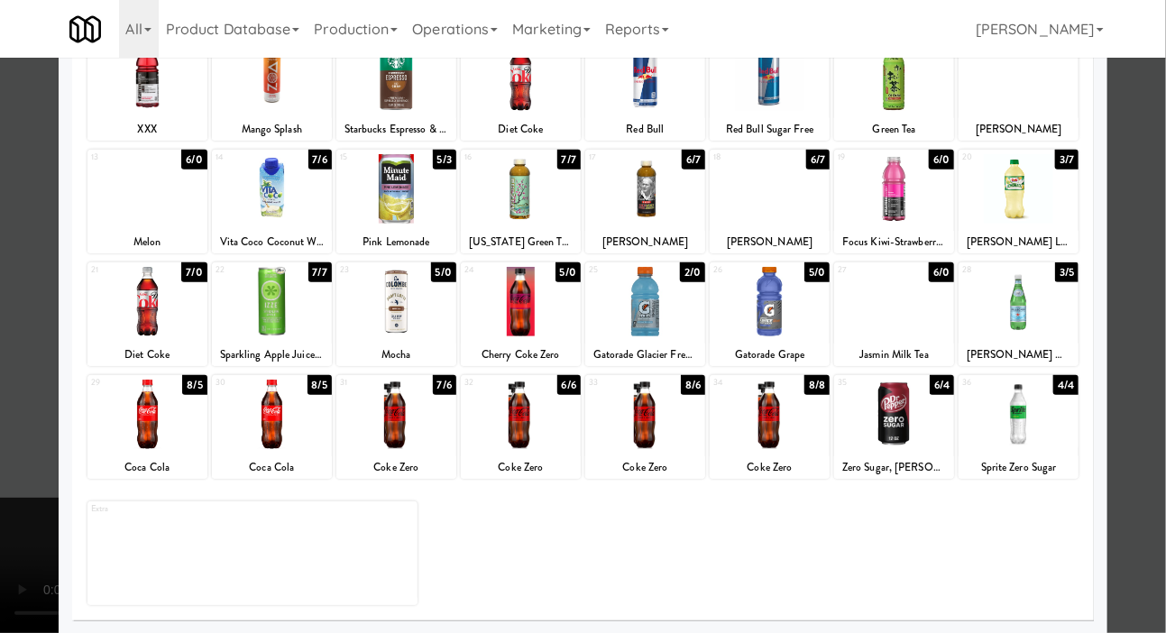
click at [903, 409] on div at bounding box center [894, 414] width 120 height 69
click at [8, 285] on div at bounding box center [583, 316] width 1166 height 633
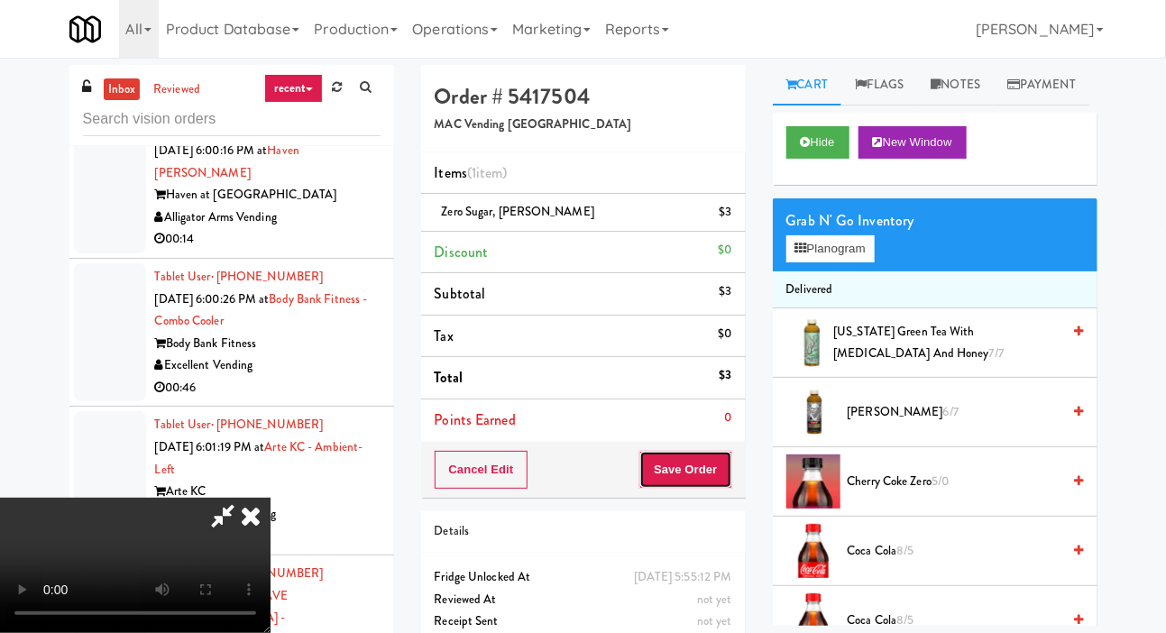
click at [730, 463] on button "Save Order" at bounding box center [685, 470] width 92 height 38
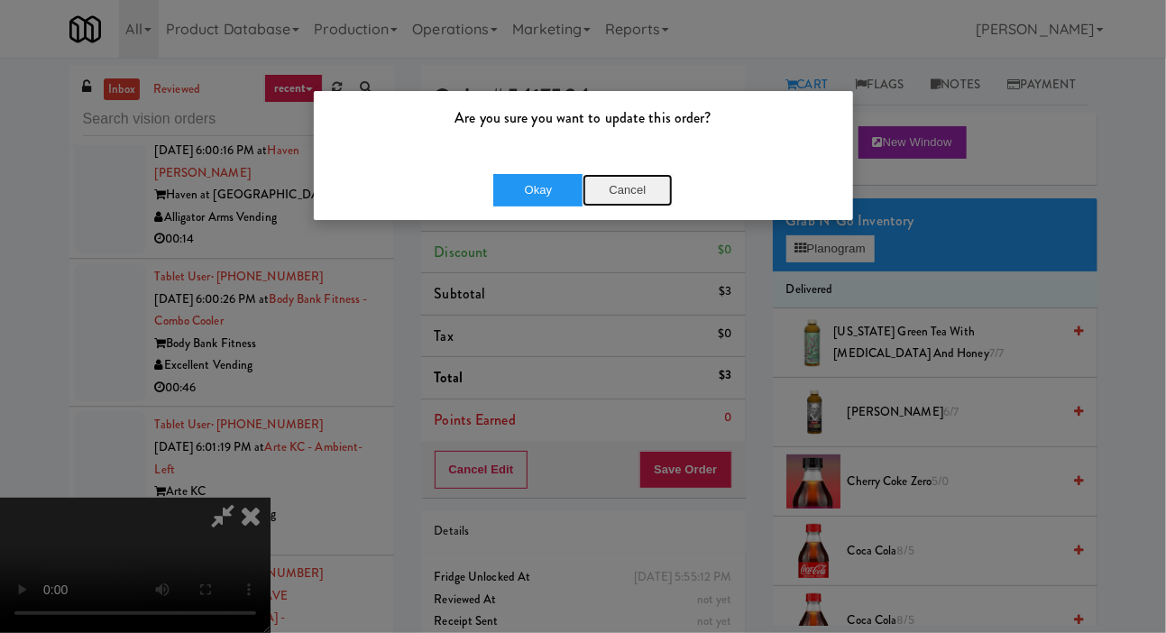
click at [630, 194] on button "Cancel" at bounding box center [627, 190] width 90 height 32
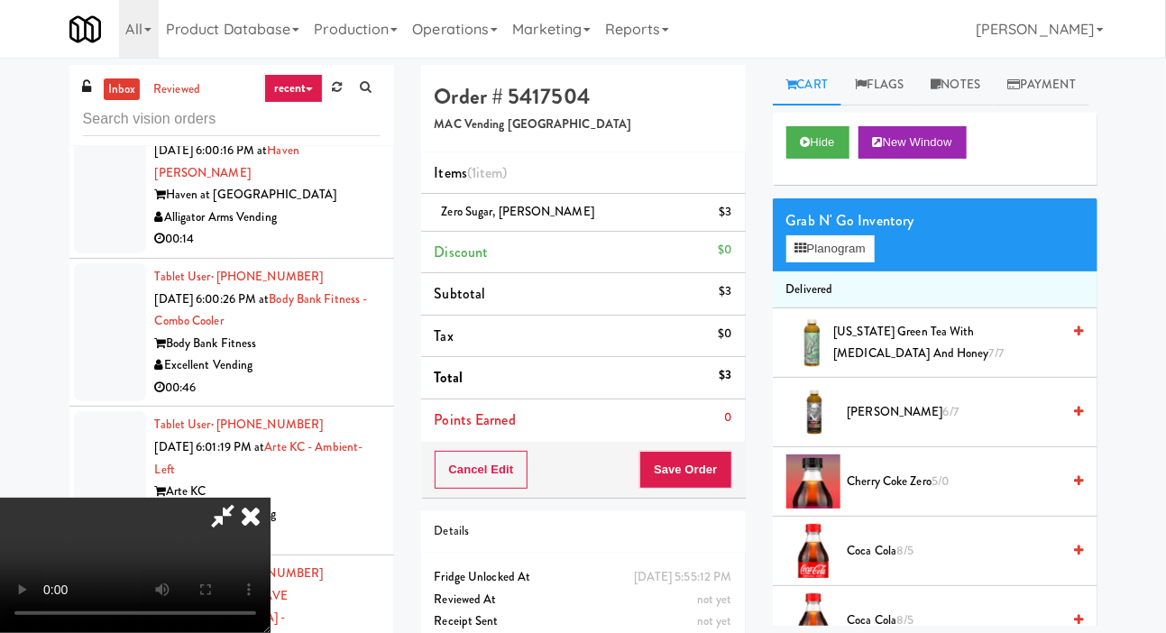
scroll to position [66, 0]
click at [724, 470] on button "Save Order" at bounding box center [685, 470] width 92 height 38
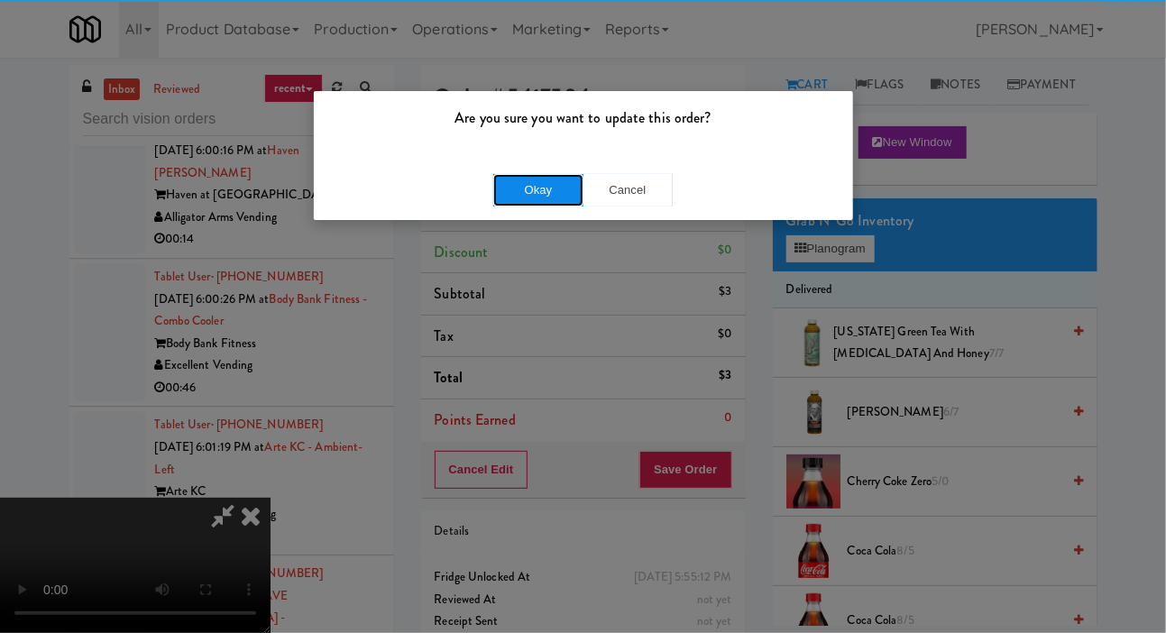
click at [534, 197] on button "Okay" at bounding box center [538, 190] width 90 height 32
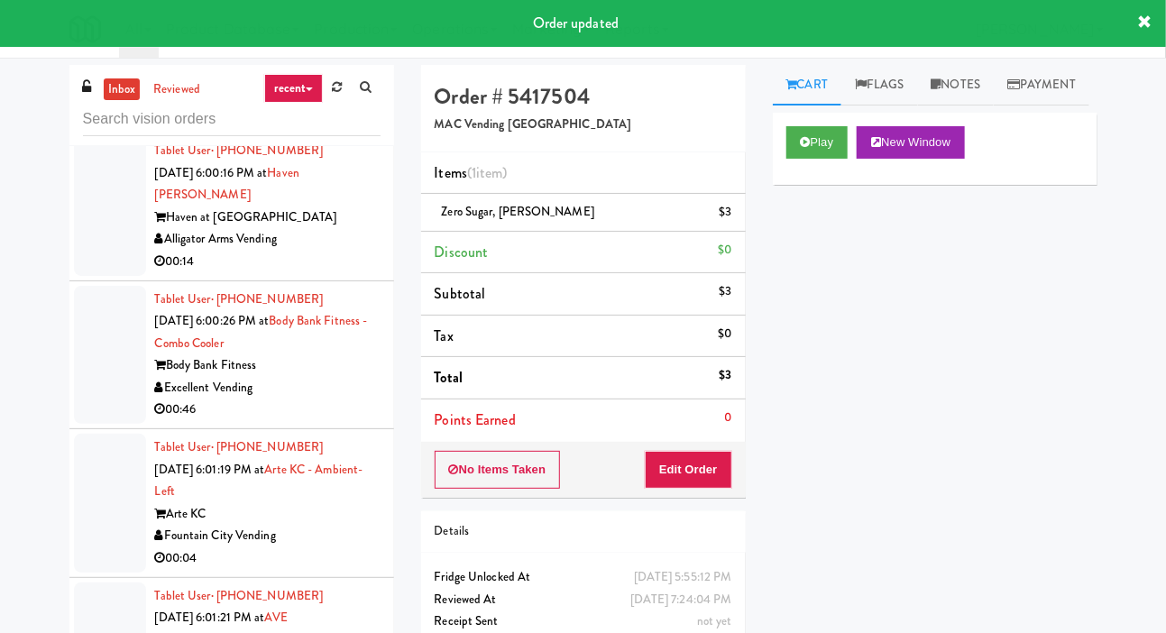
scroll to position [0, 0]
click at [87, 127] on div at bounding box center [110, 69] width 72 height 116
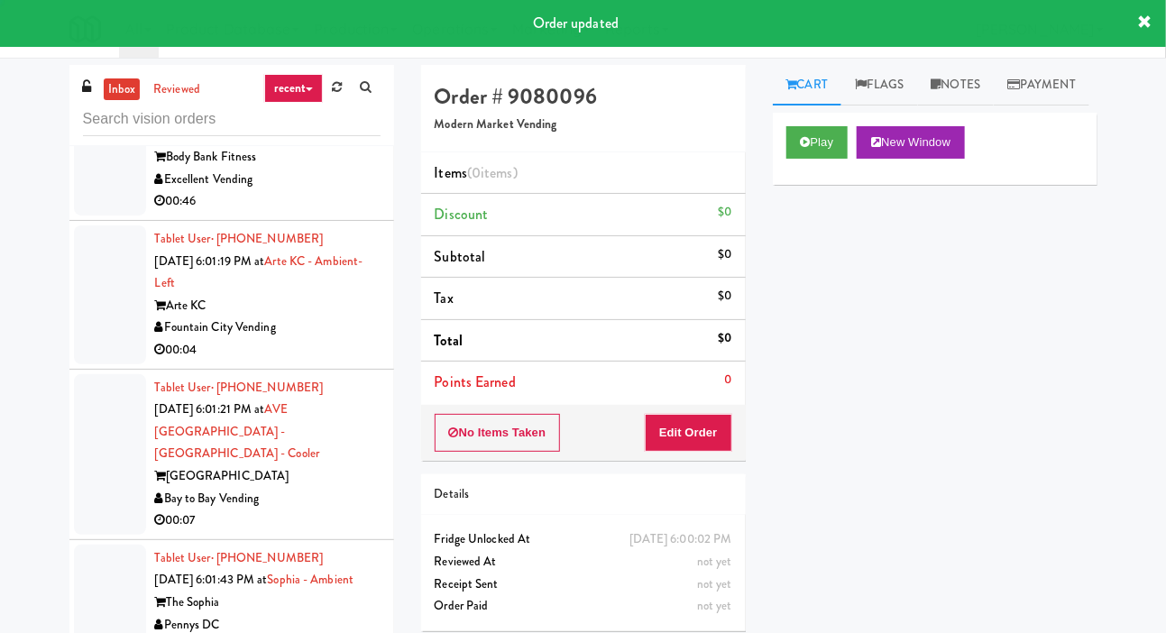
scroll to position [21200, 0]
click at [812, 159] on button "Play" at bounding box center [817, 142] width 62 height 32
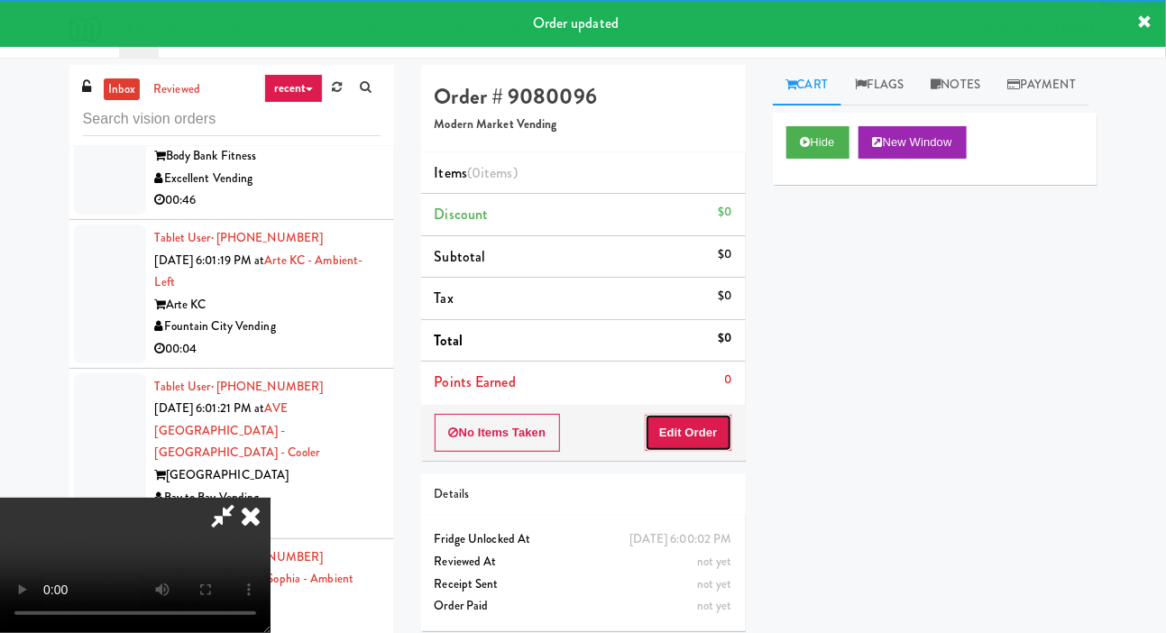
click at [672, 428] on button "Edit Order" at bounding box center [688, 433] width 87 height 38
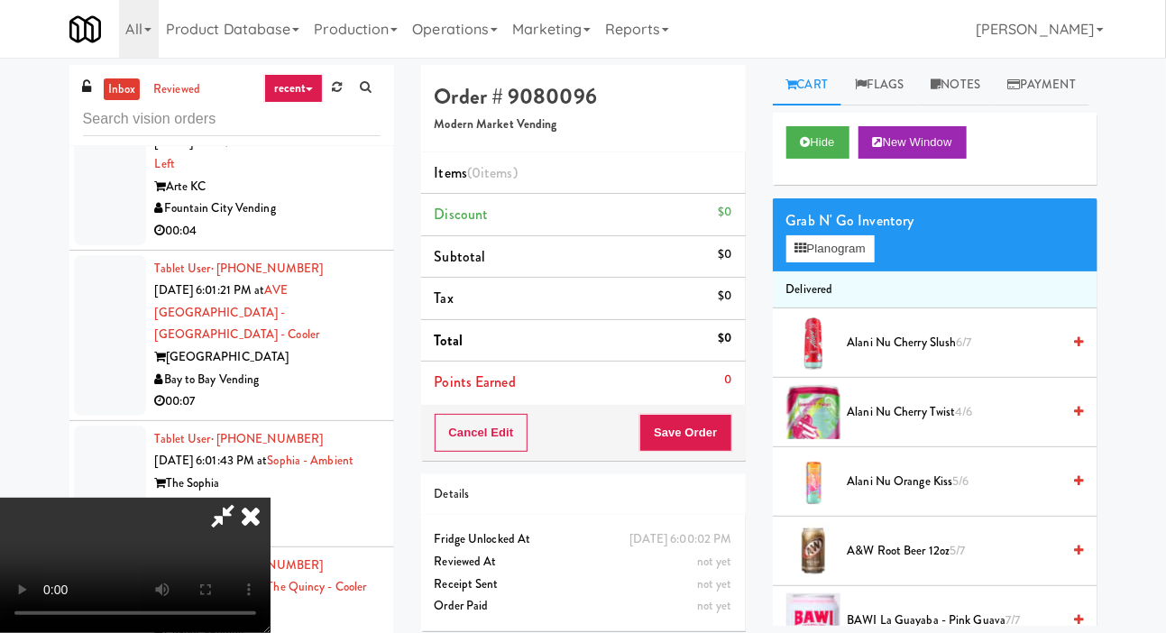
scroll to position [33, 0]
click at [846, 262] on button "Planogram" at bounding box center [830, 248] width 88 height 27
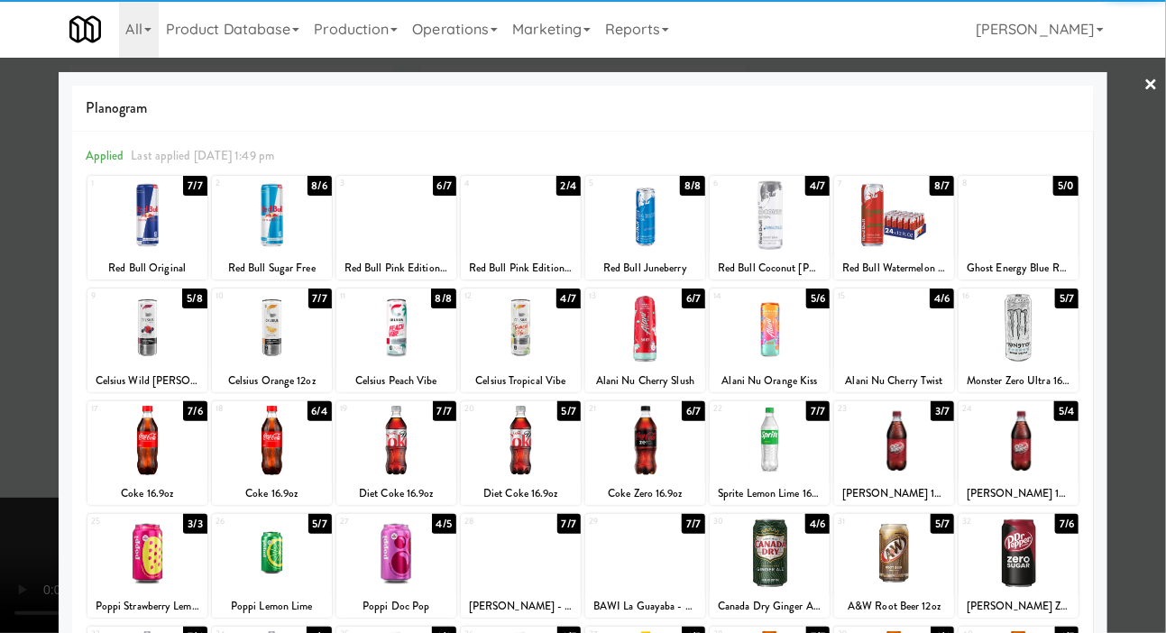
click at [918, 342] on div at bounding box center [894, 327] width 120 height 69
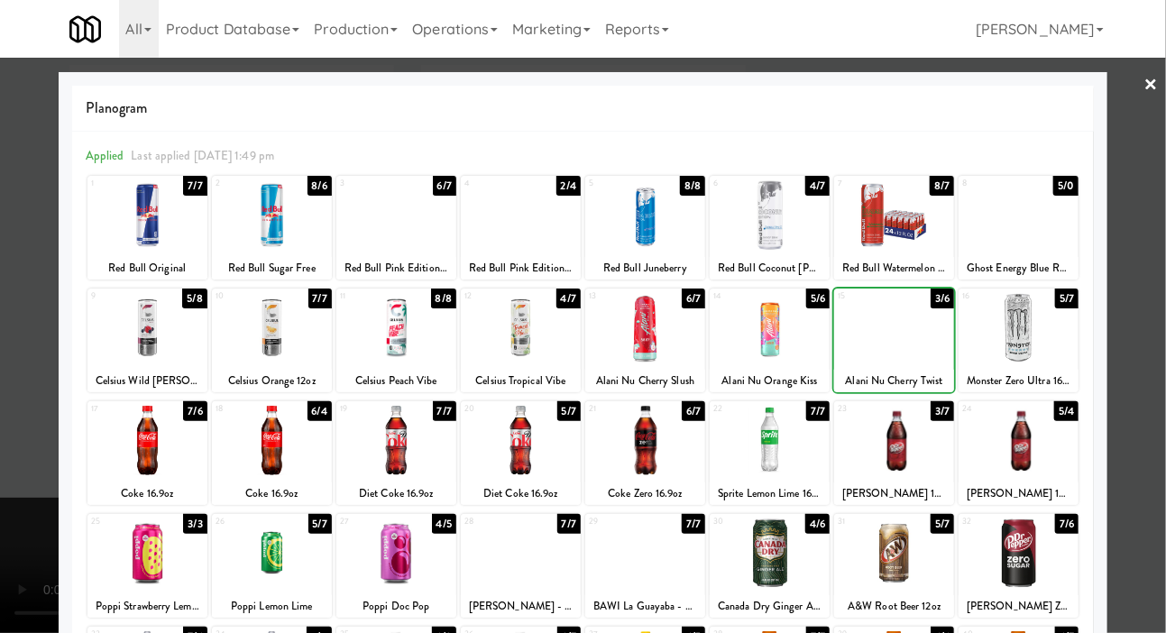
click at [24, 345] on div at bounding box center [583, 316] width 1166 height 633
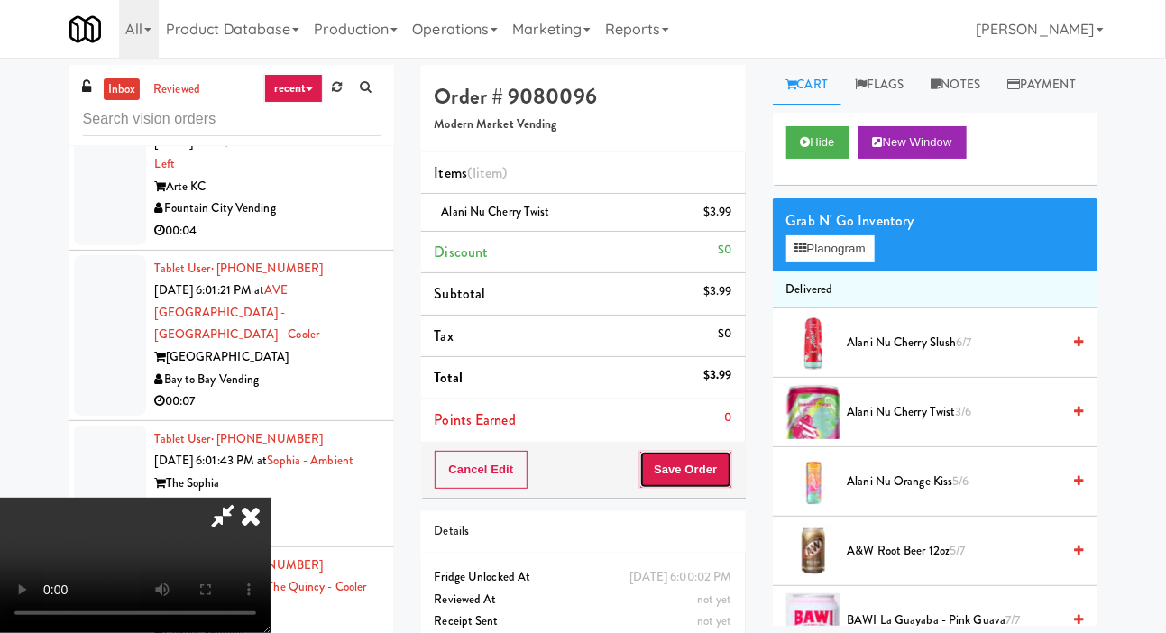
click at [726, 467] on button "Save Order" at bounding box center [685, 470] width 92 height 38
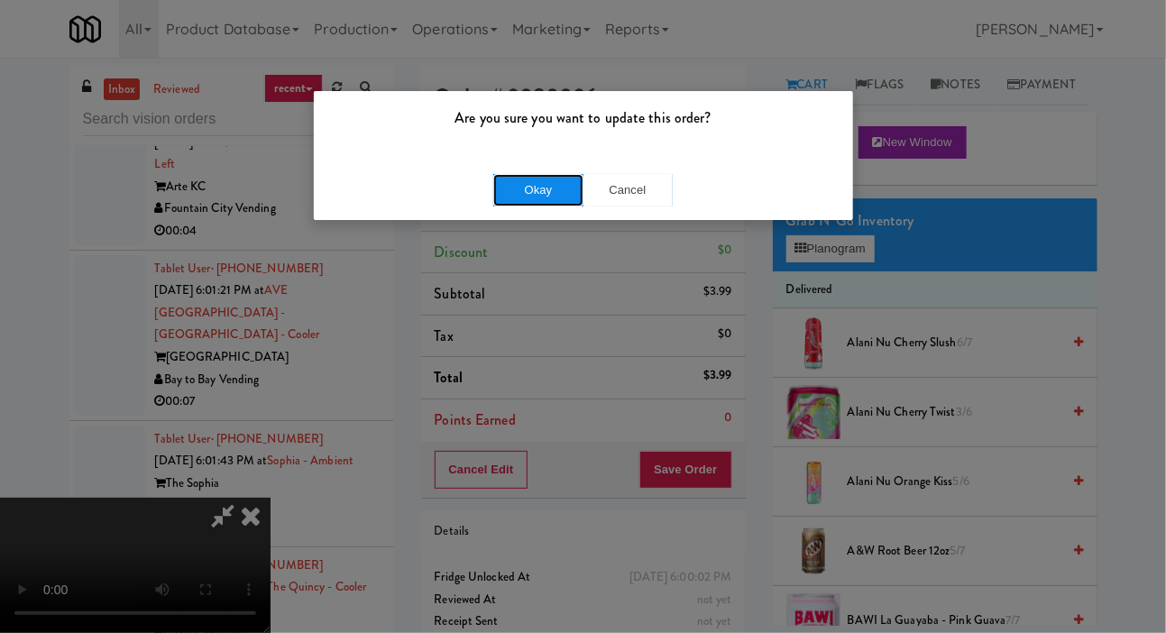
click at [573, 196] on button "Okay" at bounding box center [538, 190] width 90 height 32
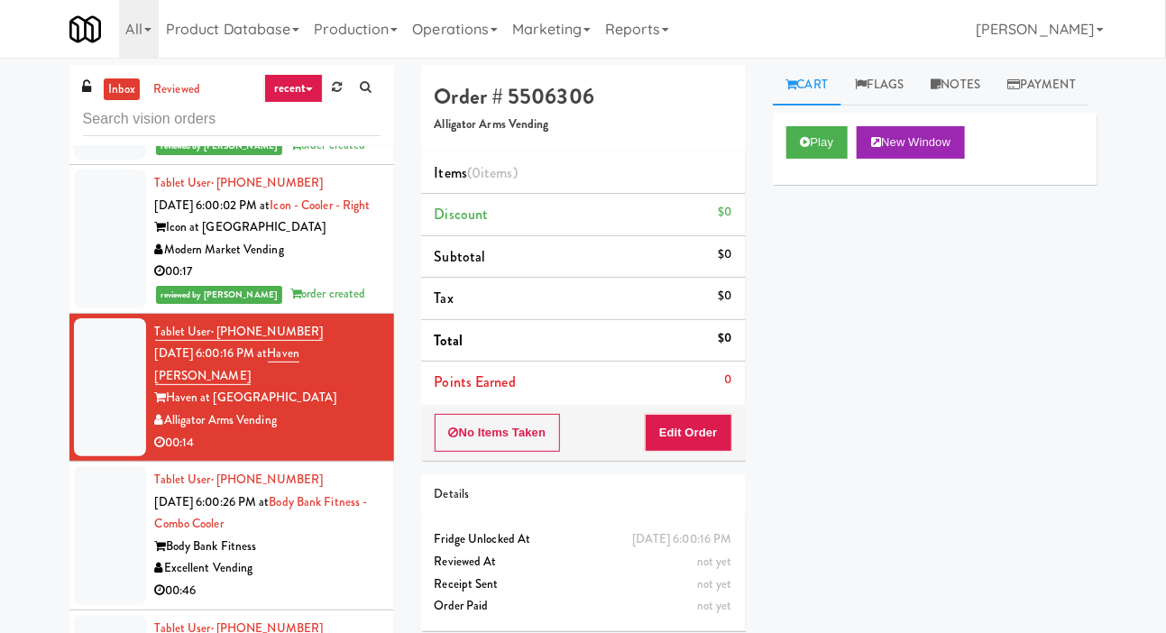
scroll to position [20829, 0]
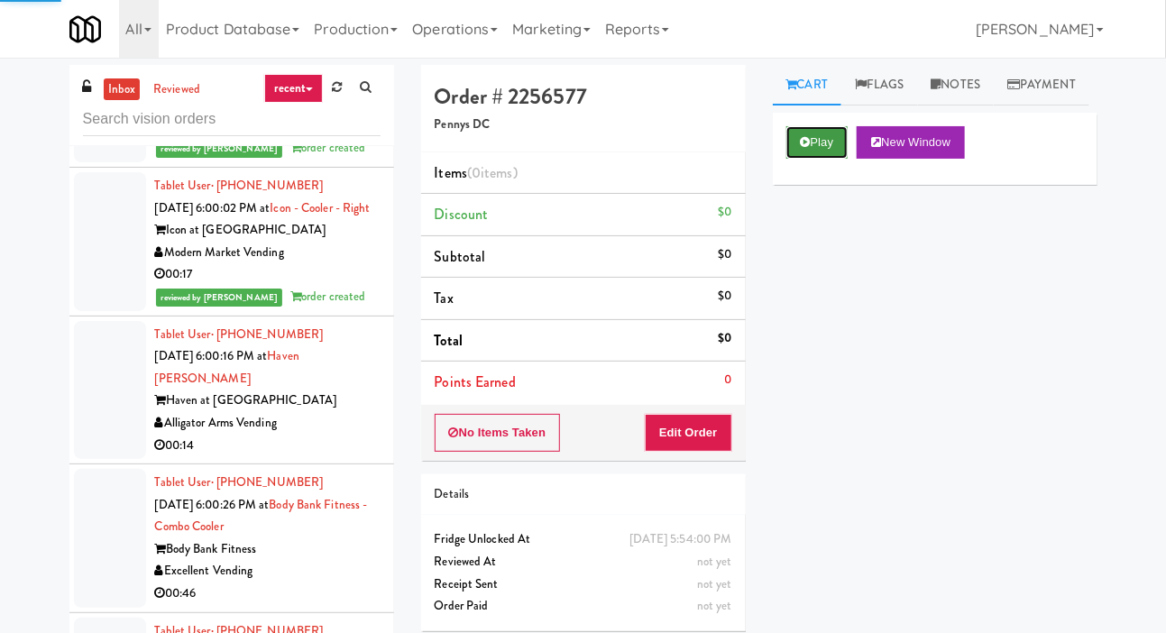
click at [815, 159] on button "Play" at bounding box center [817, 142] width 62 height 32
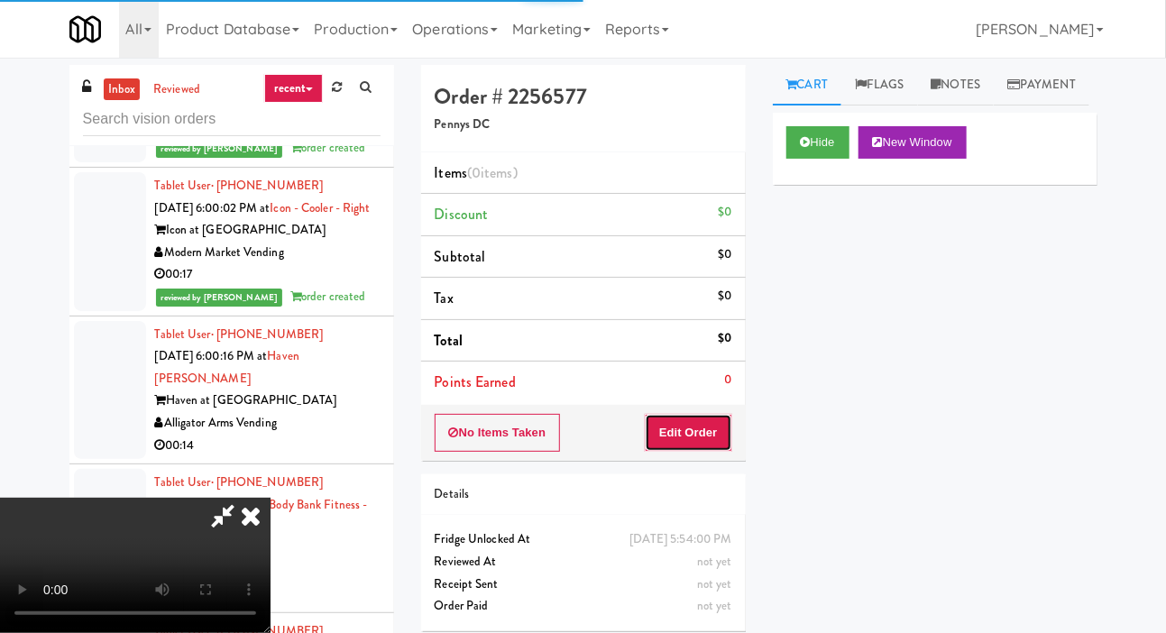
click at [718, 417] on button "Edit Order" at bounding box center [688, 433] width 87 height 38
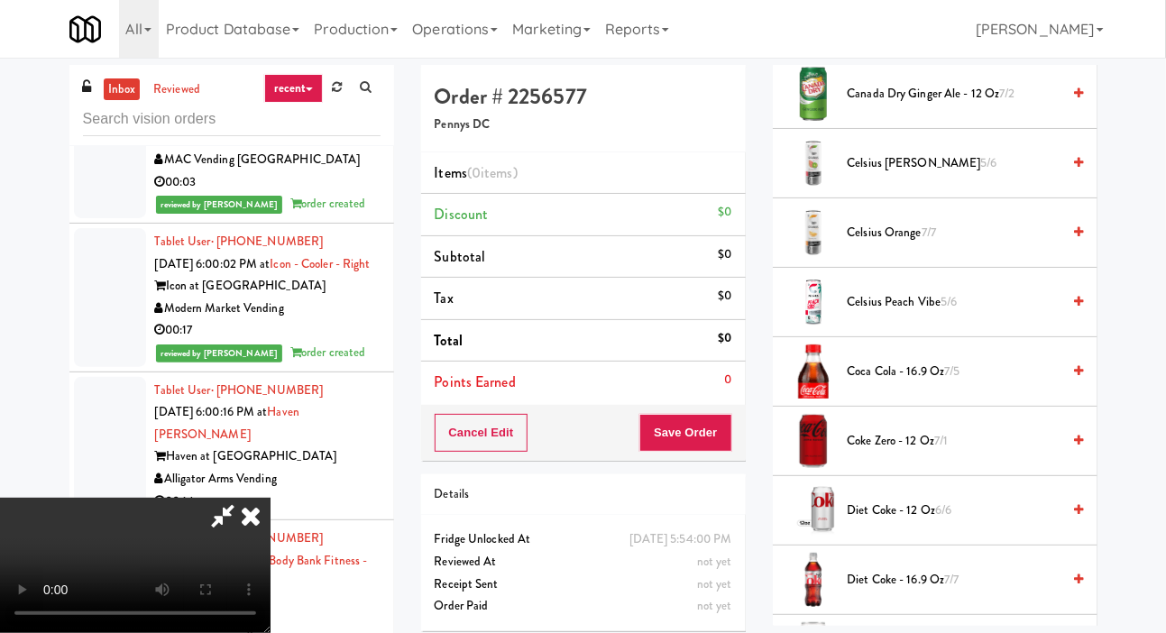
scroll to position [242, 0]
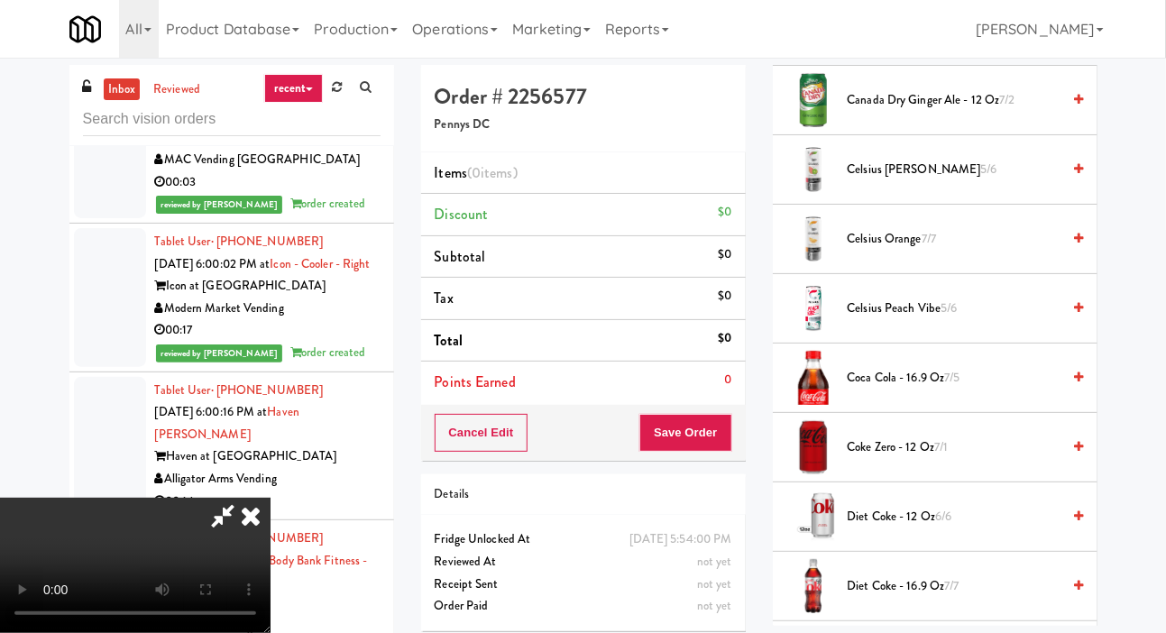
click at [960, 181] on span "Celsius Kiwi Guava 5/6" at bounding box center [954, 170] width 214 height 23
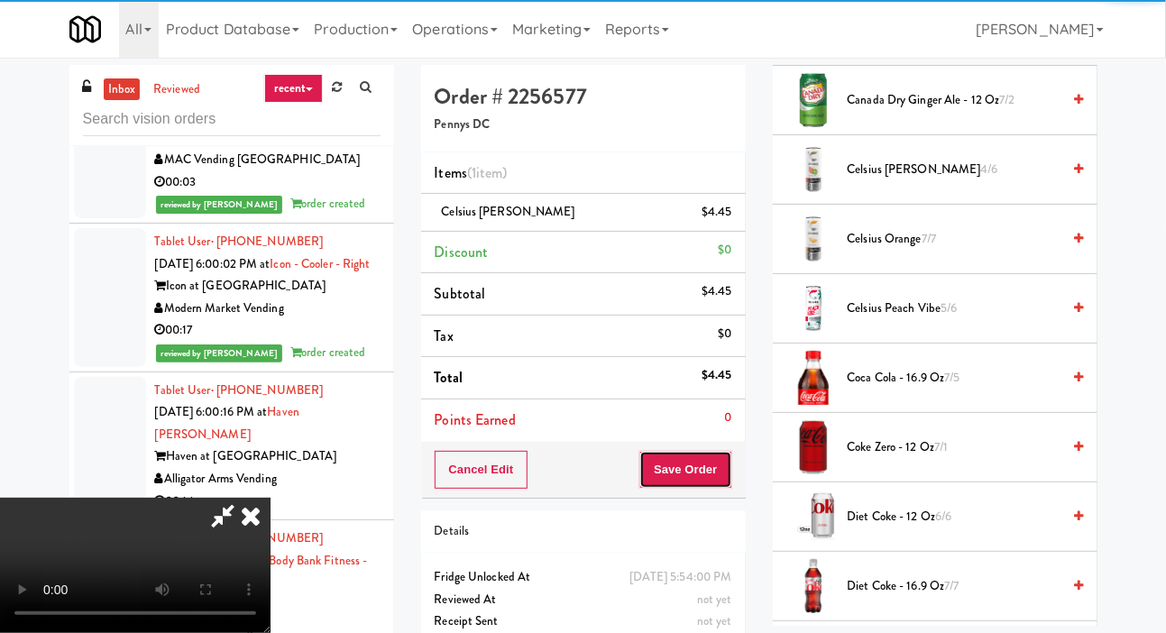
click at [718, 477] on button "Save Order" at bounding box center [685, 470] width 92 height 38
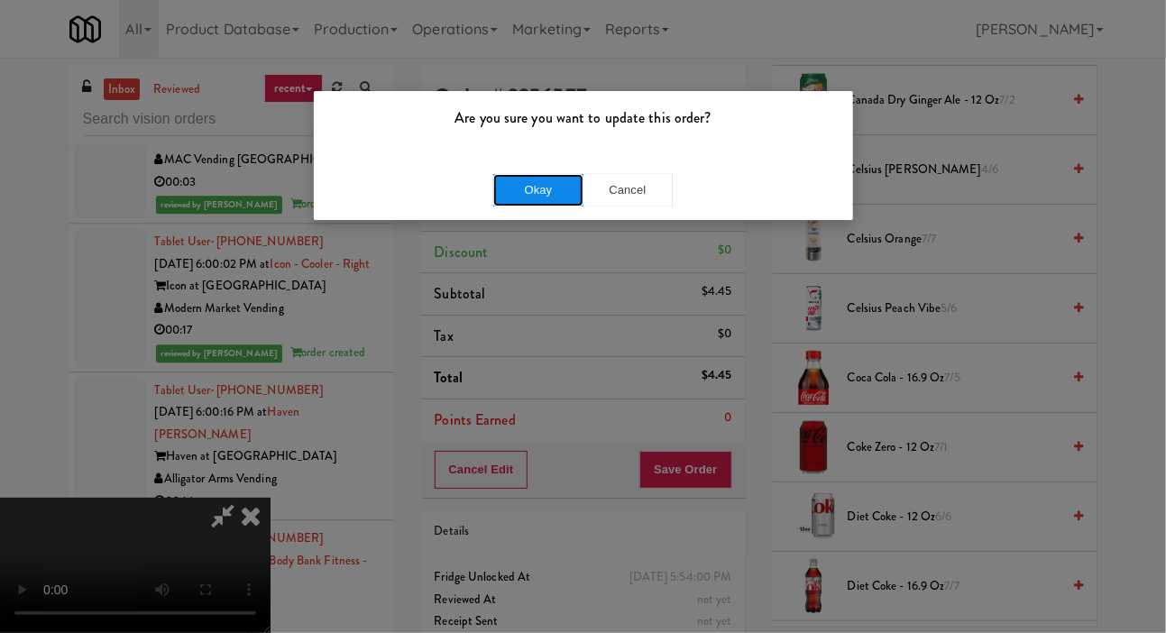
click at [563, 201] on button "Okay" at bounding box center [538, 190] width 90 height 32
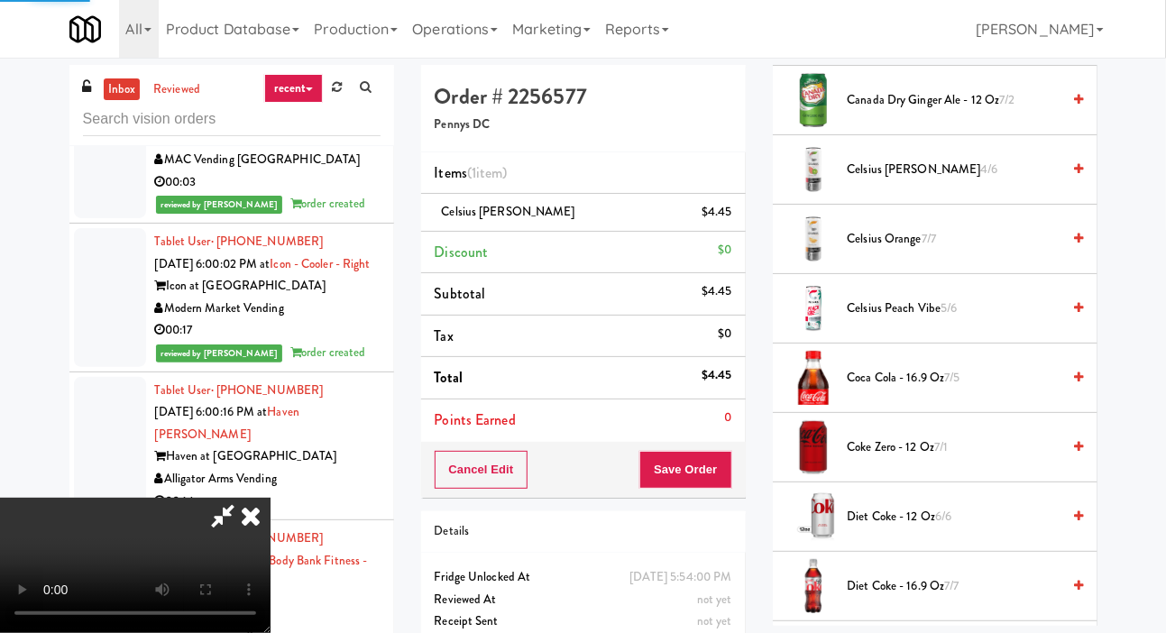
scroll to position [105, 0]
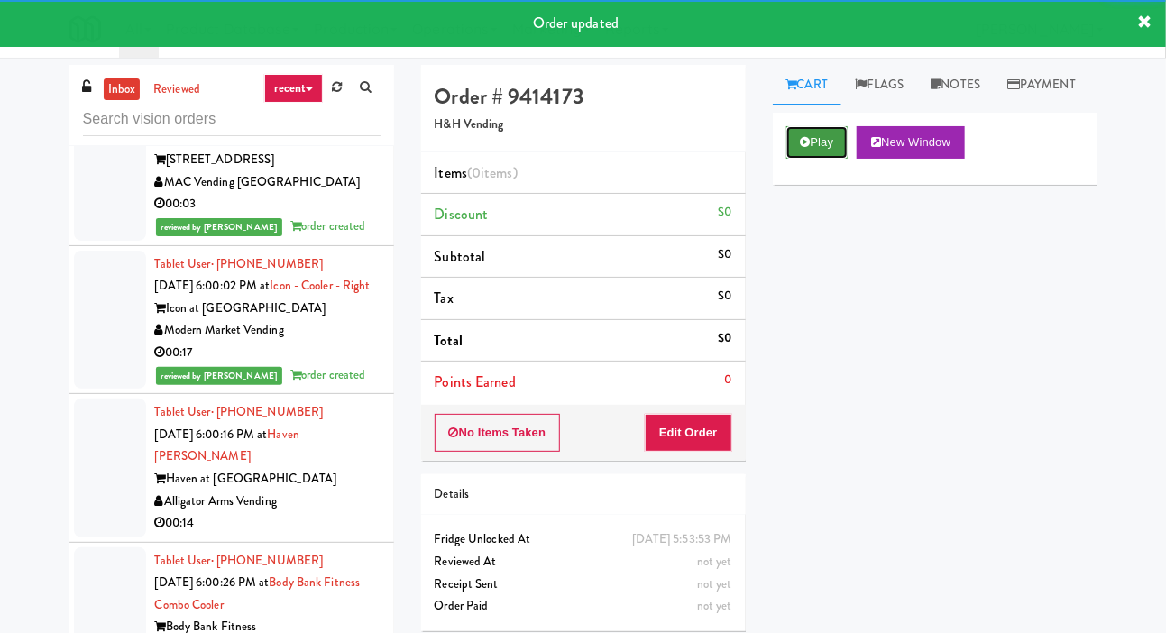
click at [823, 159] on button "Play" at bounding box center [817, 142] width 62 height 32
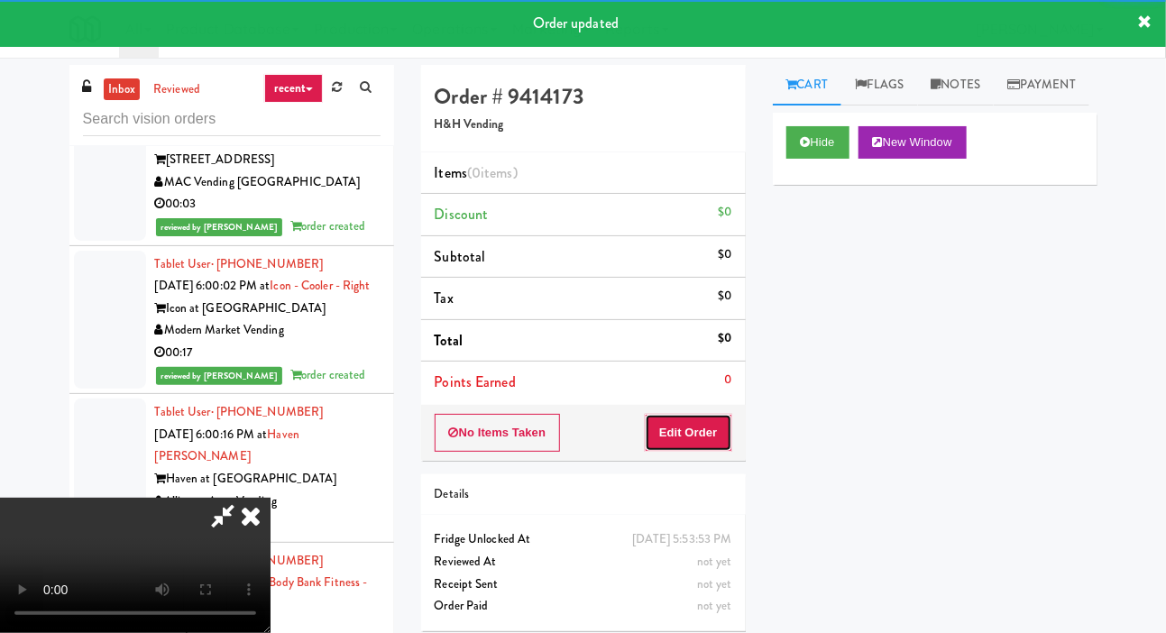
click at [701, 416] on button "Edit Order" at bounding box center [688, 433] width 87 height 38
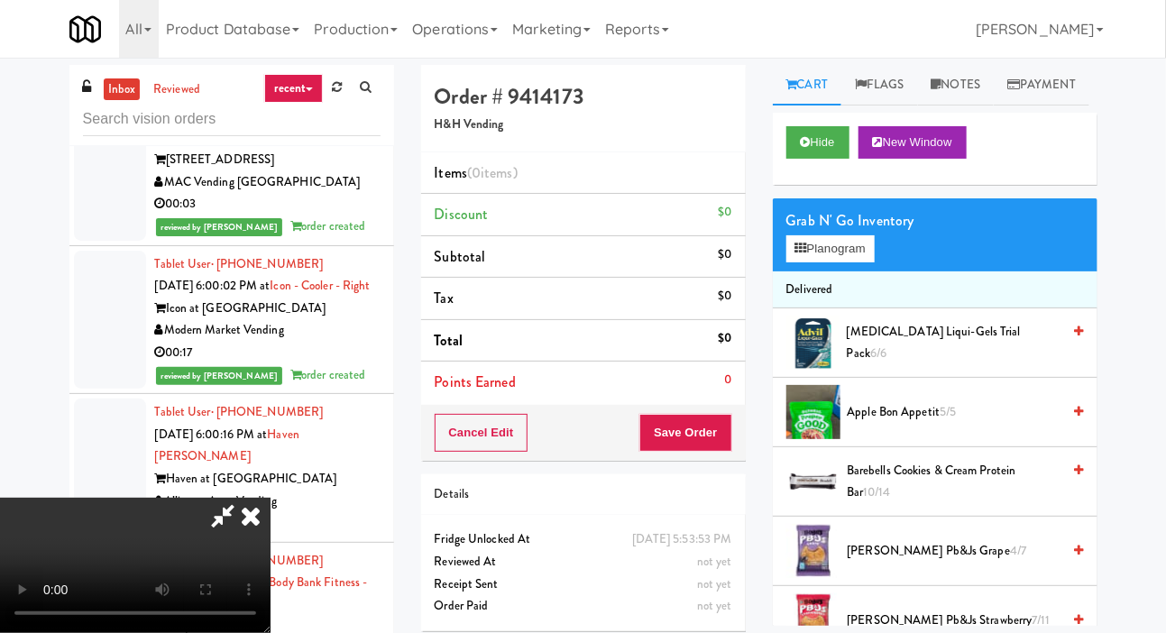
click at [80, 92] on div at bounding box center [110, 22] width 72 height 139
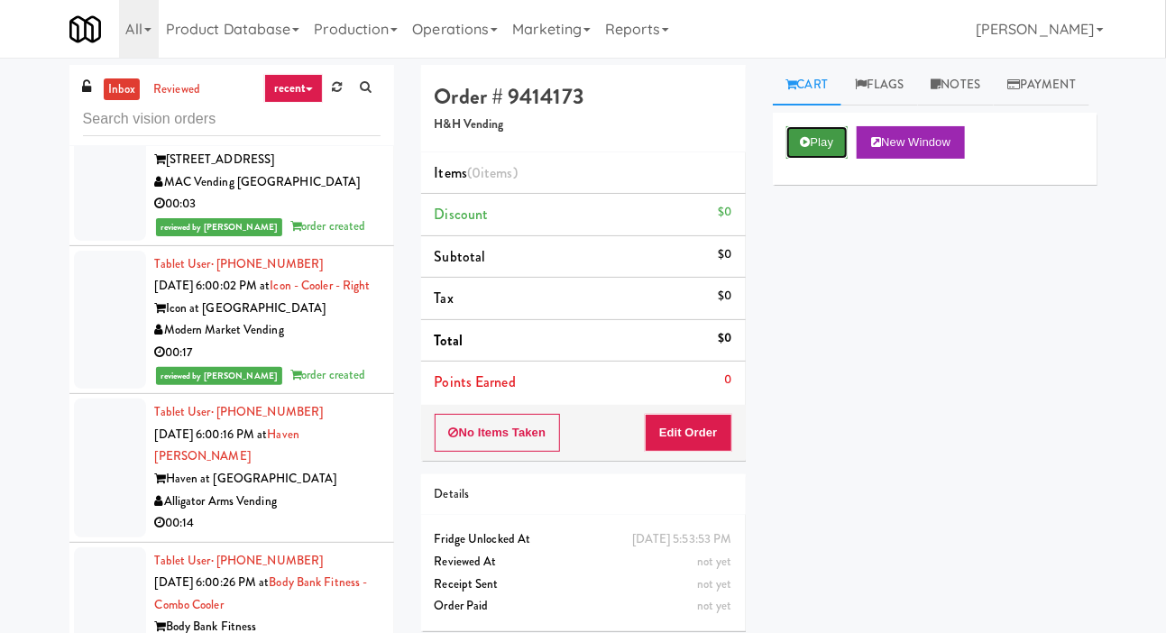
click at [806, 159] on button "Play" at bounding box center [817, 142] width 62 height 32
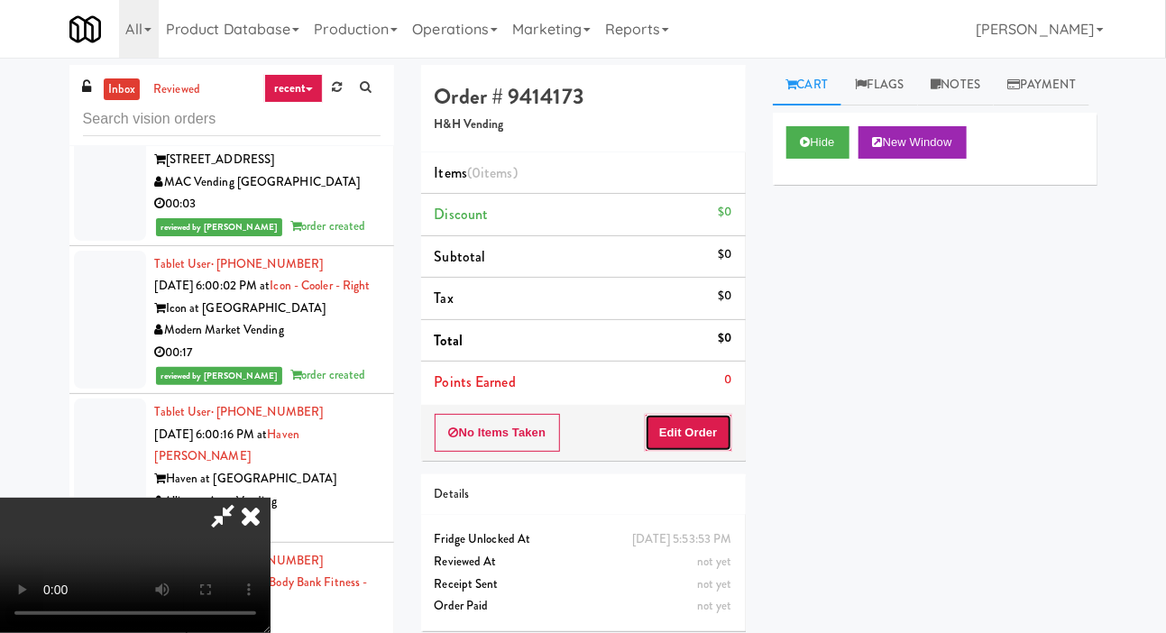
click at [700, 445] on button "Edit Order" at bounding box center [688, 433] width 87 height 38
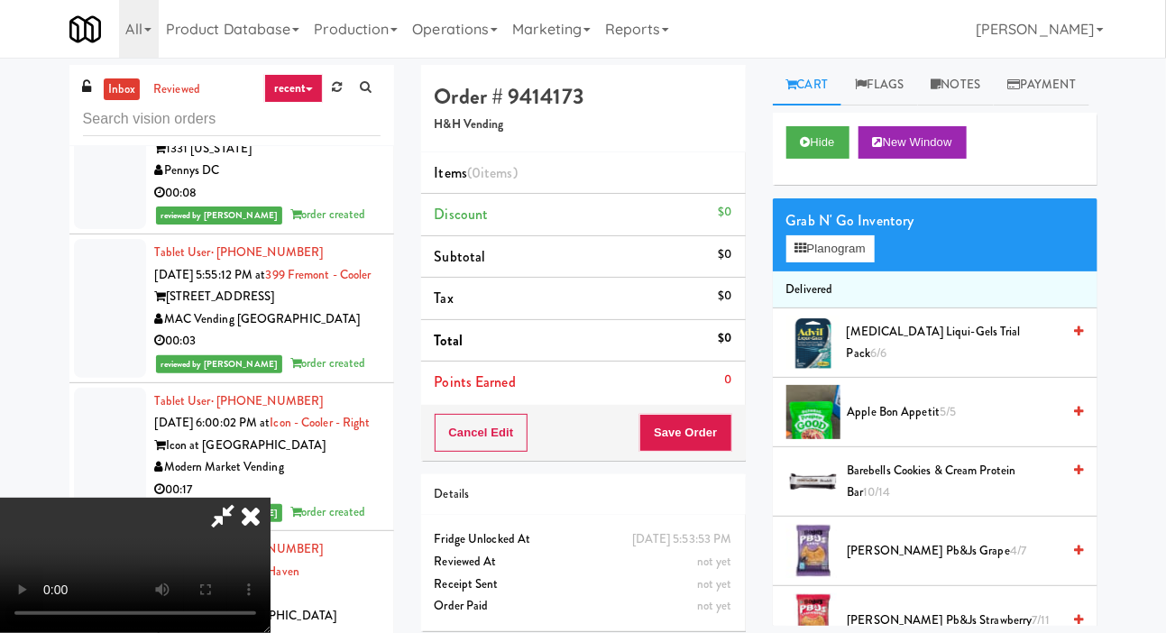
scroll to position [20636, 0]
click at [848, 262] on button "Planogram" at bounding box center [830, 248] width 88 height 27
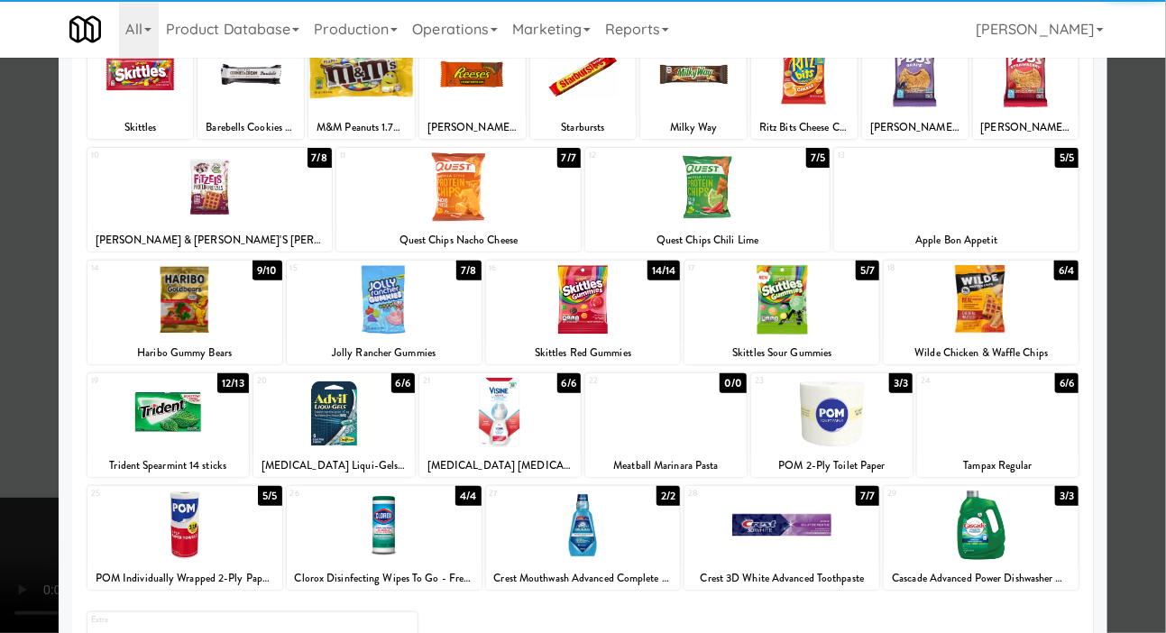
scroll to position [149, 0]
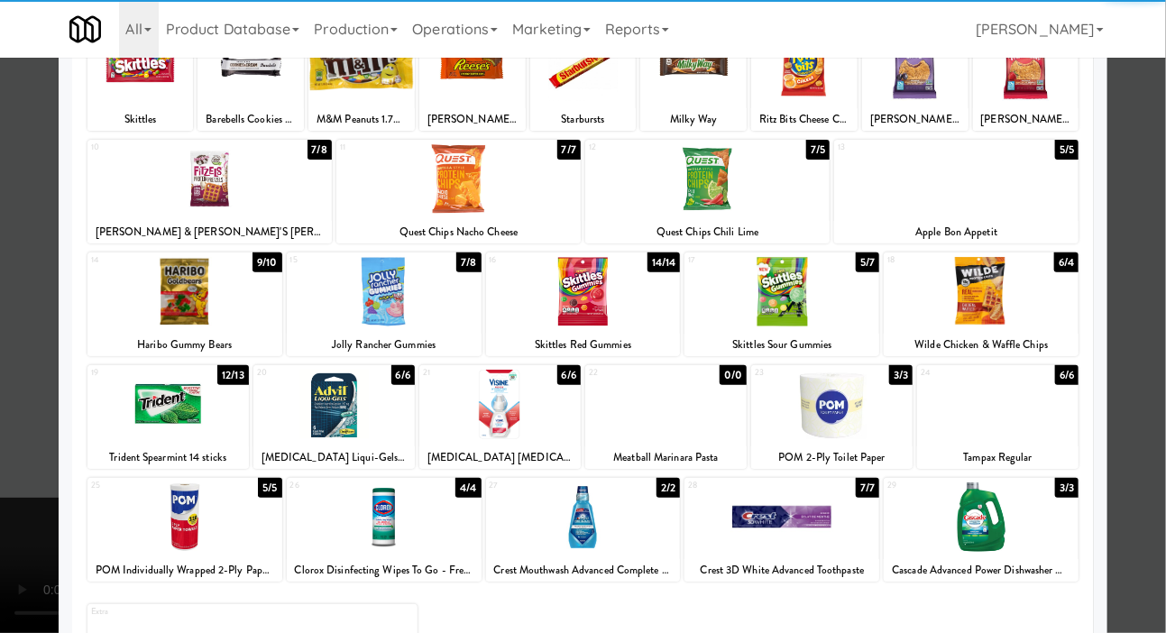
click at [861, 403] on div at bounding box center [831, 404] width 161 height 69
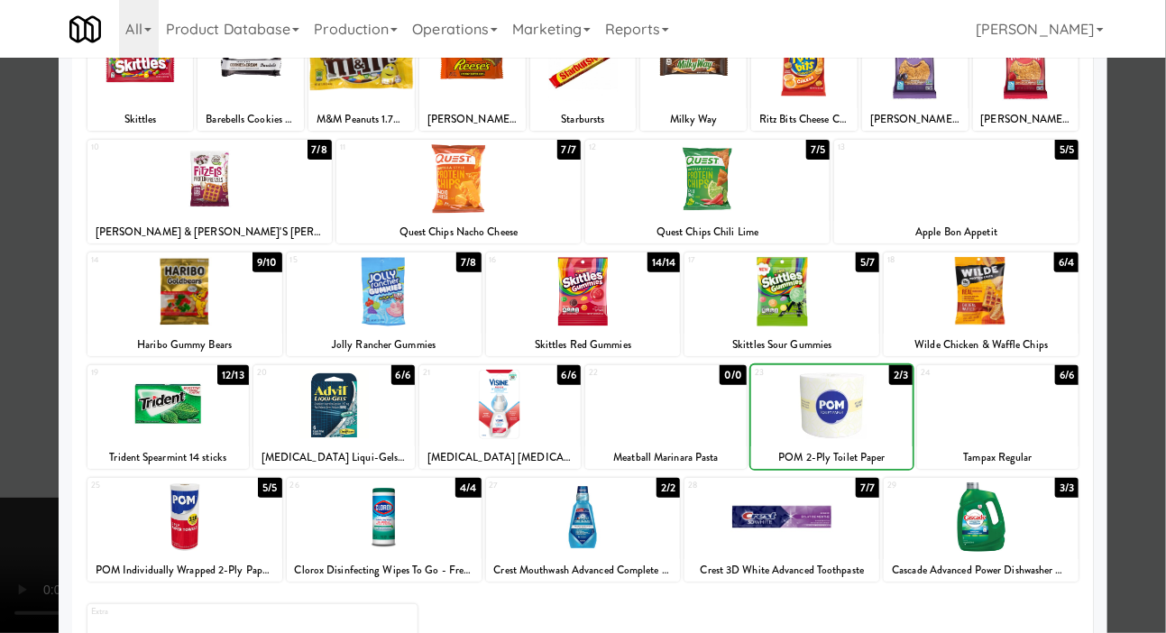
click at [34, 318] on div at bounding box center [583, 316] width 1166 height 633
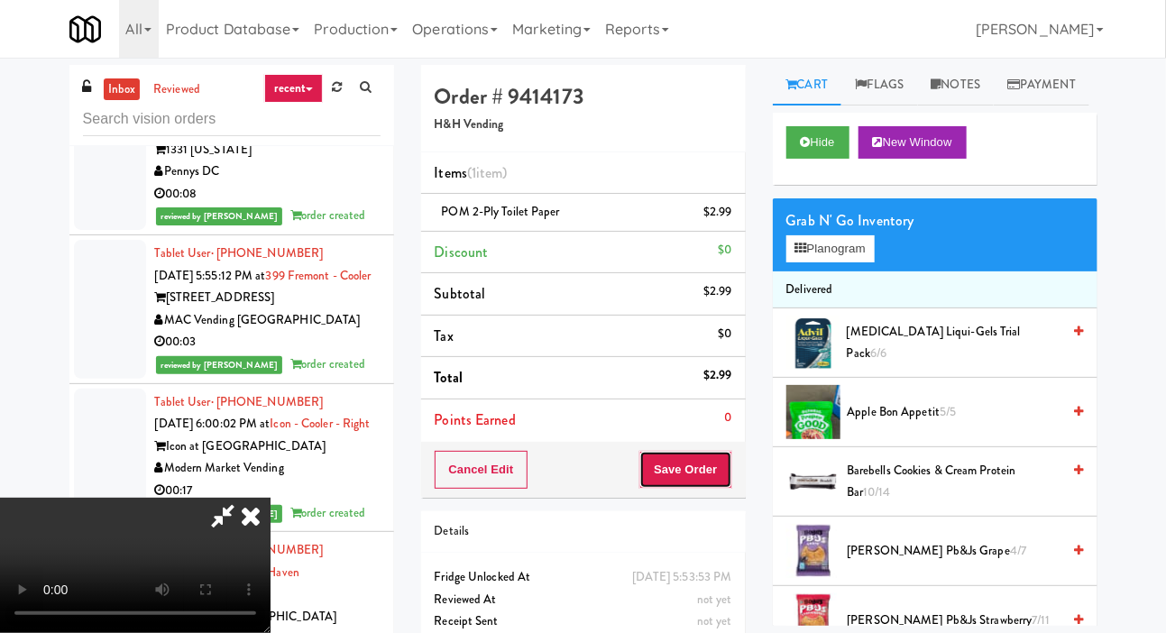
click at [730, 470] on button "Save Order" at bounding box center [685, 470] width 92 height 38
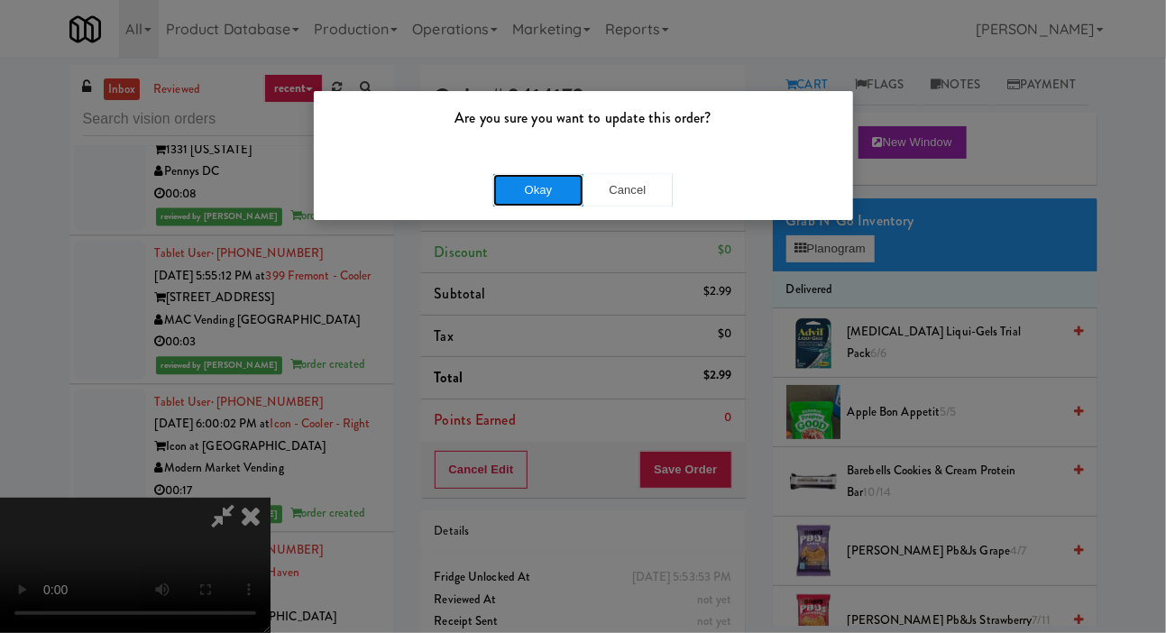
click at [548, 189] on button "Okay" at bounding box center [538, 190] width 90 height 32
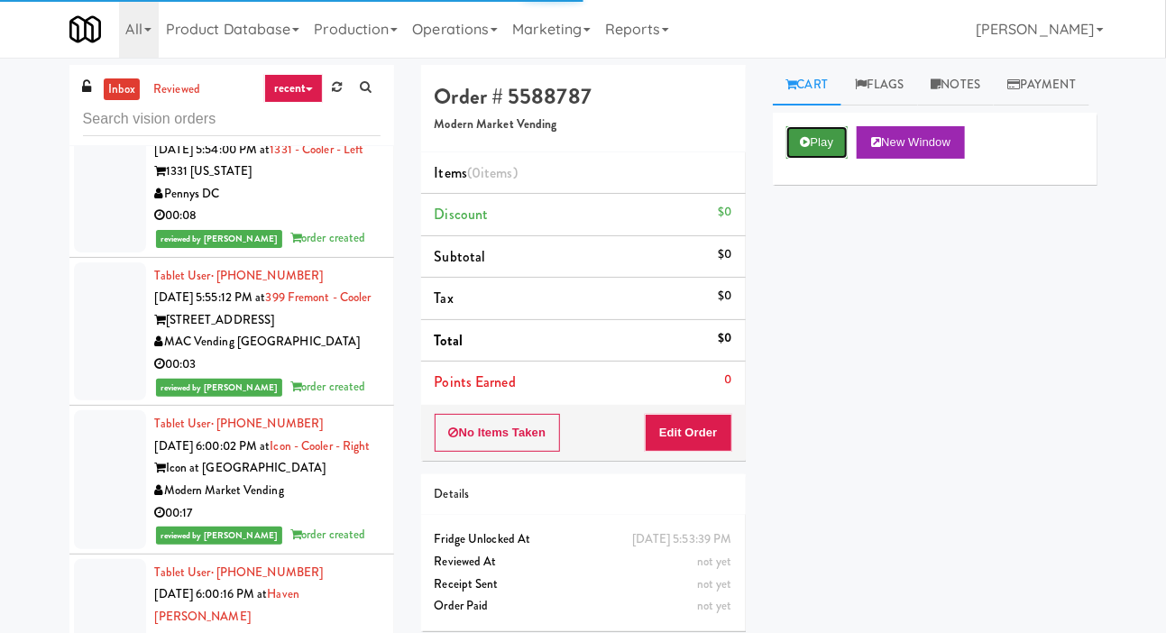
click at [811, 159] on button "Play" at bounding box center [817, 142] width 62 height 32
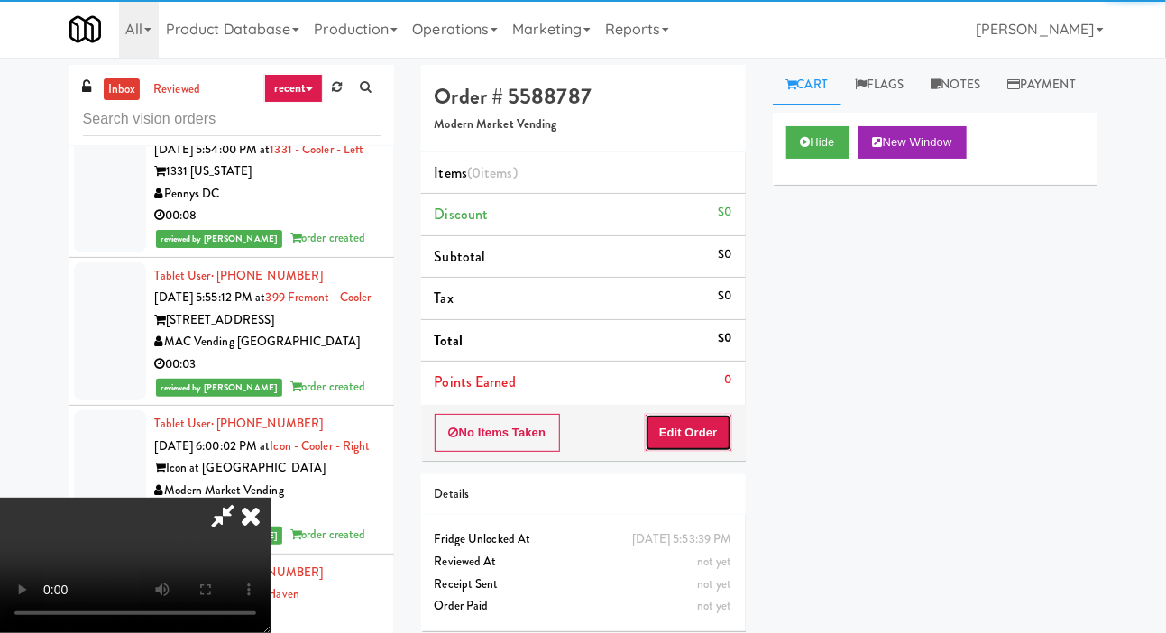
click at [708, 433] on button "Edit Order" at bounding box center [688, 433] width 87 height 38
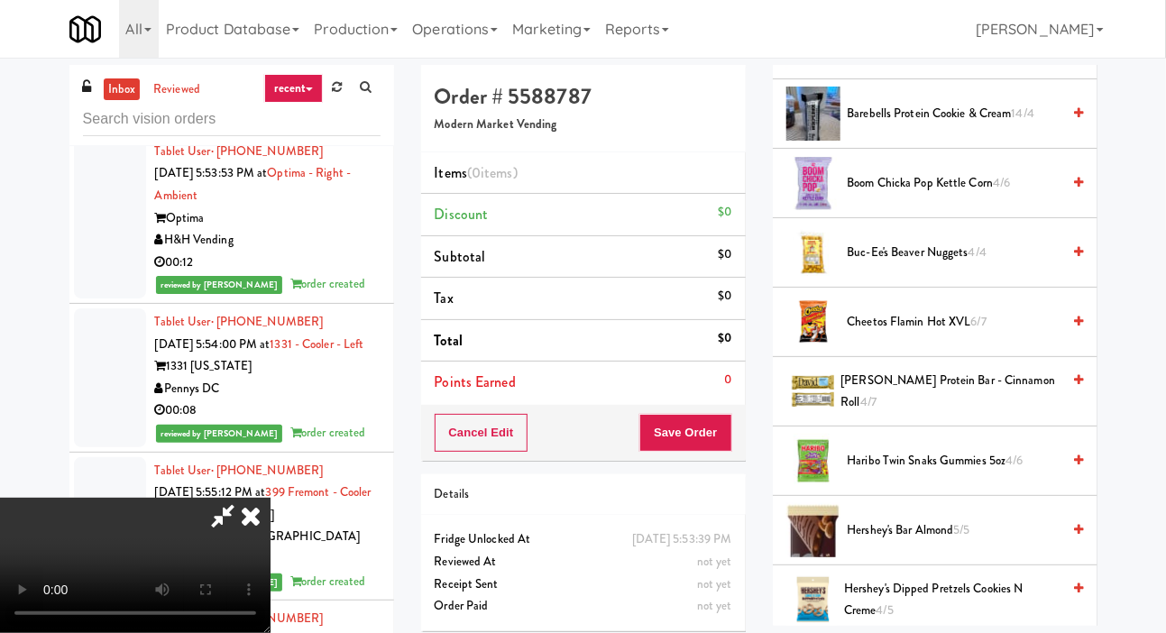
click at [905, 334] on span "Cheetos Flamin Hot XVL 6/7" at bounding box center [954, 322] width 214 height 23
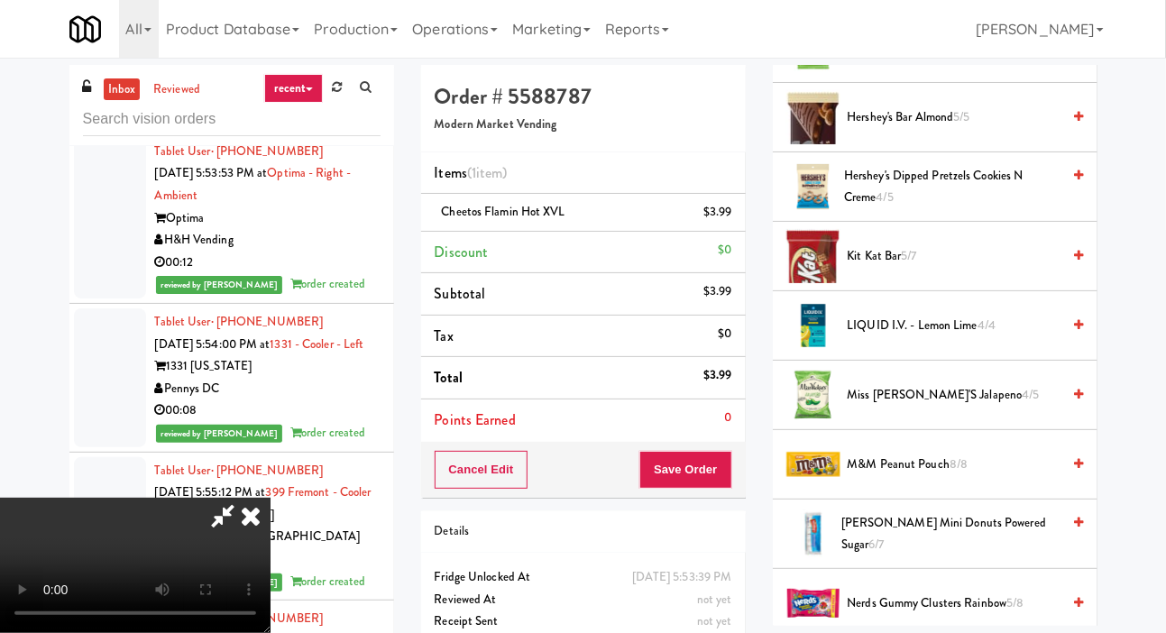
scroll to position [919, 0]
click at [939, 407] on span "Miss [PERSON_NAME]'s Jalapeno 4/5" at bounding box center [954, 396] width 214 height 23
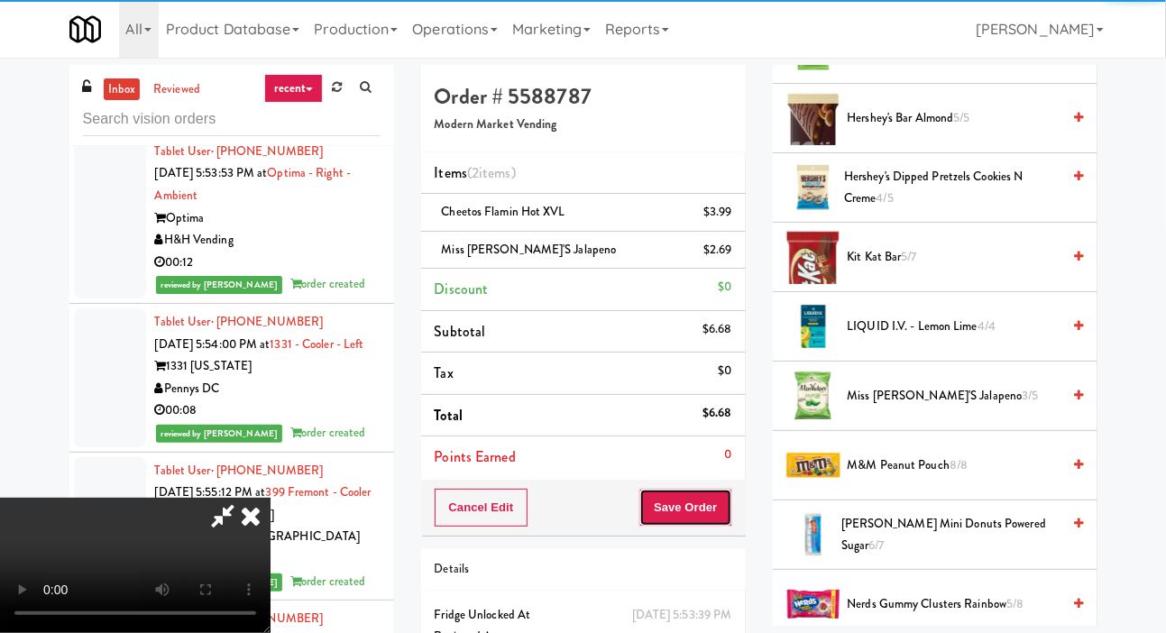
click at [729, 498] on button "Save Order" at bounding box center [685, 508] width 92 height 38
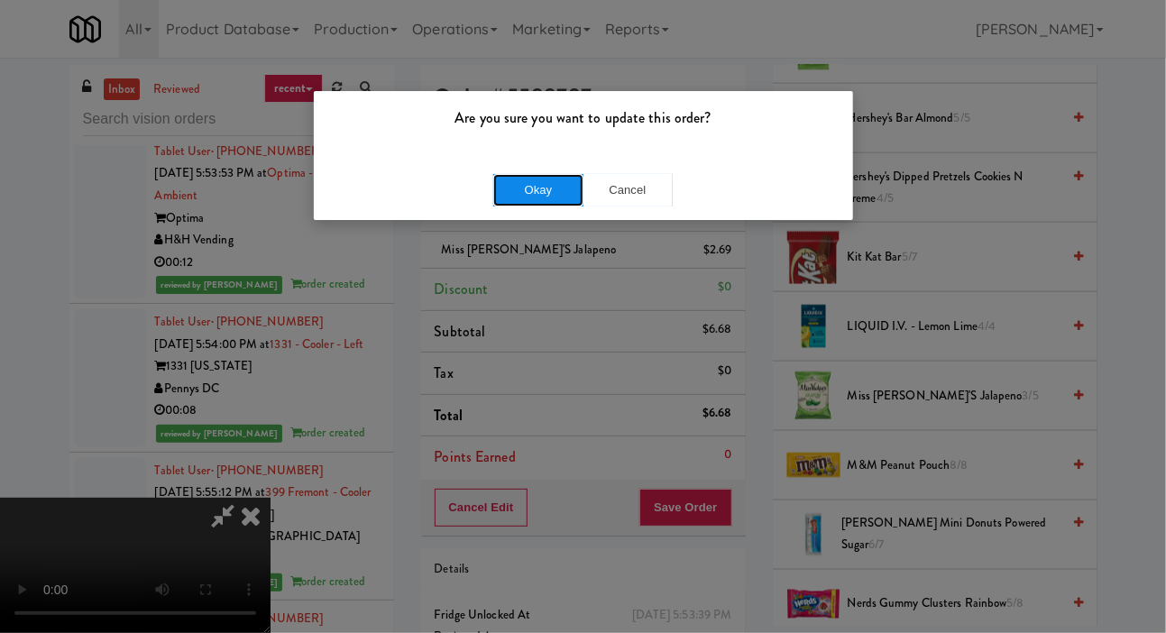
click at [540, 175] on button "Okay" at bounding box center [538, 190] width 90 height 32
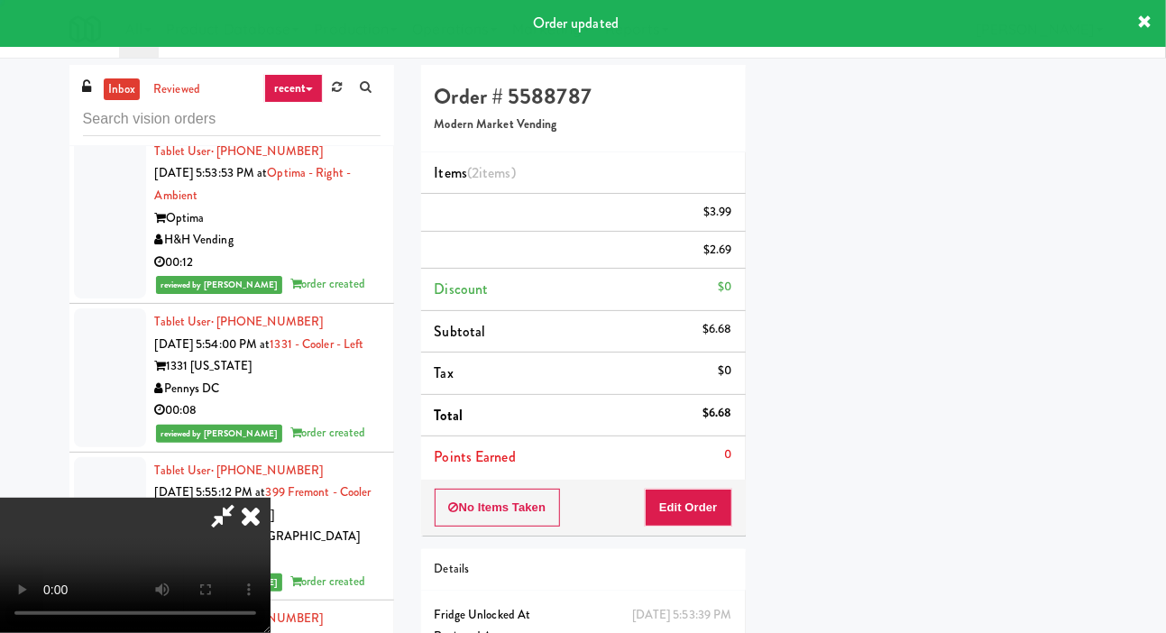
scroll to position [105, 0]
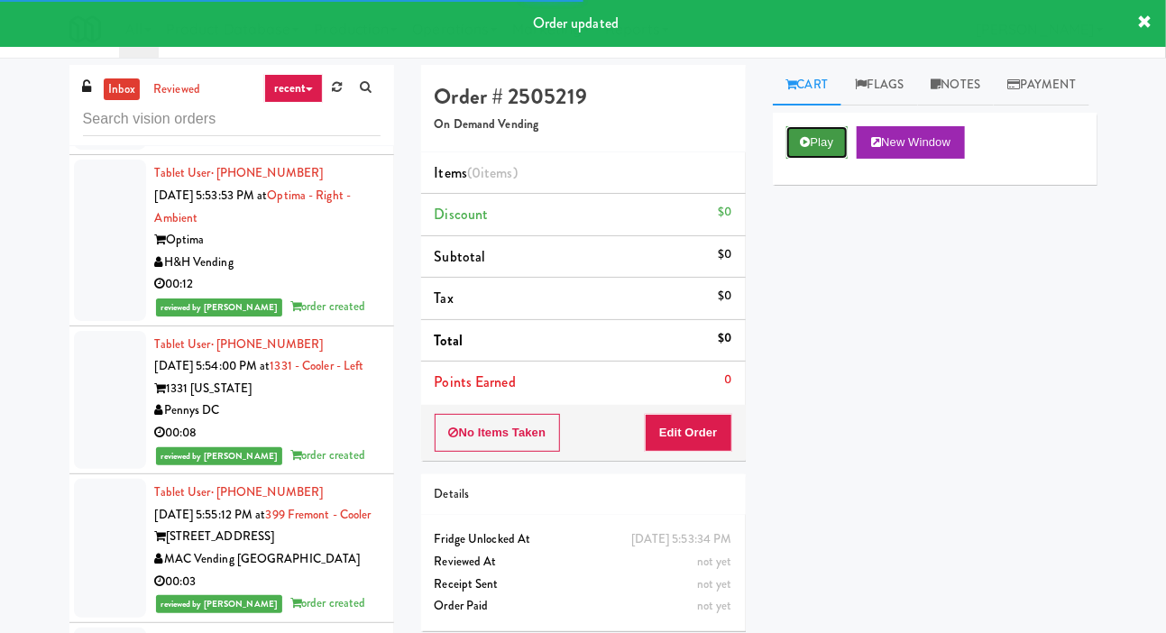
click at [805, 159] on button "Play" at bounding box center [817, 142] width 62 height 32
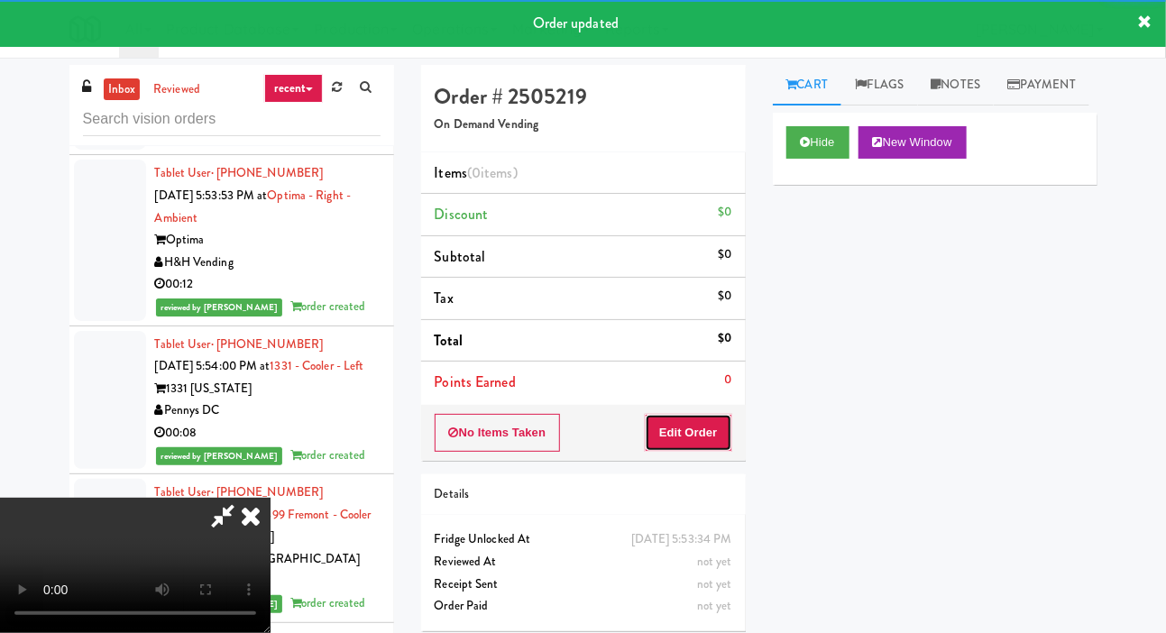
click at [703, 446] on button "Edit Order" at bounding box center [688, 433] width 87 height 38
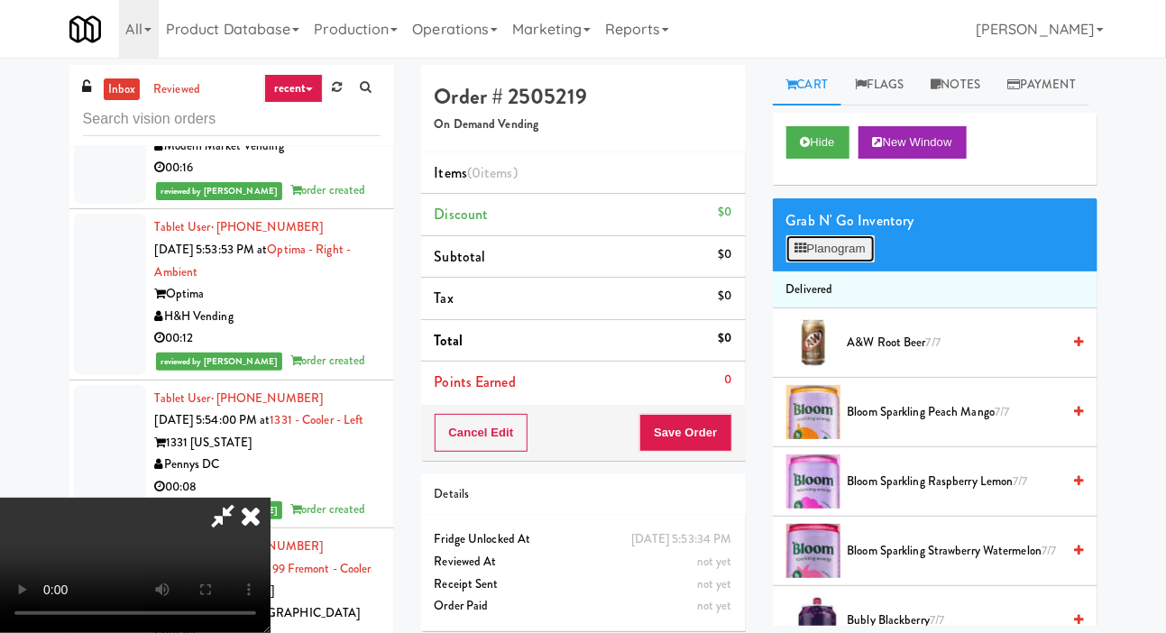
click at [834, 262] on button "Planogram" at bounding box center [830, 248] width 88 height 27
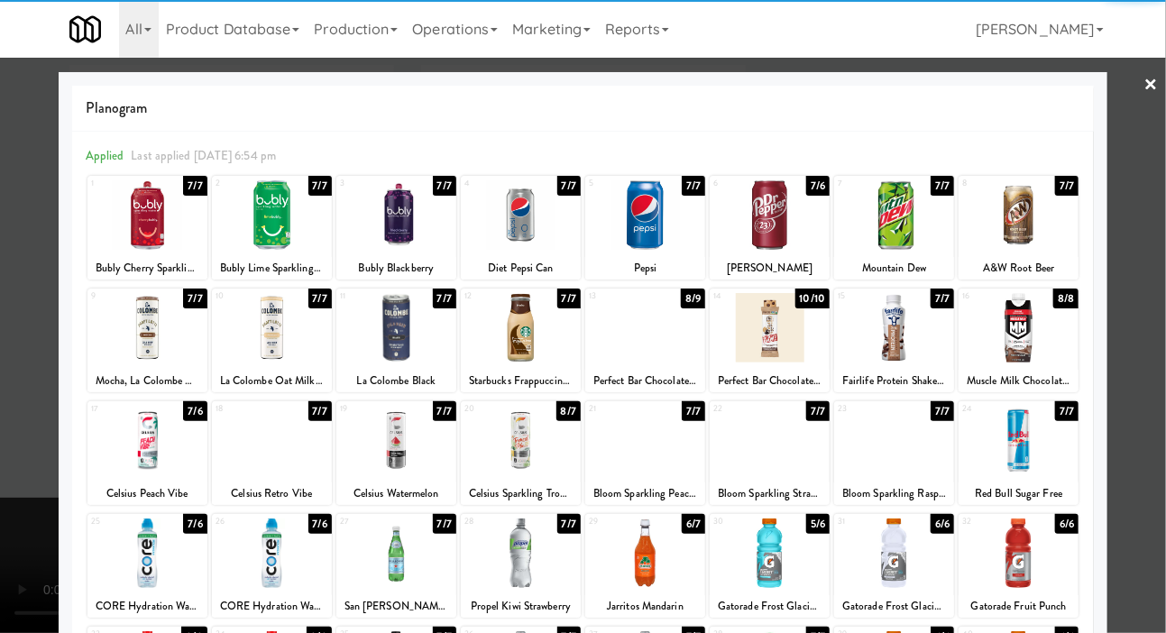
click at [272, 317] on div at bounding box center [272, 327] width 120 height 69
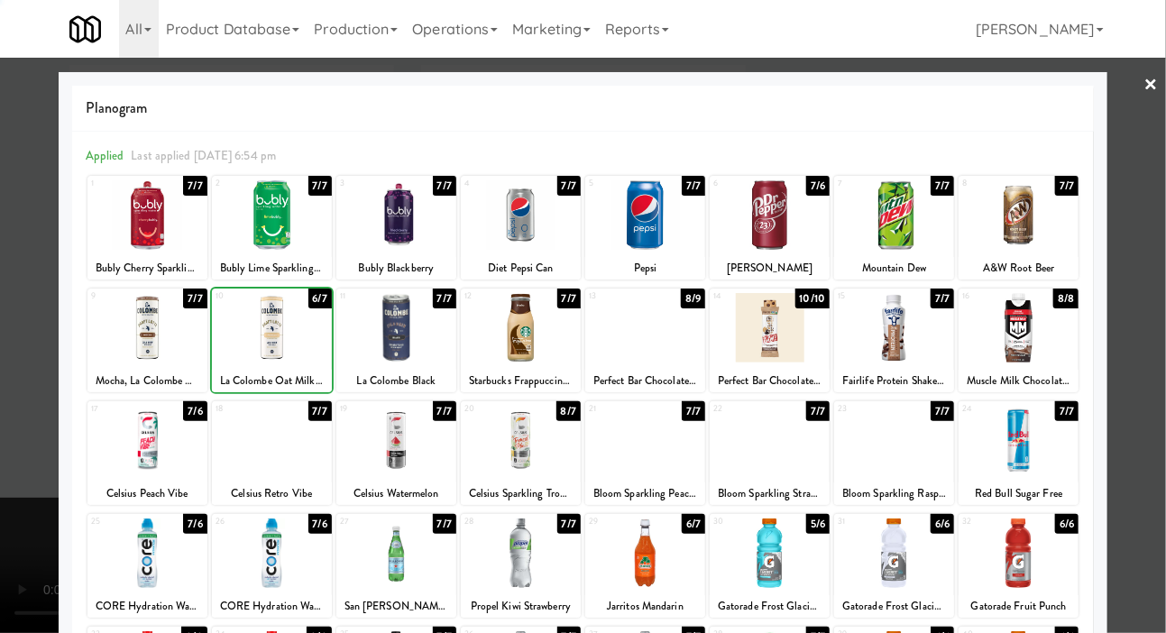
click at [282, 307] on div at bounding box center [272, 327] width 120 height 69
click at [1054, 329] on div at bounding box center [1018, 327] width 120 height 69
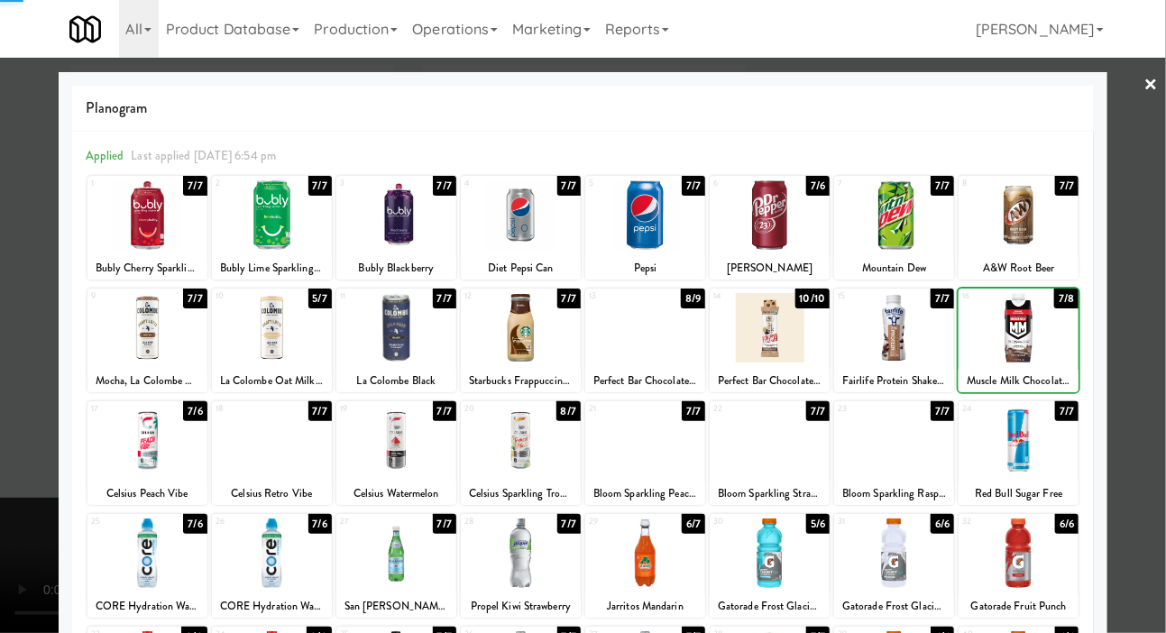
click at [14, 339] on div at bounding box center [583, 316] width 1166 height 633
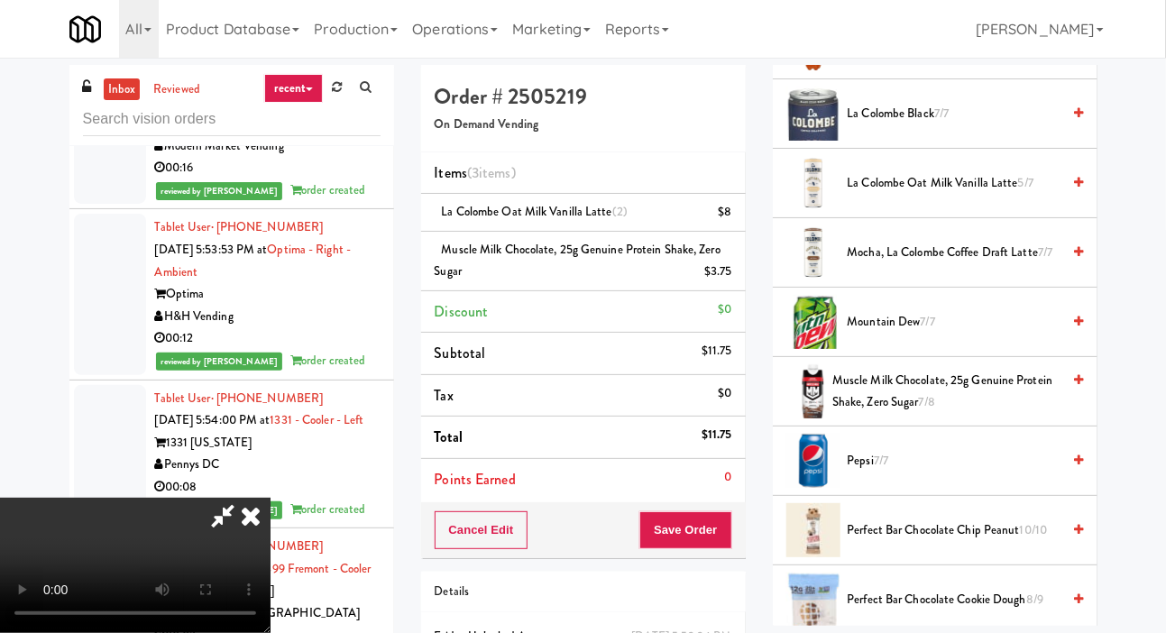
scroll to position [2113, 0]
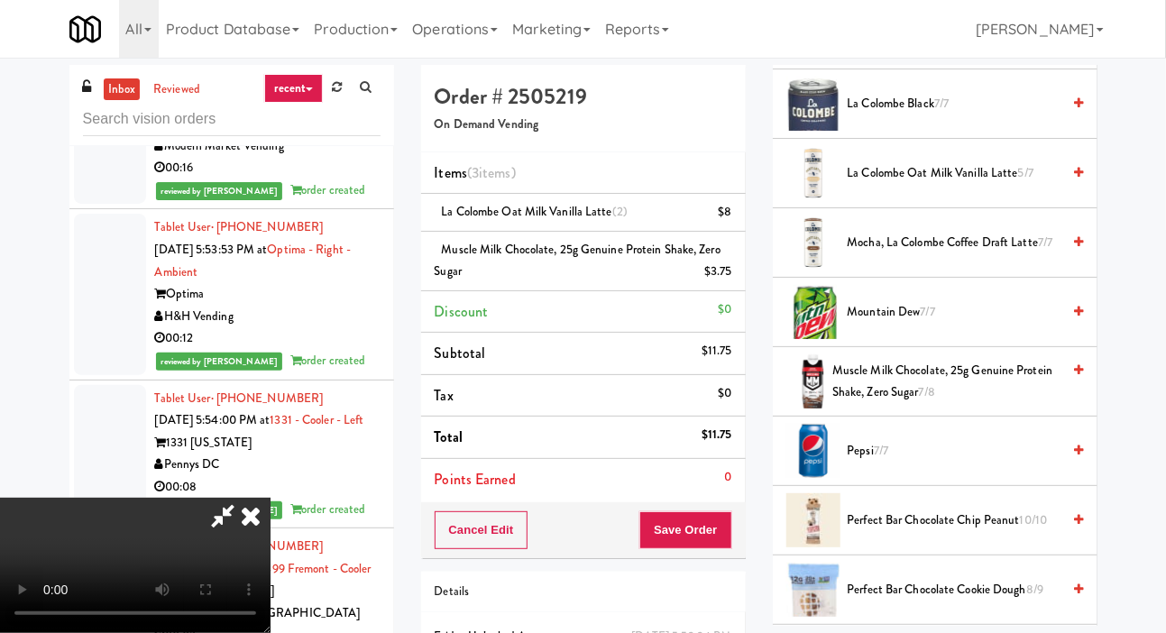
click at [914, 404] on span "Muscle Milk Chocolate, 25g Genuine Protein Shake, Zero Sugar 7/8" at bounding box center [946, 382] width 228 height 44
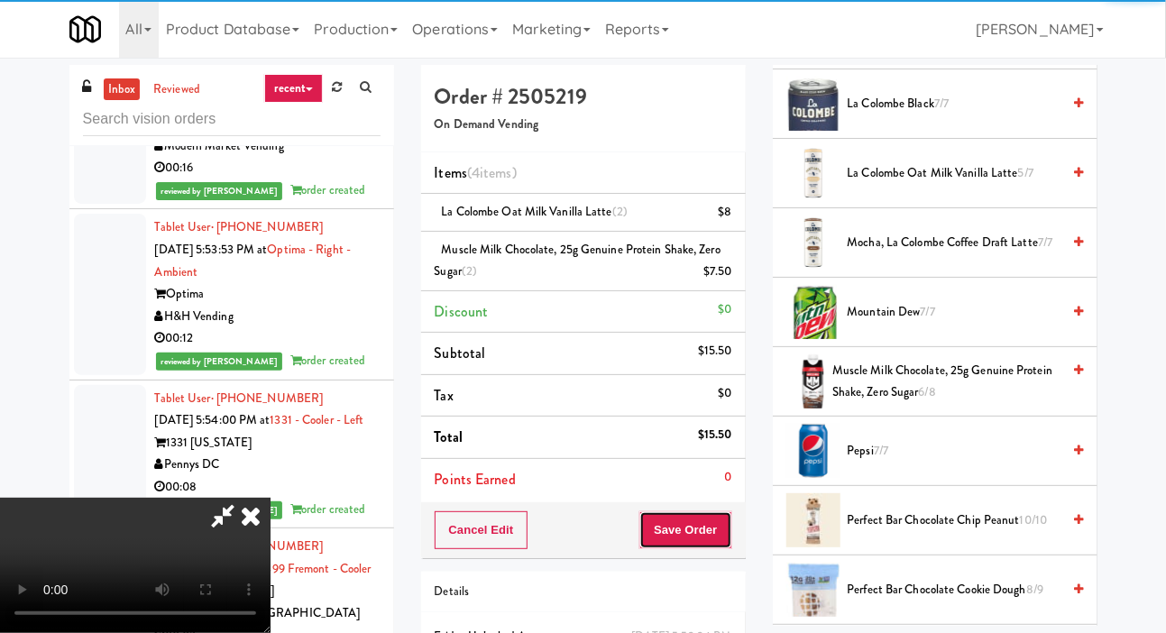
click at [724, 514] on button "Save Order" at bounding box center [685, 530] width 92 height 38
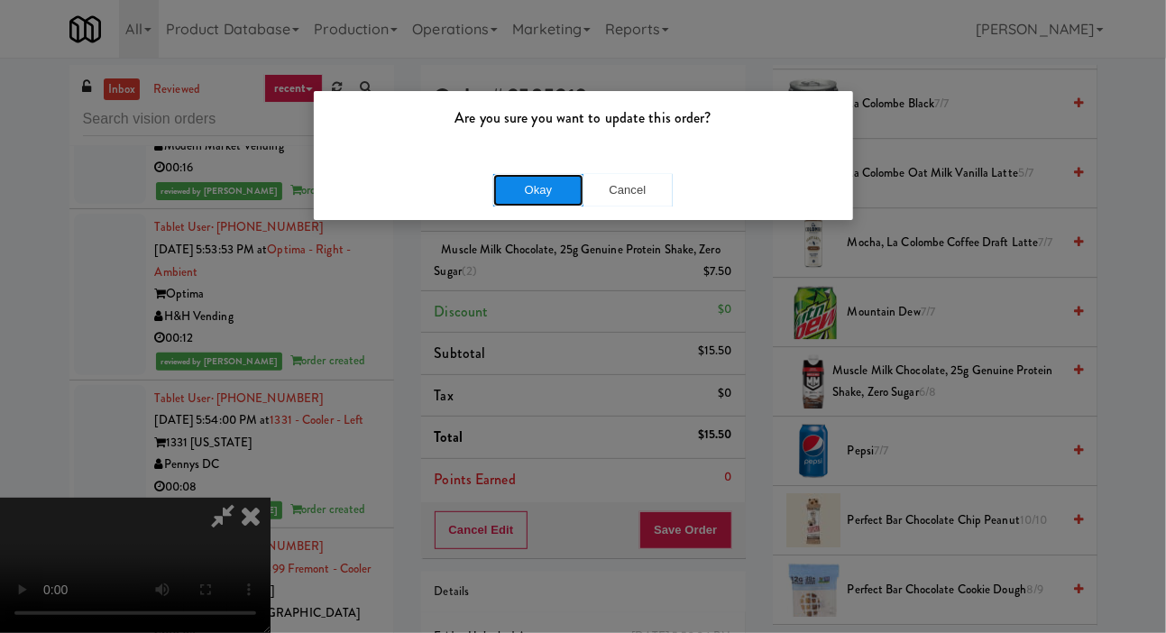
click at [552, 194] on button "Okay" at bounding box center [538, 190] width 90 height 32
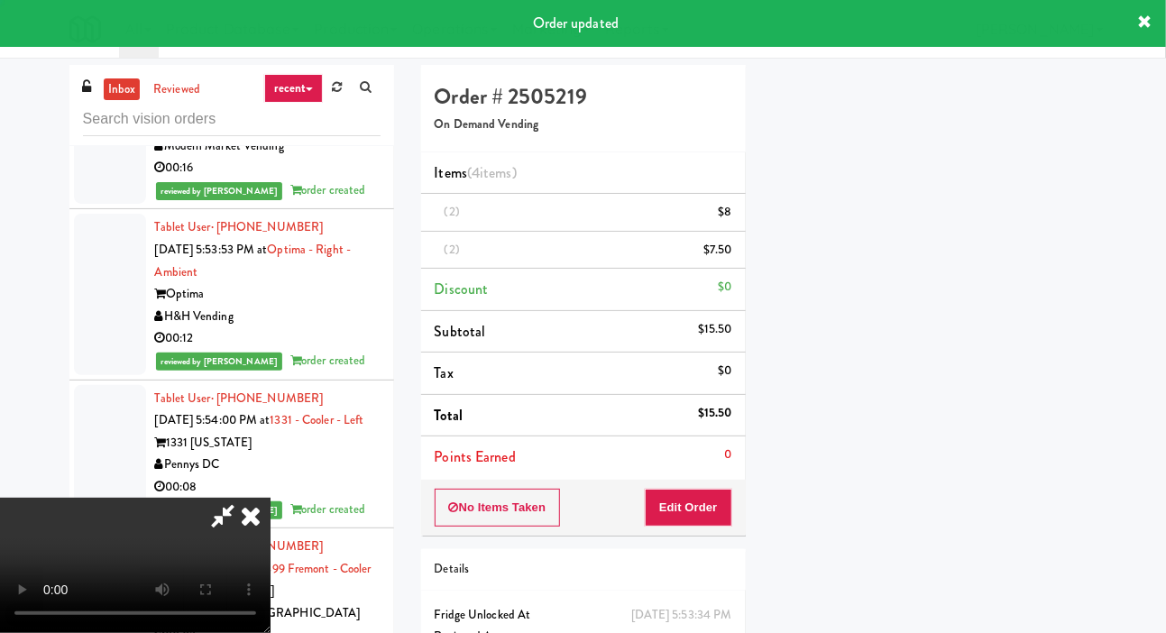
scroll to position [105, 0]
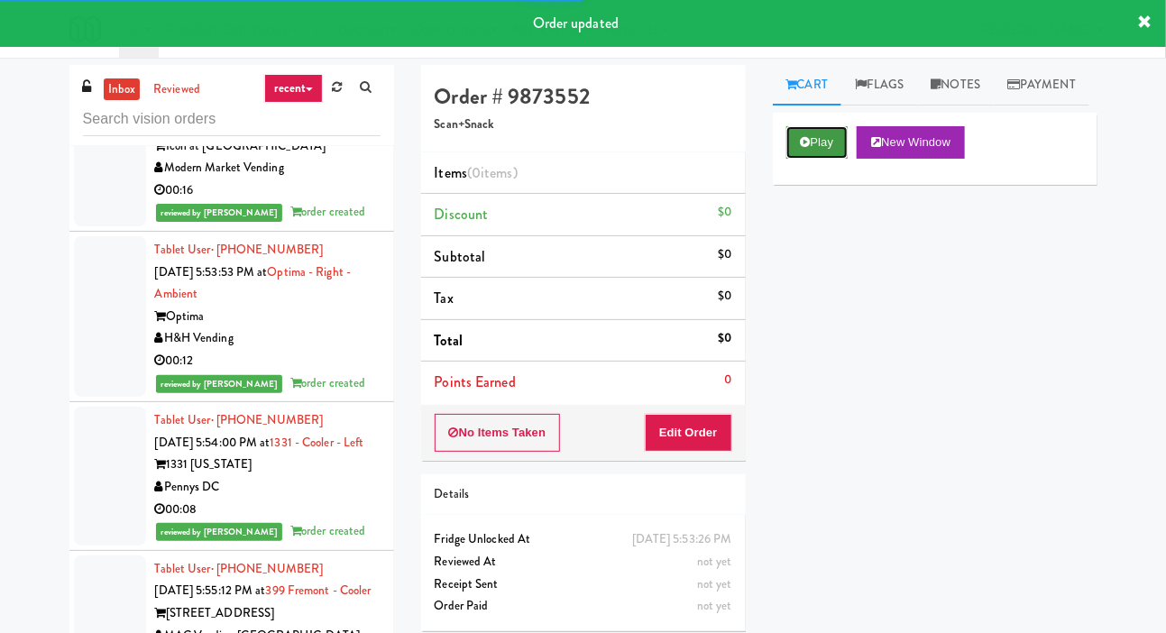
click at [811, 159] on button "Play" at bounding box center [817, 142] width 62 height 32
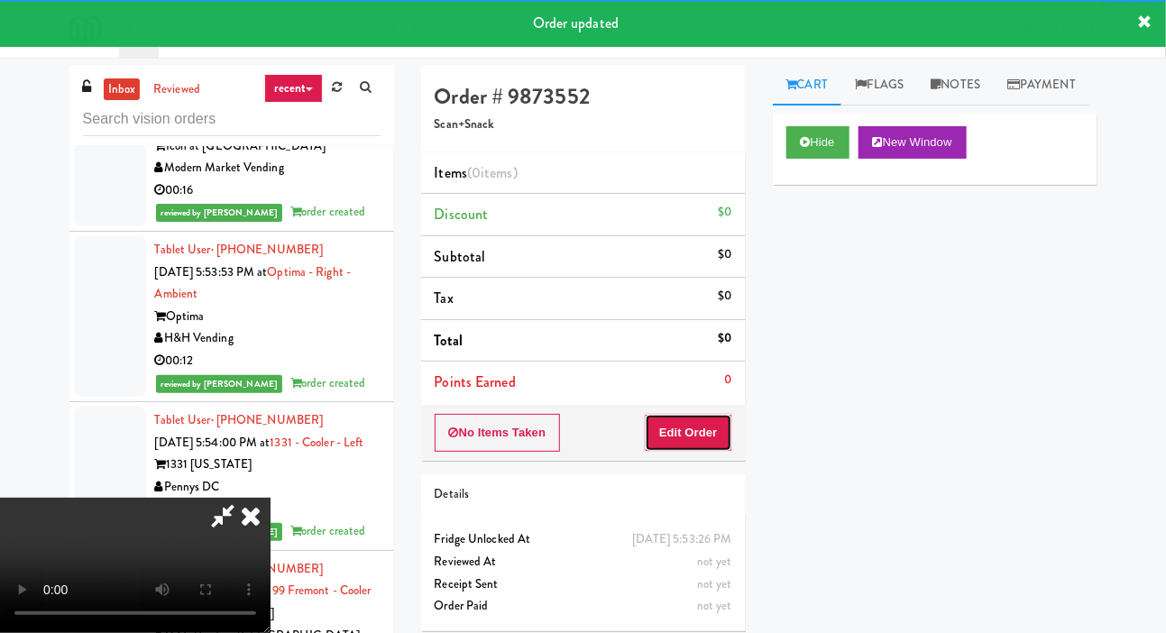
click at [696, 444] on button "Edit Order" at bounding box center [688, 433] width 87 height 38
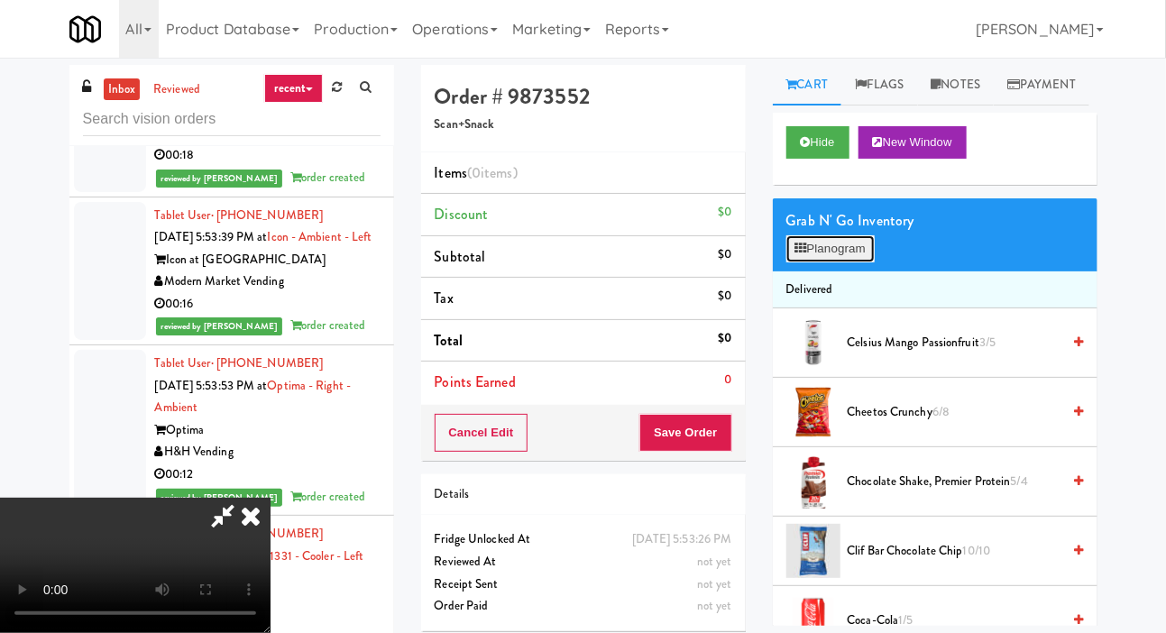
click at [851, 262] on button "Planogram" at bounding box center [830, 248] width 88 height 27
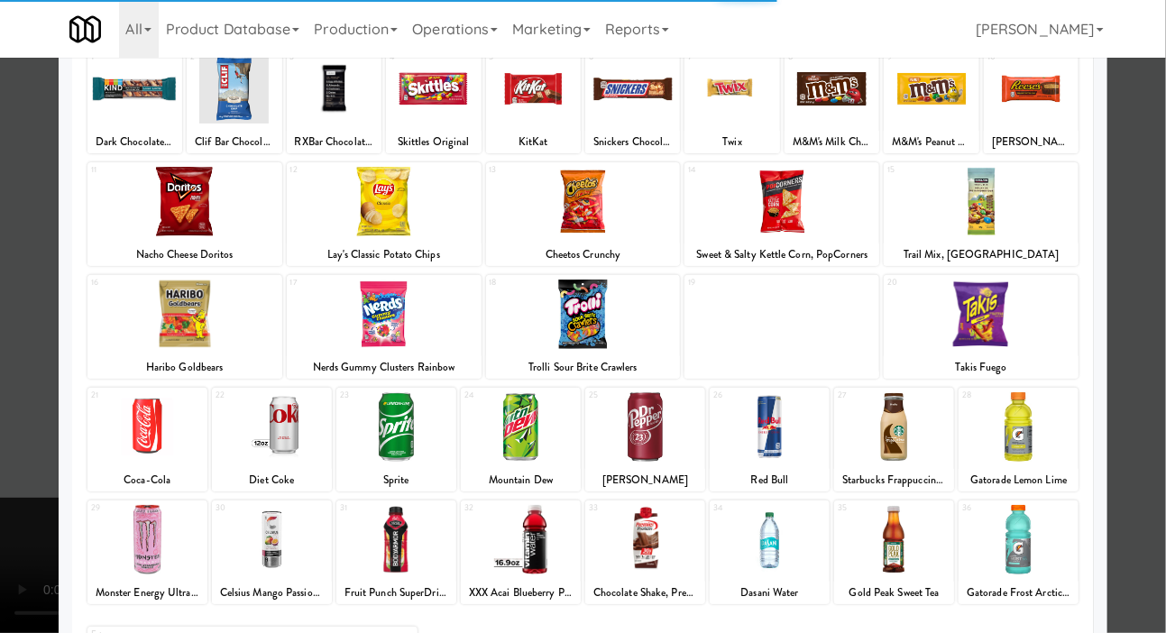
scroll to position [251, 0]
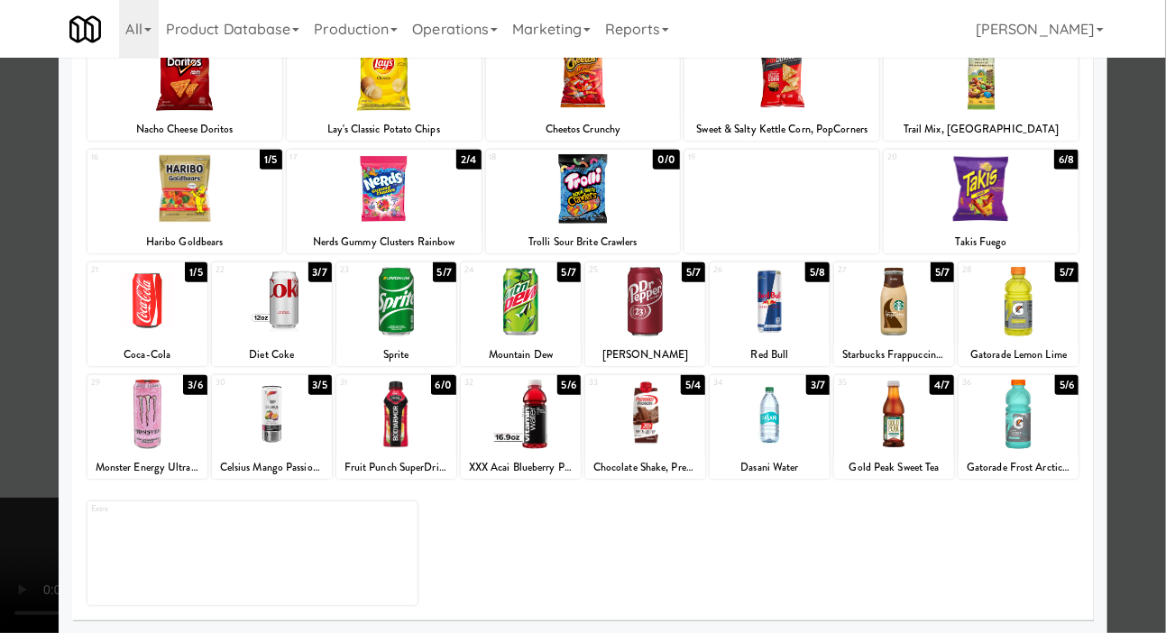
click at [670, 422] on div at bounding box center [645, 414] width 120 height 69
click at [10, 357] on div at bounding box center [583, 316] width 1166 height 633
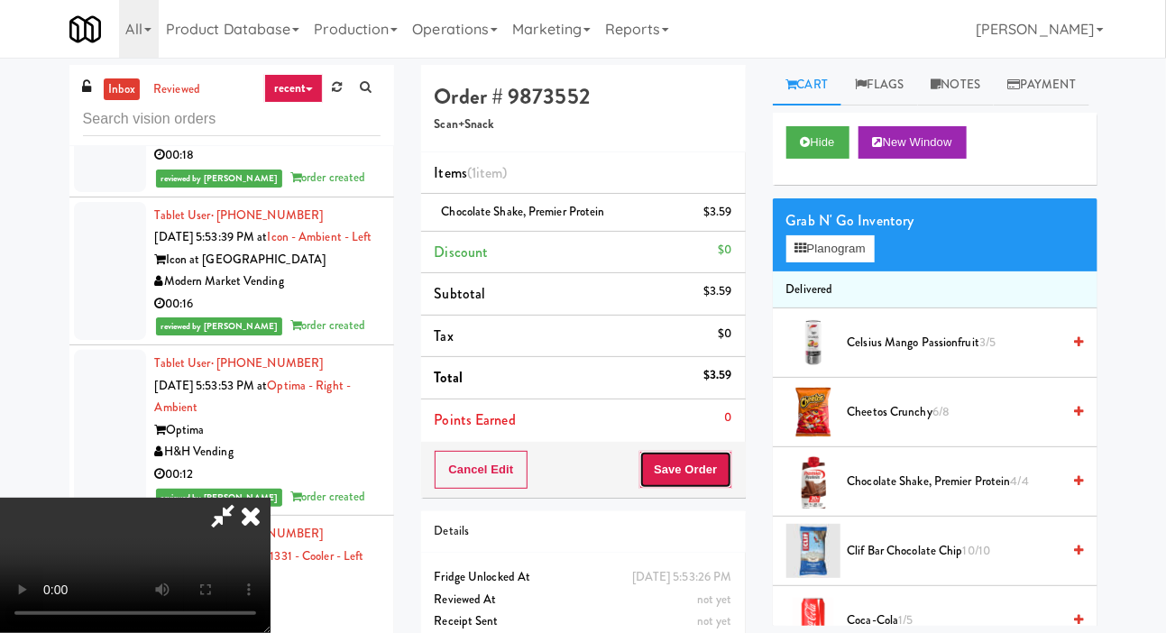
click at [729, 467] on button "Save Order" at bounding box center [685, 470] width 92 height 38
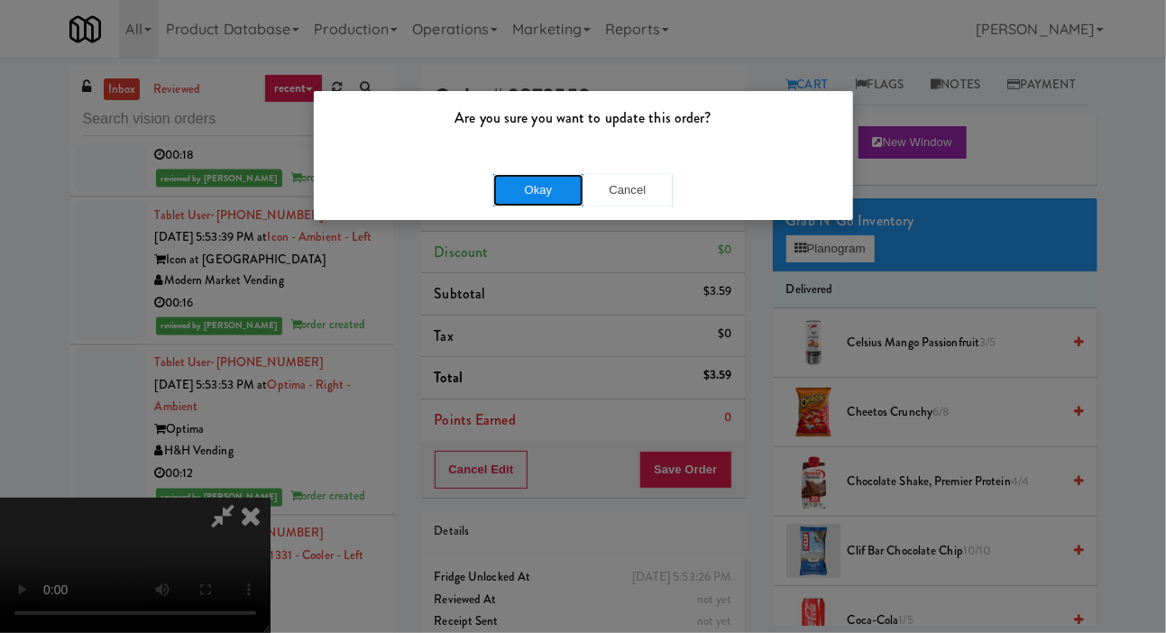
click at [553, 198] on button "Okay" at bounding box center [538, 190] width 90 height 32
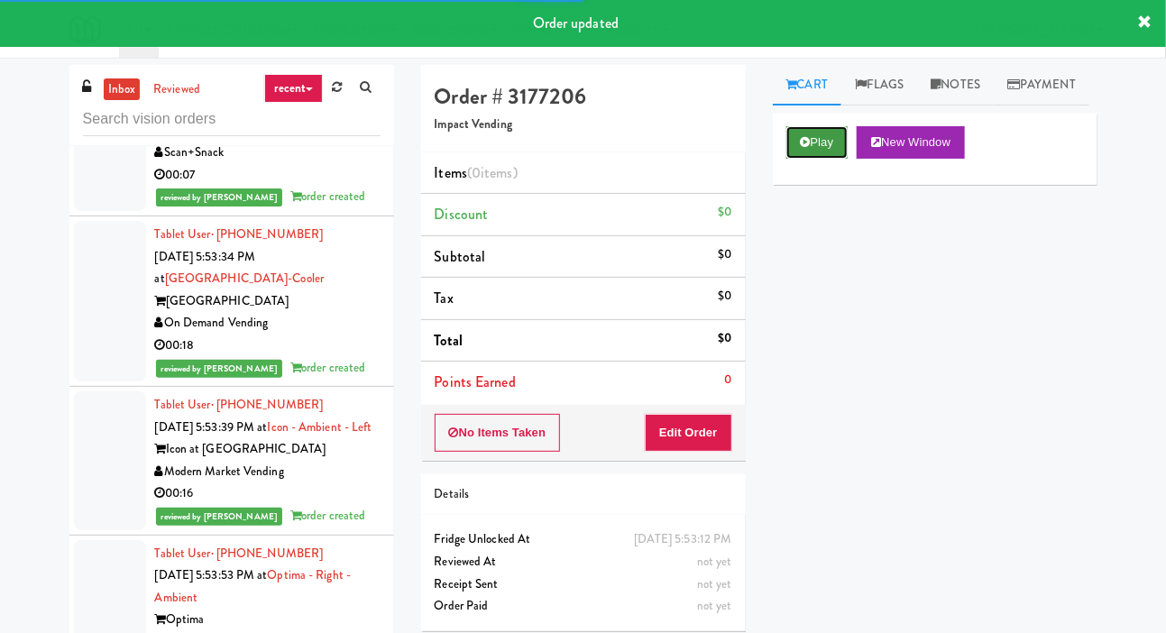
click at [819, 159] on button "Play" at bounding box center [817, 142] width 62 height 32
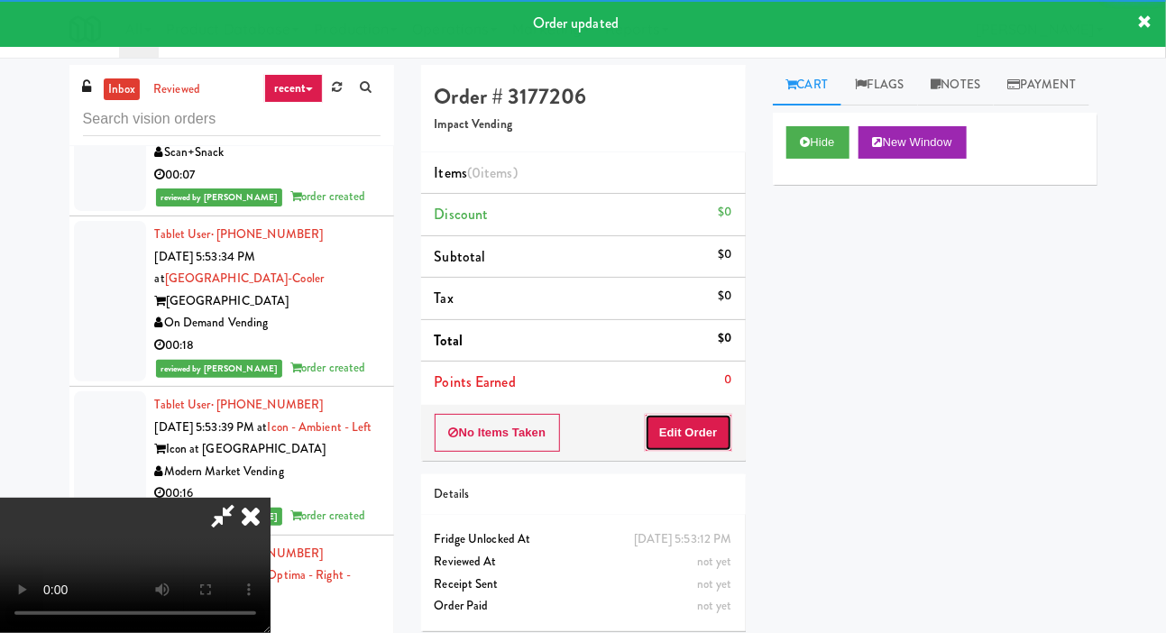
click at [712, 423] on button "Edit Order" at bounding box center [688, 433] width 87 height 38
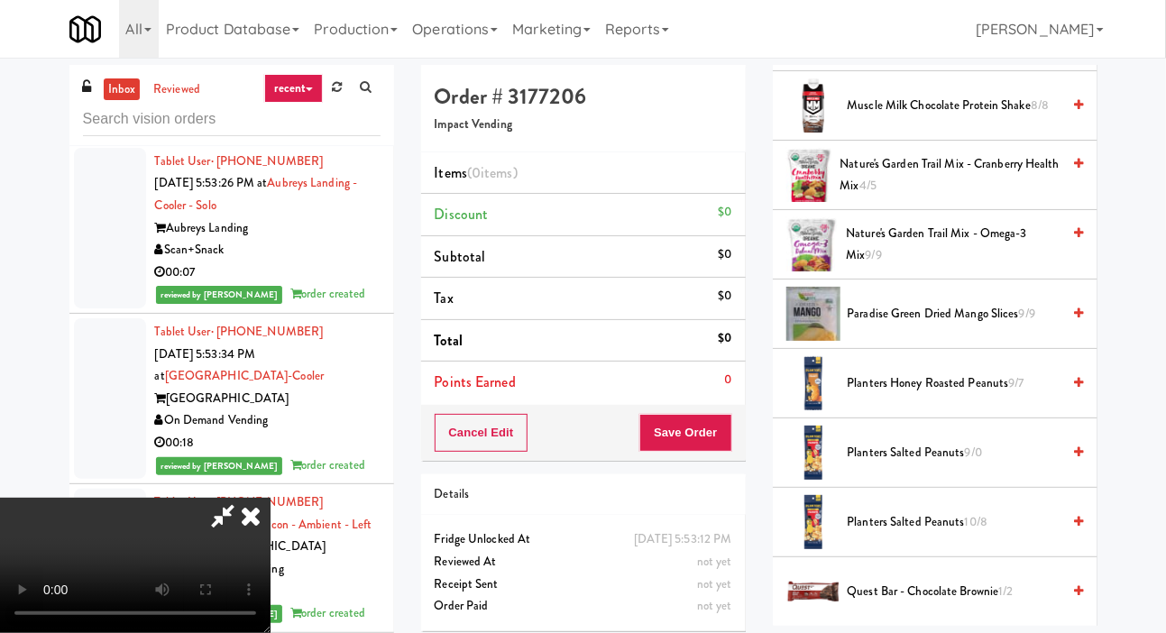
scroll to position [2465, 0]
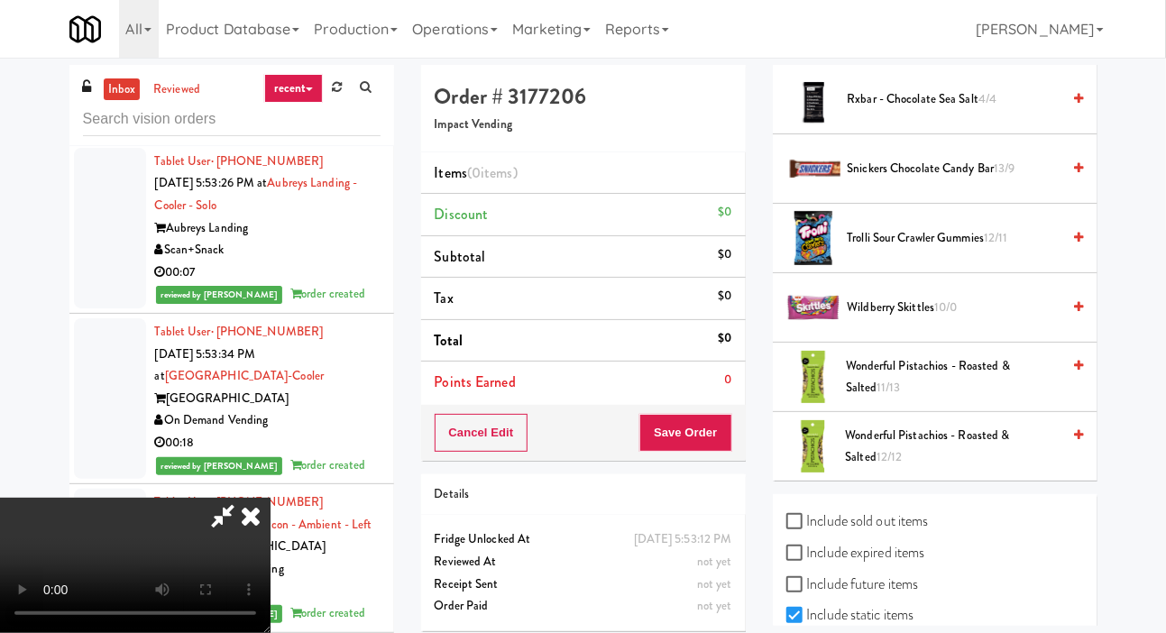
click at [915, 250] on span "Trolli Sour Crawler Gummies 12/11" at bounding box center [954, 238] width 214 height 23
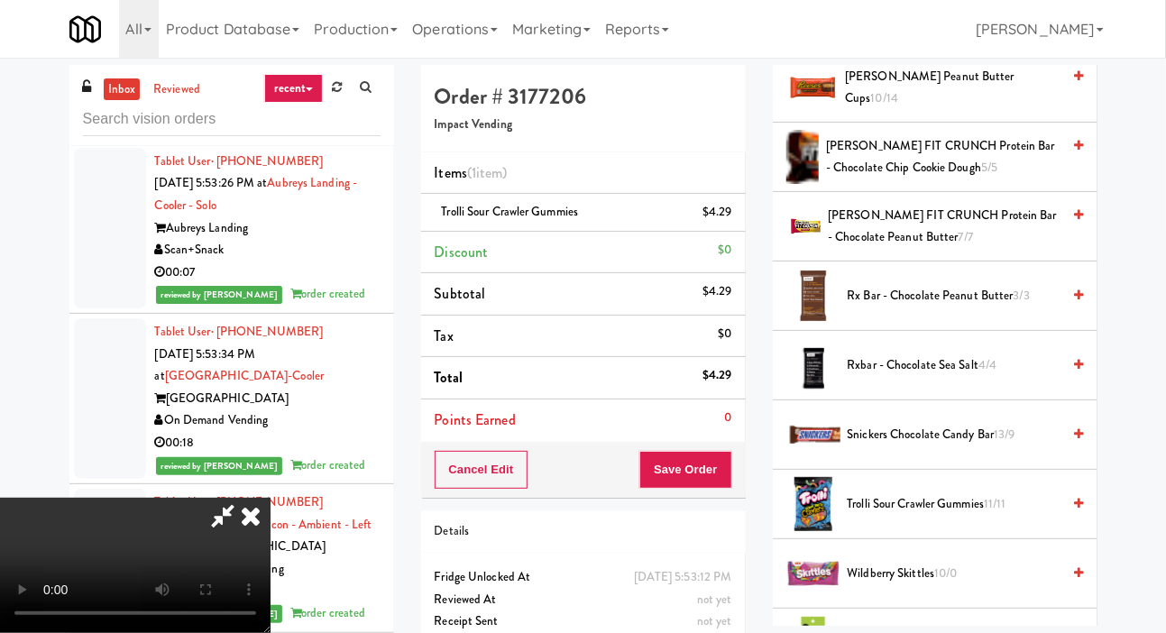
scroll to position [2196, 0]
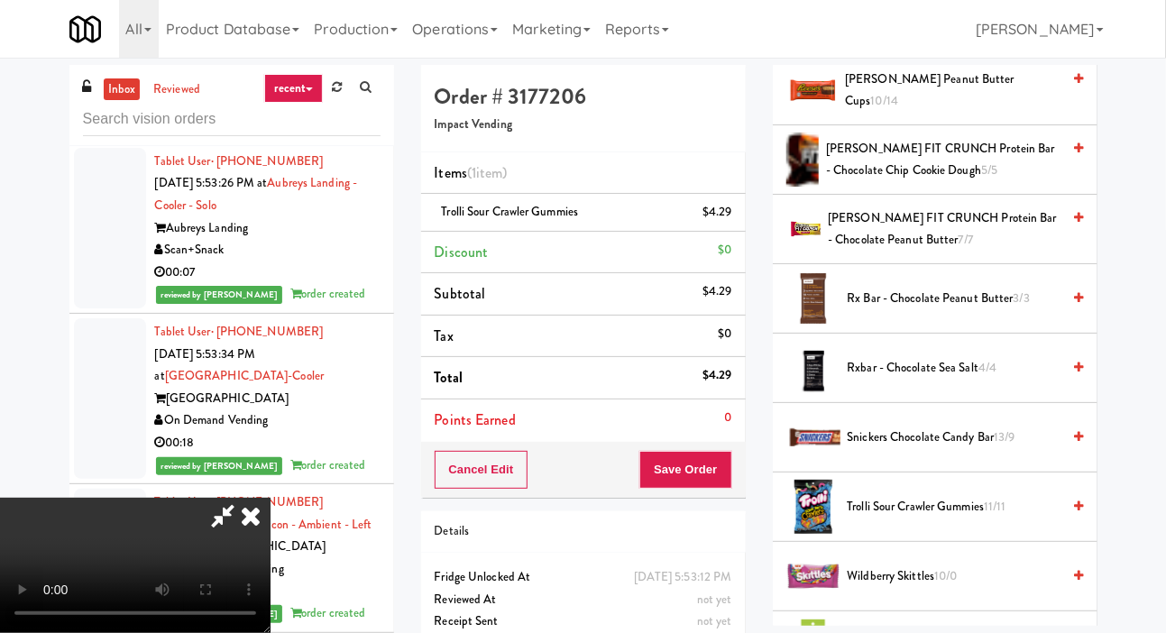
click at [929, 113] on span "[PERSON_NAME] Peanut Butter cups 10/14" at bounding box center [952, 91] width 215 height 44
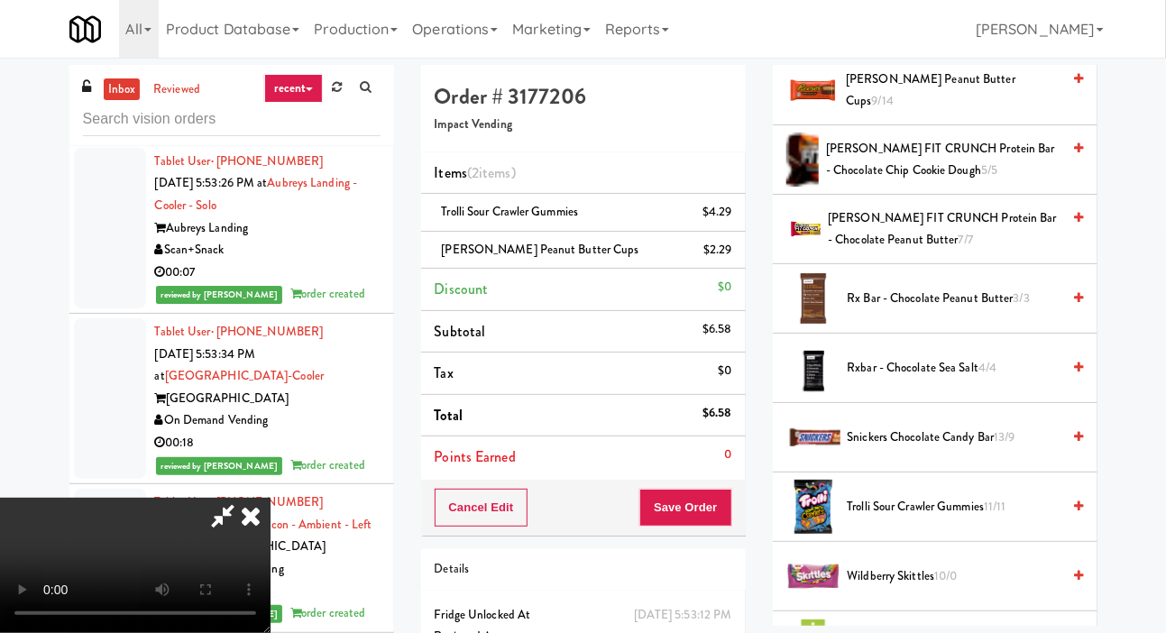
click at [928, 113] on span "[PERSON_NAME] Peanut Butter cups 9/14" at bounding box center [953, 91] width 215 height 44
click at [937, 113] on span "[PERSON_NAME] Peanut Butter cups 8/14" at bounding box center [953, 91] width 215 height 44
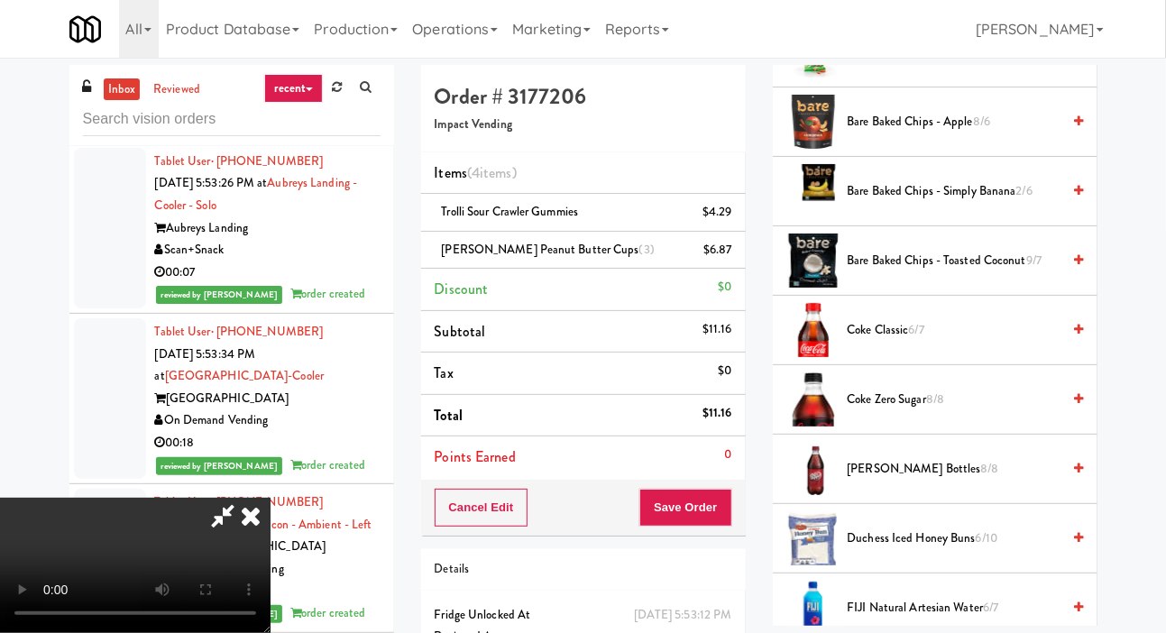
scroll to position [291, 0]
click at [909, 341] on span "Coke Classic 6/7" at bounding box center [954, 329] width 214 height 23
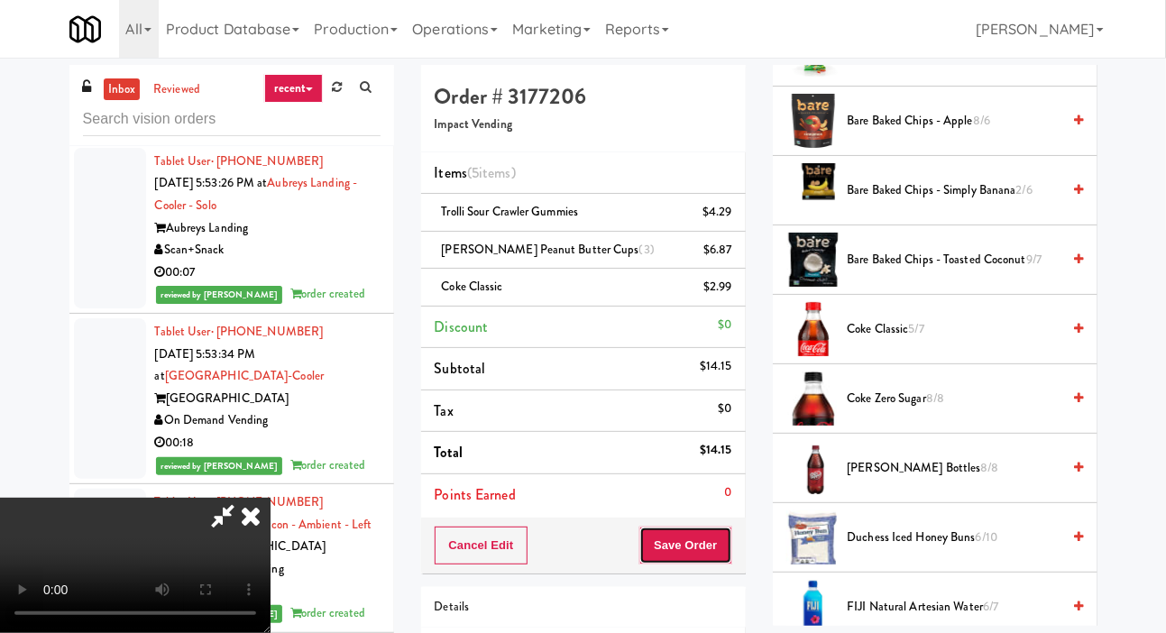
click at [719, 526] on button "Save Order" at bounding box center [685, 545] width 92 height 38
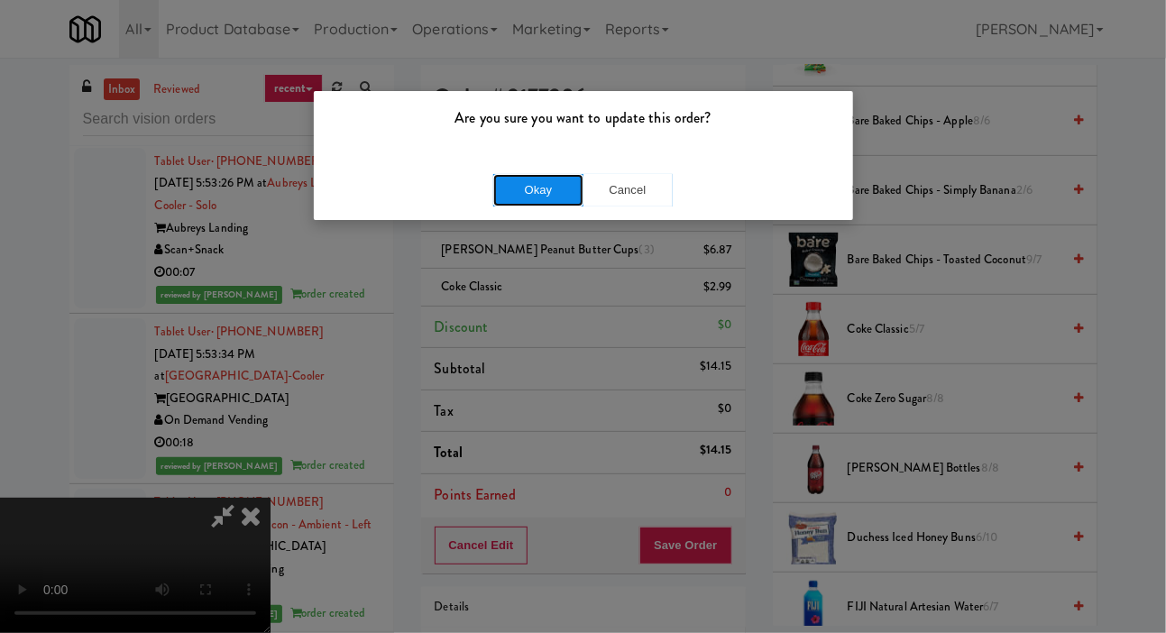
click at [522, 193] on button "Okay" at bounding box center [538, 190] width 90 height 32
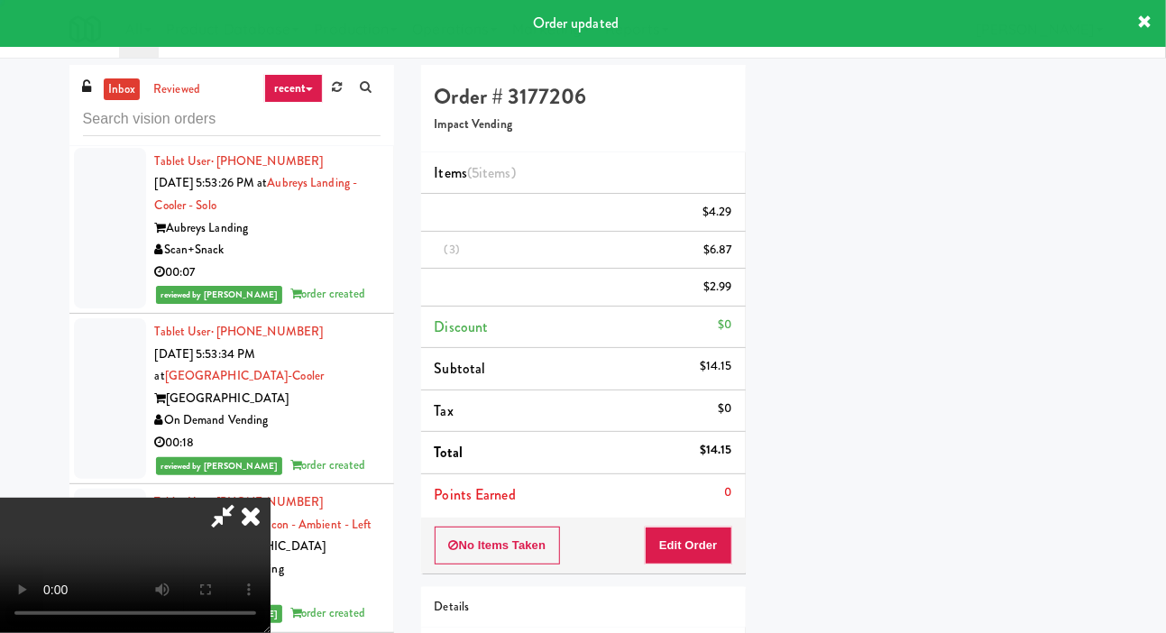
scroll to position [105, 0]
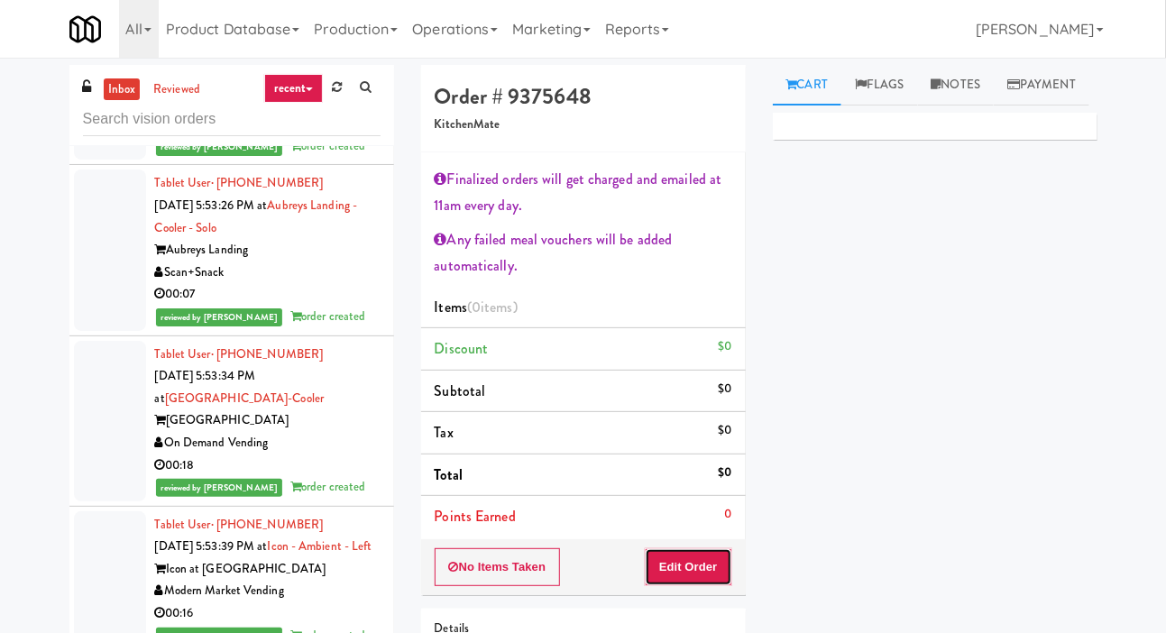
click at [709, 558] on button "Edit Order" at bounding box center [688, 567] width 87 height 38
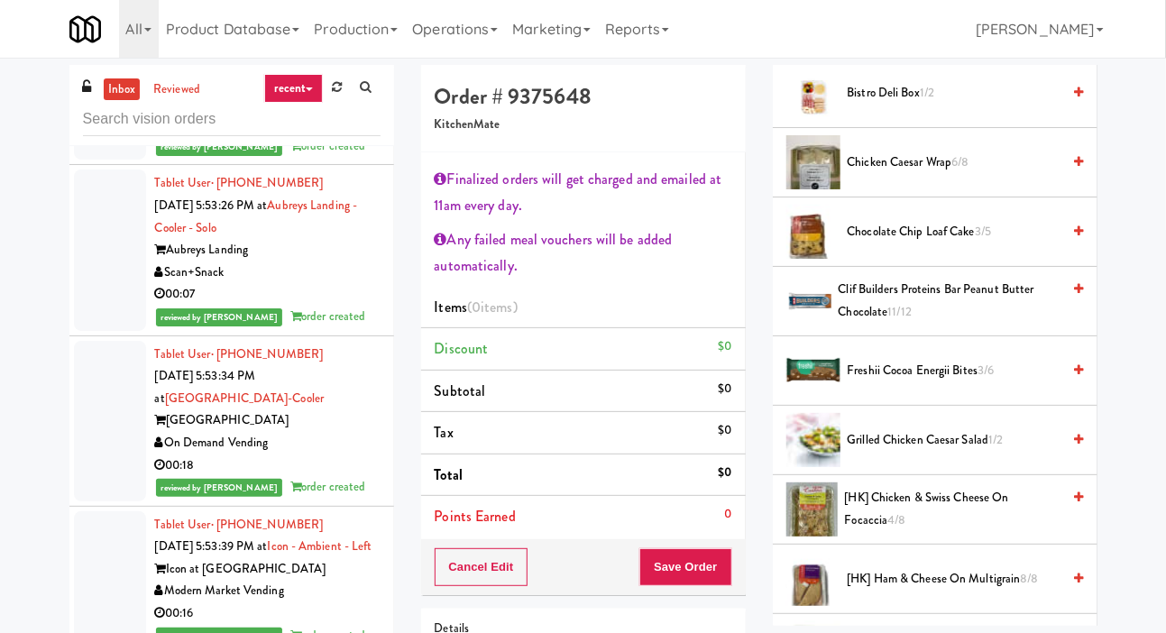
scroll to position [312, 0]
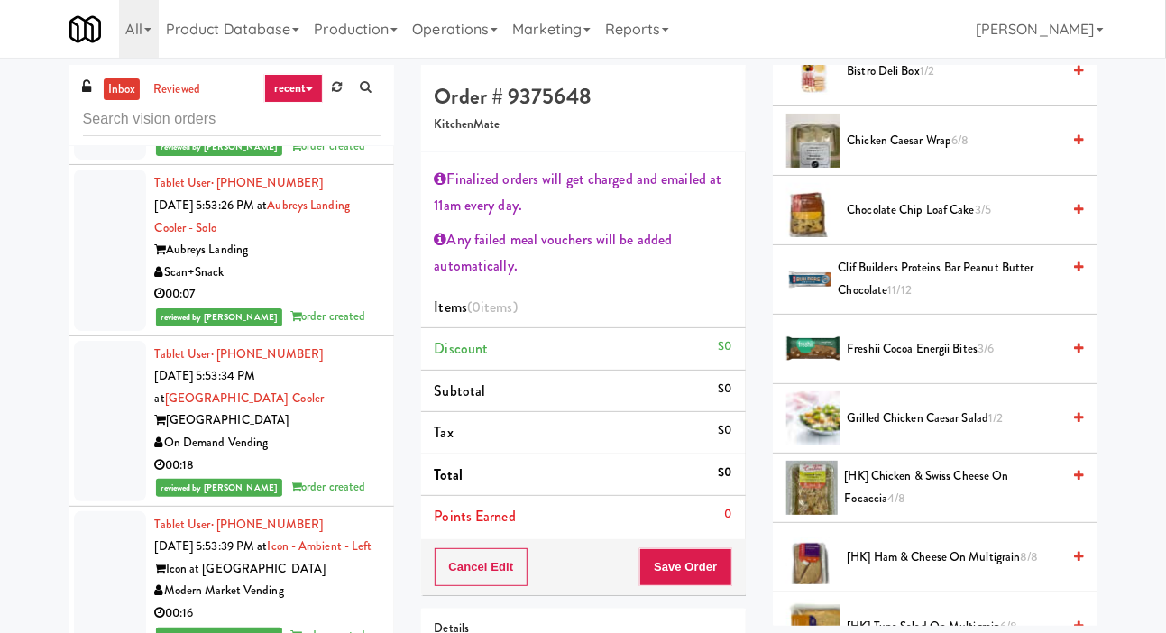
click at [929, 301] on span "Clif Builders proteins Bar Peanut Butter Chocolate 11/12" at bounding box center [949, 279] width 223 height 44
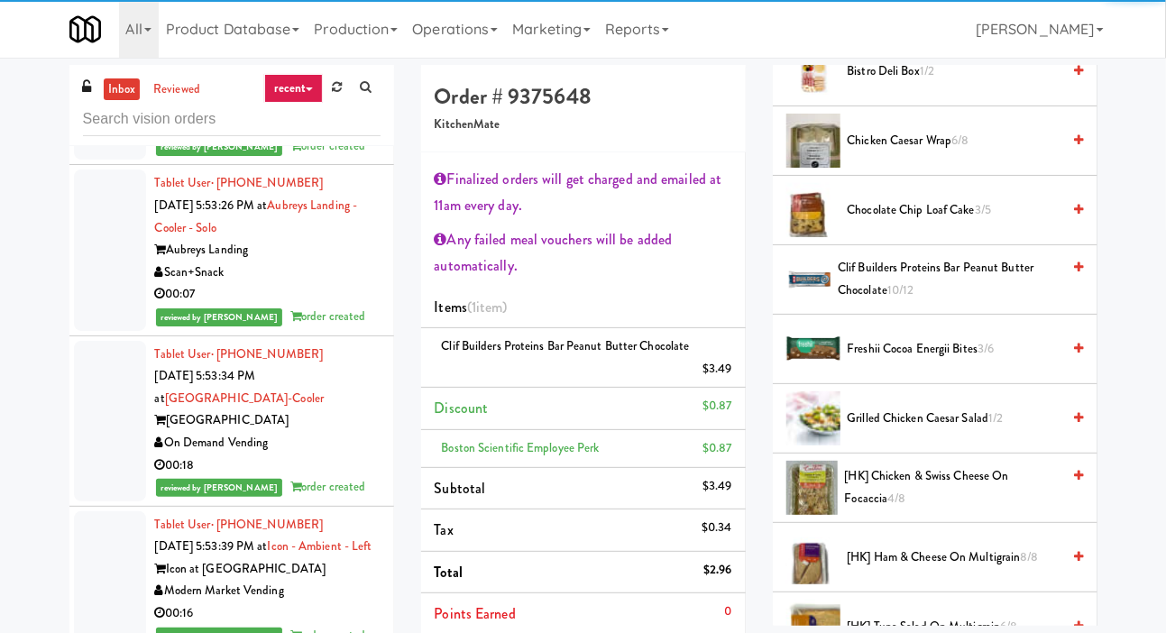
click at [694, 608] on li "Points Earned 0" at bounding box center [583, 613] width 325 height 41
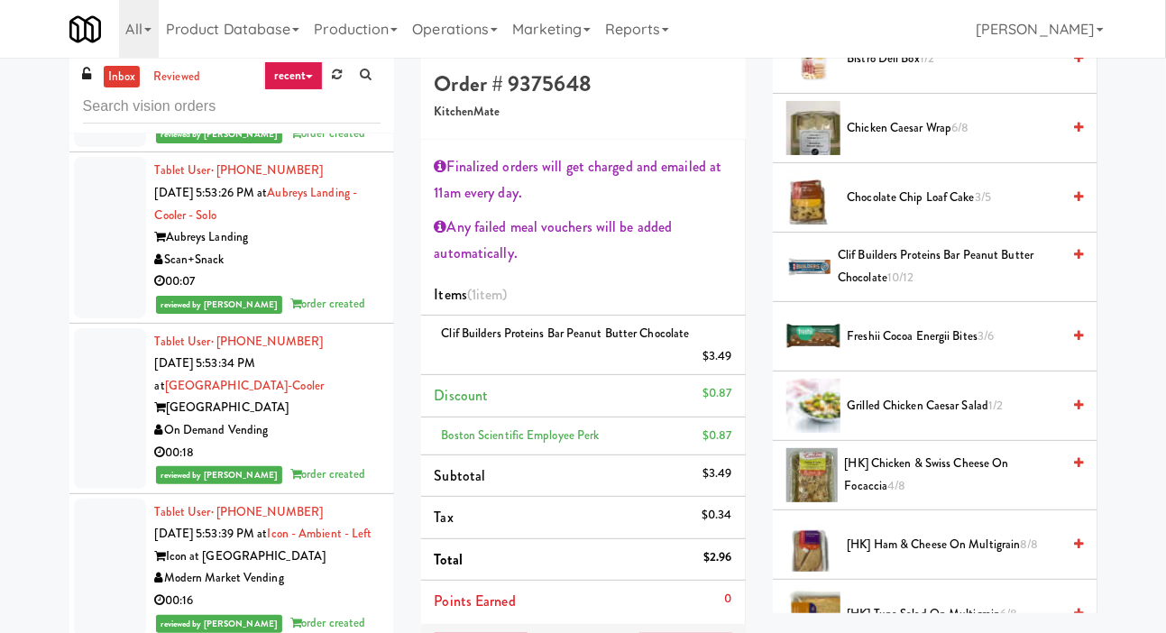
scroll to position [10, 0]
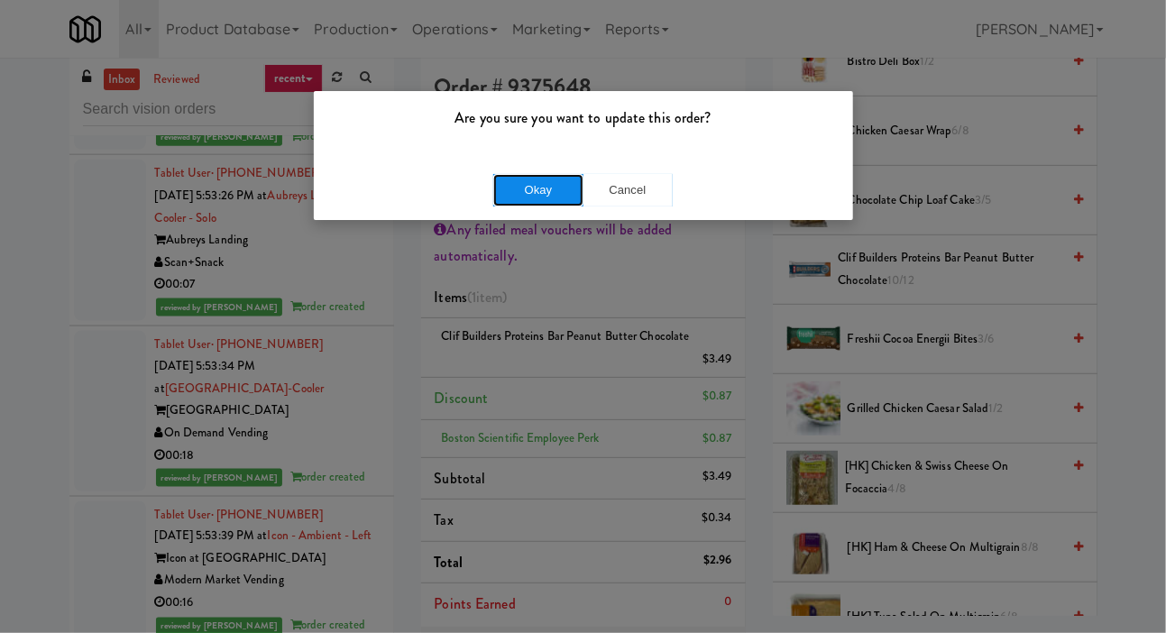
click at [498, 190] on button "Okay" at bounding box center [538, 190] width 90 height 32
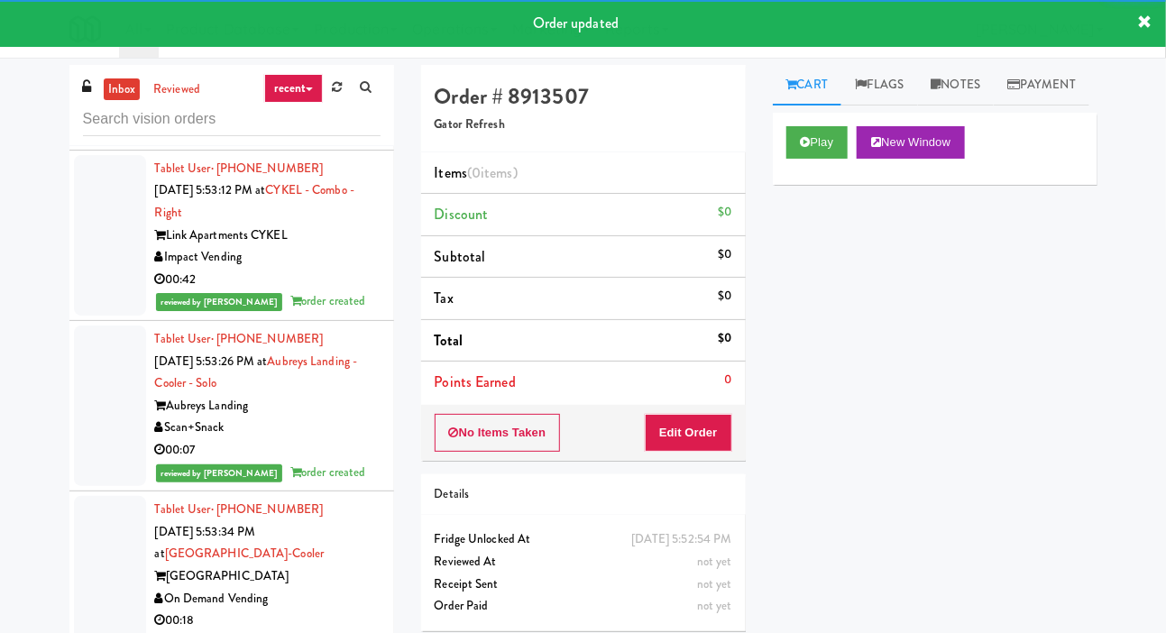
scroll to position [19876, 0]
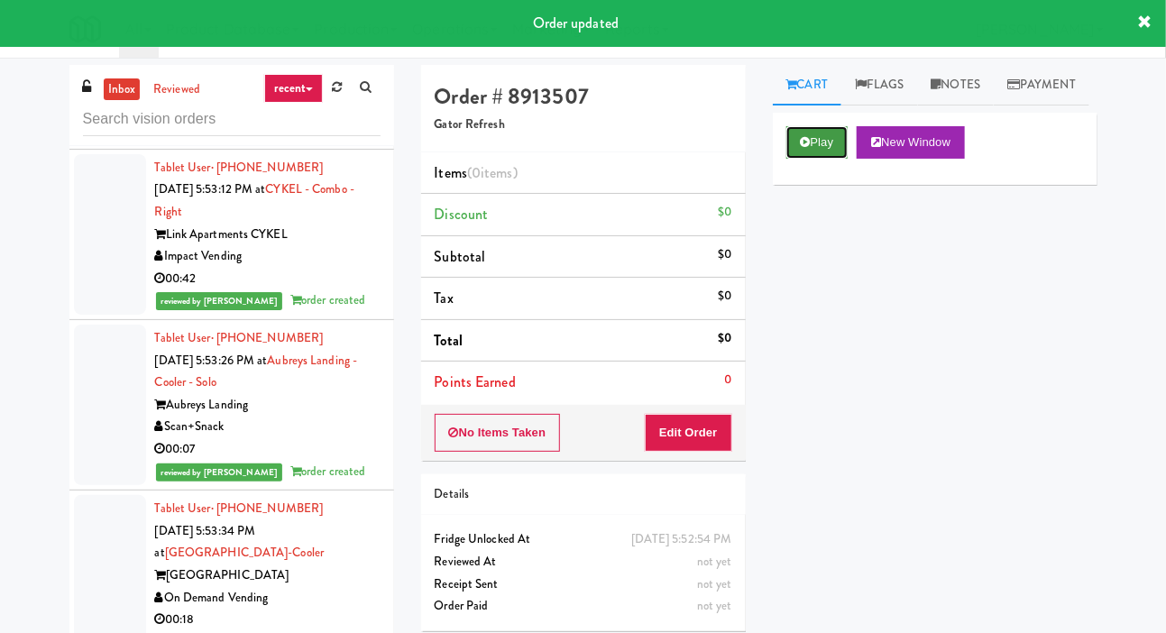
click at [832, 159] on button "Play" at bounding box center [817, 142] width 62 height 32
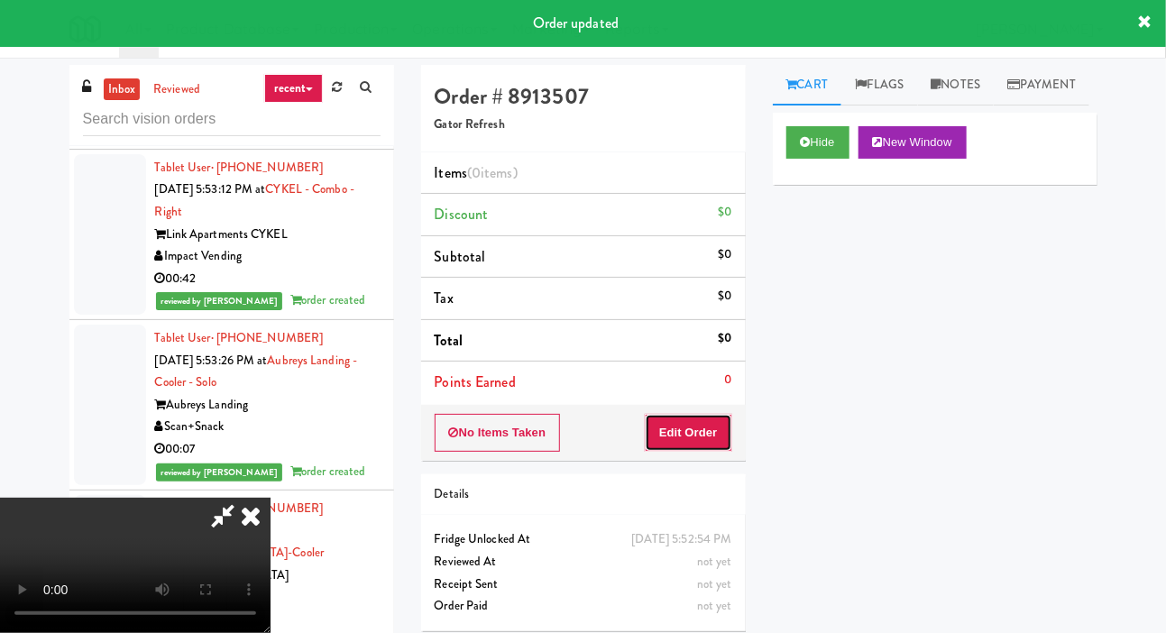
click at [723, 415] on button "Edit Order" at bounding box center [688, 433] width 87 height 38
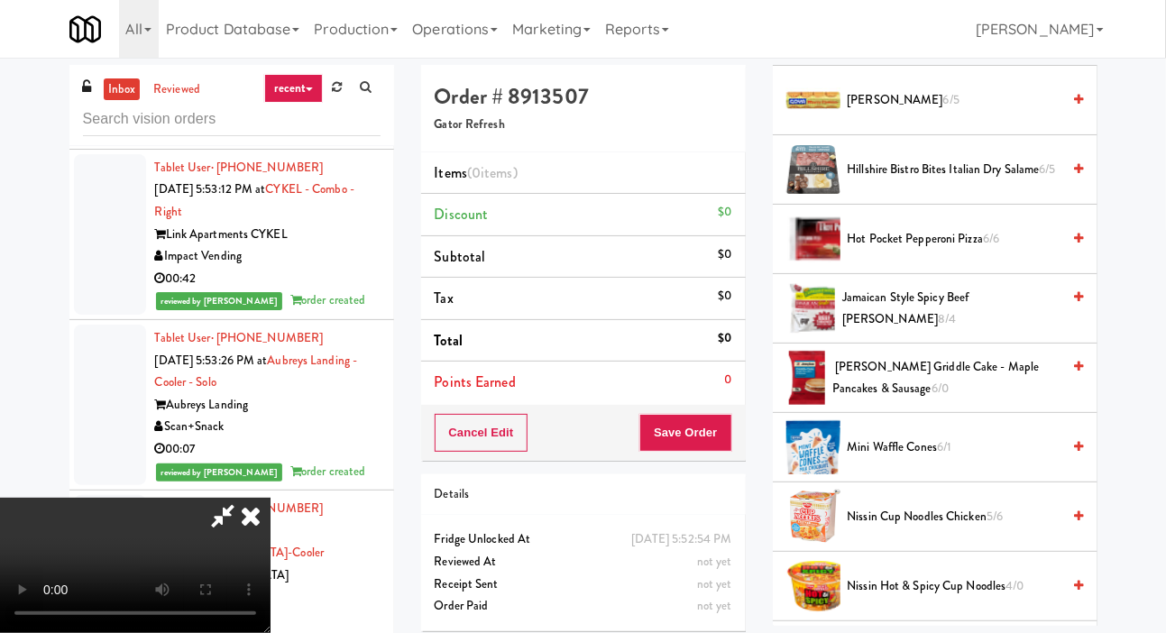
scroll to position [732, 0]
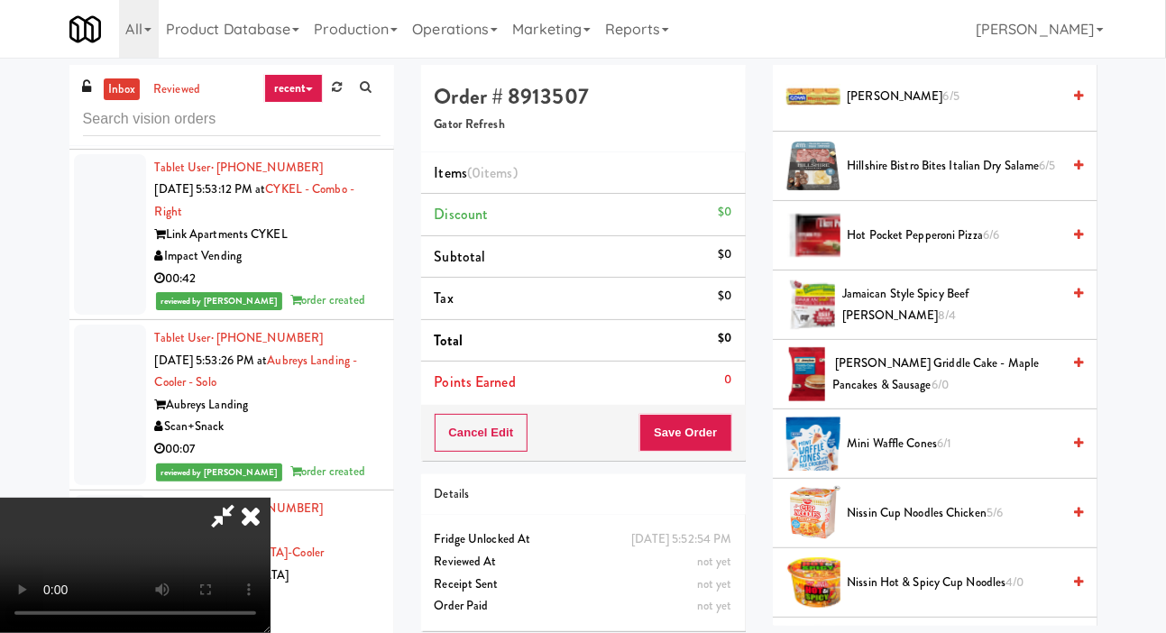
click at [979, 178] on span "Hillshire Bistro Bites Italian Dry Salame 6/5" at bounding box center [954, 166] width 214 height 23
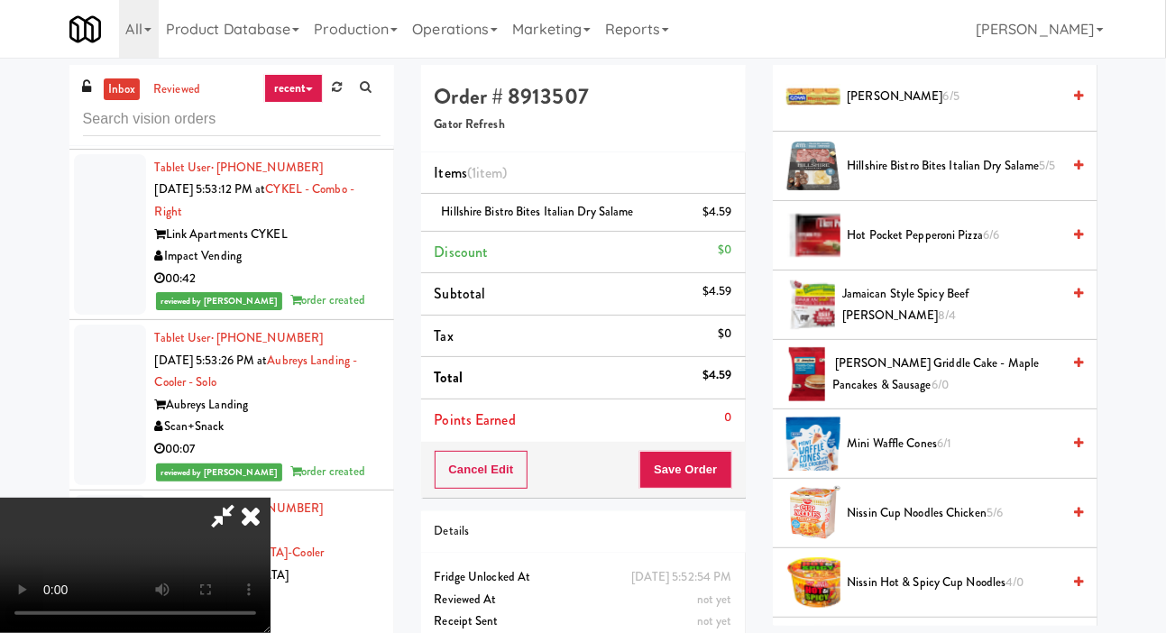
click at [905, 397] on span "​ [PERSON_NAME] Griddle Cake - Maple Pancakes & Sausage 6/0" at bounding box center [946, 374] width 228 height 44
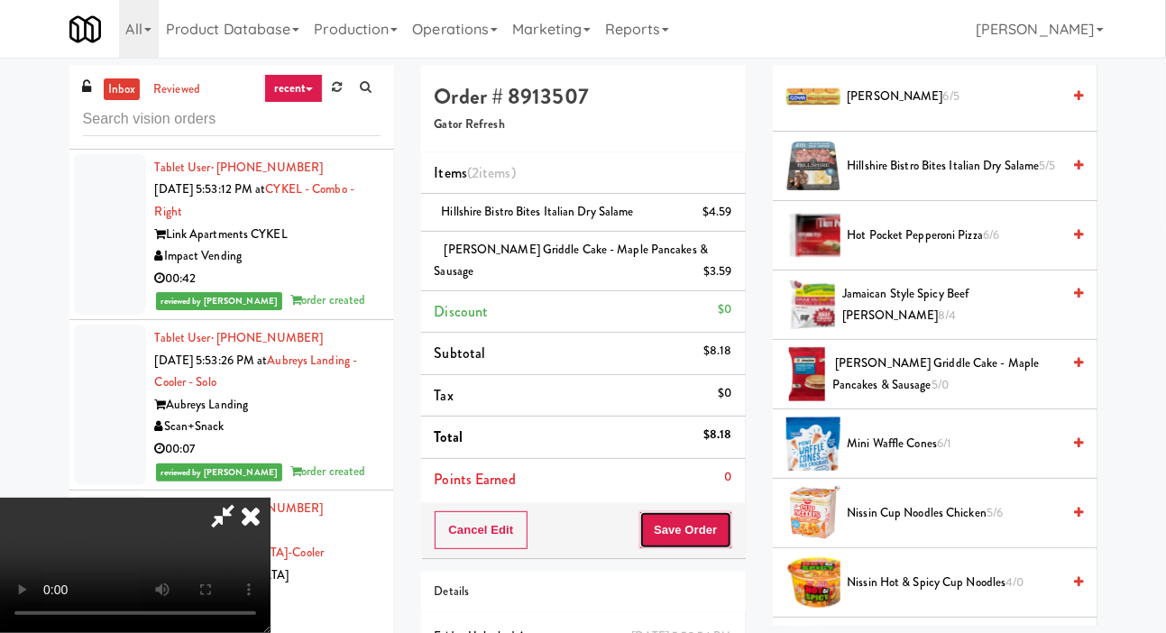
click at [725, 529] on button "Save Order" at bounding box center [685, 530] width 92 height 38
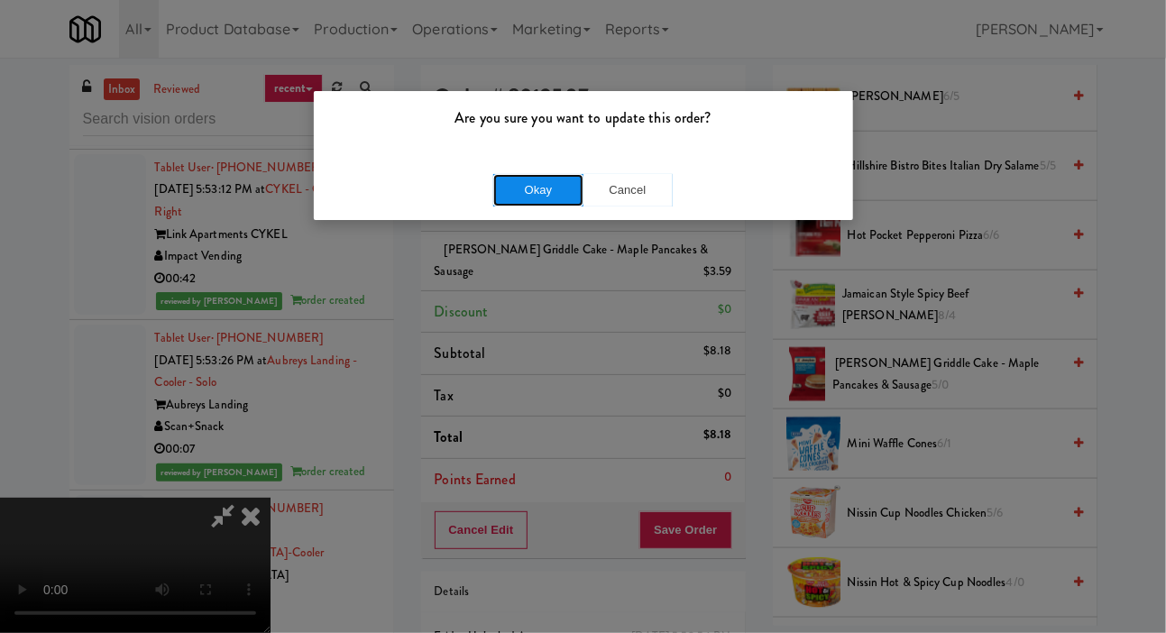
click at [553, 199] on button "Okay" at bounding box center [538, 190] width 90 height 32
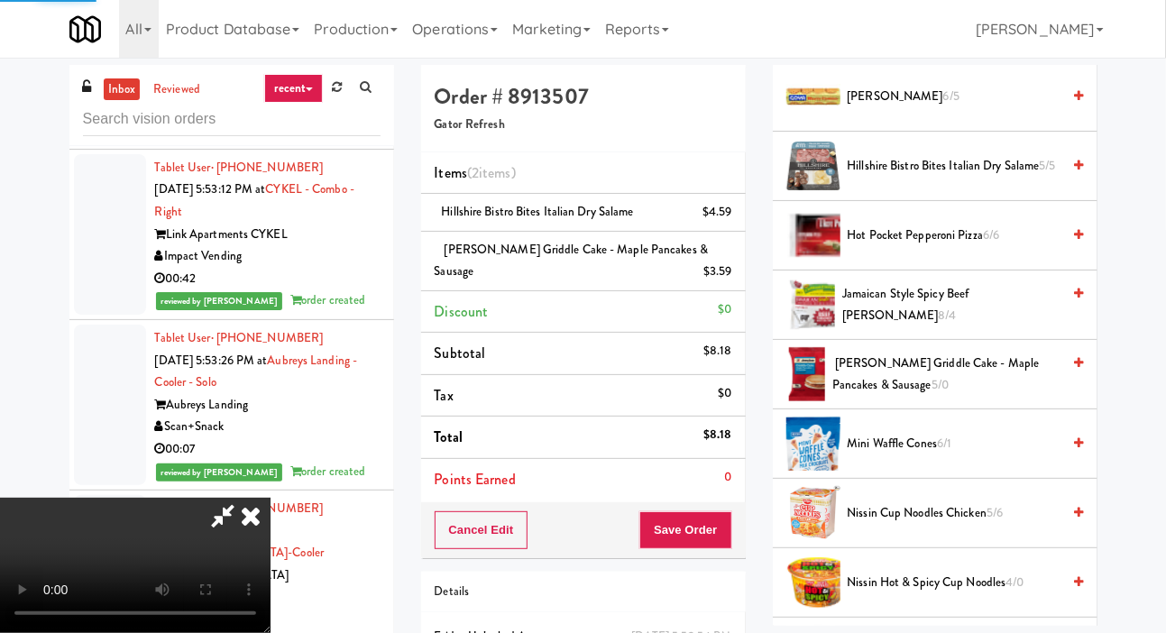
scroll to position [105, 0]
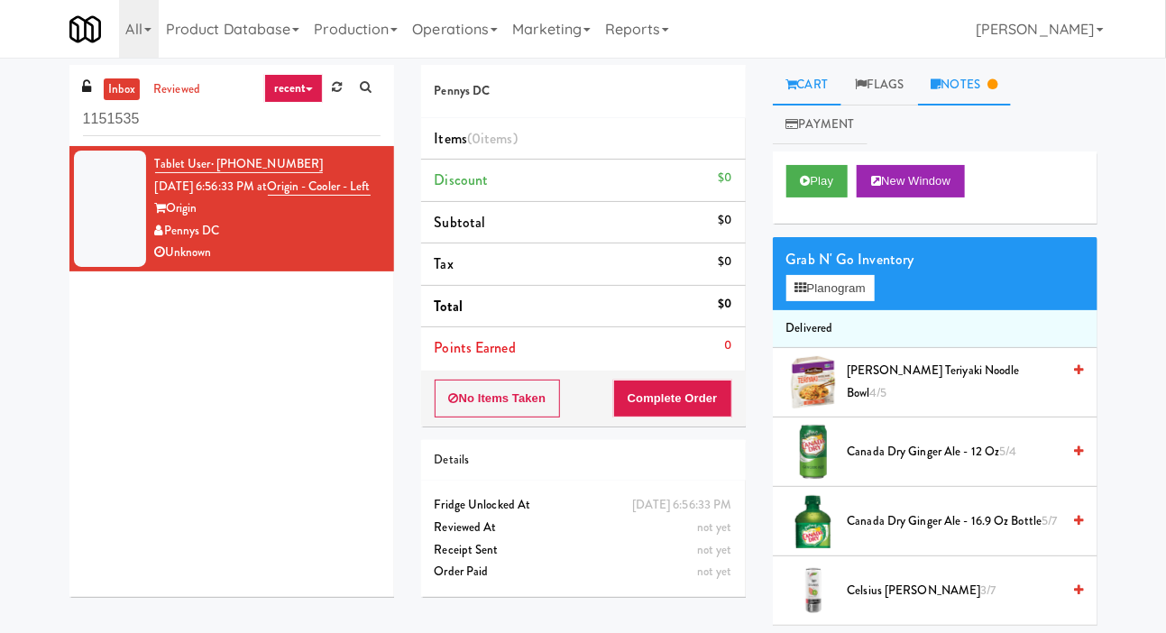
click at [985, 94] on link "Notes" at bounding box center [965, 85] width 94 height 41
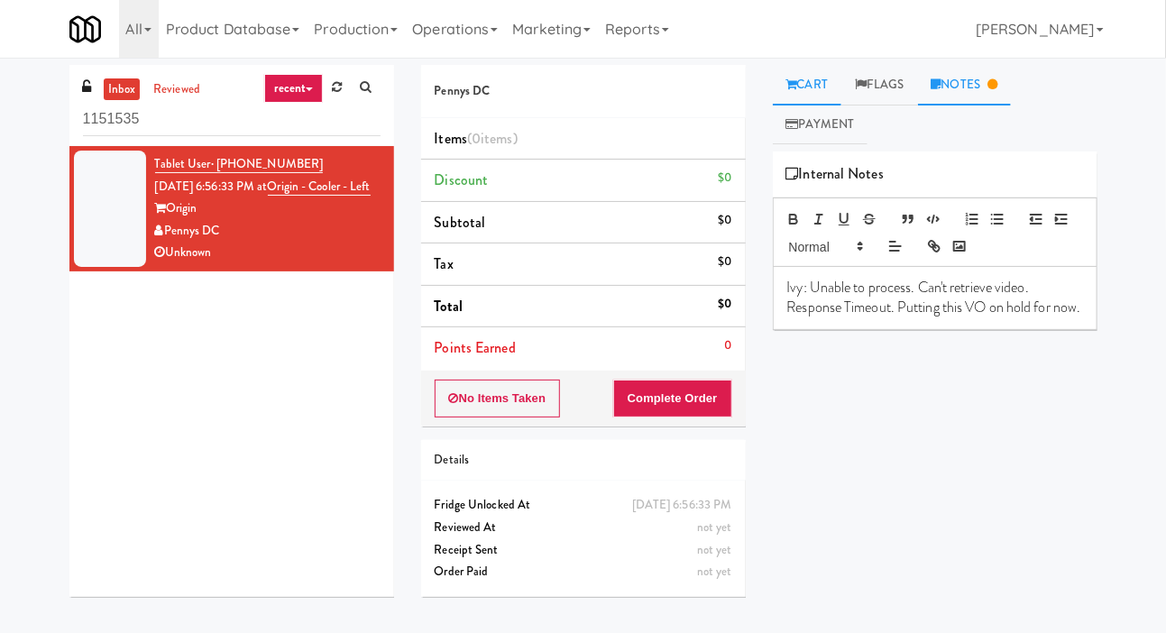
click at [842, 87] on link "Cart" at bounding box center [807, 85] width 69 height 41
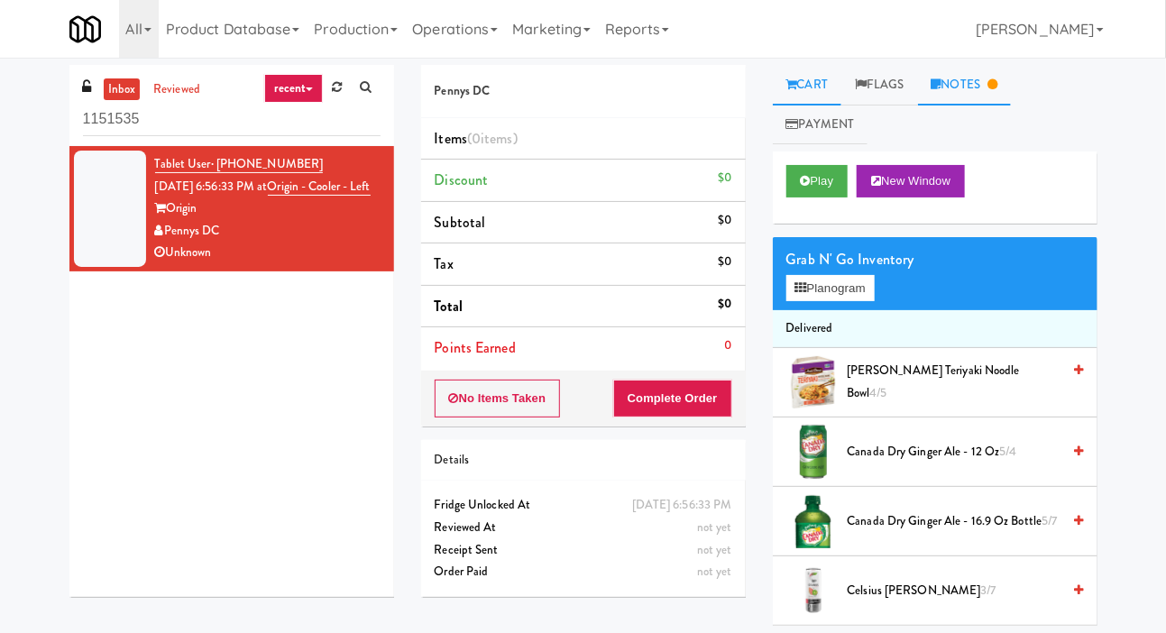
click at [997, 86] on icon at bounding box center [992, 84] width 10 height 12
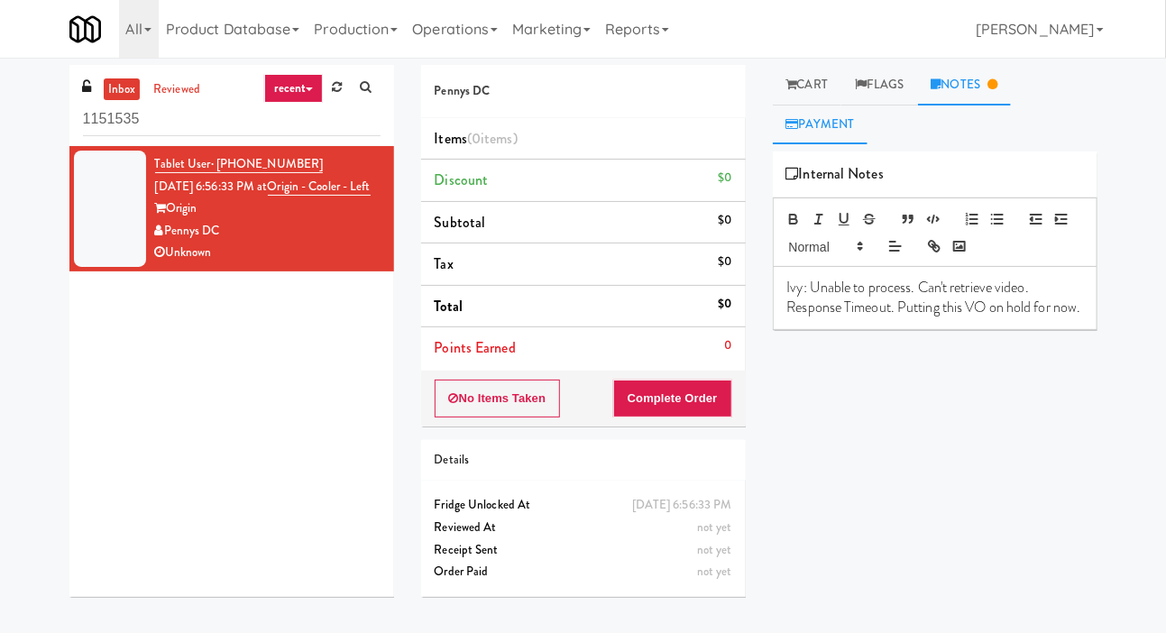
click at [826, 106] on link "Payment" at bounding box center [821, 125] width 96 height 41
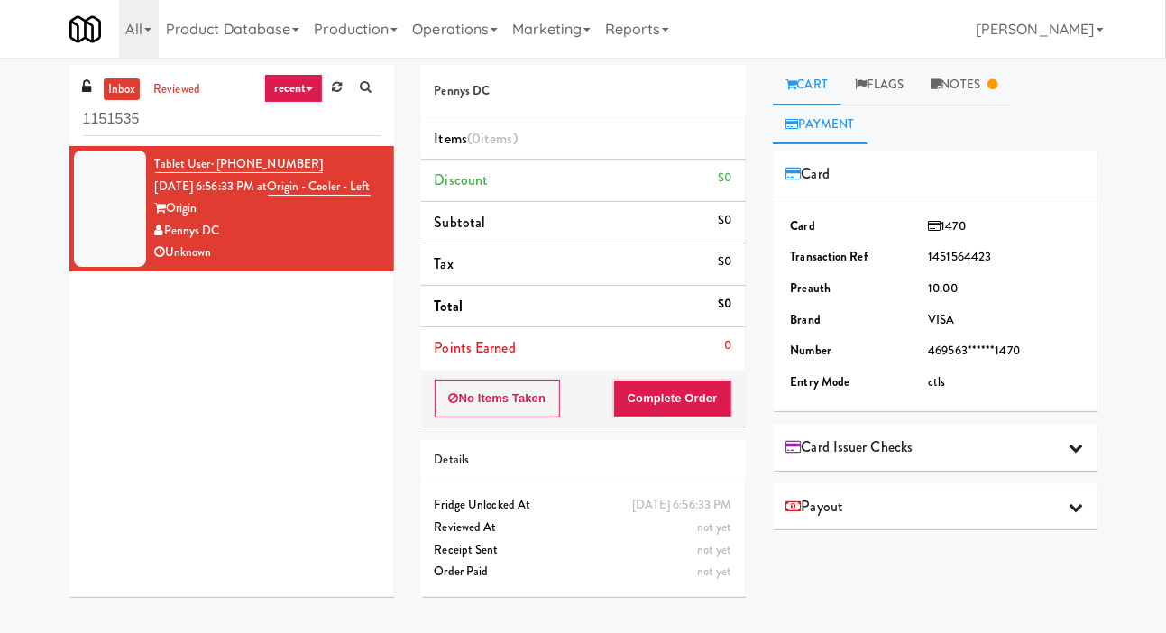
click at [823, 81] on link "Cart" at bounding box center [807, 85] width 69 height 41
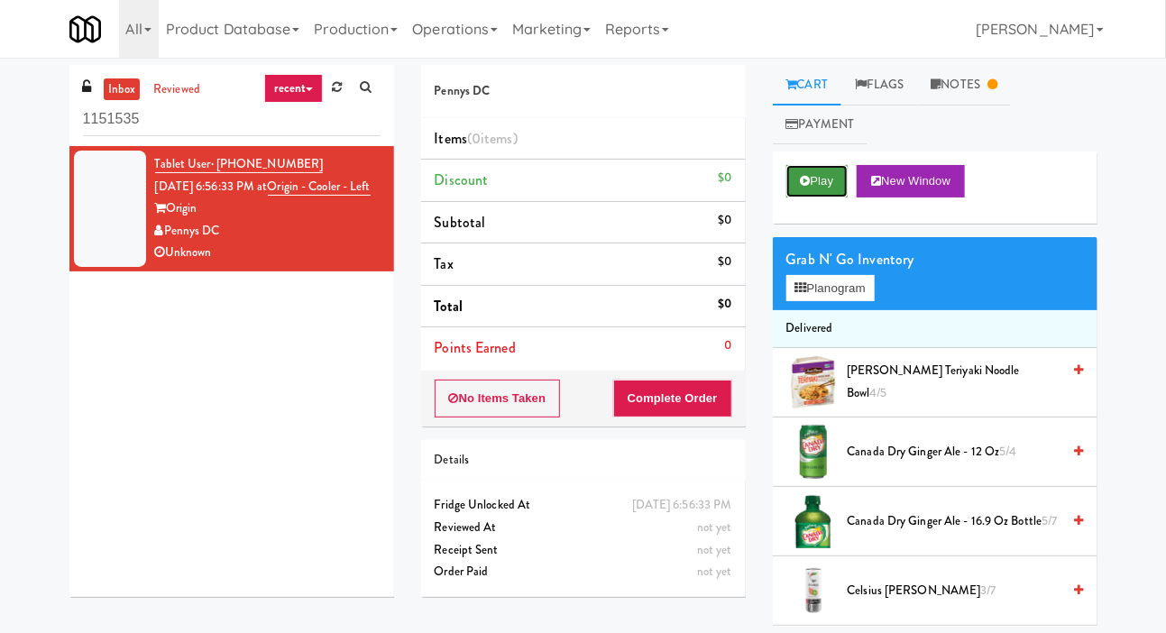
click at [819, 170] on button "Play" at bounding box center [817, 181] width 62 height 32
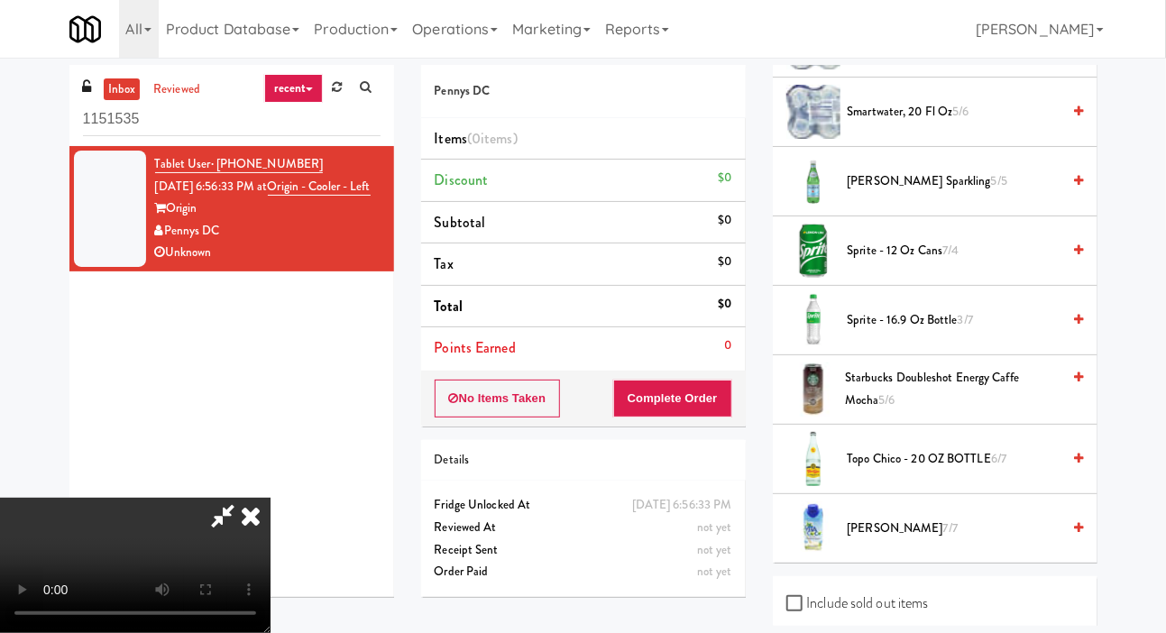
scroll to position [2395, 0]
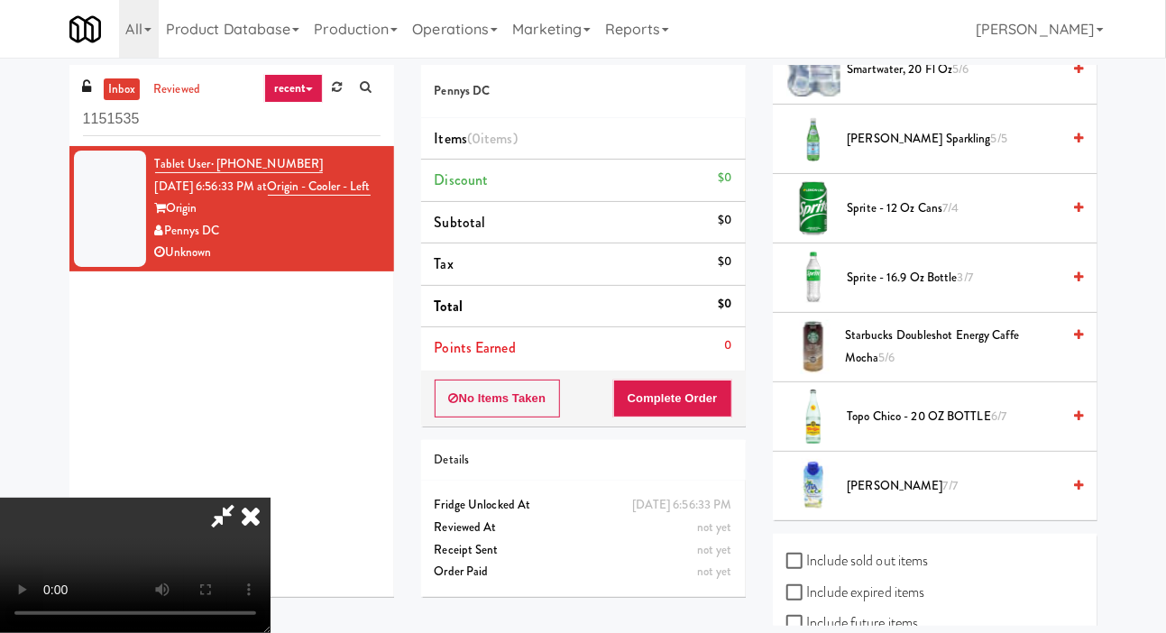
click at [991, 130] on span "5/5" at bounding box center [999, 138] width 16 height 17
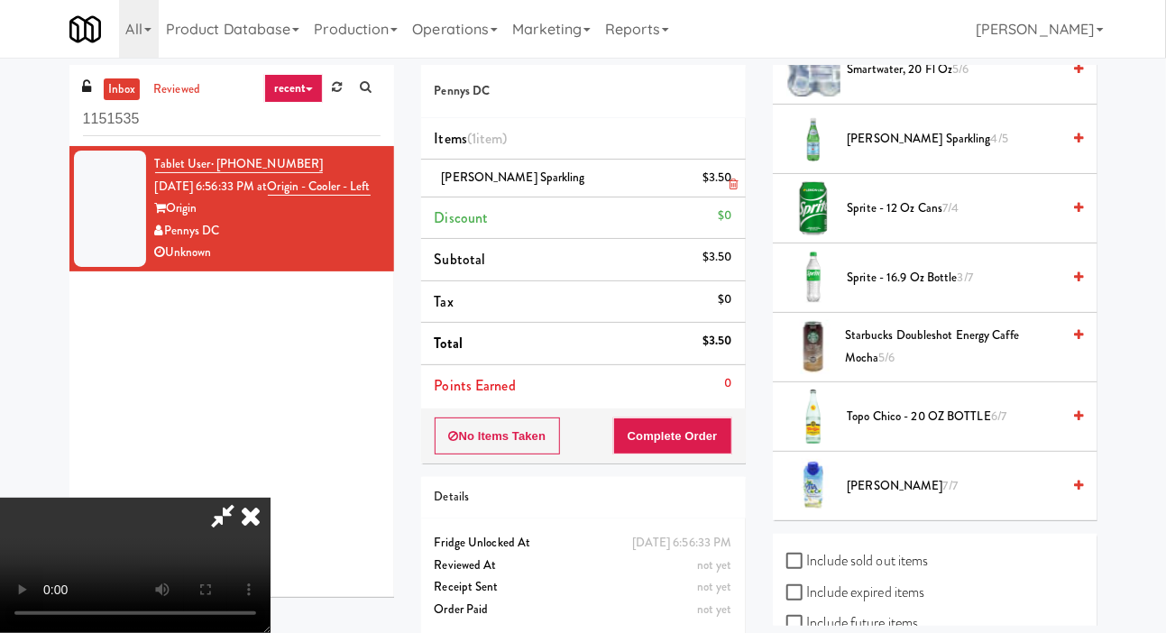
click at [739, 176] on li "S.Pellegrino Sparkling $3.50" at bounding box center [583, 179] width 325 height 38
click at [734, 184] on icon at bounding box center [732, 184] width 9 height 12
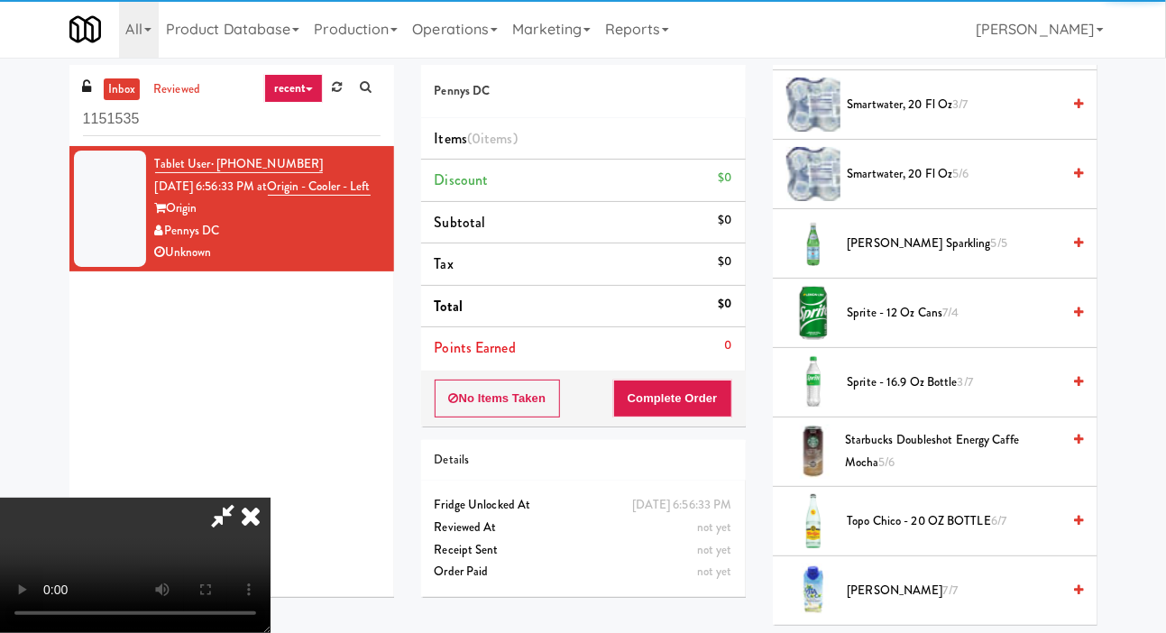
scroll to position [2287, 0]
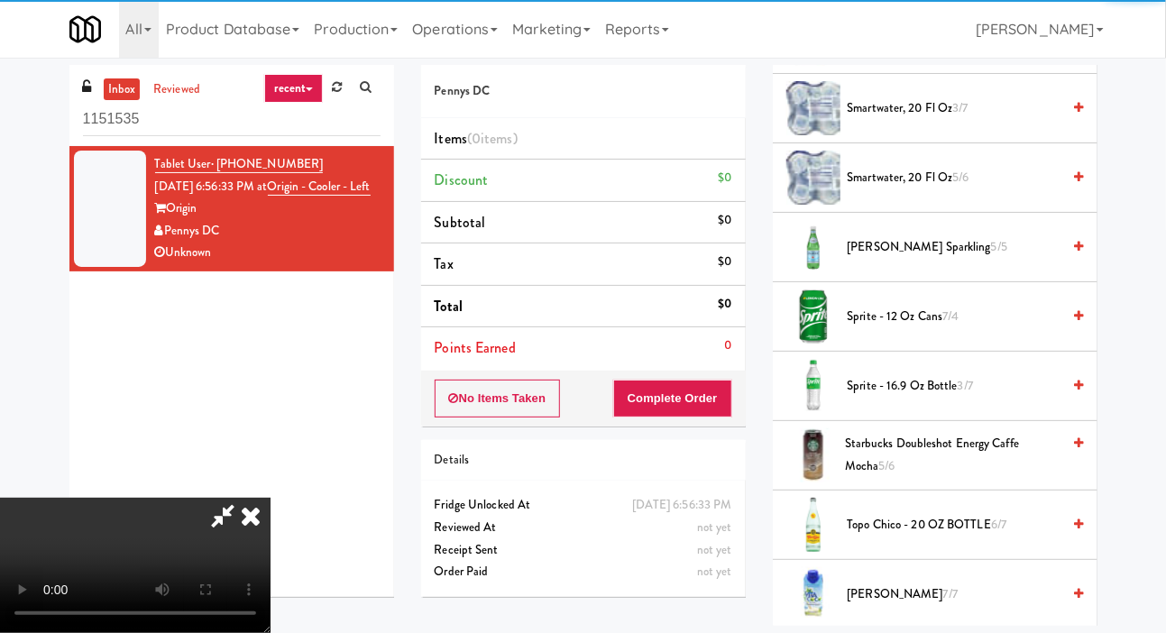
click at [931, 167] on span "smartwater, 20 fl oz 5/6" at bounding box center [954, 178] width 214 height 23
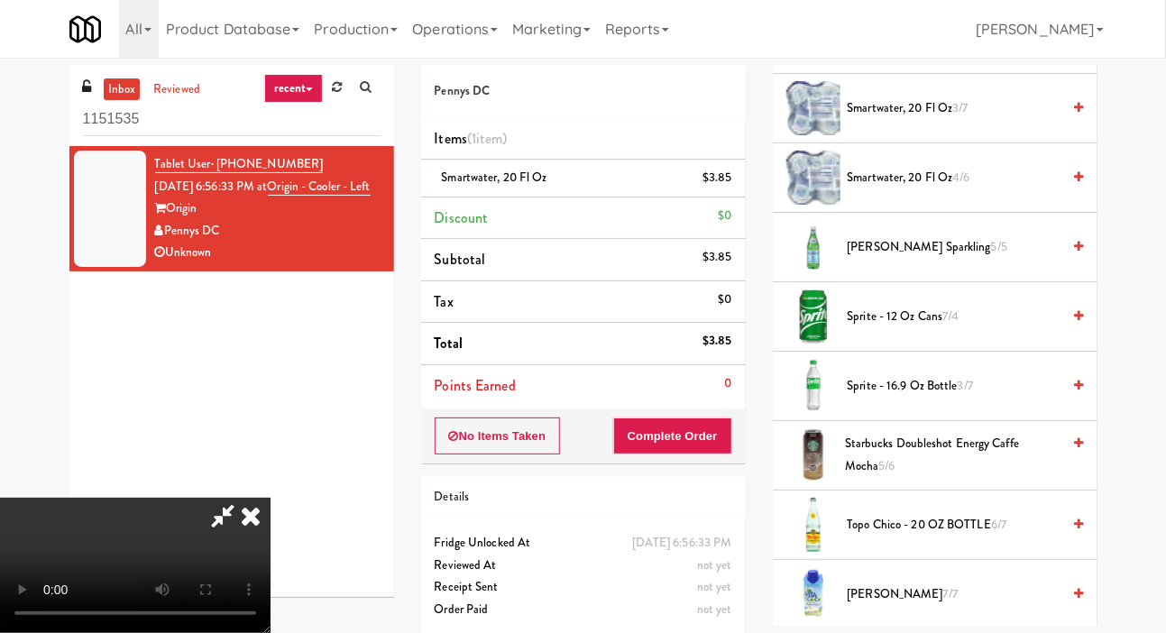
scroll to position [0, 0]
click at [727, 425] on button "Complete Order" at bounding box center [672, 436] width 119 height 38
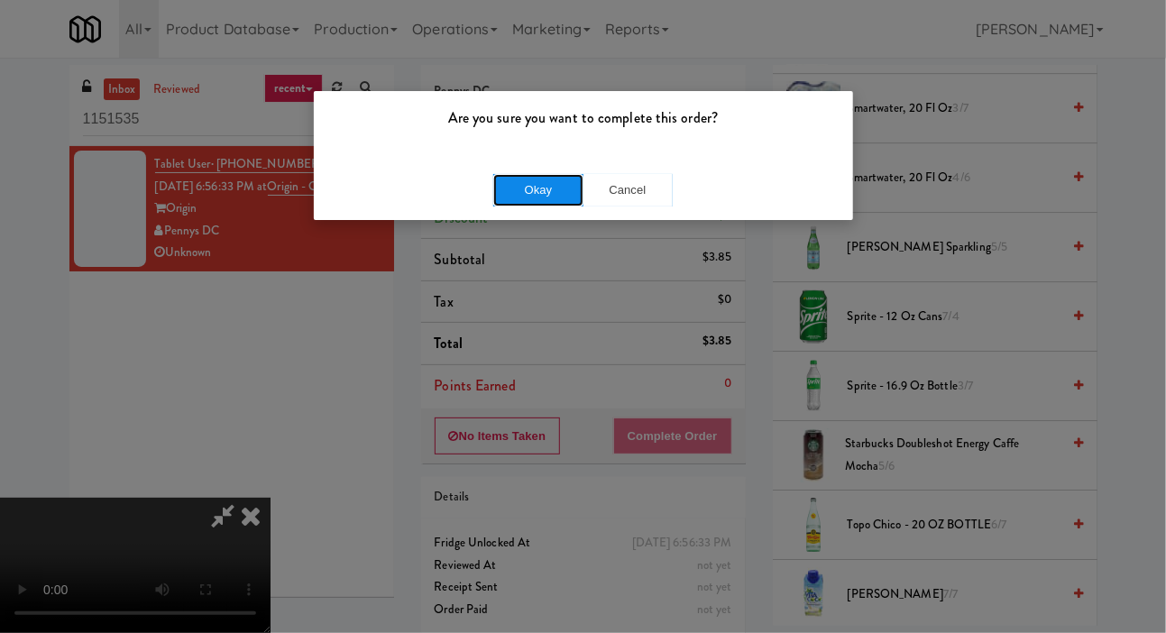
click at [557, 197] on button "Okay" at bounding box center [538, 190] width 90 height 32
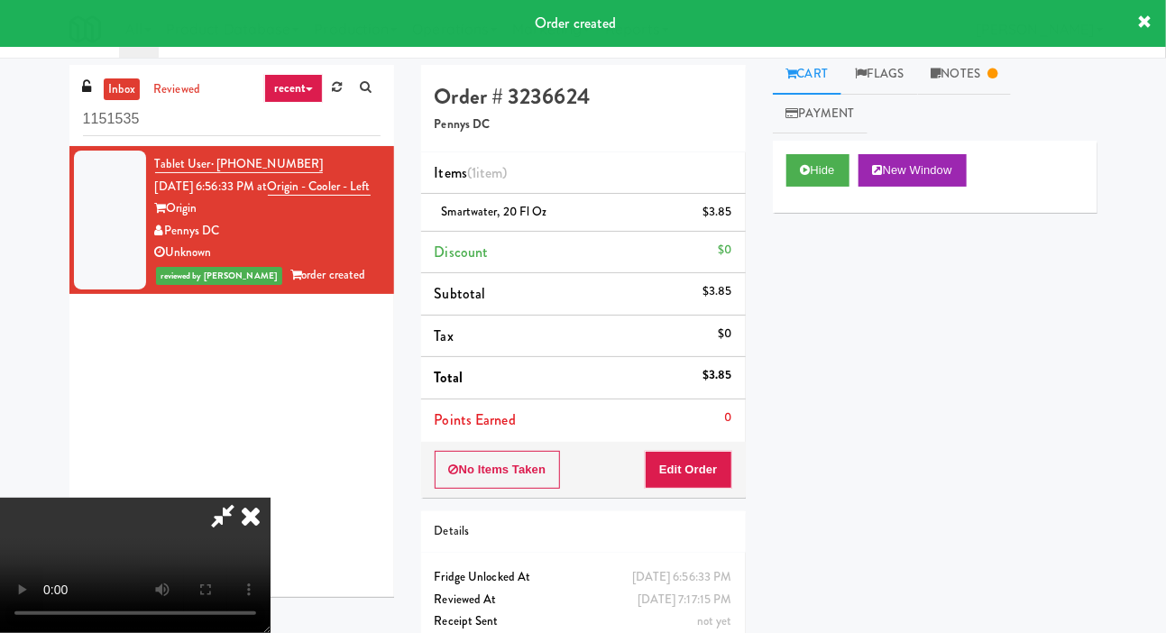
scroll to position [3, 0]
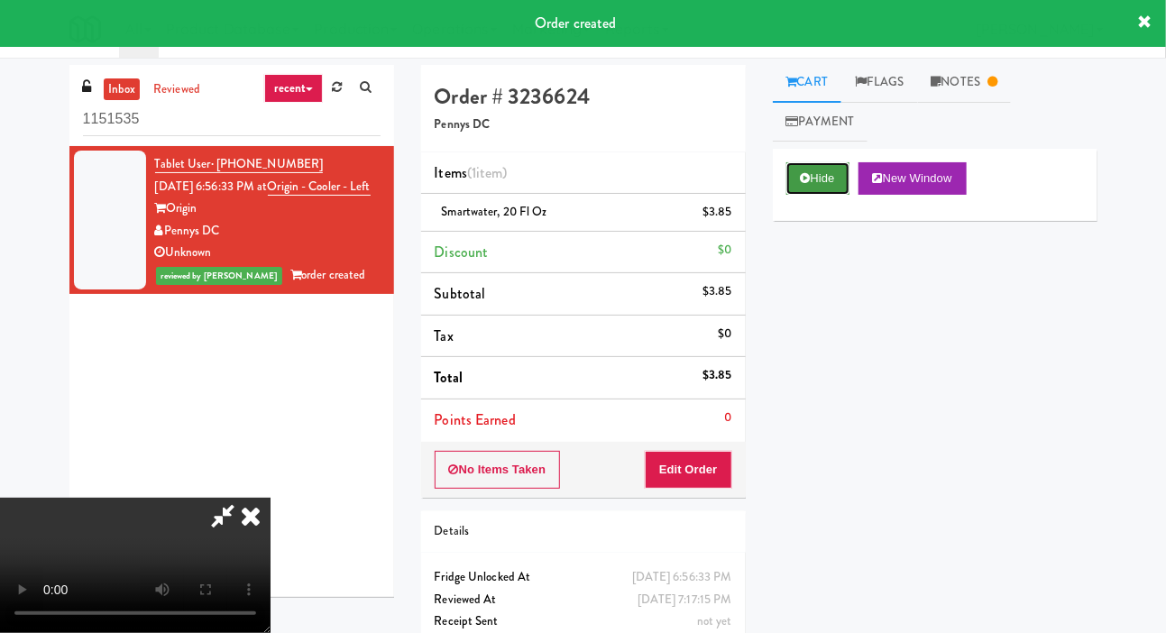
click at [808, 175] on icon at bounding box center [805, 178] width 10 height 12
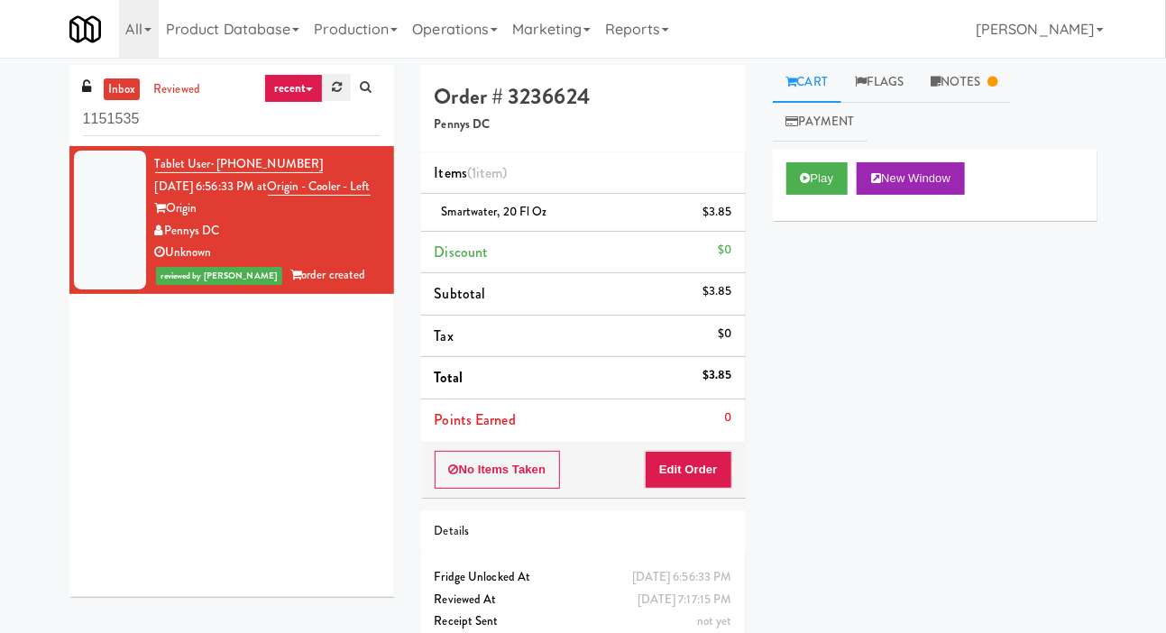
click at [339, 82] on icon at bounding box center [337, 87] width 10 height 12
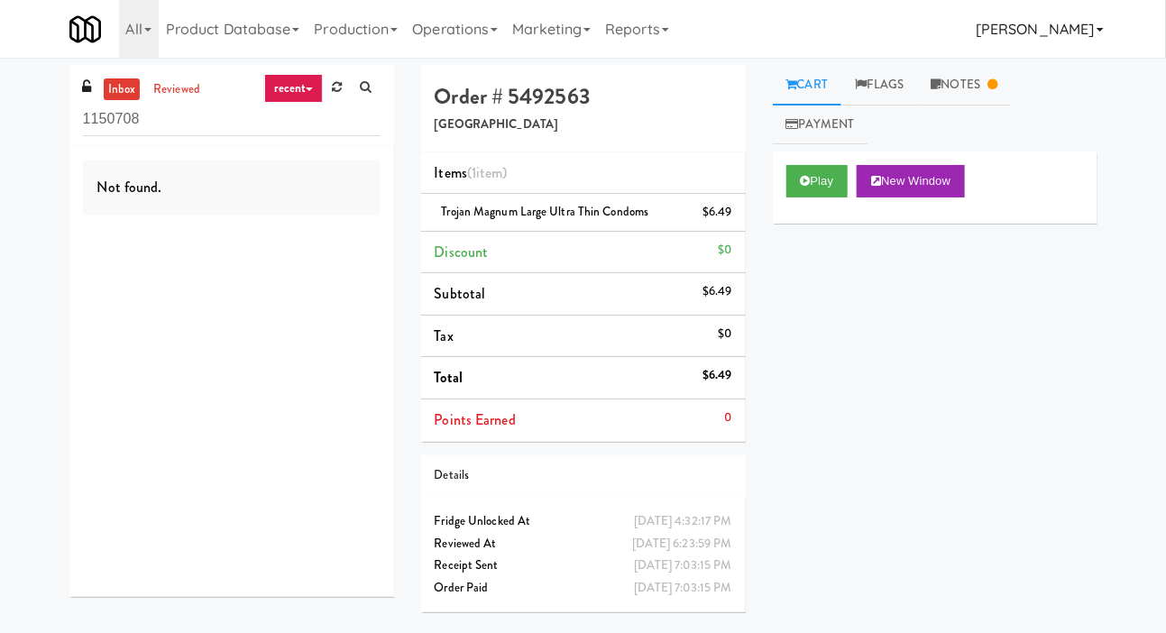
click at [1006, 54] on link "[PERSON_NAME]" at bounding box center [1039, 29] width 142 height 58
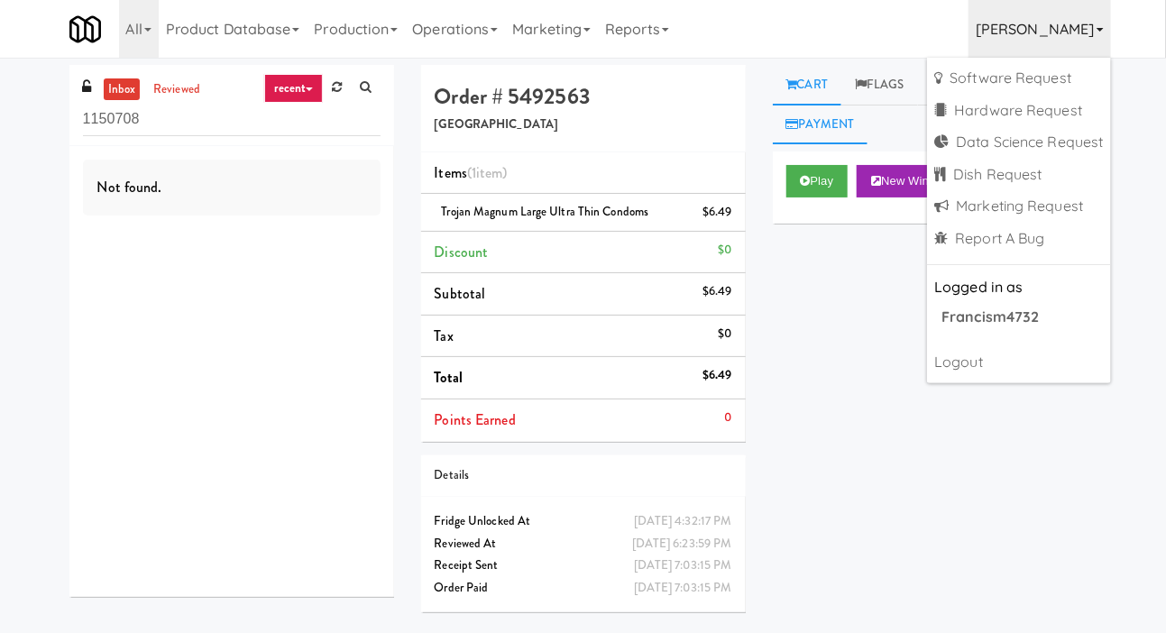
click at [850, 119] on link "Payment" at bounding box center [821, 125] width 96 height 41
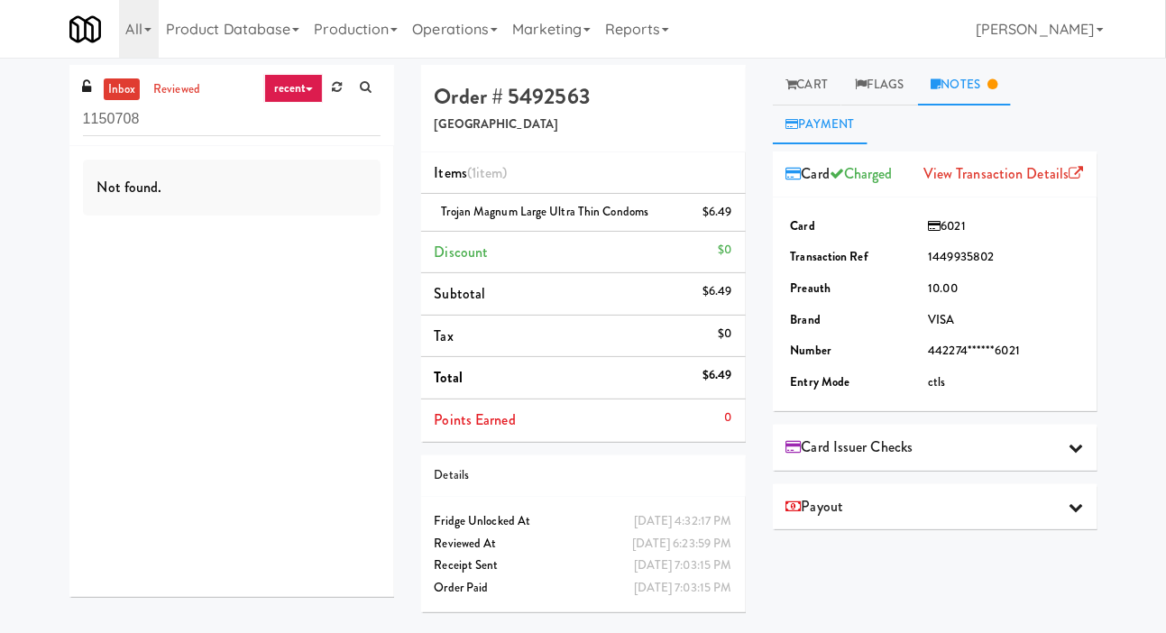
click at [971, 87] on link "Notes" at bounding box center [965, 85] width 94 height 41
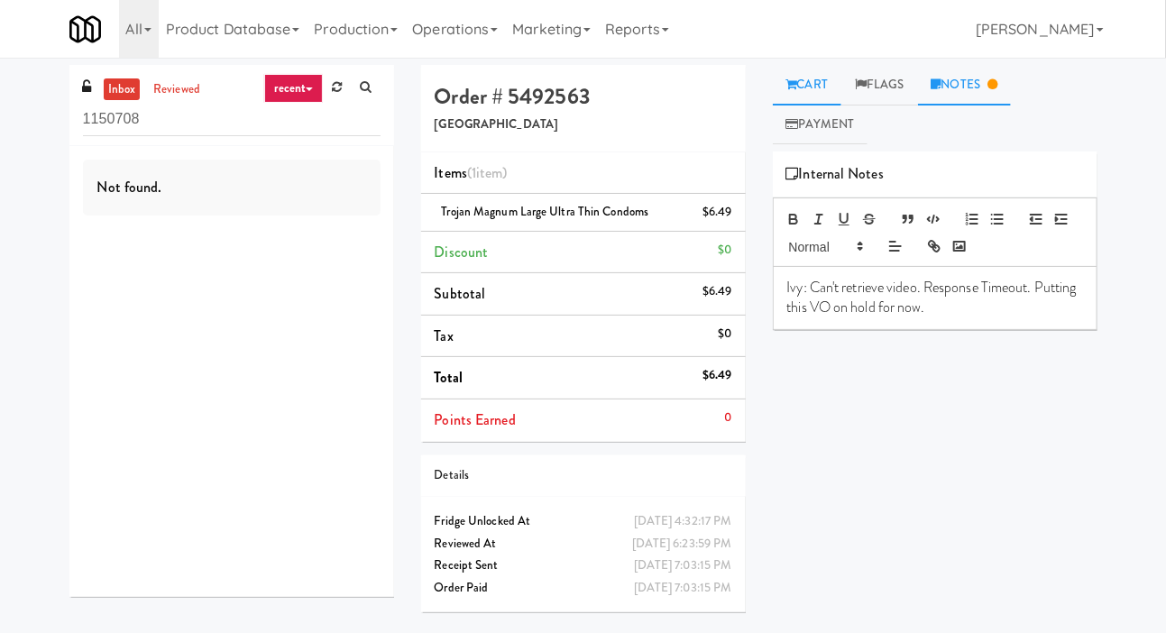
click at [794, 79] on icon at bounding box center [791, 84] width 11 height 12
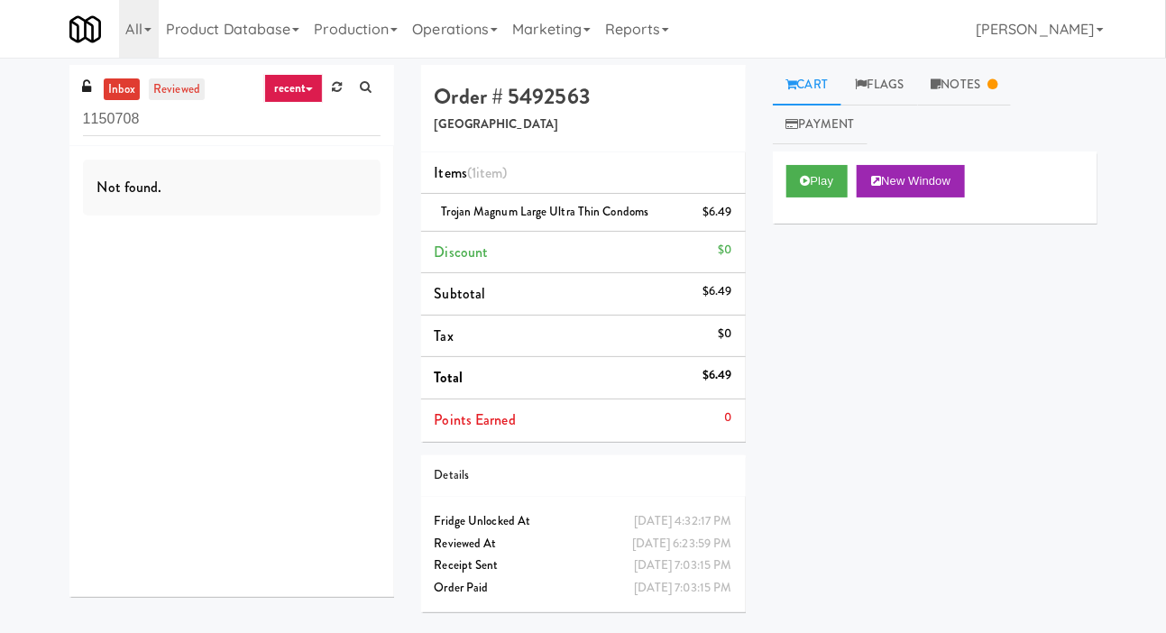
click at [155, 80] on link "reviewed" at bounding box center [177, 89] width 56 height 23
